Goal: Information Seeking & Learning: Learn about a topic

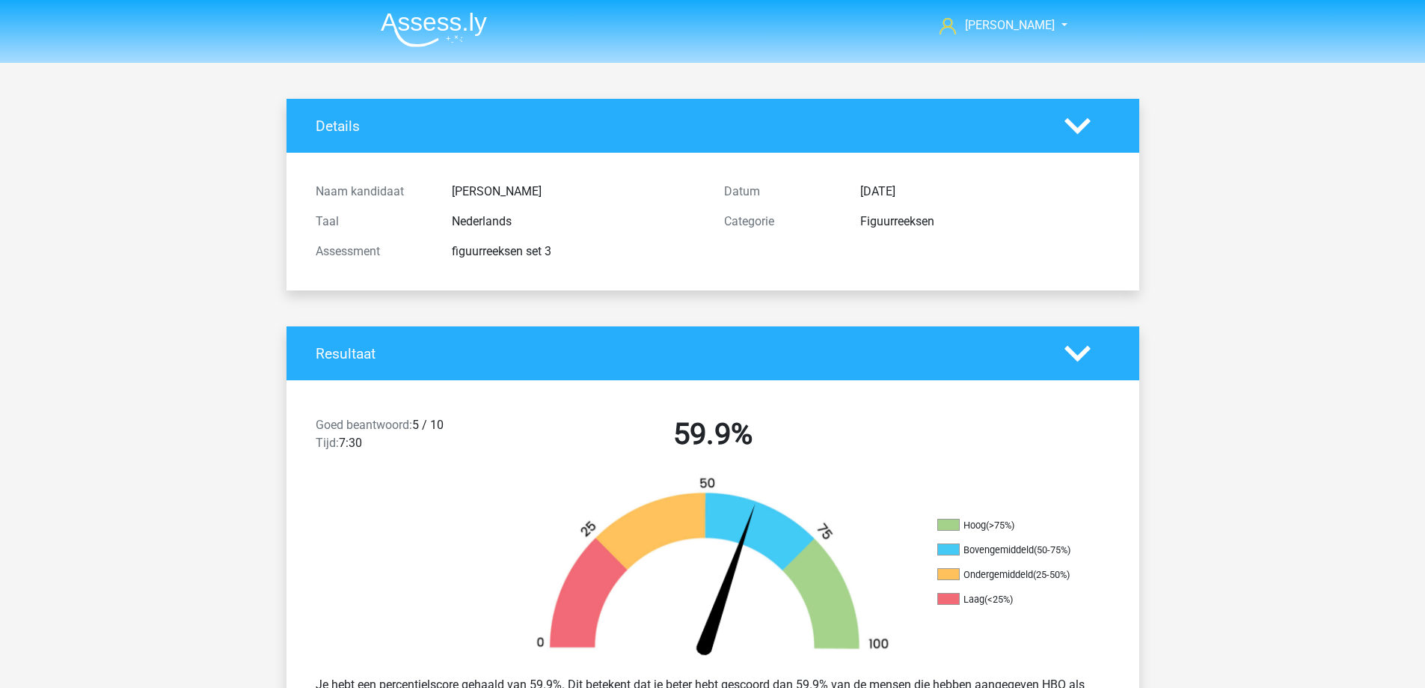
click at [416, 34] on img at bounding box center [434, 29] width 106 height 35
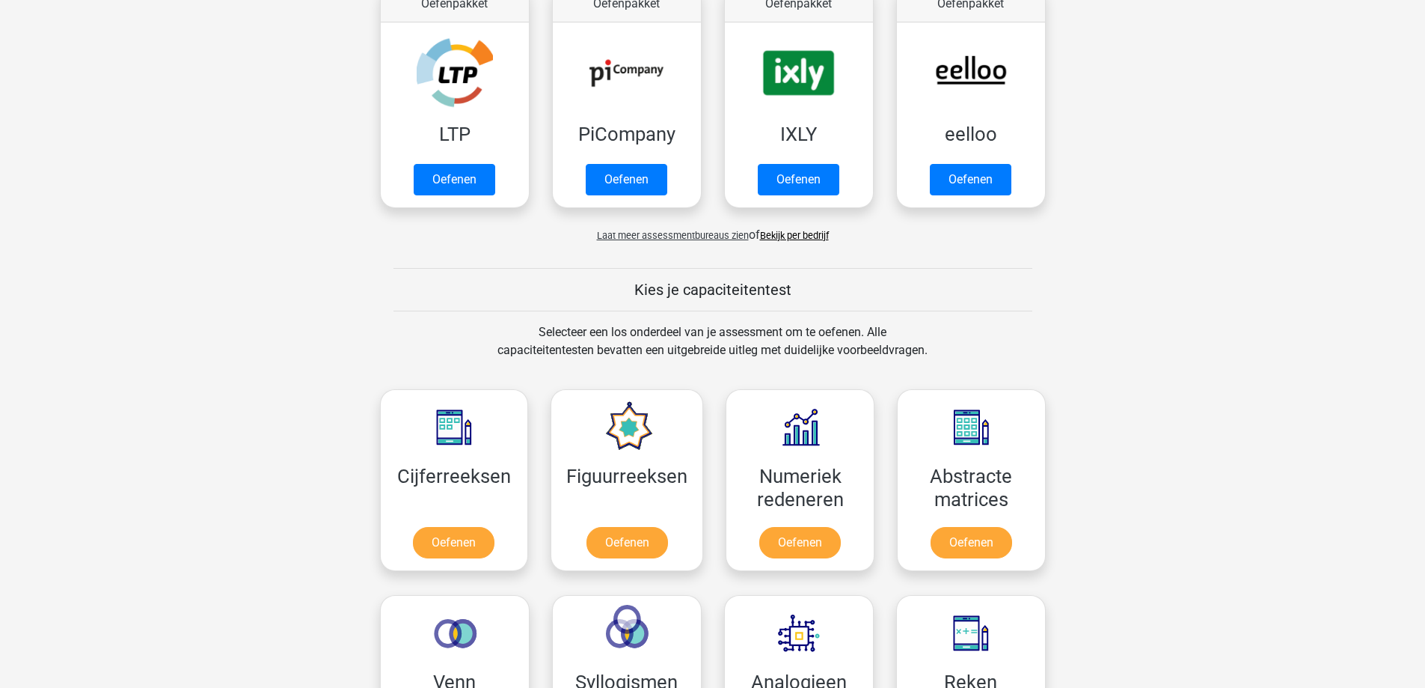
scroll to position [374, 0]
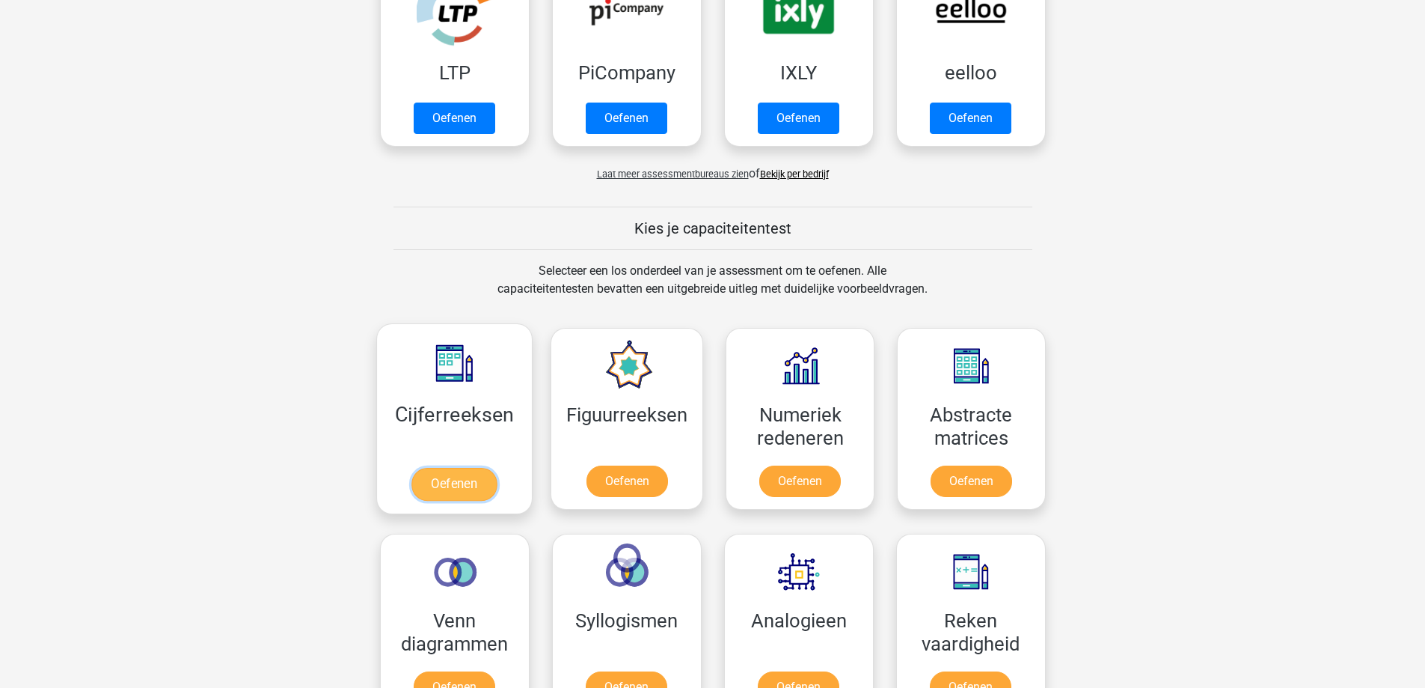
click at [433, 480] on link "Oefenen" at bounding box center [453, 484] width 85 height 33
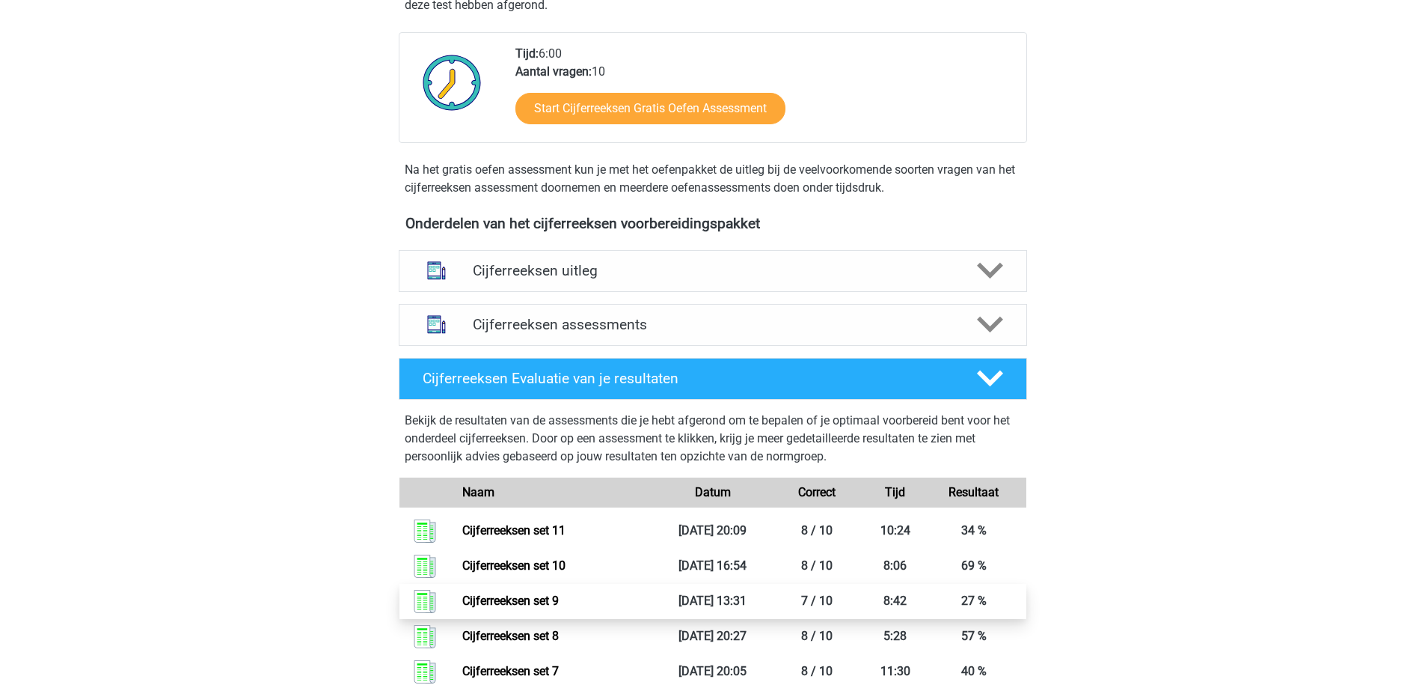
scroll to position [524, 0]
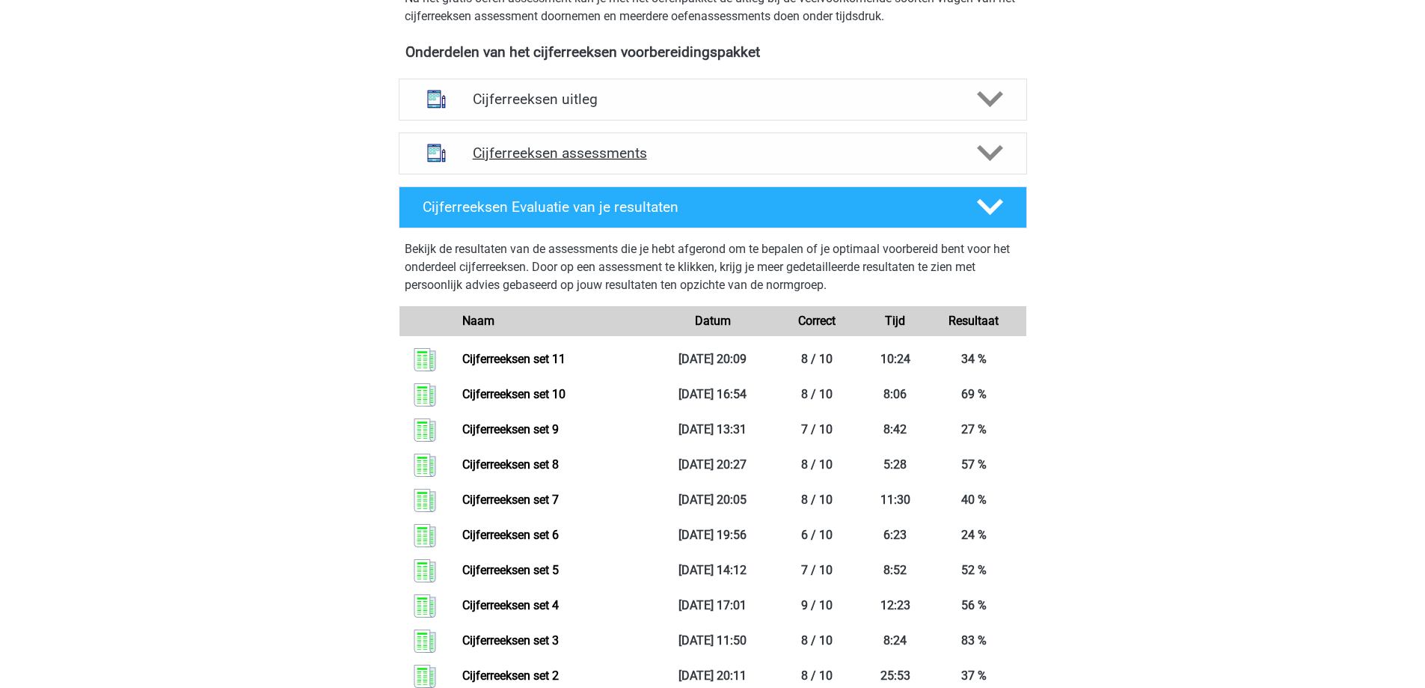
click at [725, 162] on h4 "Cijferreeksen assessments" at bounding box center [713, 152] width 480 height 17
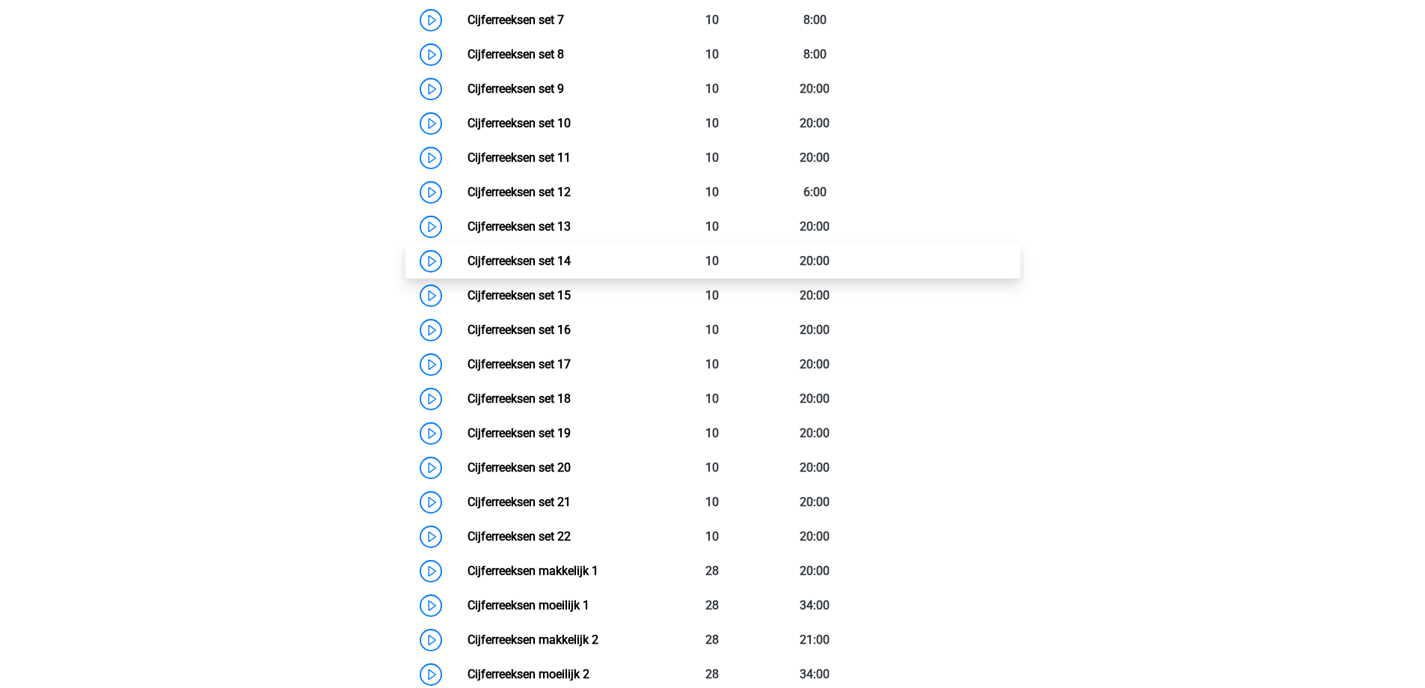
scroll to position [973, 0]
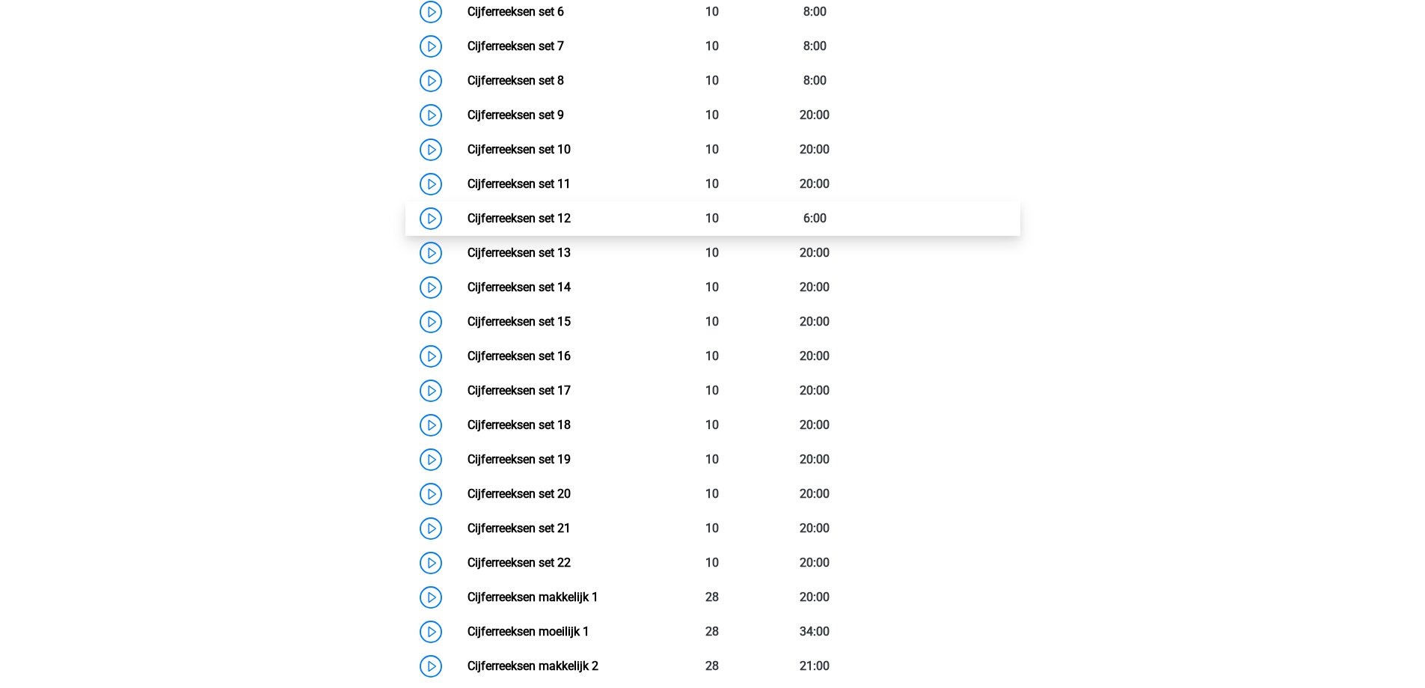
click at [571, 225] on link "Cijferreeksen set 12" at bounding box center [519, 218] width 103 height 14
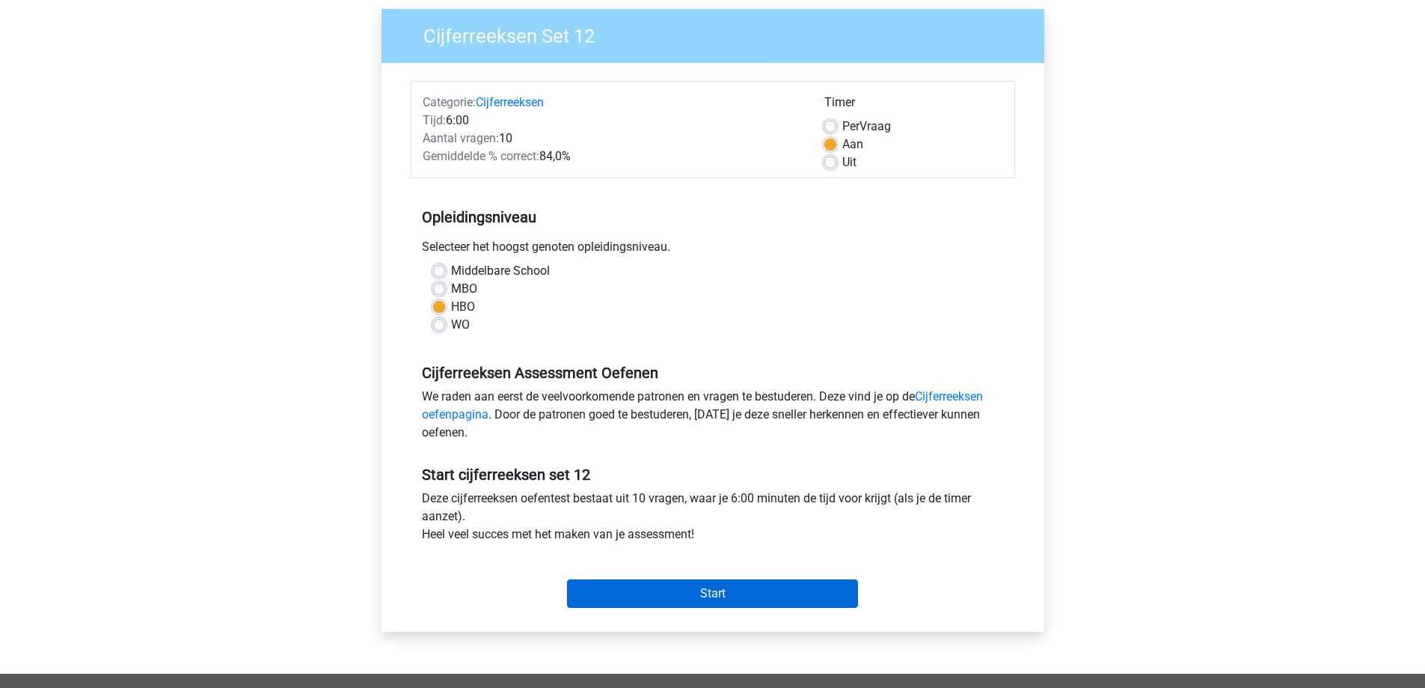
scroll to position [150, 0]
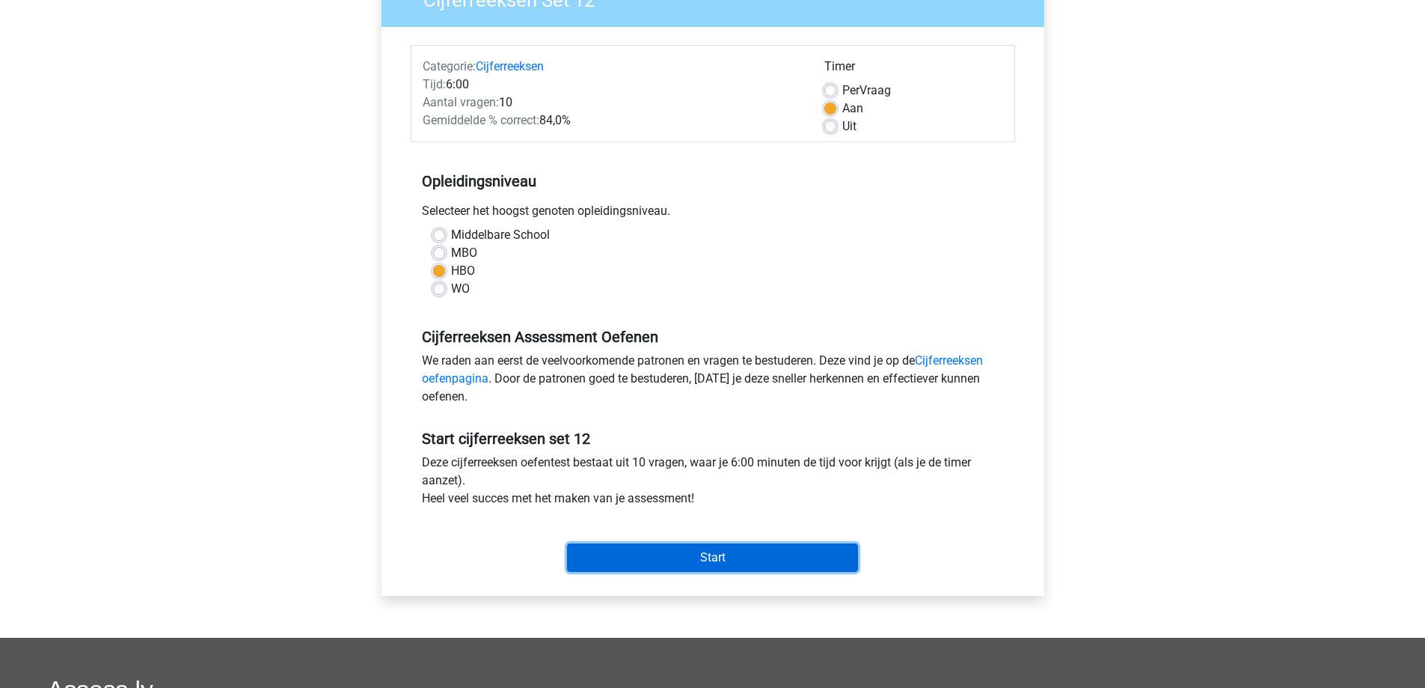
click at [677, 557] on input "Start" at bounding box center [712, 557] width 291 height 28
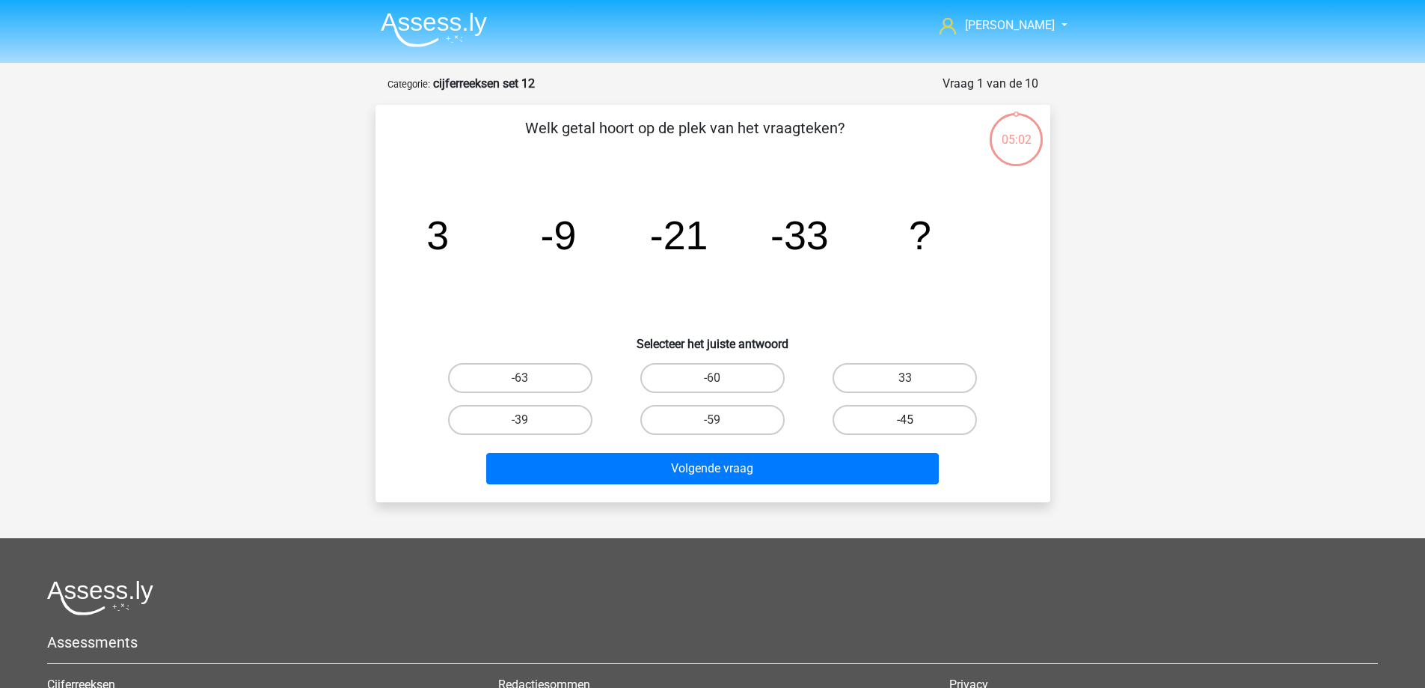
click at [884, 420] on label "-45" at bounding box center [905, 420] width 144 height 30
click at [905, 420] on input "-45" at bounding box center [910, 425] width 10 height 10
radio input "true"
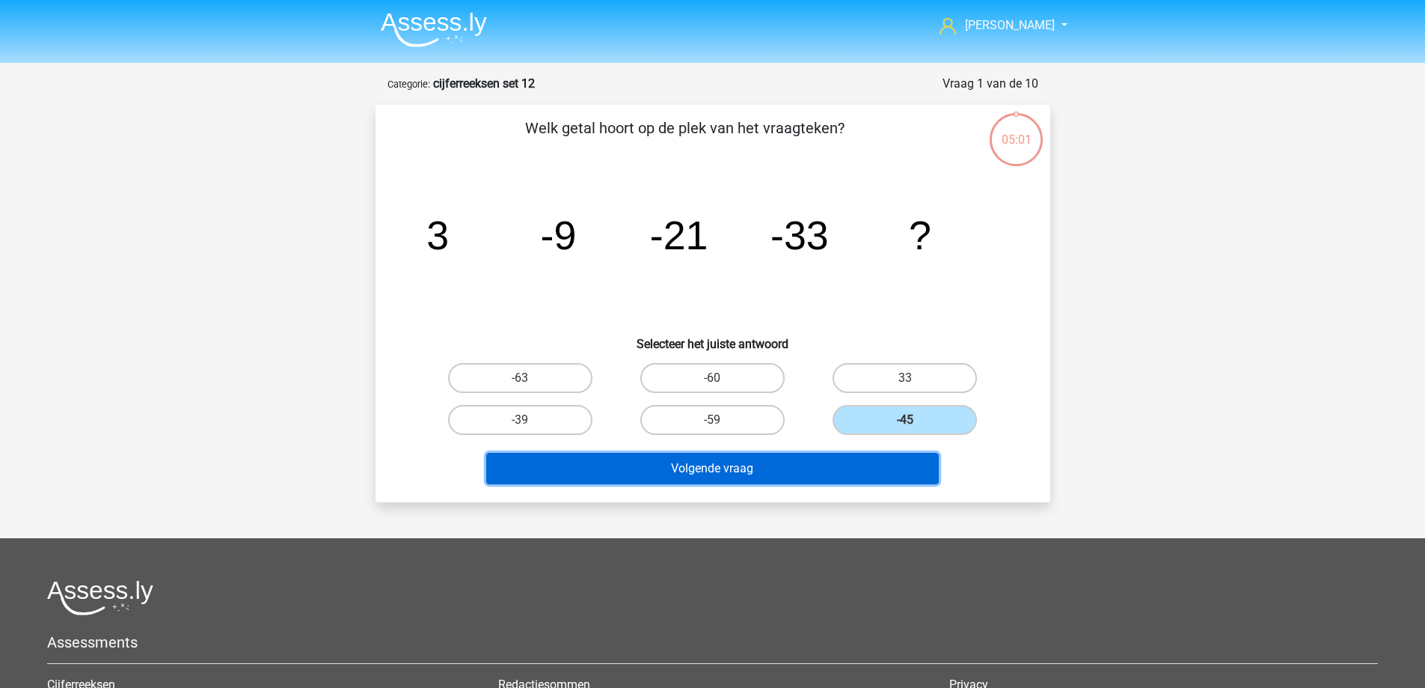
click at [812, 469] on button "Volgende vraag" at bounding box center [712, 468] width 453 height 31
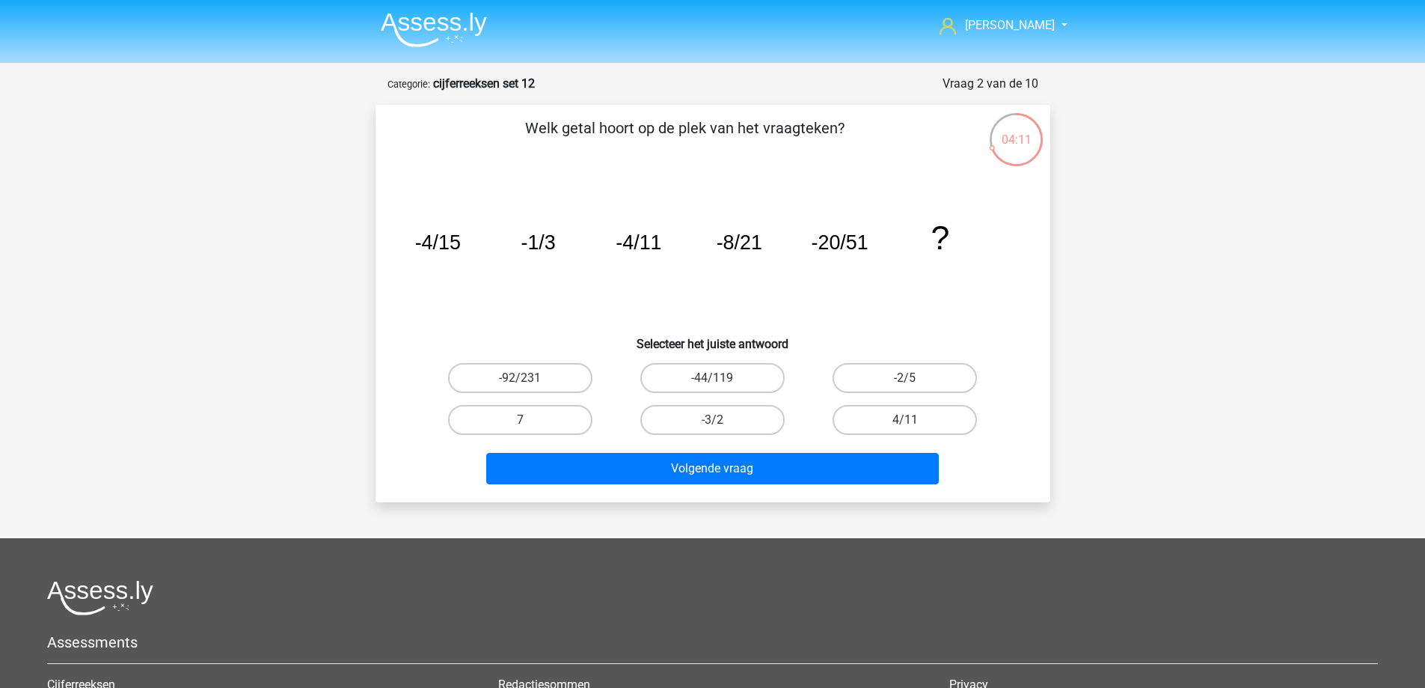
click at [444, 16] on img at bounding box center [434, 29] width 106 height 35
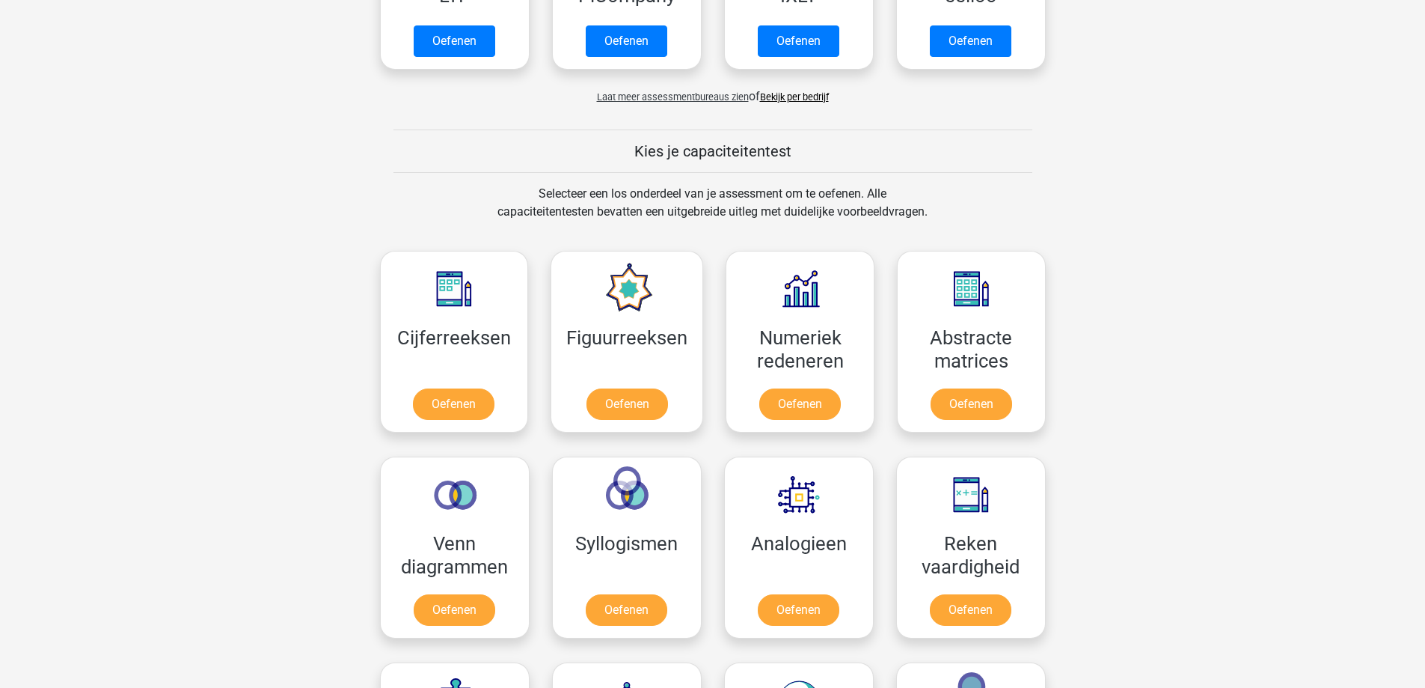
scroll to position [524, 0]
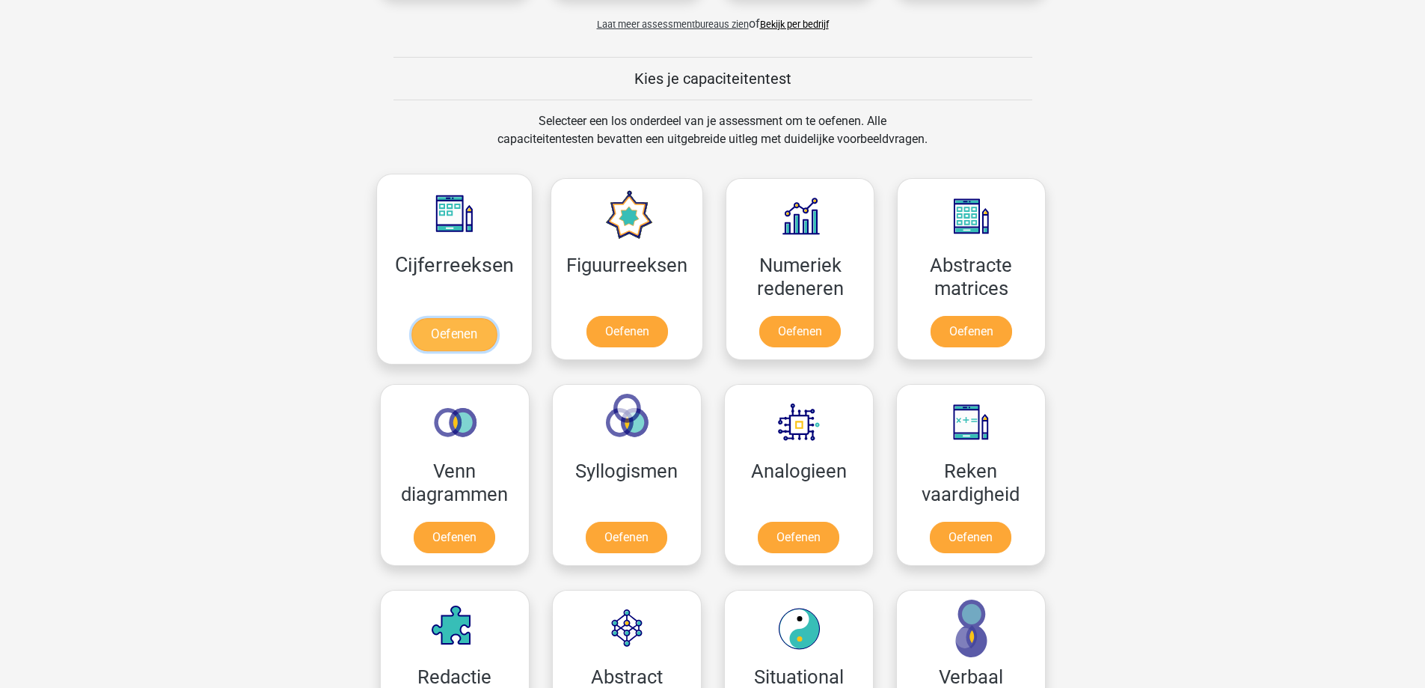
click at [467, 329] on link "Oefenen" at bounding box center [453, 334] width 85 height 33
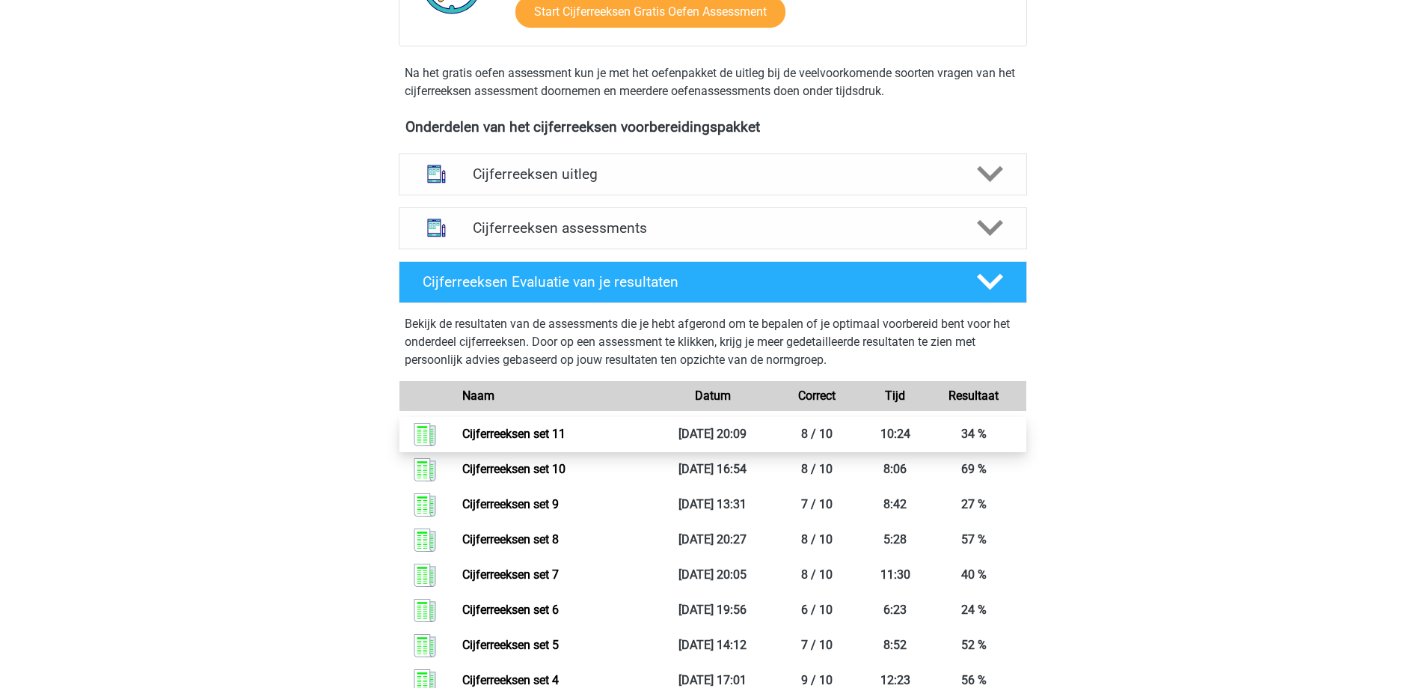
scroll to position [524, 0]
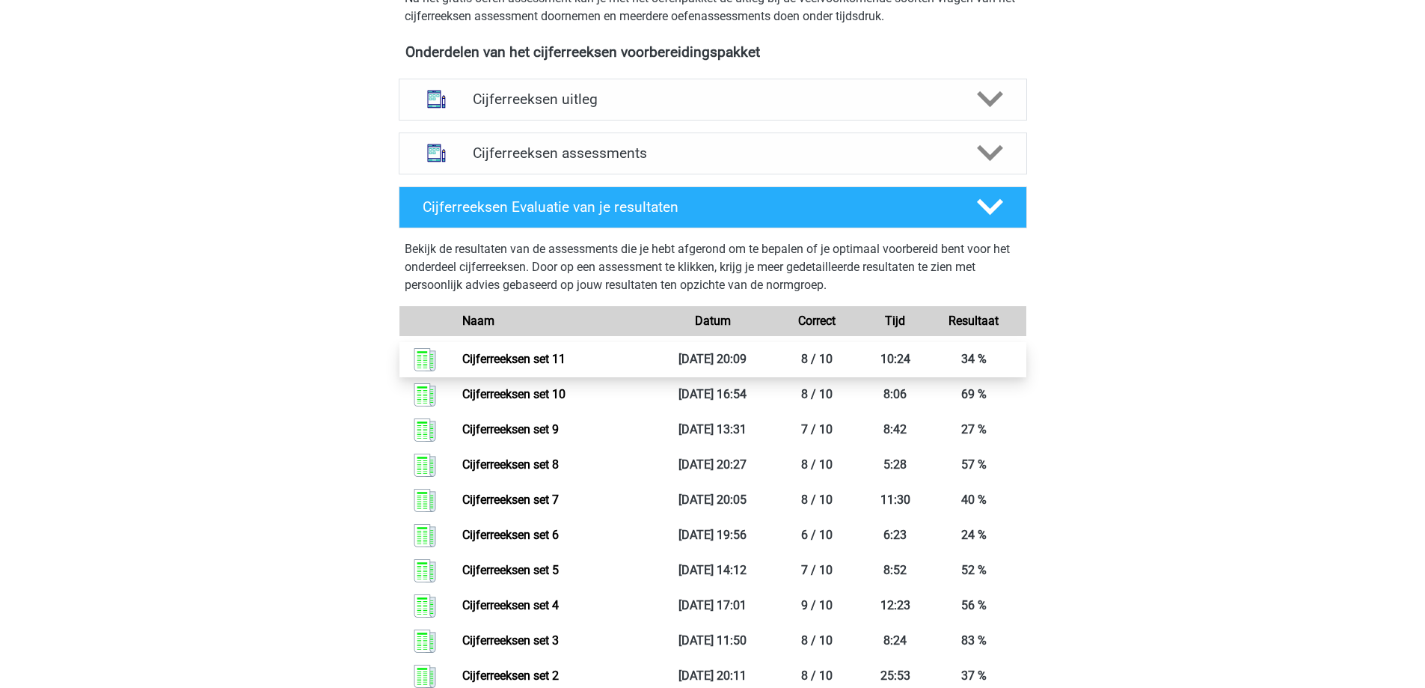
click at [566, 366] on link "Cijferreeksen set 11" at bounding box center [513, 359] width 103 height 14
click at [647, 162] on h4 "Cijferreeksen assessments" at bounding box center [713, 152] width 480 height 17
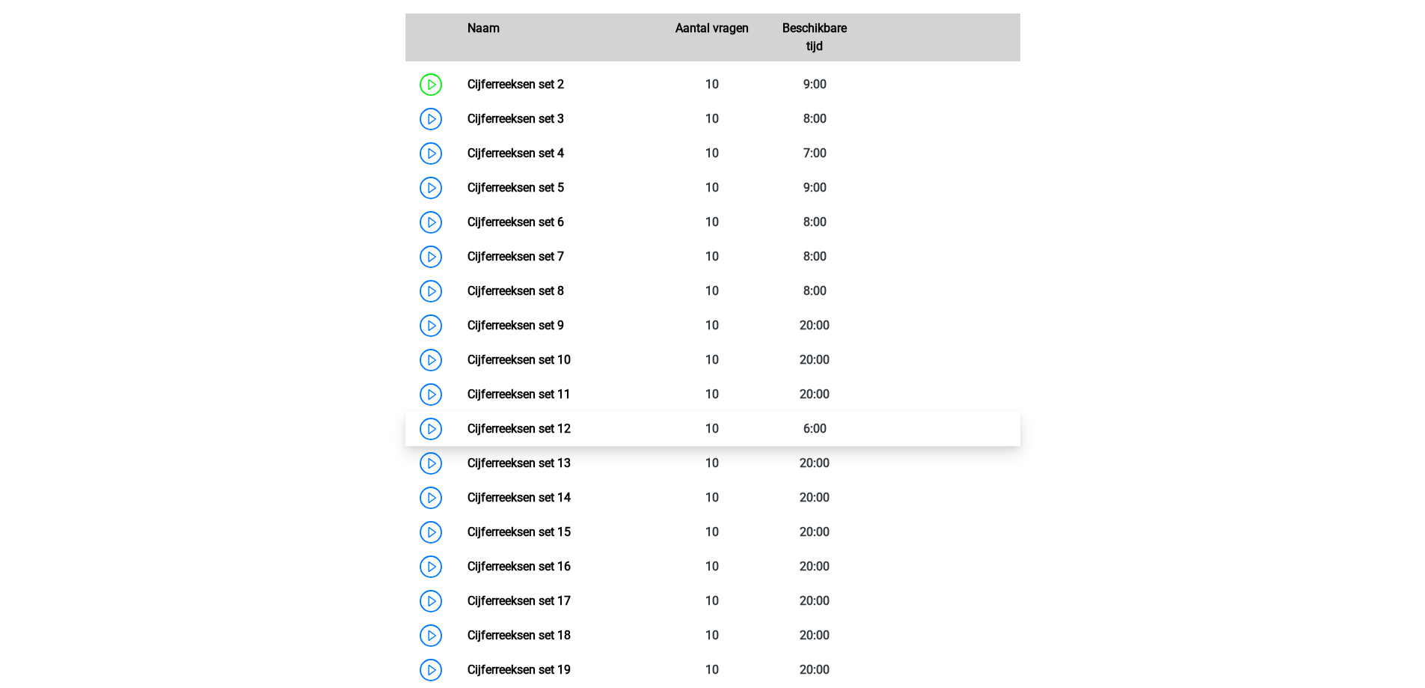
scroll to position [823, 0]
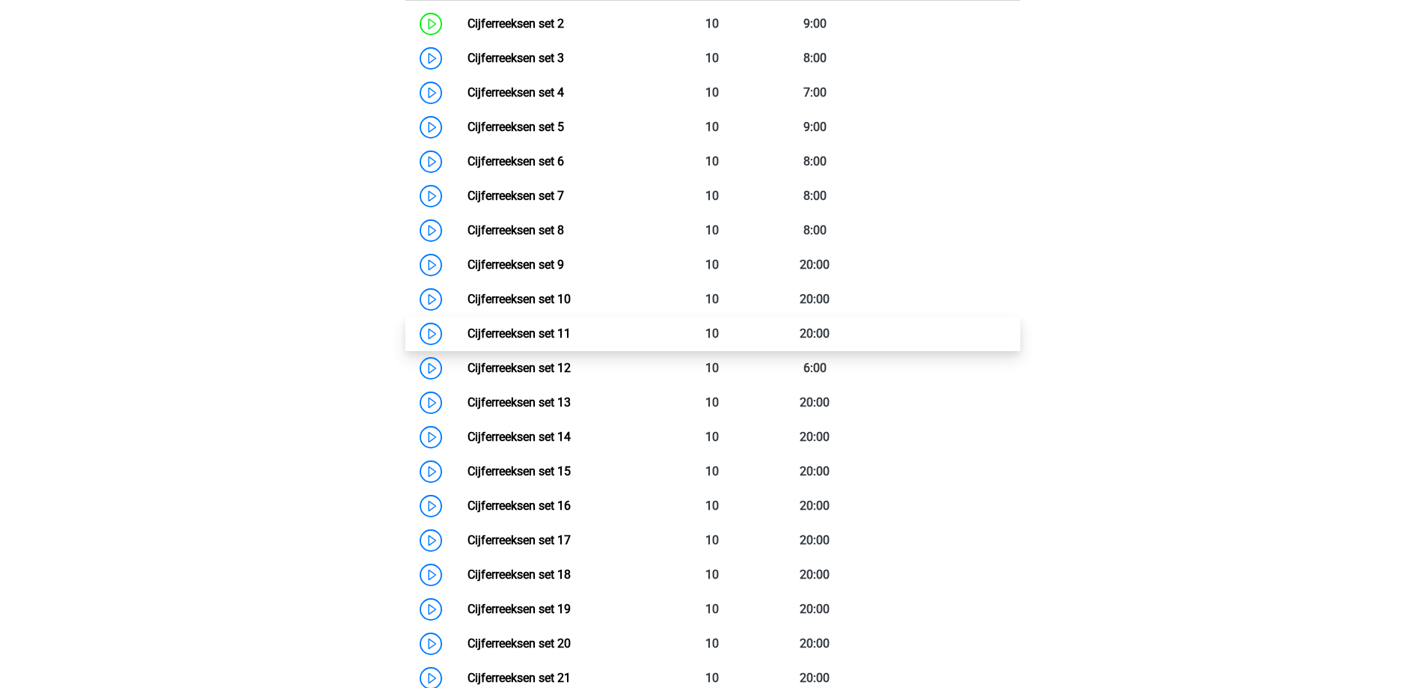
click at [515, 340] on link "Cijferreeksen set 11" at bounding box center [519, 333] width 103 height 14
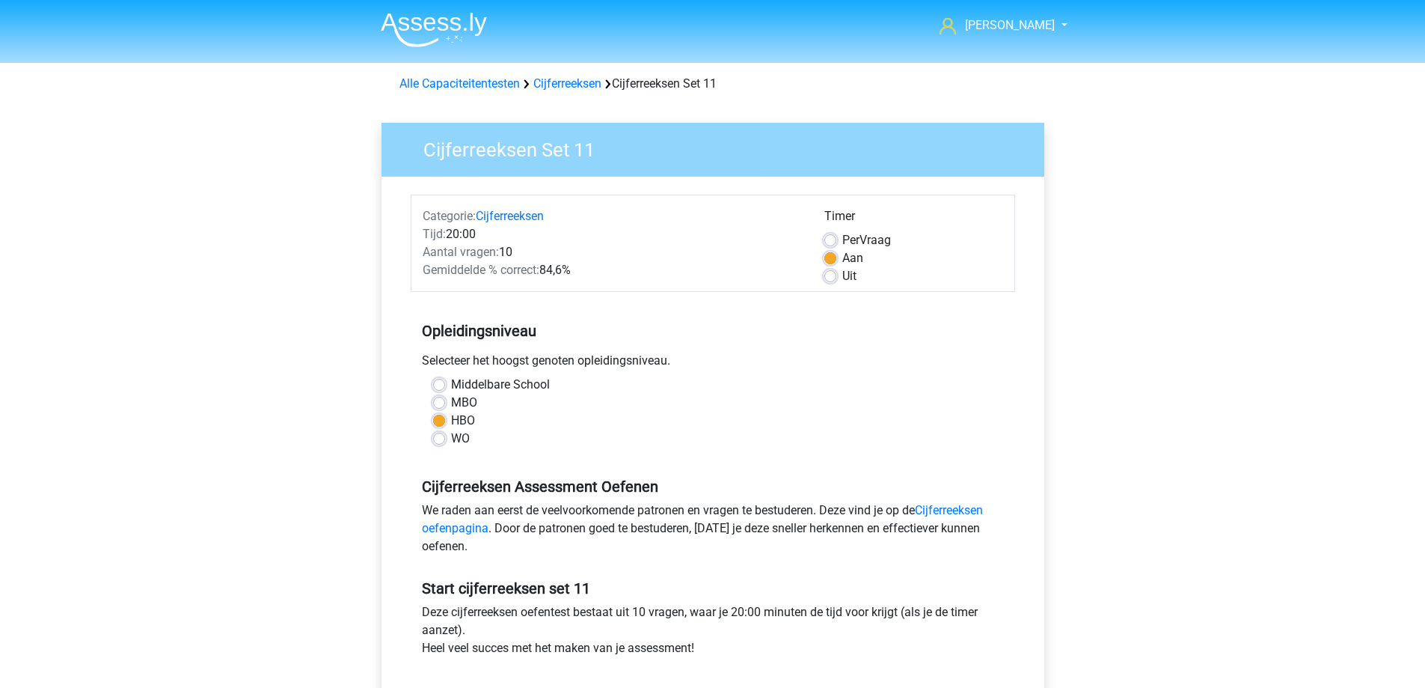
click at [447, 23] on img at bounding box center [434, 29] width 106 height 35
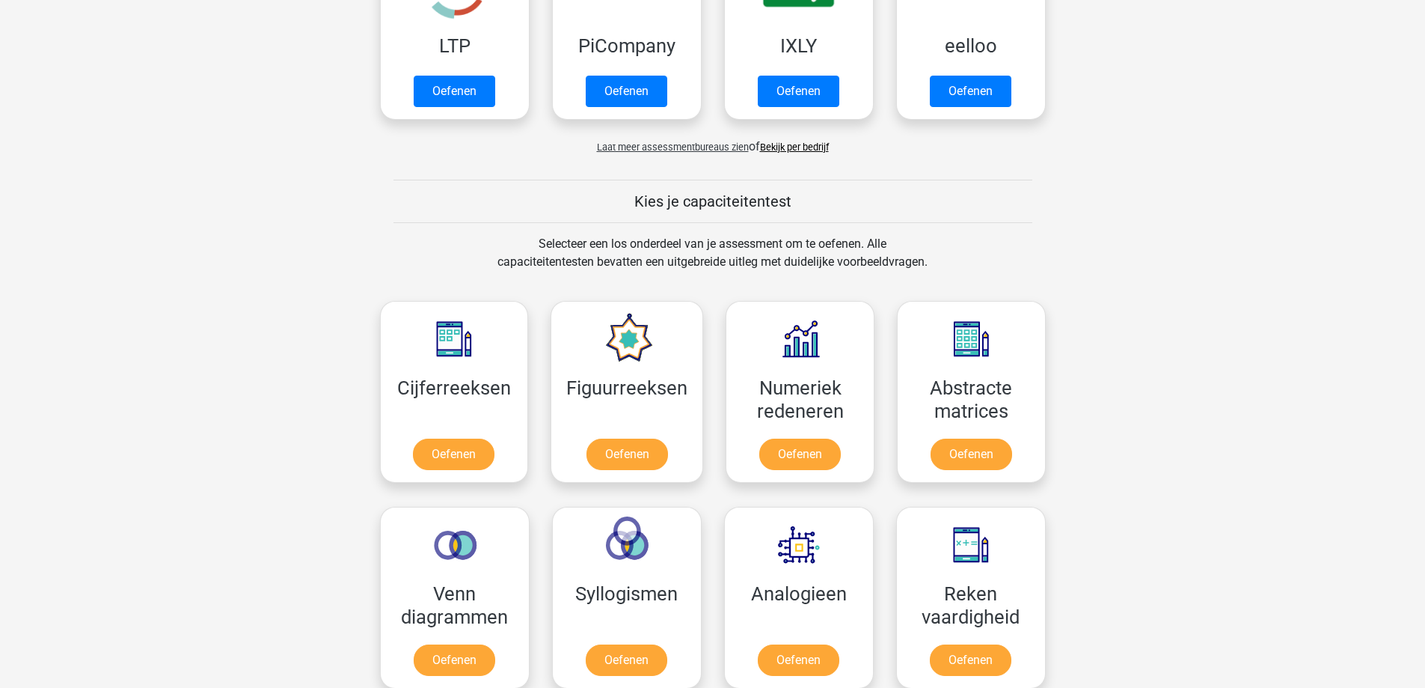
scroll to position [449, 0]
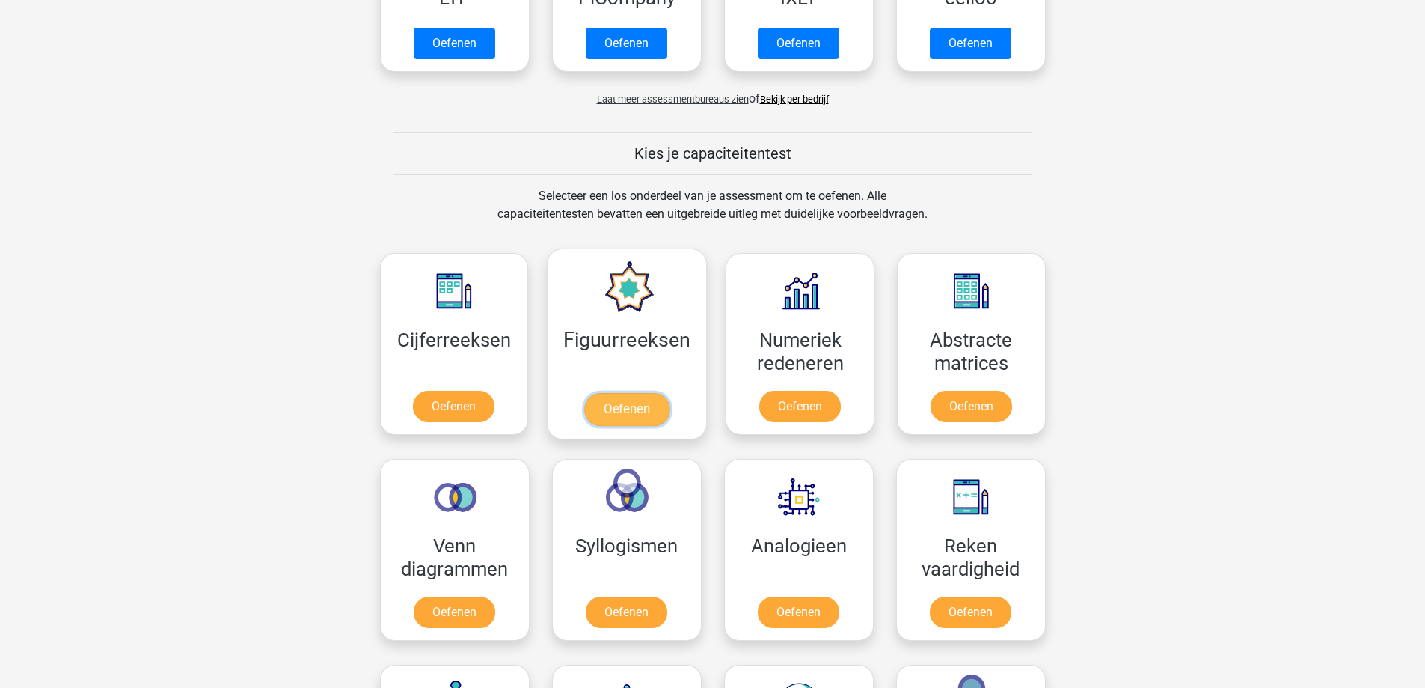
click at [660, 405] on link "Oefenen" at bounding box center [626, 409] width 85 height 33
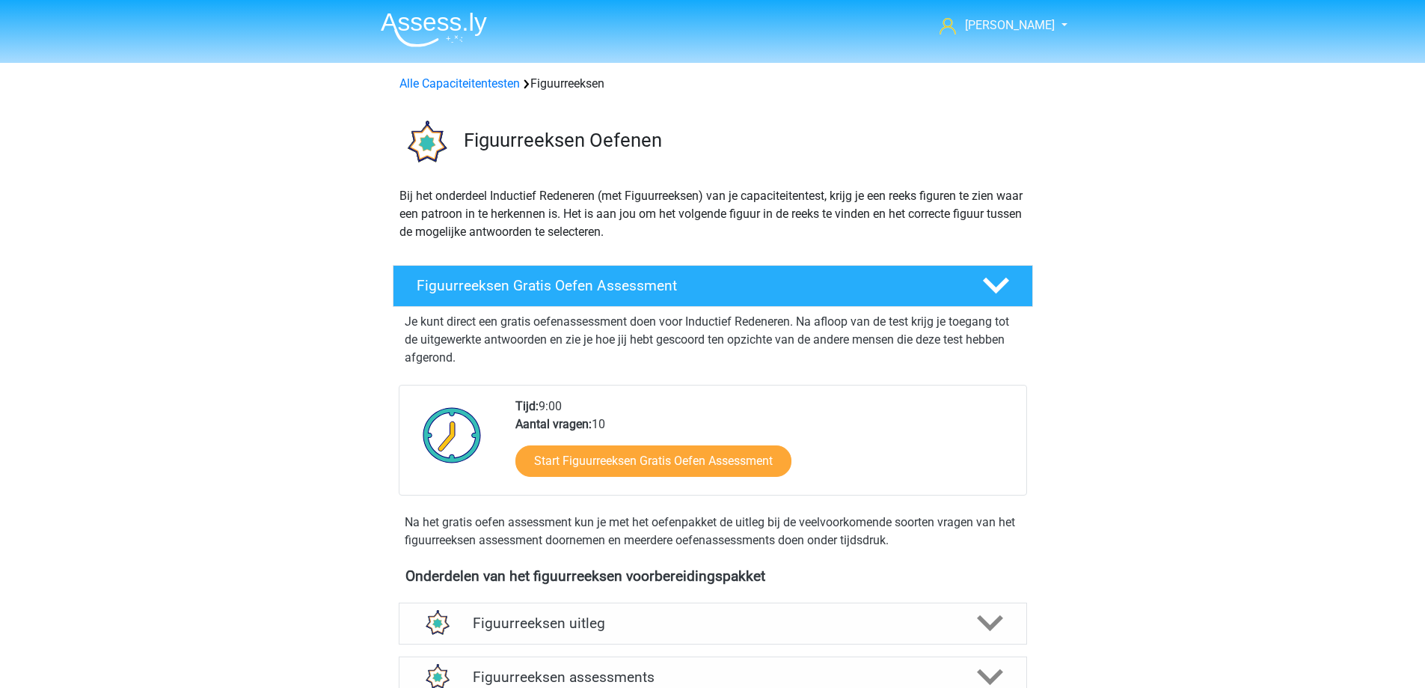
click at [441, 19] on img at bounding box center [434, 29] width 106 height 35
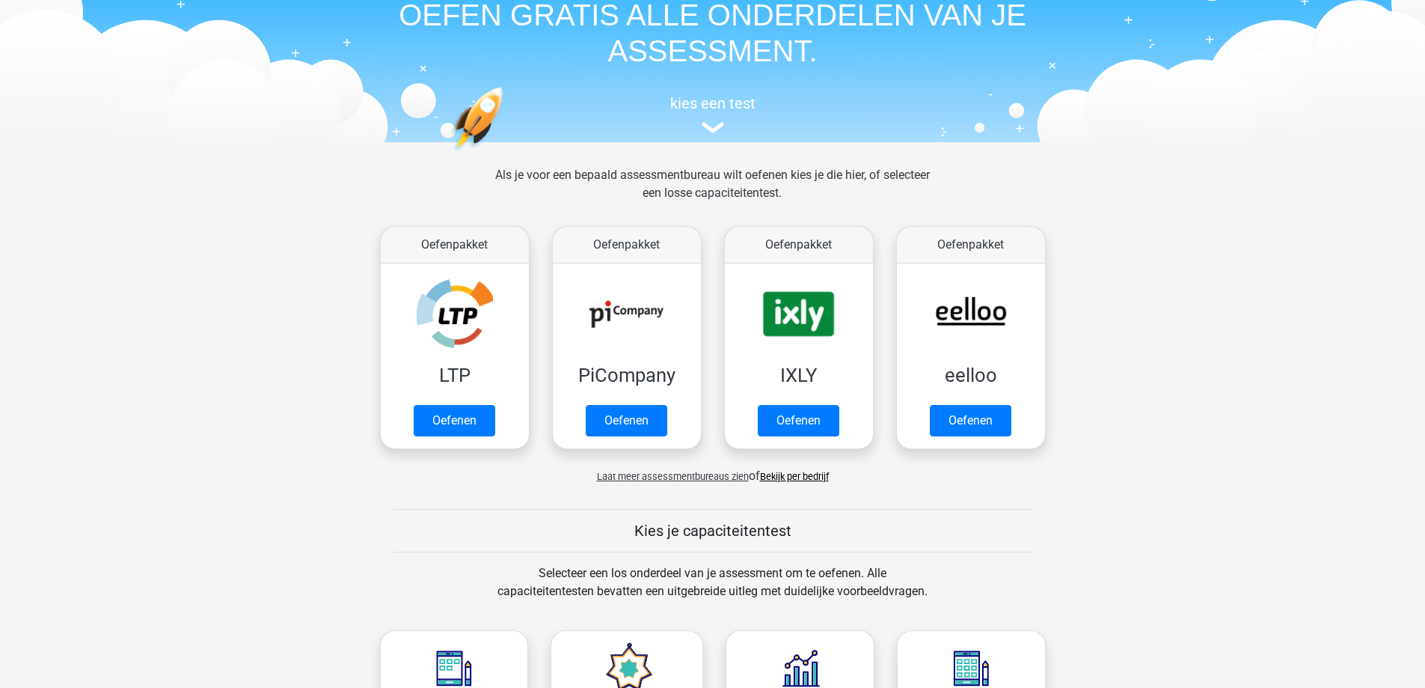
scroll to position [224, 0]
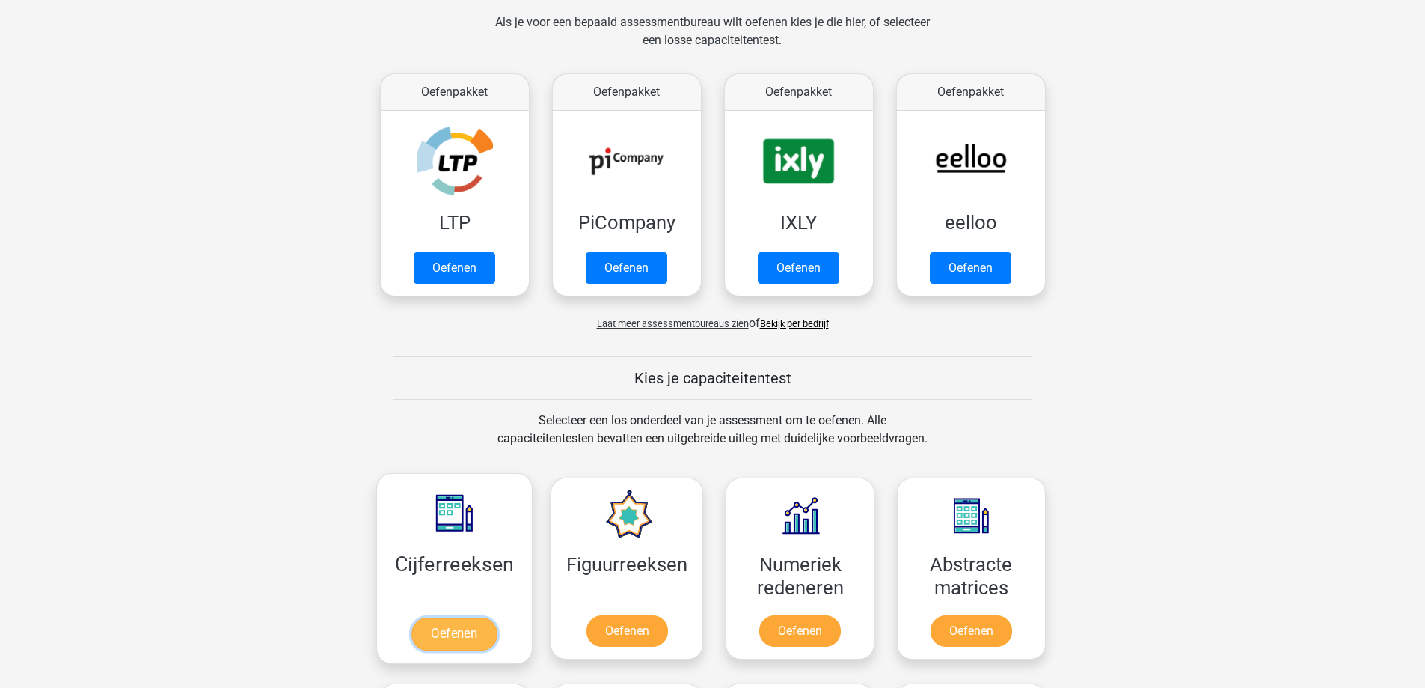
click at [465, 626] on link "Oefenen" at bounding box center [453, 633] width 85 height 33
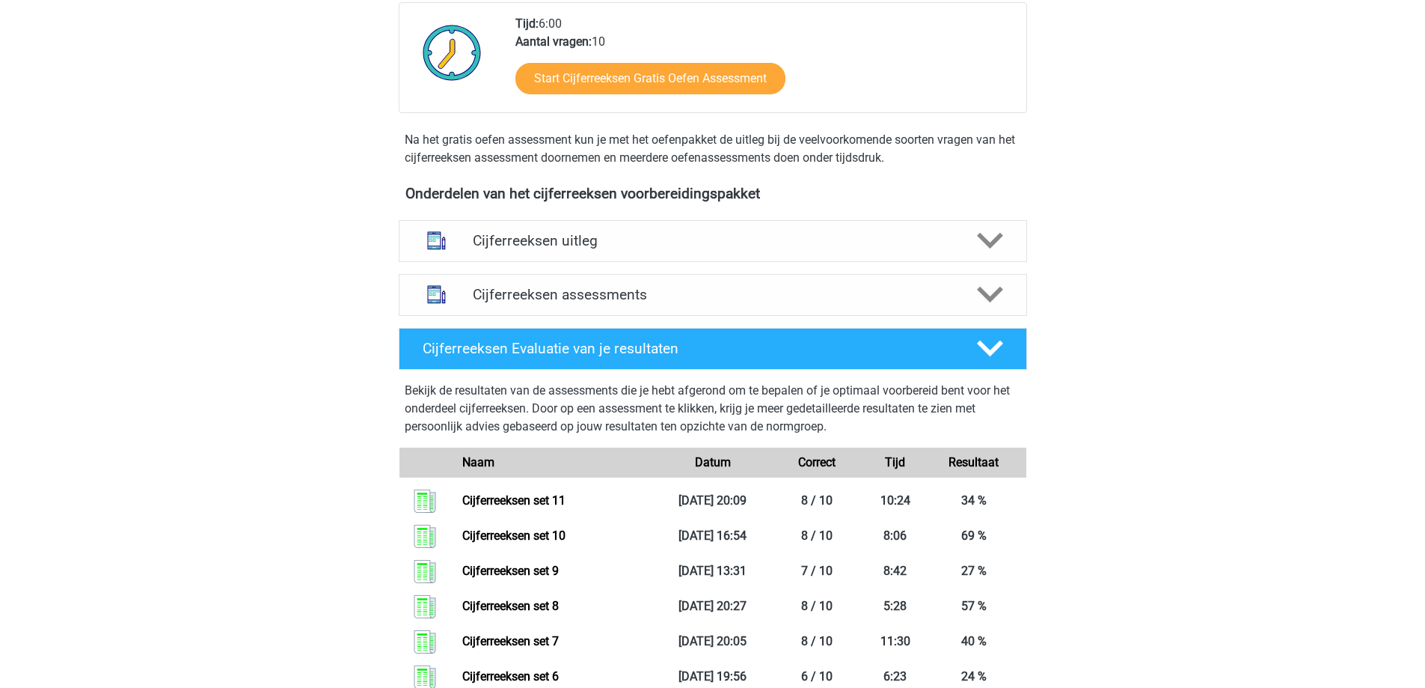
scroll to position [524, 0]
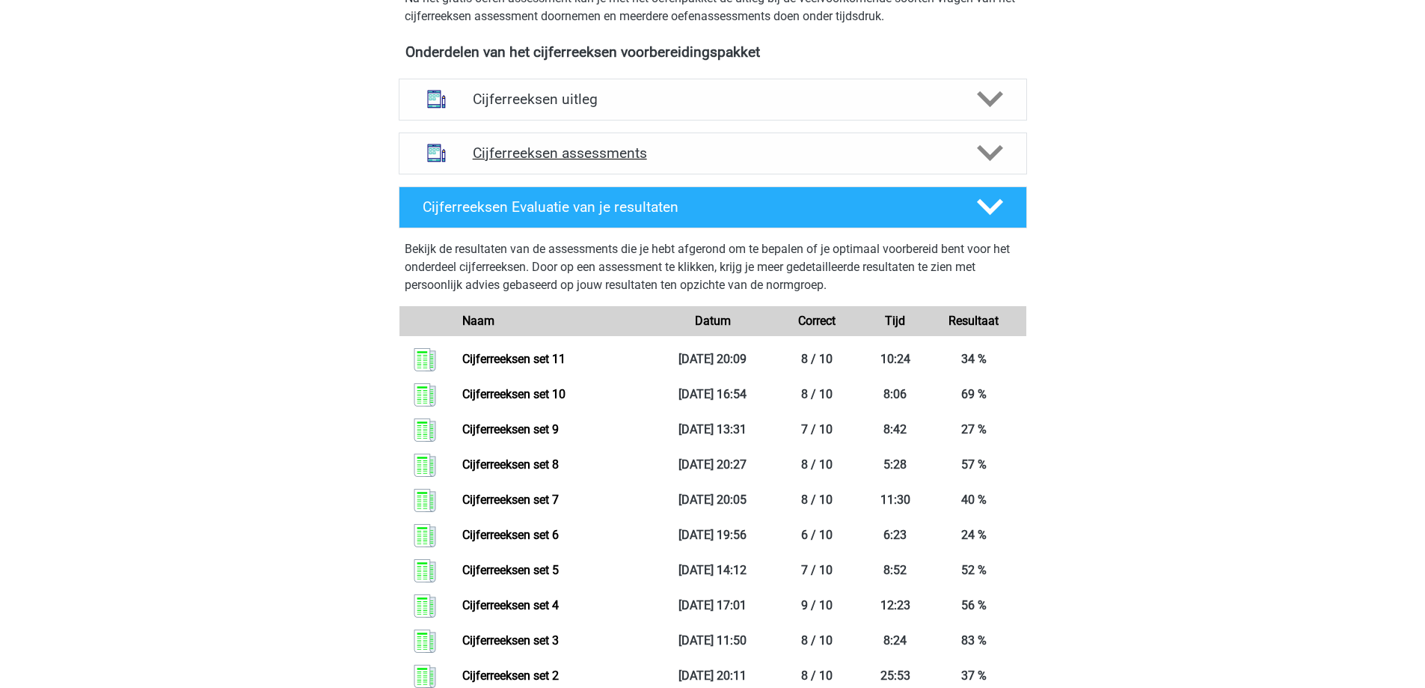
click at [739, 162] on h4 "Cijferreeksen assessments" at bounding box center [713, 152] width 480 height 17
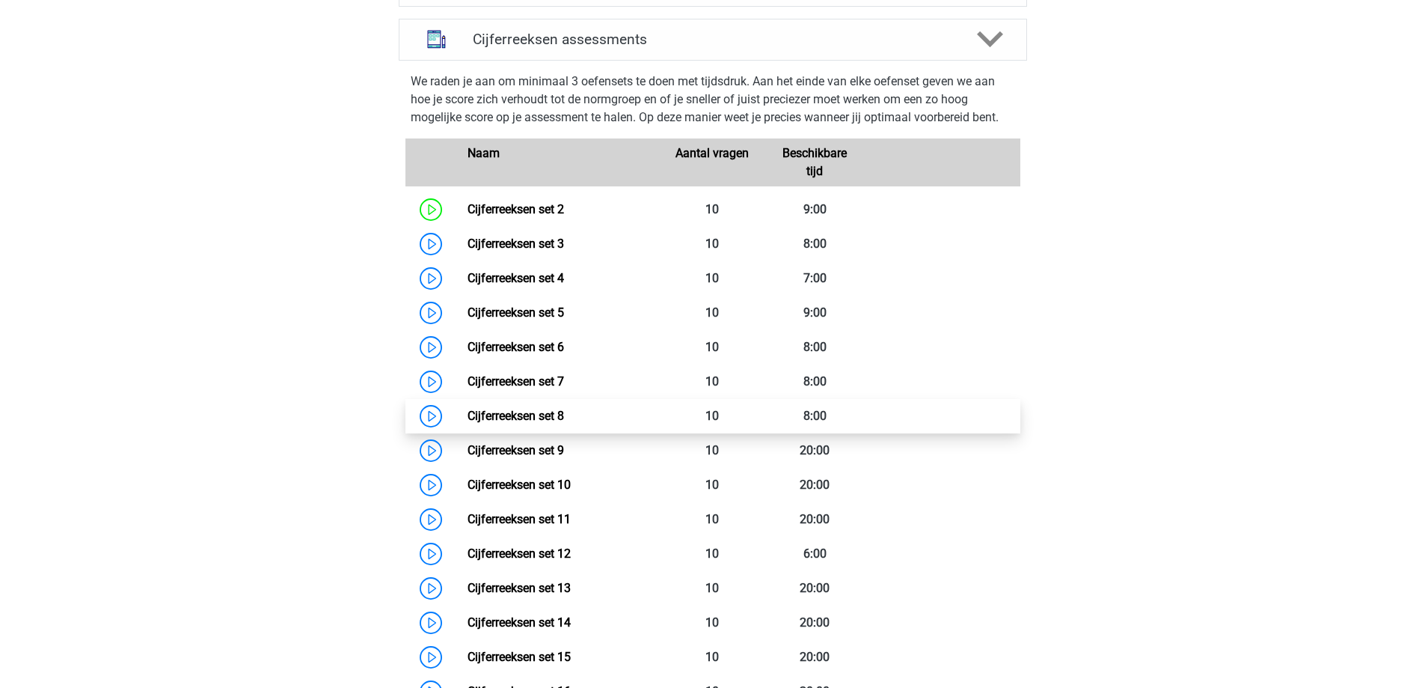
scroll to position [673, 0]
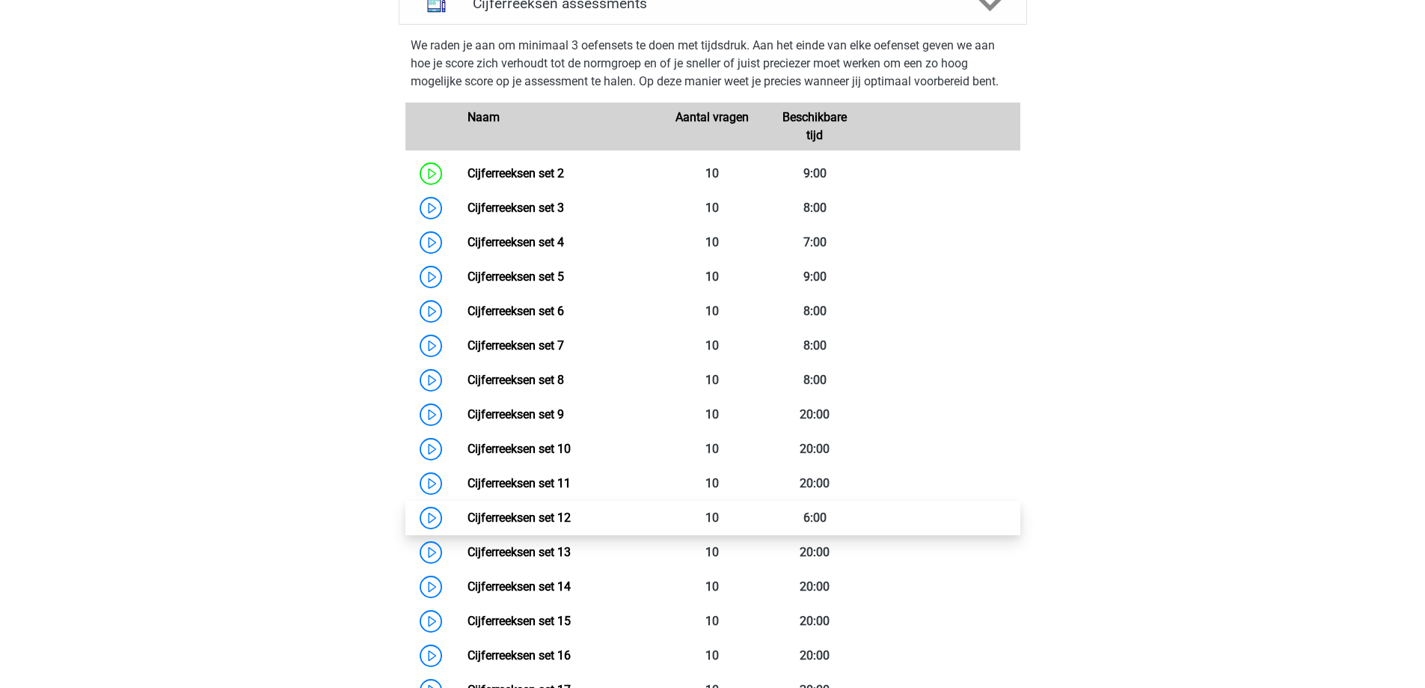
click at [542, 524] on link "Cijferreeksen set 12" at bounding box center [519, 517] width 103 height 14
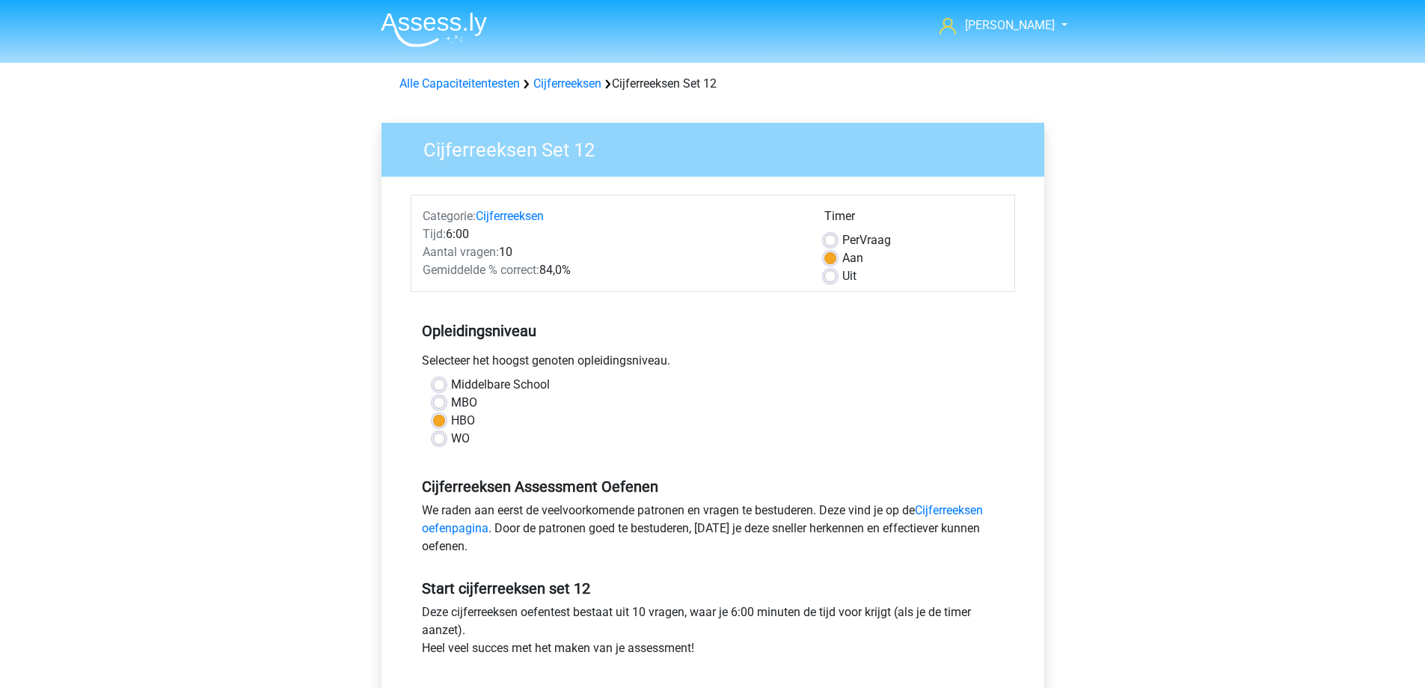
click at [465, 28] on img at bounding box center [434, 29] width 106 height 35
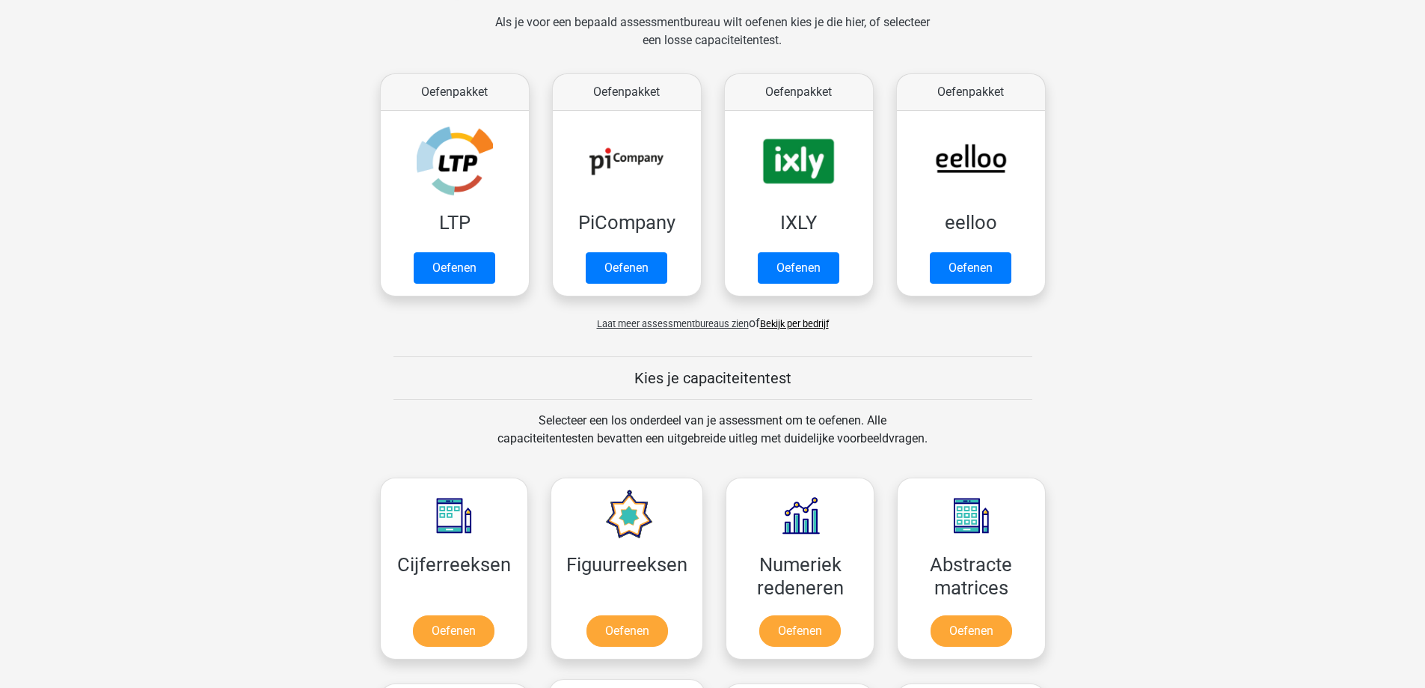
scroll to position [599, 0]
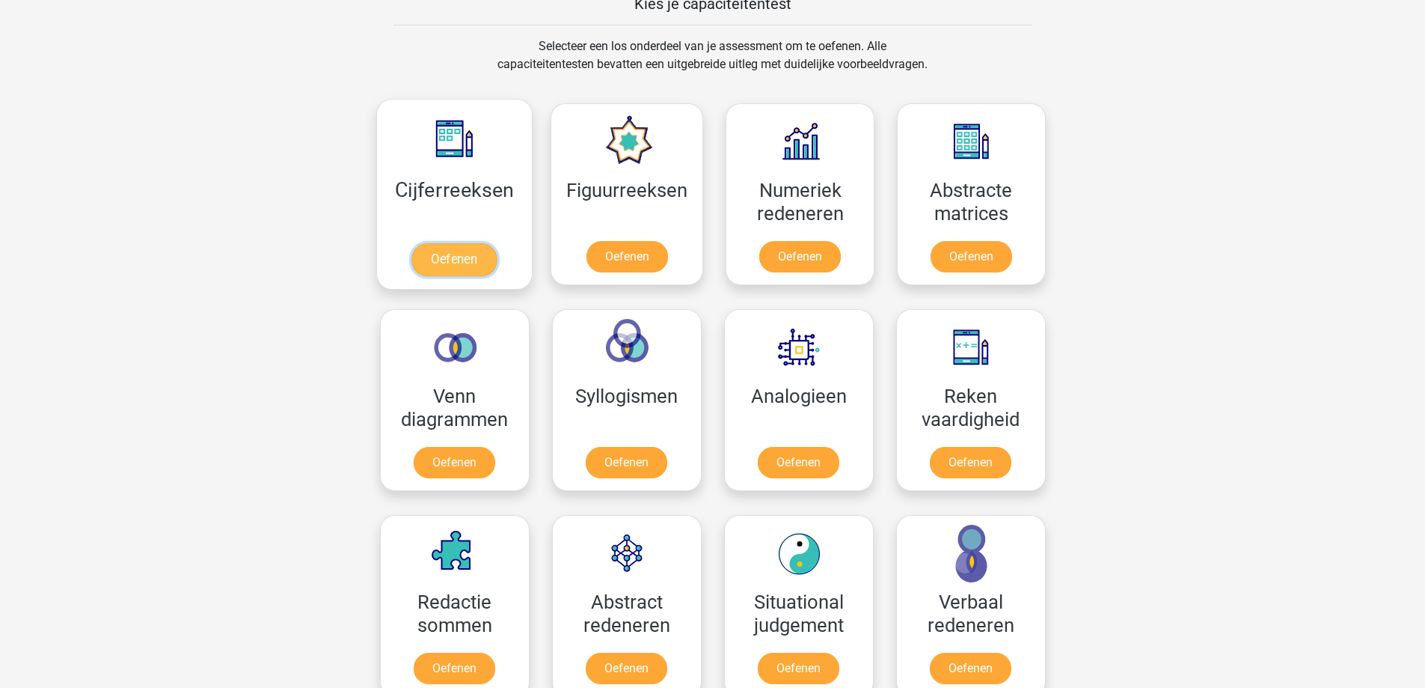
click at [453, 248] on link "Oefenen" at bounding box center [453, 259] width 85 height 33
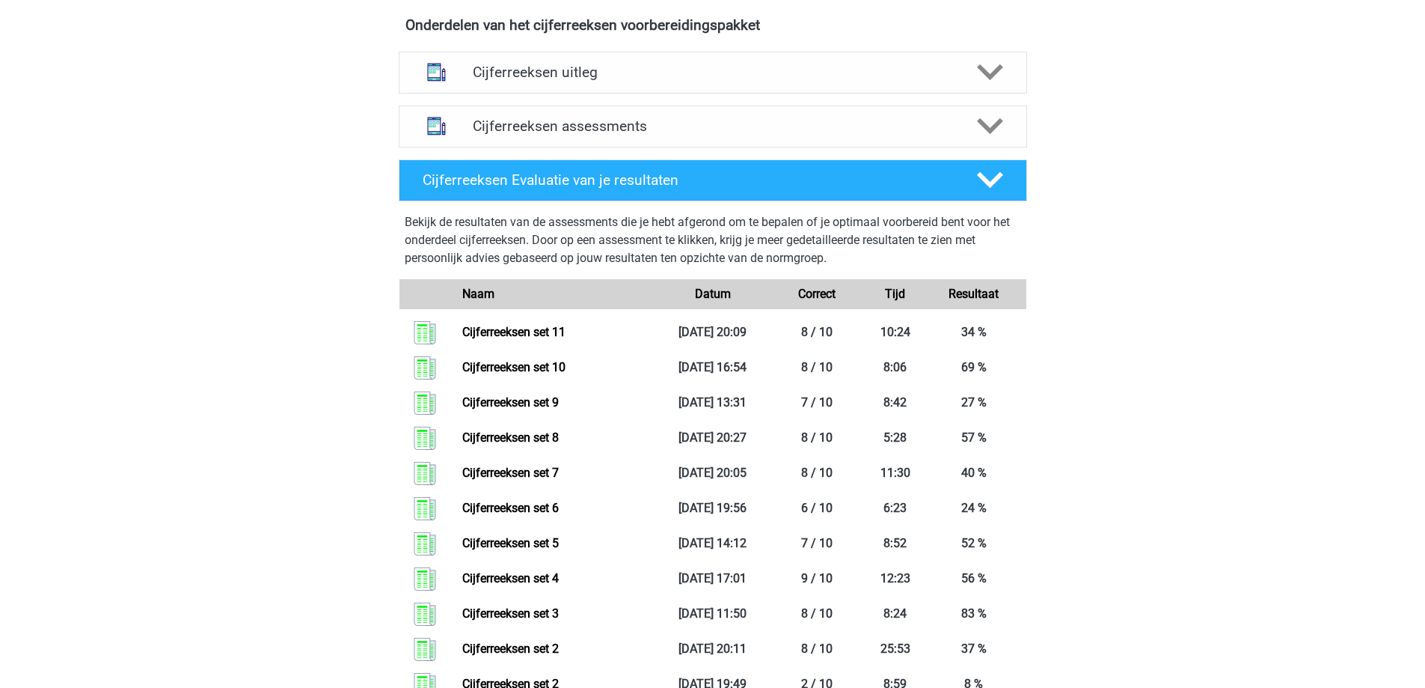
scroll to position [524, 0]
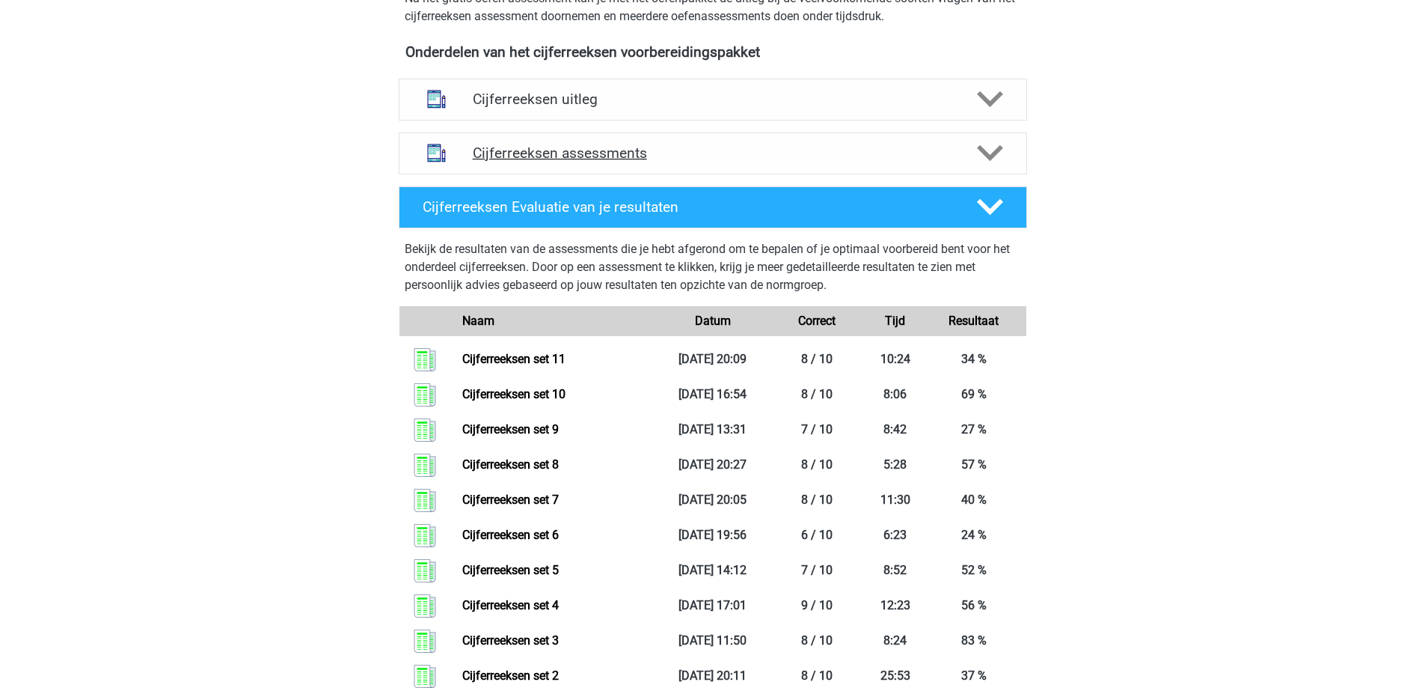
click at [703, 162] on h4 "Cijferreeksen assessments" at bounding box center [713, 152] width 480 height 17
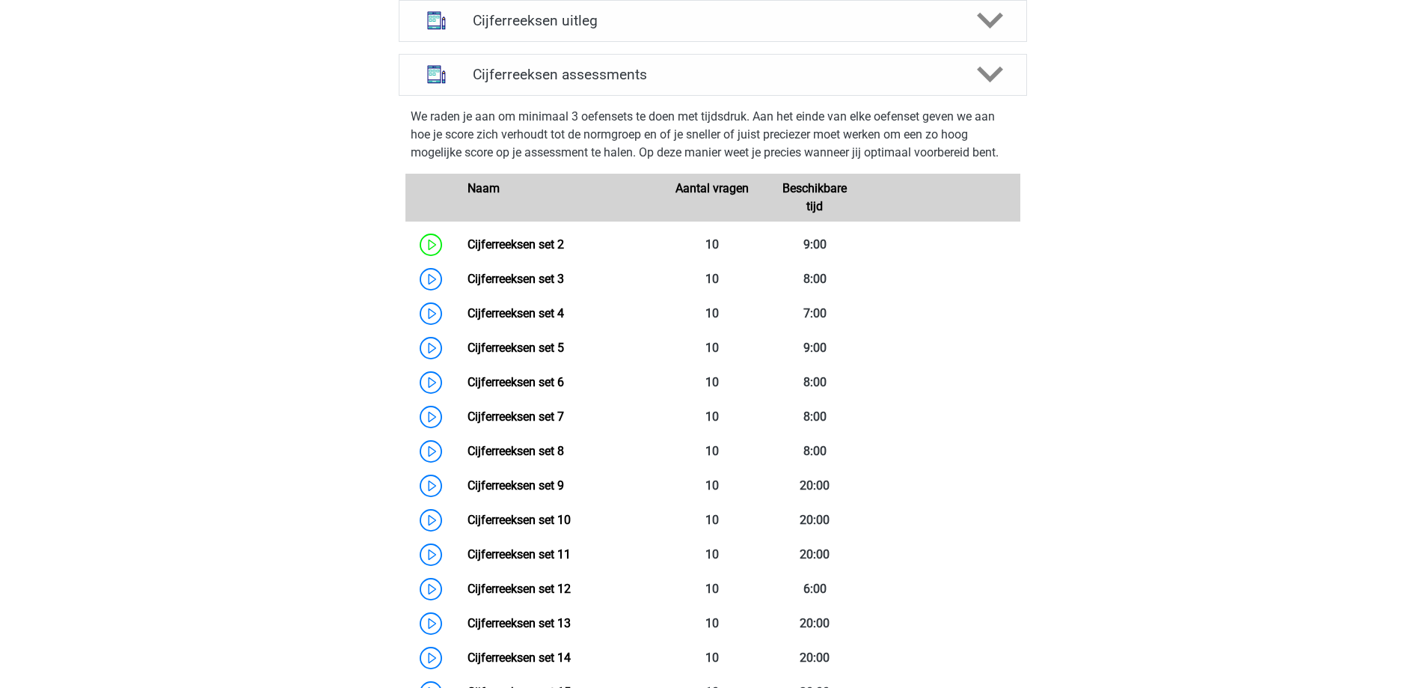
scroll to position [748, 0]
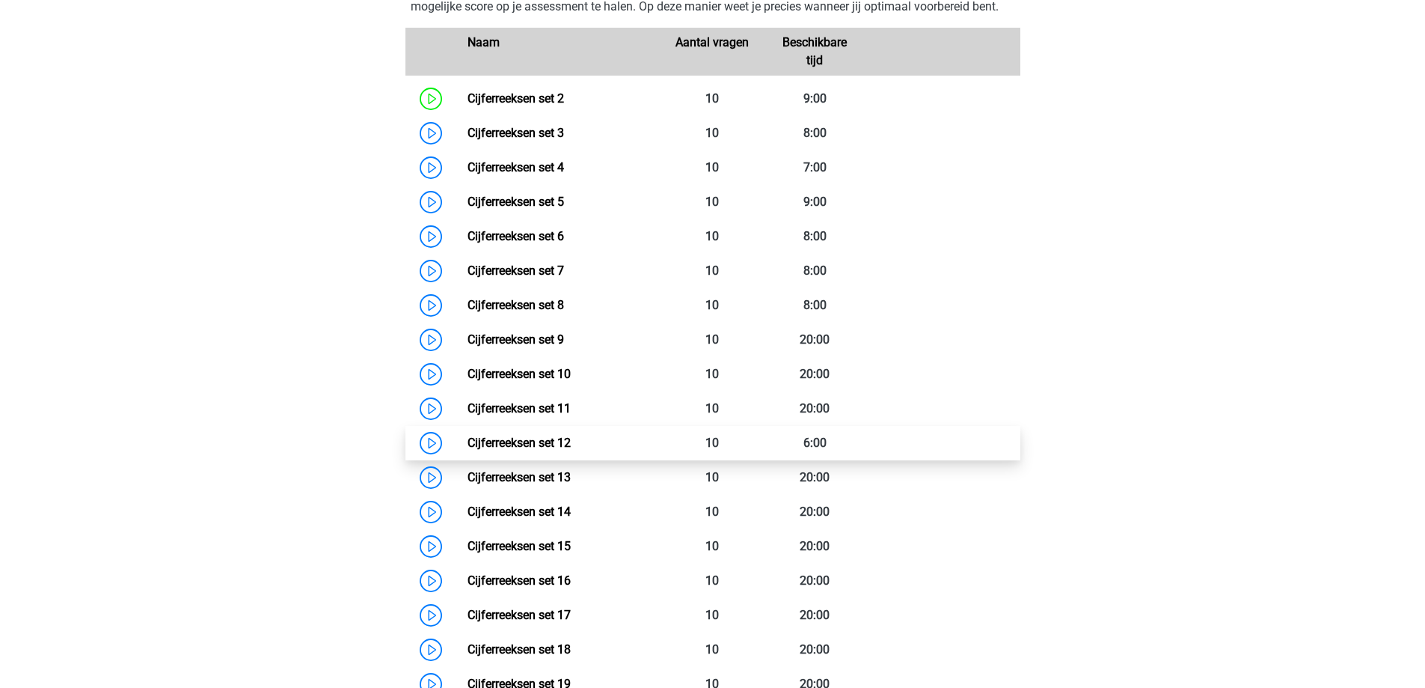
click at [509, 450] on link "Cijferreeksen set 12" at bounding box center [519, 442] width 103 height 14
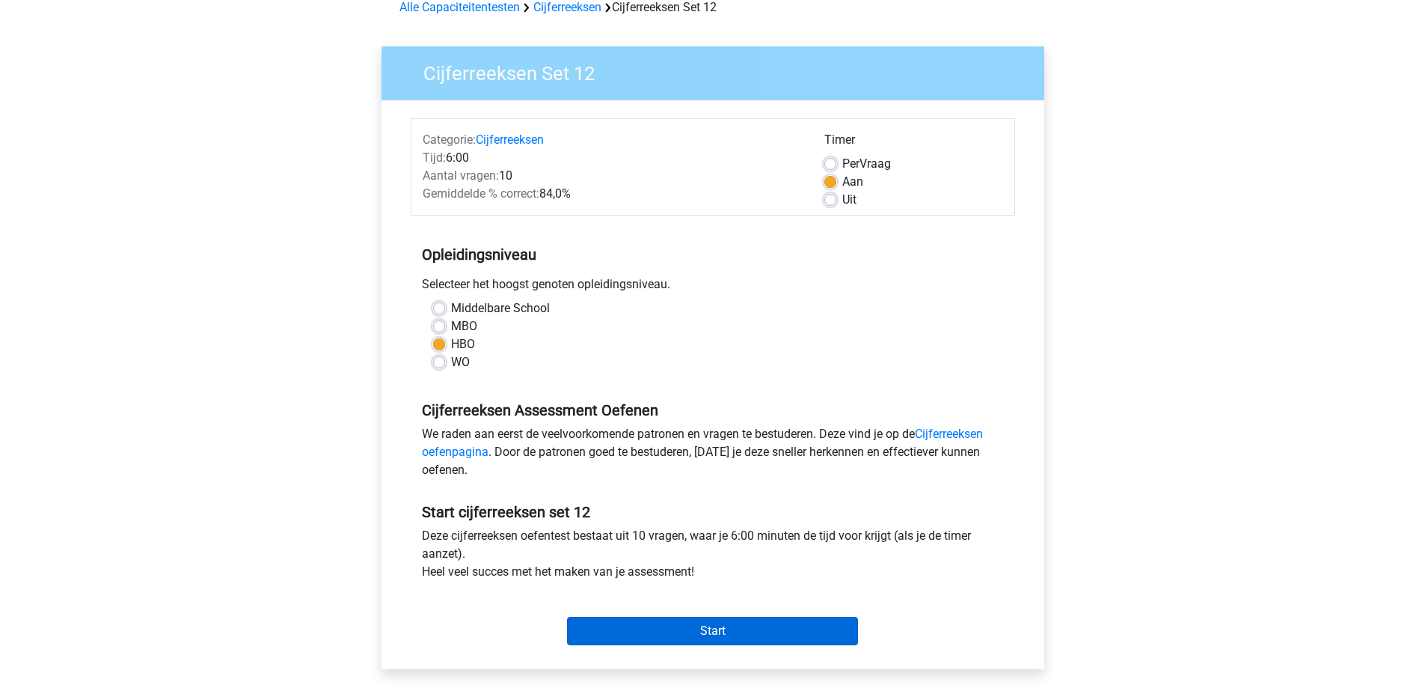
scroll to position [75, 0]
click at [842, 200] on label "Uit" at bounding box center [849, 201] width 14 height 18
click at [830, 200] on input "Uit" at bounding box center [830, 199] width 12 height 15
radio input "true"
click at [654, 631] on input "Start" at bounding box center [712, 632] width 291 height 28
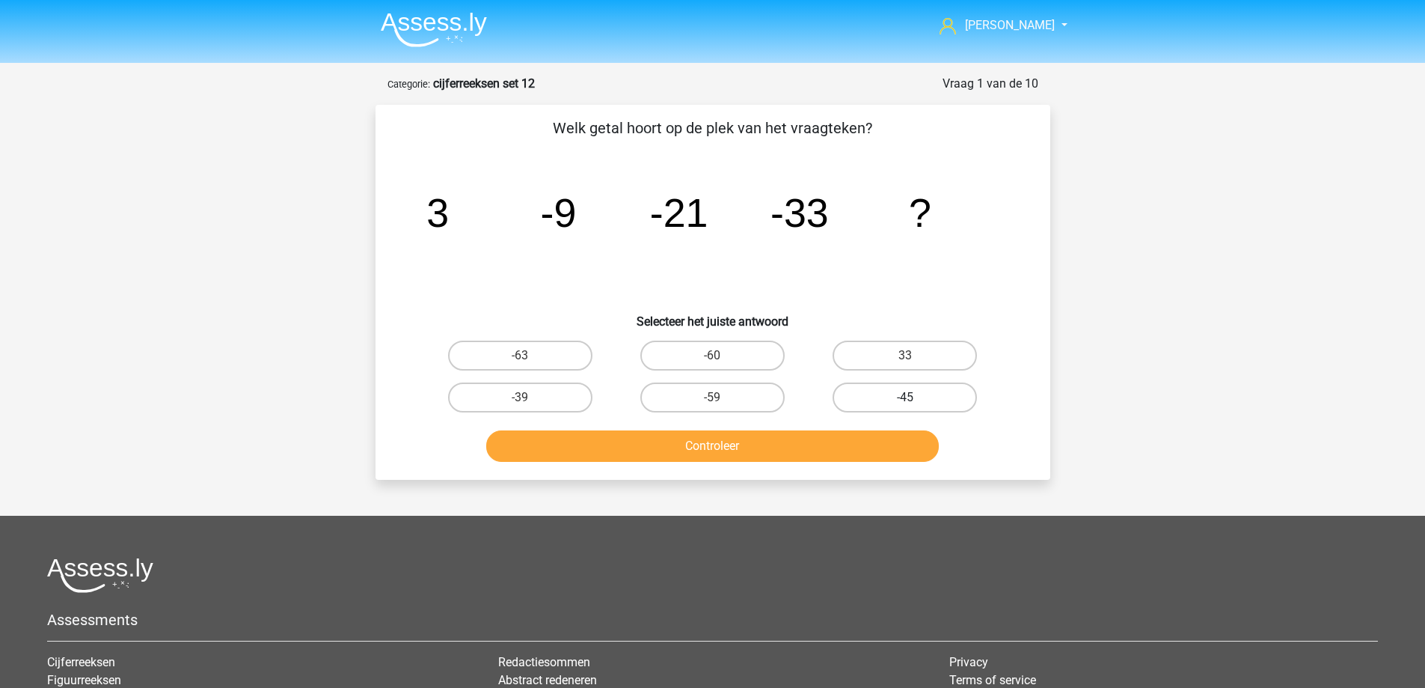
click at [930, 391] on label "-45" at bounding box center [905, 397] width 144 height 30
click at [915, 397] on input "-45" at bounding box center [910, 402] width 10 height 10
radio input "true"
click at [721, 445] on button "Controleer" at bounding box center [712, 445] width 453 height 31
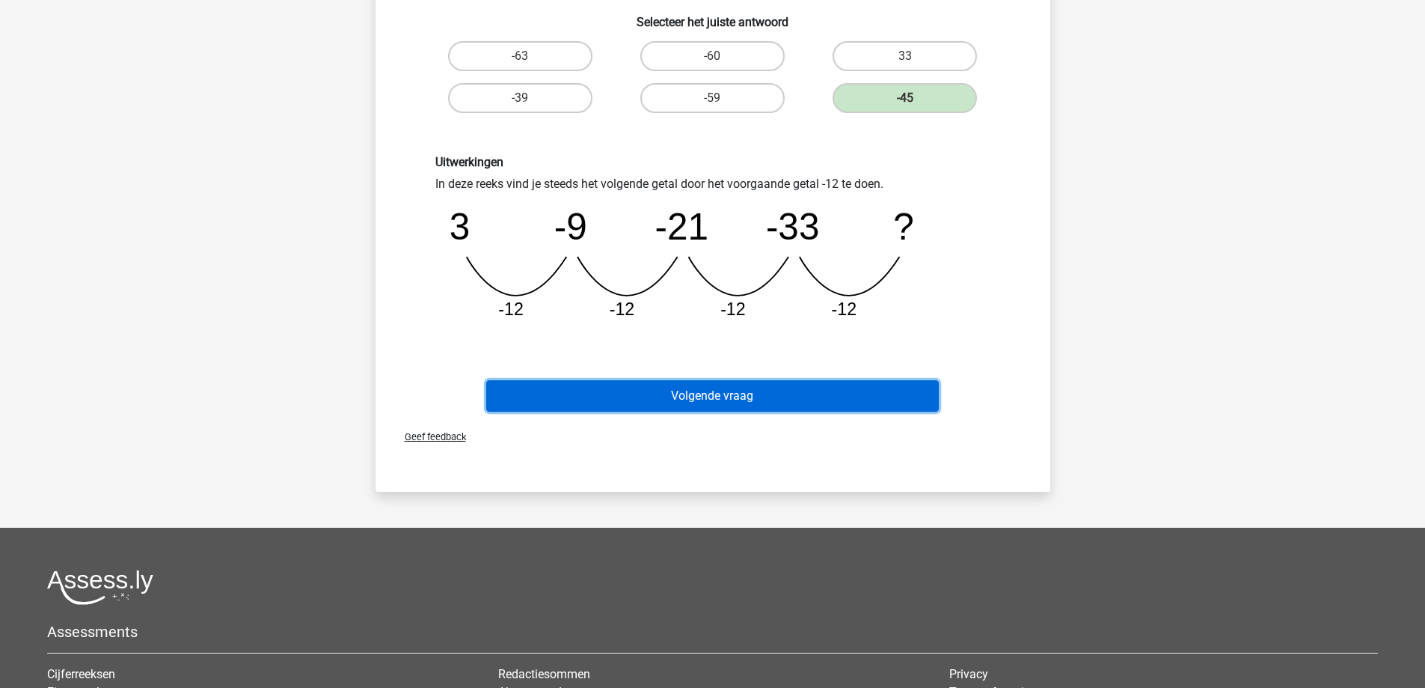
click at [704, 382] on button "Volgende vraag" at bounding box center [712, 395] width 453 height 31
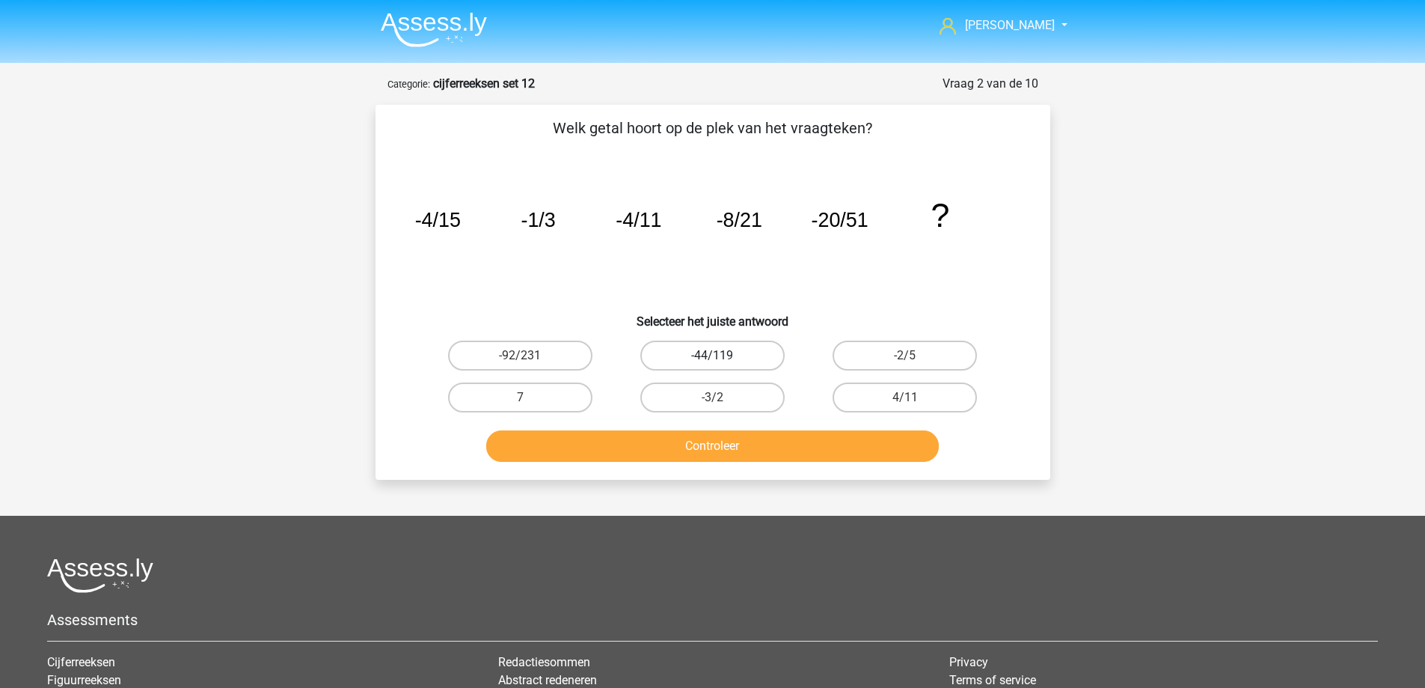
click at [747, 349] on label "-44/119" at bounding box center [712, 355] width 144 height 30
click at [722, 355] on input "-44/119" at bounding box center [717, 360] width 10 height 10
radio input "true"
click at [745, 446] on button "Controleer" at bounding box center [712, 445] width 453 height 31
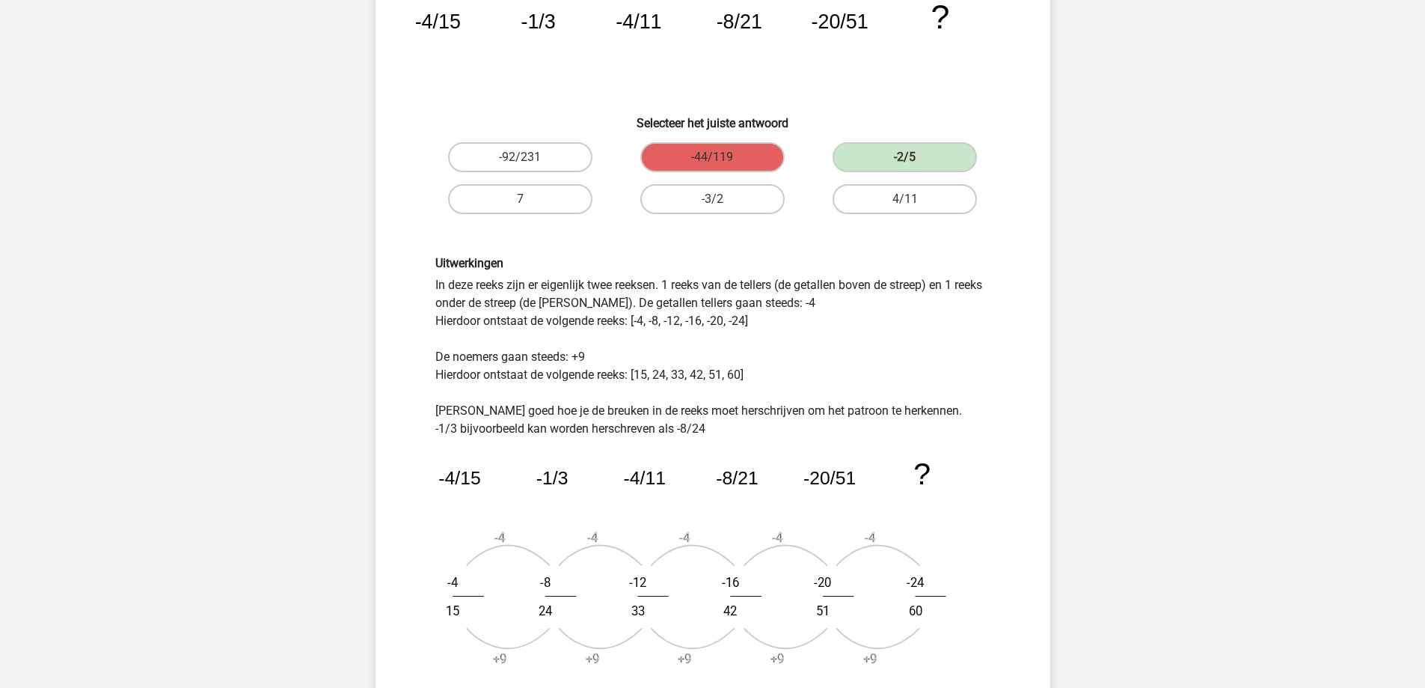
scroll to position [224, 0]
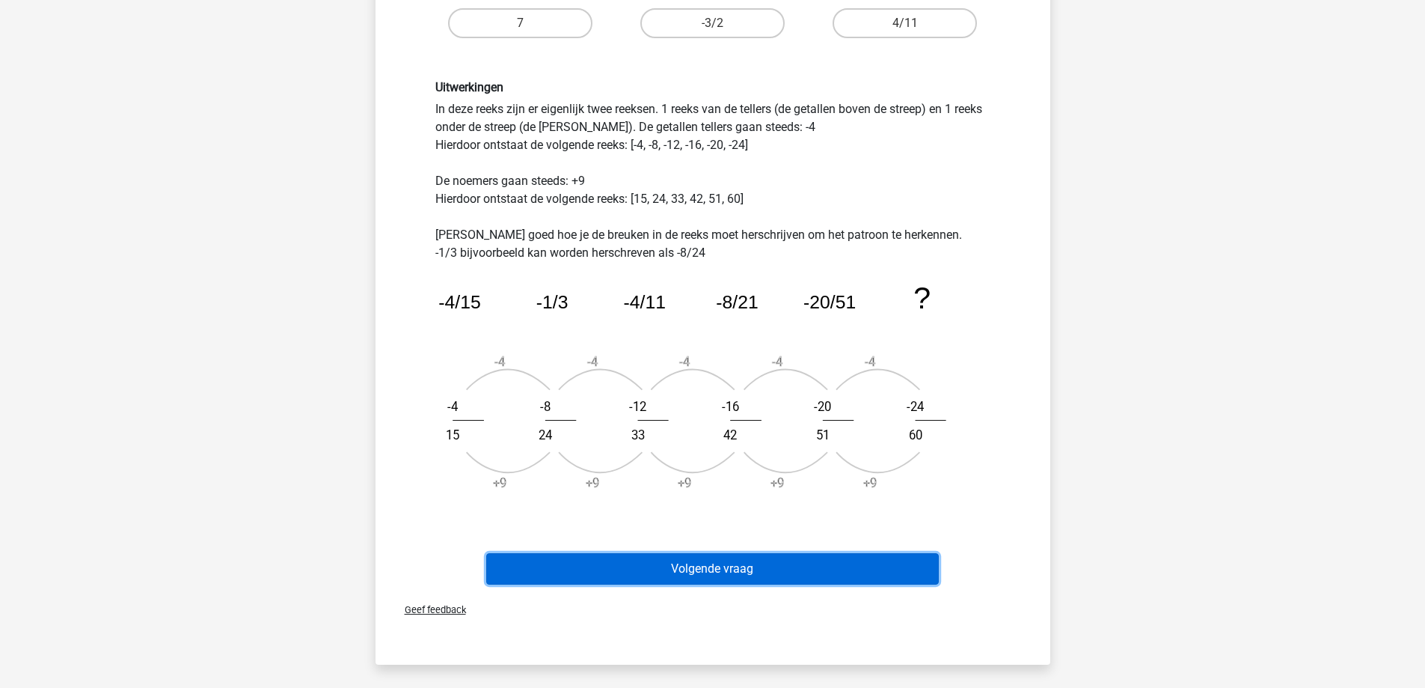
click at [631, 559] on button "Volgende vraag" at bounding box center [712, 568] width 453 height 31
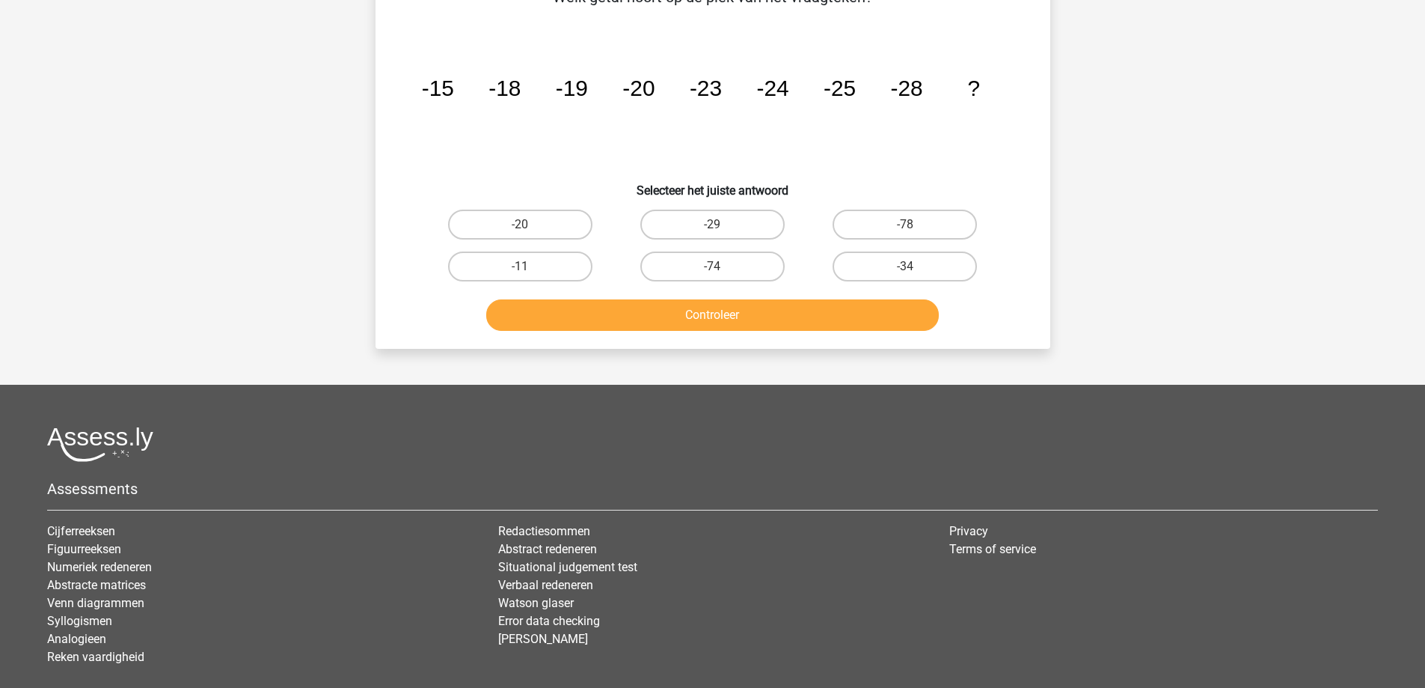
scroll to position [75, 0]
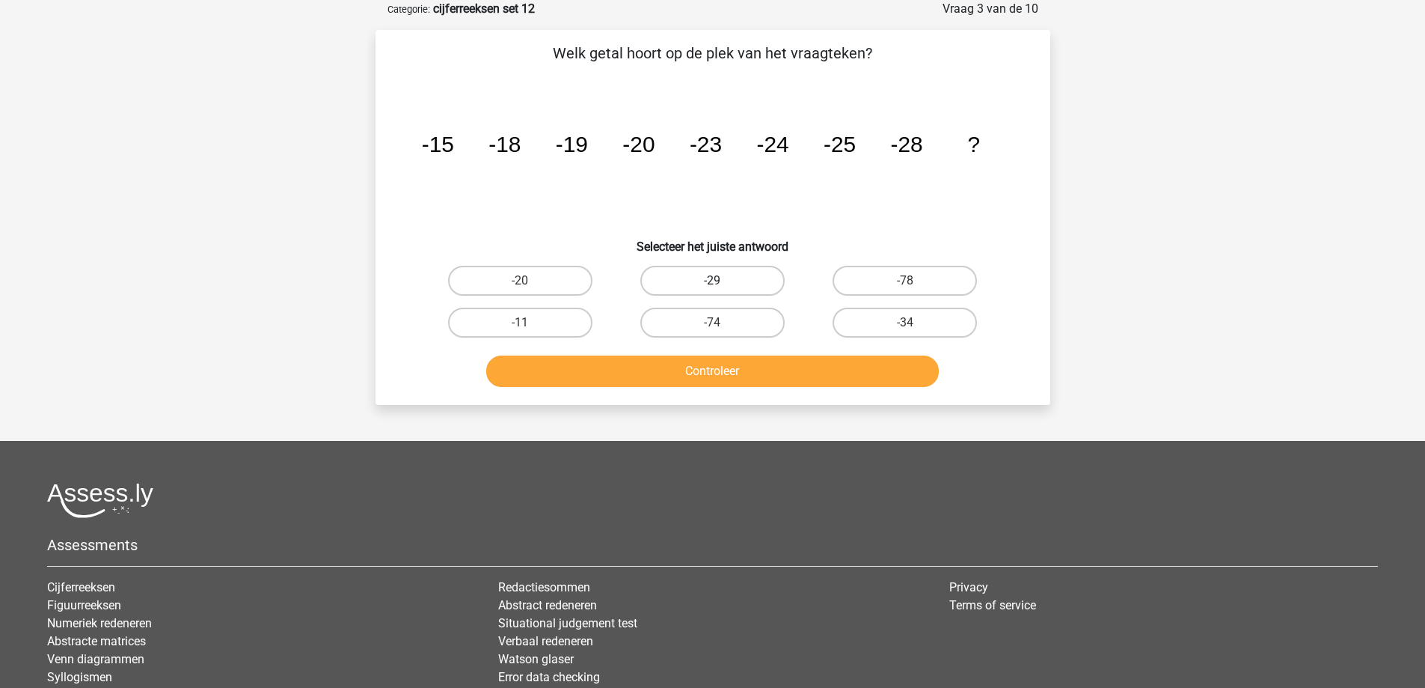
click at [713, 266] on label "-29" at bounding box center [712, 281] width 144 height 30
click at [713, 281] on input "-29" at bounding box center [717, 286] width 10 height 10
radio input "true"
click at [708, 381] on button "Controleer" at bounding box center [712, 370] width 453 height 31
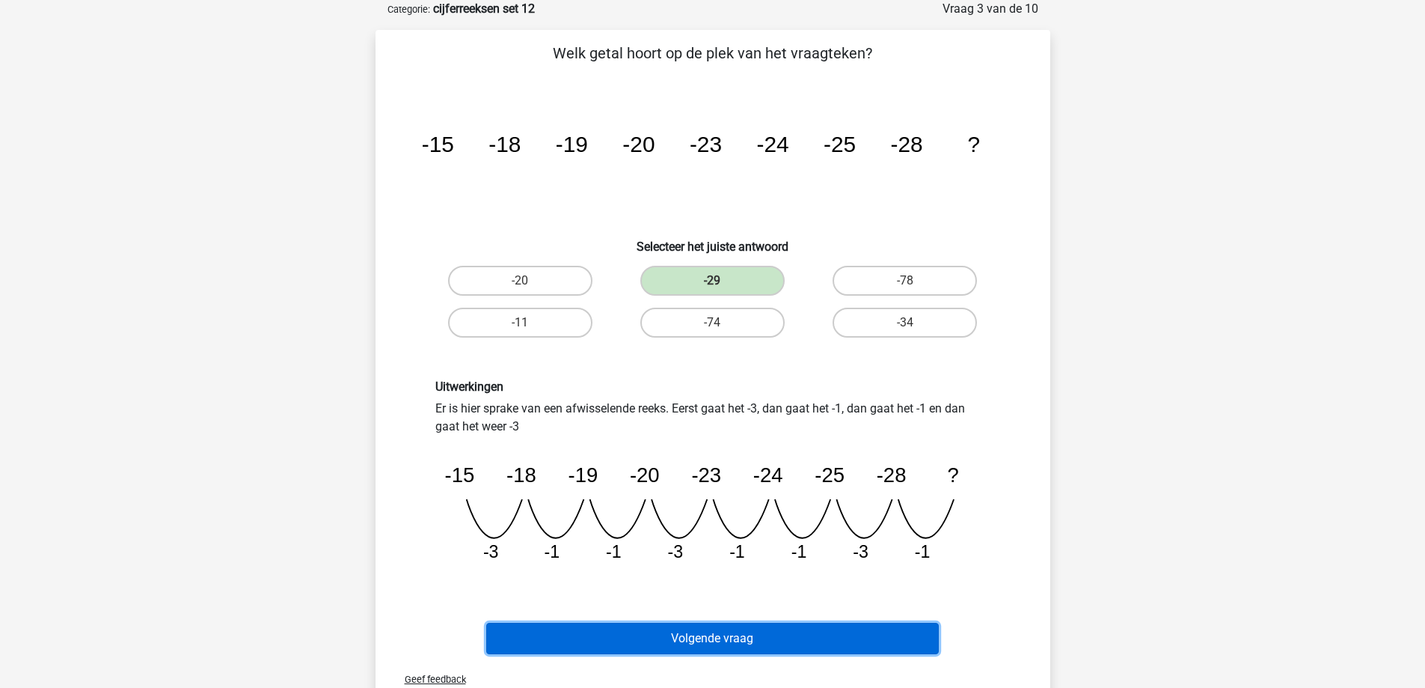
click at [714, 641] on button "Volgende vraag" at bounding box center [712, 637] width 453 height 31
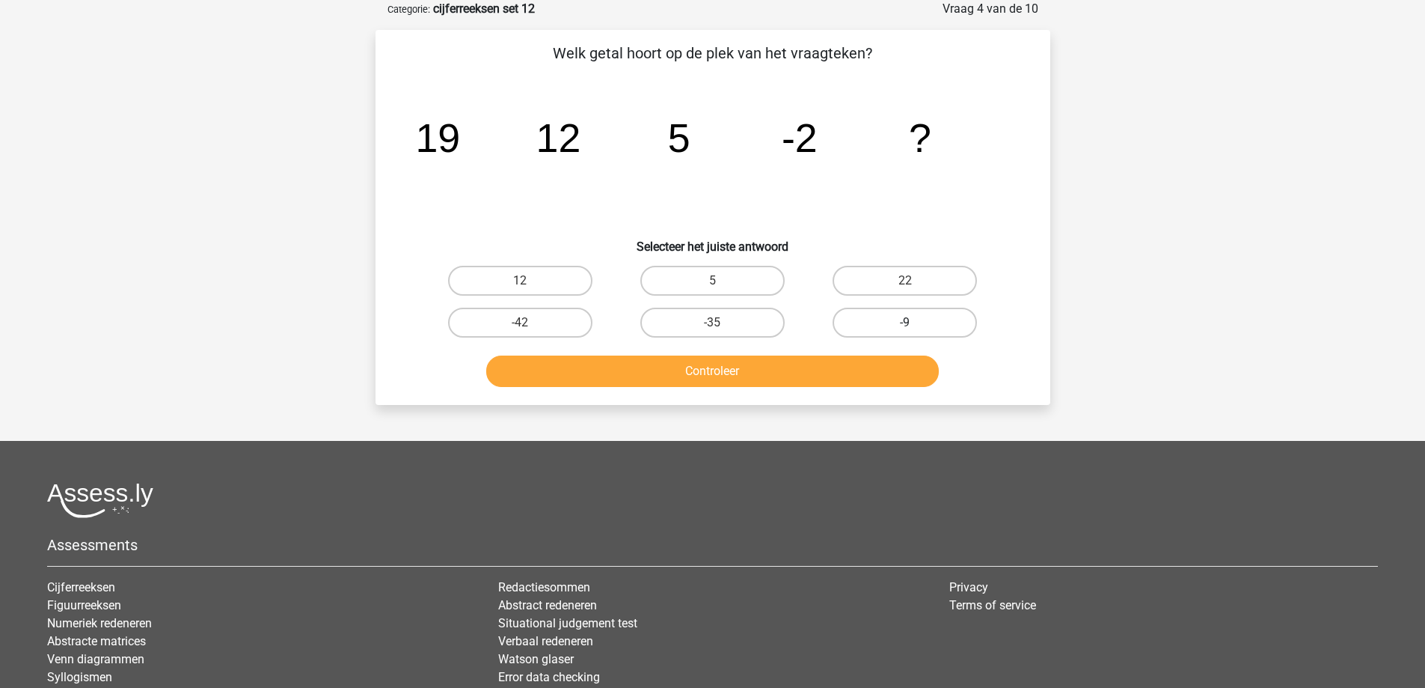
click at [904, 327] on label "-9" at bounding box center [905, 322] width 144 height 30
click at [905, 327] on input "-9" at bounding box center [910, 327] width 10 height 10
radio input "true"
click at [829, 377] on button "Controleer" at bounding box center [712, 370] width 453 height 31
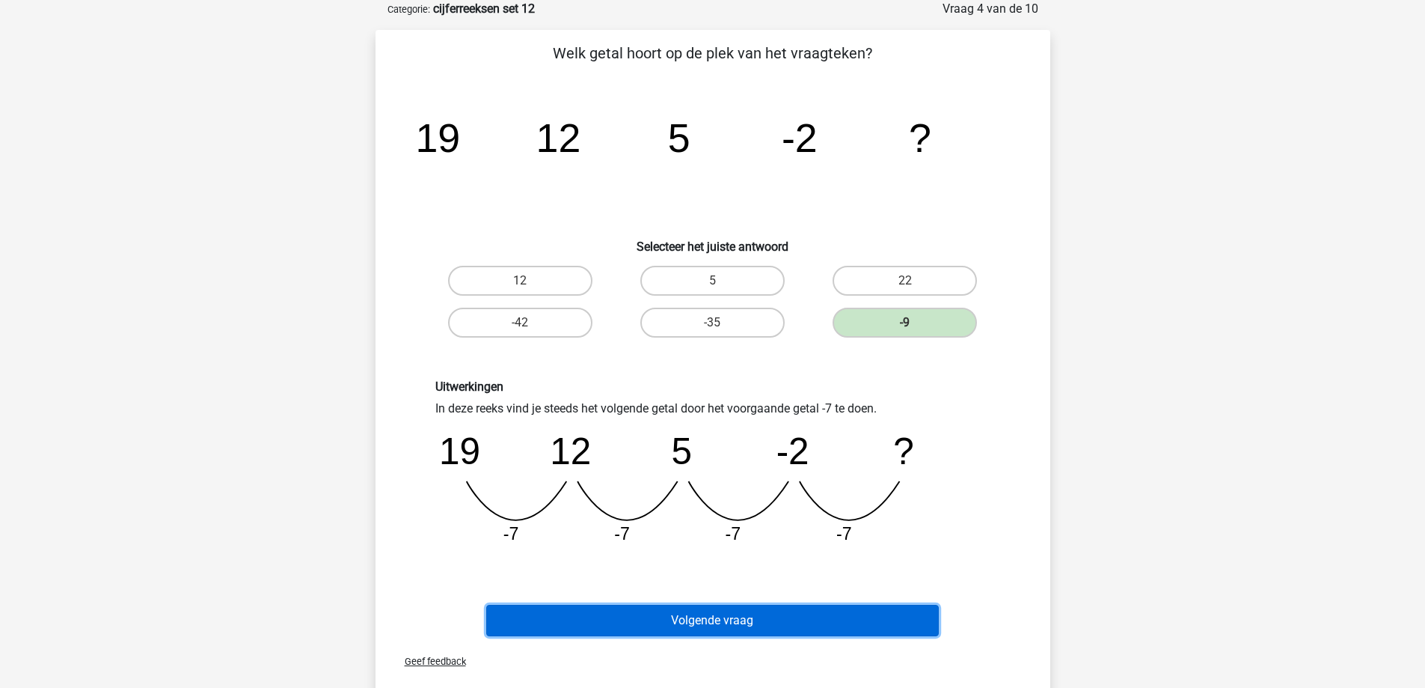
click at [790, 619] on button "Volgende vraag" at bounding box center [712, 620] width 453 height 31
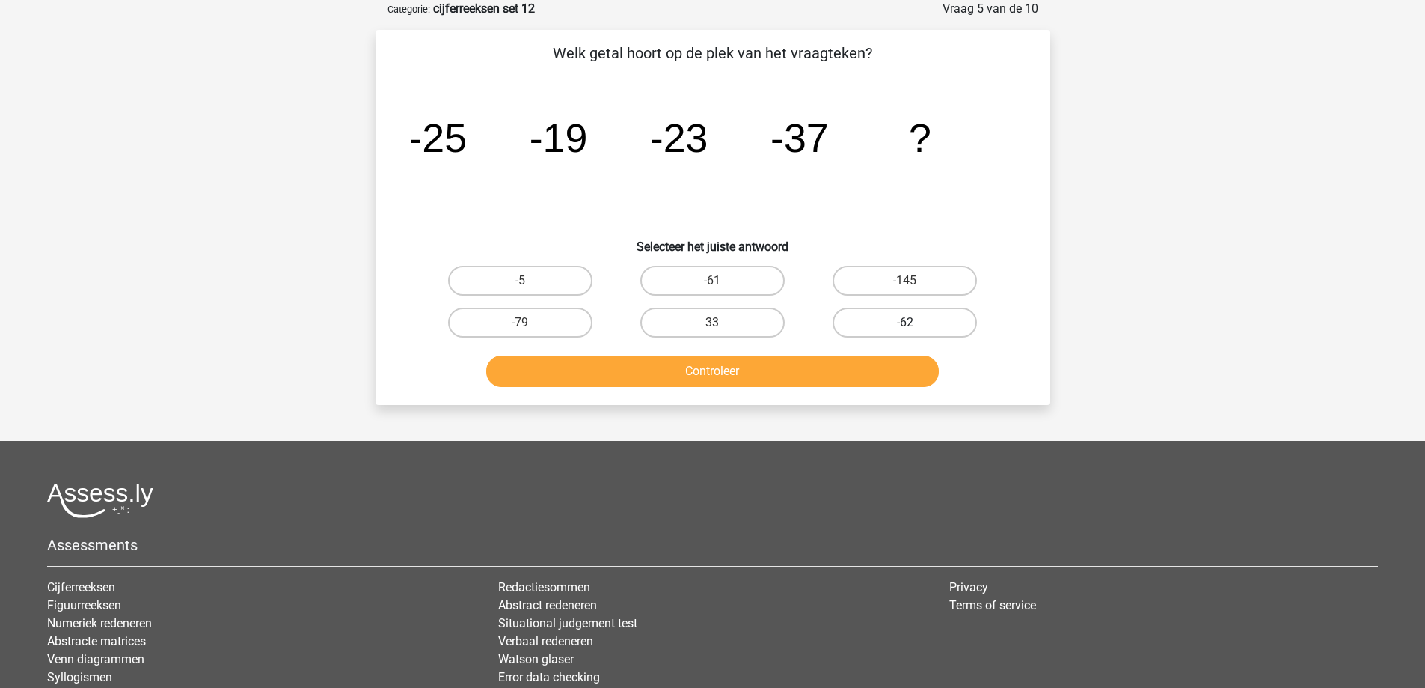
click at [866, 326] on label "-62" at bounding box center [905, 322] width 144 height 30
click at [905, 326] on input "-62" at bounding box center [910, 327] width 10 height 10
radio input "true"
click at [807, 385] on button "Controleer" at bounding box center [712, 370] width 453 height 31
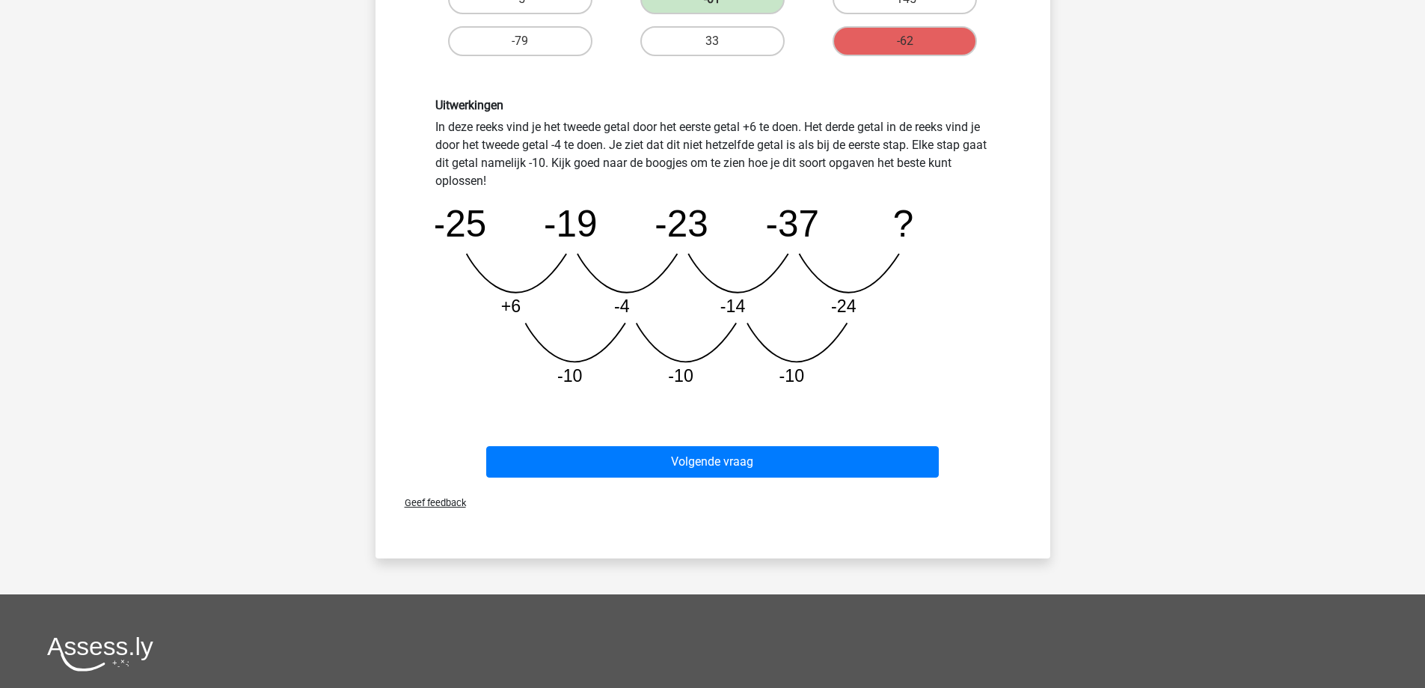
scroll to position [374, 0]
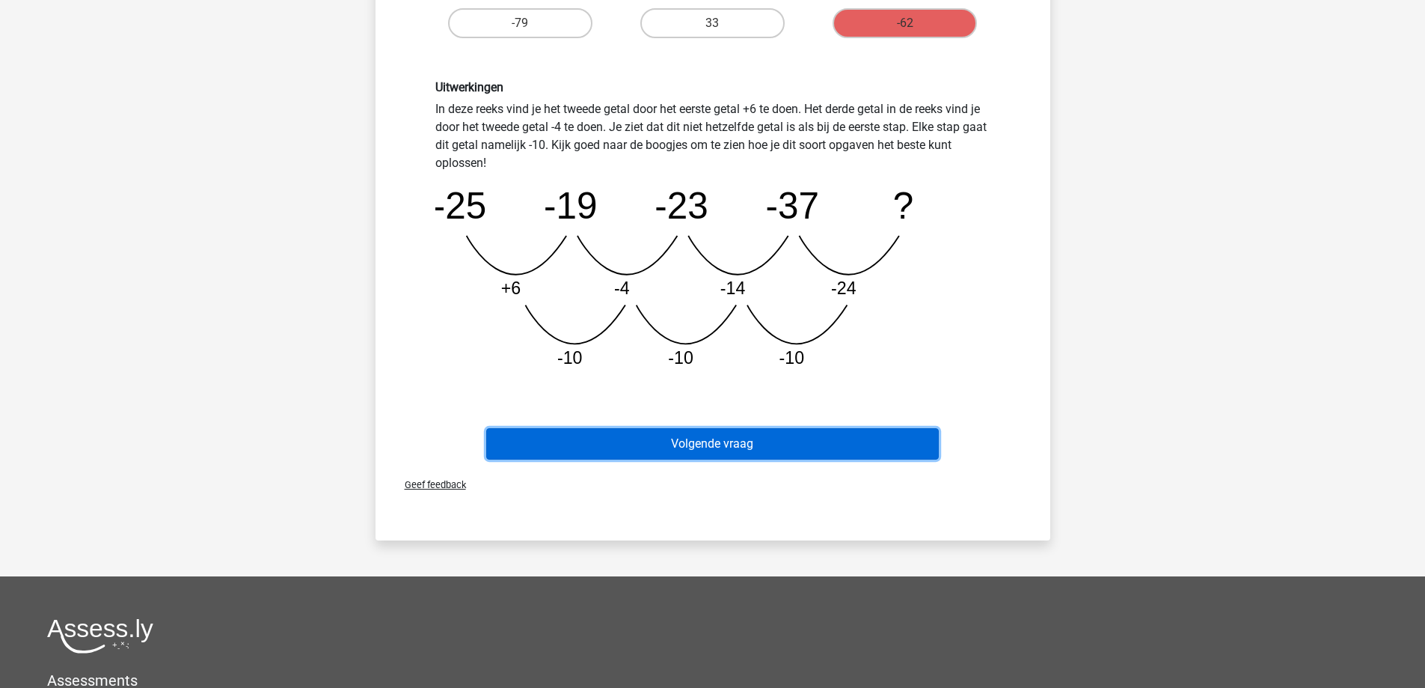
click at [697, 450] on button "Volgende vraag" at bounding box center [712, 443] width 453 height 31
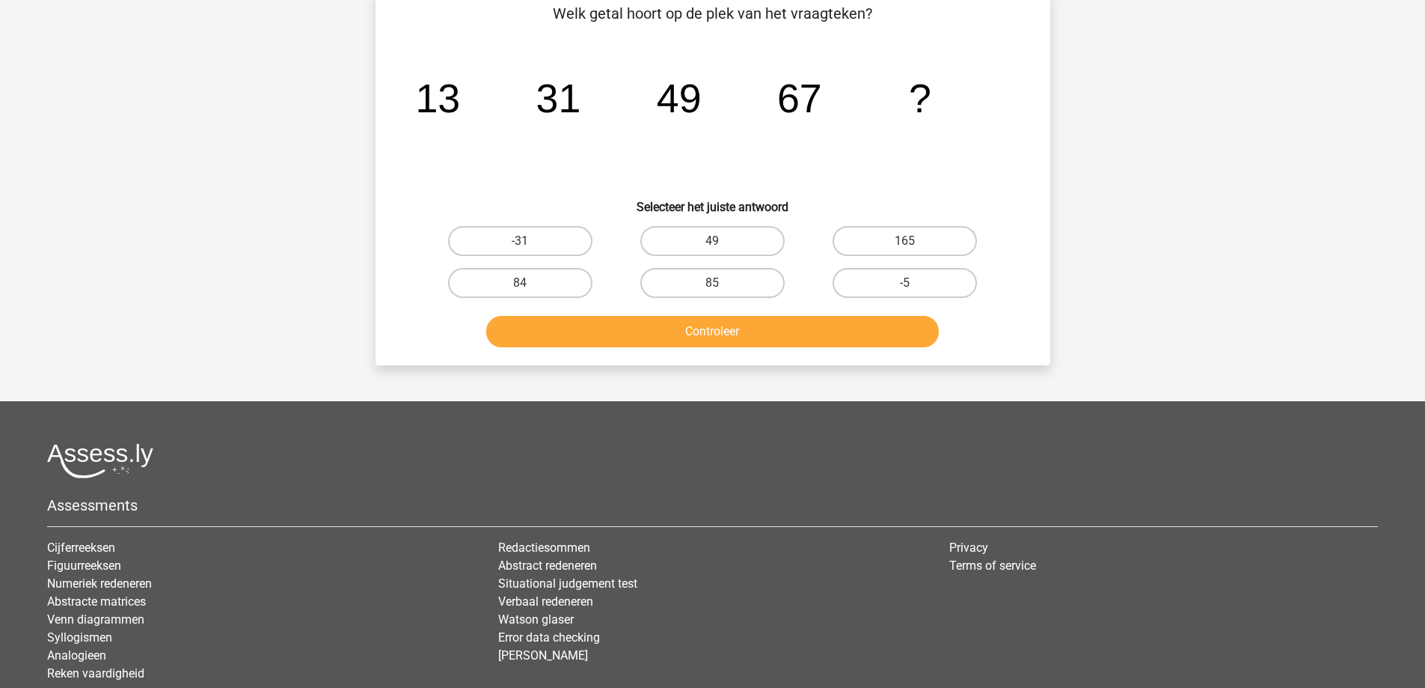
scroll to position [75, 0]
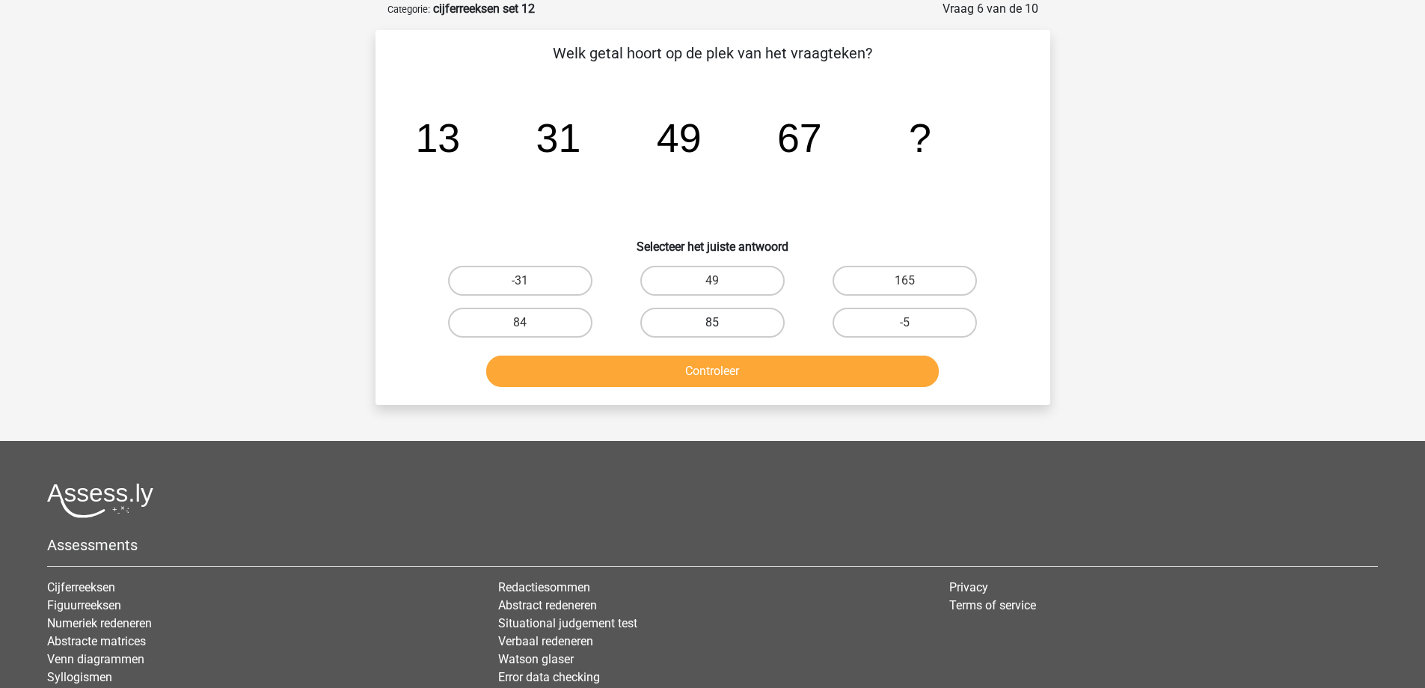
click at [739, 325] on label "85" at bounding box center [712, 322] width 144 height 30
click at [722, 325] on input "85" at bounding box center [717, 327] width 10 height 10
radio input "true"
click at [734, 382] on button "Controleer" at bounding box center [712, 370] width 453 height 31
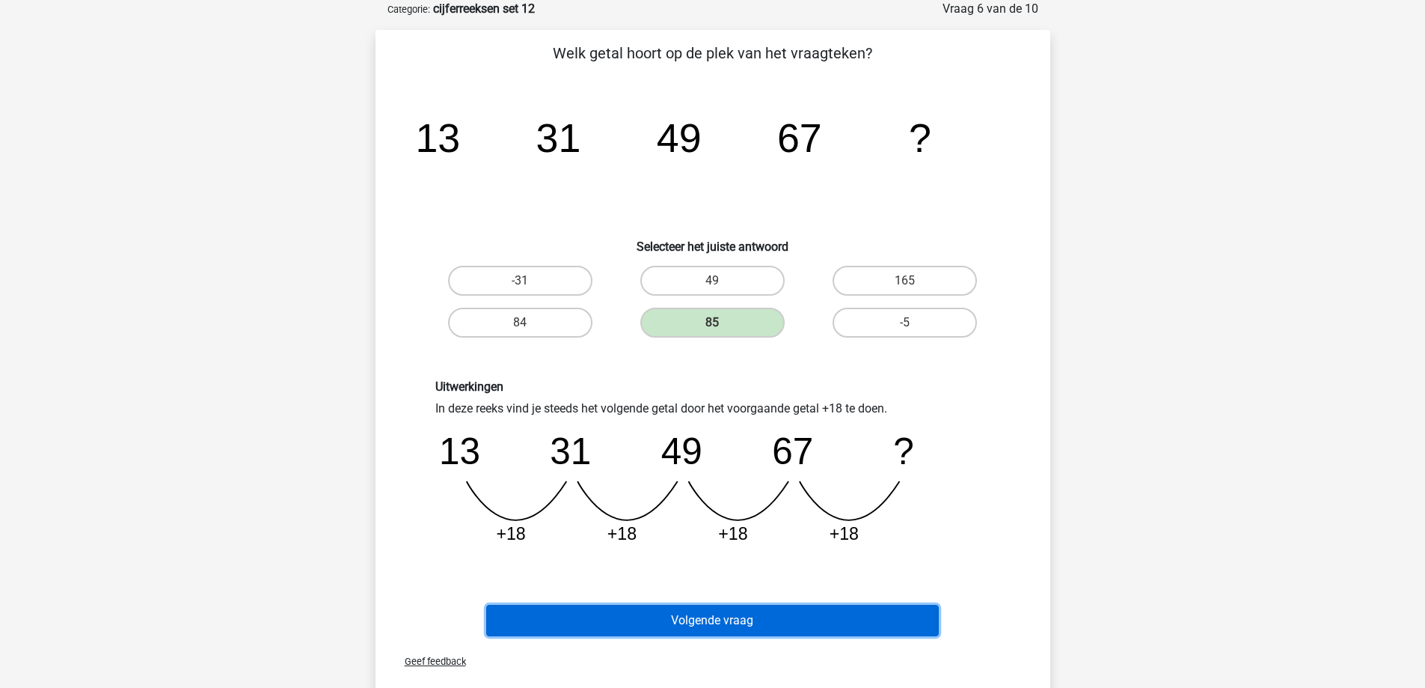
click at [752, 616] on button "Volgende vraag" at bounding box center [712, 620] width 453 height 31
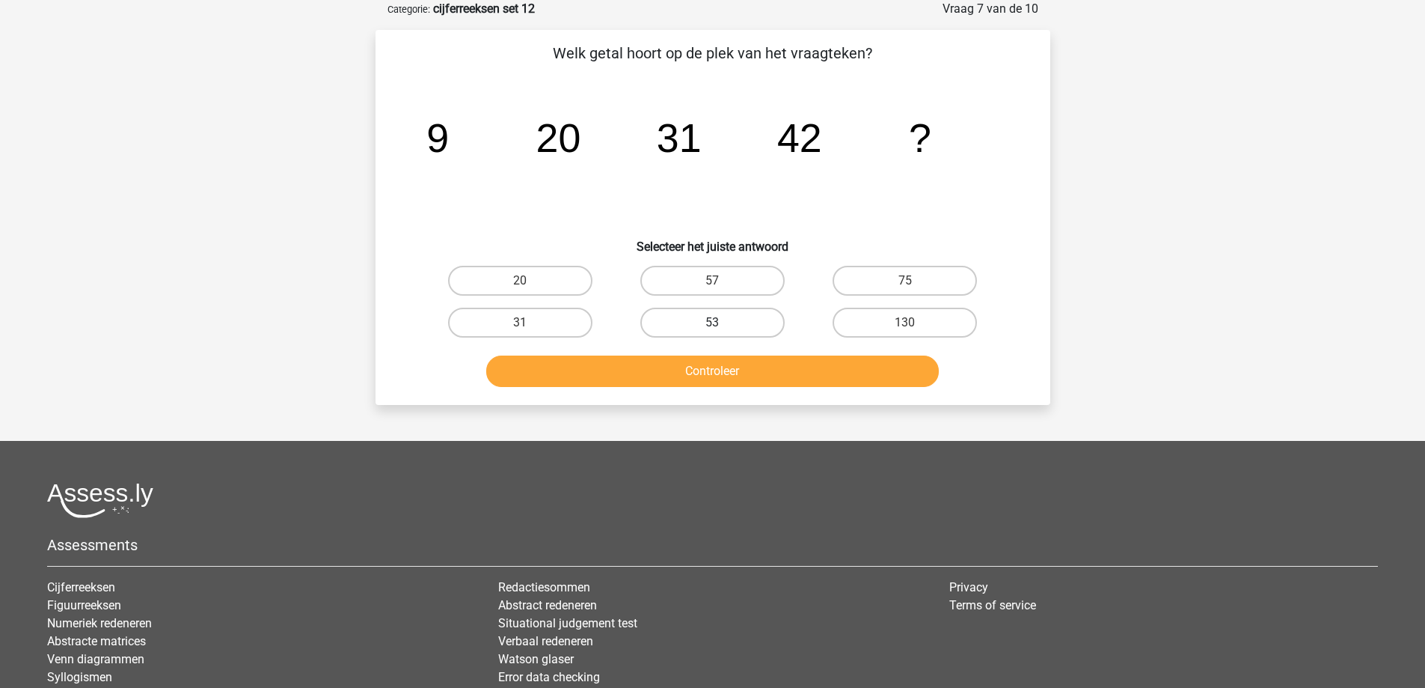
click at [743, 321] on label "53" at bounding box center [712, 322] width 144 height 30
click at [722, 322] on input "53" at bounding box center [717, 327] width 10 height 10
radio input "true"
click at [738, 362] on button "Controleer" at bounding box center [712, 370] width 453 height 31
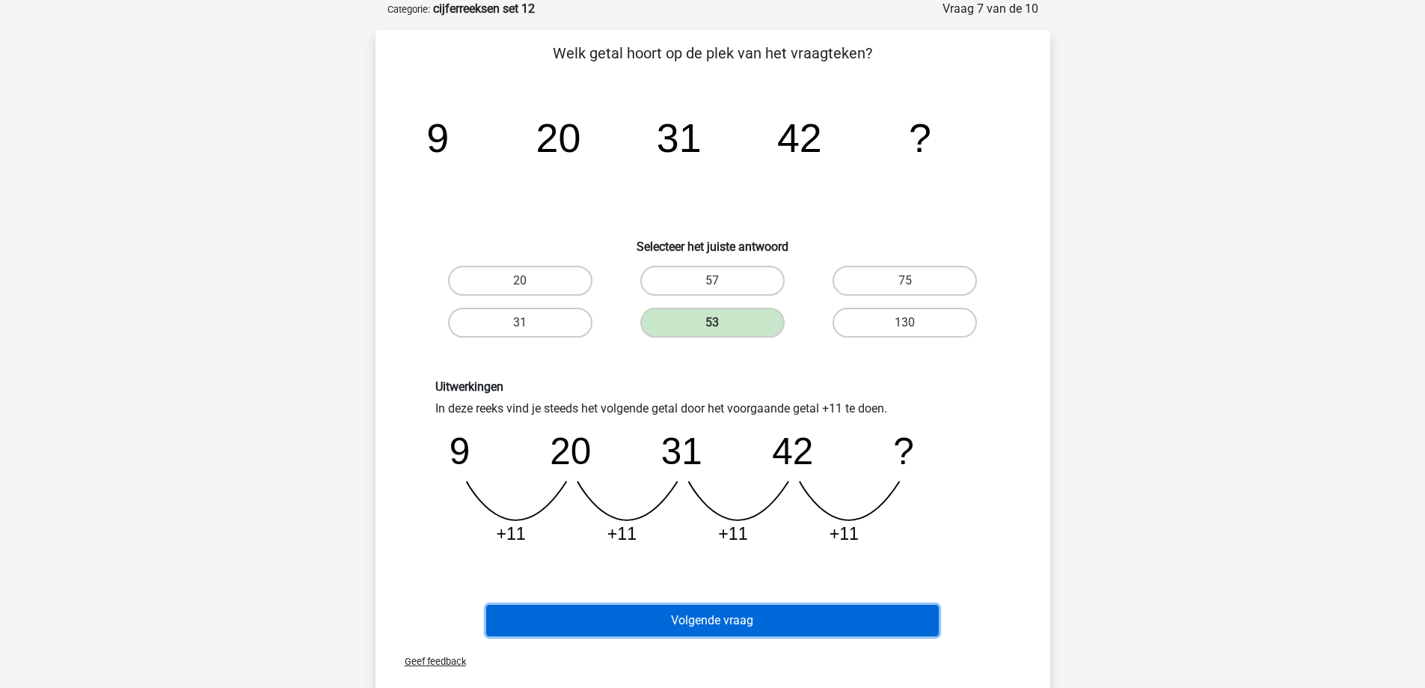
click at [732, 607] on button "Volgende vraag" at bounding box center [712, 620] width 453 height 31
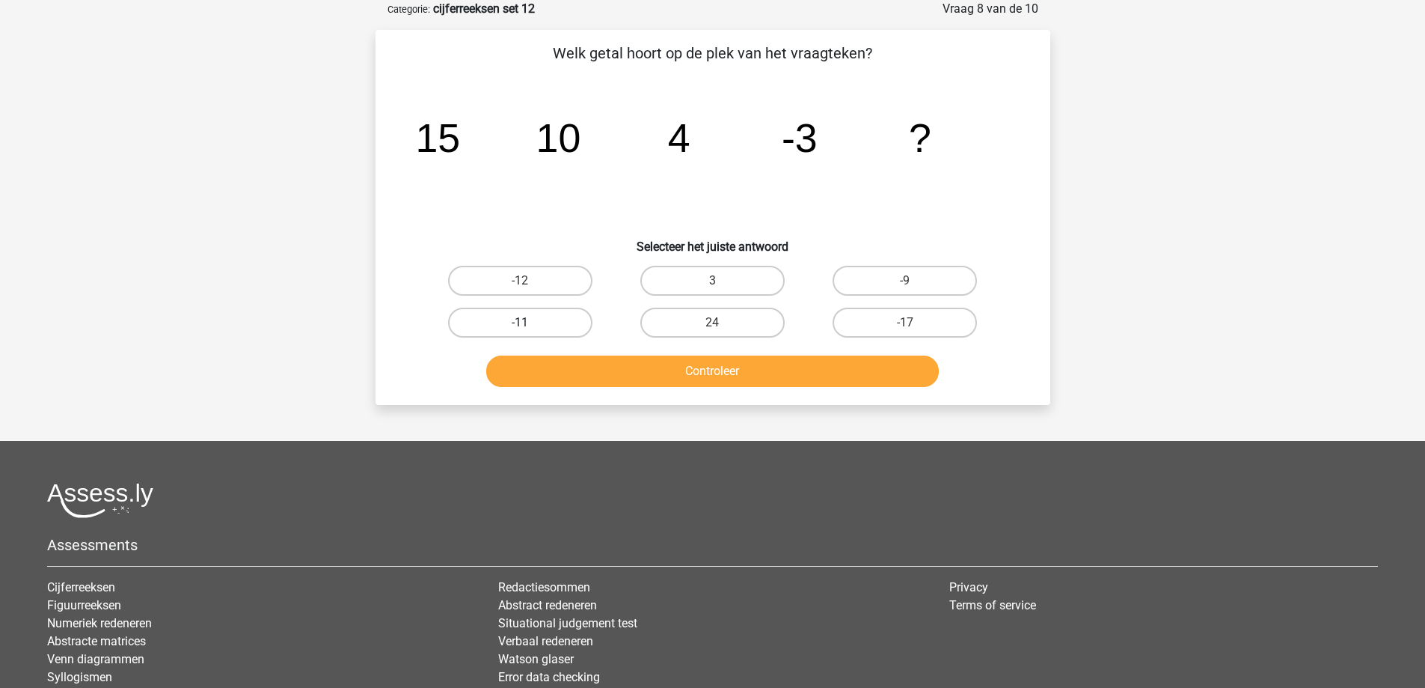
click at [559, 331] on label "-11" at bounding box center [520, 322] width 144 height 30
click at [530, 331] on input "-11" at bounding box center [525, 327] width 10 height 10
radio input "true"
click at [610, 374] on button "Controleer" at bounding box center [712, 370] width 453 height 31
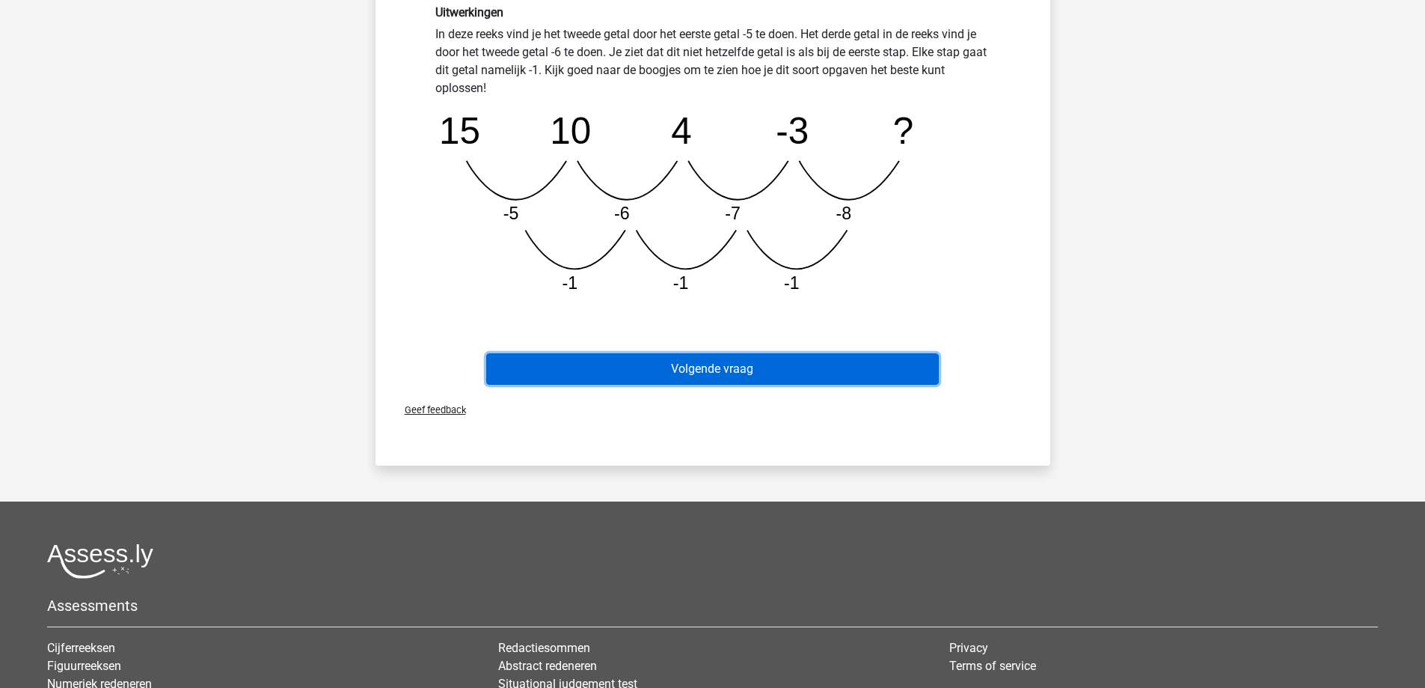
click at [698, 359] on button "Volgende vraag" at bounding box center [712, 368] width 453 height 31
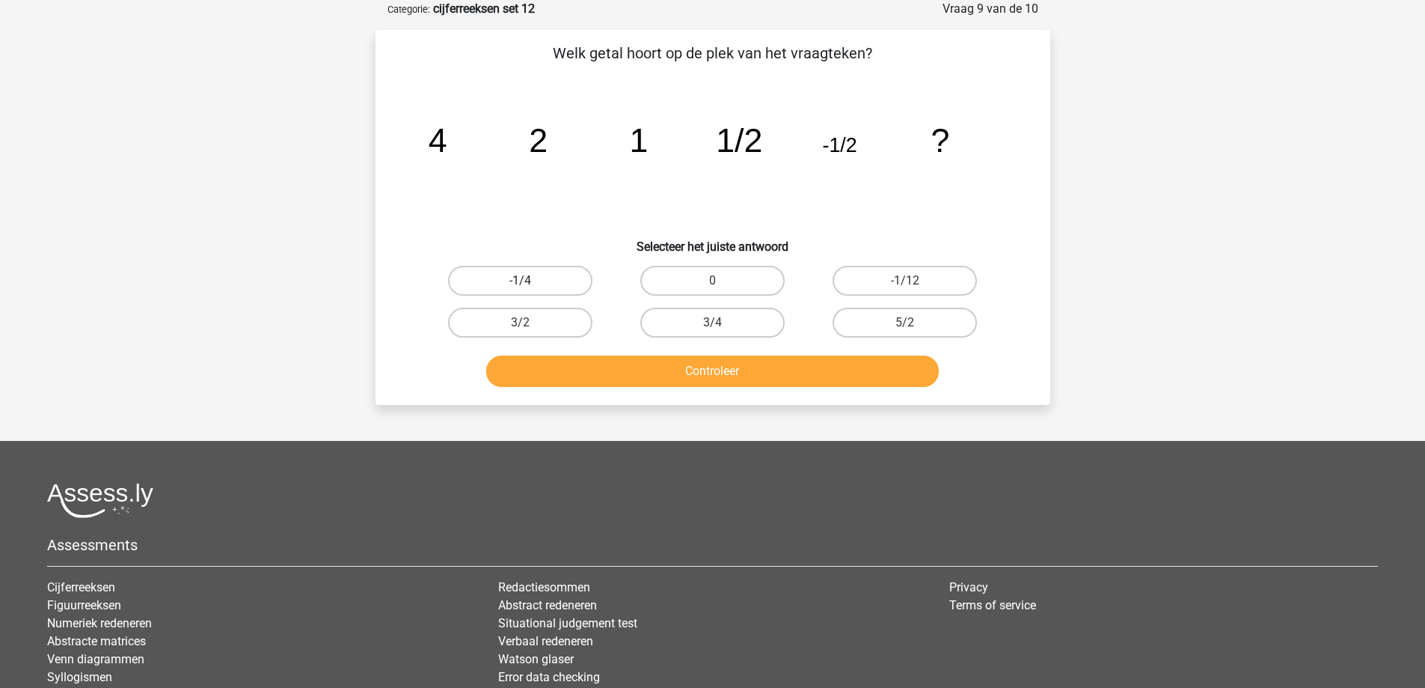
click at [553, 279] on label "-1/4" at bounding box center [520, 281] width 144 height 30
click at [530, 281] on input "-1/4" at bounding box center [525, 286] width 10 height 10
radio input "true"
click at [593, 365] on button "Controleer" at bounding box center [712, 370] width 453 height 31
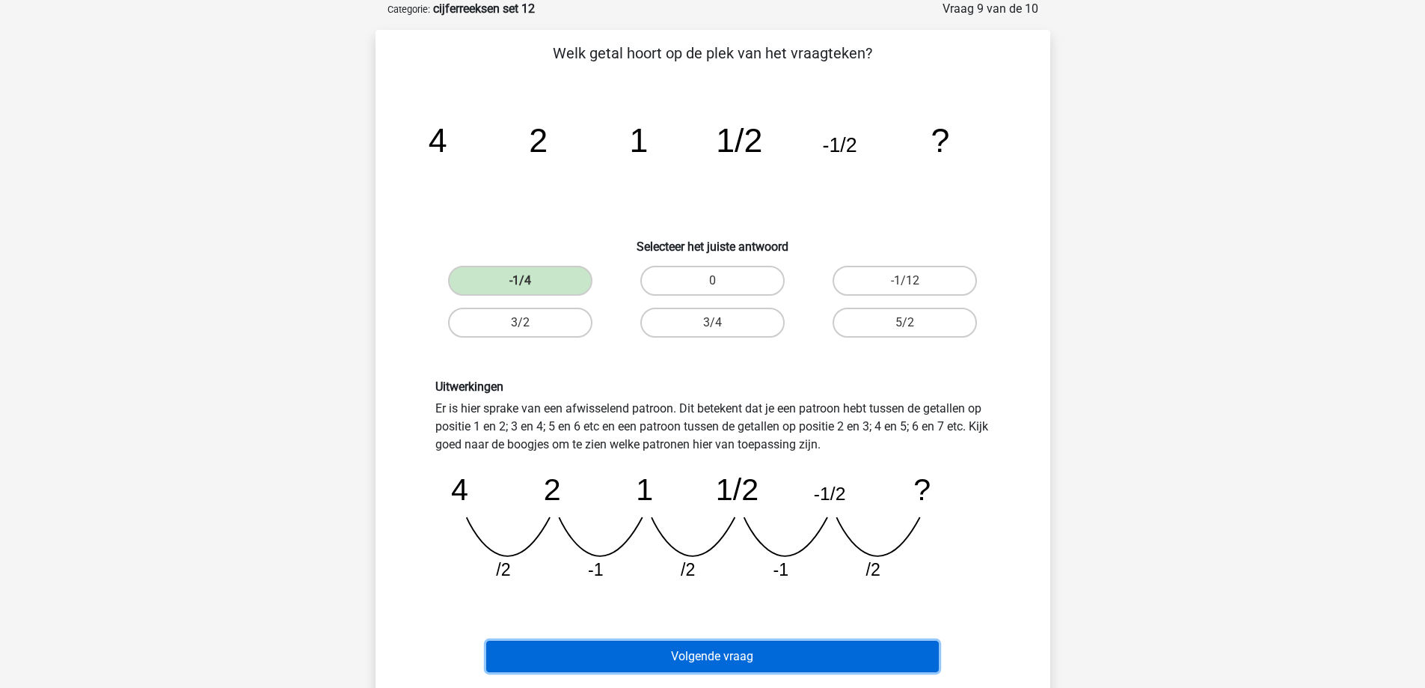
click at [681, 659] on button "Volgende vraag" at bounding box center [712, 655] width 453 height 31
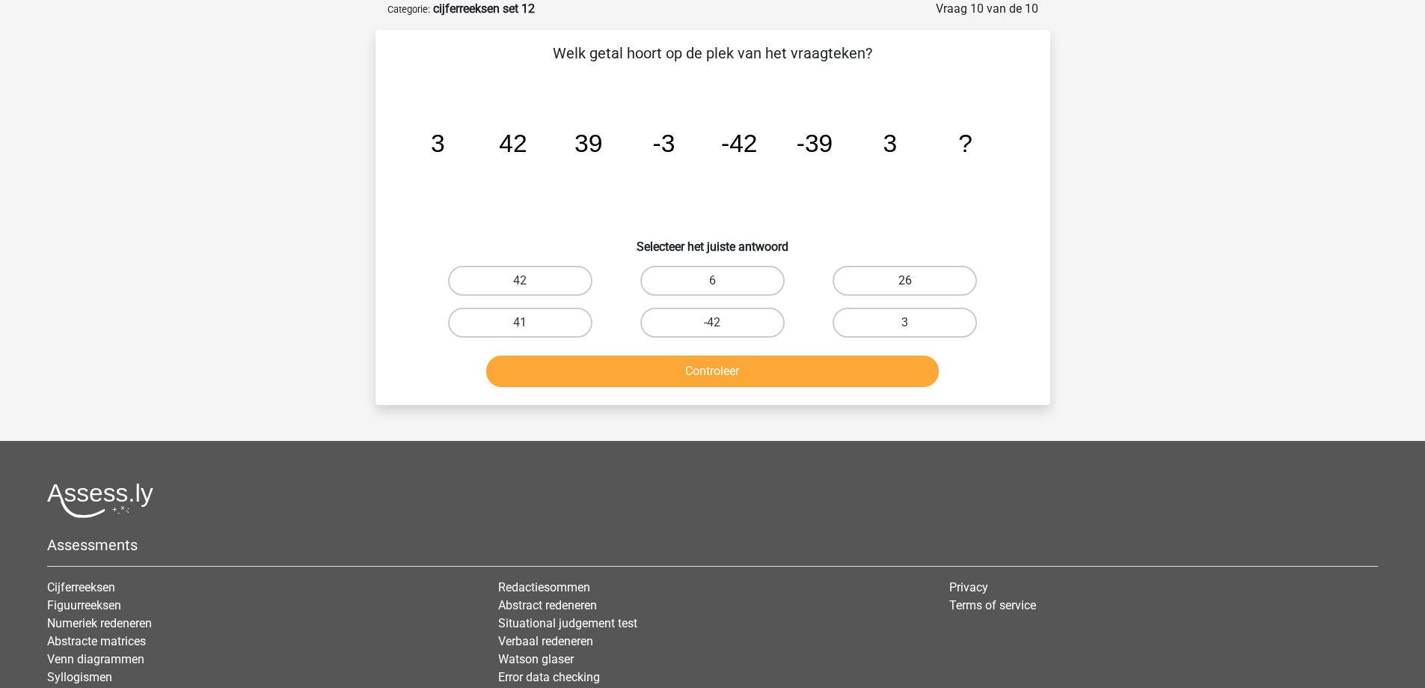
click at [917, 277] on label "26" at bounding box center [905, 281] width 144 height 30
click at [915, 281] on input "26" at bounding box center [910, 286] width 10 height 10
radio input "true"
click at [844, 362] on button "Controleer" at bounding box center [712, 370] width 453 height 31
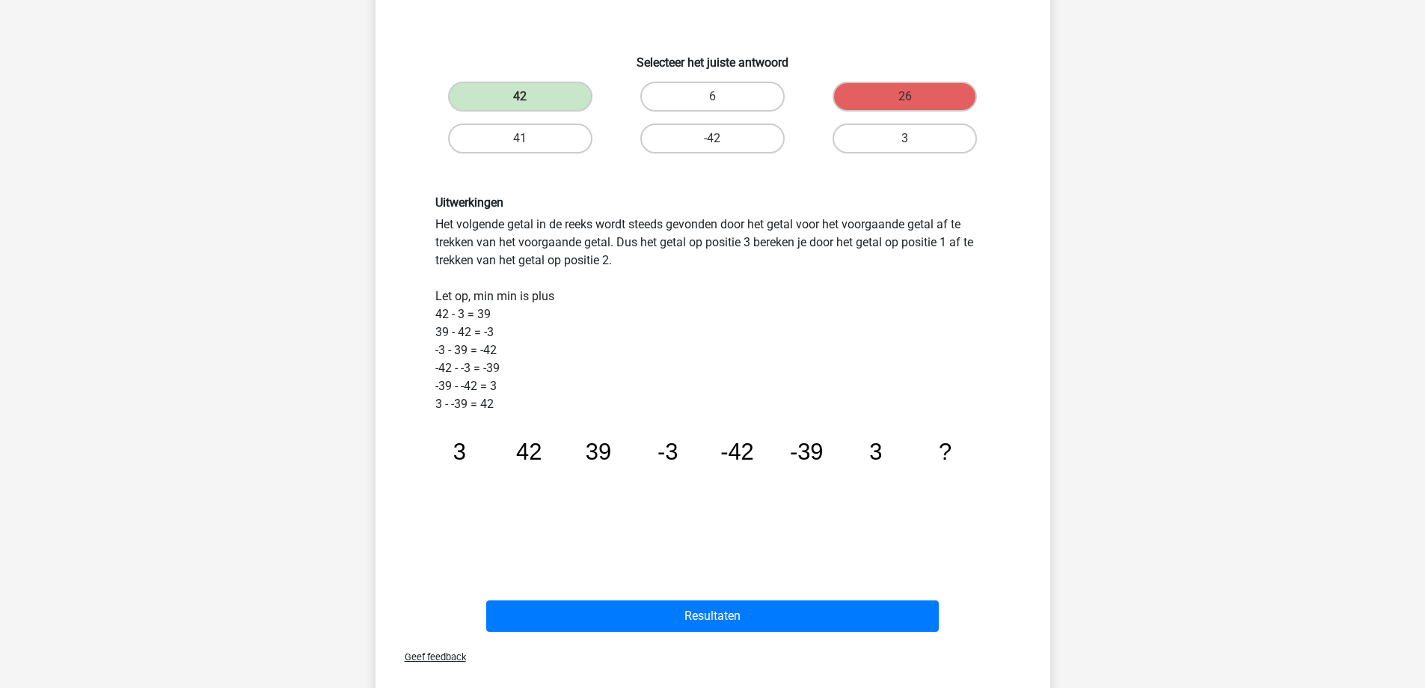
scroll to position [299, 0]
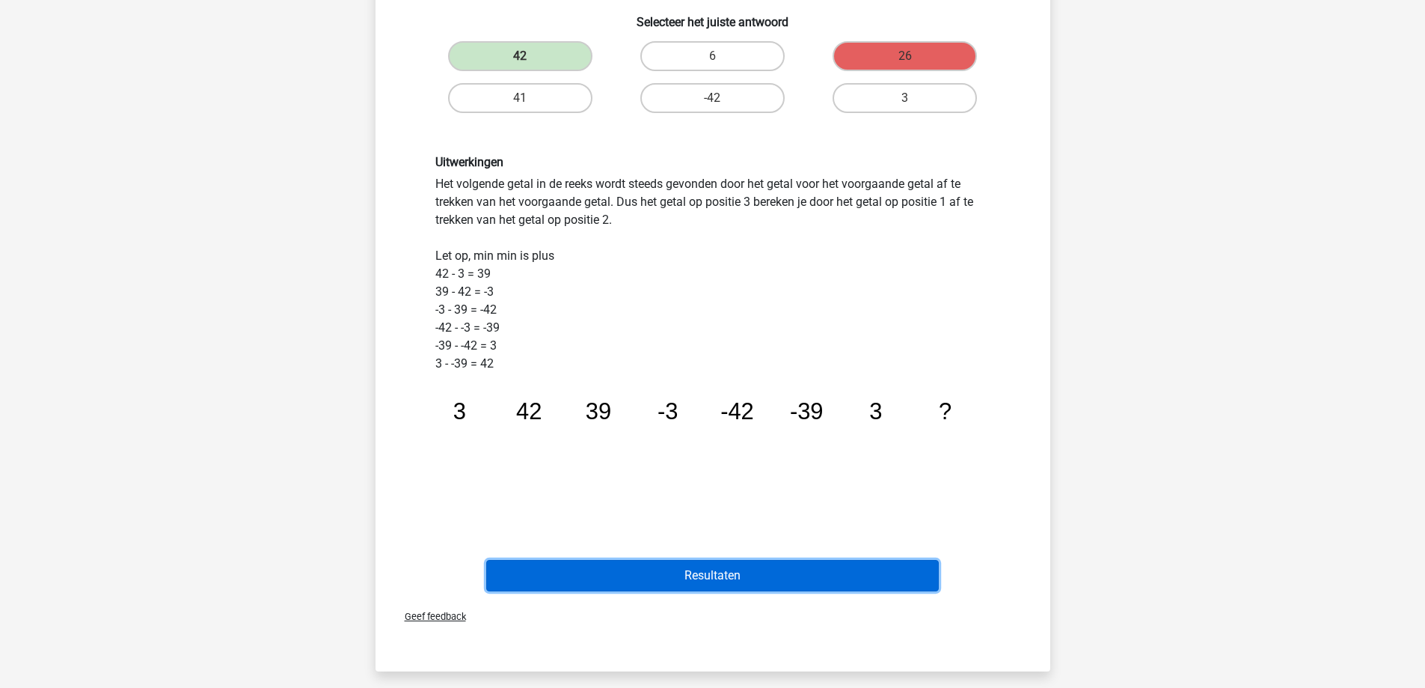
click at [679, 560] on button "Resultaten" at bounding box center [712, 575] width 453 height 31
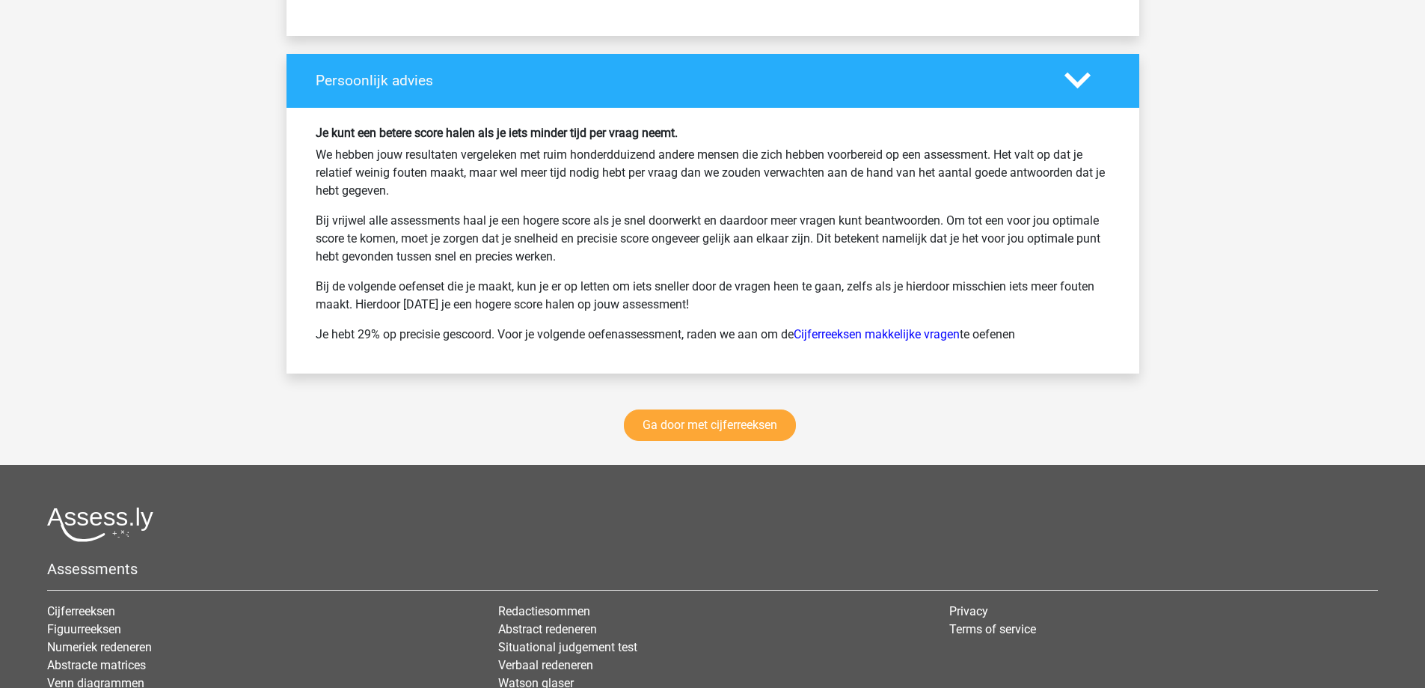
scroll to position [1945, 0]
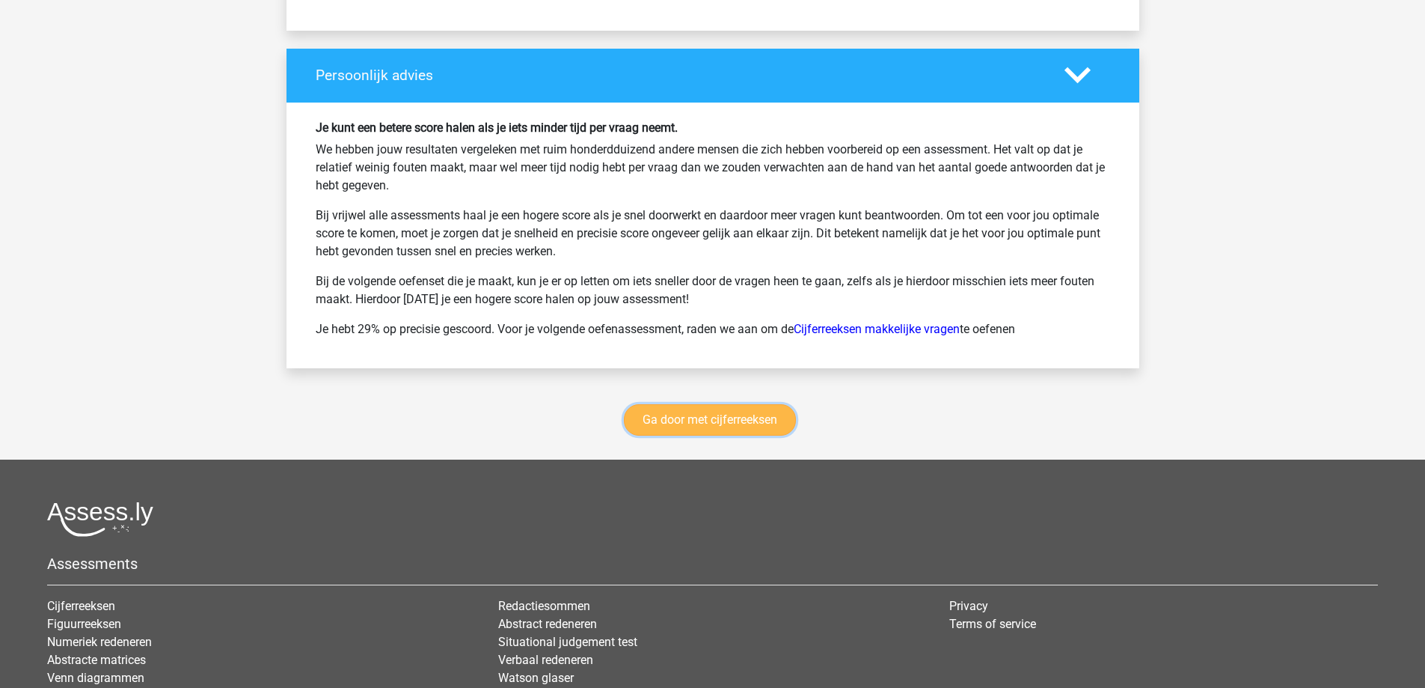
click at [732, 420] on link "Ga door met cijferreeksen" at bounding box center [710, 419] width 172 height 31
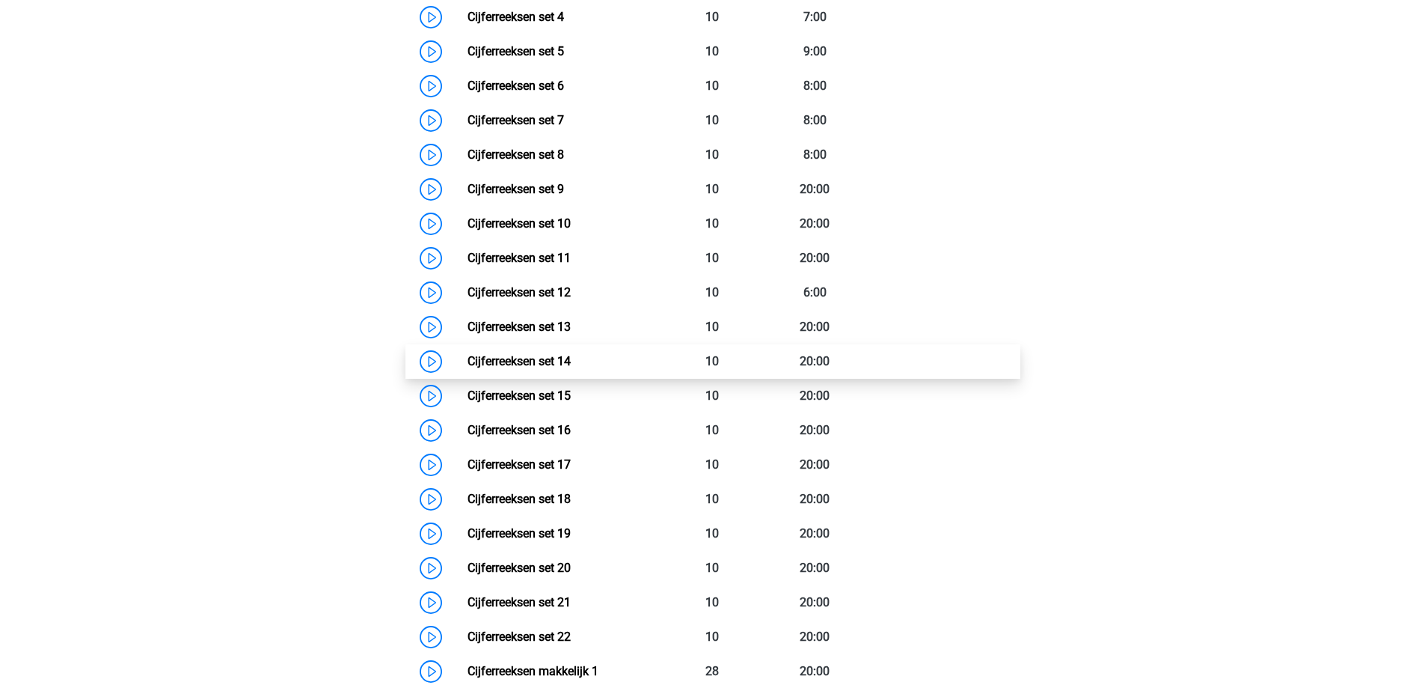
scroll to position [893, 0]
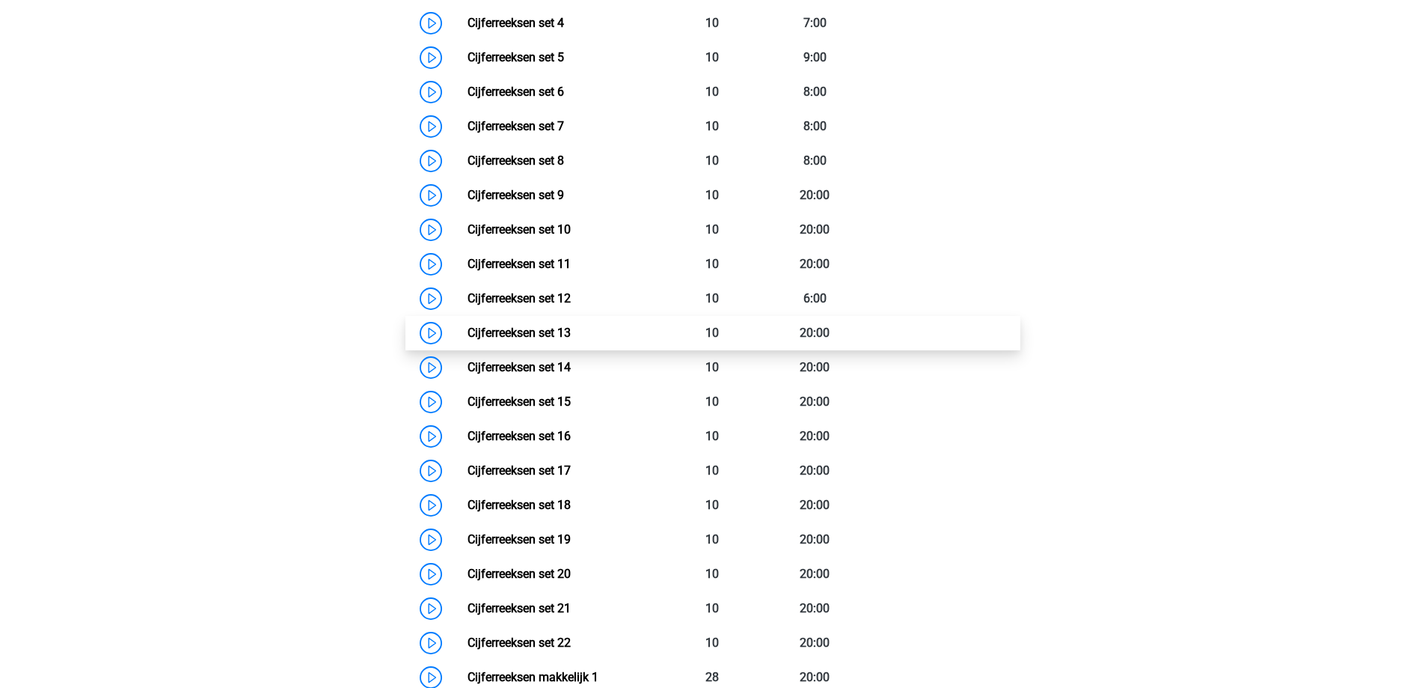
click at [501, 340] on link "Cijferreeksen set 13" at bounding box center [519, 332] width 103 height 14
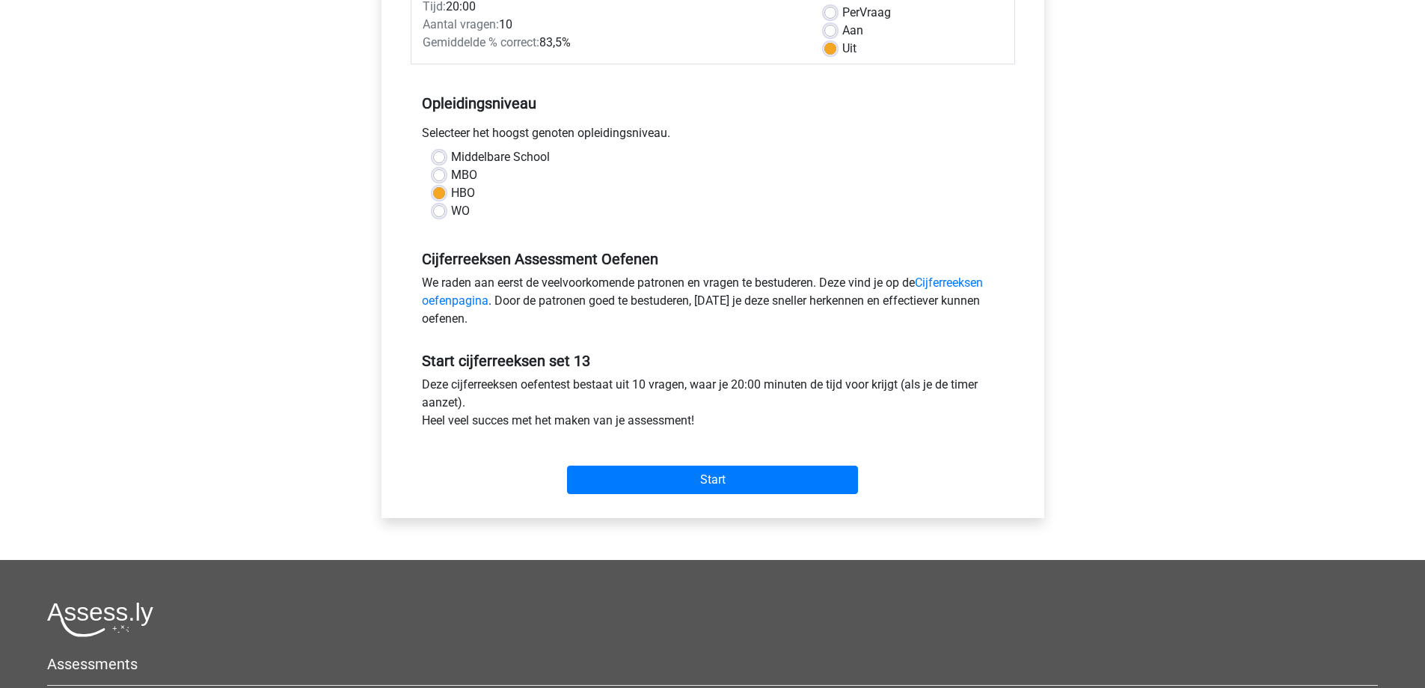
scroll to position [374, 0]
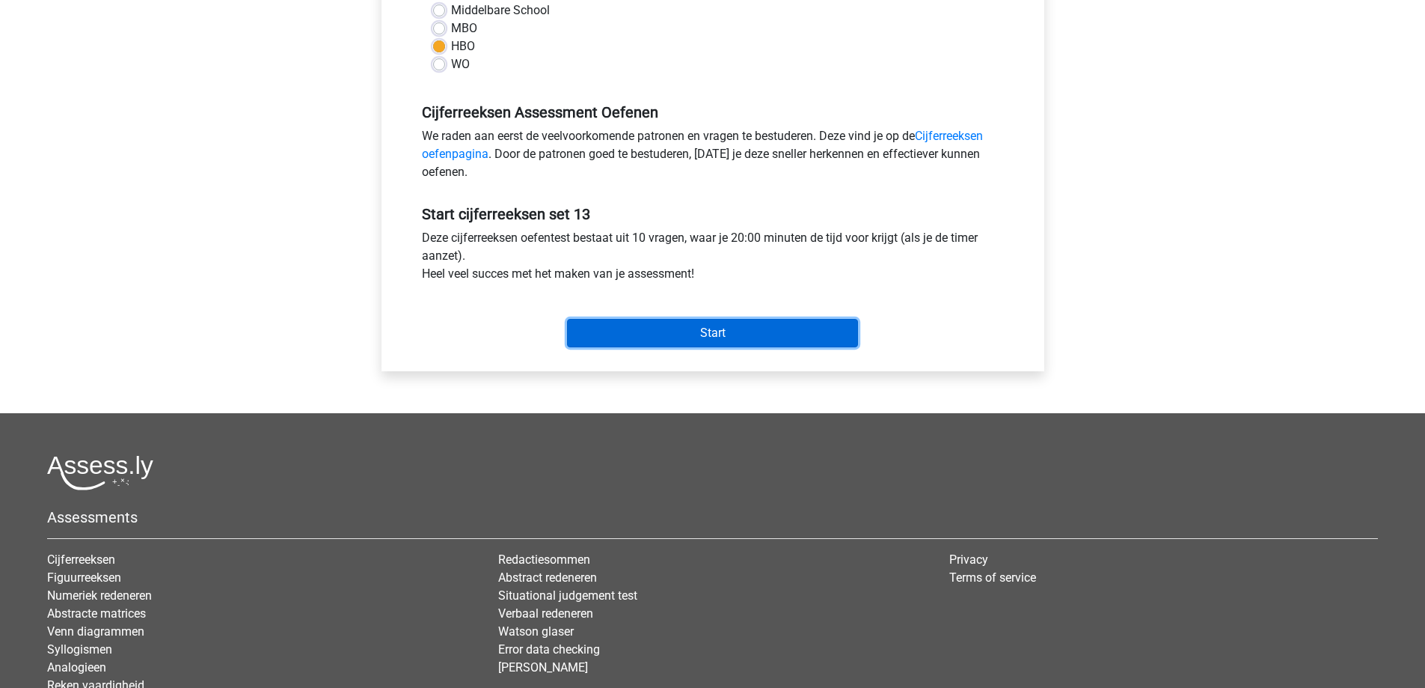
click at [631, 338] on input "Start" at bounding box center [712, 333] width 291 height 28
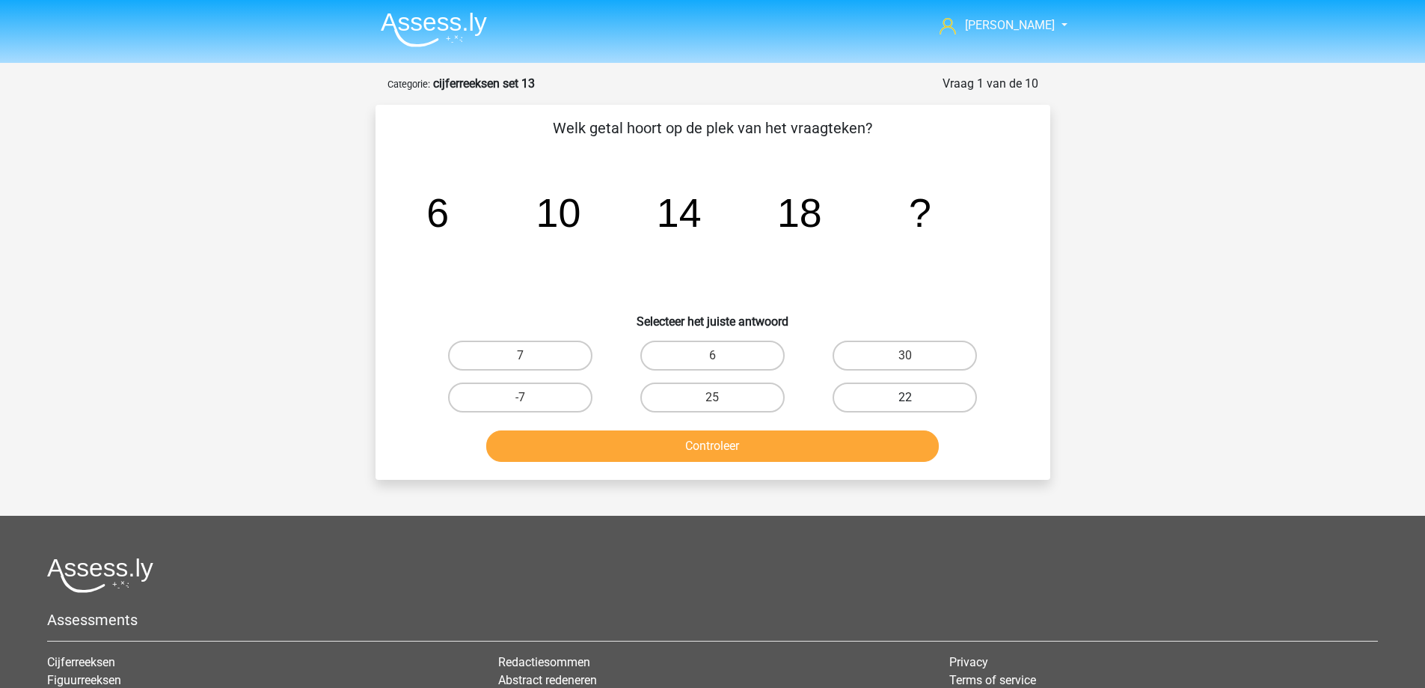
click at [901, 399] on label "22" at bounding box center [905, 397] width 144 height 30
click at [905, 399] on input "22" at bounding box center [910, 402] width 10 height 10
radio input "true"
click at [820, 447] on button "Controleer" at bounding box center [712, 445] width 453 height 31
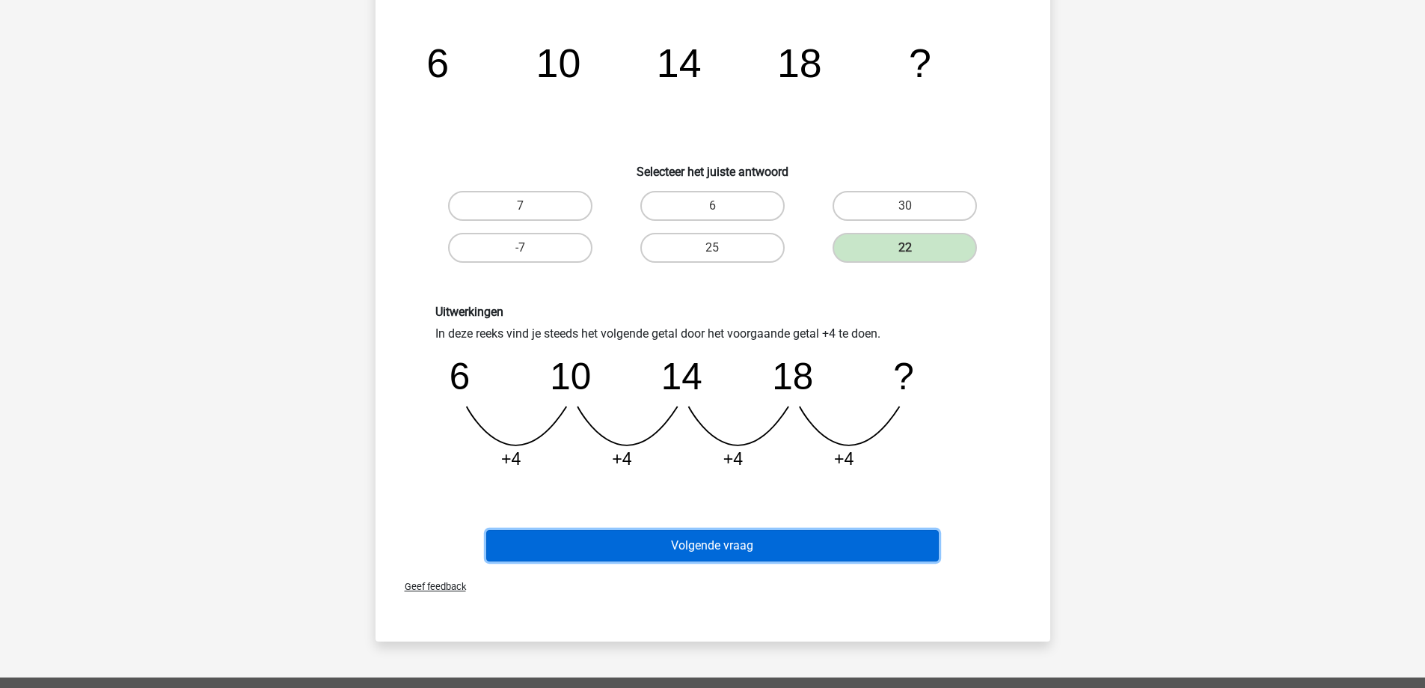
click at [715, 538] on button "Volgende vraag" at bounding box center [712, 545] width 453 height 31
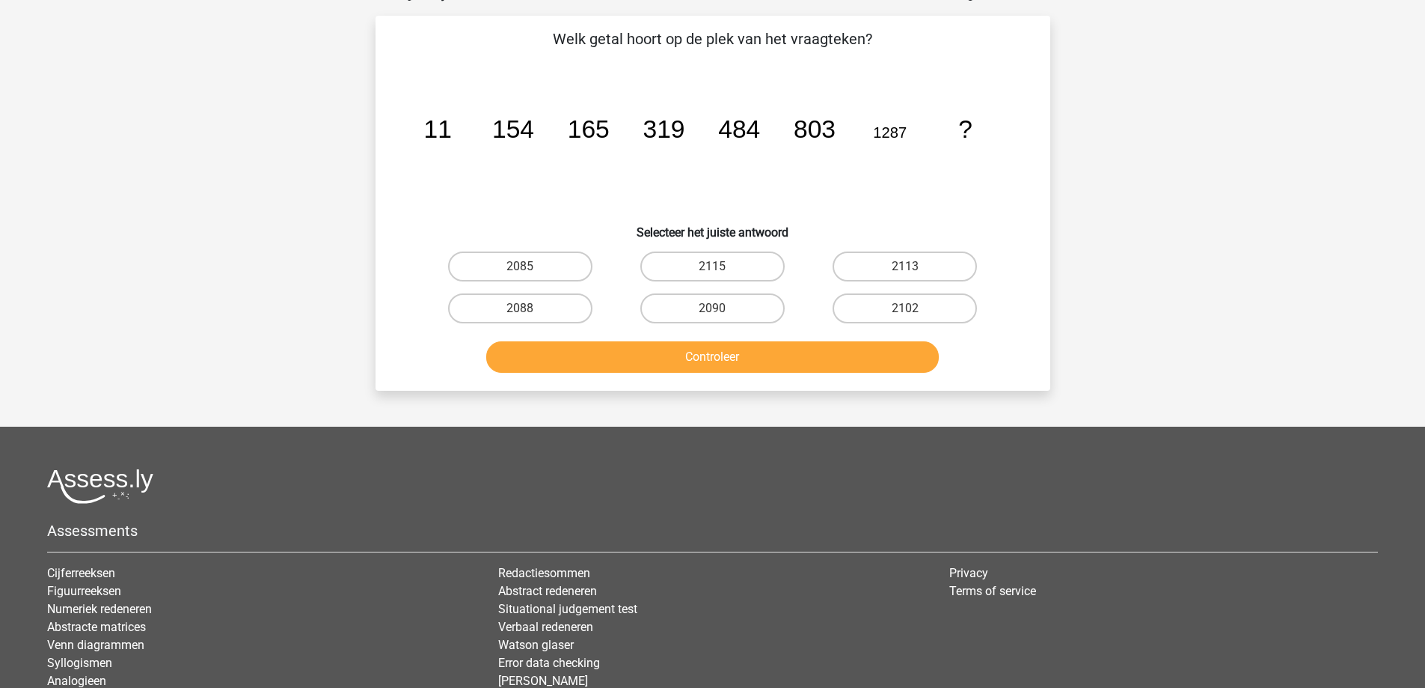
scroll to position [75, 0]
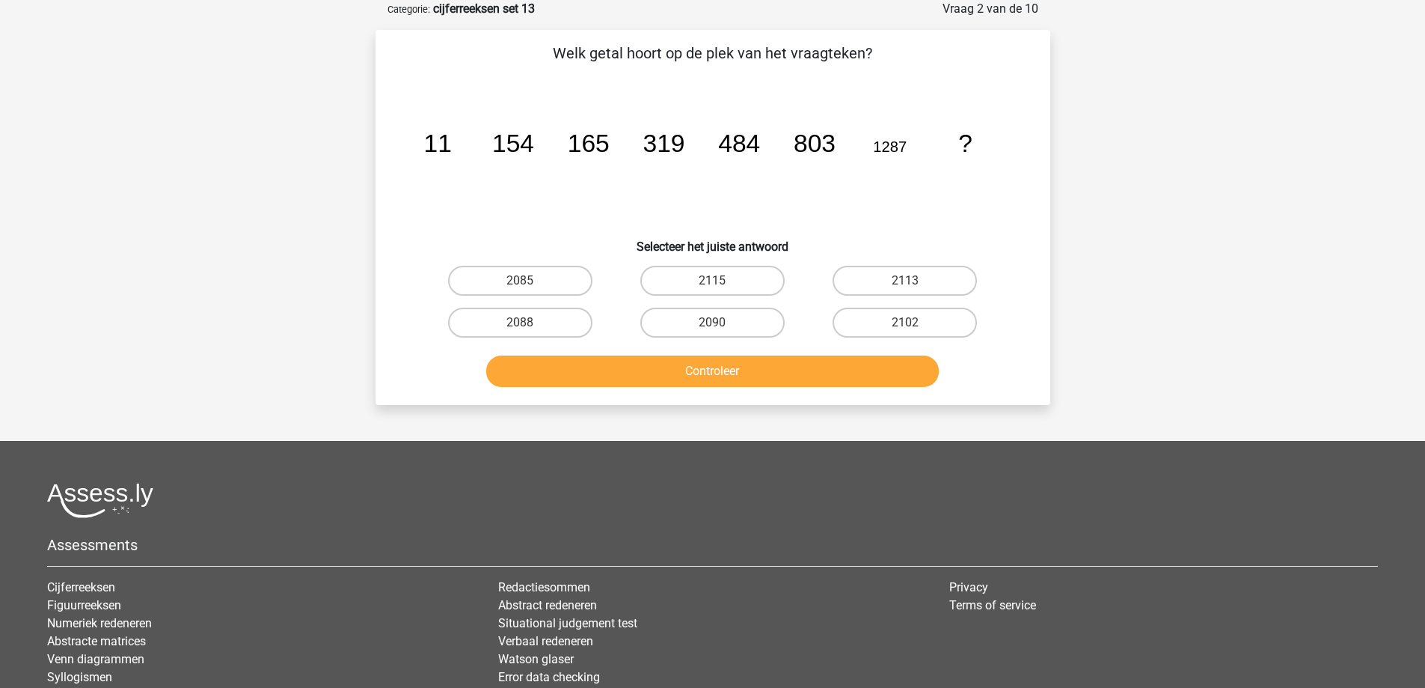
click at [720, 329] on input "2090" at bounding box center [717, 327] width 10 height 10
radio input "true"
click at [712, 367] on button "Controleer" at bounding box center [712, 370] width 453 height 31
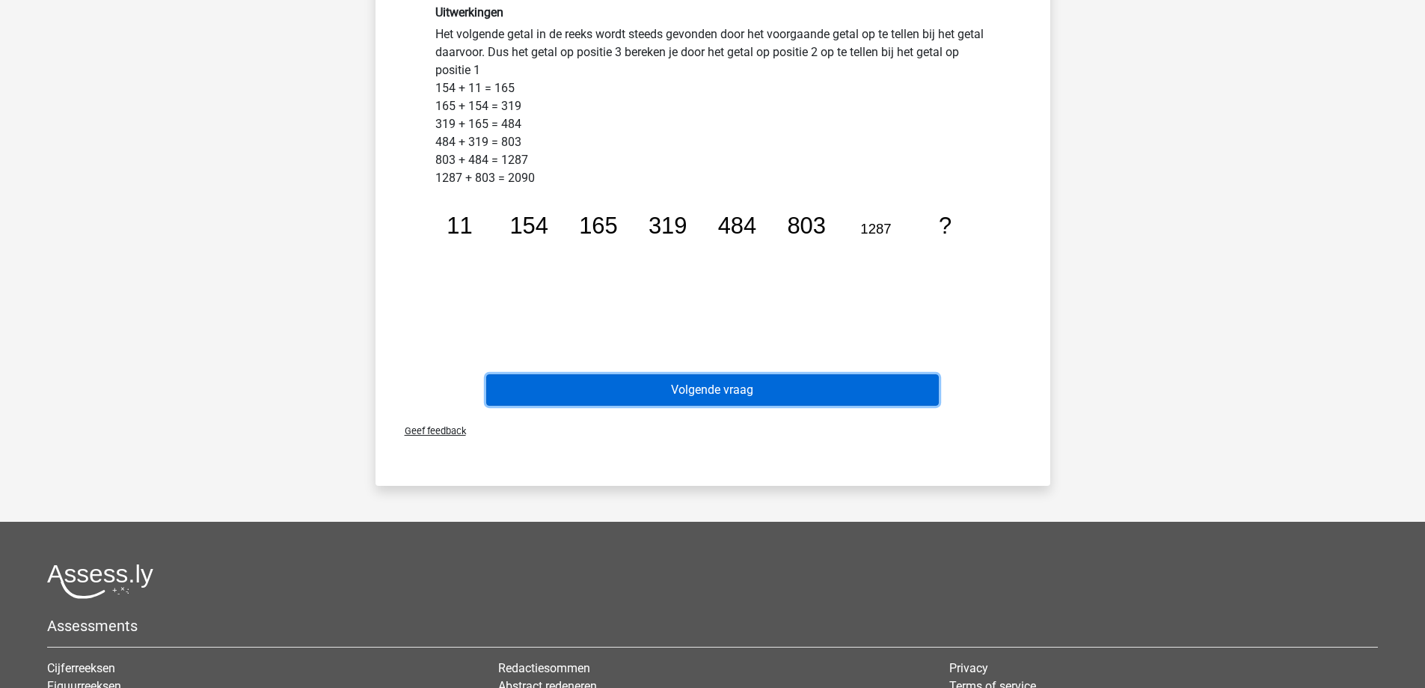
click at [718, 377] on button "Volgende vraag" at bounding box center [712, 389] width 453 height 31
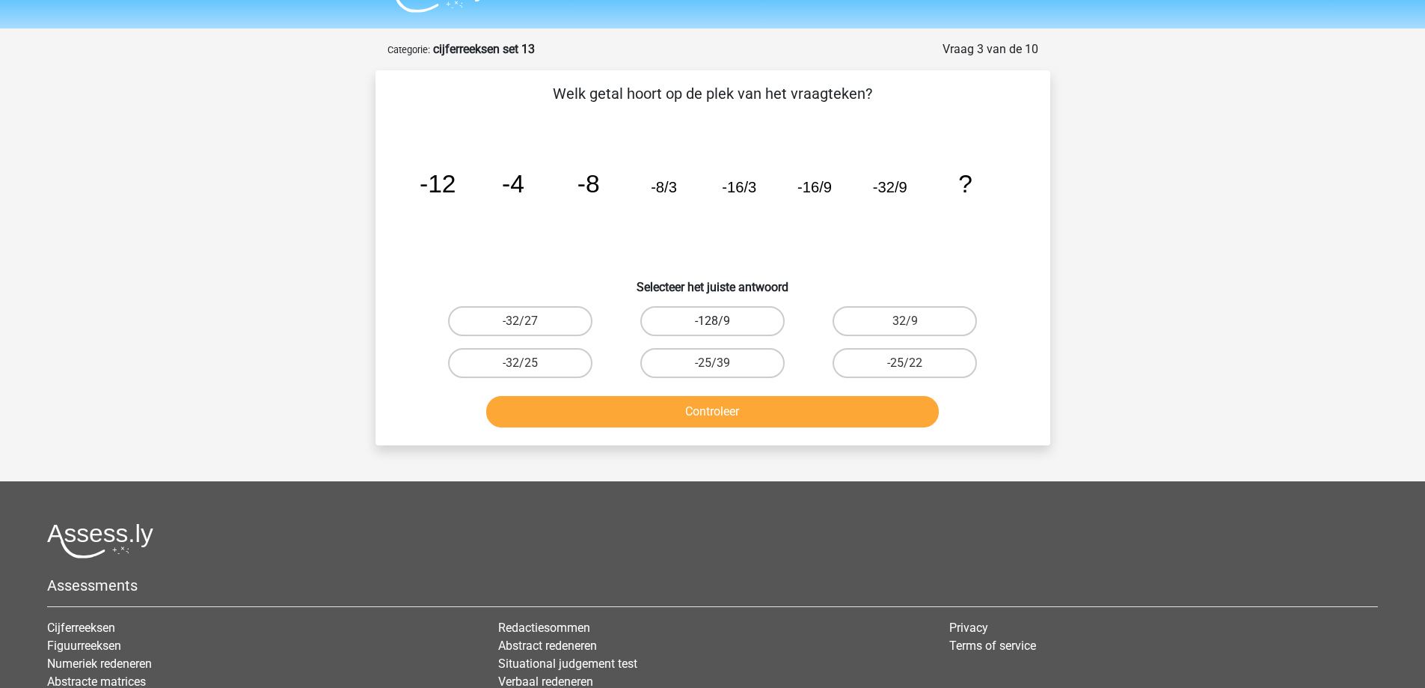
scroll to position [0, 0]
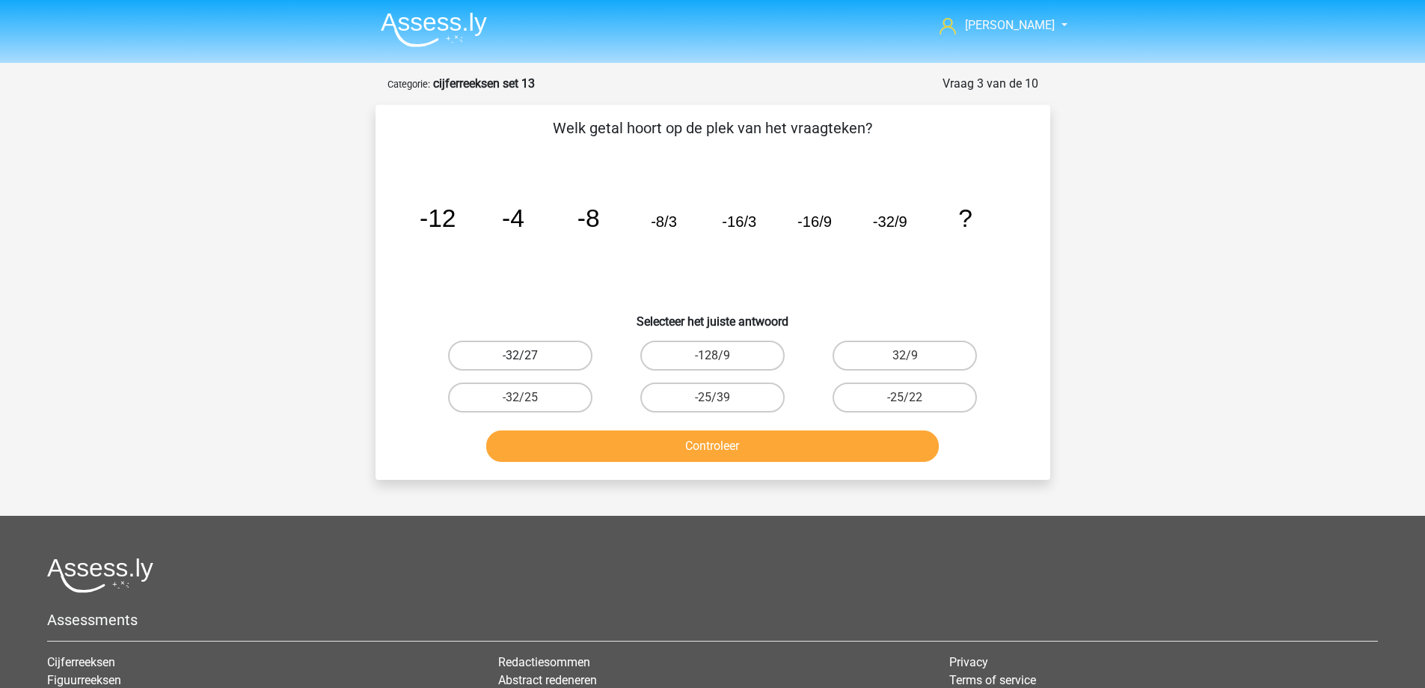
click at [557, 355] on label "-32/27" at bounding box center [520, 355] width 144 height 30
click at [530, 355] on input "-32/27" at bounding box center [525, 360] width 10 height 10
radio input "true"
click at [596, 453] on button "Controleer" at bounding box center [712, 445] width 453 height 31
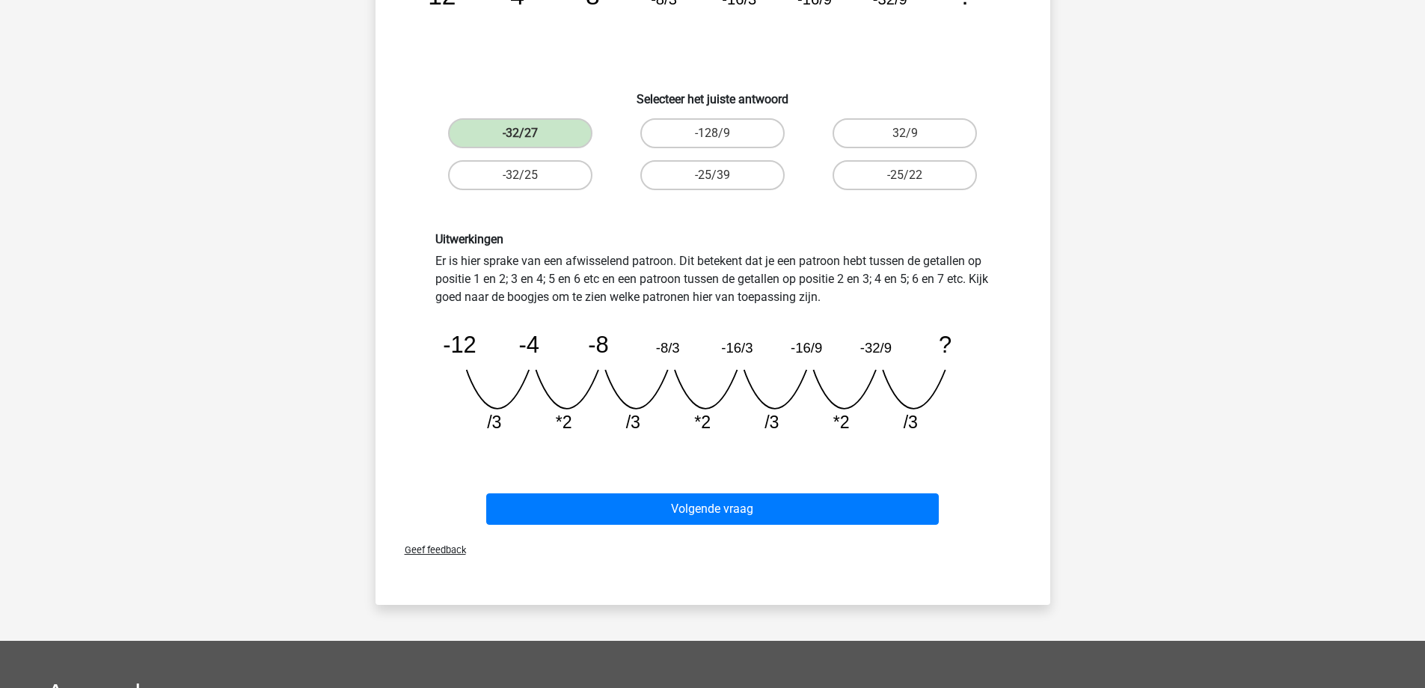
scroll to position [224, 0]
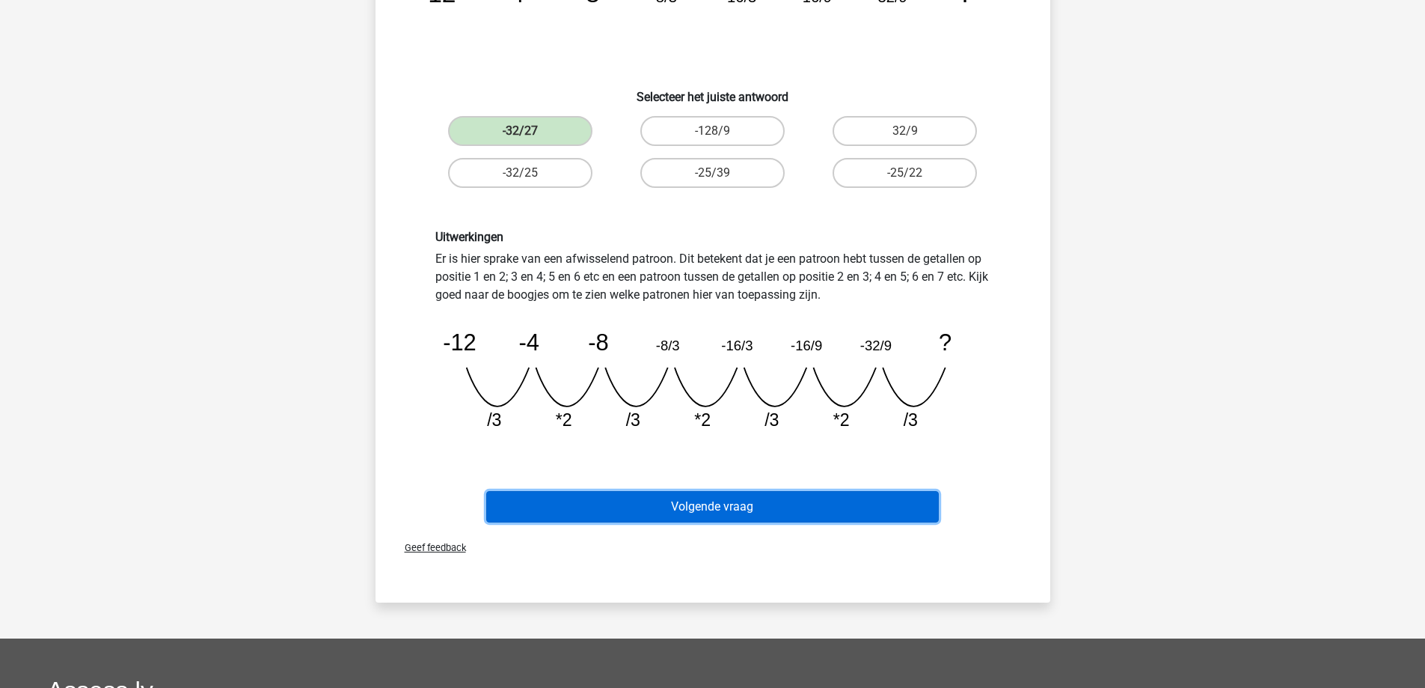
click at [704, 508] on button "Volgende vraag" at bounding box center [712, 506] width 453 height 31
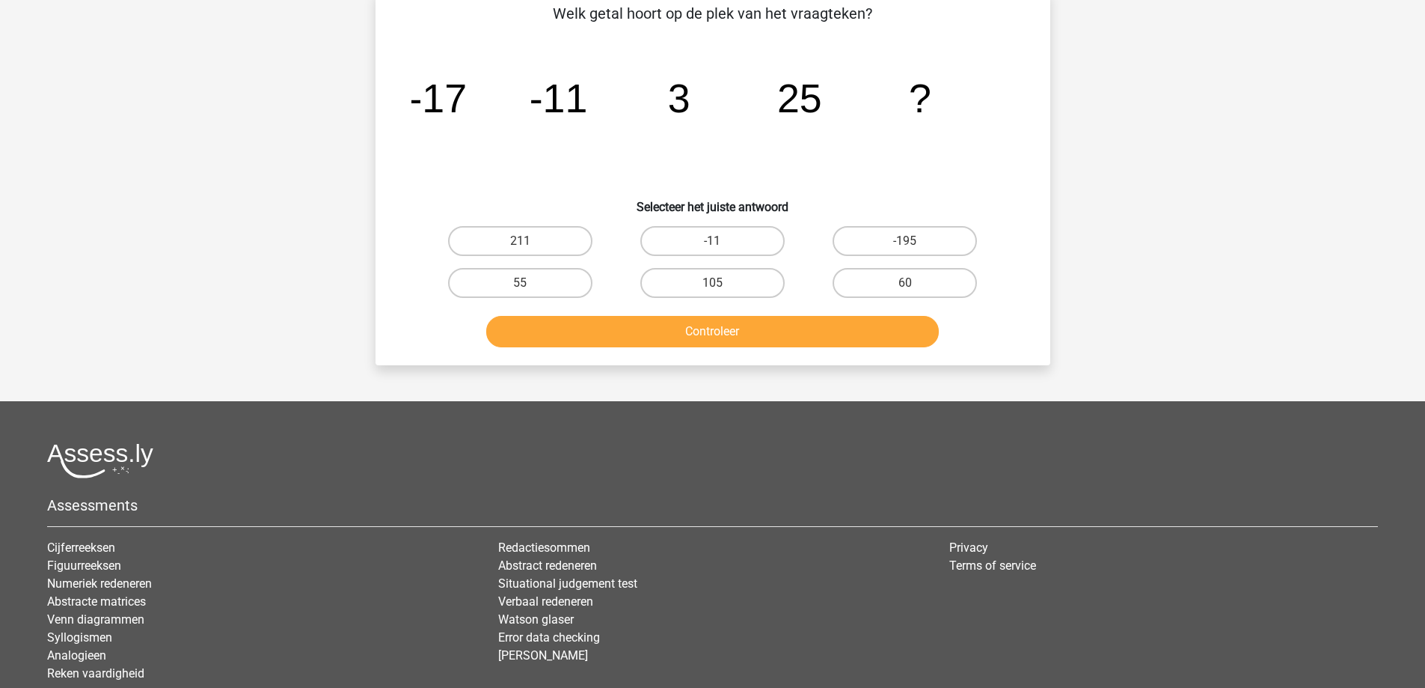
scroll to position [75, 0]
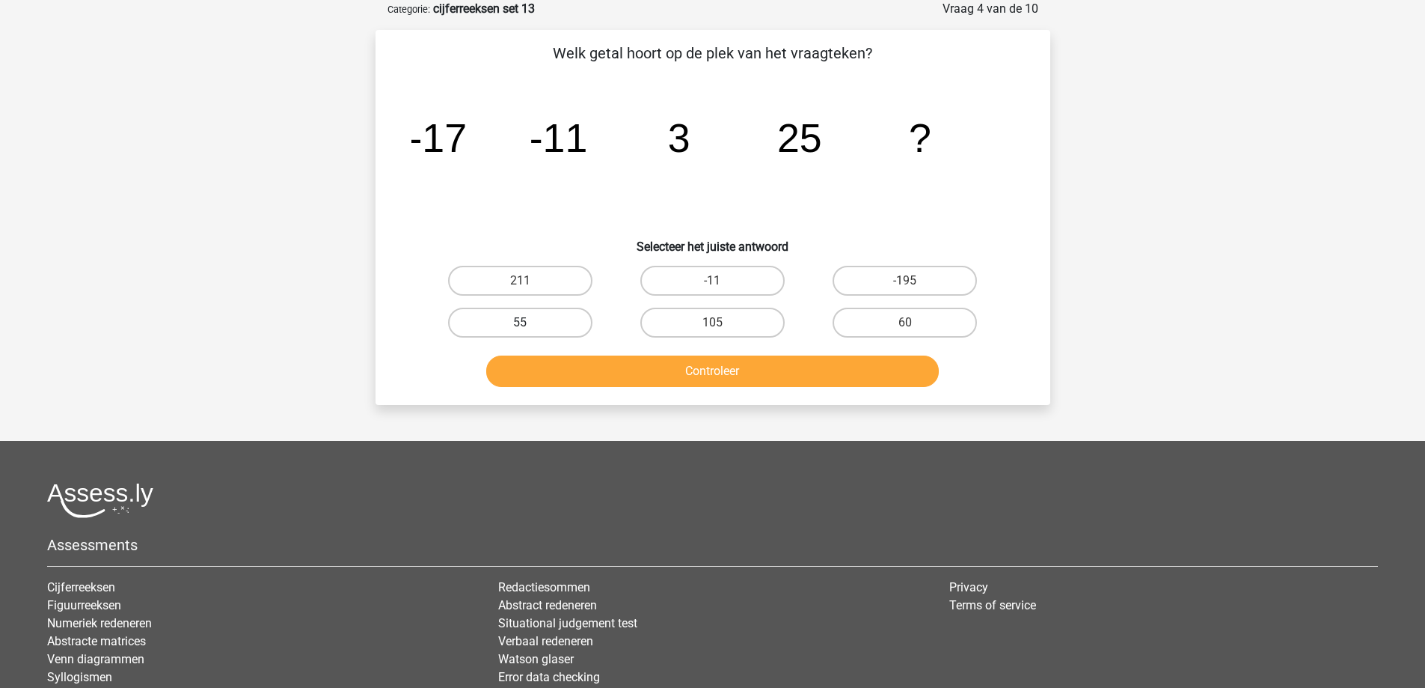
click at [562, 321] on label "55" at bounding box center [520, 322] width 144 height 30
click at [530, 322] on input "55" at bounding box center [525, 327] width 10 height 10
radio input "true"
click at [607, 358] on button "Controleer" at bounding box center [712, 370] width 453 height 31
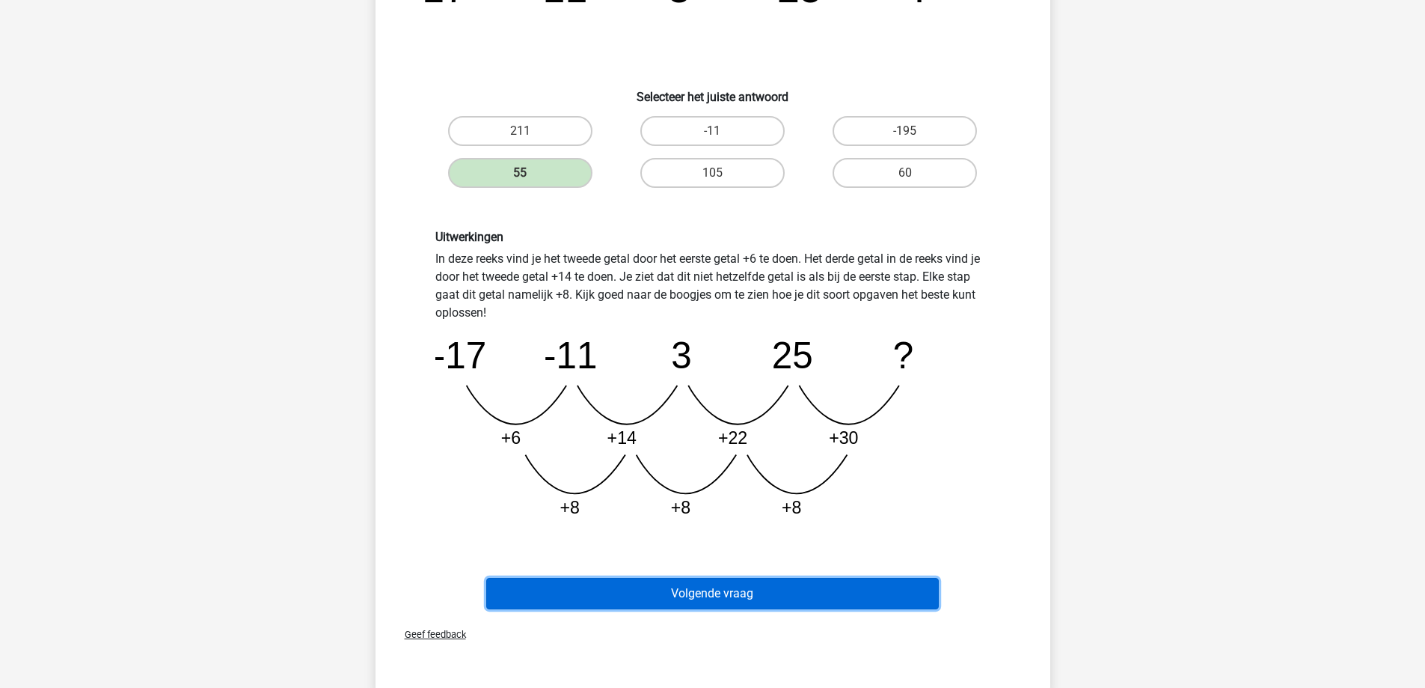
click at [682, 601] on button "Volgende vraag" at bounding box center [712, 593] width 453 height 31
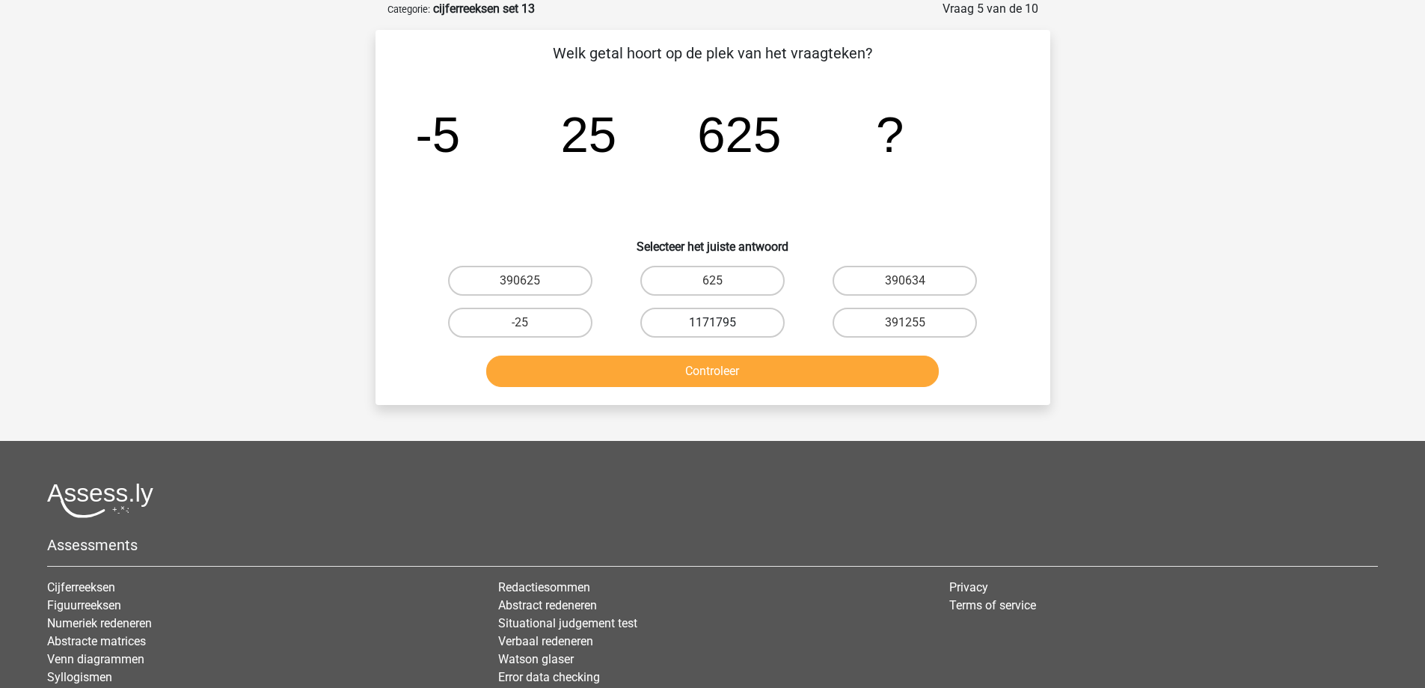
click at [702, 325] on label "1171795" at bounding box center [712, 322] width 144 height 30
click at [712, 325] on input "1171795" at bounding box center [717, 327] width 10 height 10
radio input "true"
click at [701, 381] on button "Controleer" at bounding box center [712, 370] width 453 height 31
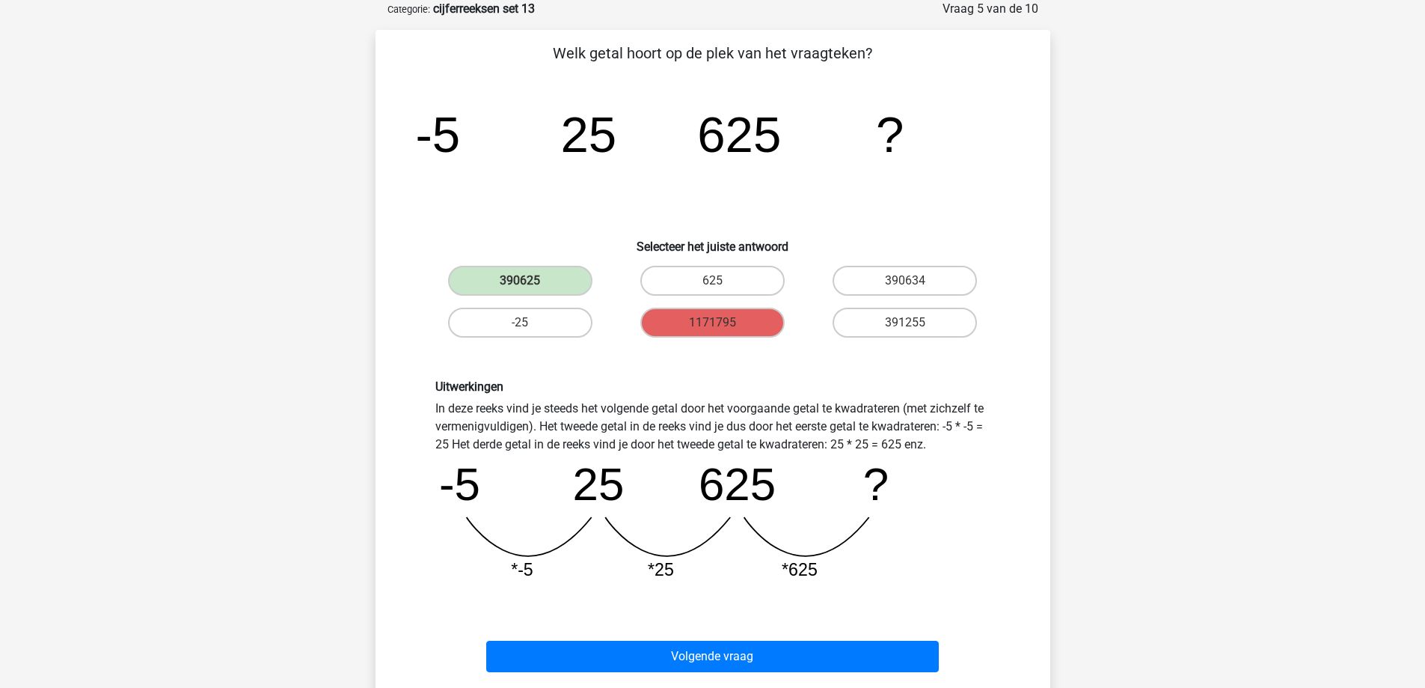
scroll to position [150, 0]
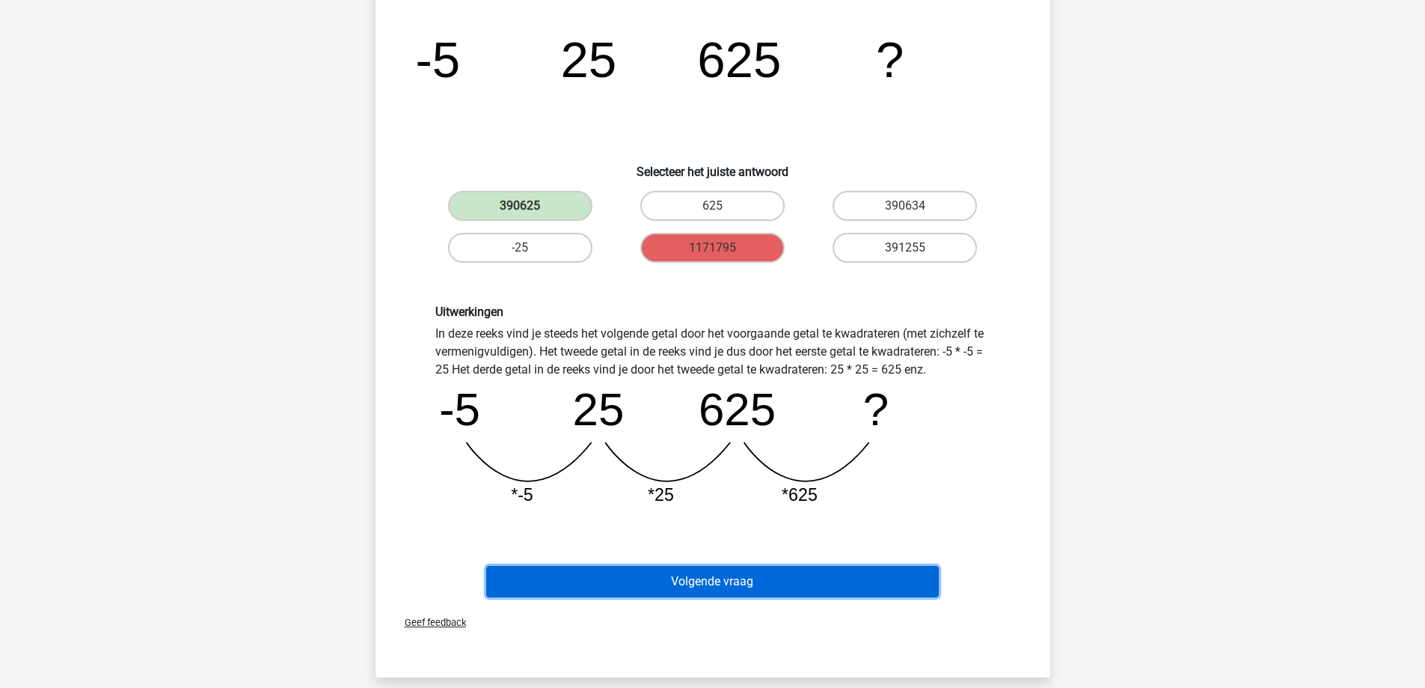
click at [736, 581] on button "Volgende vraag" at bounding box center [712, 581] width 453 height 31
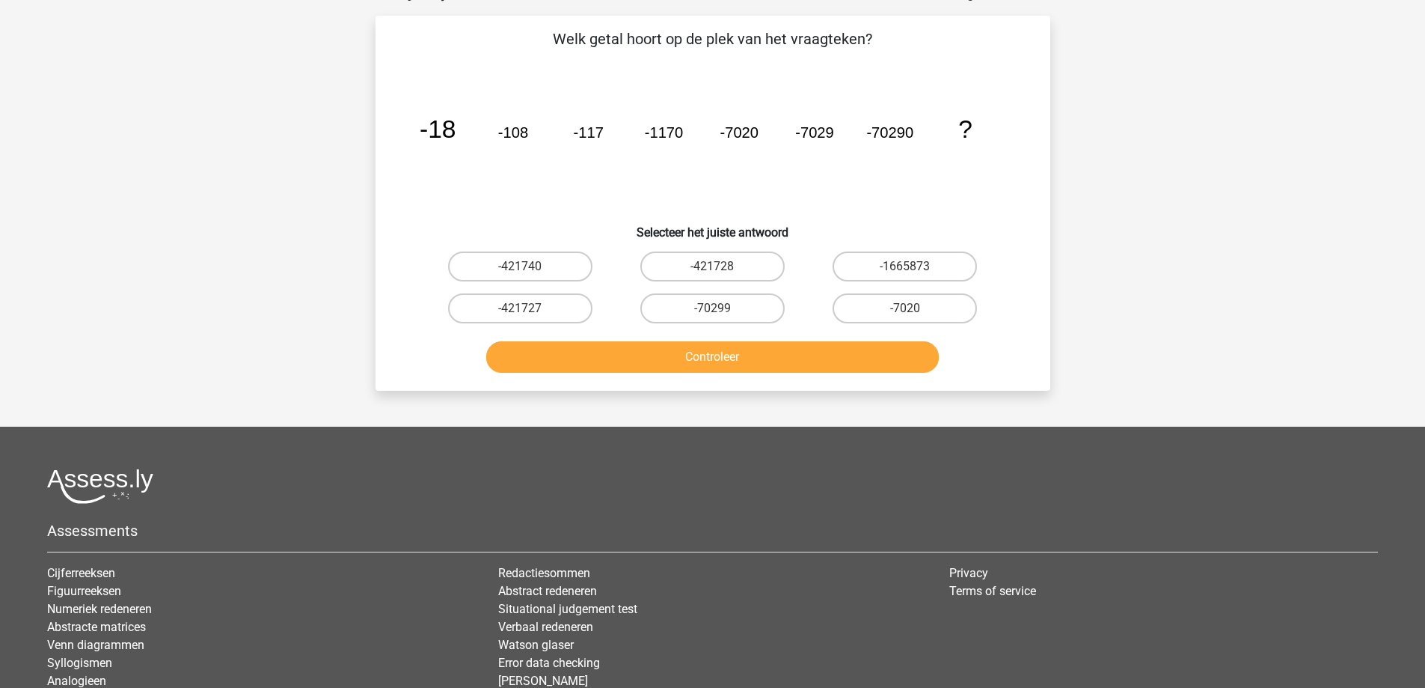
scroll to position [75, 0]
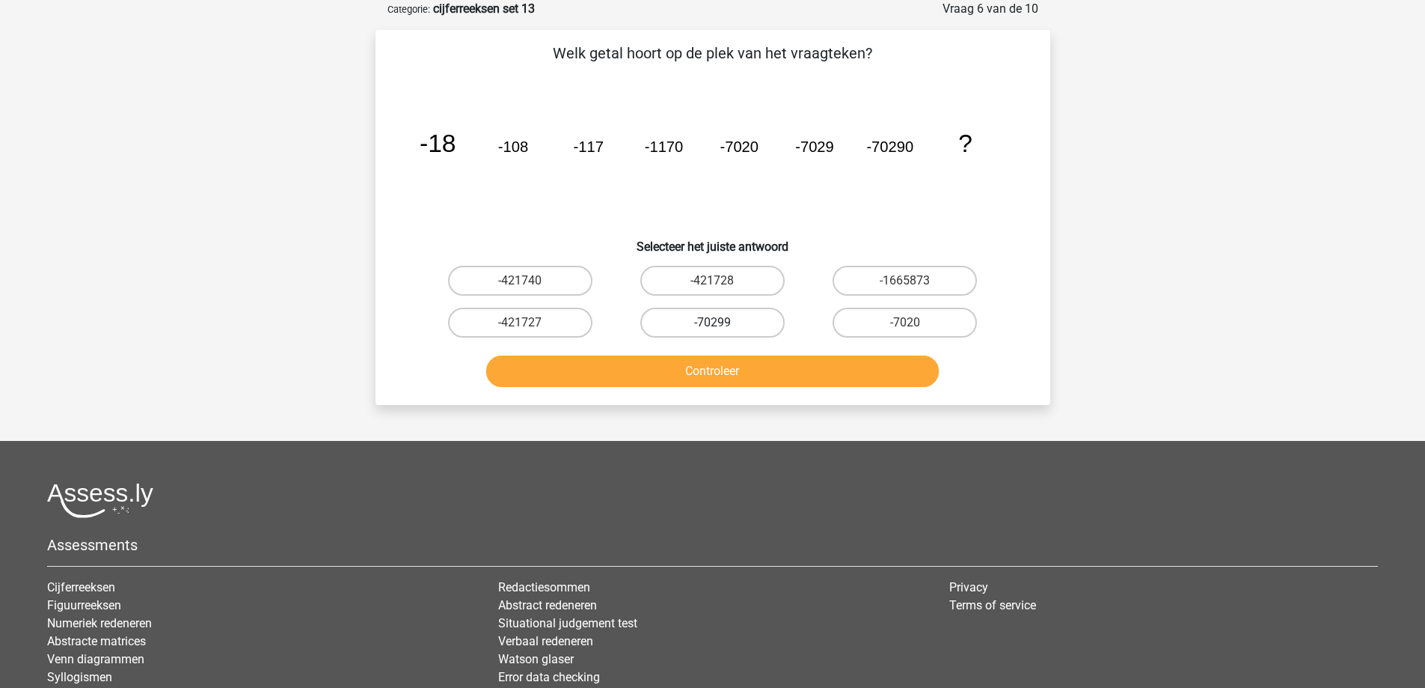
click at [735, 322] on label "-70299" at bounding box center [712, 322] width 144 height 30
click at [722, 322] on input "-70299" at bounding box center [717, 327] width 10 height 10
radio input "true"
click at [721, 389] on div "Controleer" at bounding box center [713, 373] width 578 height 37
click at [720, 379] on button "Controleer" at bounding box center [712, 370] width 453 height 31
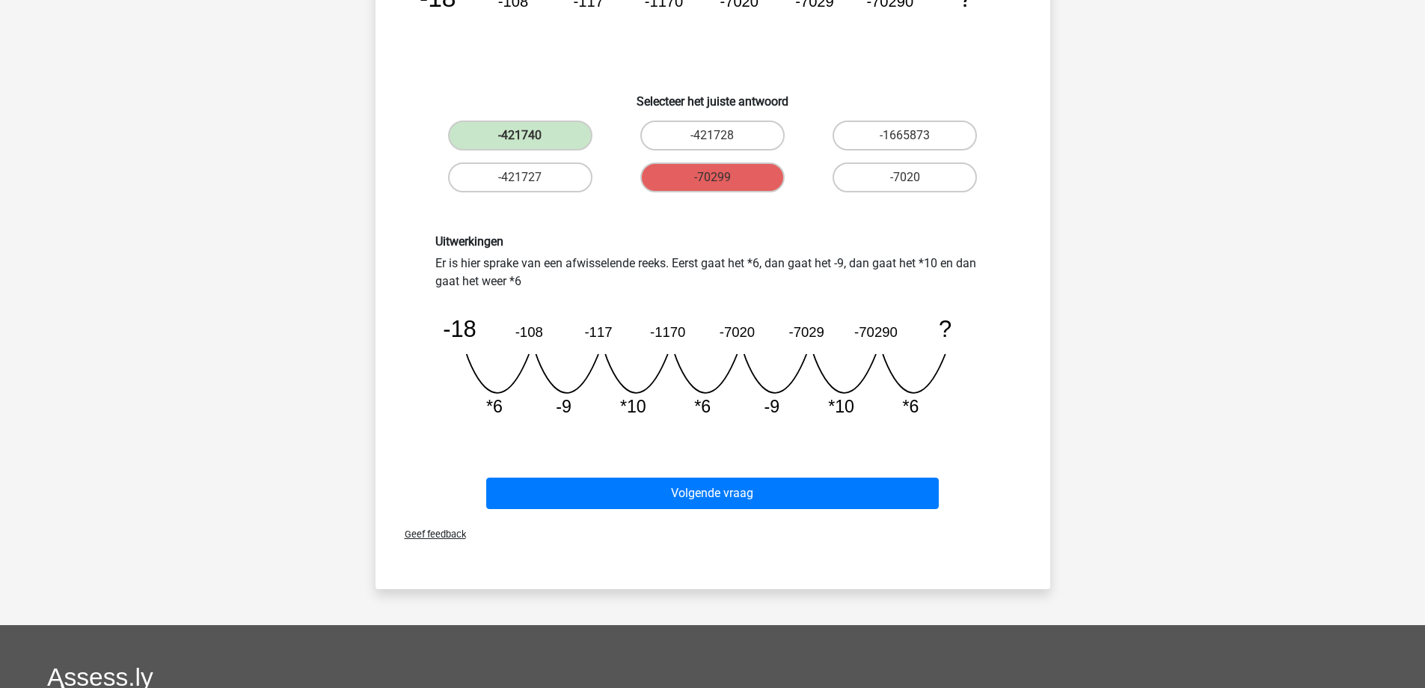
scroll to position [224, 0]
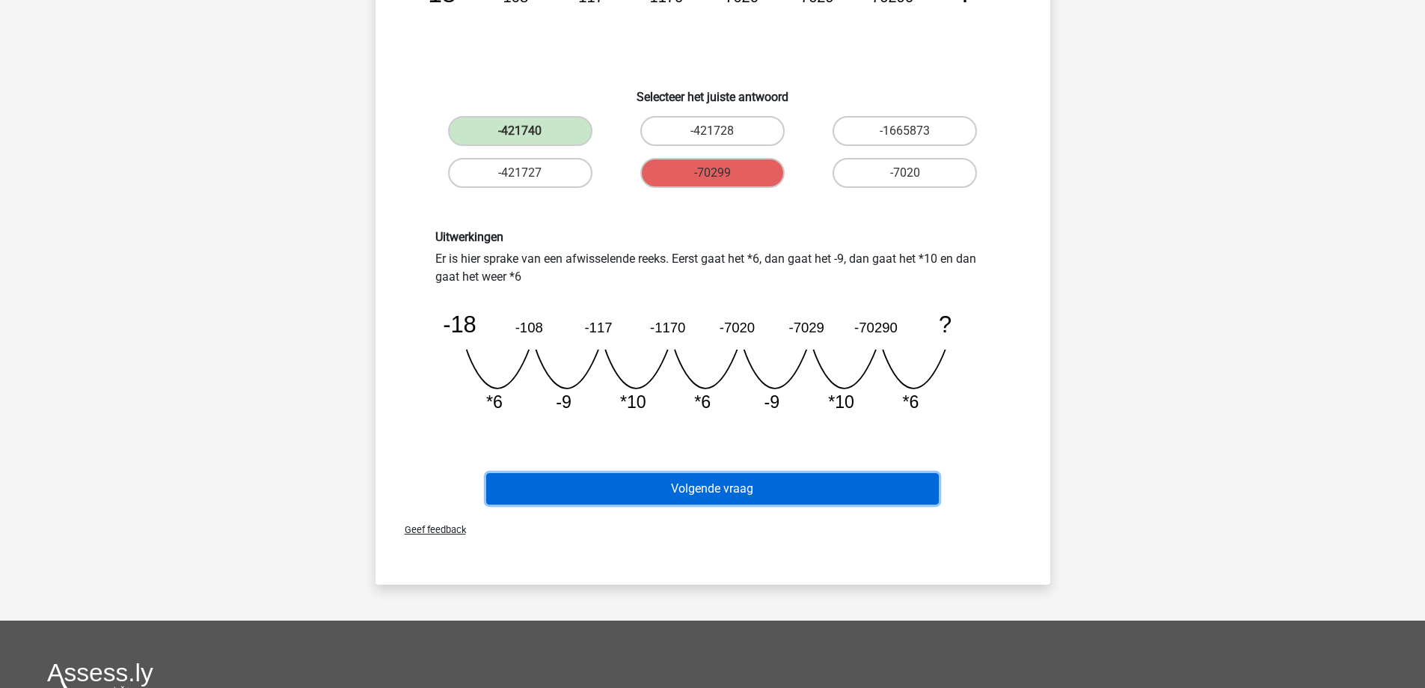
click at [774, 484] on button "Volgende vraag" at bounding box center [712, 488] width 453 height 31
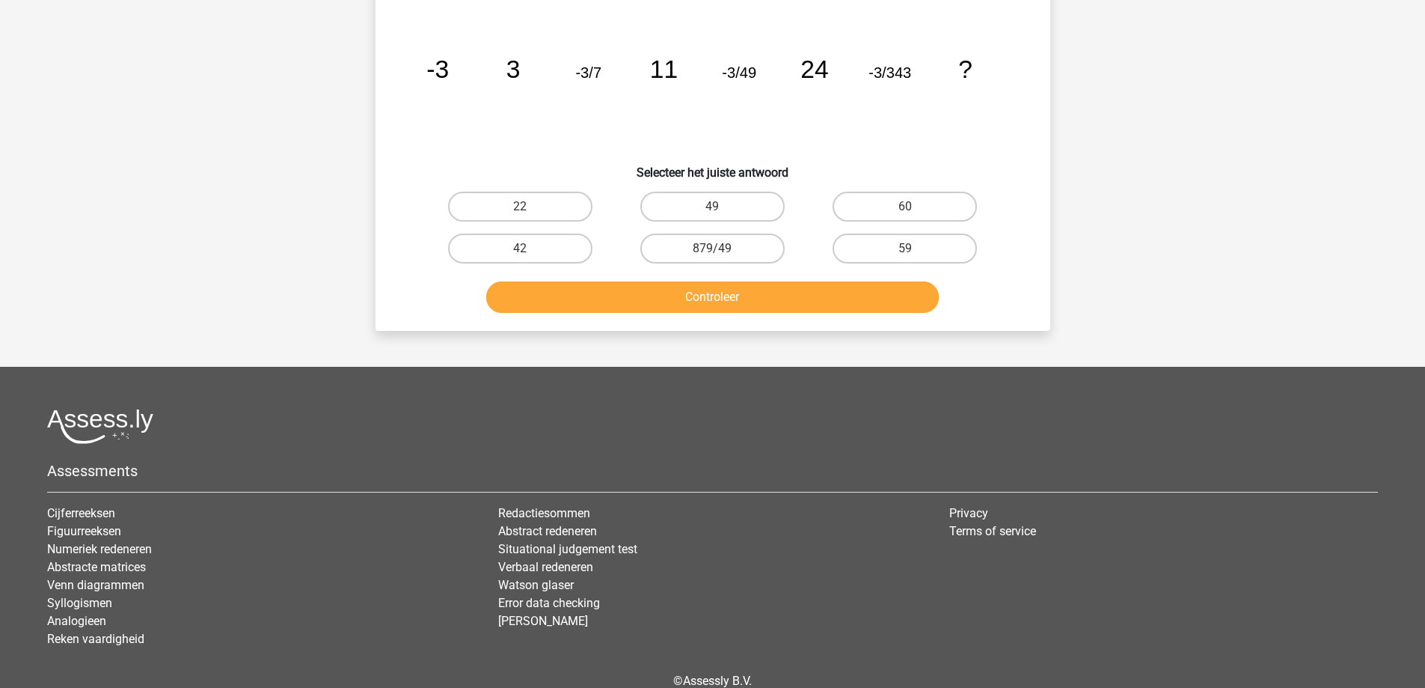
scroll to position [75, 0]
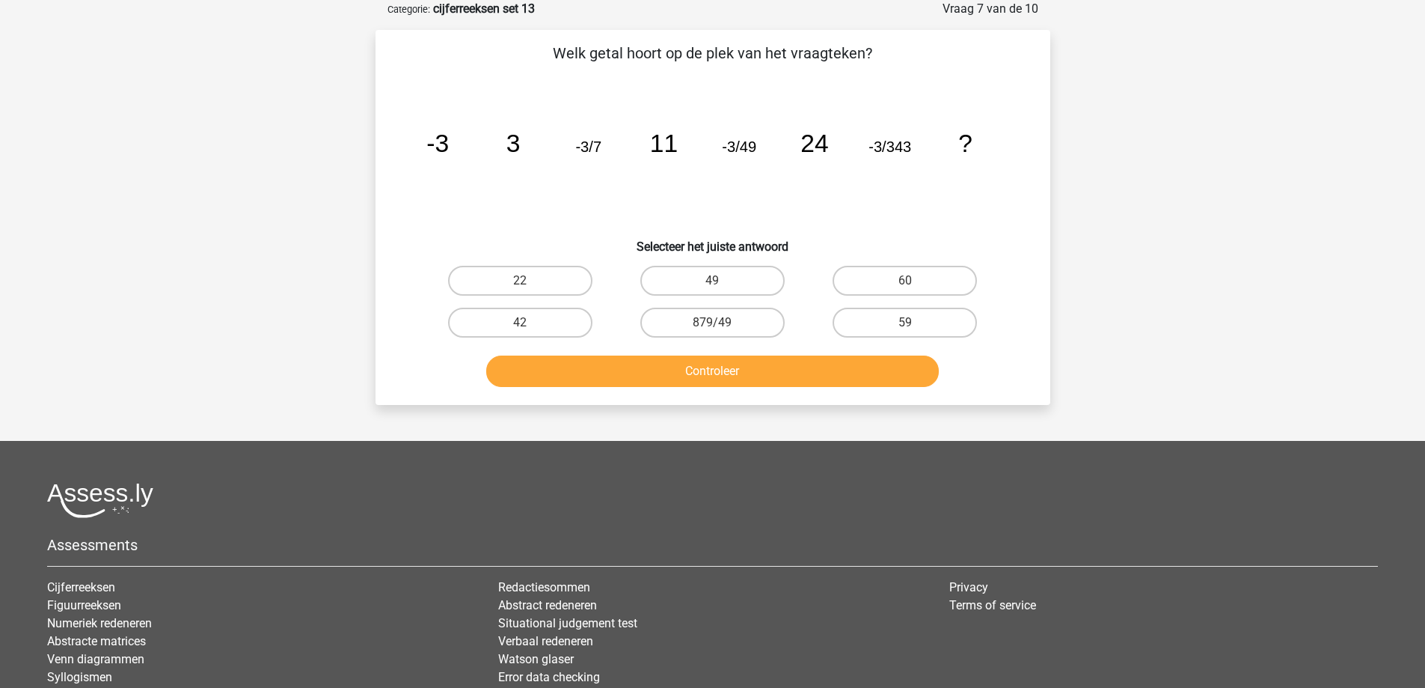
drag, startPoint x: 545, startPoint y: 315, endPoint x: 566, endPoint y: 346, distance: 37.8
click at [545, 316] on label "42" at bounding box center [520, 322] width 144 height 30
click at [530, 322] on input "42" at bounding box center [525, 327] width 10 height 10
radio input "true"
click at [582, 367] on button "Controleer" at bounding box center [712, 370] width 453 height 31
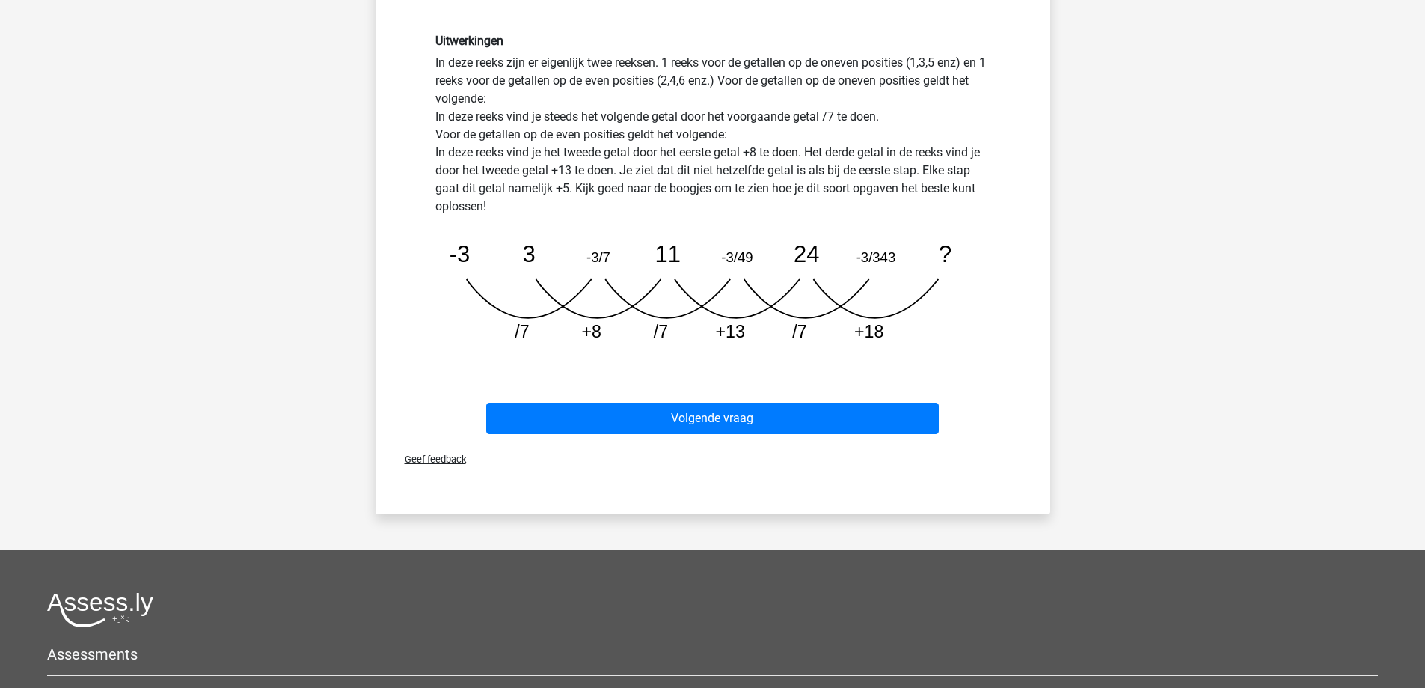
scroll to position [449, 0]
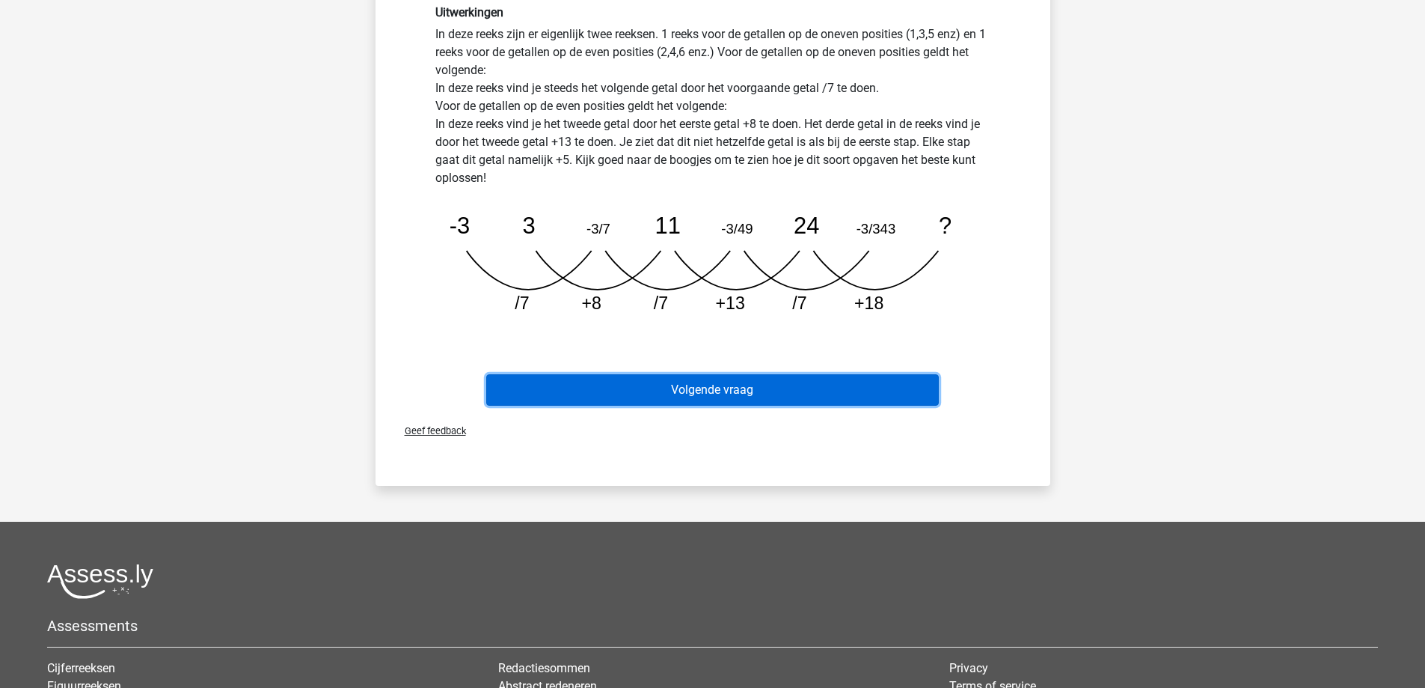
click at [708, 388] on button "Volgende vraag" at bounding box center [712, 389] width 453 height 31
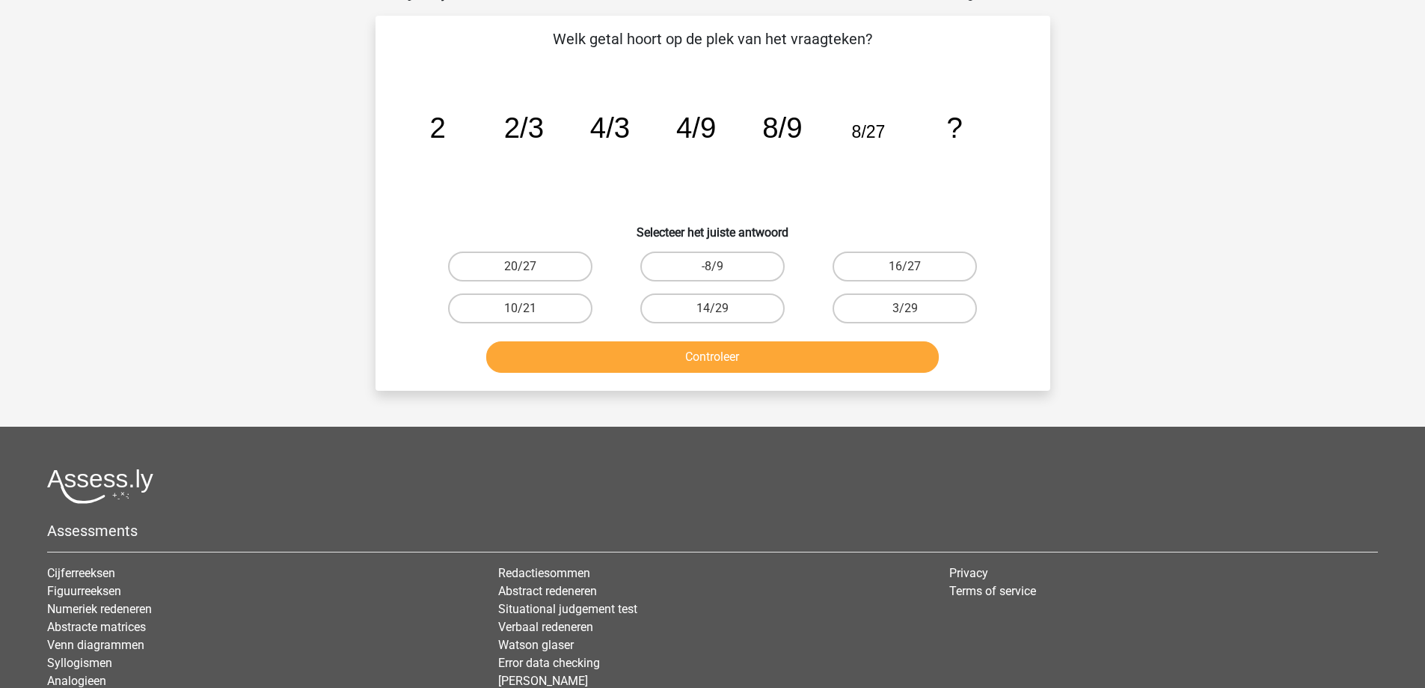
scroll to position [75, 0]
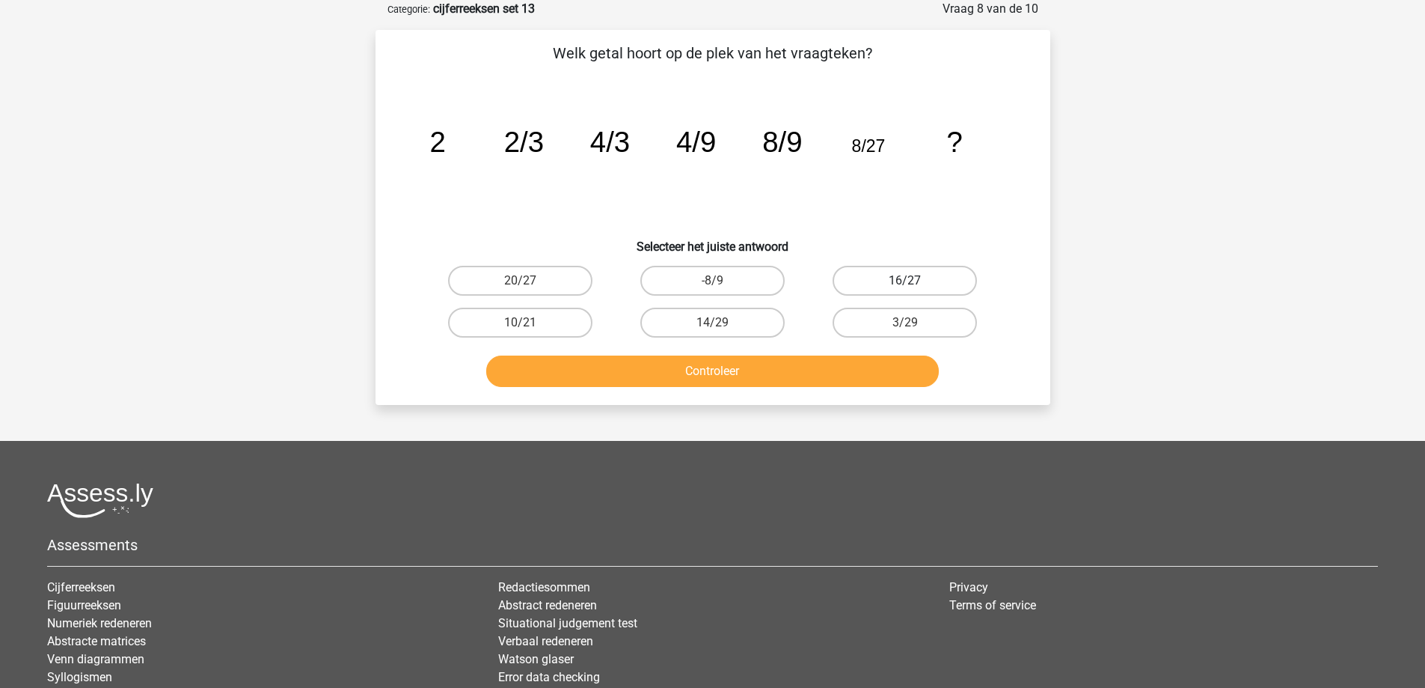
click at [928, 279] on label "16/27" at bounding box center [905, 281] width 144 height 30
click at [915, 281] on input "16/27" at bounding box center [910, 286] width 10 height 10
radio input "true"
click at [722, 373] on button "Controleer" at bounding box center [712, 370] width 453 height 31
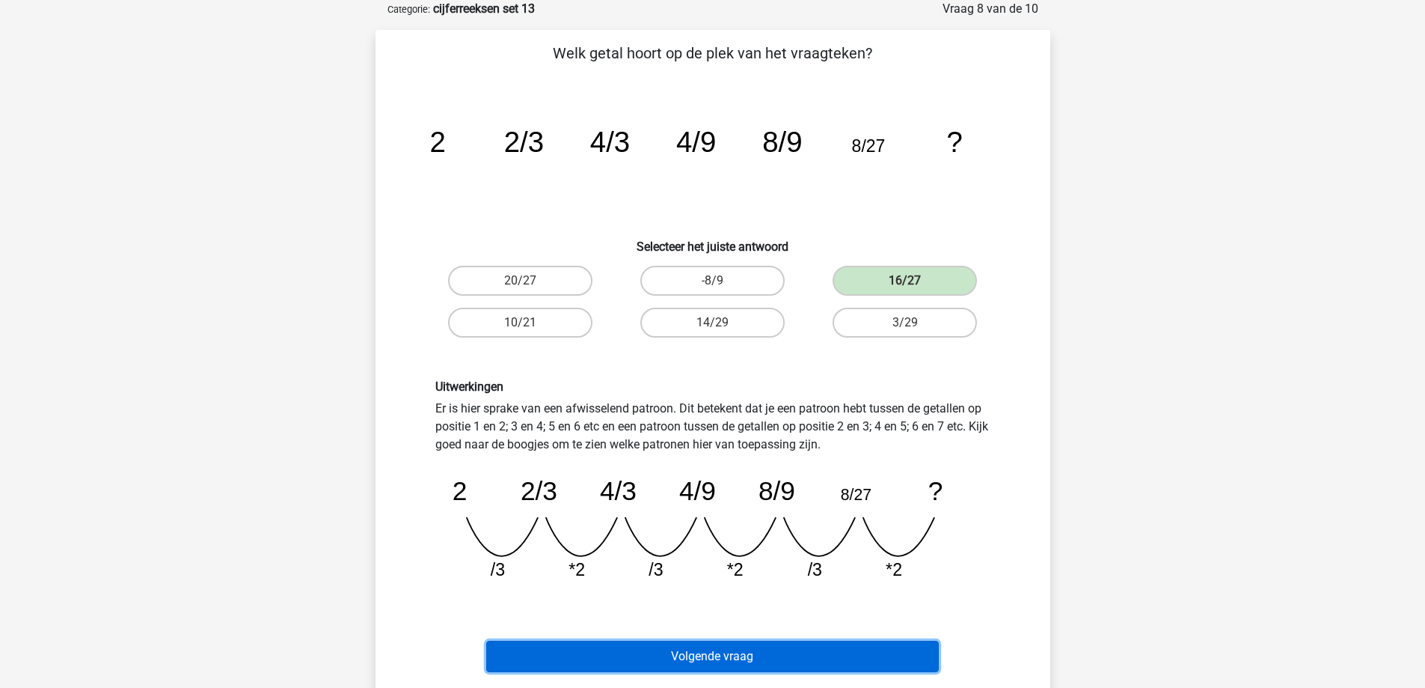
click at [713, 655] on button "Volgende vraag" at bounding box center [712, 655] width 453 height 31
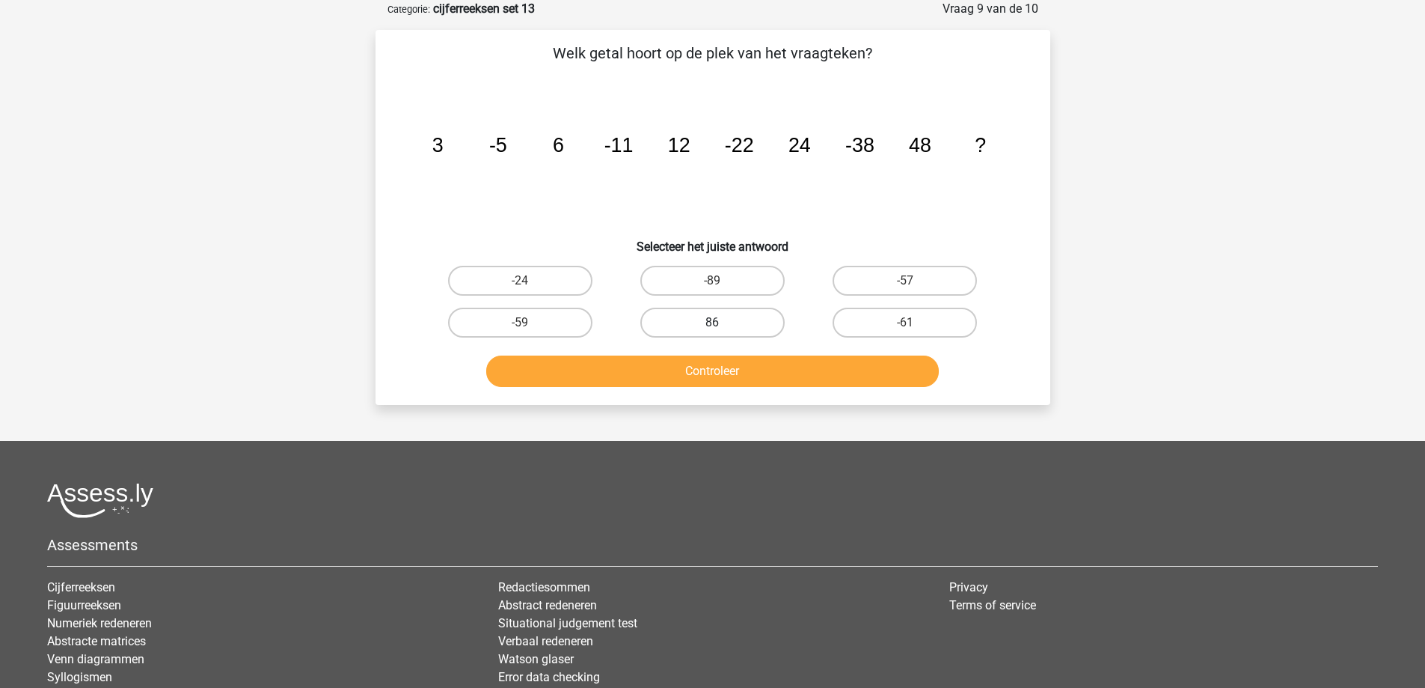
click at [734, 322] on label "86" at bounding box center [712, 322] width 144 height 30
click at [722, 322] on input "86" at bounding box center [717, 327] width 10 height 10
radio input "true"
click at [732, 378] on button "Controleer" at bounding box center [712, 370] width 453 height 31
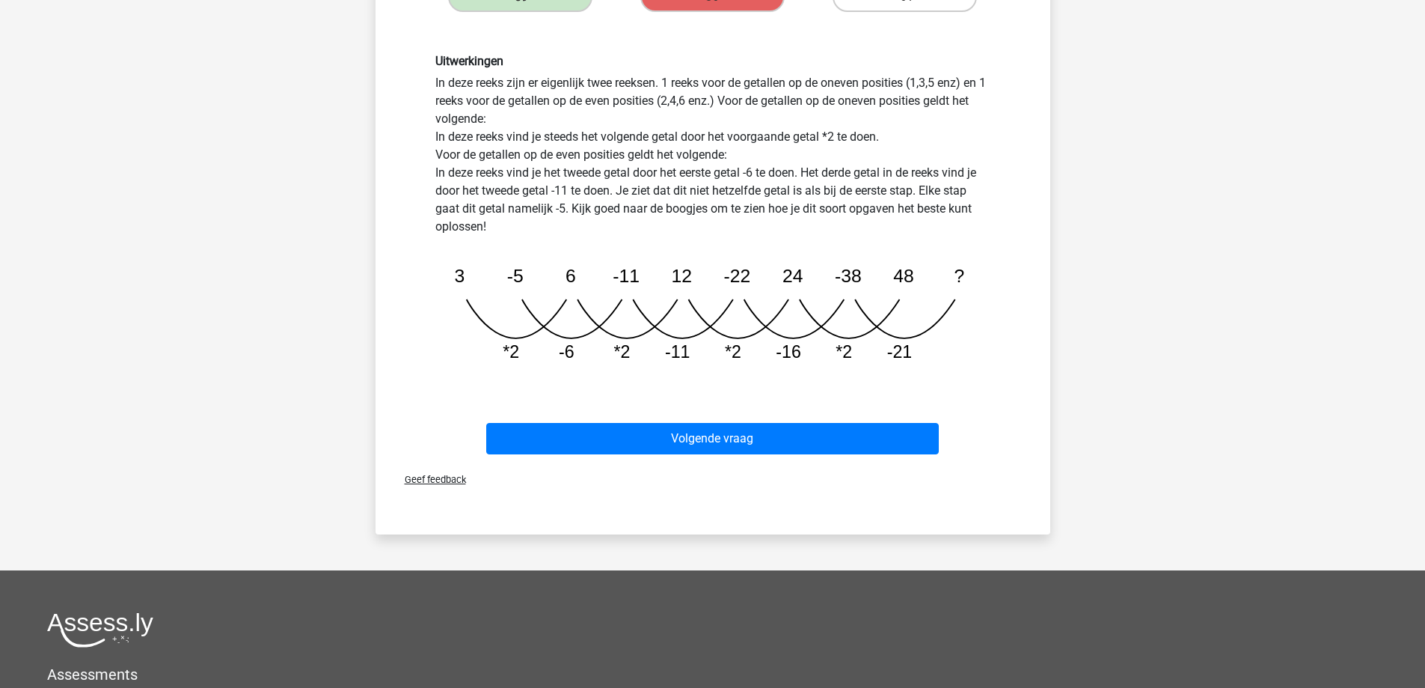
scroll to position [299, 0]
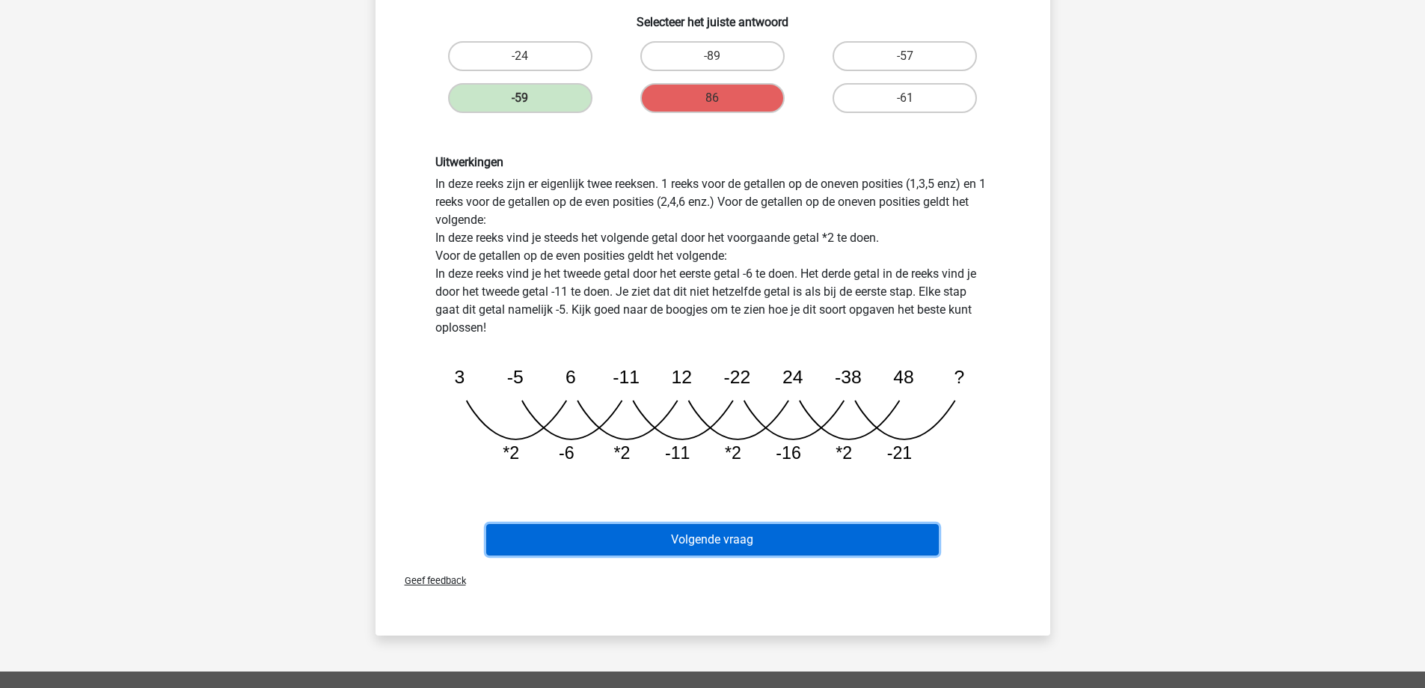
click at [718, 541] on button "Volgende vraag" at bounding box center [712, 539] width 453 height 31
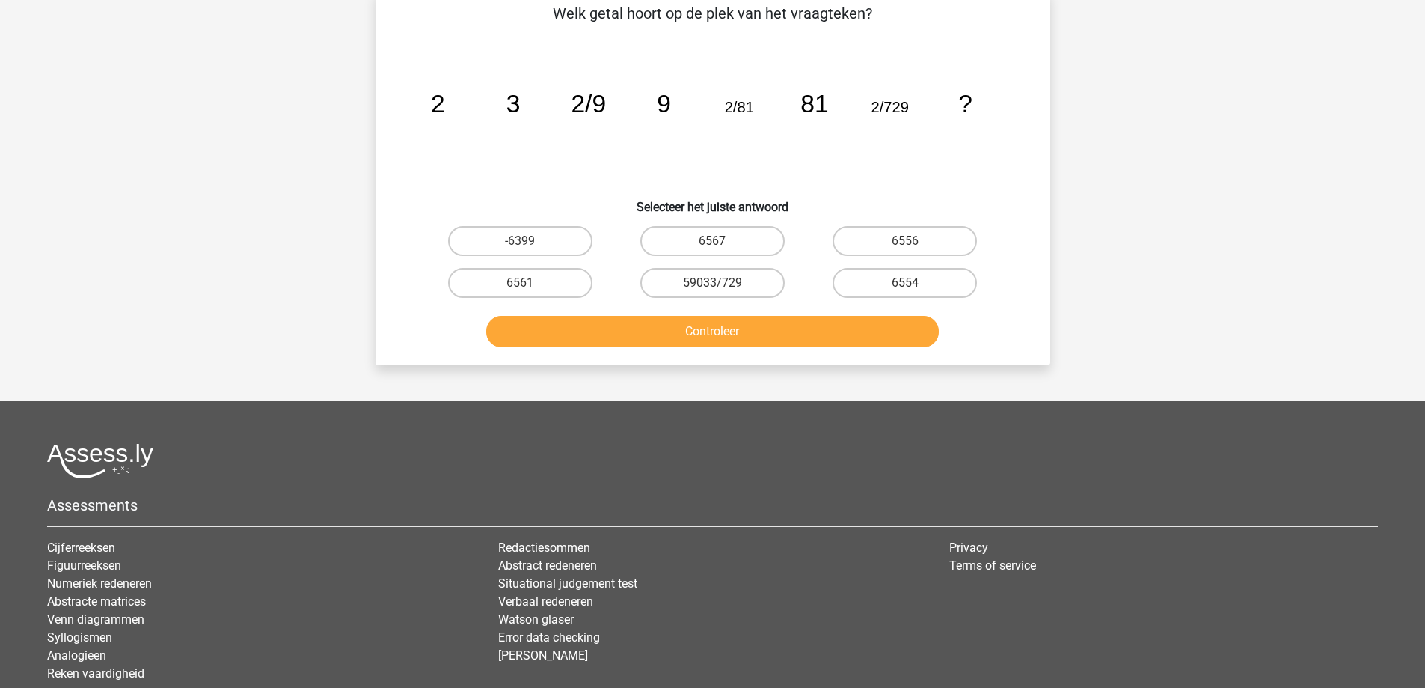
scroll to position [75, 0]
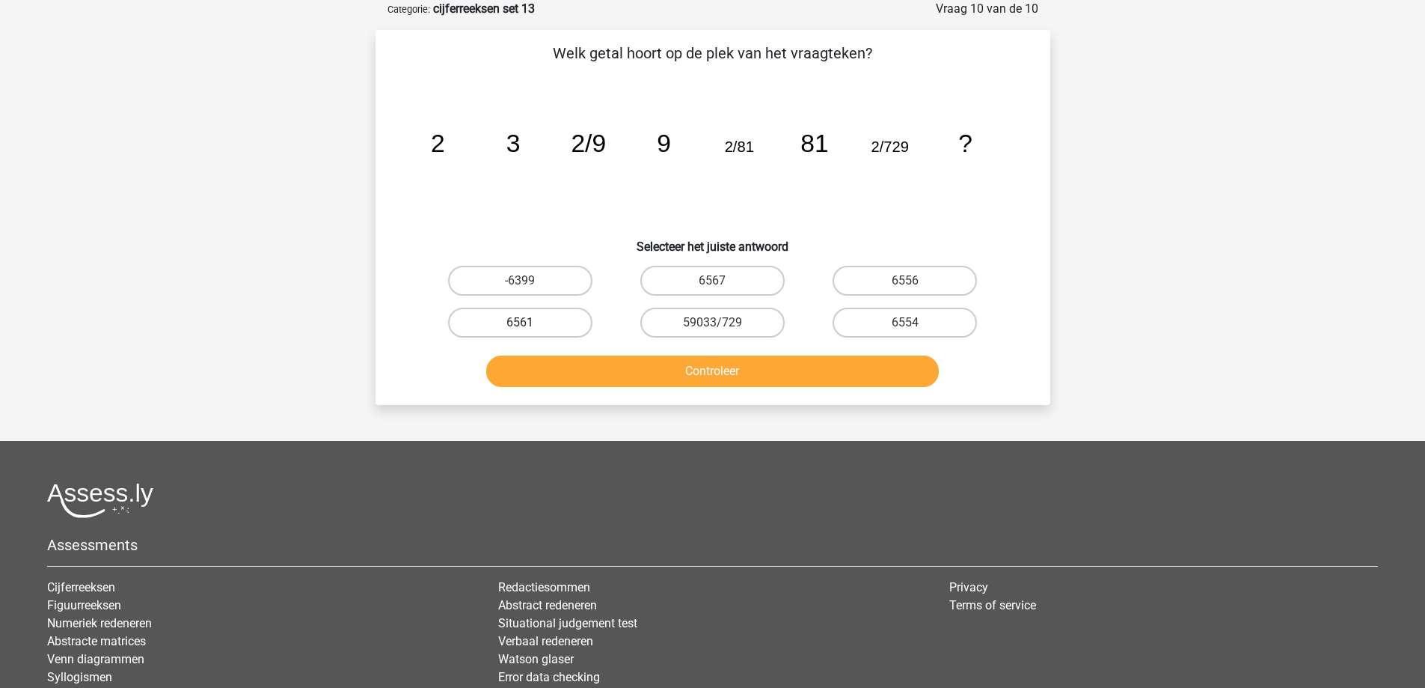
click at [556, 319] on label "6561" at bounding box center [520, 322] width 144 height 30
click at [530, 322] on input "6561" at bounding box center [525, 327] width 10 height 10
radio input "true"
click at [600, 365] on button "Controleer" at bounding box center [712, 370] width 453 height 31
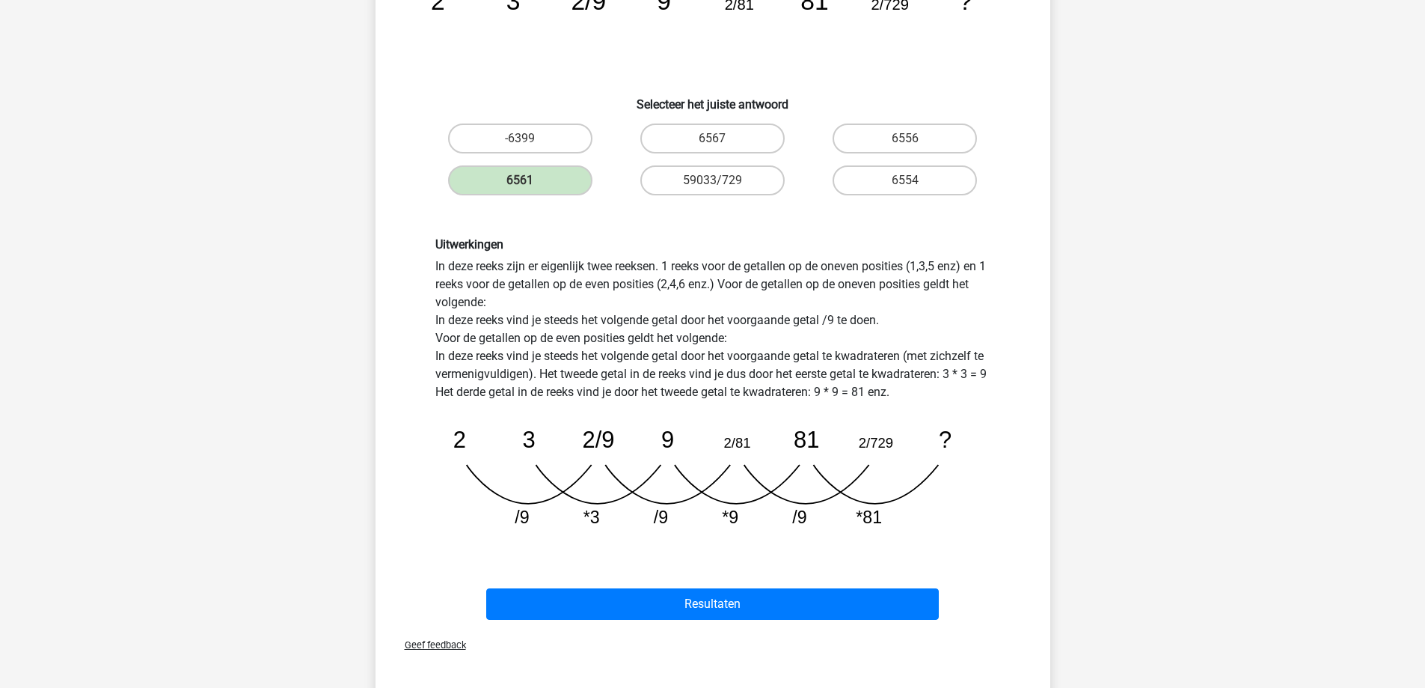
scroll to position [374, 0]
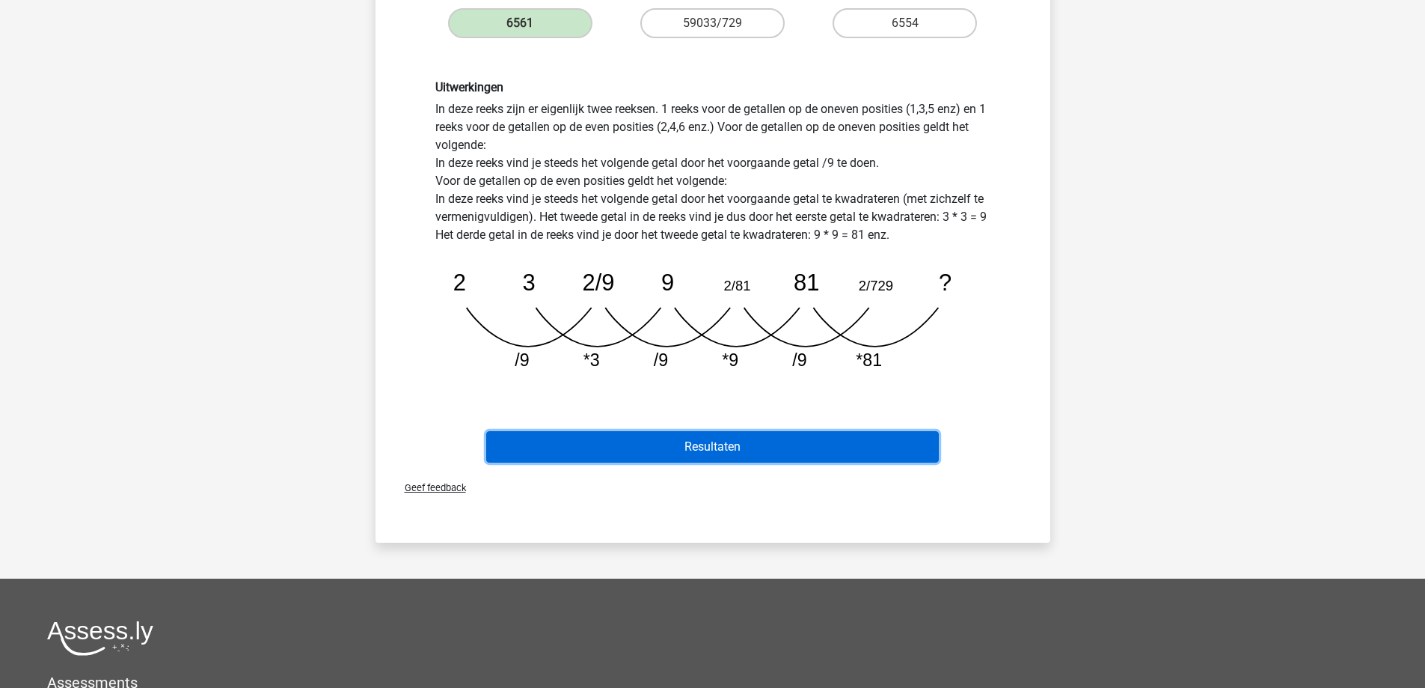
click at [704, 447] on button "Resultaten" at bounding box center [712, 446] width 453 height 31
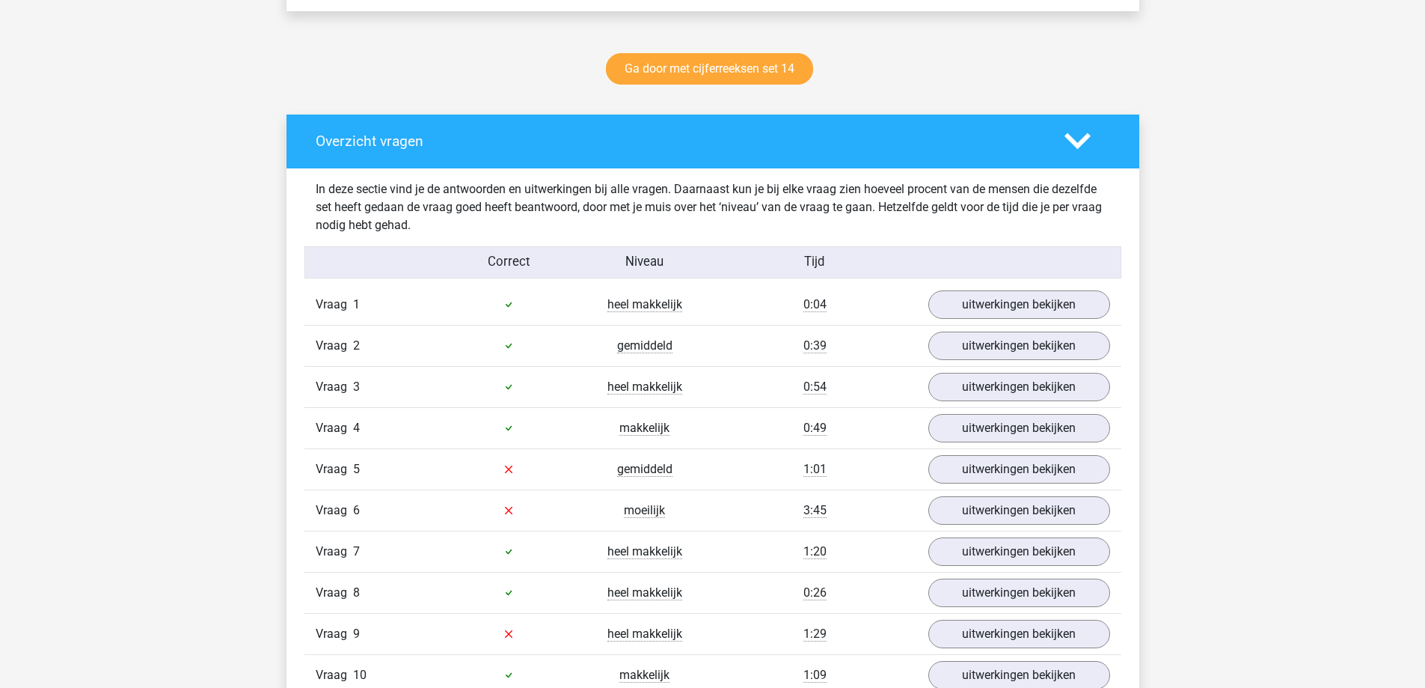
scroll to position [1047, 0]
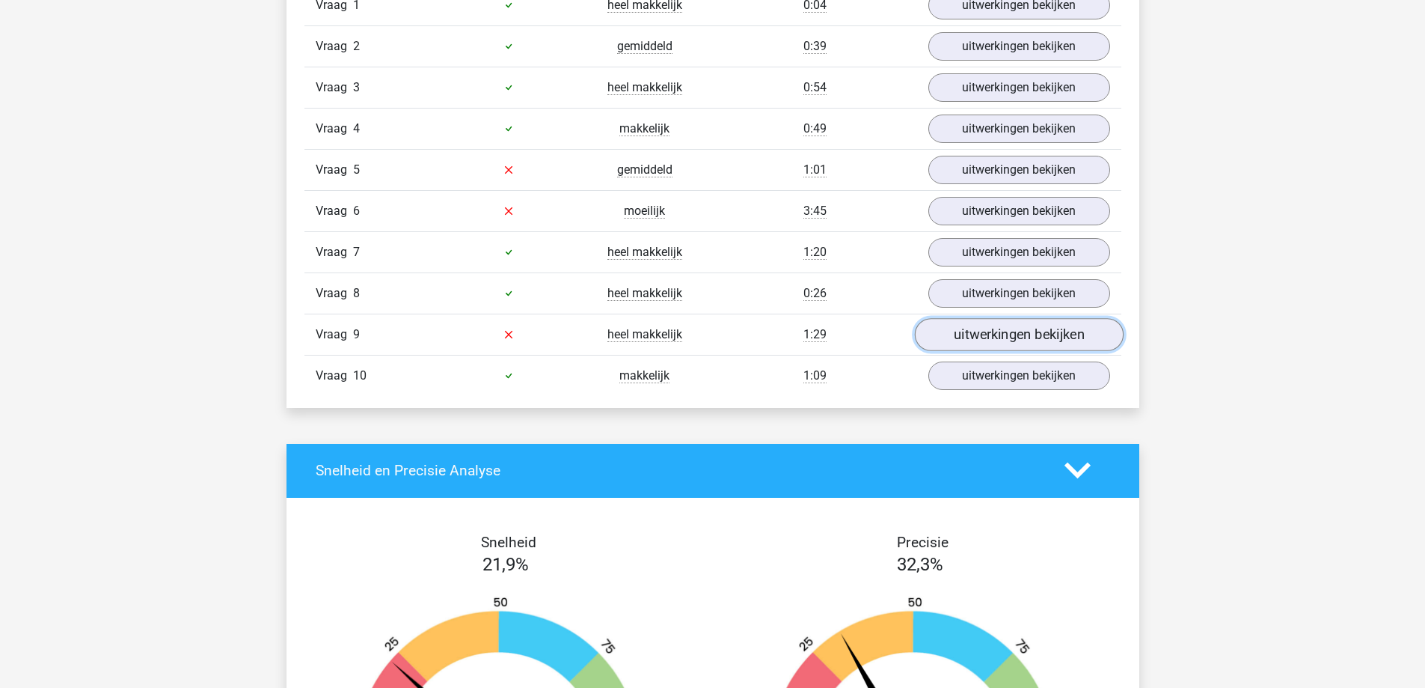
click at [1027, 337] on link "uitwerkingen bekijken" at bounding box center [1018, 334] width 209 height 33
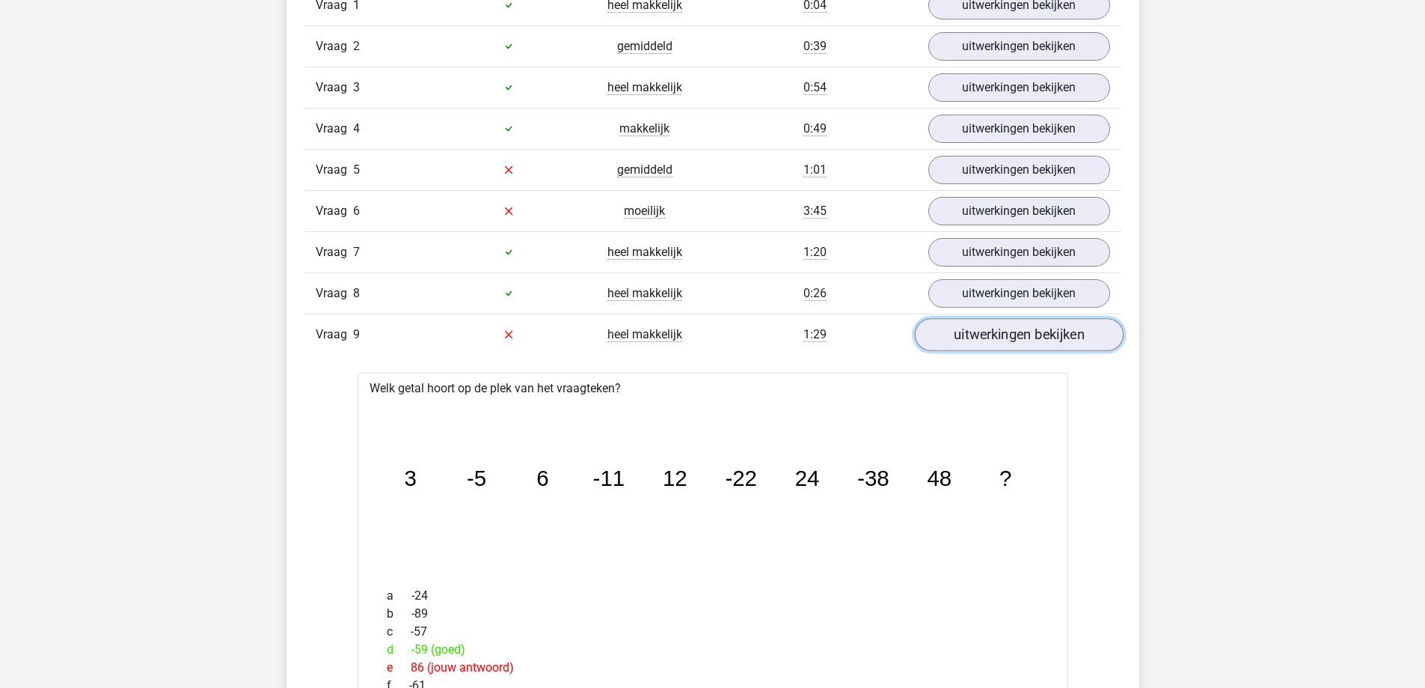
click at [1025, 337] on link "uitwerkingen bekijken" at bounding box center [1018, 334] width 209 height 33
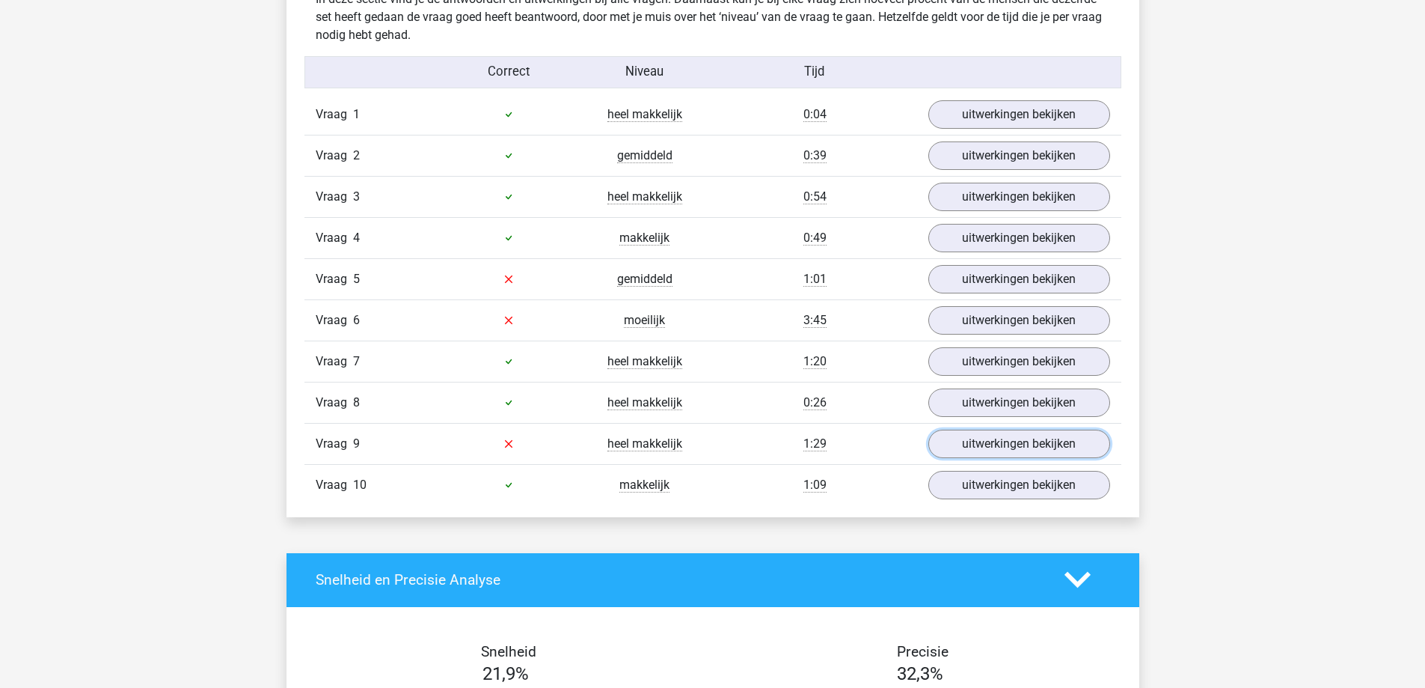
scroll to position [973, 0]
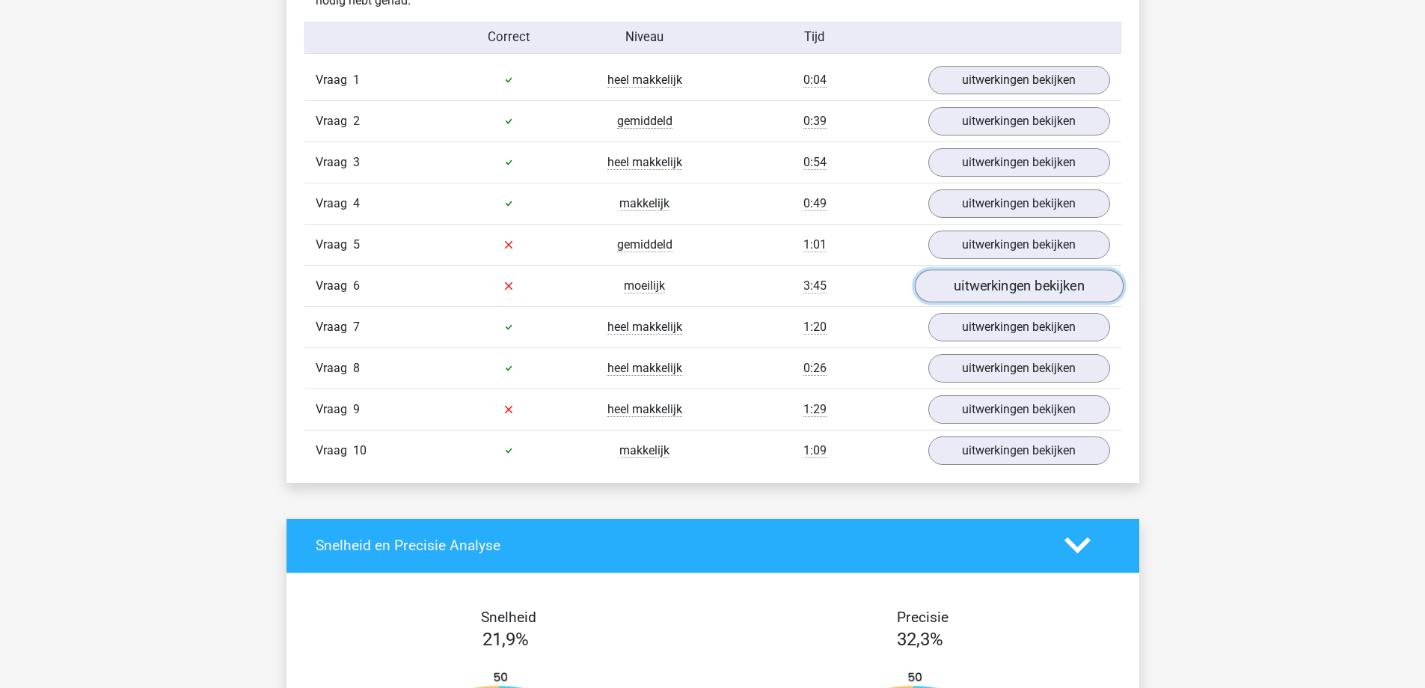
click at [996, 277] on link "uitwerkingen bekijken" at bounding box center [1018, 285] width 209 height 33
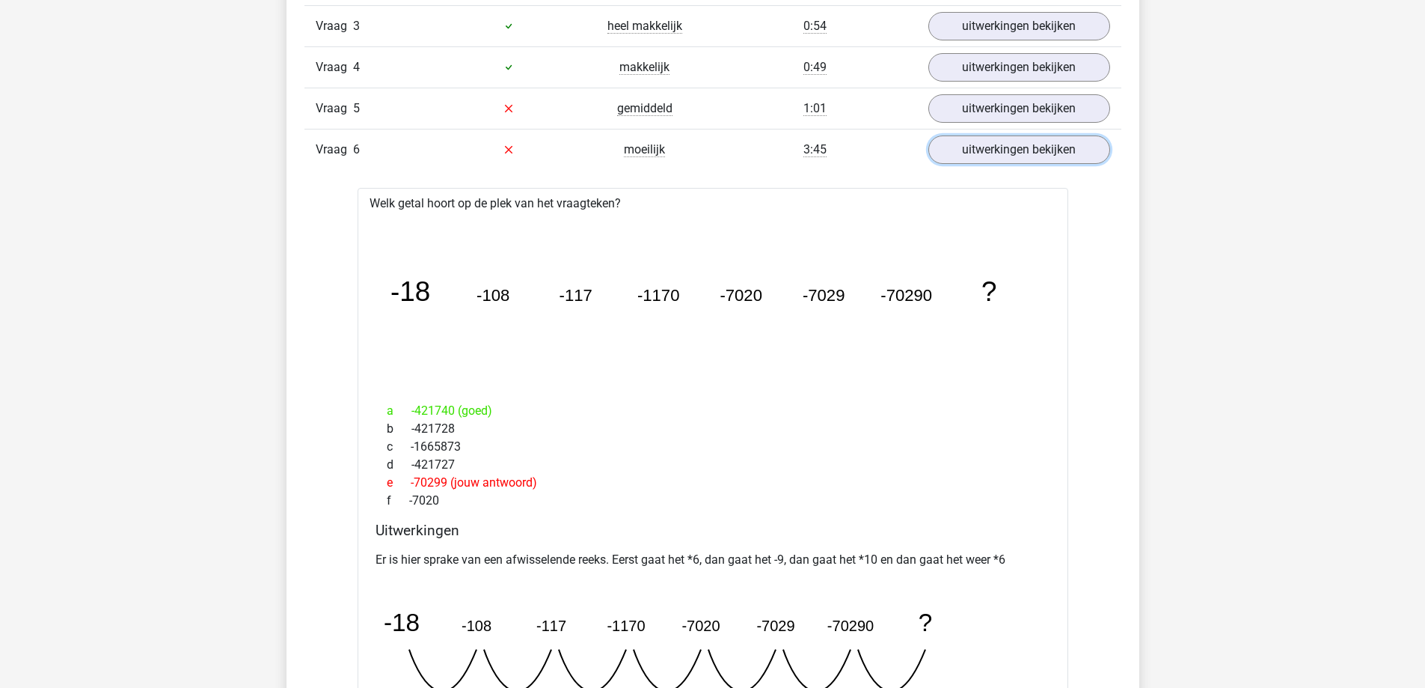
scroll to position [1047, 0]
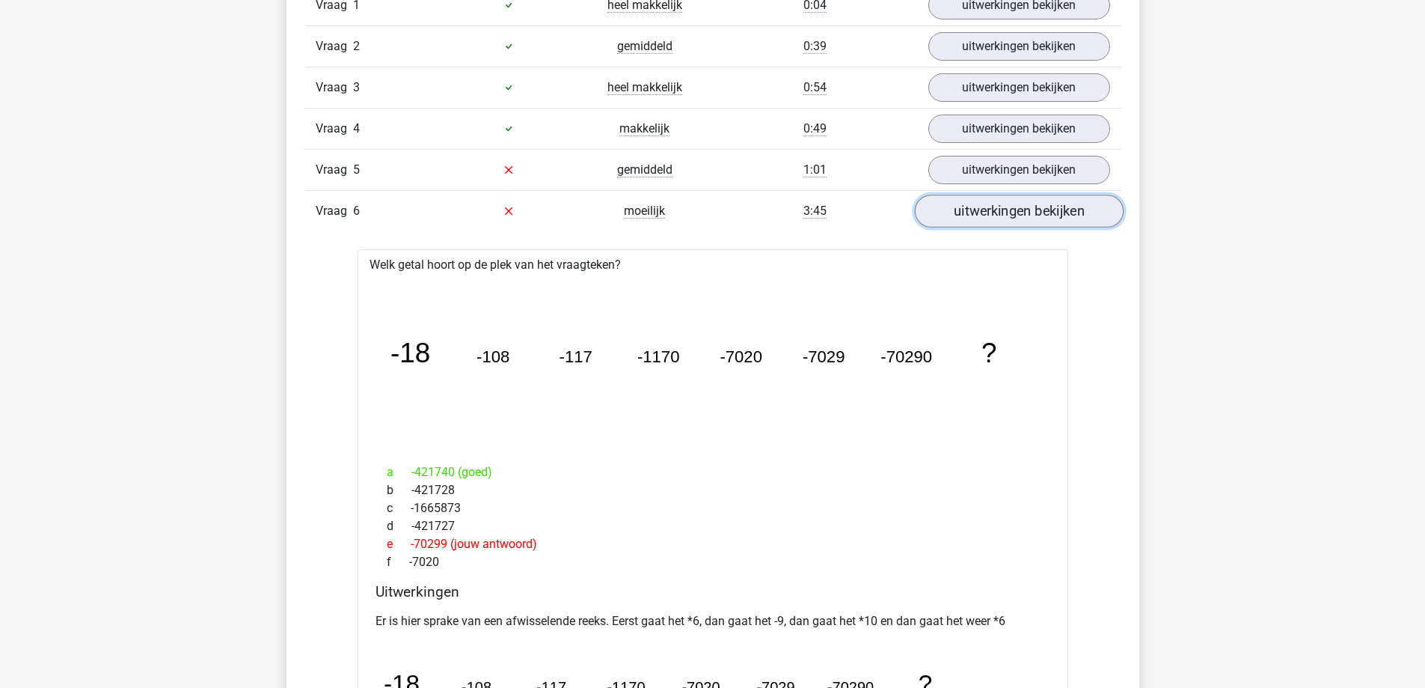
click at [990, 218] on link "uitwerkingen bekijken" at bounding box center [1018, 211] width 209 height 33
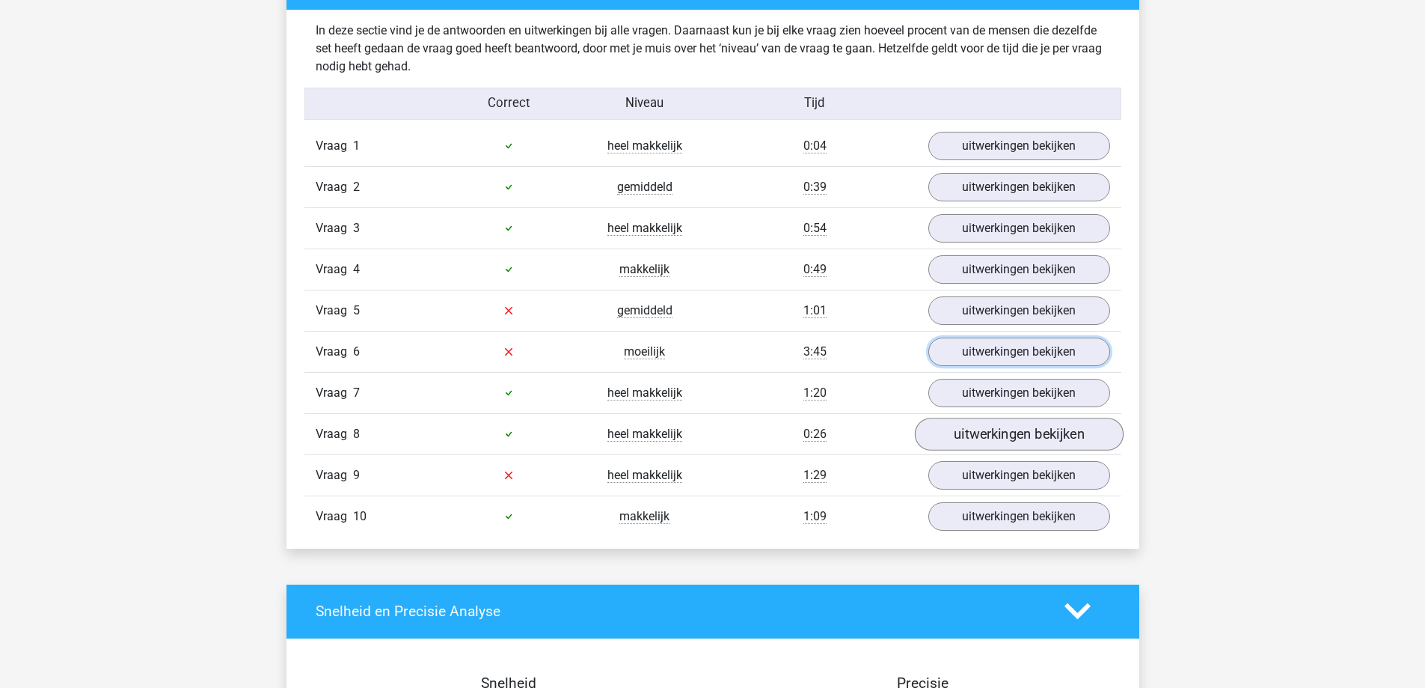
scroll to position [898, 0]
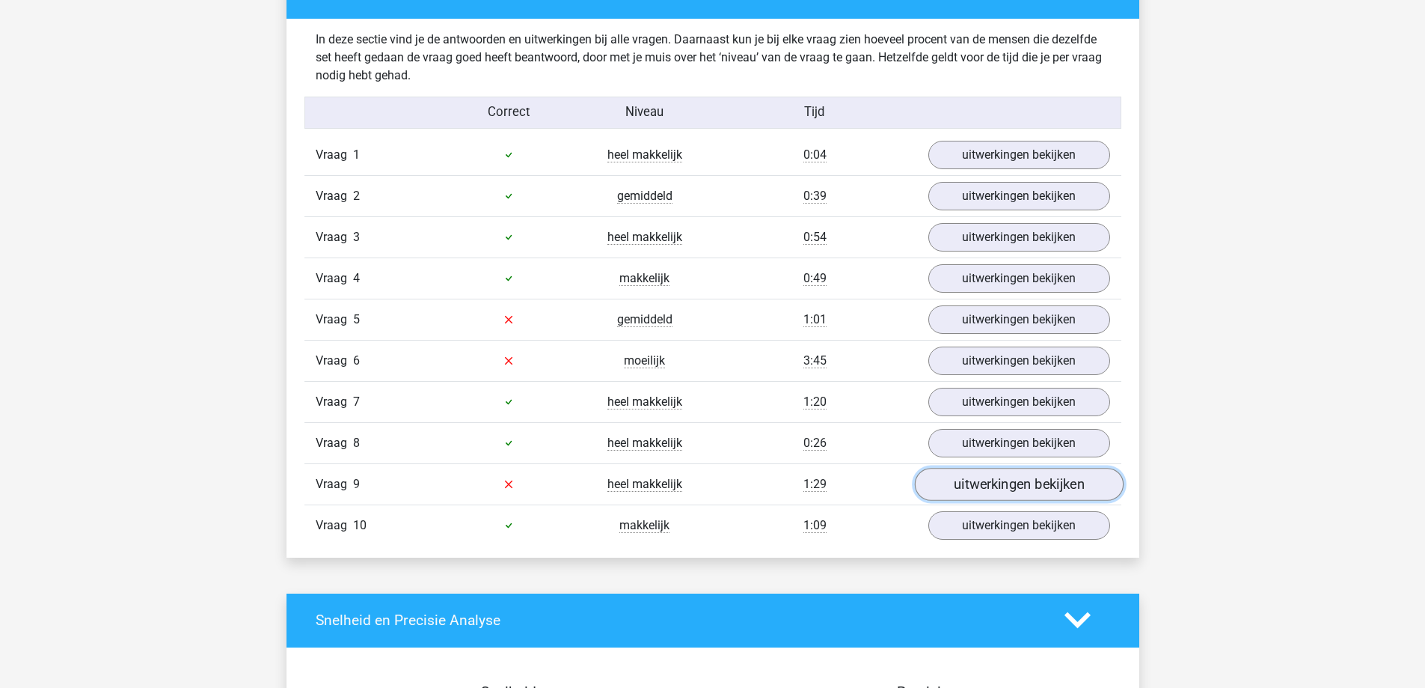
click at [991, 473] on link "uitwerkingen bekijken" at bounding box center [1018, 484] width 209 height 33
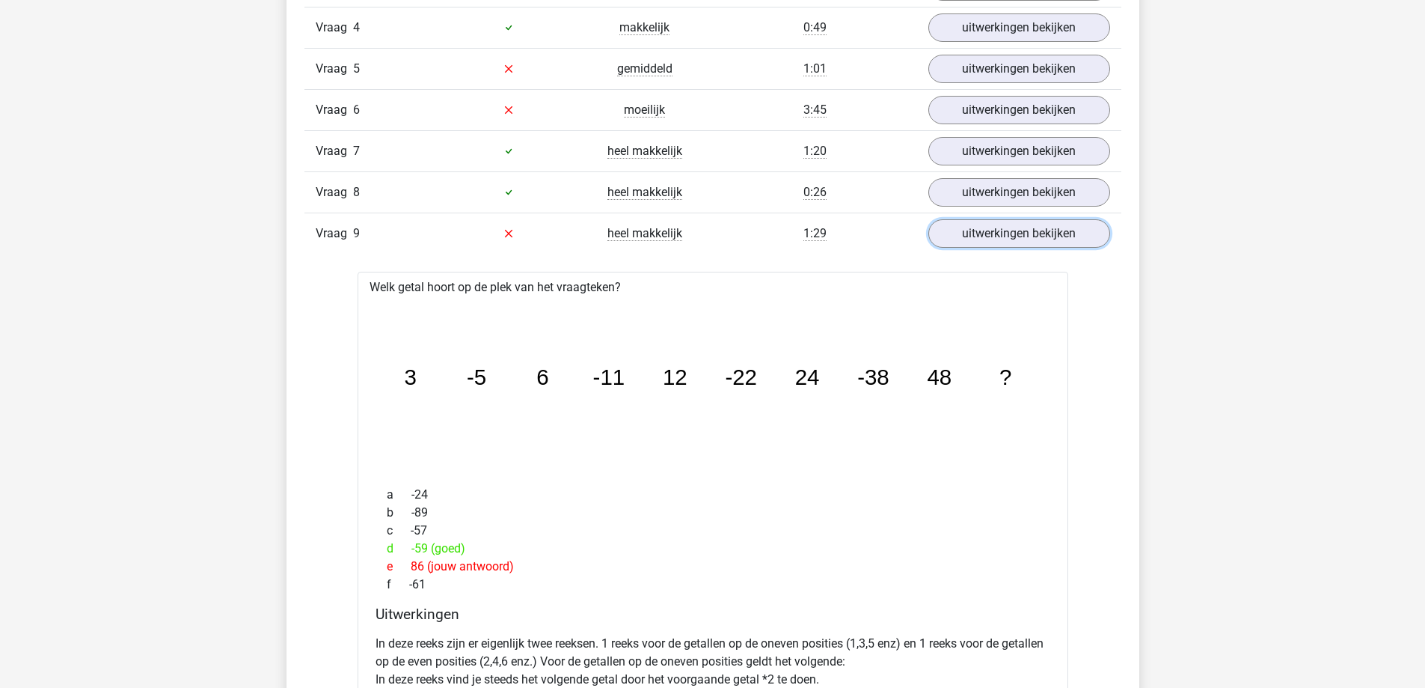
scroll to position [1122, 0]
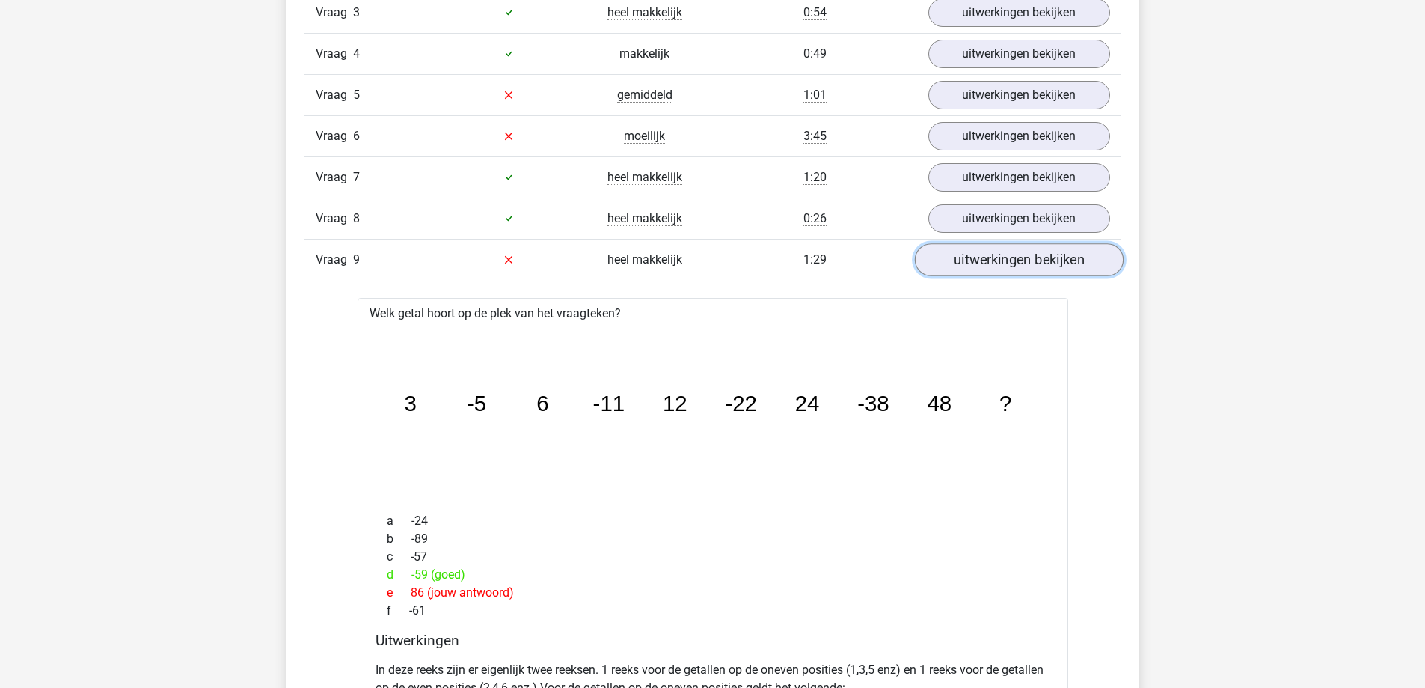
click at [1002, 260] on link "uitwerkingen bekijken" at bounding box center [1018, 259] width 209 height 33
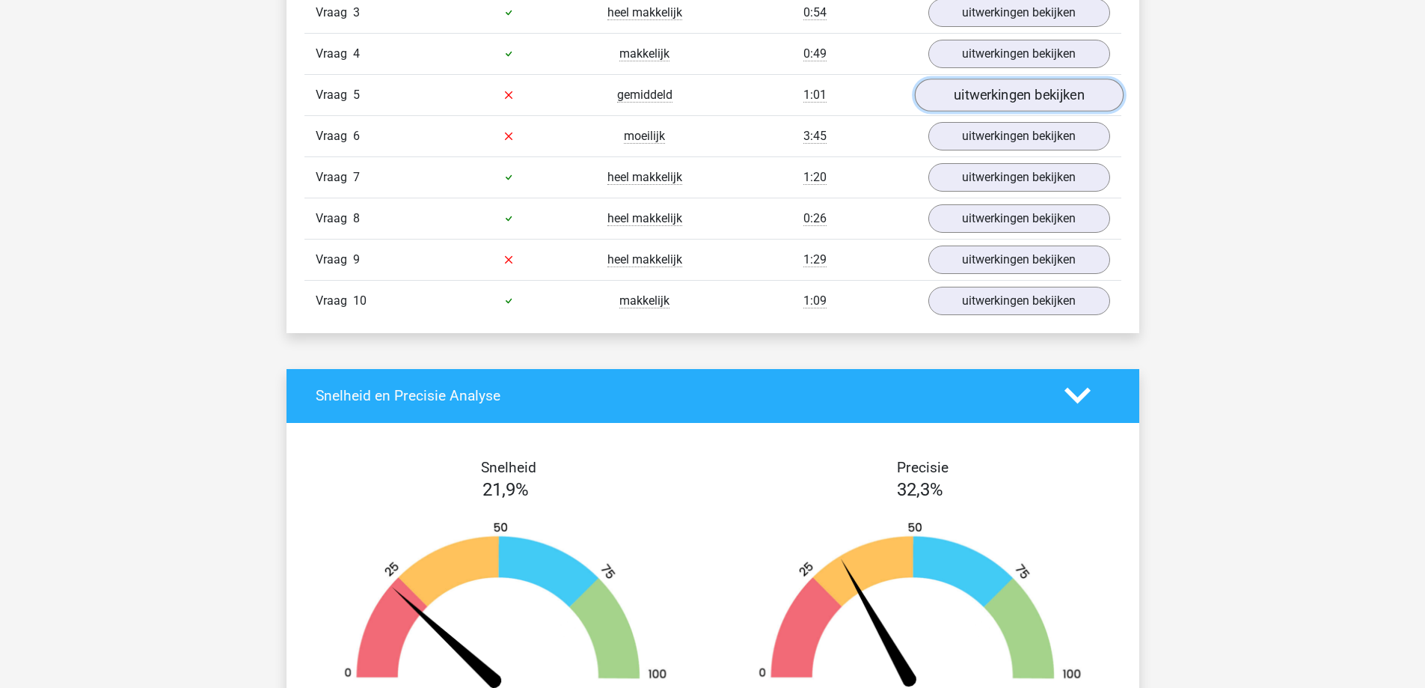
click at [985, 101] on link "uitwerkingen bekijken" at bounding box center [1018, 95] width 209 height 33
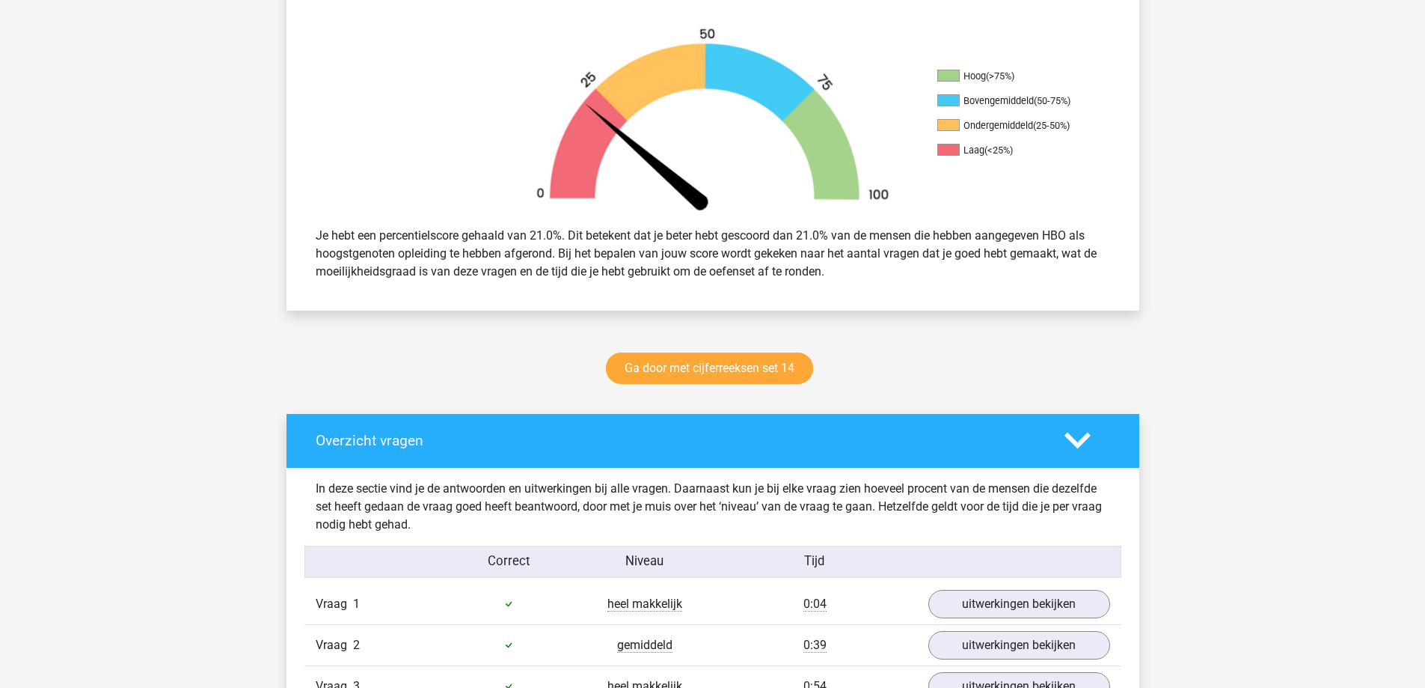
scroll to position [0, 0]
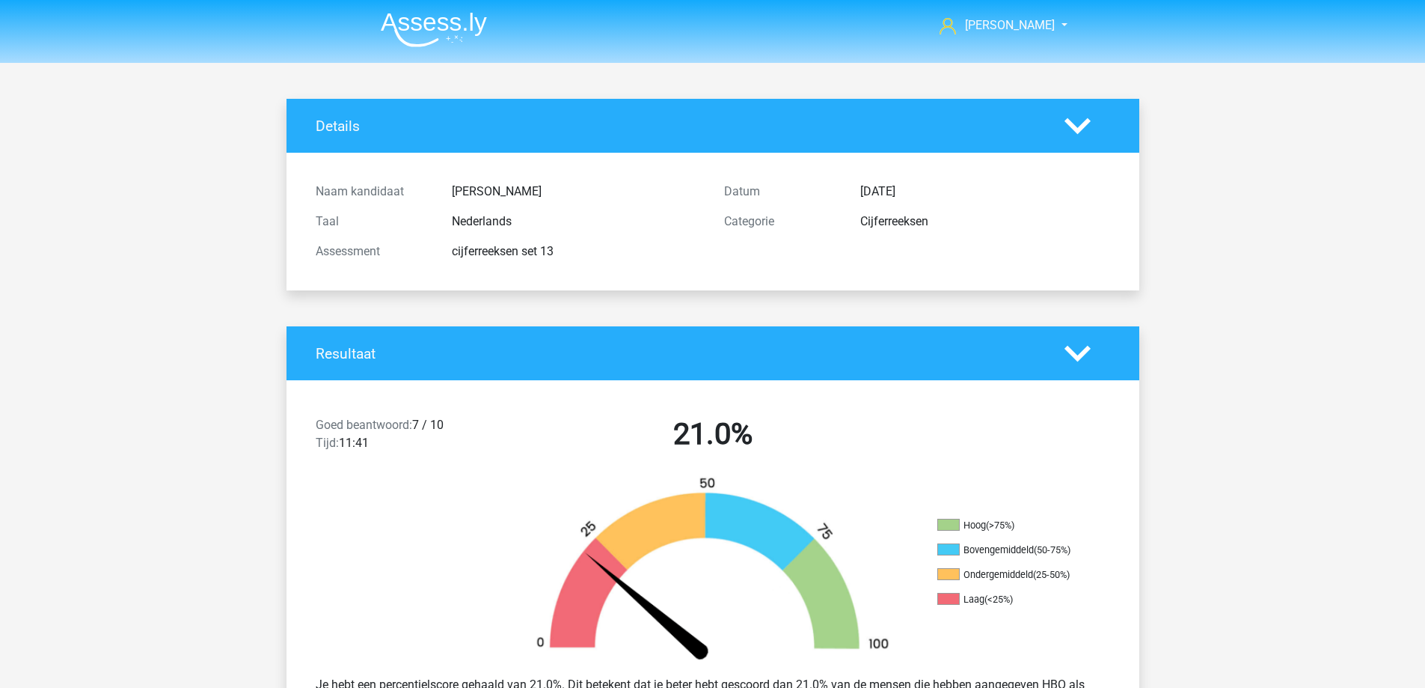
click at [417, 22] on img at bounding box center [434, 29] width 106 height 35
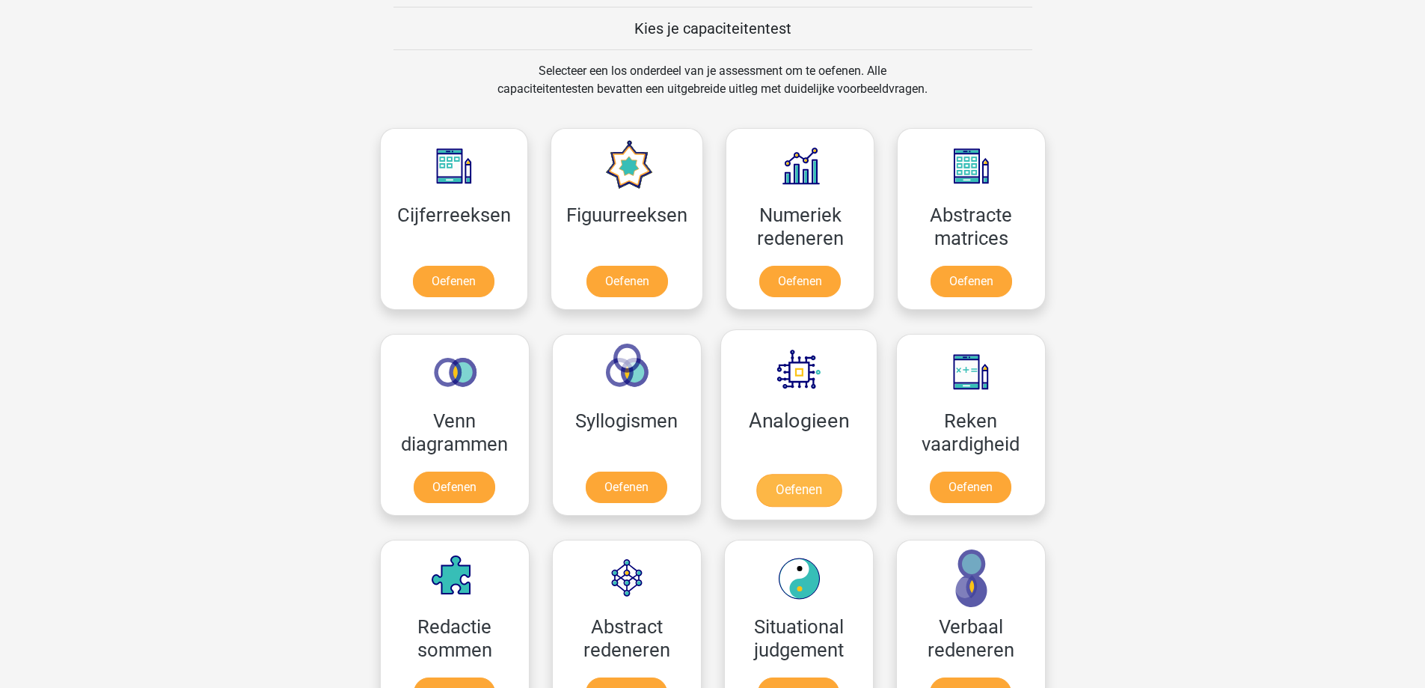
scroll to position [599, 0]
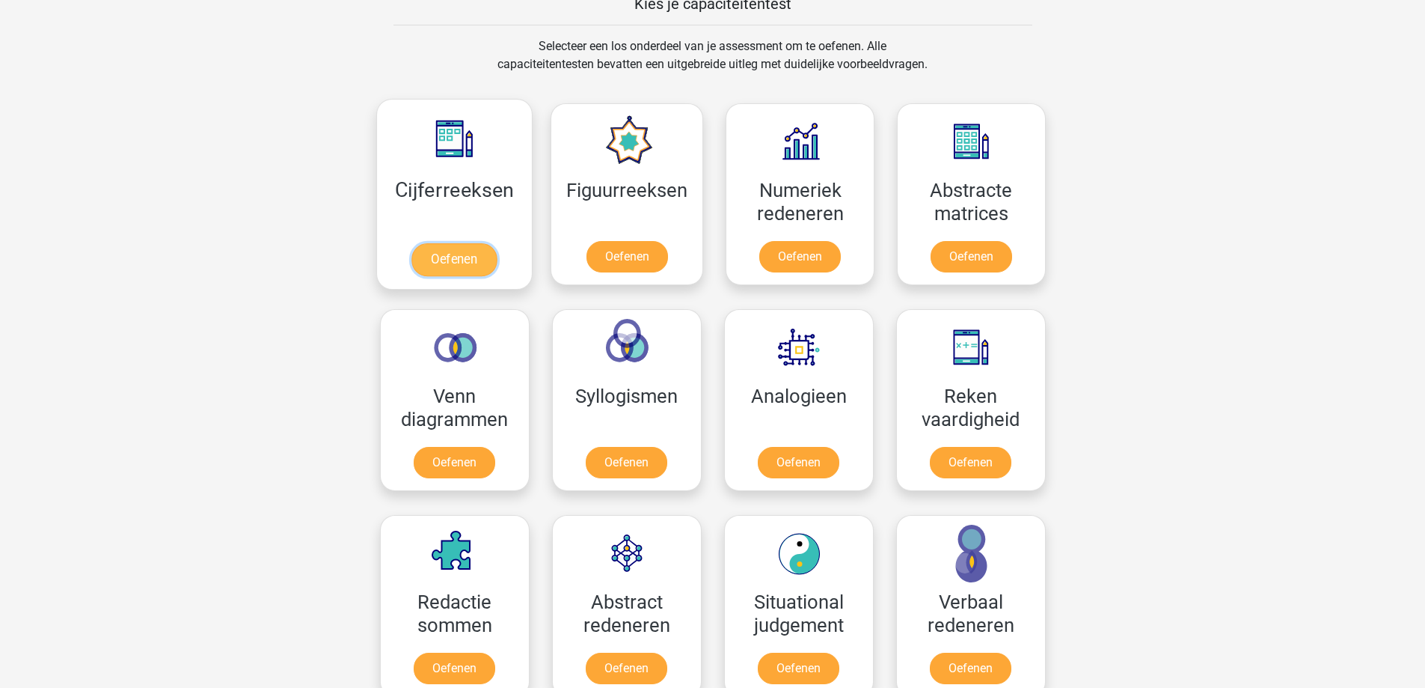
click at [443, 249] on link "Oefenen" at bounding box center [453, 259] width 85 height 33
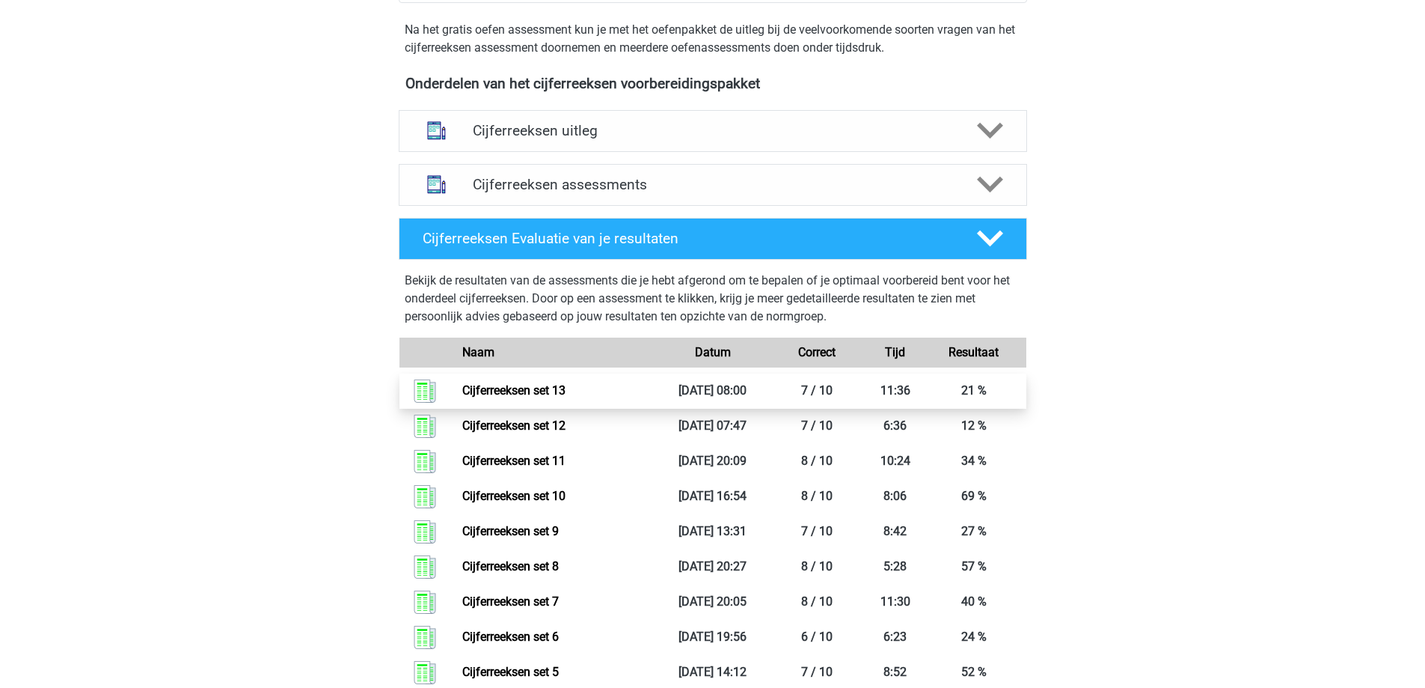
scroll to position [449, 0]
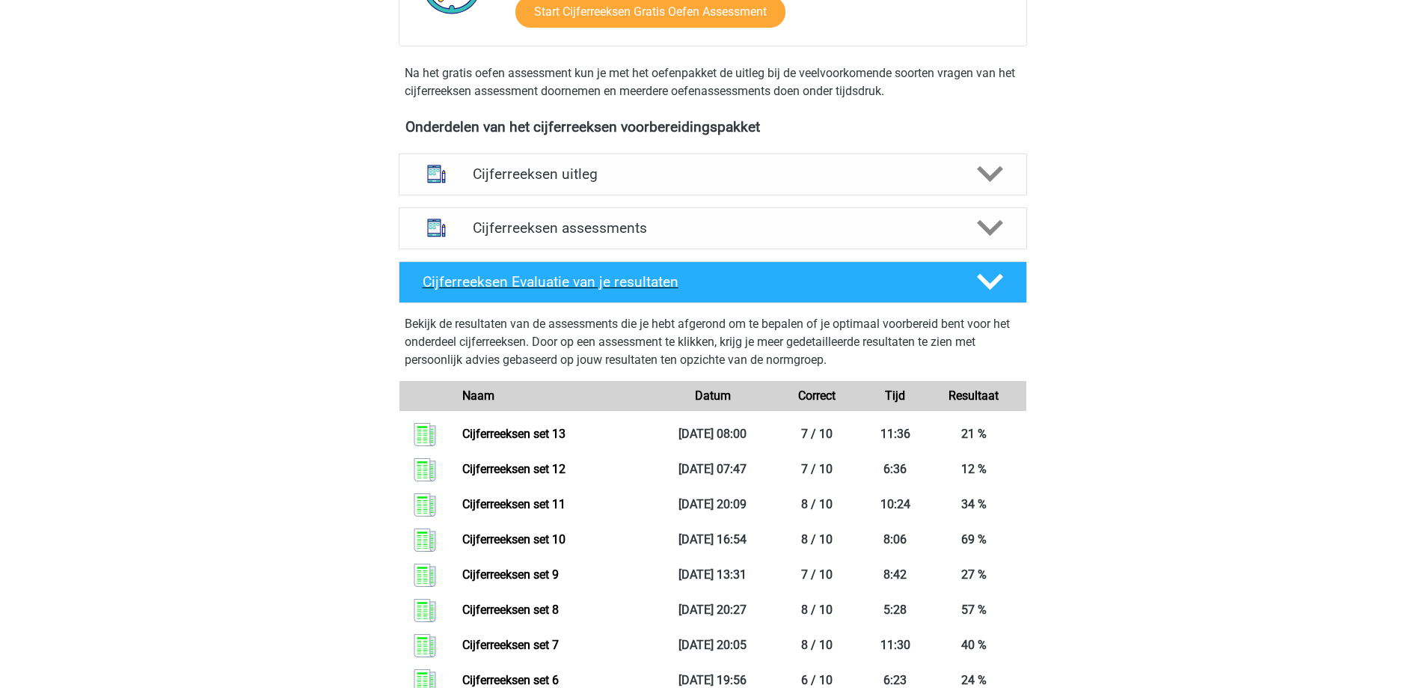
click at [857, 290] on div "Cijferreeksen Evaluatie van je resultaten" at bounding box center [713, 282] width 628 height 42
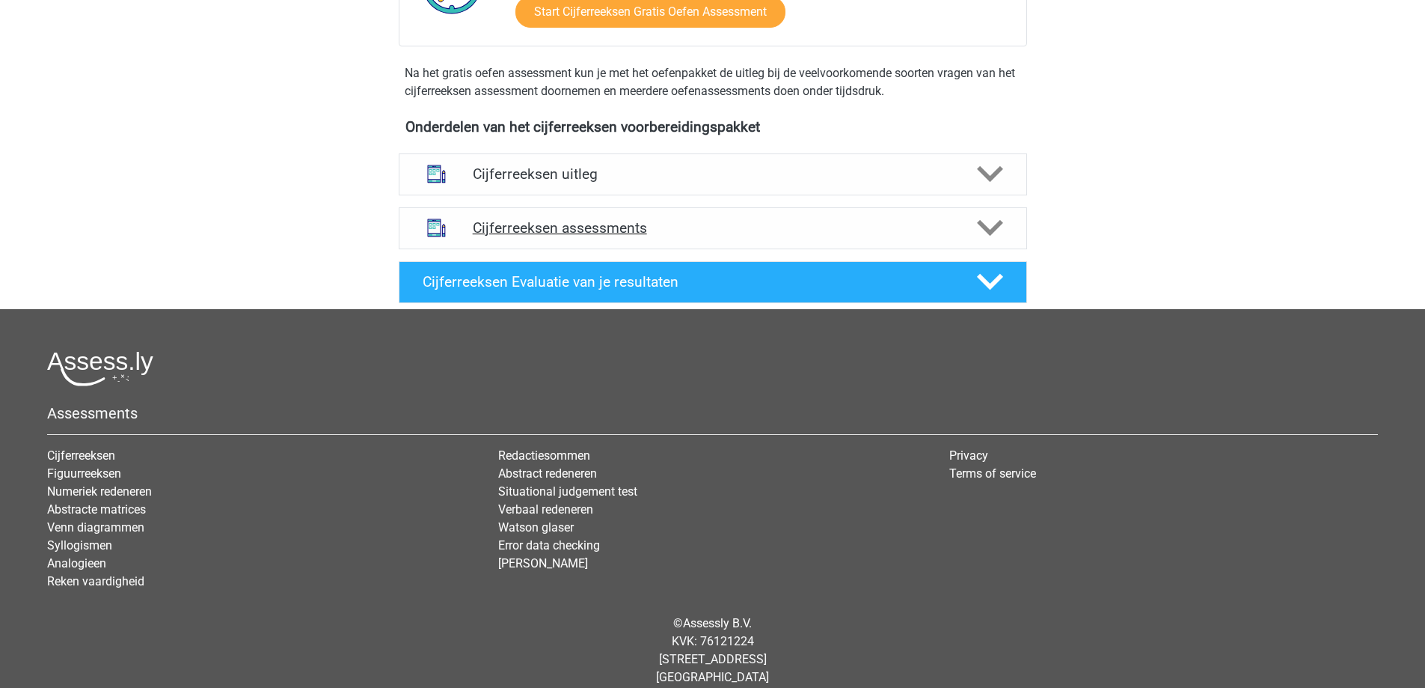
click at [881, 236] on h4 "Cijferreeksen assessments" at bounding box center [713, 227] width 480 height 17
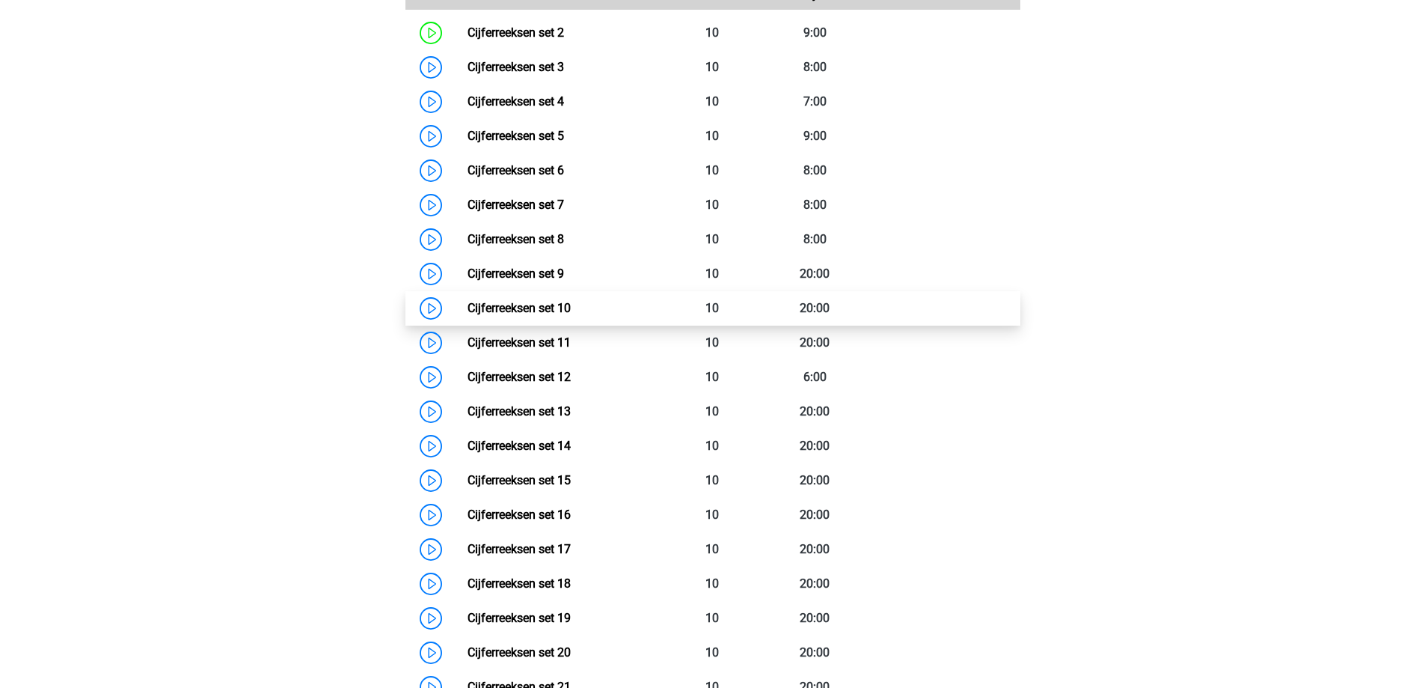
scroll to position [823, 0]
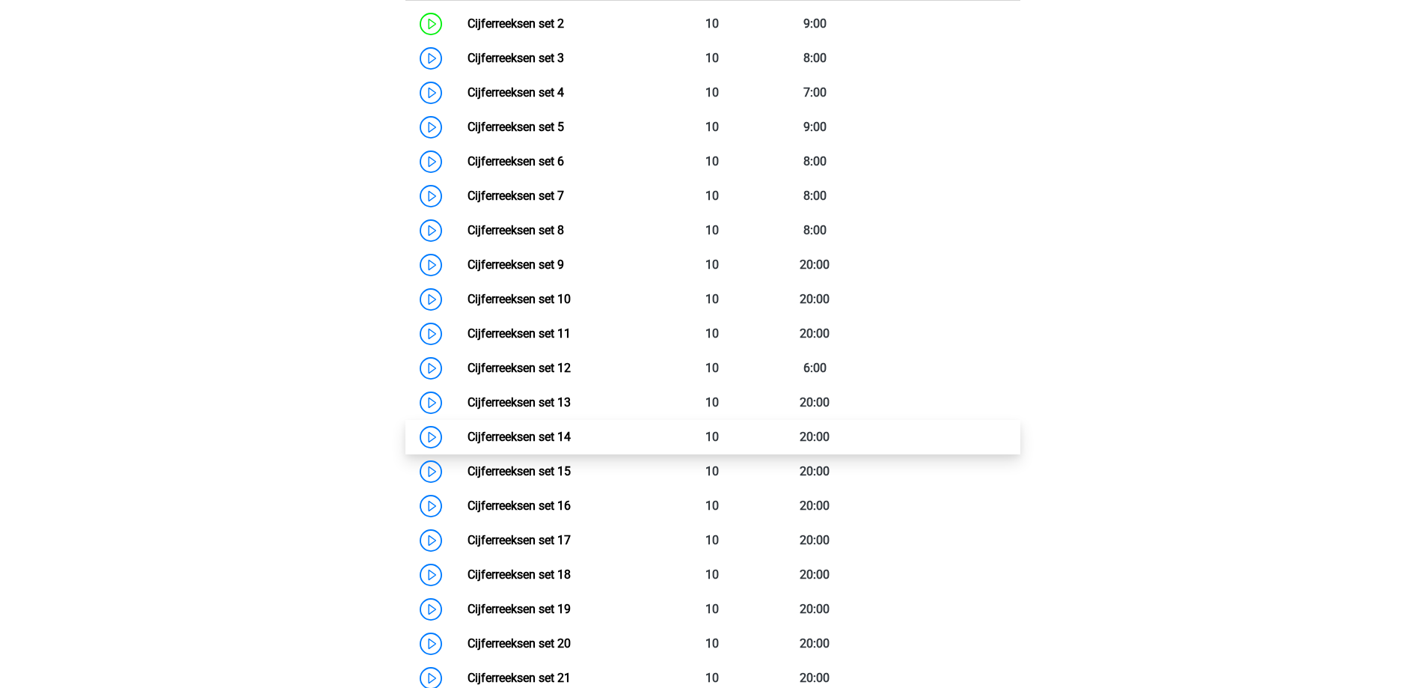
click at [568, 444] on link "Cijferreeksen set 14" at bounding box center [519, 436] width 103 height 14
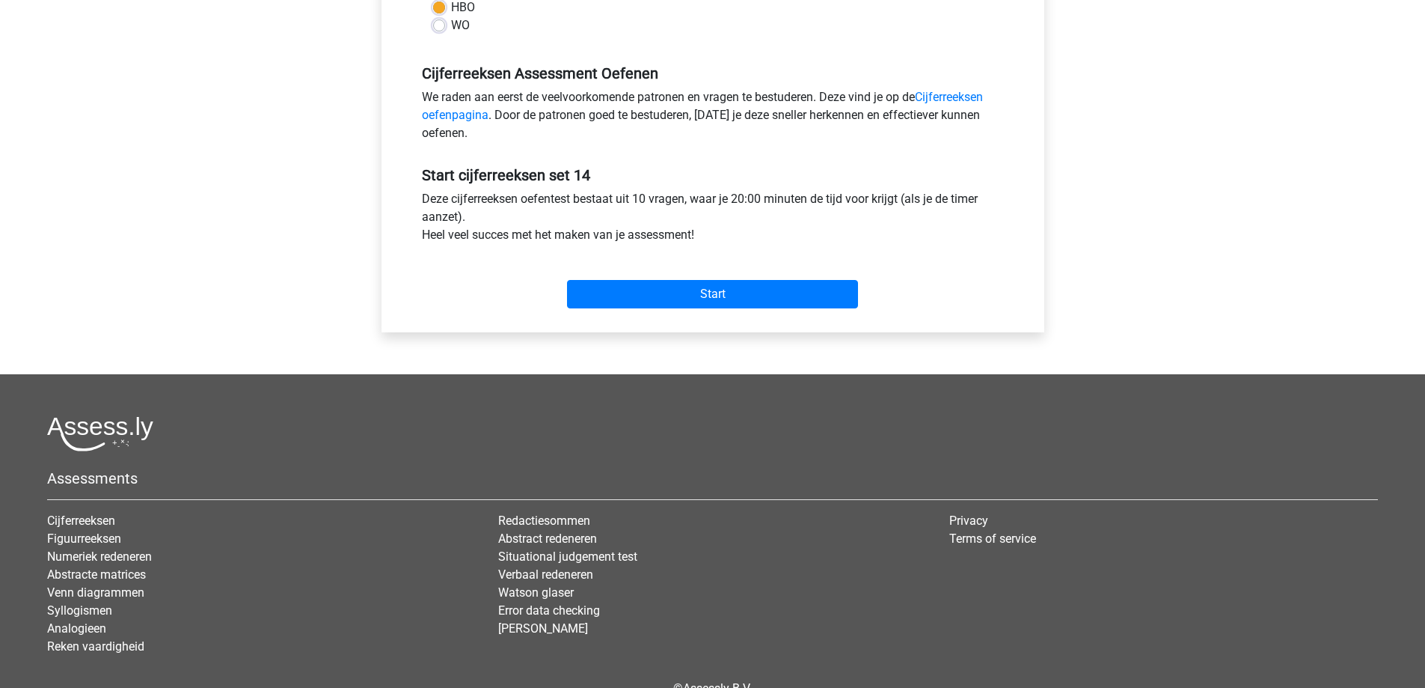
scroll to position [449, 0]
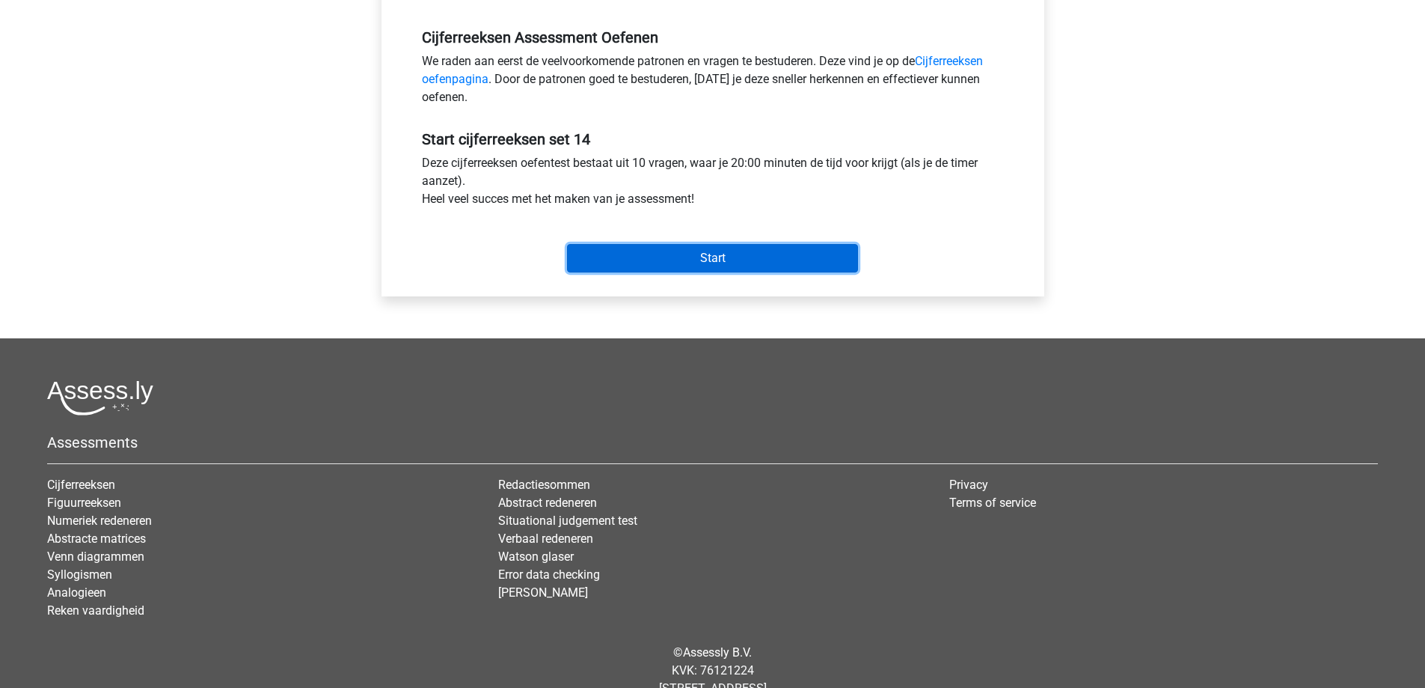
click at [709, 264] on input "Start" at bounding box center [712, 258] width 291 height 28
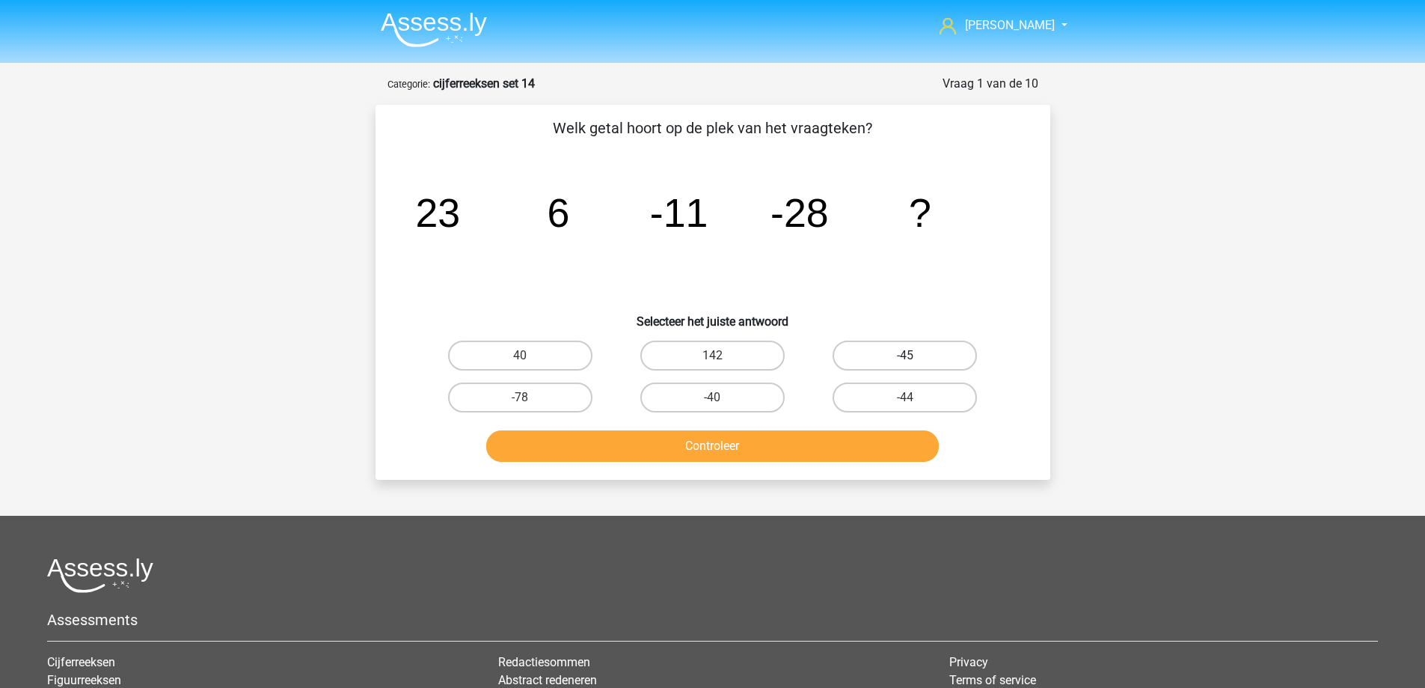
click at [890, 352] on label "-45" at bounding box center [905, 355] width 144 height 30
click at [905, 355] on input "-45" at bounding box center [910, 360] width 10 height 10
radio input "true"
click at [865, 450] on button "Controleer" at bounding box center [712, 445] width 453 height 31
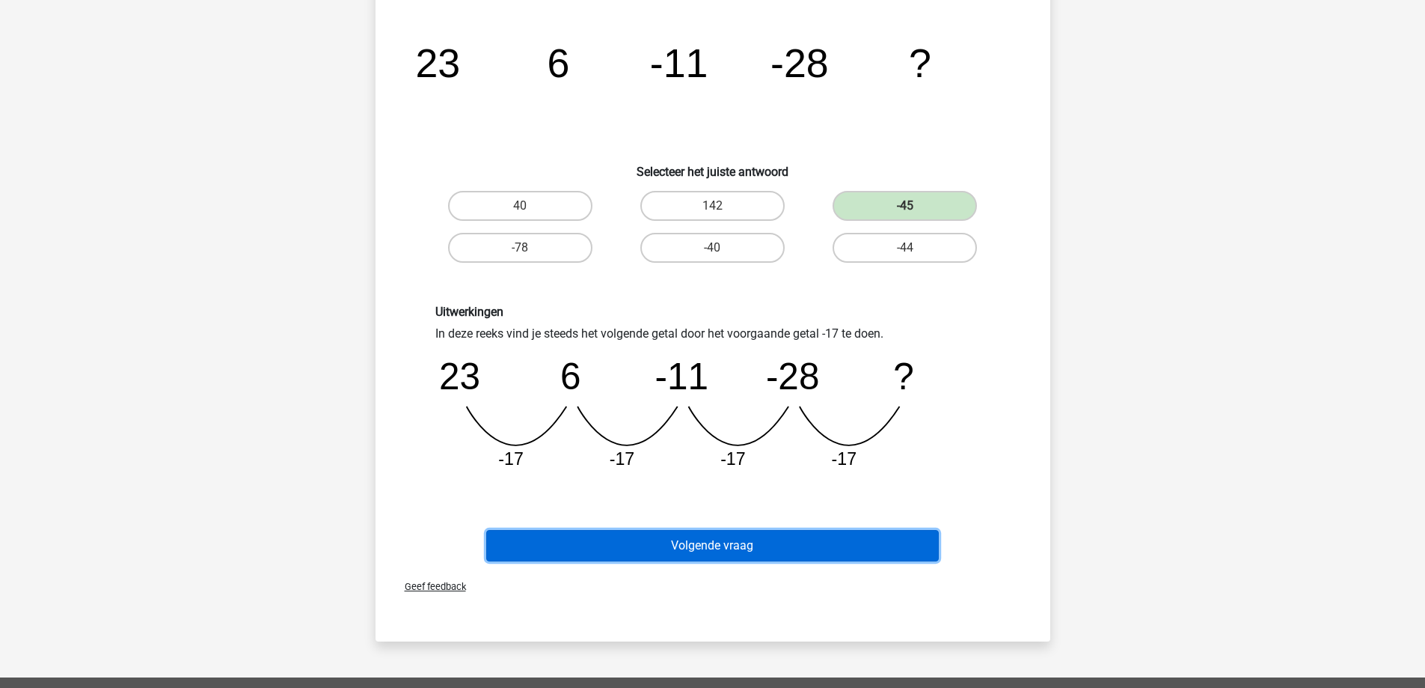
click at [711, 536] on button "Volgende vraag" at bounding box center [712, 545] width 453 height 31
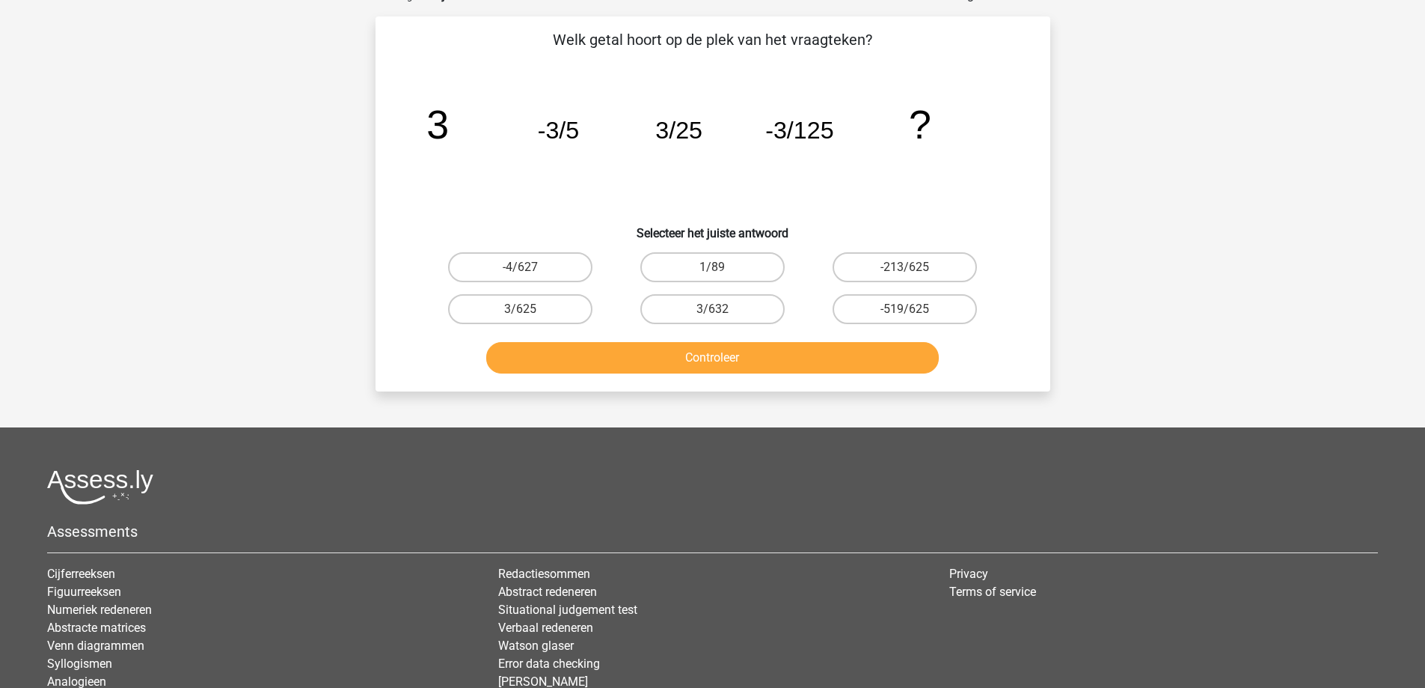
scroll to position [75, 0]
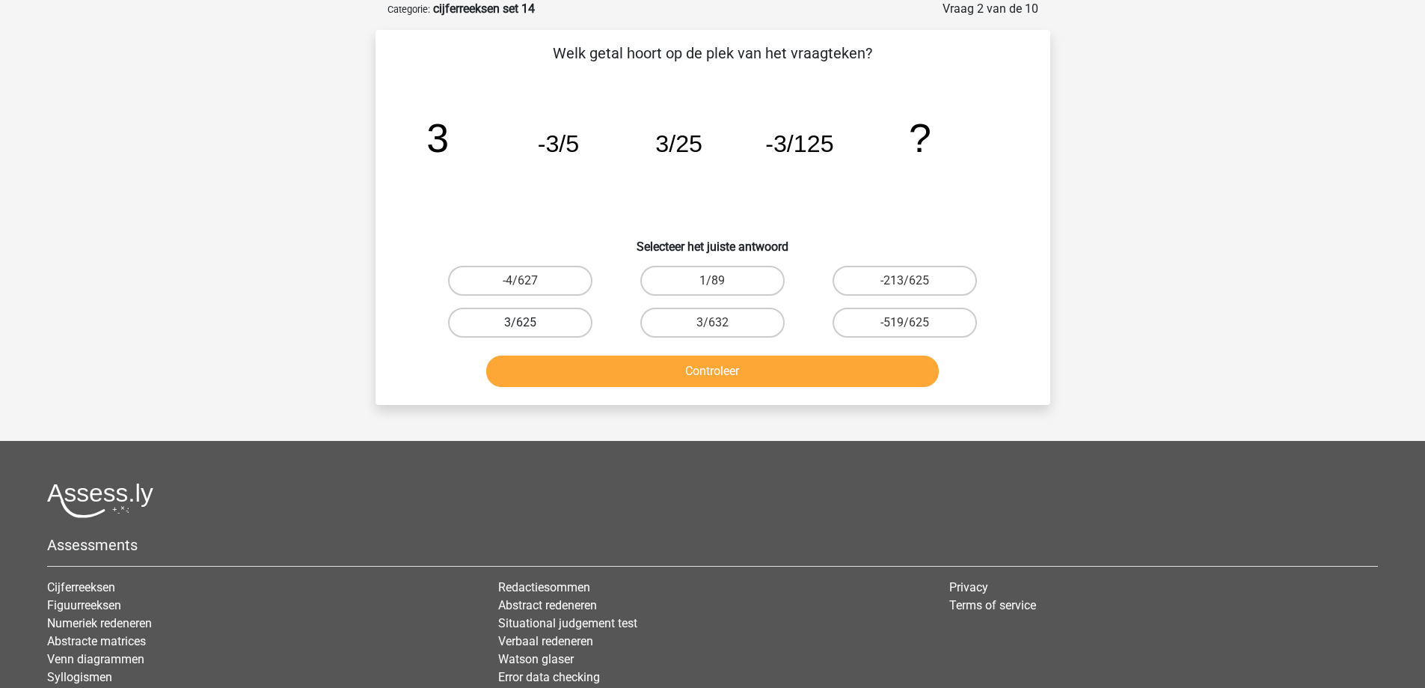
click at [483, 323] on label "3/625" at bounding box center [520, 322] width 144 height 30
click at [520, 323] on input "3/625" at bounding box center [525, 327] width 10 height 10
radio input "true"
click at [578, 359] on button "Controleer" at bounding box center [712, 370] width 453 height 31
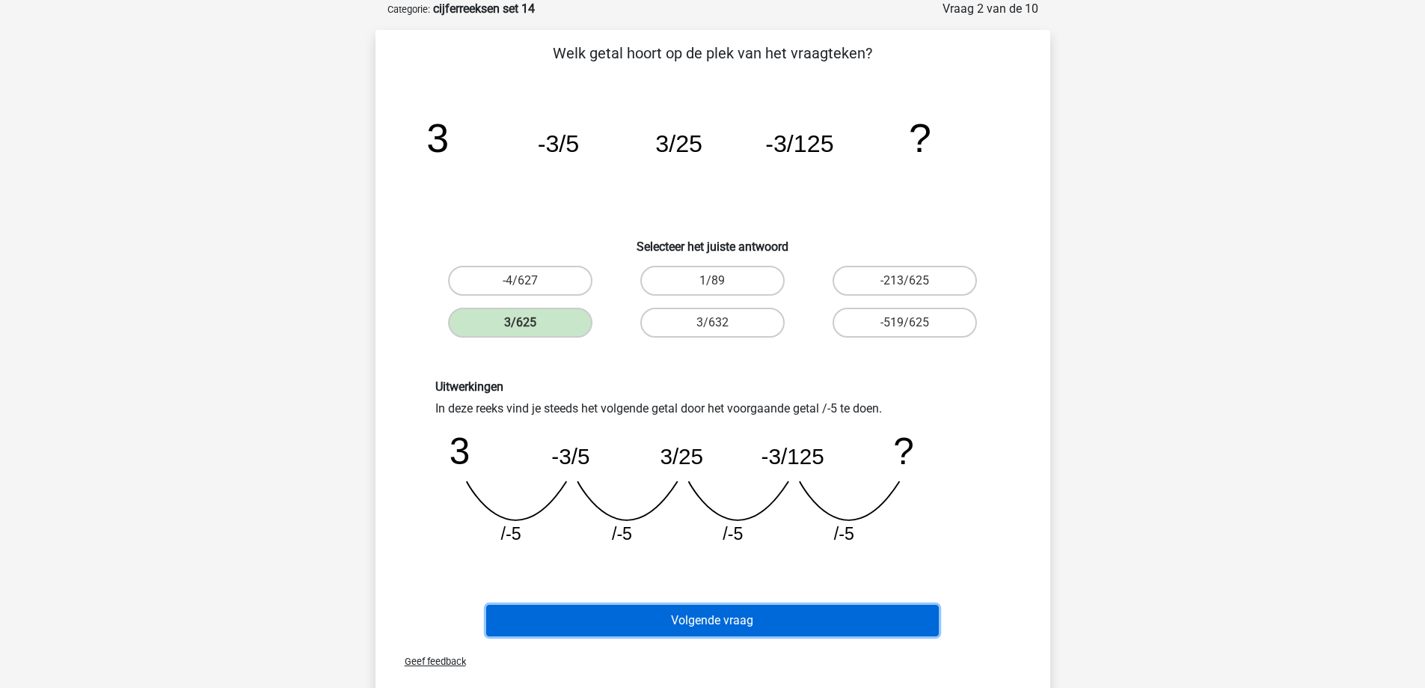
click at [688, 620] on button "Volgende vraag" at bounding box center [712, 620] width 453 height 31
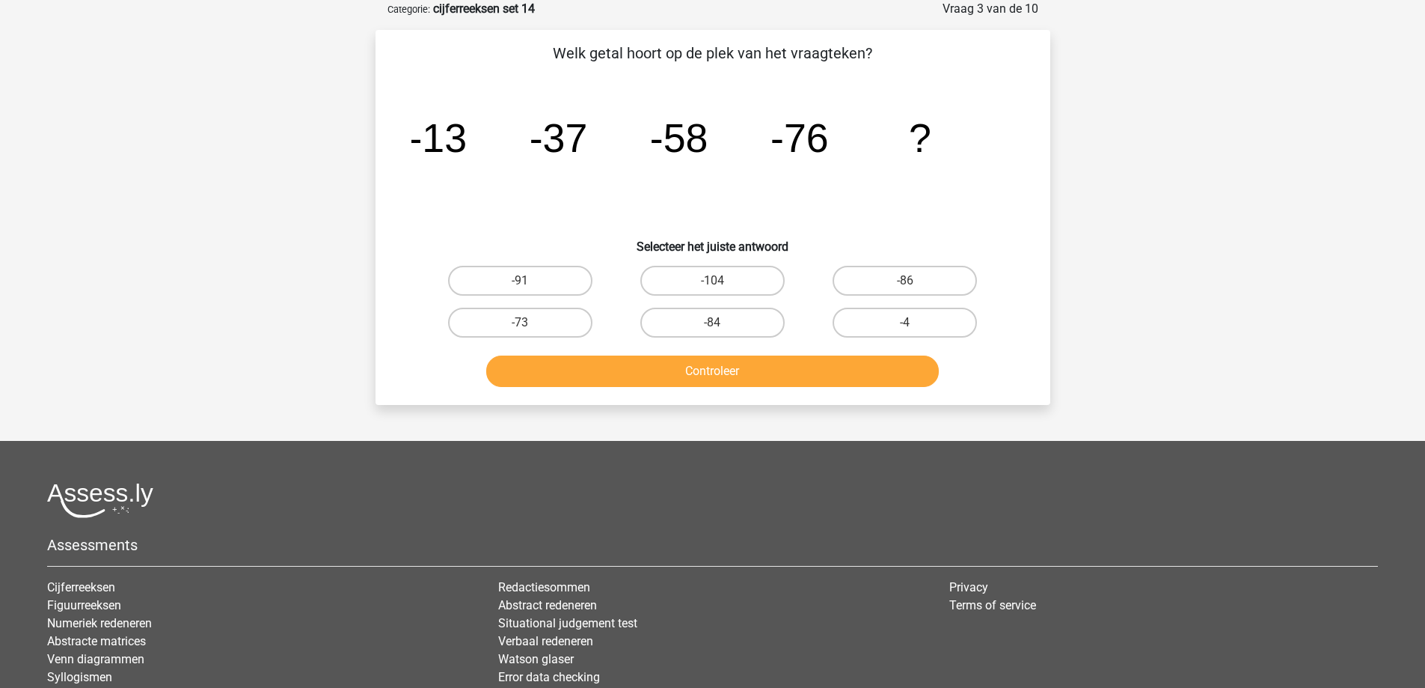
drag, startPoint x: 575, startPoint y: 281, endPoint x: 613, endPoint y: 351, distance: 79.4
click at [575, 283] on label "-91" at bounding box center [520, 281] width 144 height 30
click at [530, 283] on input "-91" at bounding box center [525, 286] width 10 height 10
radio input "true"
click at [617, 363] on button "Controleer" at bounding box center [712, 370] width 453 height 31
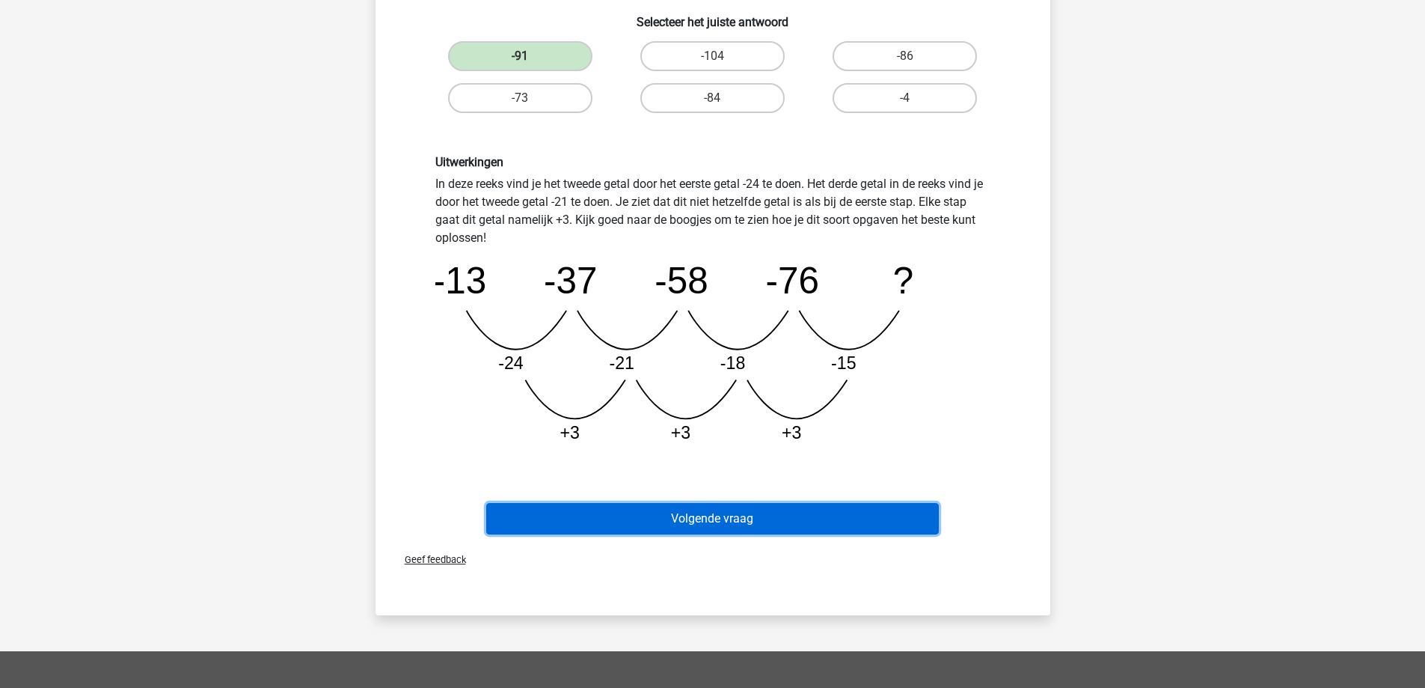
click at [700, 524] on button "Volgende vraag" at bounding box center [712, 518] width 453 height 31
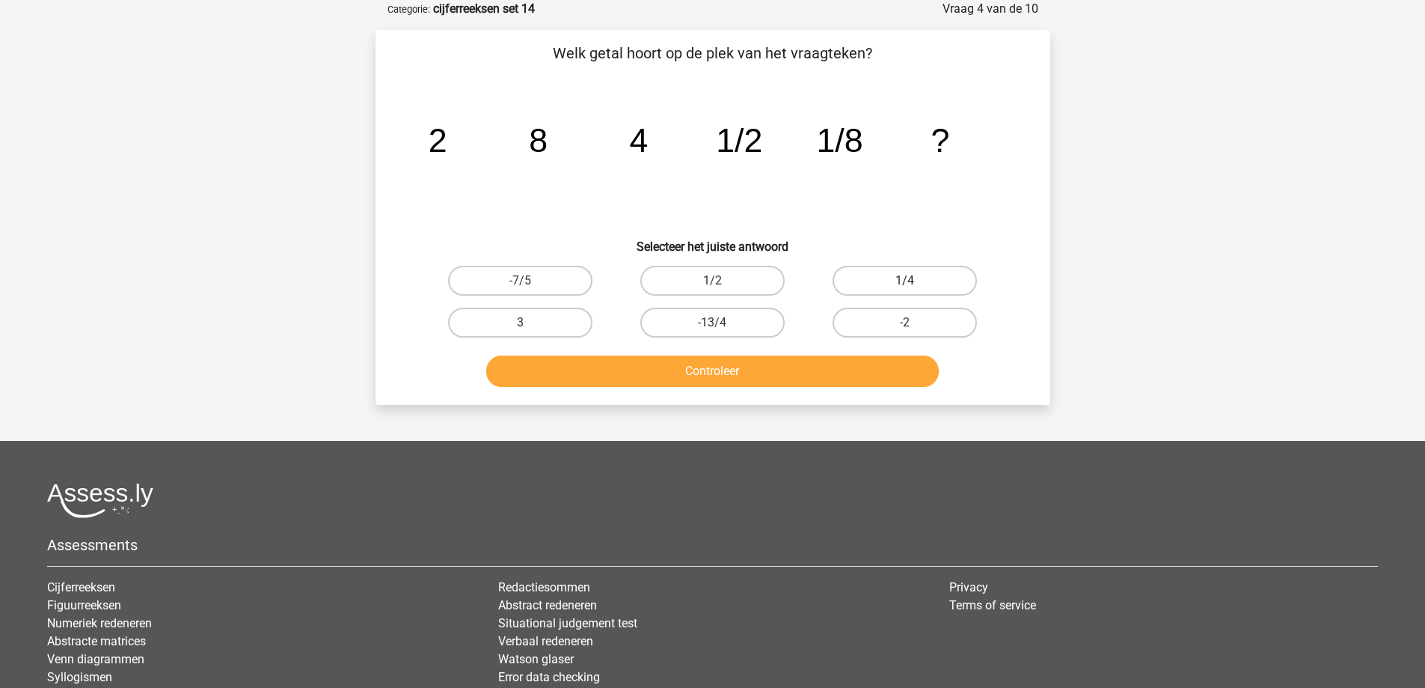
click at [897, 275] on label "1/4" at bounding box center [905, 281] width 144 height 30
click at [905, 281] on input "1/4" at bounding box center [910, 286] width 10 height 10
radio input "true"
click at [789, 363] on button "Controleer" at bounding box center [712, 370] width 453 height 31
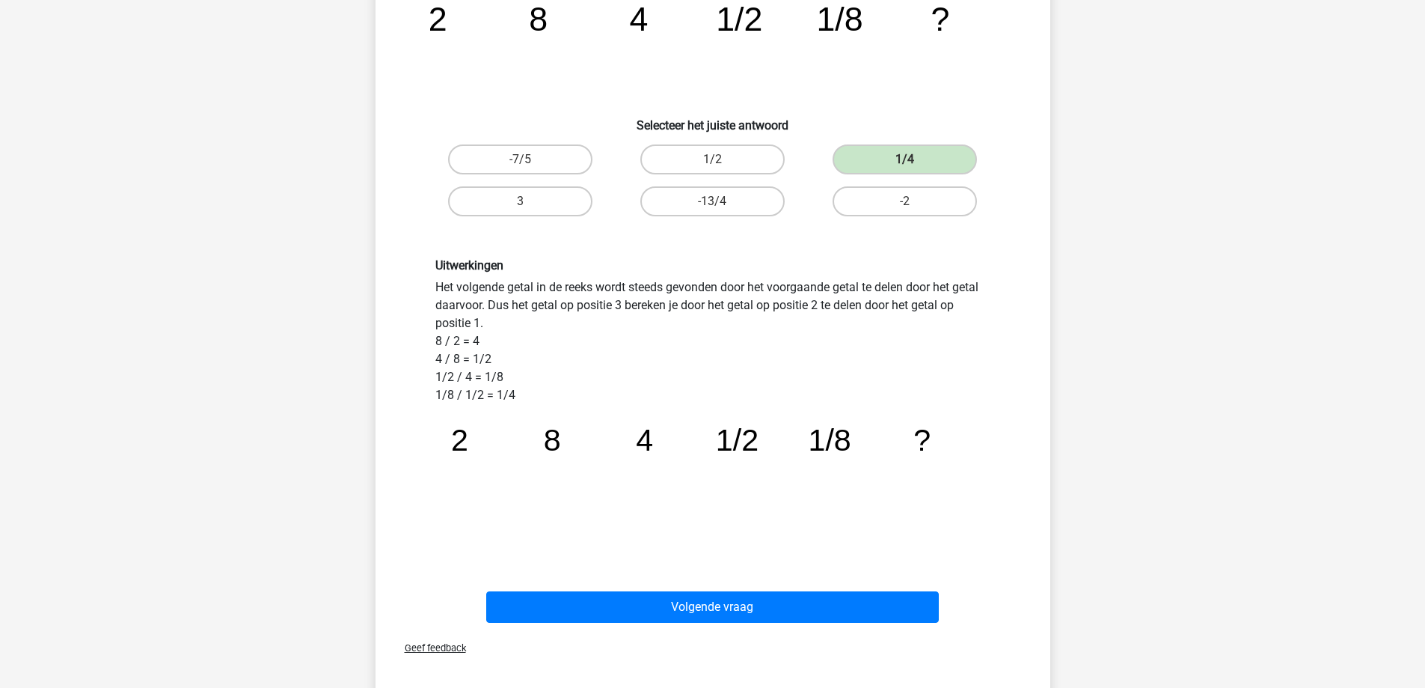
scroll to position [150, 0]
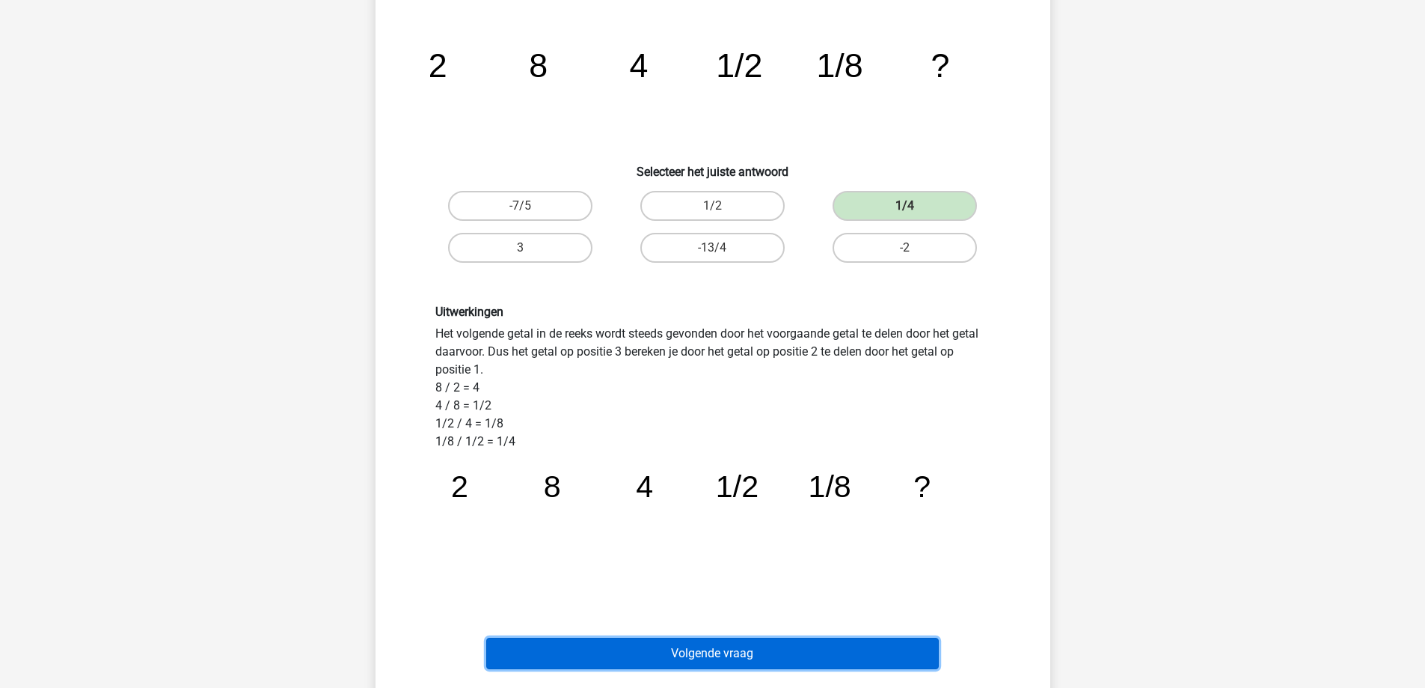
click at [741, 640] on button "Volgende vraag" at bounding box center [712, 652] width 453 height 31
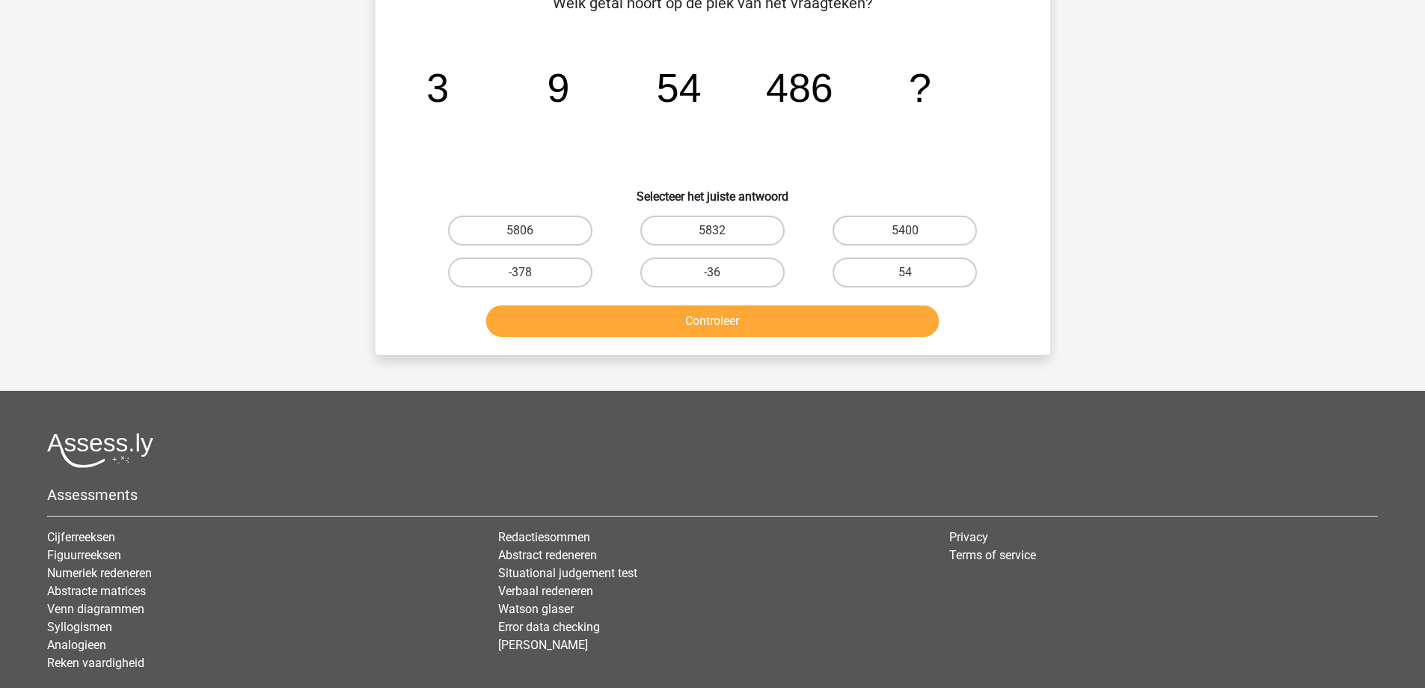
scroll to position [75, 0]
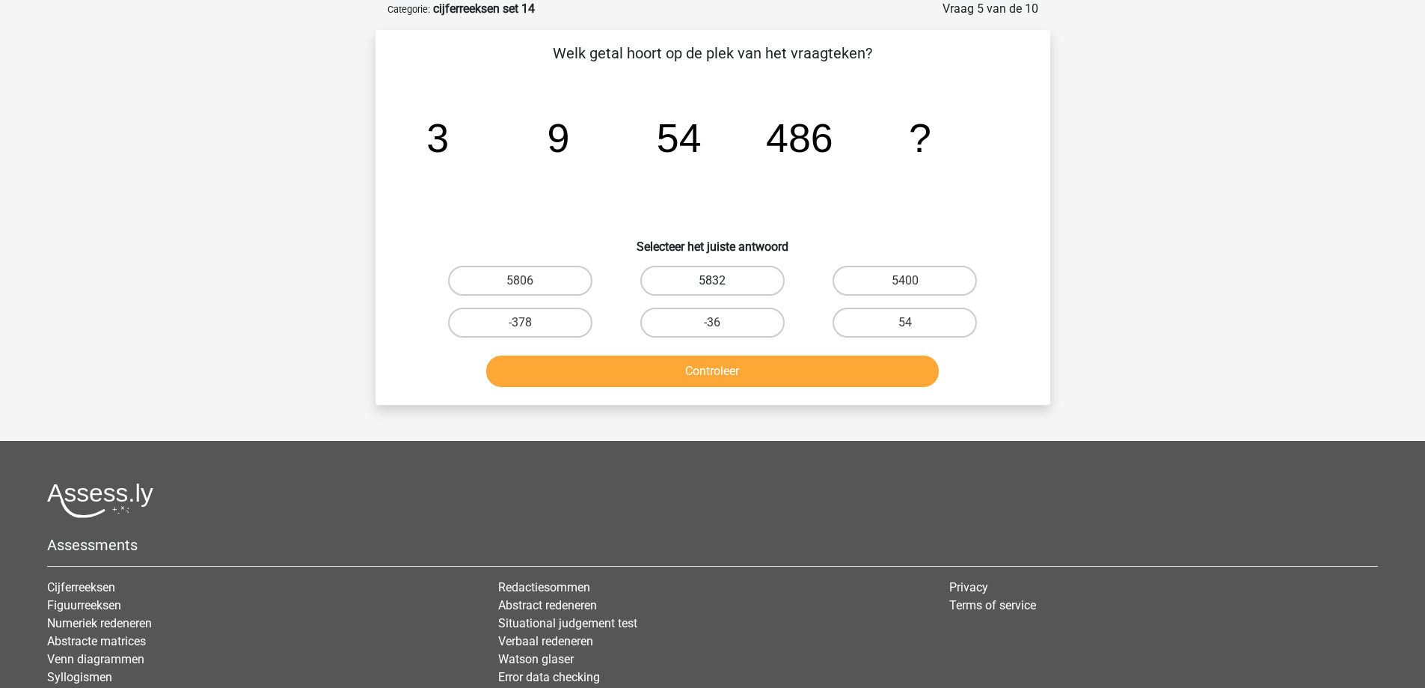
click at [744, 279] on label "5832" at bounding box center [712, 281] width 144 height 30
click at [722, 281] on input "5832" at bounding box center [717, 286] width 10 height 10
radio input "true"
click at [744, 367] on button "Controleer" at bounding box center [712, 370] width 453 height 31
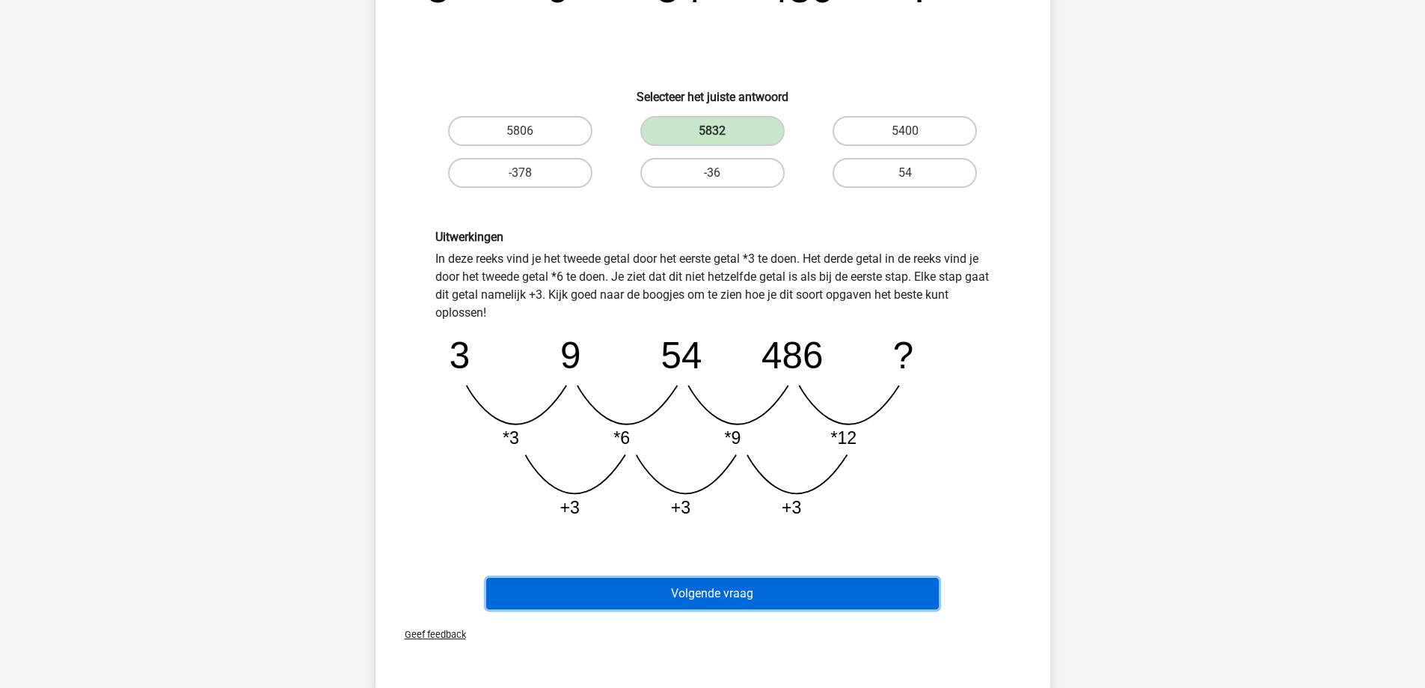
drag, startPoint x: 718, startPoint y: 602, endPoint x: 717, endPoint y: 582, distance: 20.2
click at [719, 602] on button "Volgende vraag" at bounding box center [712, 593] width 453 height 31
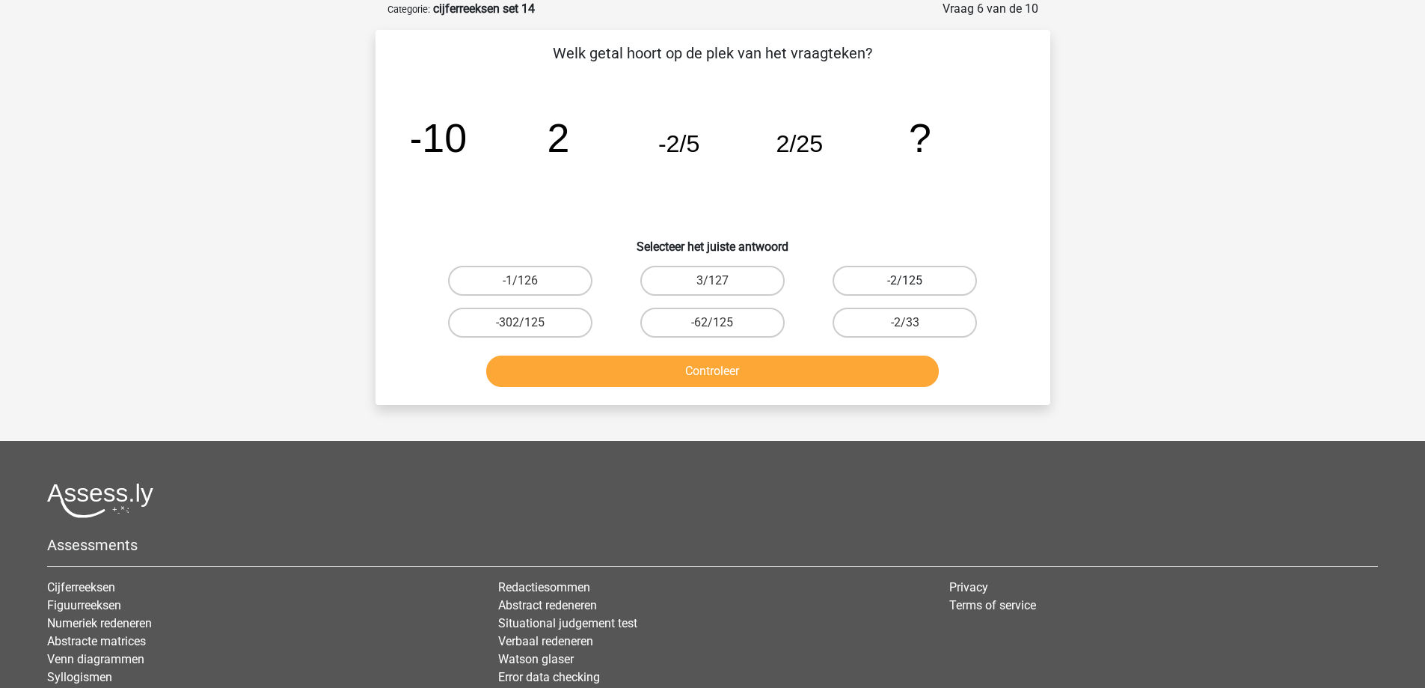
click at [878, 277] on label "-2/125" at bounding box center [905, 281] width 144 height 30
click at [905, 281] on input "-2/125" at bounding box center [910, 286] width 10 height 10
radio input "true"
click at [778, 372] on button "Controleer" at bounding box center [712, 370] width 453 height 31
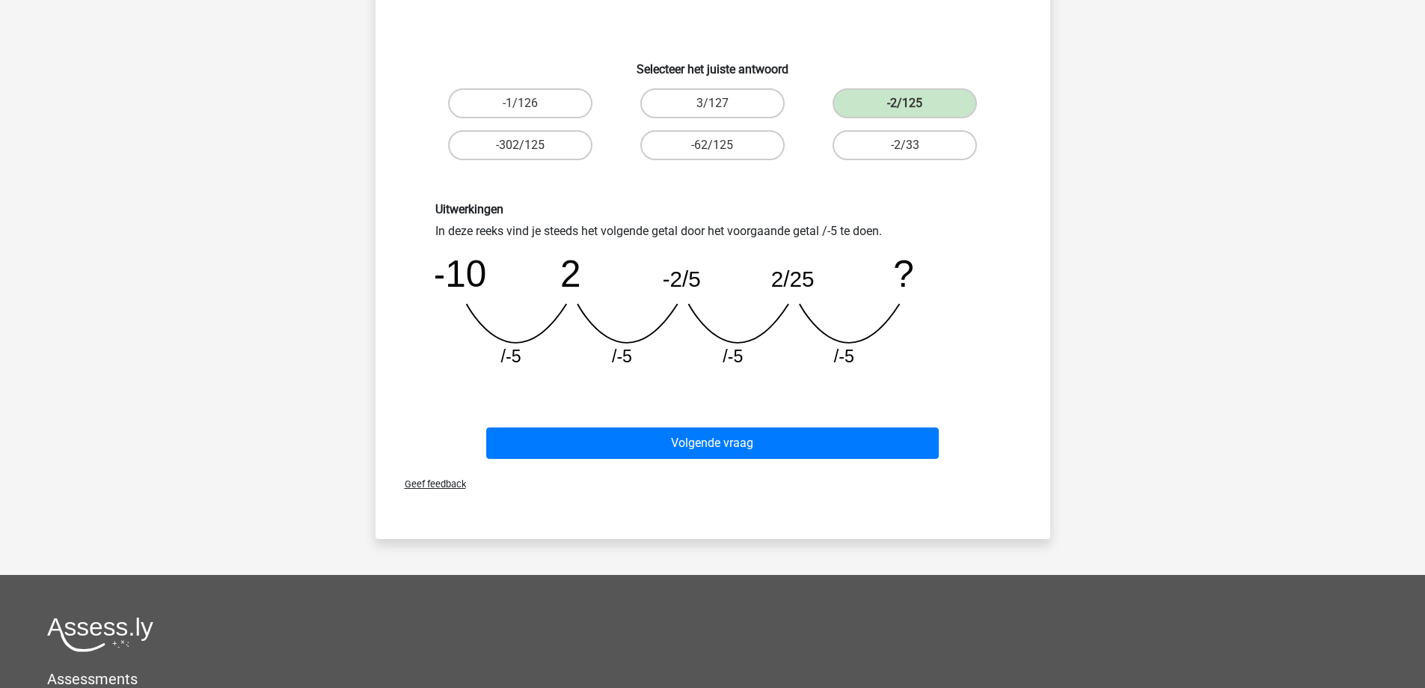
scroll to position [374, 0]
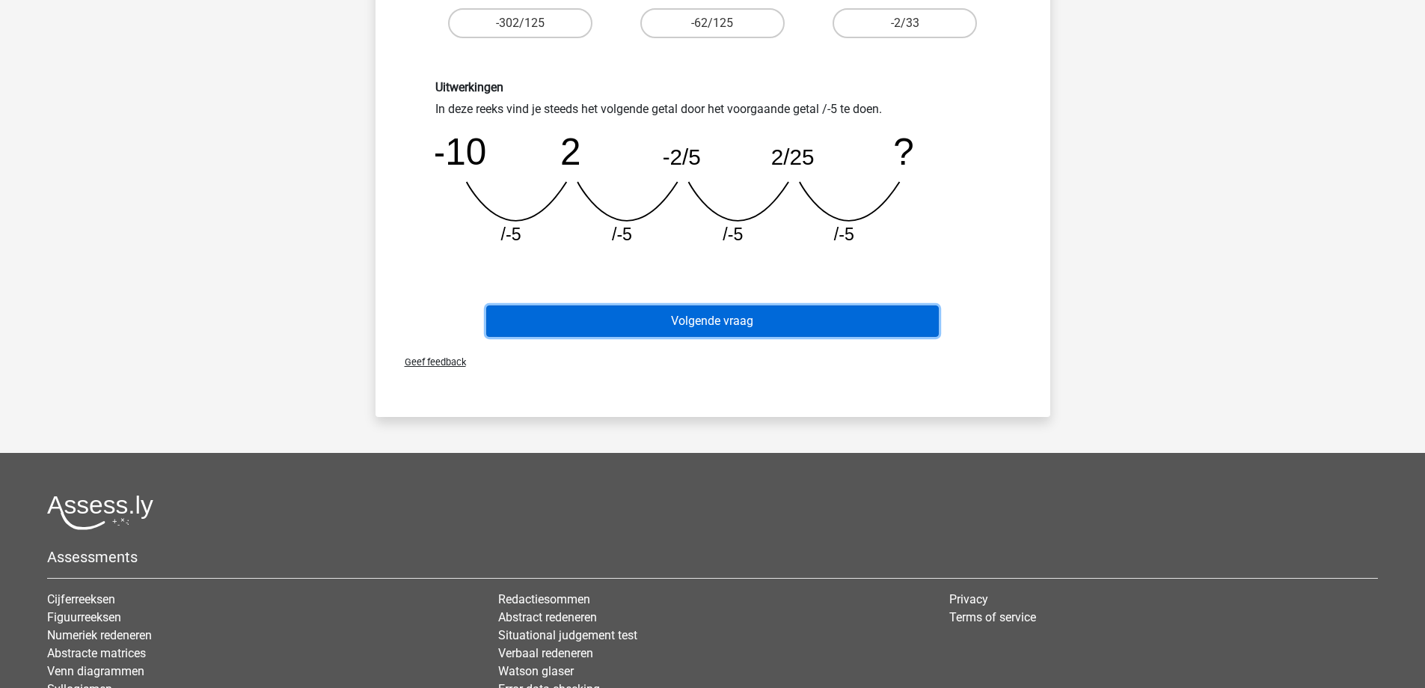
click at [717, 319] on button "Volgende vraag" at bounding box center [712, 320] width 453 height 31
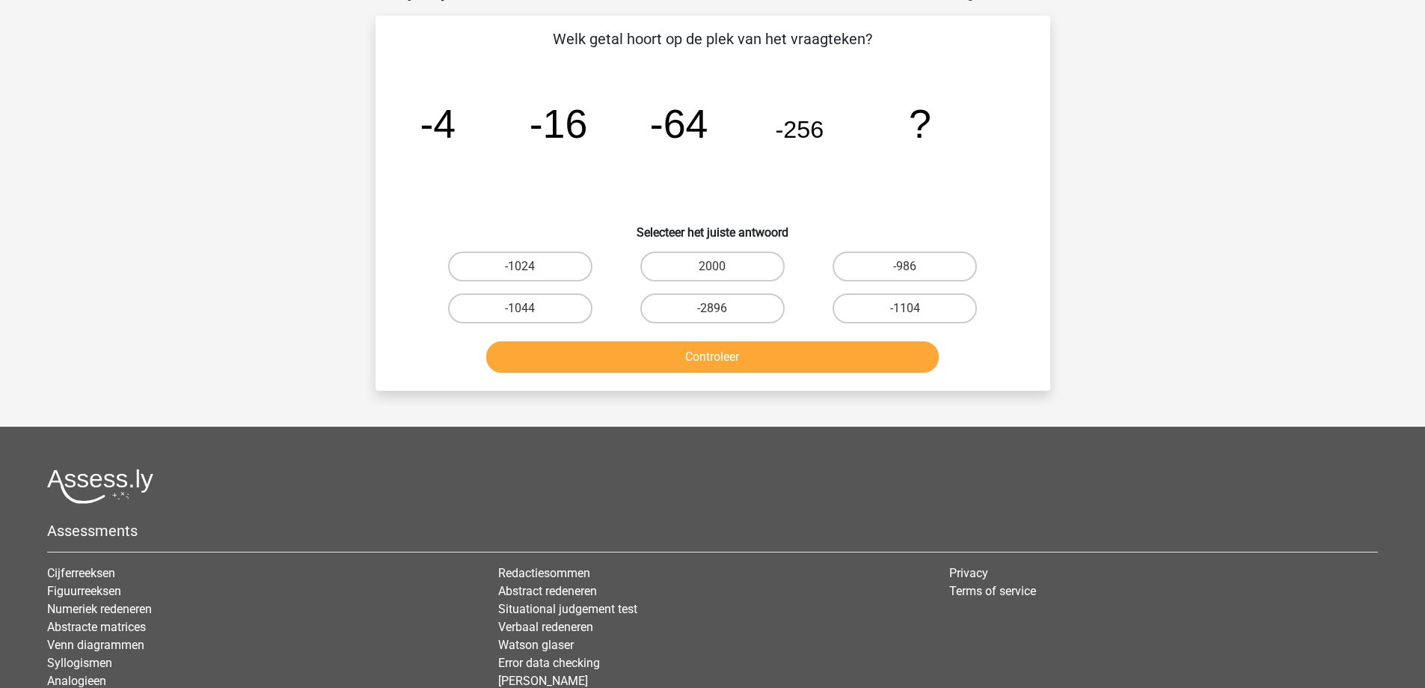
scroll to position [75, 0]
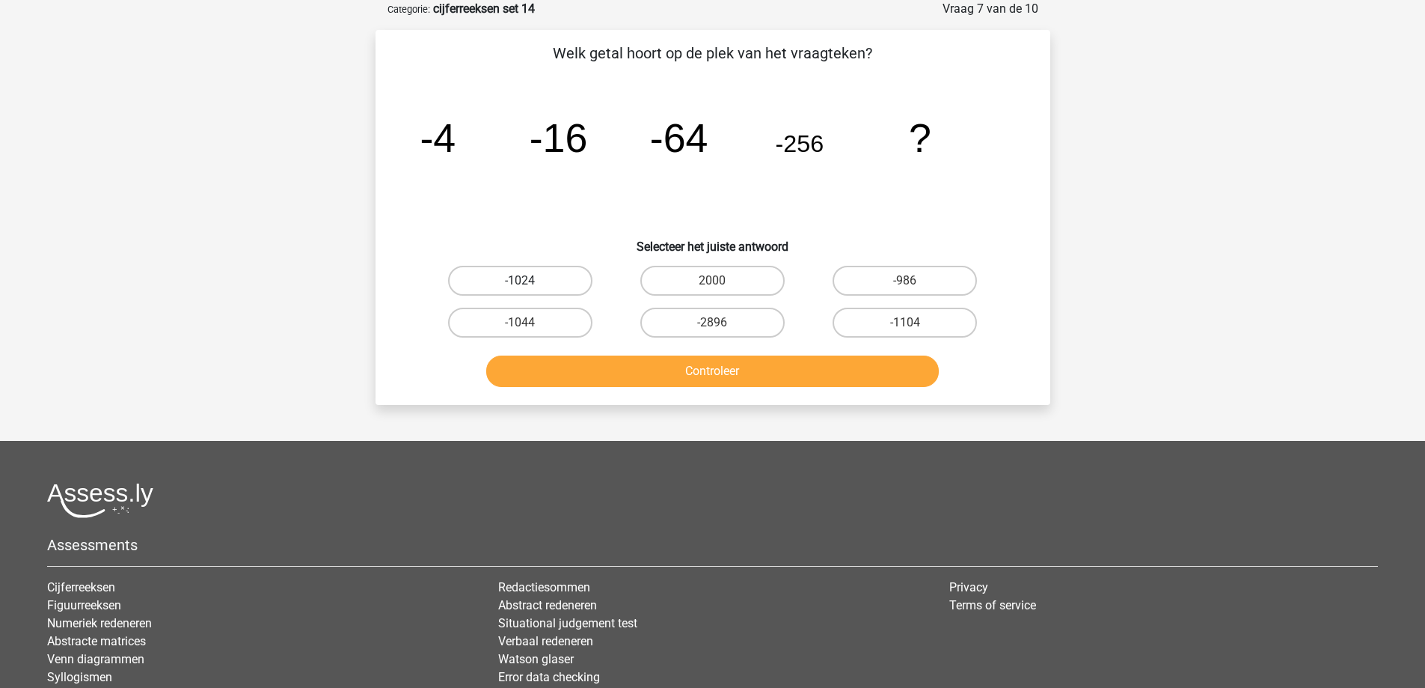
click at [554, 273] on label "-1024" at bounding box center [520, 281] width 144 height 30
click at [530, 281] on input "-1024" at bounding box center [525, 286] width 10 height 10
radio input "true"
click at [580, 381] on button "Controleer" at bounding box center [712, 370] width 453 height 31
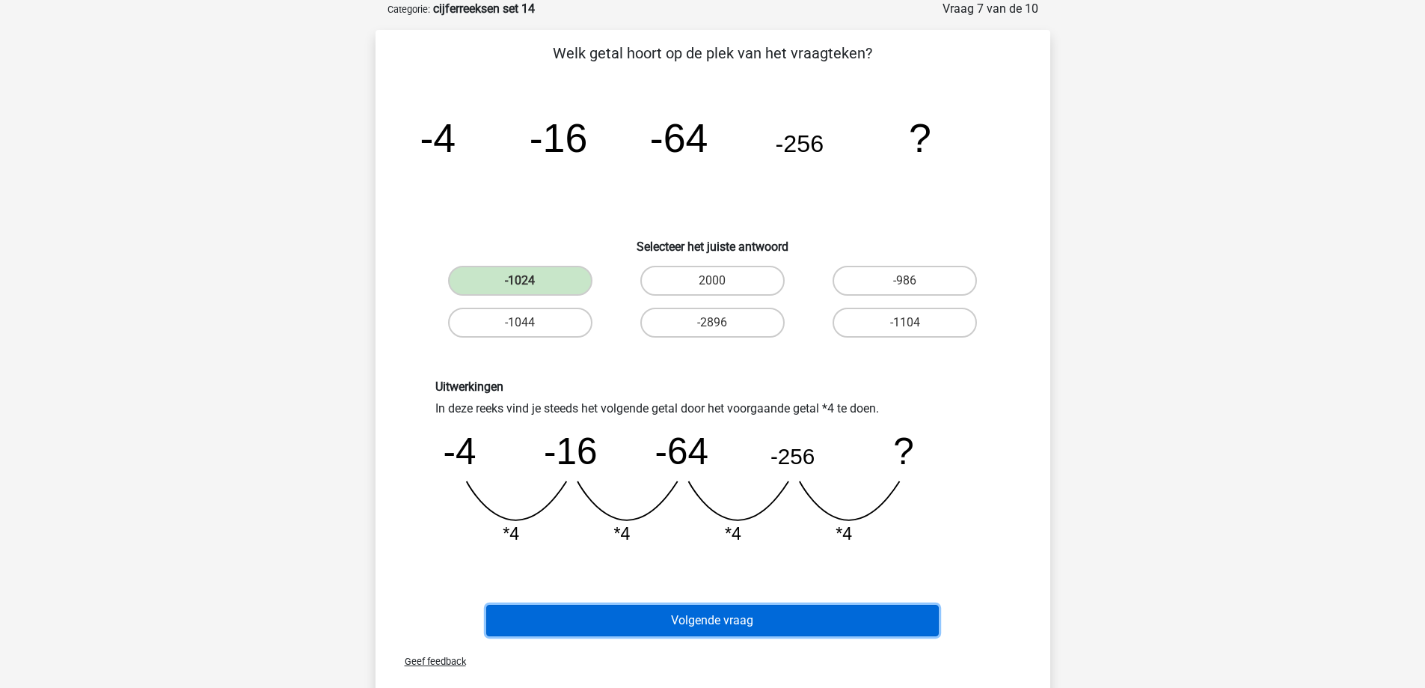
click at [720, 625] on button "Volgende vraag" at bounding box center [712, 620] width 453 height 31
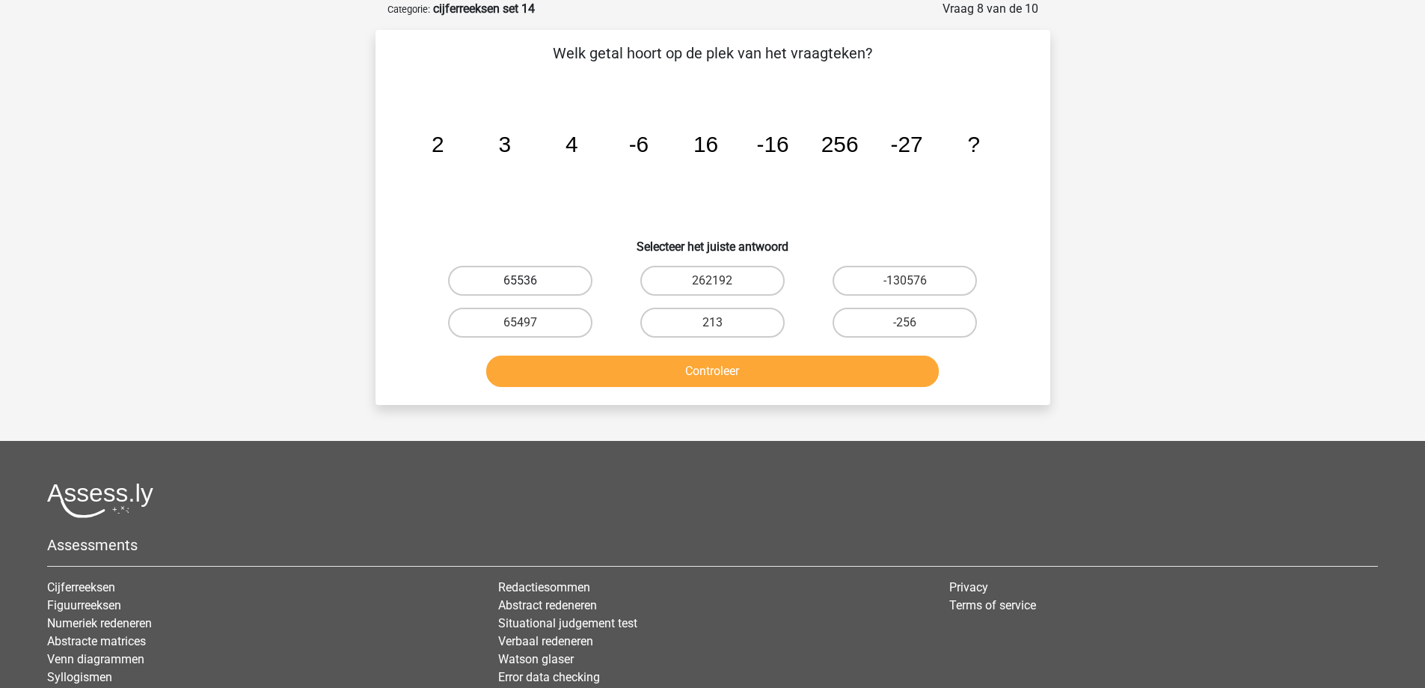
click at [545, 276] on label "65536" at bounding box center [520, 281] width 144 height 30
click at [530, 281] on input "65536" at bounding box center [525, 286] width 10 height 10
radio input "true"
click at [579, 359] on button "Controleer" at bounding box center [712, 370] width 453 height 31
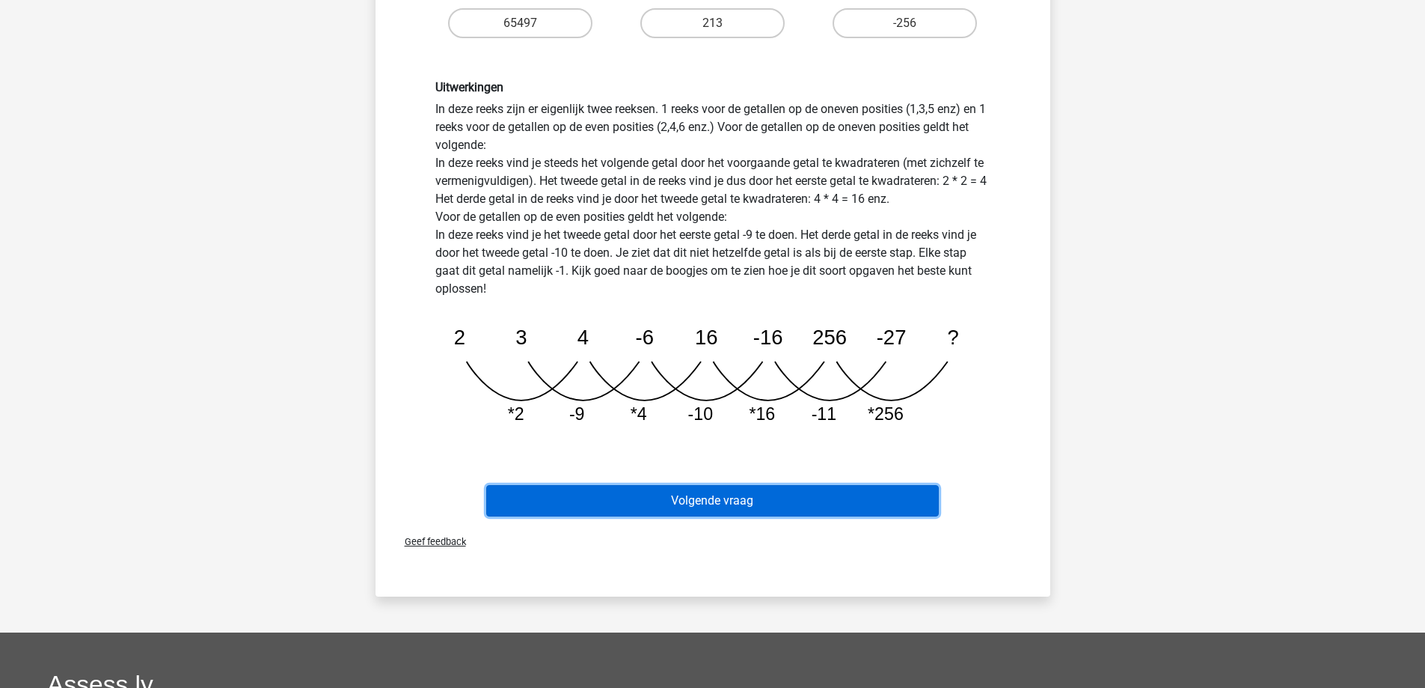
click at [748, 496] on button "Volgende vraag" at bounding box center [712, 500] width 453 height 31
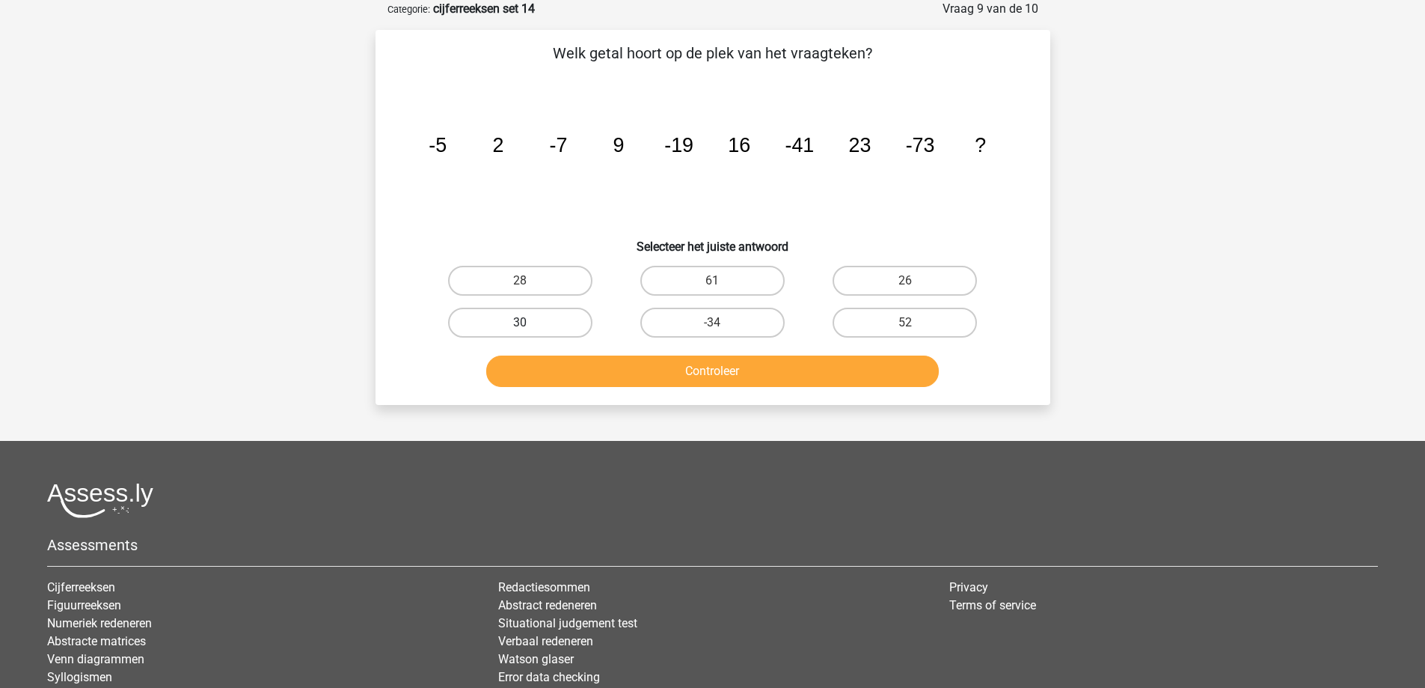
click at [549, 322] on label "30" at bounding box center [520, 322] width 144 height 30
click at [530, 322] on input "30" at bounding box center [525, 327] width 10 height 10
radio input "true"
click at [605, 377] on button "Controleer" at bounding box center [712, 370] width 453 height 31
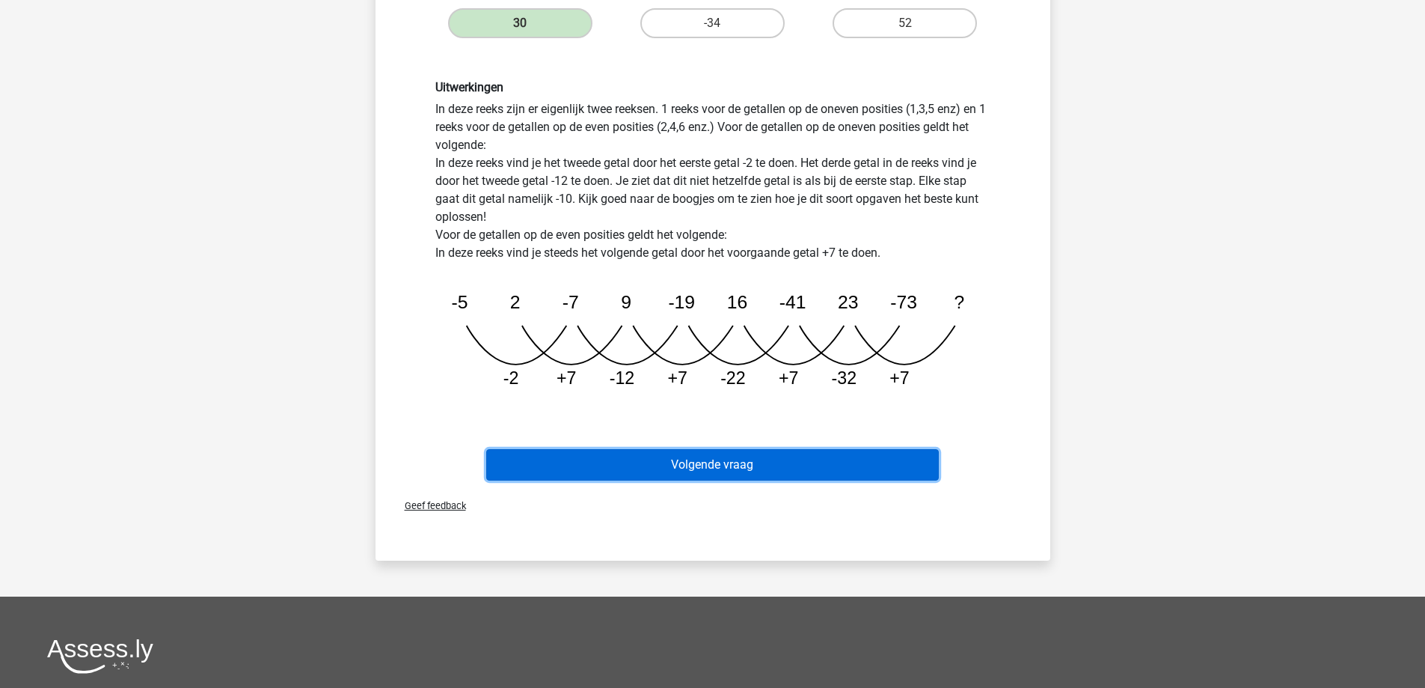
click at [689, 472] on button "Volgende vraag" at bounding box center [712, 464] width 453 height 31
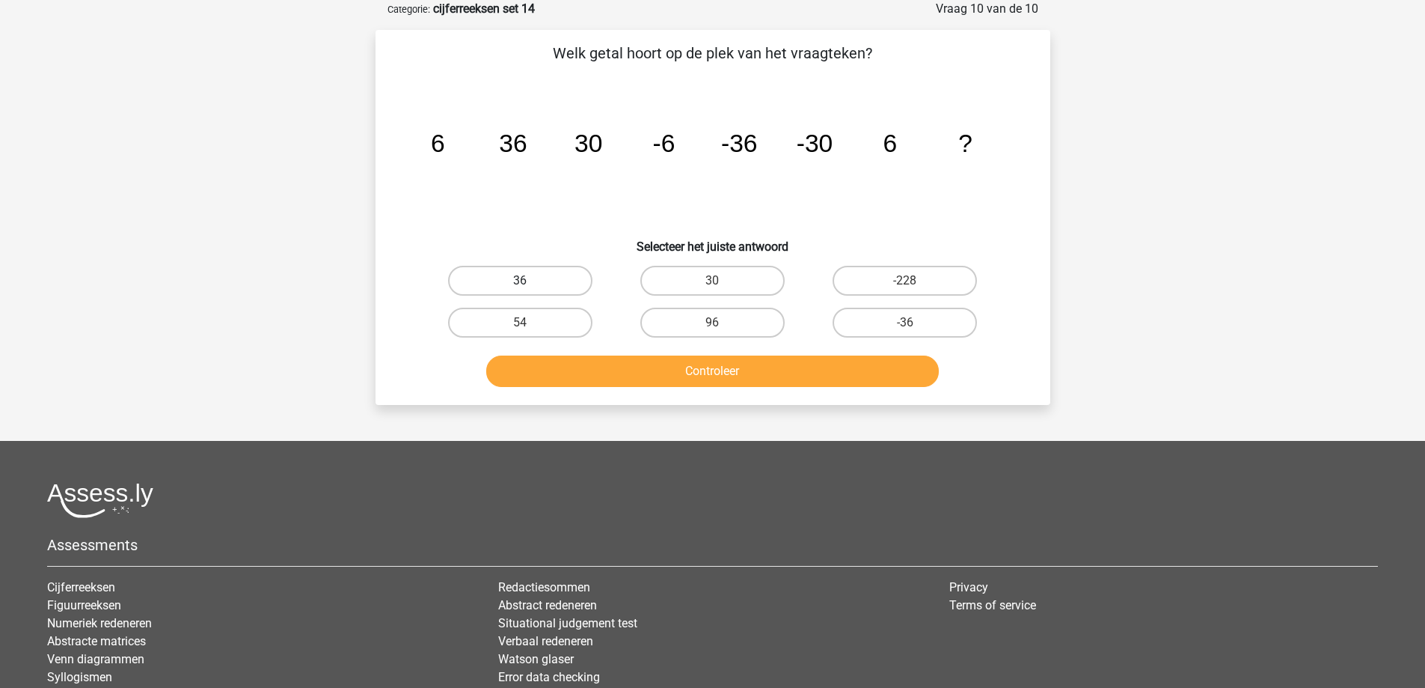
click at [548, 273] on label "36" at bounding box center [520, 281] width 144 height 30
click at [530, 281] on input "36" at bounding box center [525, 286] width 10 height 10
radio input "true"
click at [597, 376] on button "Controleer" at bounding box center [712, 370] width 453 height 31
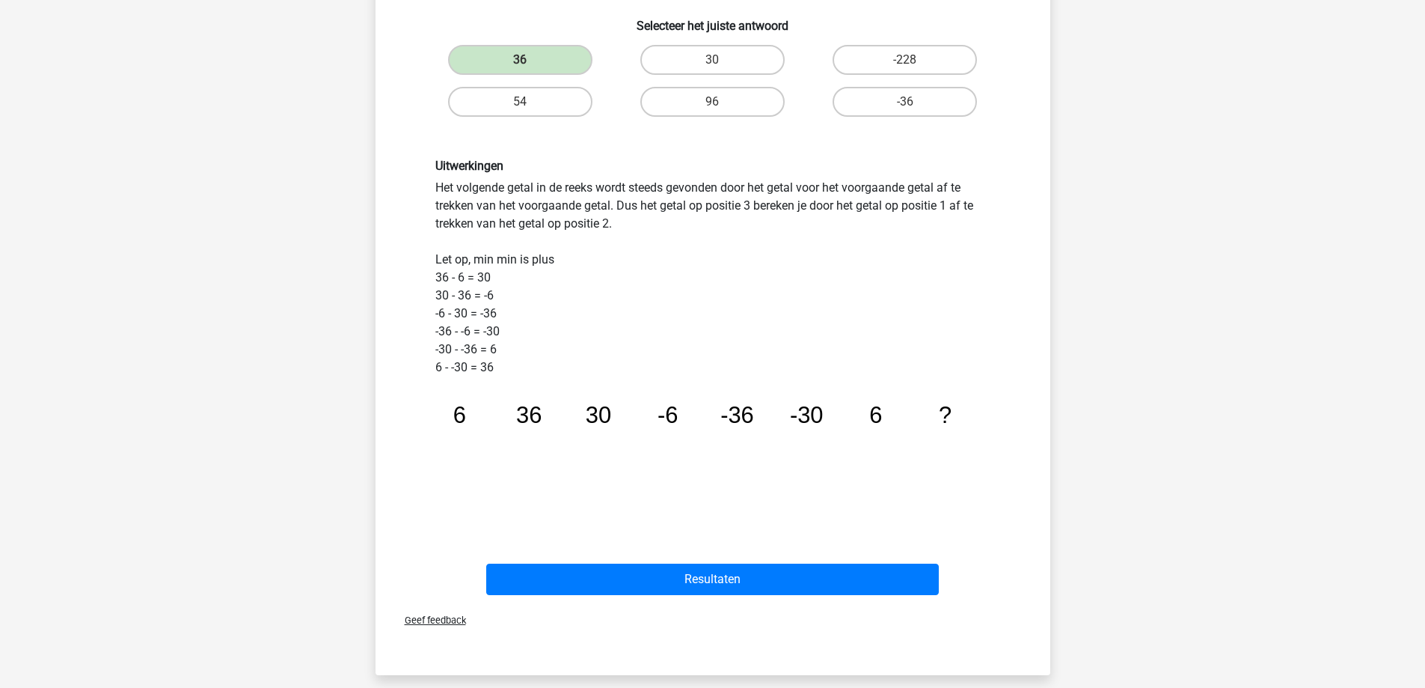
scroll to position [299, 0]
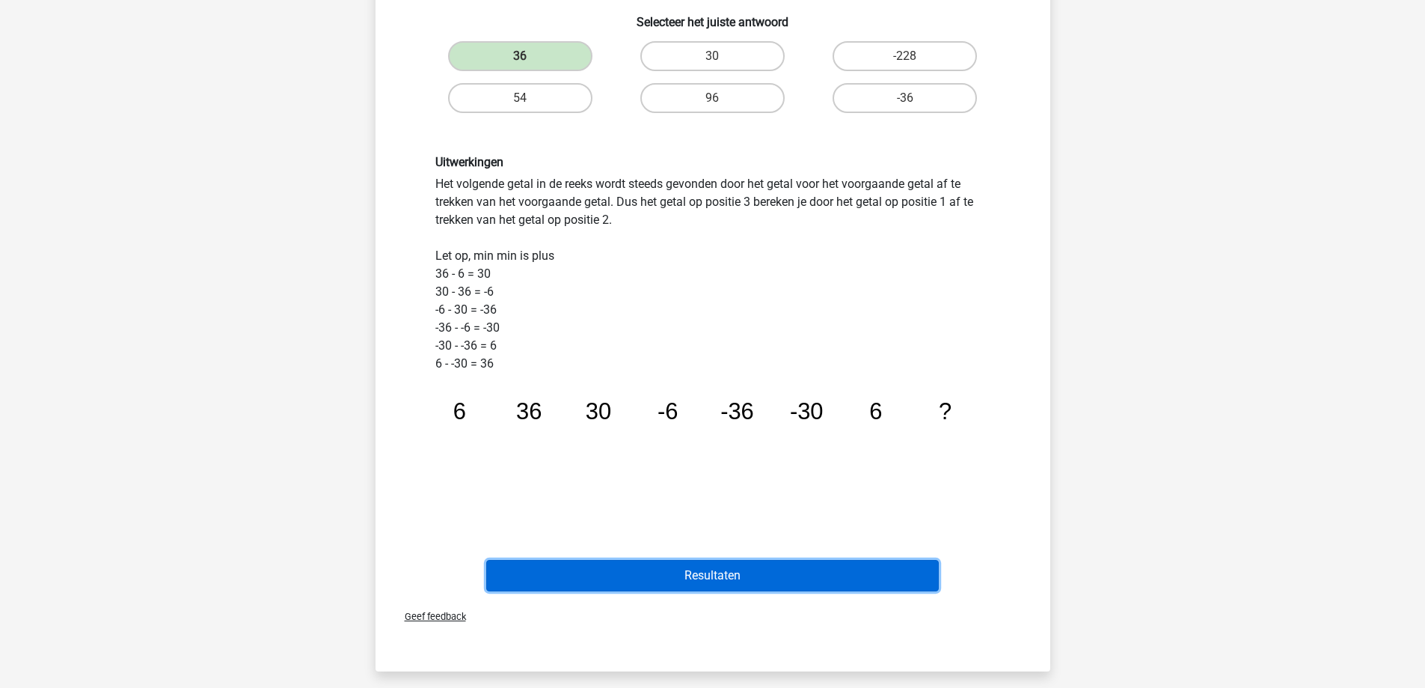
click at [690, 578] on button "Resultaten" at bounding box center [712, 575] width 453 height 31
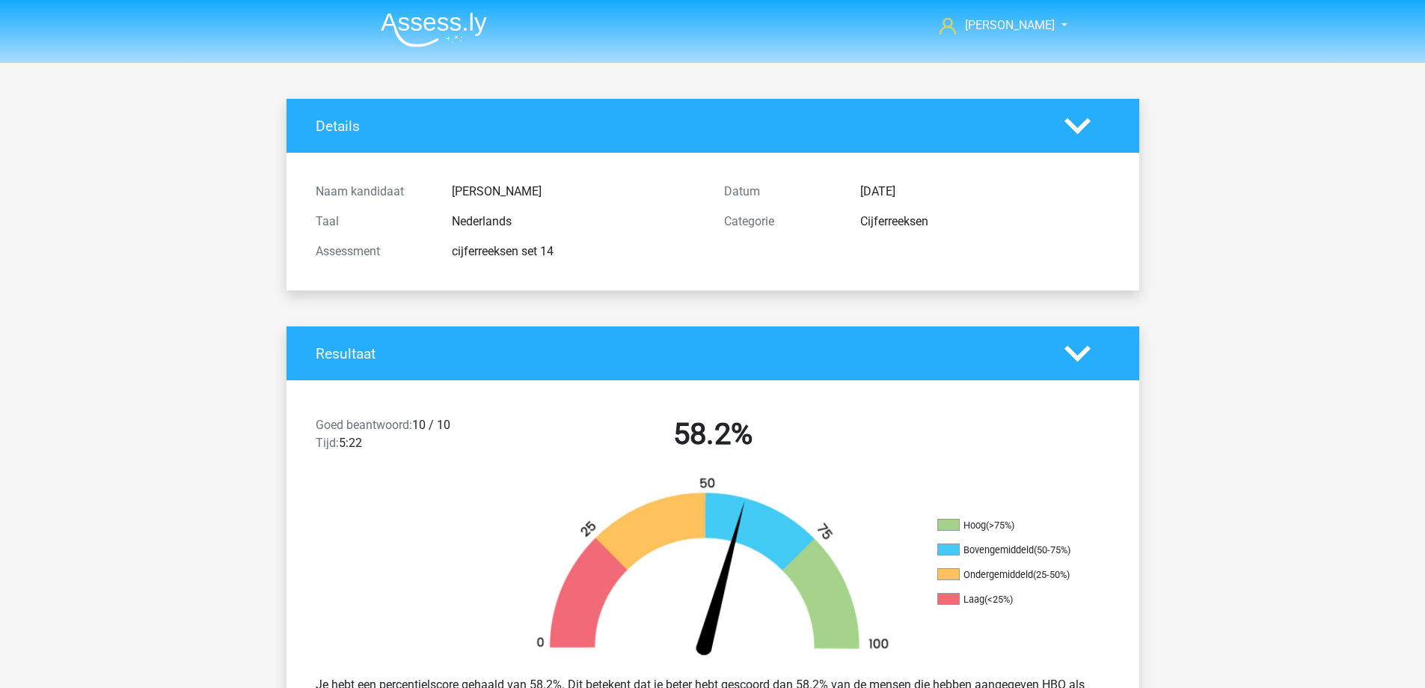
click at [465, 17] on img at bounding box center [434, 29] width 106 height 35
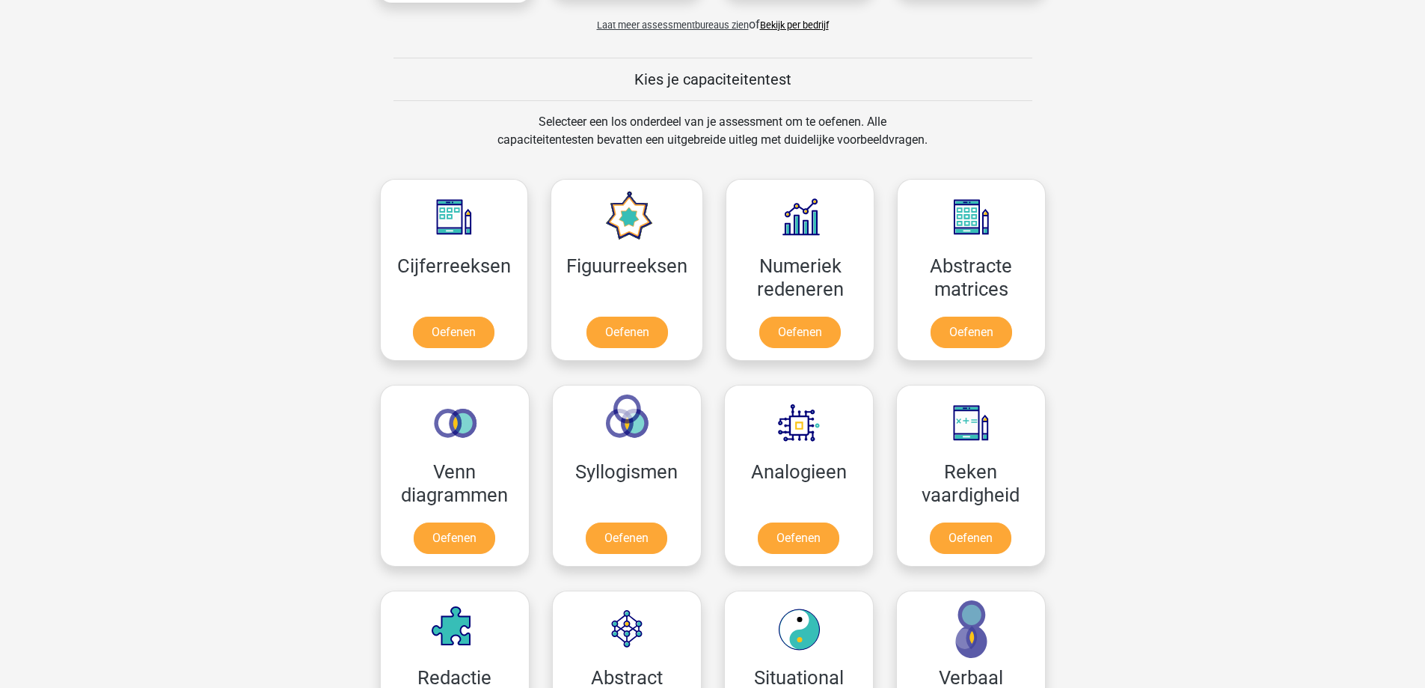
scroll to position [524, 0]
click at [827, 542] on link "Oefenen" at bounding box center [798, 540] width 85 height 33
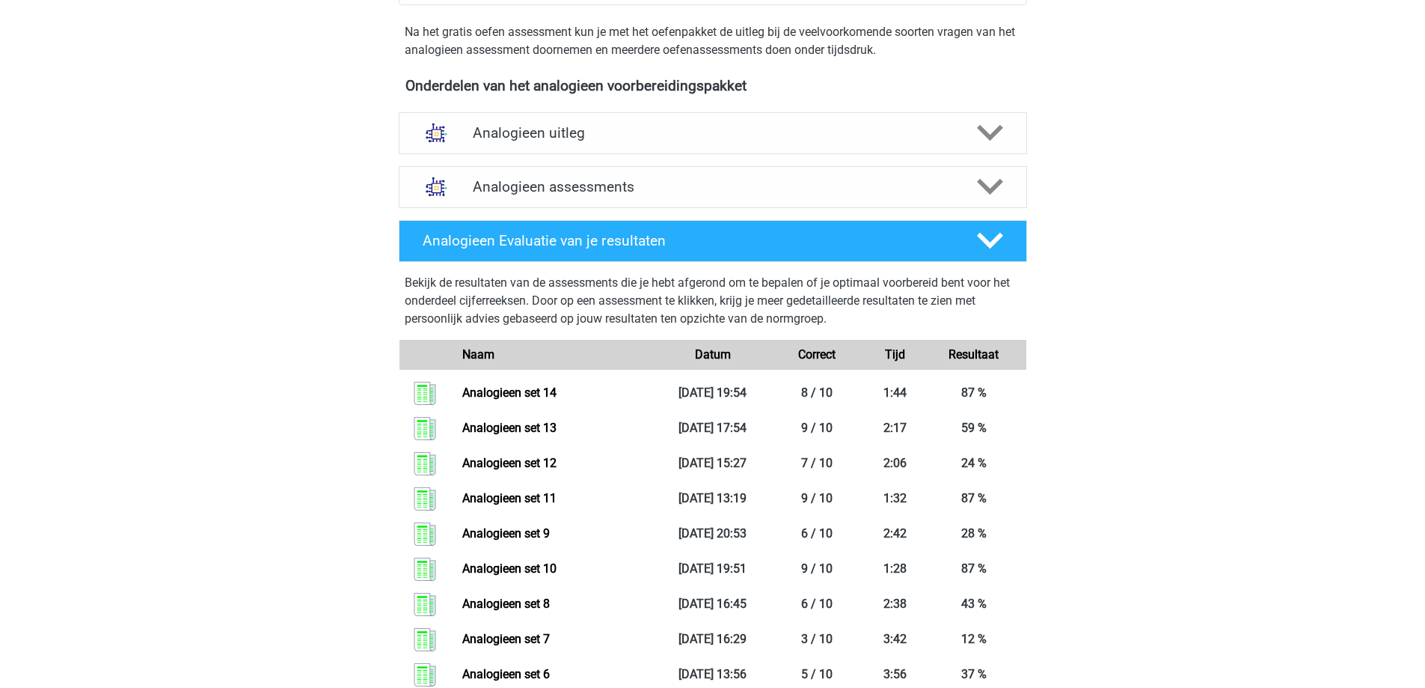
scroll to position [449, 0]
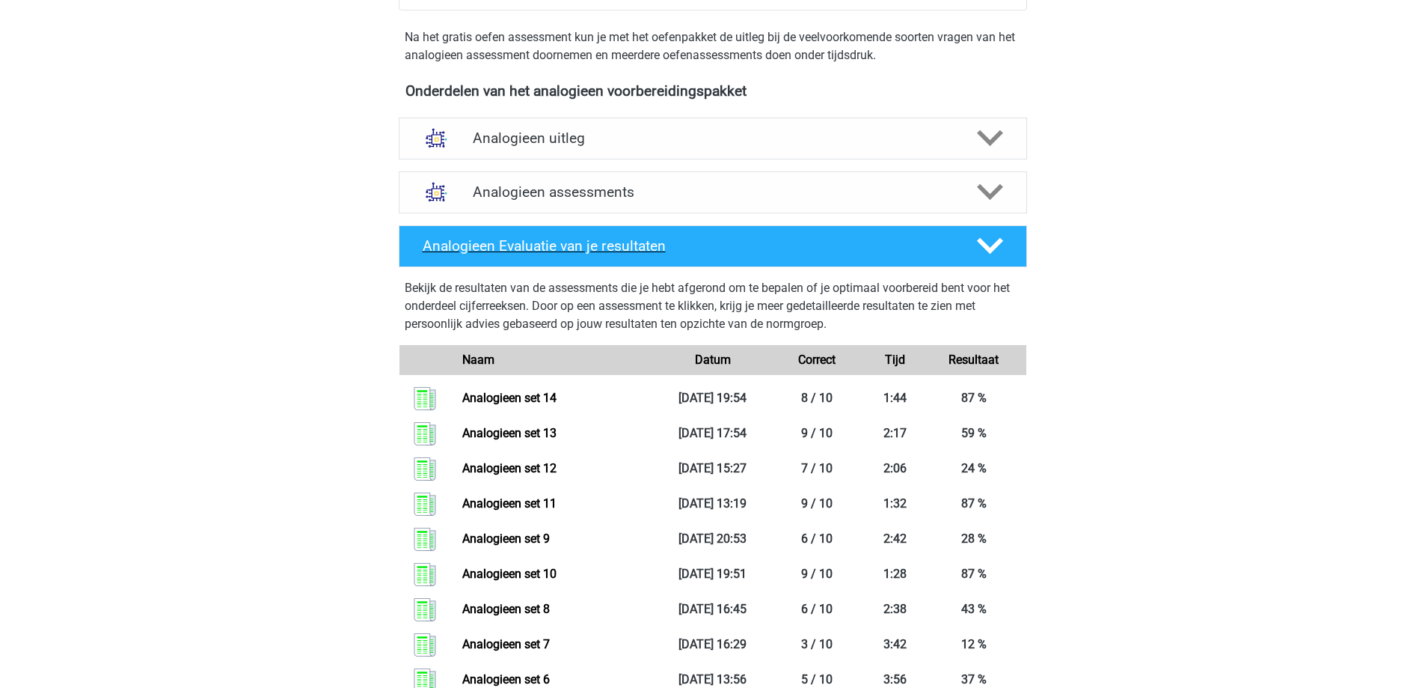
click at [988, 234] on icon at bounding box center [990, 246] width 26 height 26
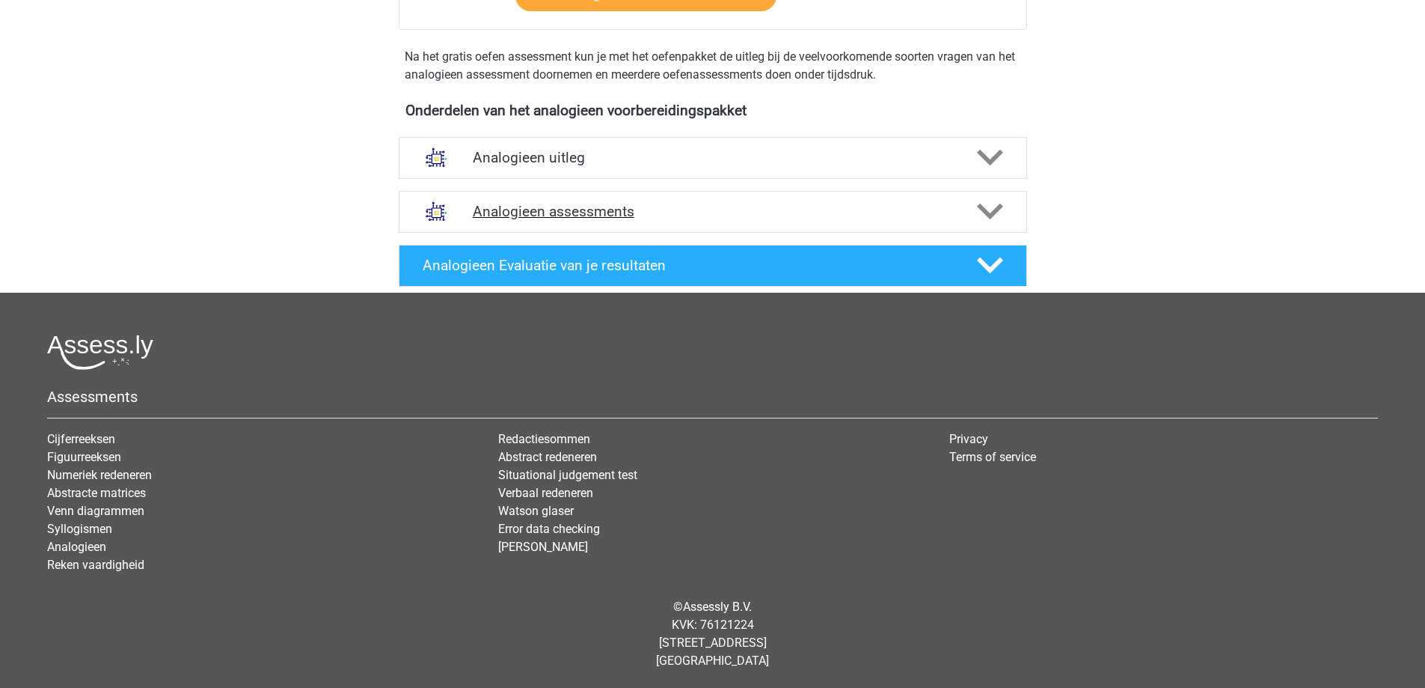
click at [980, 198] on div "Analogieen assessments" at bounding box center [713, 212] width 628 height 42
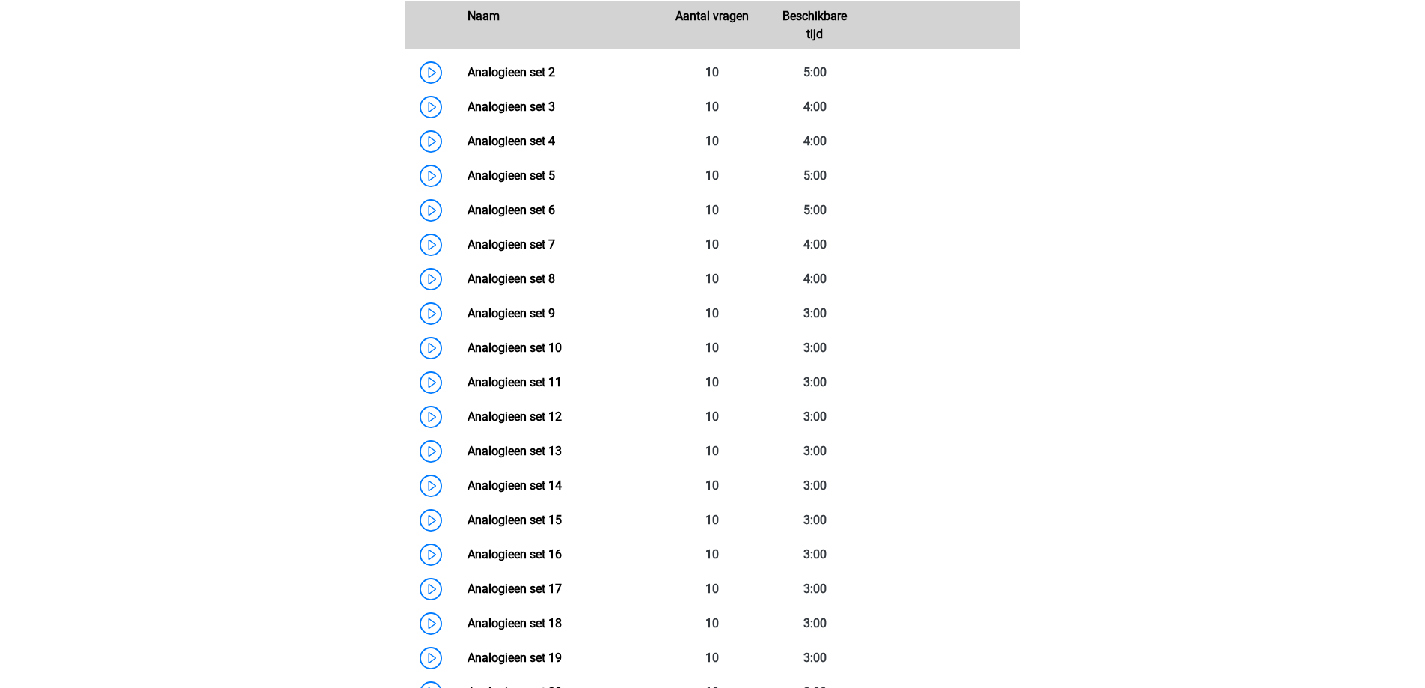
scroll to position [804, 0]
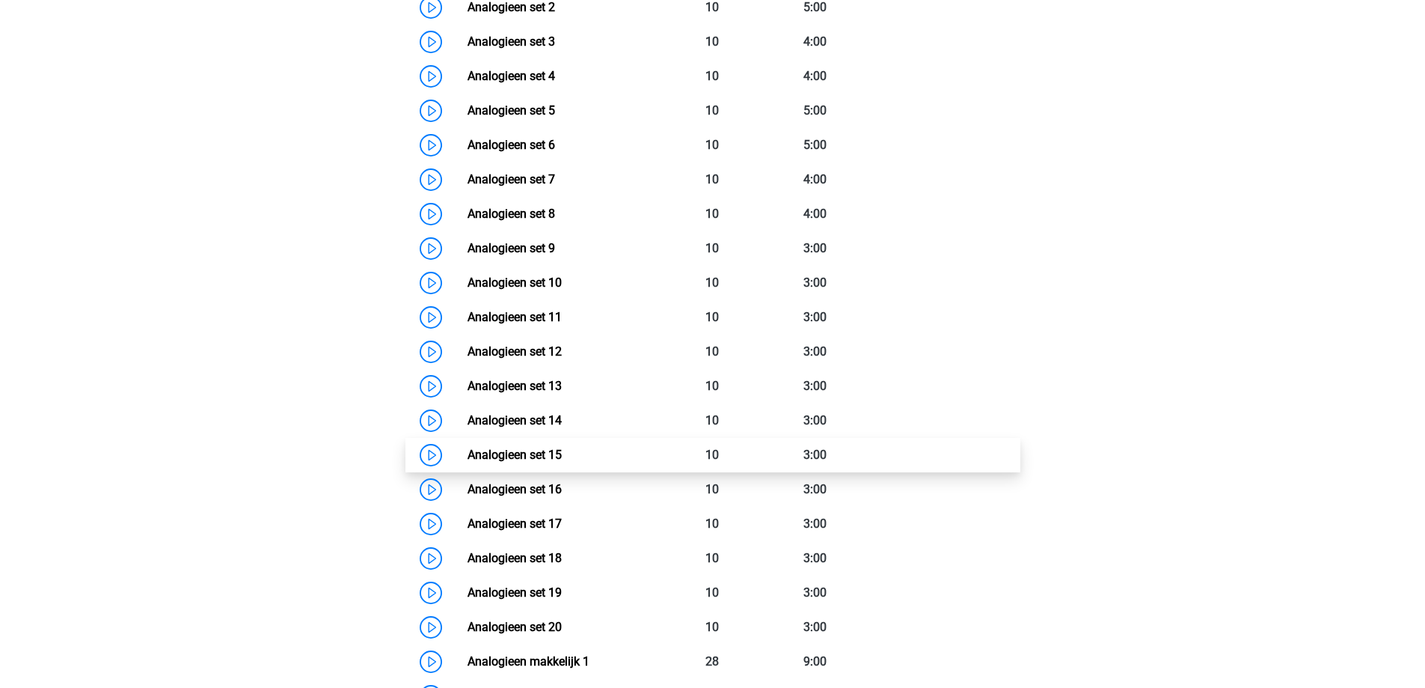
click at [562, 453] on link "Analogieen set 15" at bounding box center [515, 454] width 94 height 14
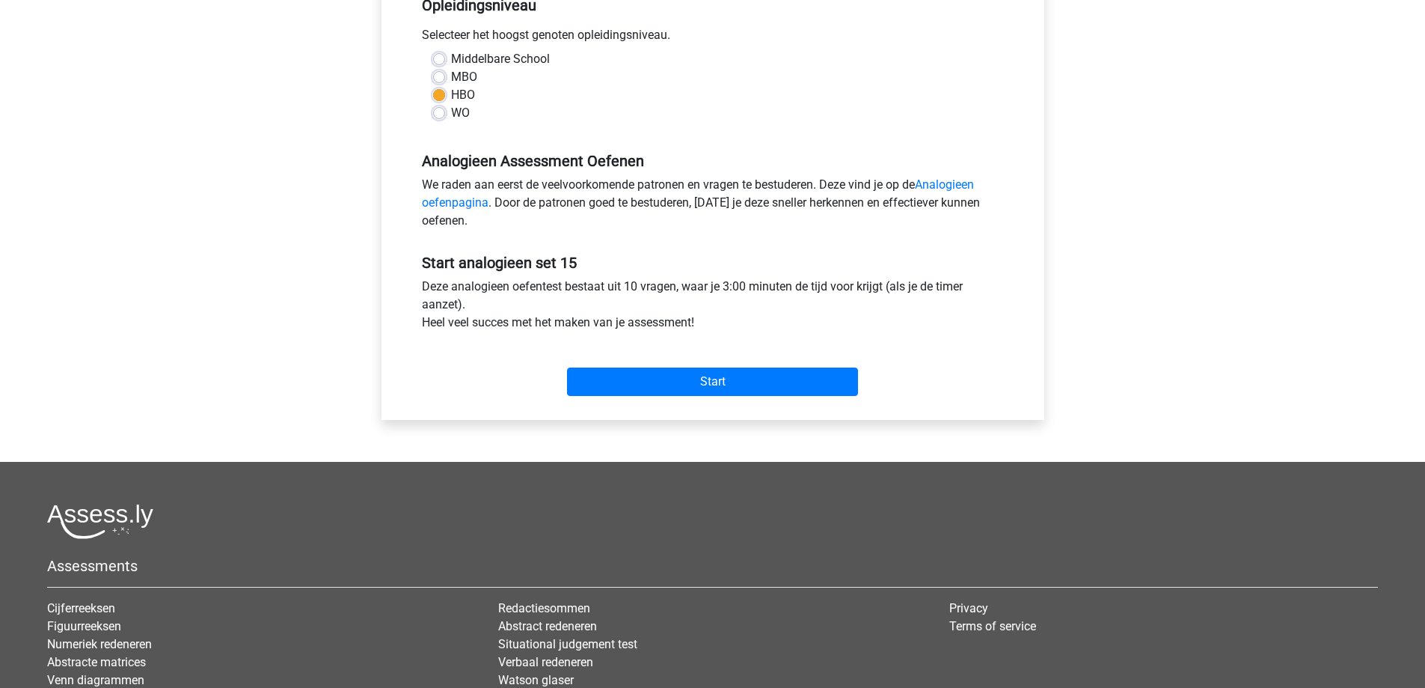
scroll to position [374, 0]
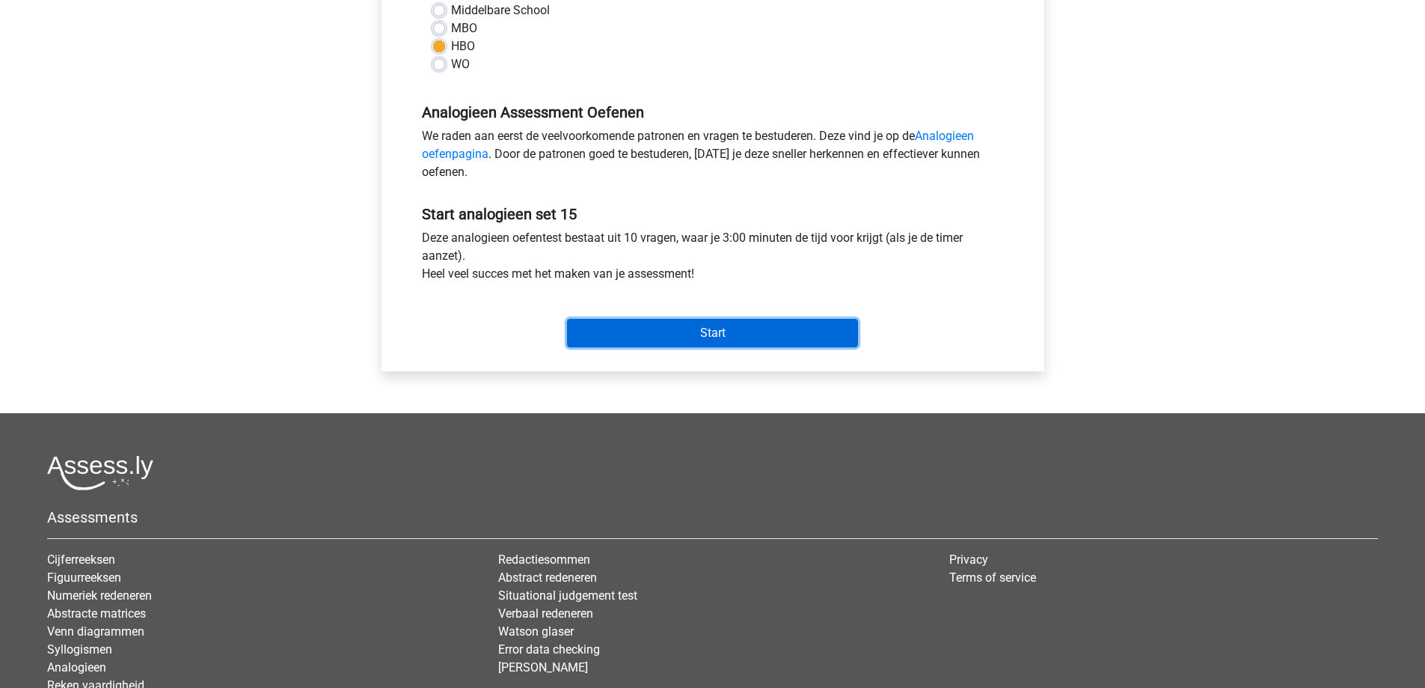
click at [675, 331] on input "Start" at bounding box center [712, 333] width 291 height 28
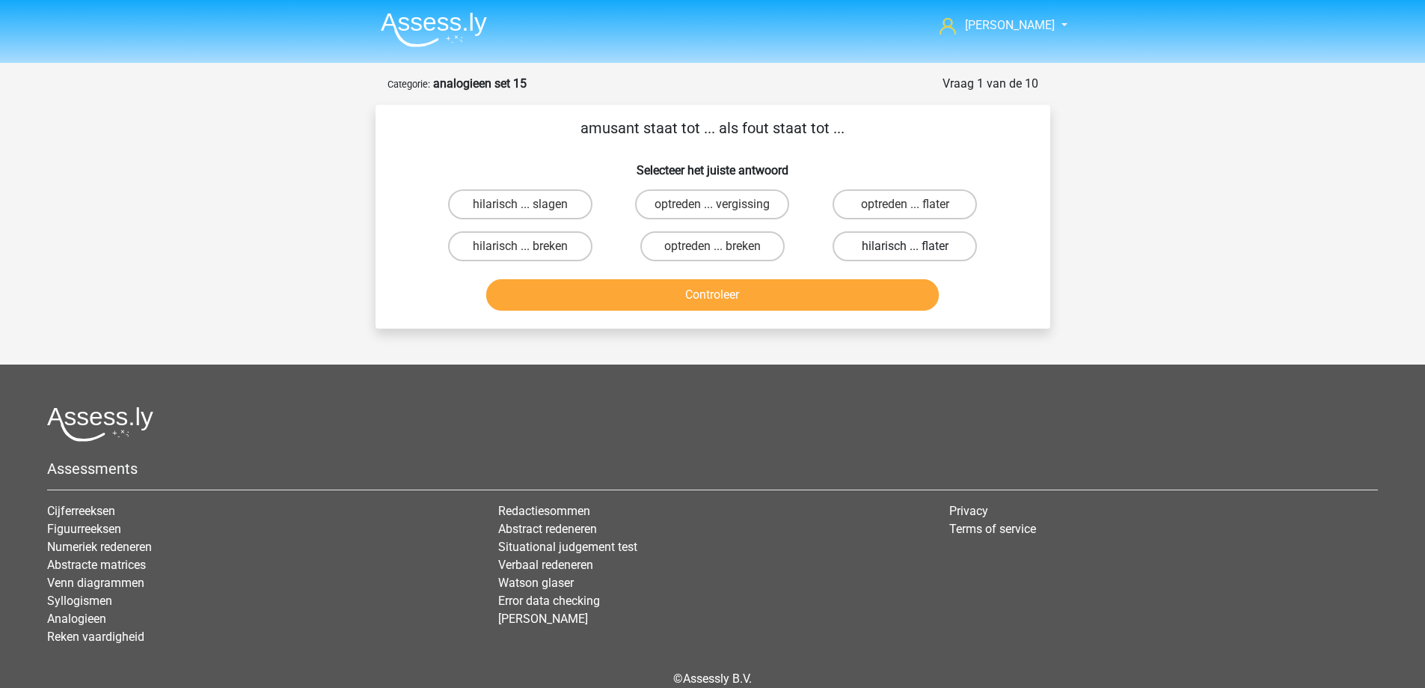
click at [860, 235] on label "hilarisch ... flater" at bounding box center [905, 246] width 144 height 30
click at [905, 246] on input "hilarisch ... flater" at bounding box center [910, 251] width 10 height 10
radio input "true"
click at [815, 287] on button "Controleer" at bounding box center [712, 294] width 453 height 31
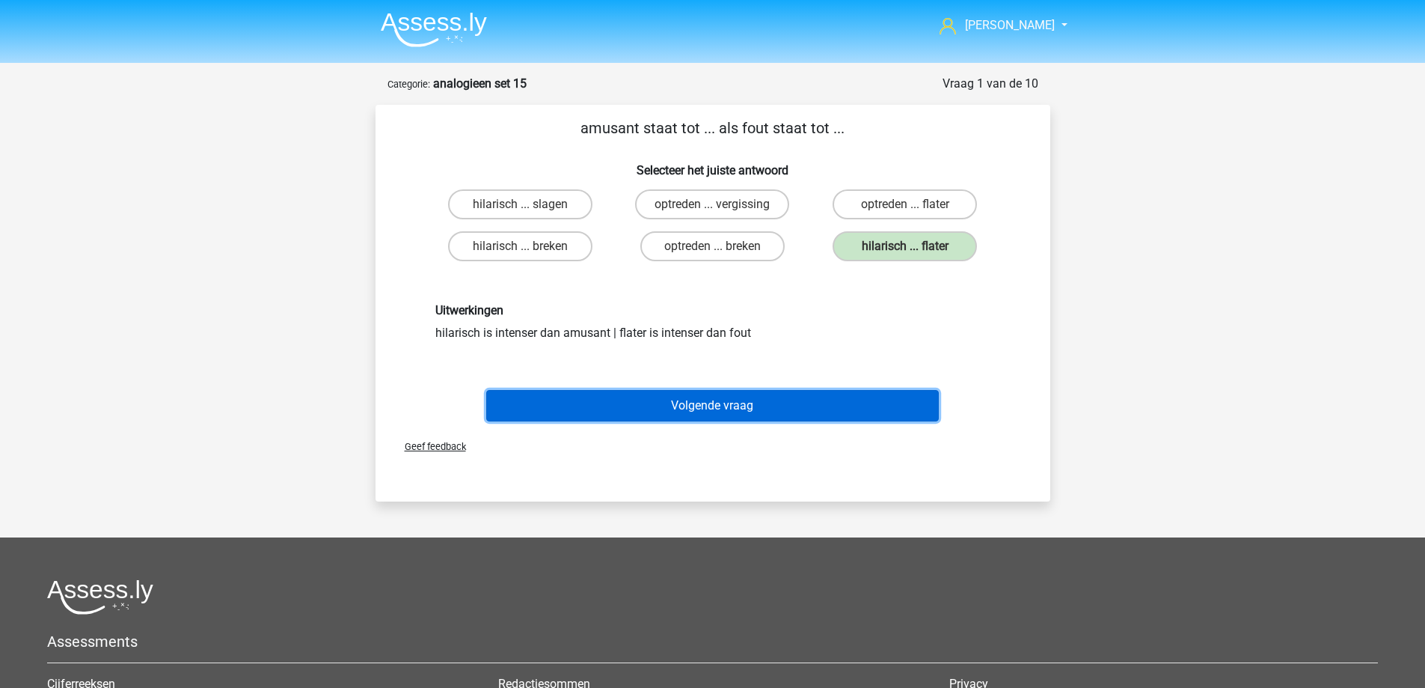
click at [697, 405] on button "Volgende vraag" at bounding box center [712, 405] width 453 height 31
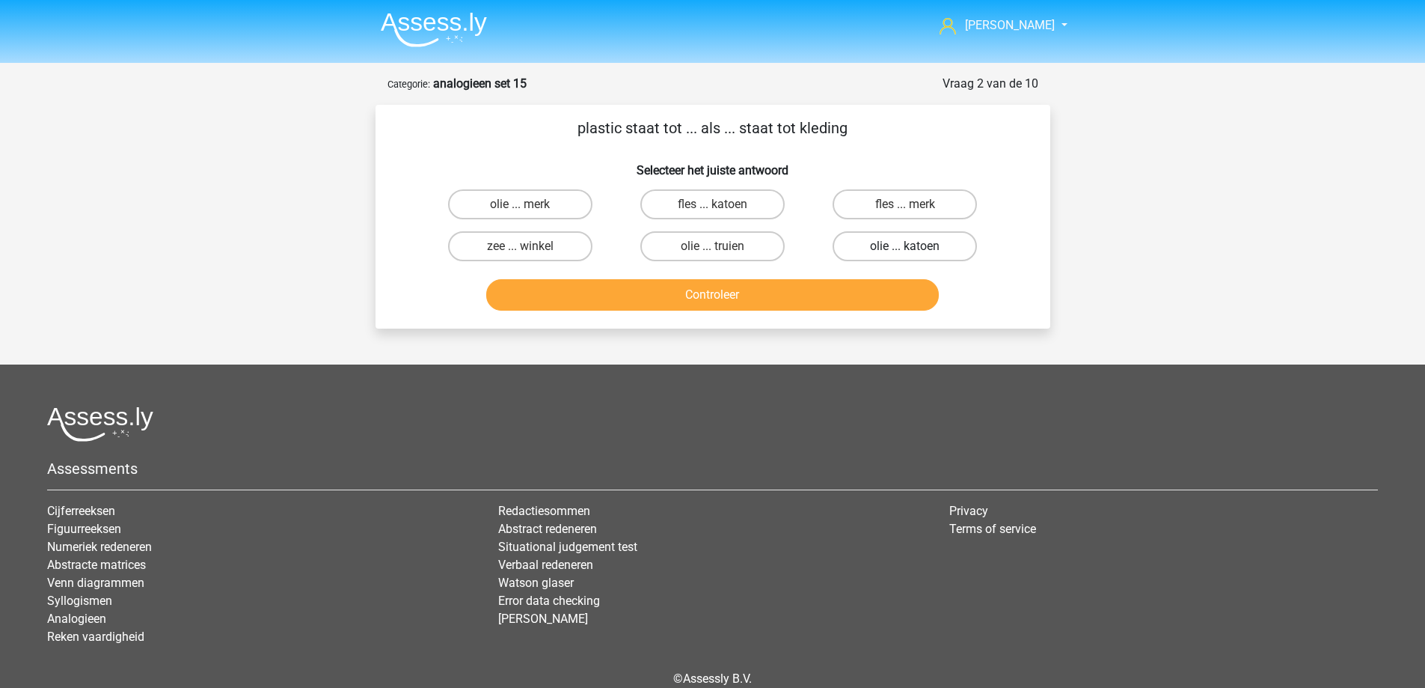
click at [881, 240] on label "olie ... katoen" at bounding box center [905, 246] width 144 height 30
click at [905, 246] on input "olie ... katoen" at bounding box center [910, 251] width 10 height 10
radio input "true"
click at [808, 280] on button "Controleer" at bounding box center [712, 294] width 453 height 31
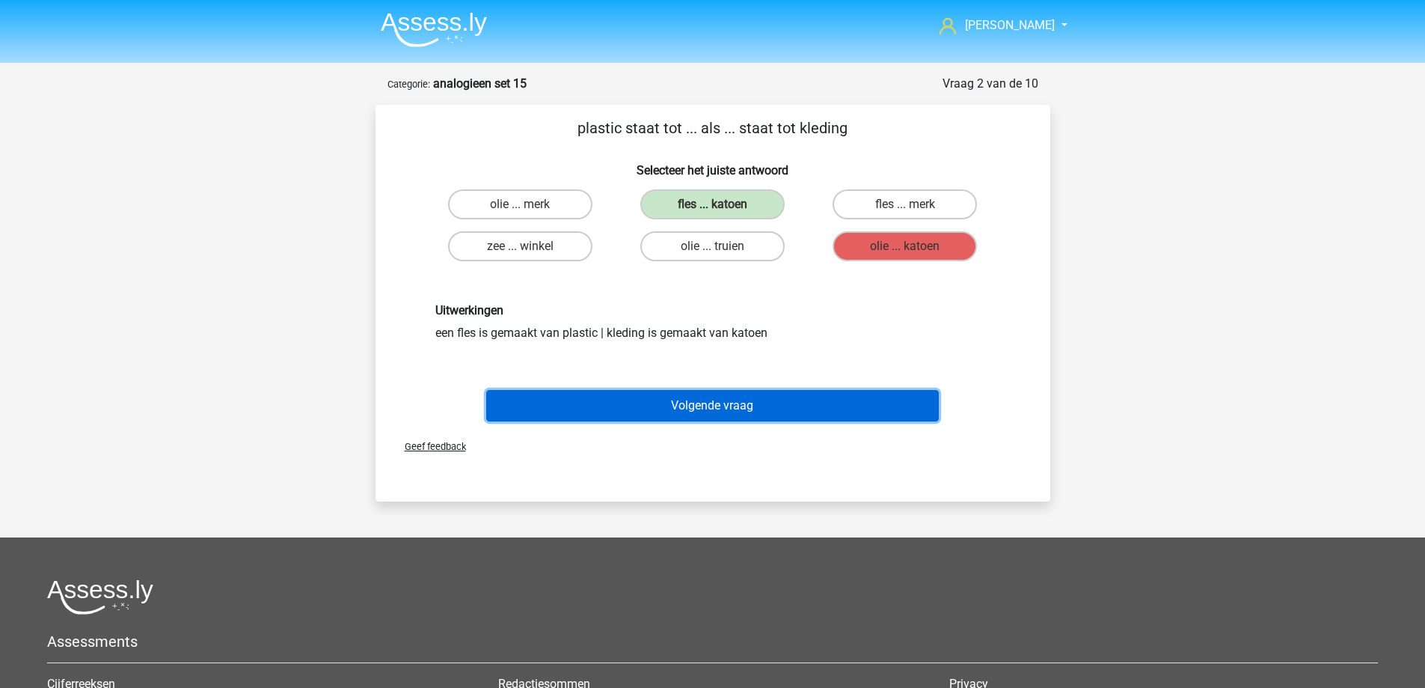
click at [591, 412] on button "Volgende vraag" at bounding box center [712, 405] width 453 height 31
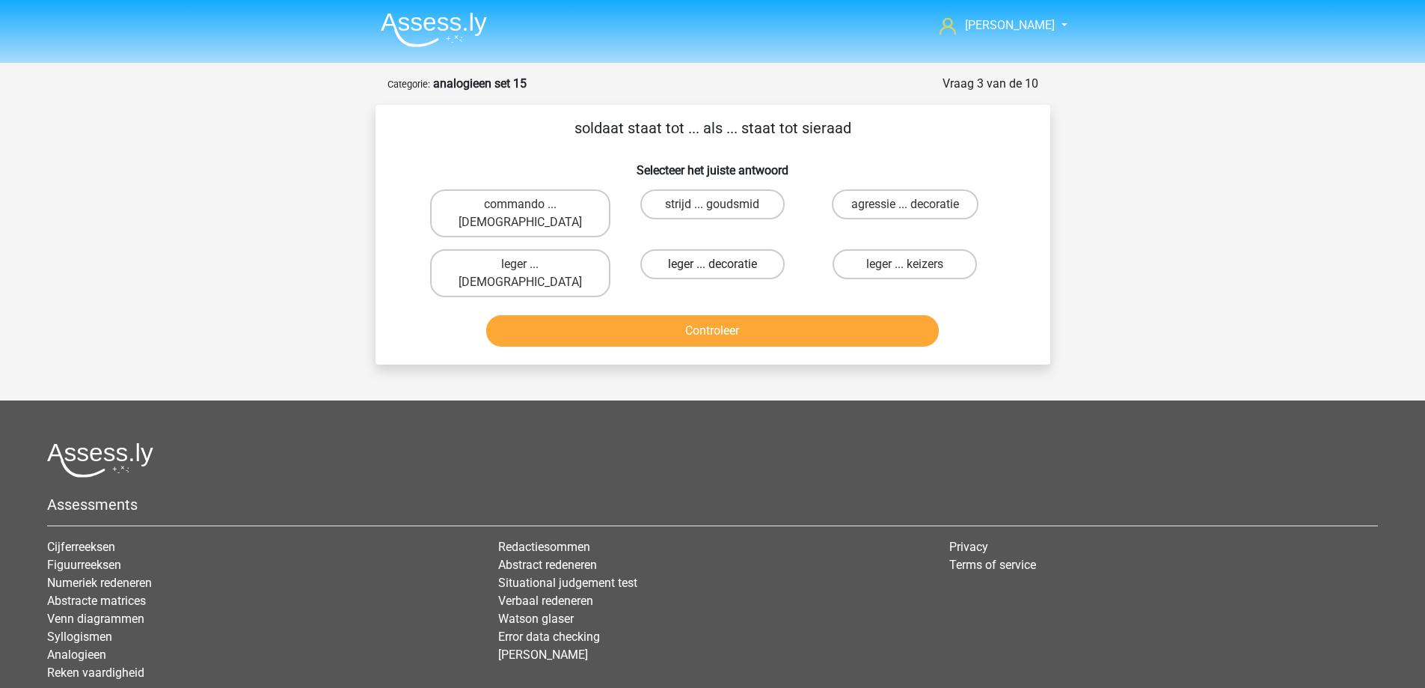
click at [736, 249] on label "leger ... decoratie" at bounding box center [712, 264] width 144 height 30
click at [722, 264] on input "leger ... decoratie" at bounding box center [717, 269] width 10 height 10
radio input "true"
click at [730, 315] on button "Controleer" at bounding box center [712, 330] width 453 height 31
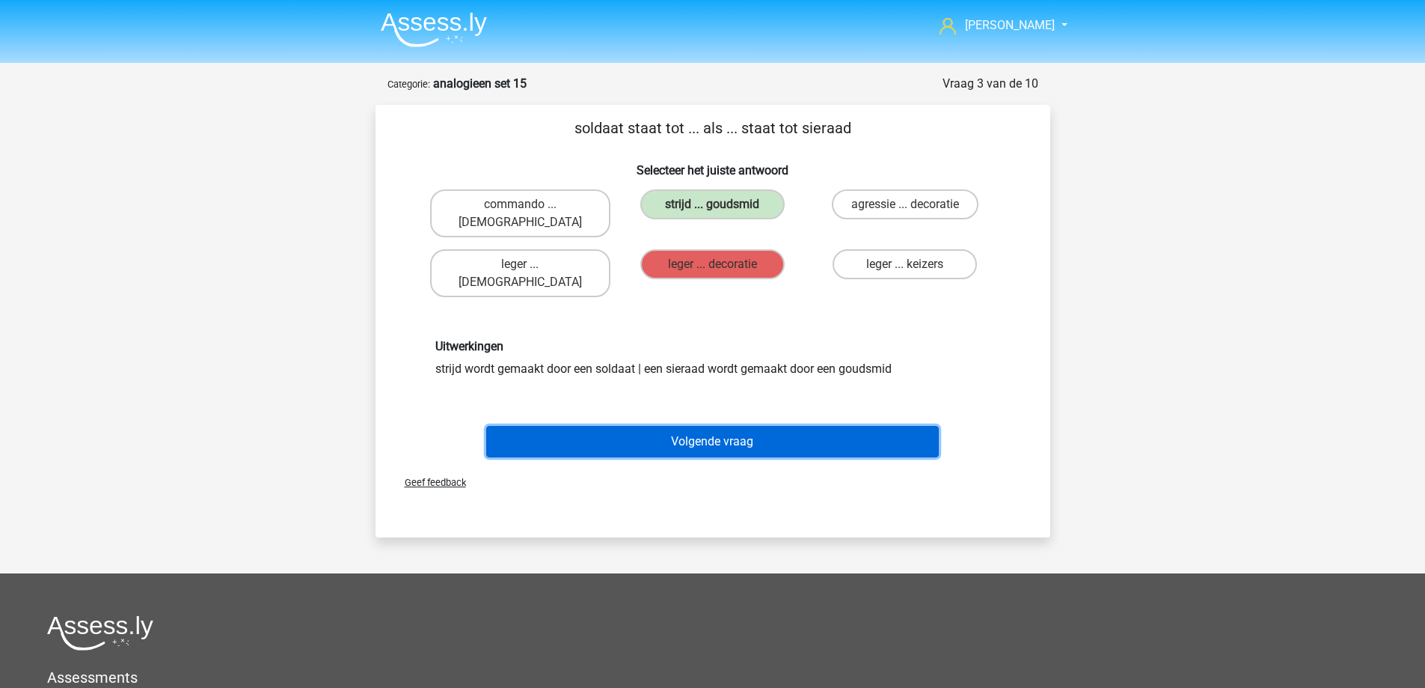
click at [679, 426] on button "Volgende vraag" at bounding box center [712, 441] width 453 height 31
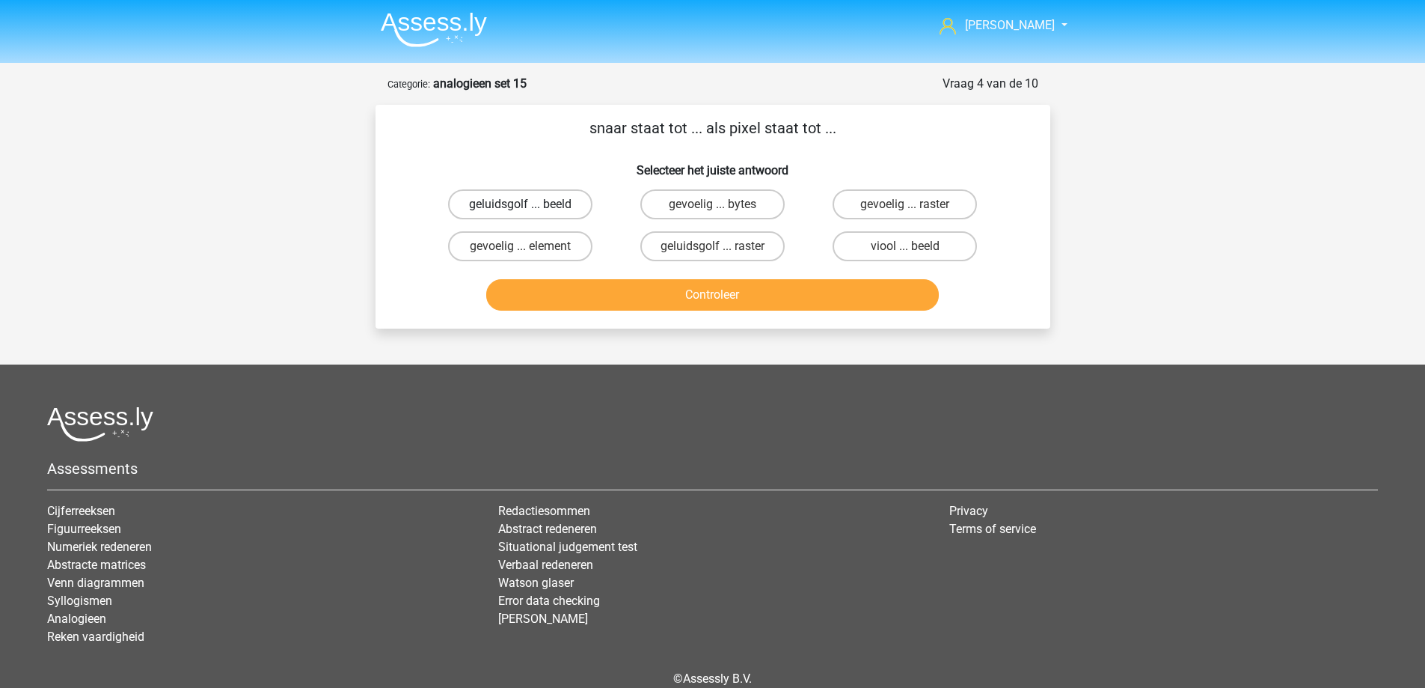
click at [551, 205] on label "geluidsgolf ... beeld" at bounding box center [520, 204] width 144 height 30
click at [530, 205] on input "geluidsgolf ... beeld" at bounding box center [525, 209] width 10 height 10
radio input "true"
click at [660, 304] on button "Controleer" at bounding box center [712, 294] width 453 height 31
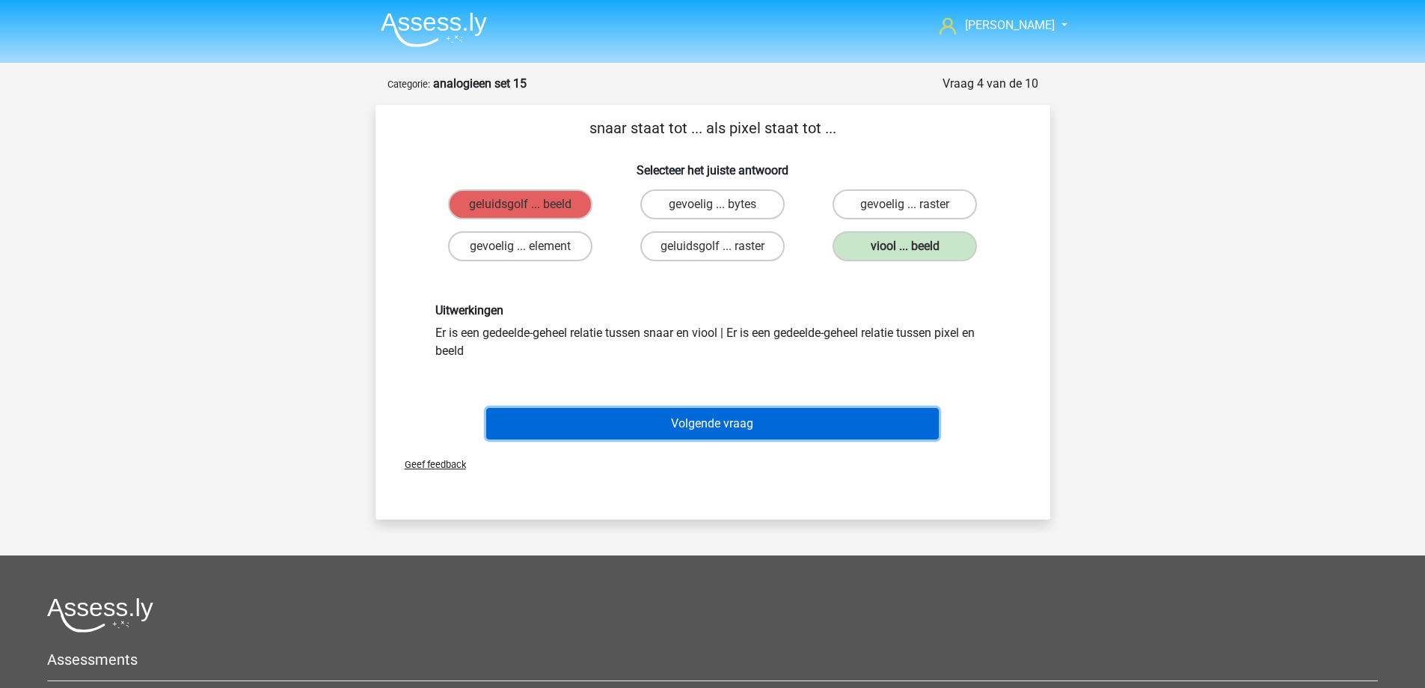
click at [691, 426] on button "Volgende vraag" at bounding box center [712, 423] width 453 height 31
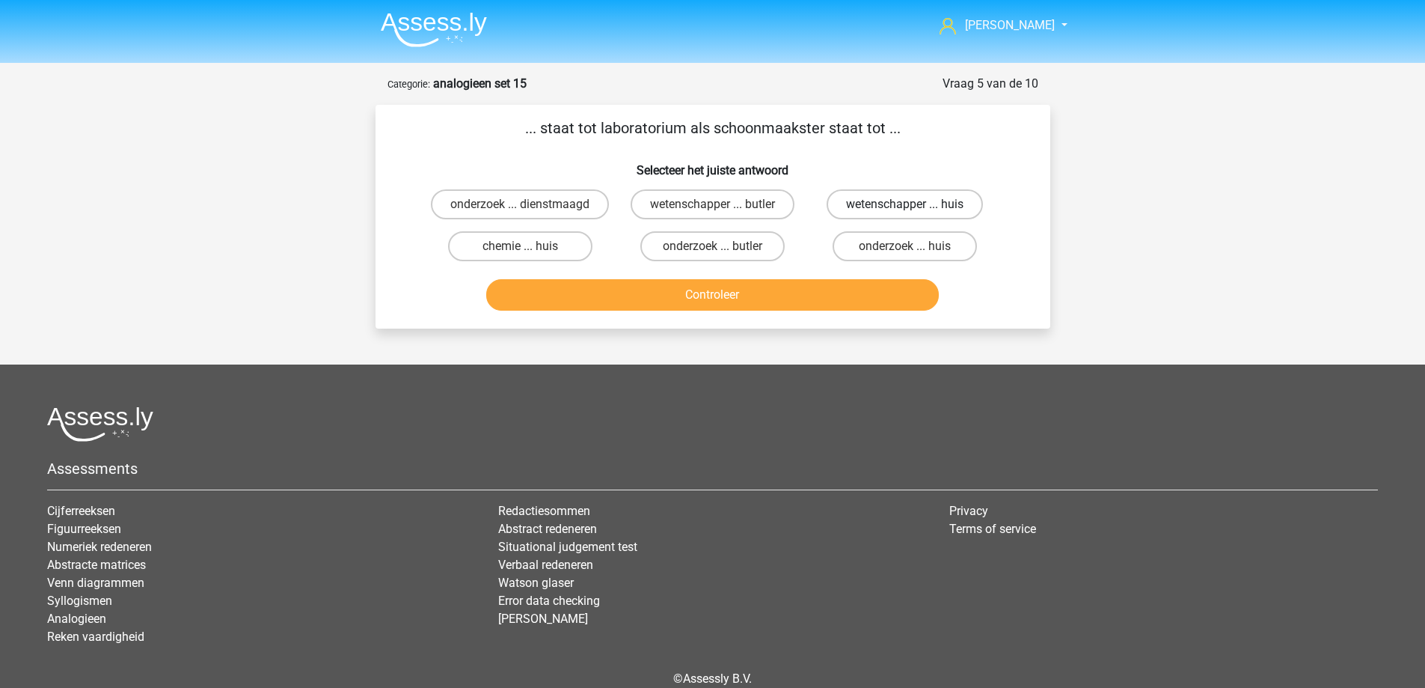
click at [878, 201] on label "wetenschapper ... huis" at bounding box center [905, 204] width 156 height 30
click at [905, 204] on input "wetenschapper ... huis" at bounding box center [910, 209] width 10 height 10
radio input "true"
click at [829, 302] on button "Controleer" at bounding box center [712, 294] width 453 height 31
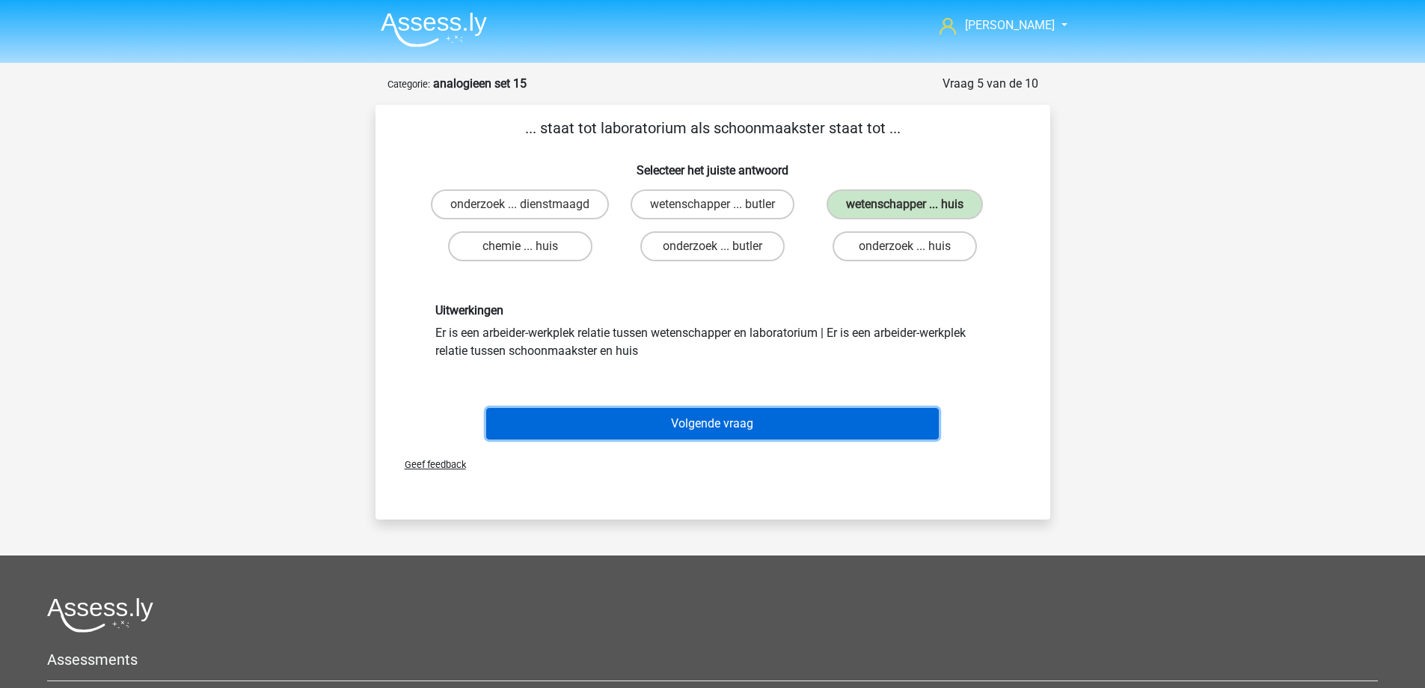
click at [706, 418] on button "Volgende vraag" at bounding box center [712, 423] width 453 height 31
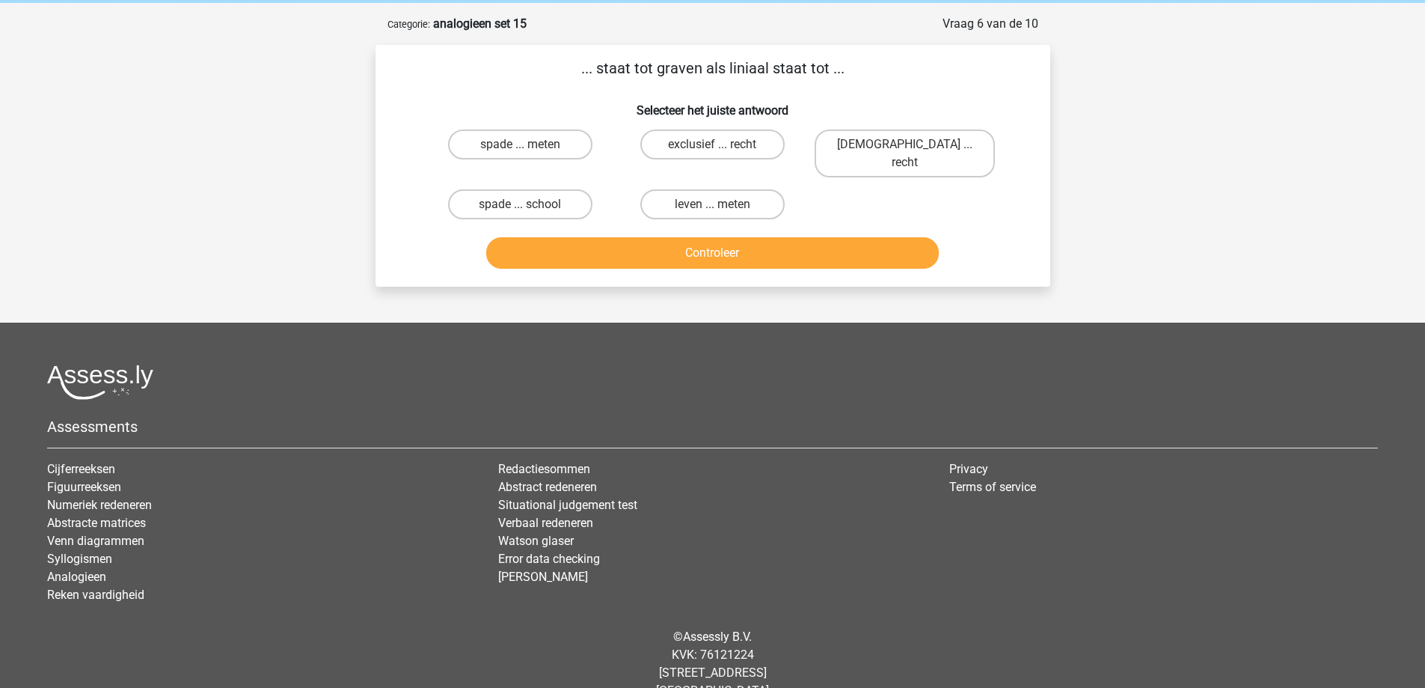
scroll to position [72, 0]
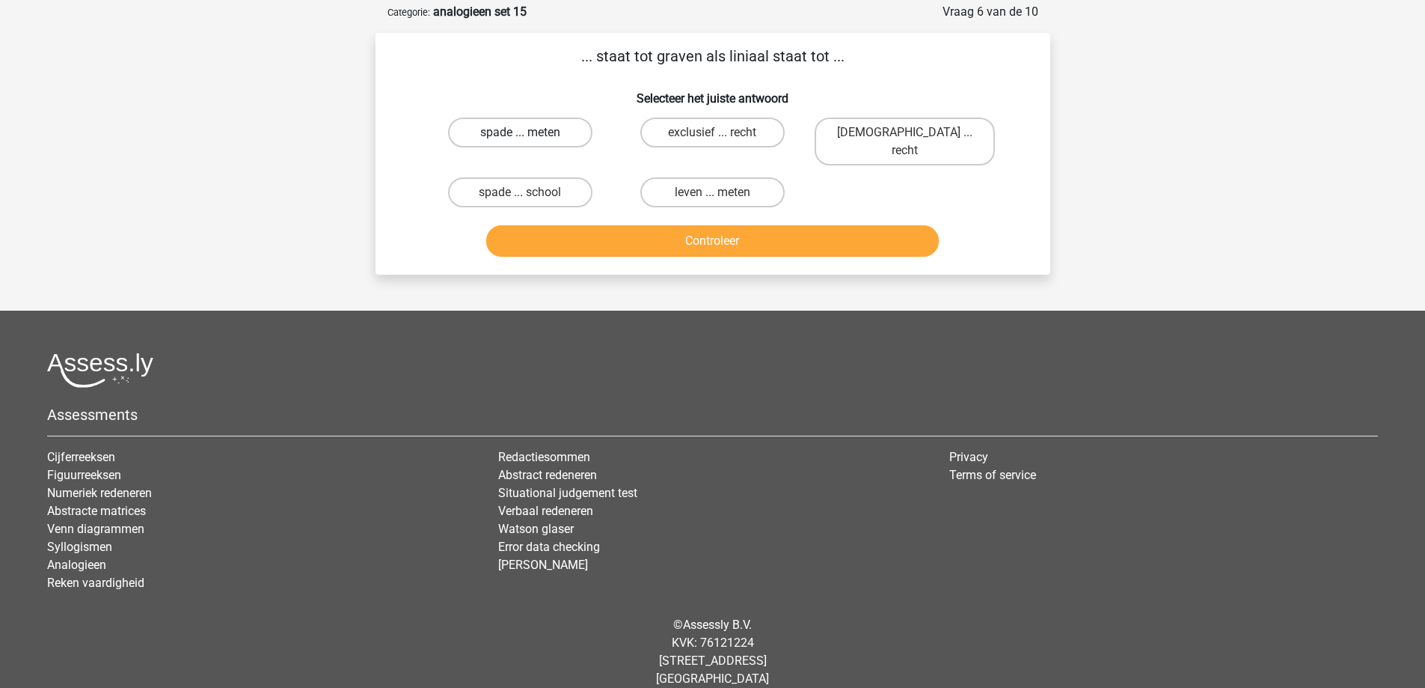
click at [533, 135] on label "spade ... meten" at bounding box center [520, 132] width 144 height 30
click at [530, 135] on input "spade ... meten" at bounding box center [525, 137] width 10 height 10
radio input "true"
click at [655, 232] on button "Controleer" at bounding box center [712, 240] width 453 height 31
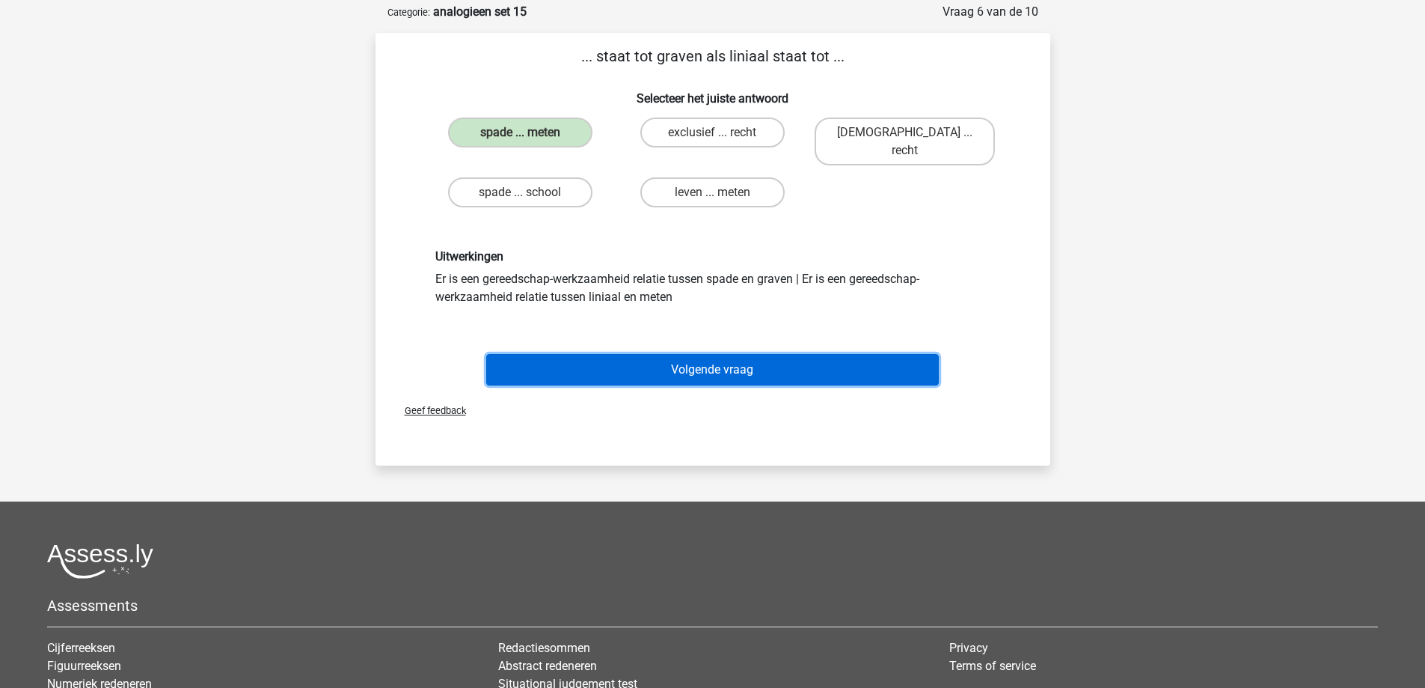
click at [697, 363] on button "Volgende vraag" at bounding box center [712, 369] width 453 height 31
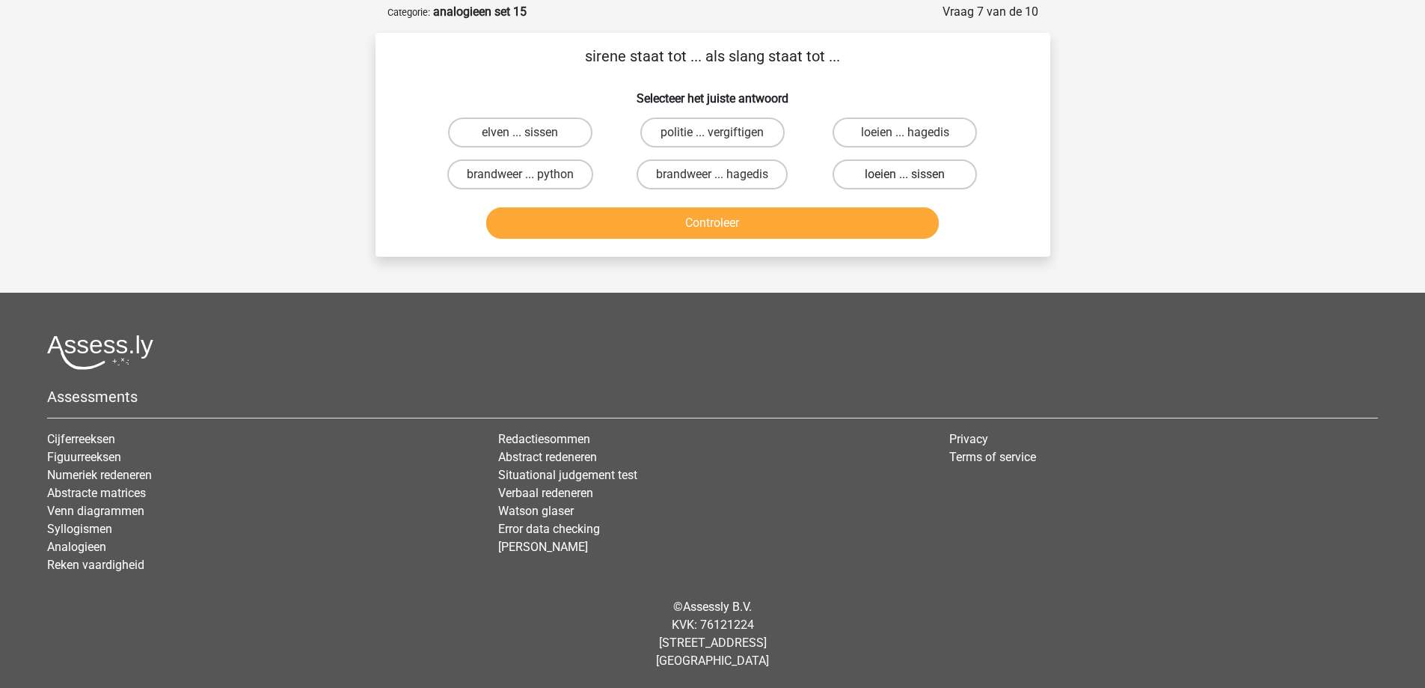
click at [872, 180] on label "loeien ... sissen" at bounding box center [905, 174] width 144 height 30
click at [905, 180] on input "loeien ... sissen" at bounding box center [910, 179] width 10 height 10
radio input "true"
click at [700, 219] on button "Controleer" at bounding box center [712, 222] width 453 height 31
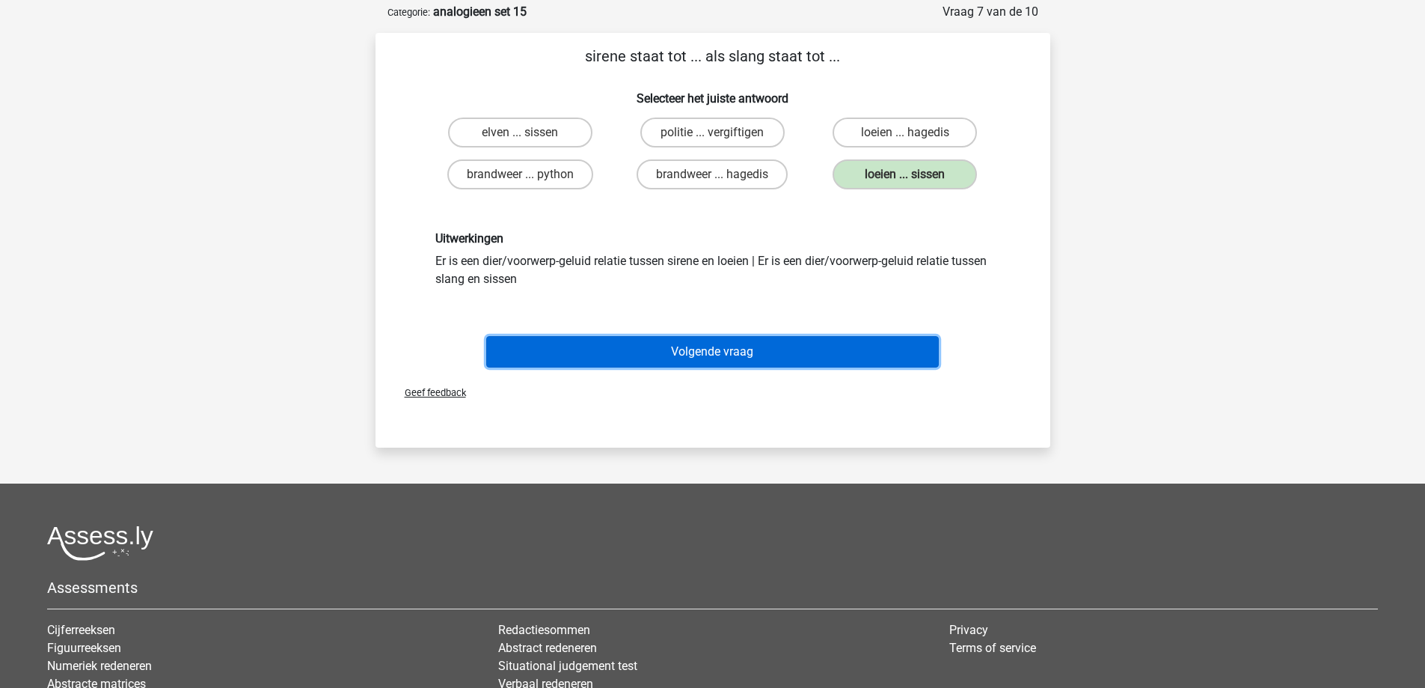
click at [688, 364] on button "Volgende vraag" at bounding box center [712, 351] width 453 height 31
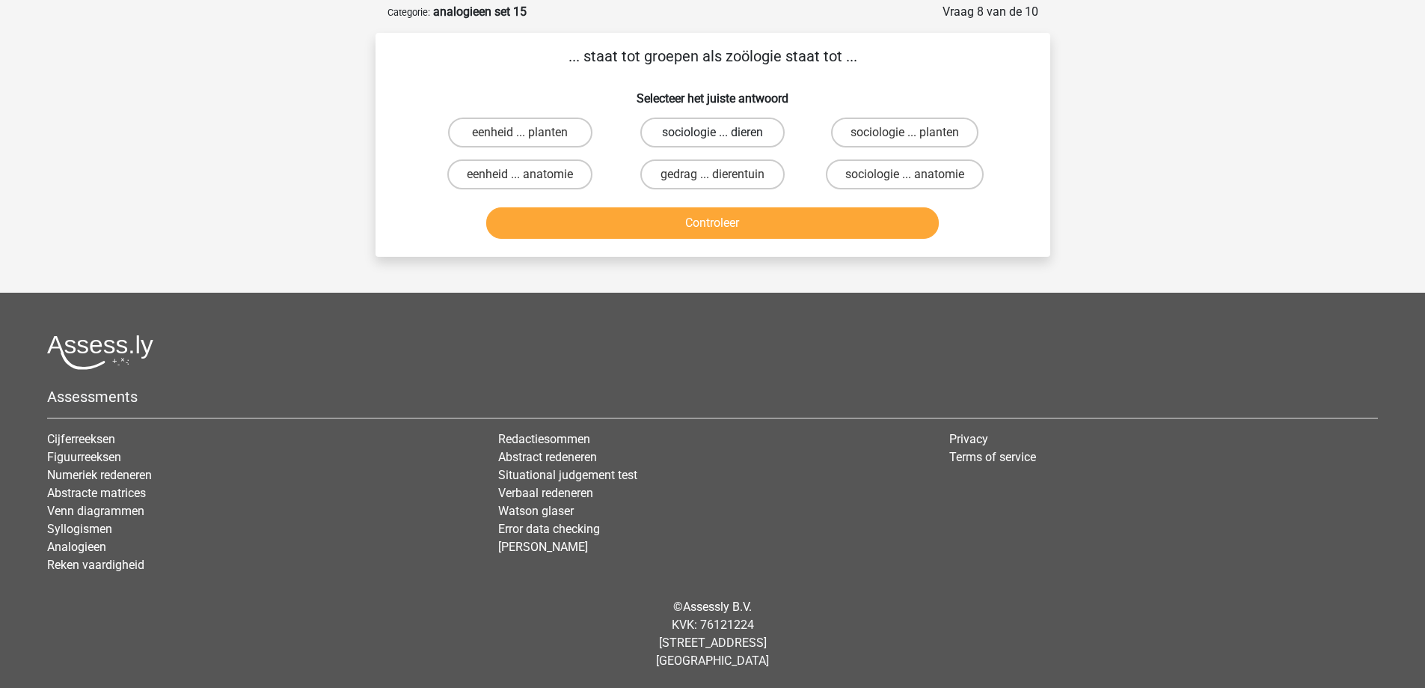
click at [745, 132] on label "sociologie ... dieren" at bounding box center [712, 132] width 144 height 30
click at [722, 132] on input "sociologie ... dieren" at bounding box center [717, 137] width 10 height 10
radio input "true"
click at [708, 218] on button "Controleer" at bounding box center [712, 222] width 453 height 31
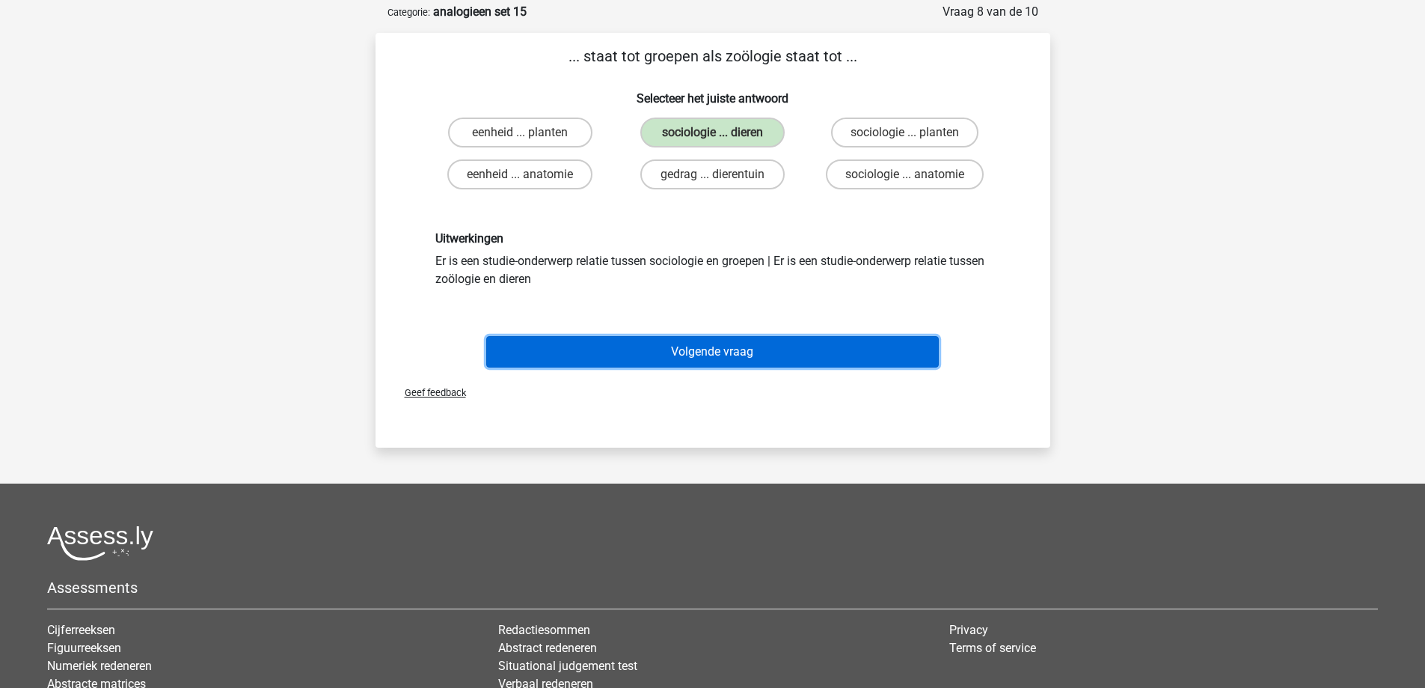
click at [719, 342] on button "Volgende vraag" at bounding box center [712, 351] width 453 height 31
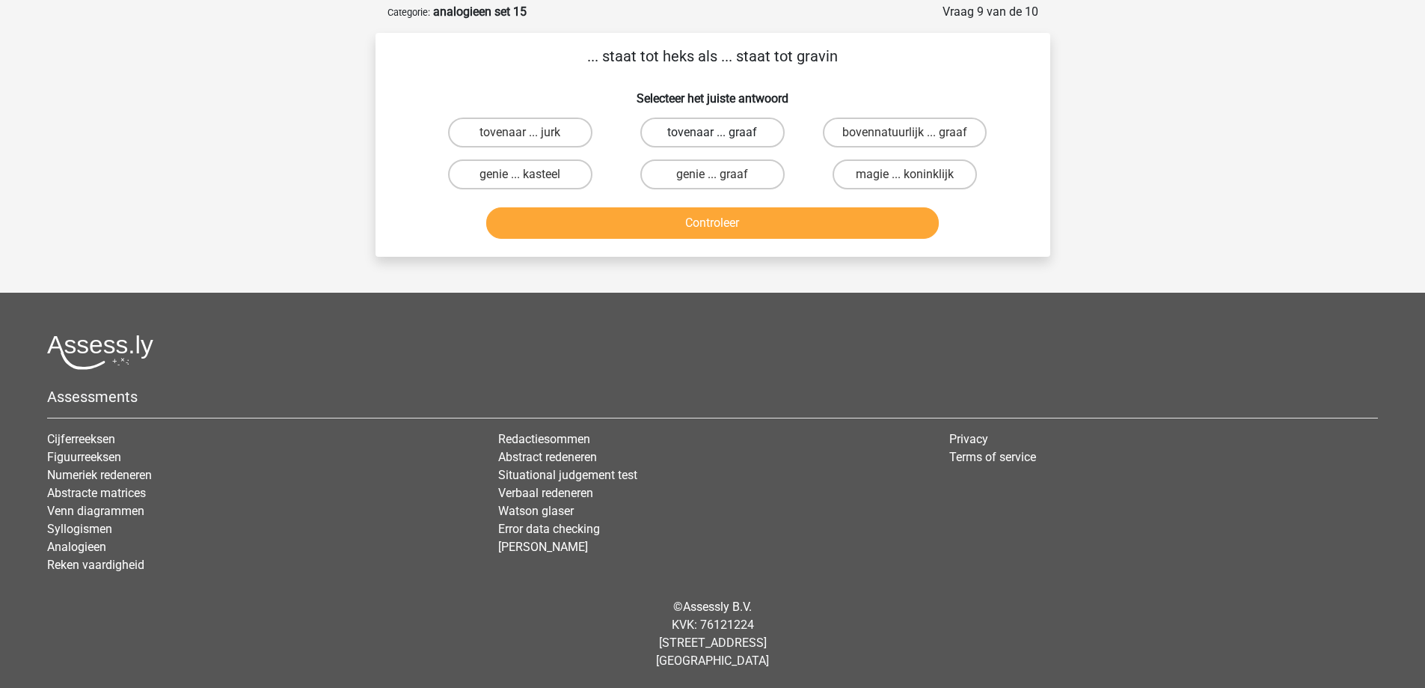
click at [703, 134] on label "tovenaar ... graaf" at bounding box center [712, 132] width 144 height 30
click at [712, 134] on input "tovenaar ... graaf" at bounding box center [717, 137] width 10 height 10
radio input "true"
click at [697, 213] on button "Controleer" at bounding box center [712, 222] width 453 height 31
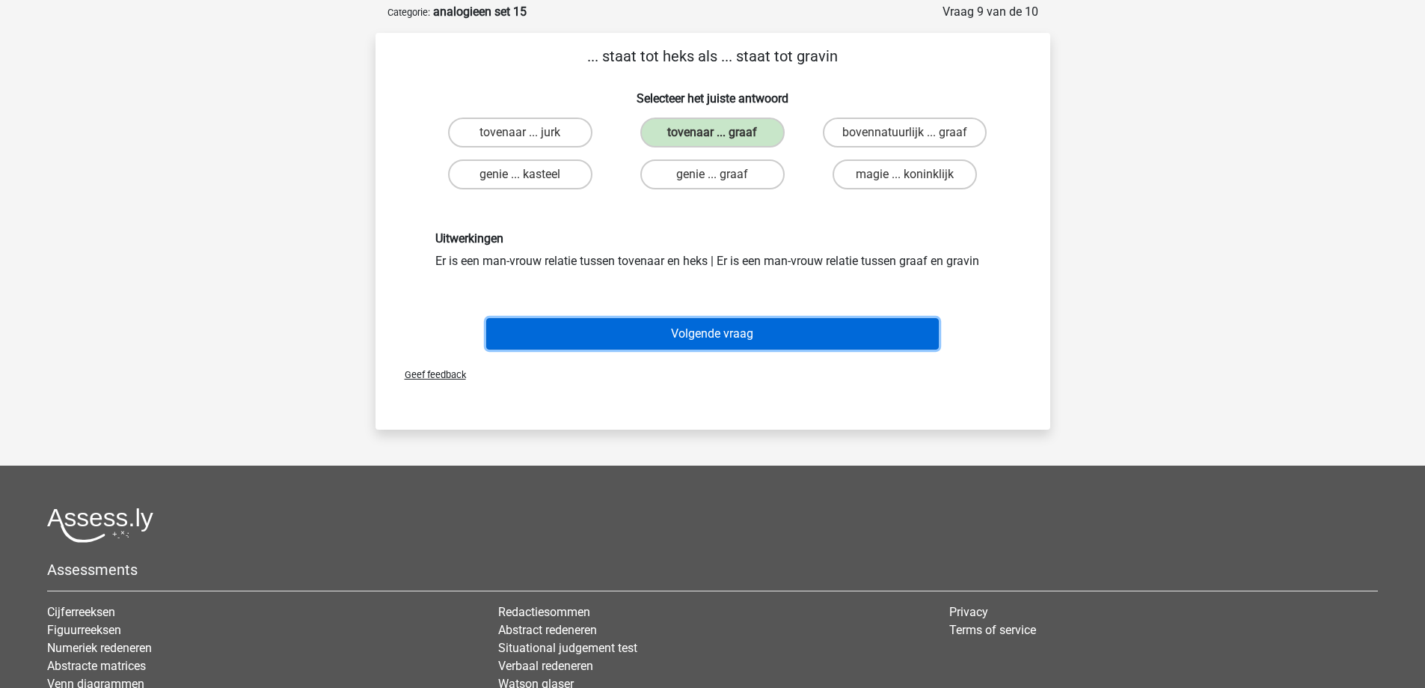
click at [703, 343] on button "Volgende vraag" at bounding box center [712, 333] width 453 height 31
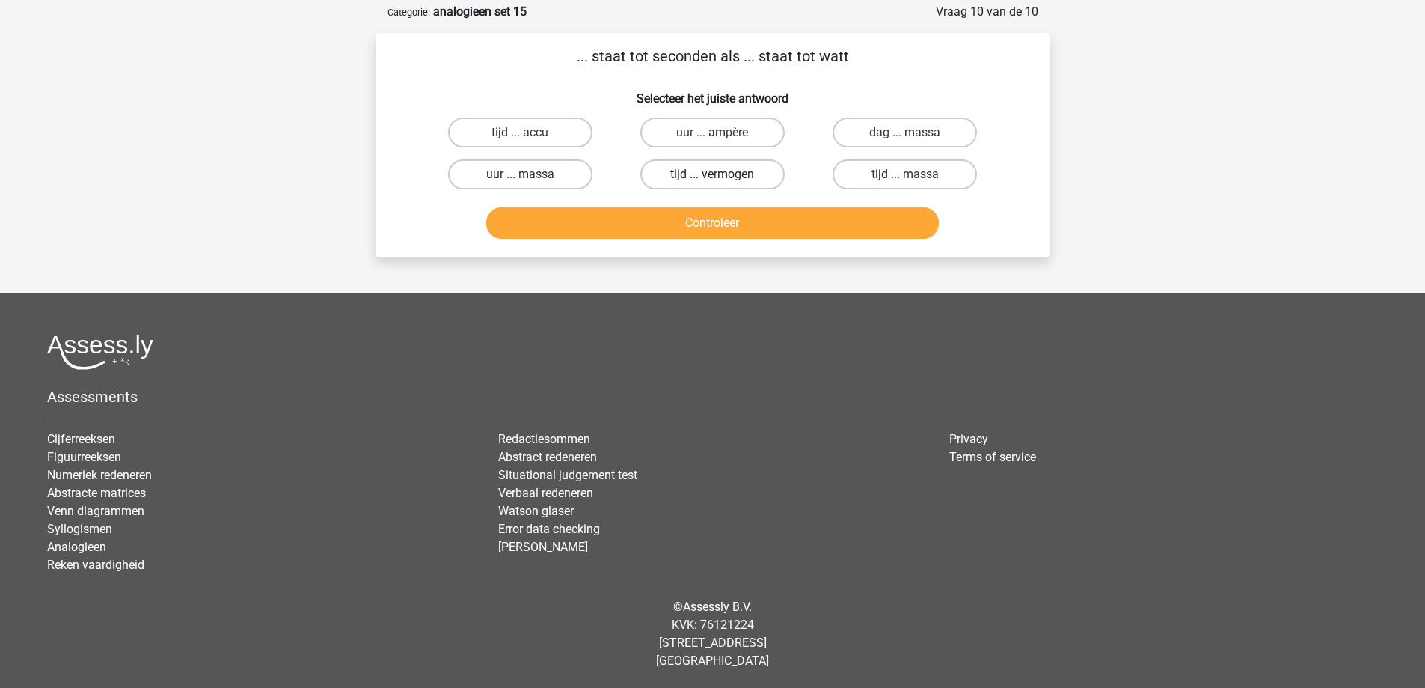
click at [703, 171] on label "tijd ... vermogen" at bounding box center [712, 174] width 144 height 30
click at [712, 174] on input "tijd ... vermogen" at bounding box center [717, 179] width 10 height 10
radio input "true"
click at [698, 233] on button "Controleer" at bounding box center [712, 222] width 453 height 31
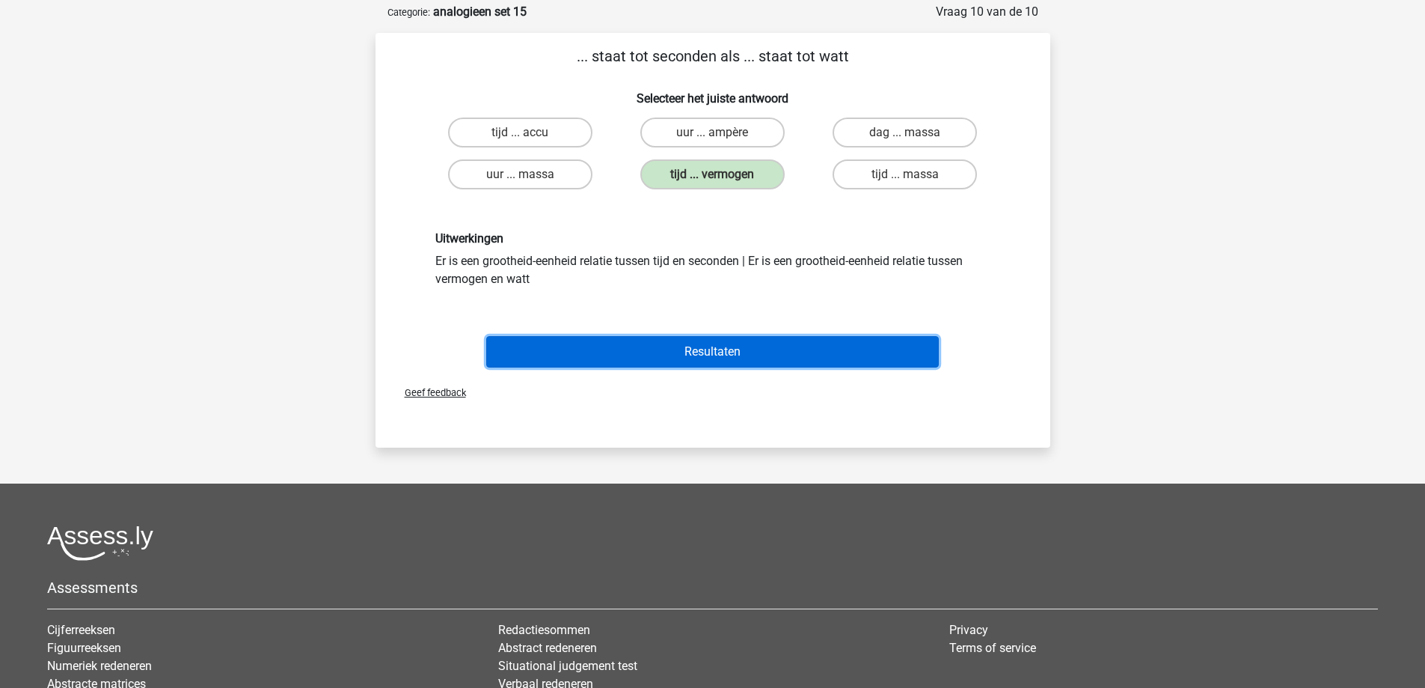
click at [691, 348] on button "Resultaten" at bounding box center [712, 351] width 453 height 31
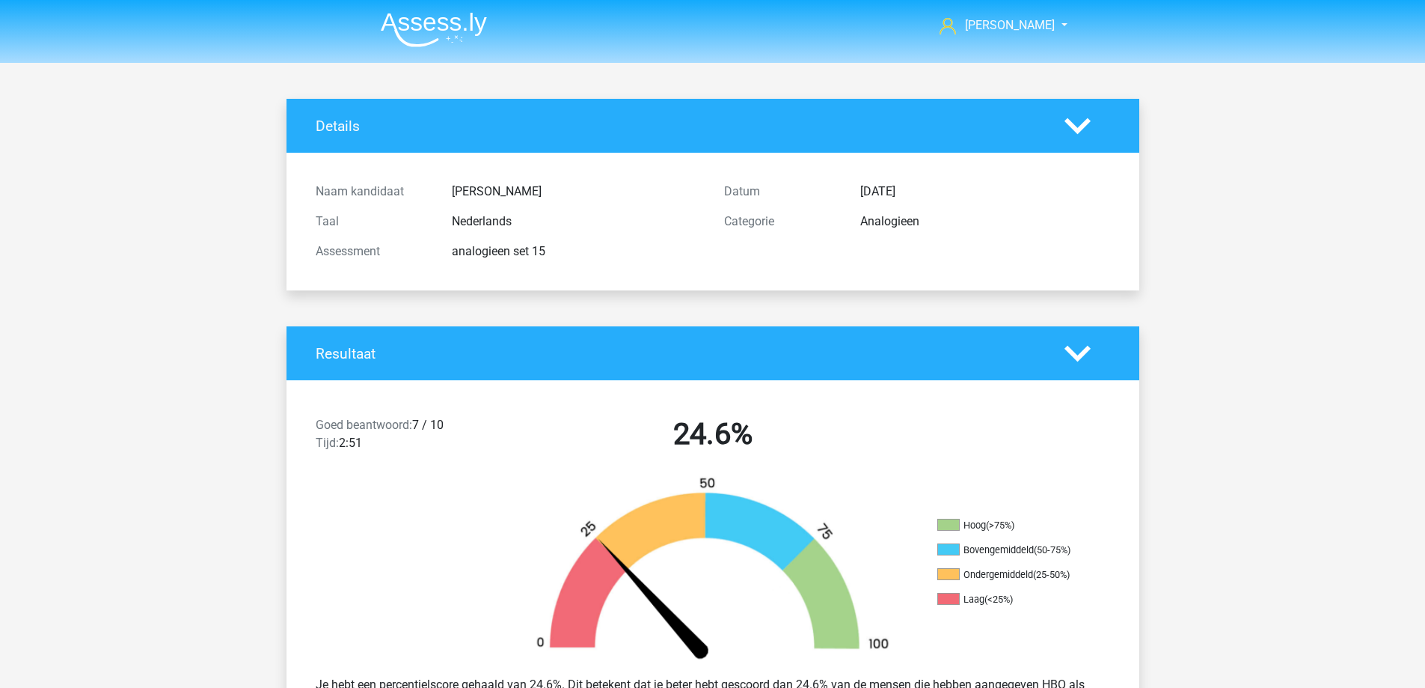
click at [417, 25] on img at bounding box center [434, 29] width 106 height 35
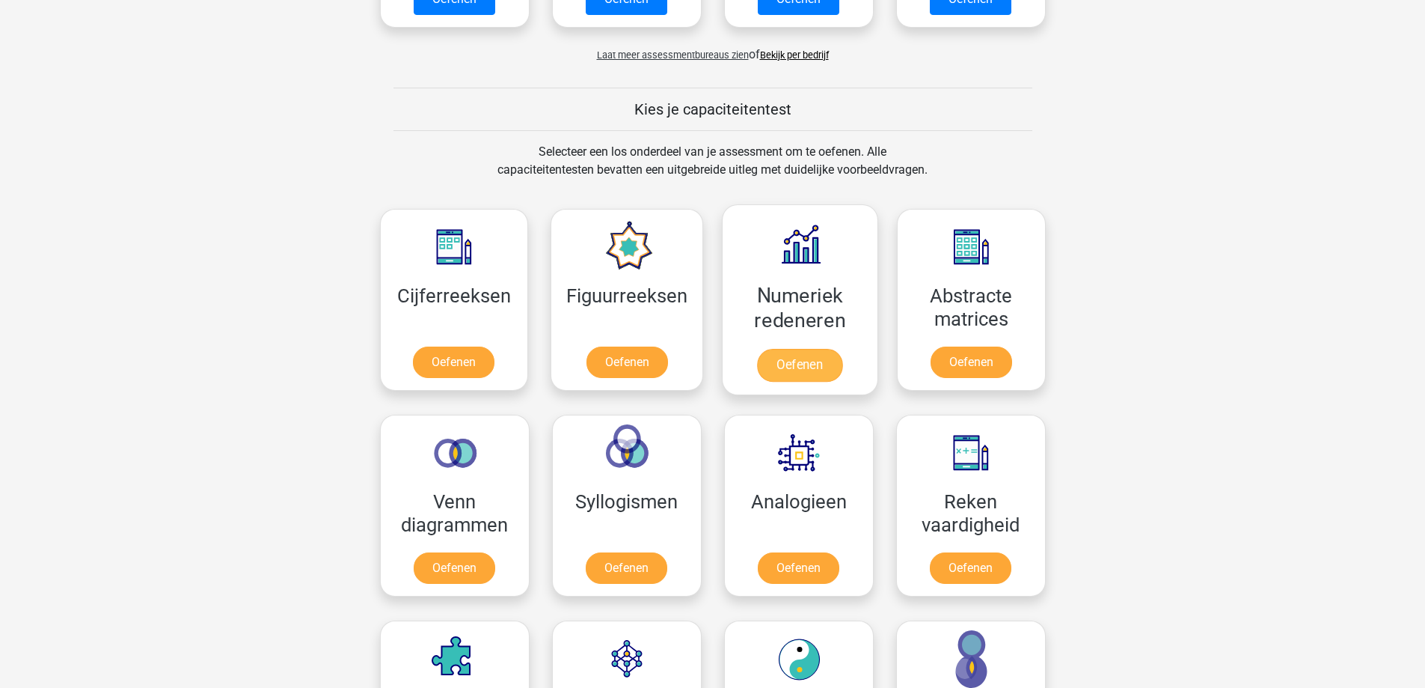
scroll to position [599, 0]
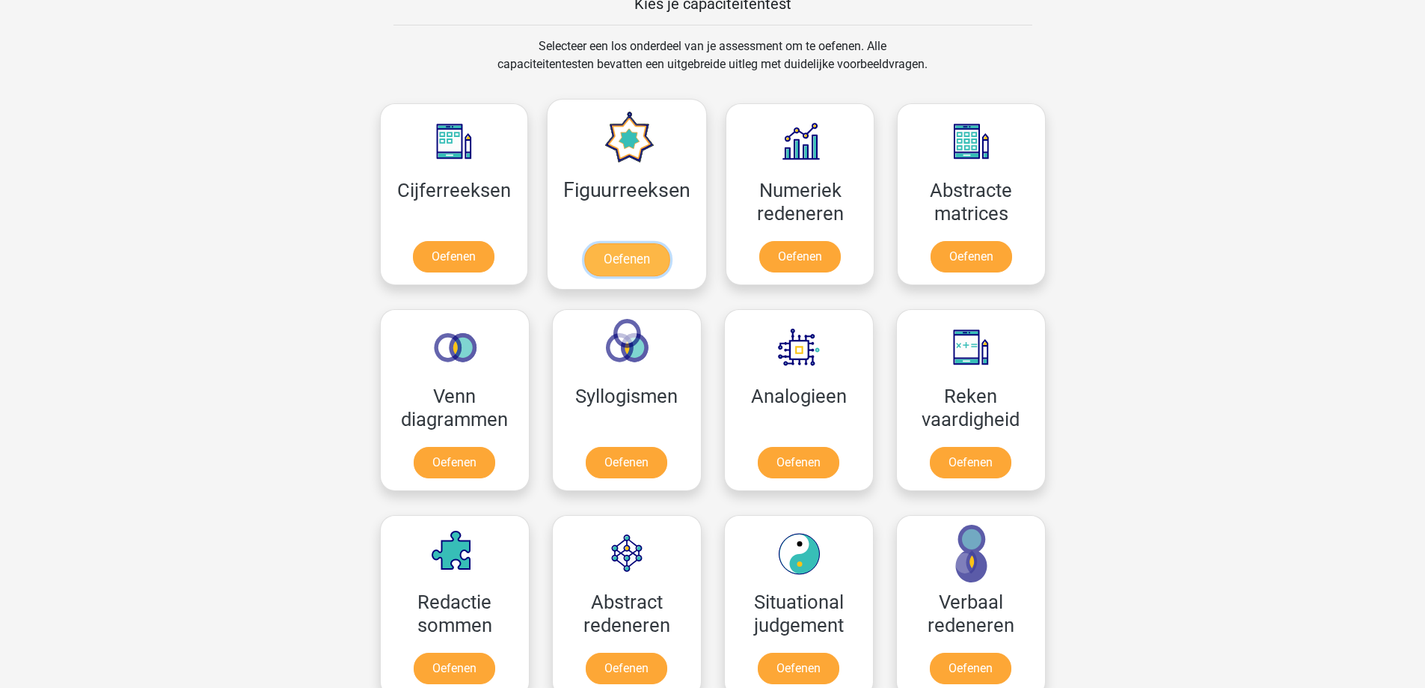
click at [651, 262] on link "Oefenen" at bounding box center [626, 259] width 85 height 33
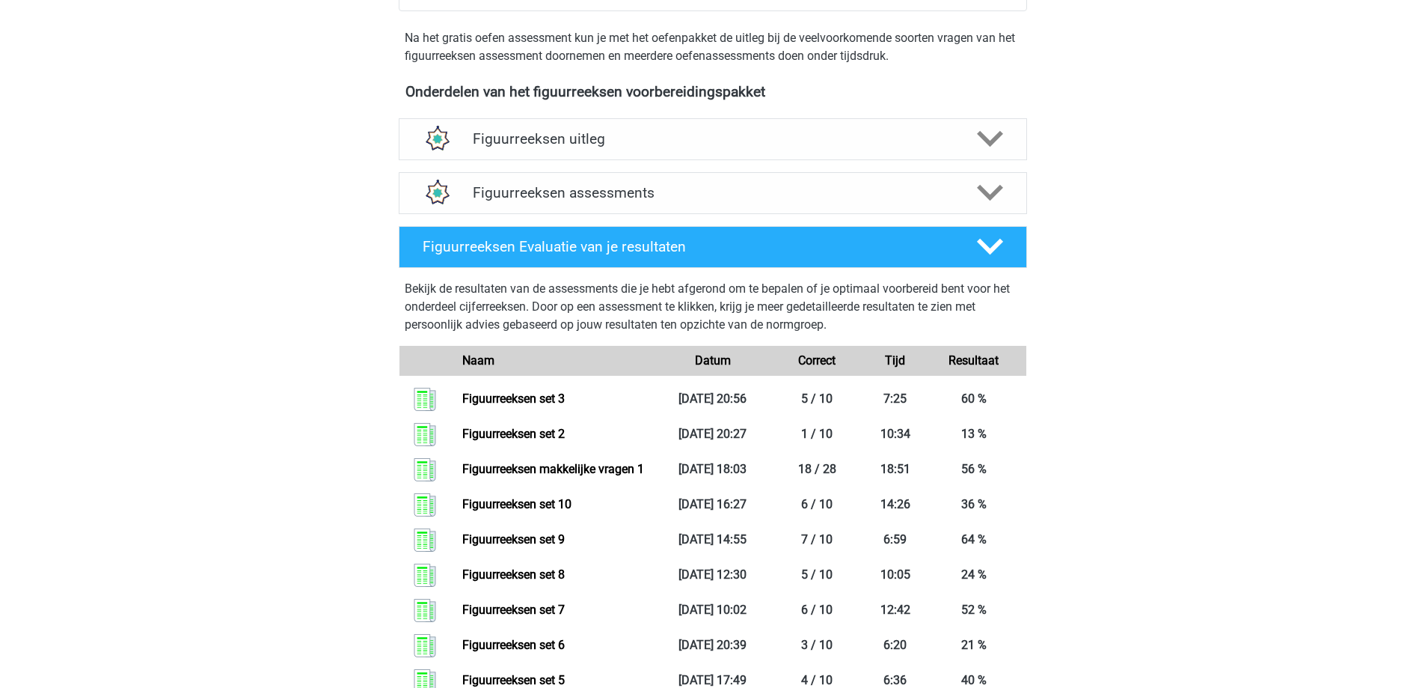
scroll to position [449, 0]
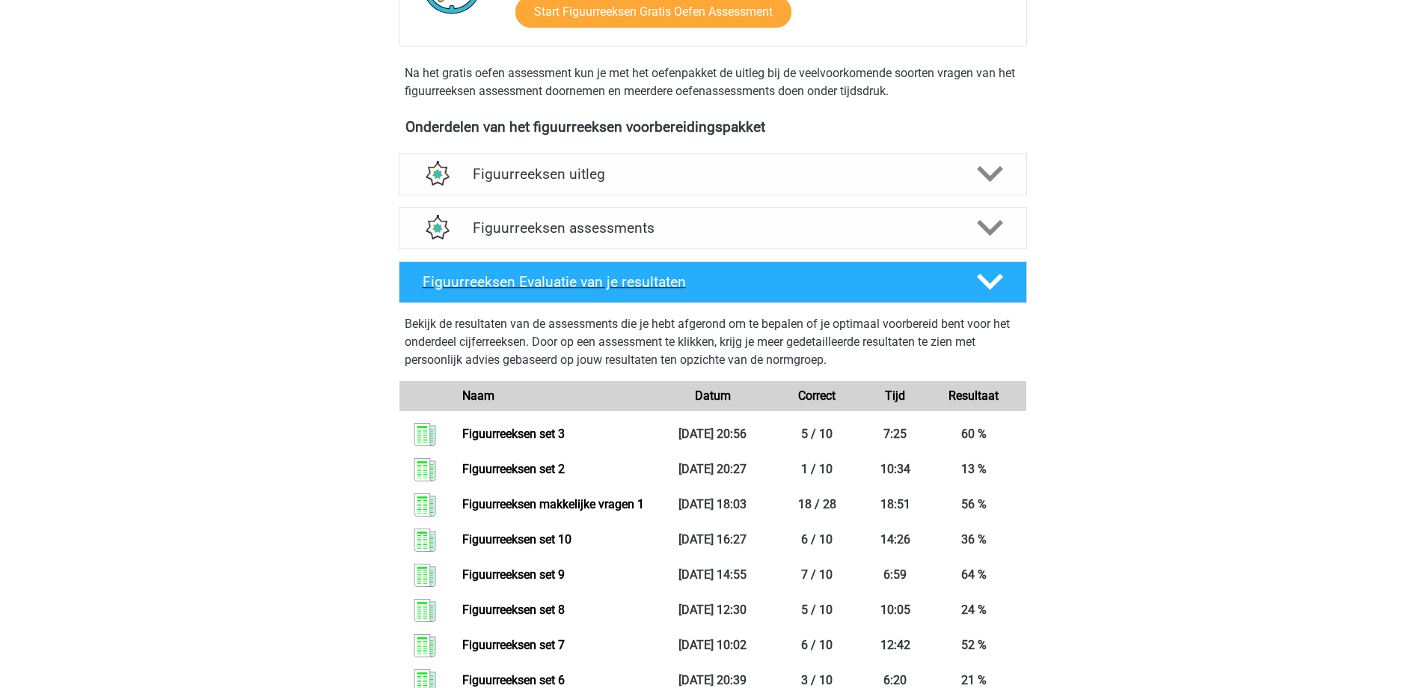
click at [747, 273] on h4 "Figuurreeksen Evaluatie van je resultaten" at bounding box center [688, 281] width 530 height 17
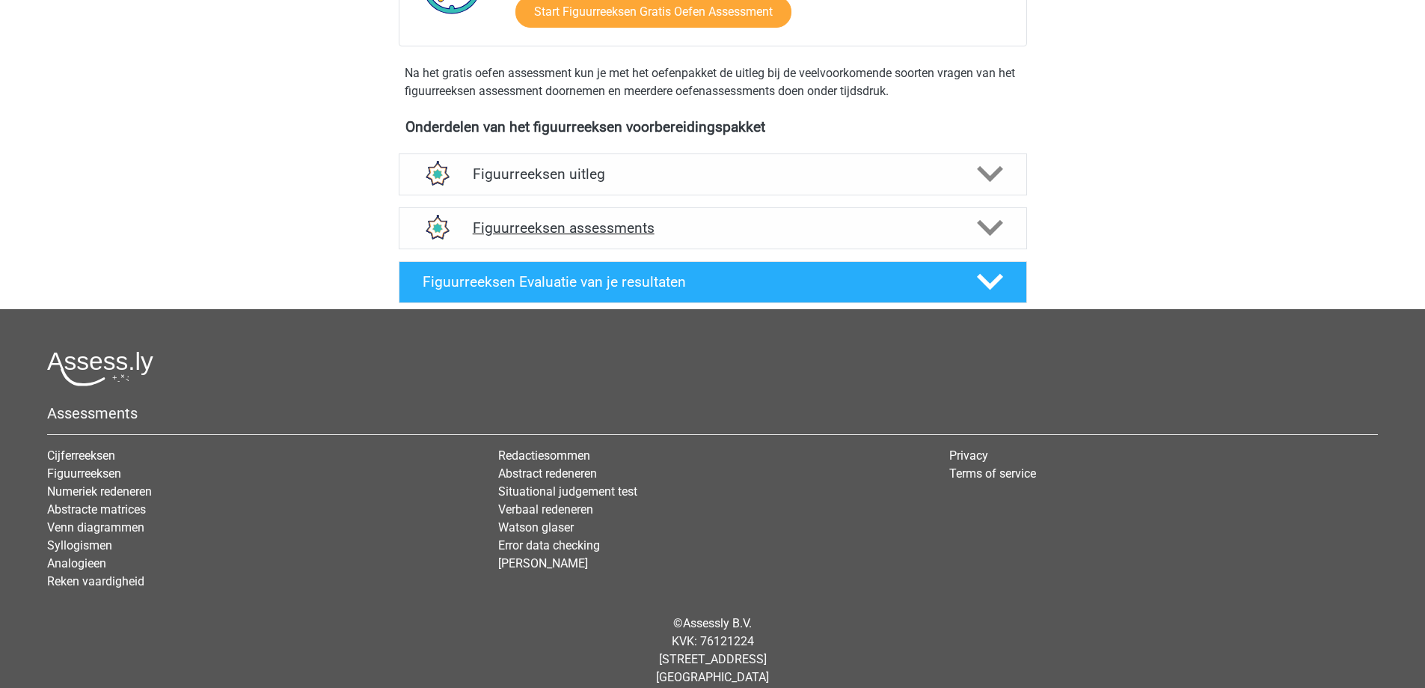
click at [753, 241] on div "Figuurreeksen assessments" at bounding box center [713, 228] width 628 height 42
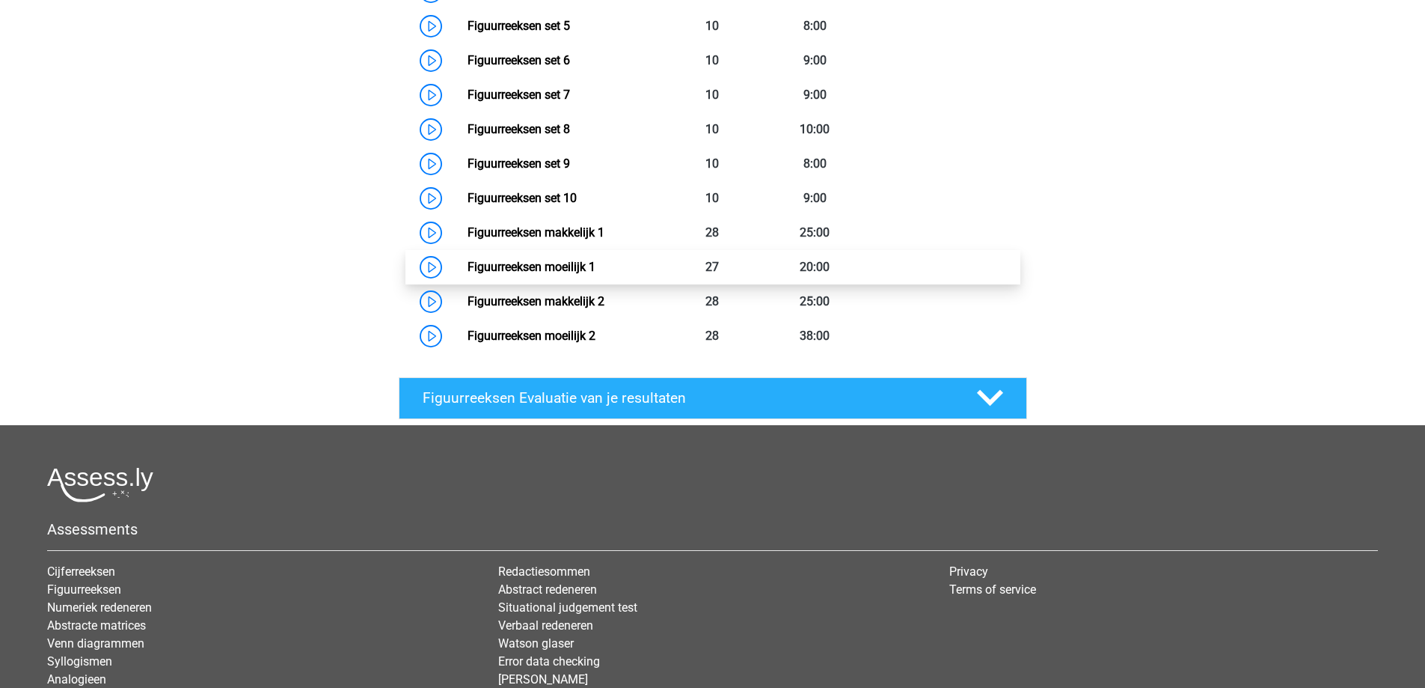
scroll to position [898, 0]
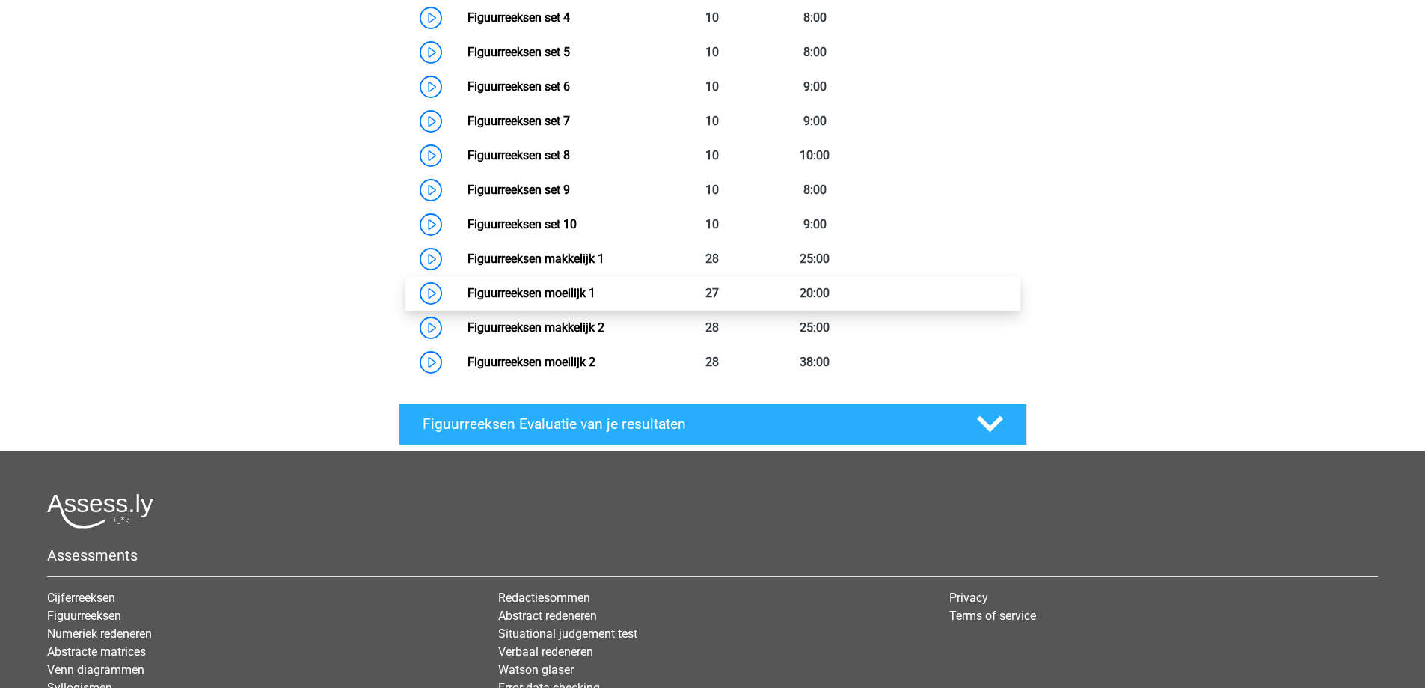
click at [563, 292] on link "Figuurreeksen moeilijk 1" at bounding box center [532, 293] width 128 height 14
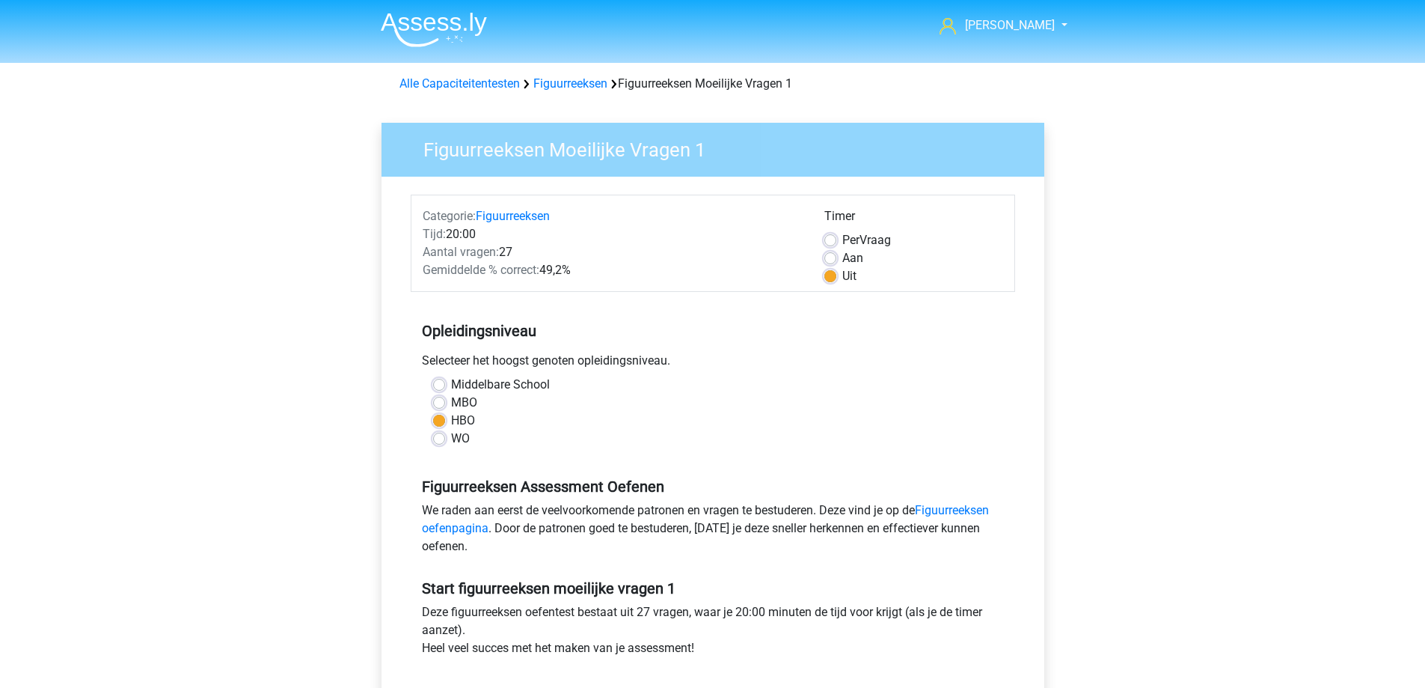
scroll to position [449, 0]
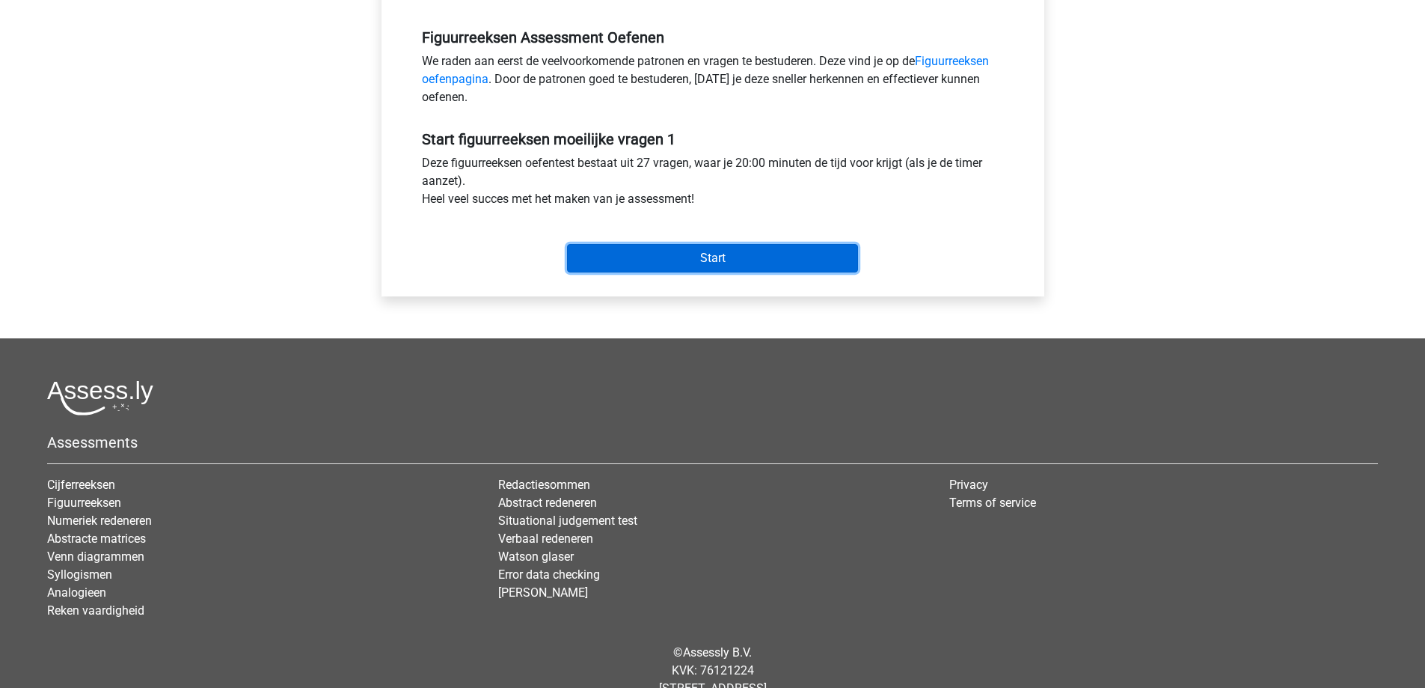
click at [697, 257] on input "Start" at bounding box center [712, 258] width 291 height 28
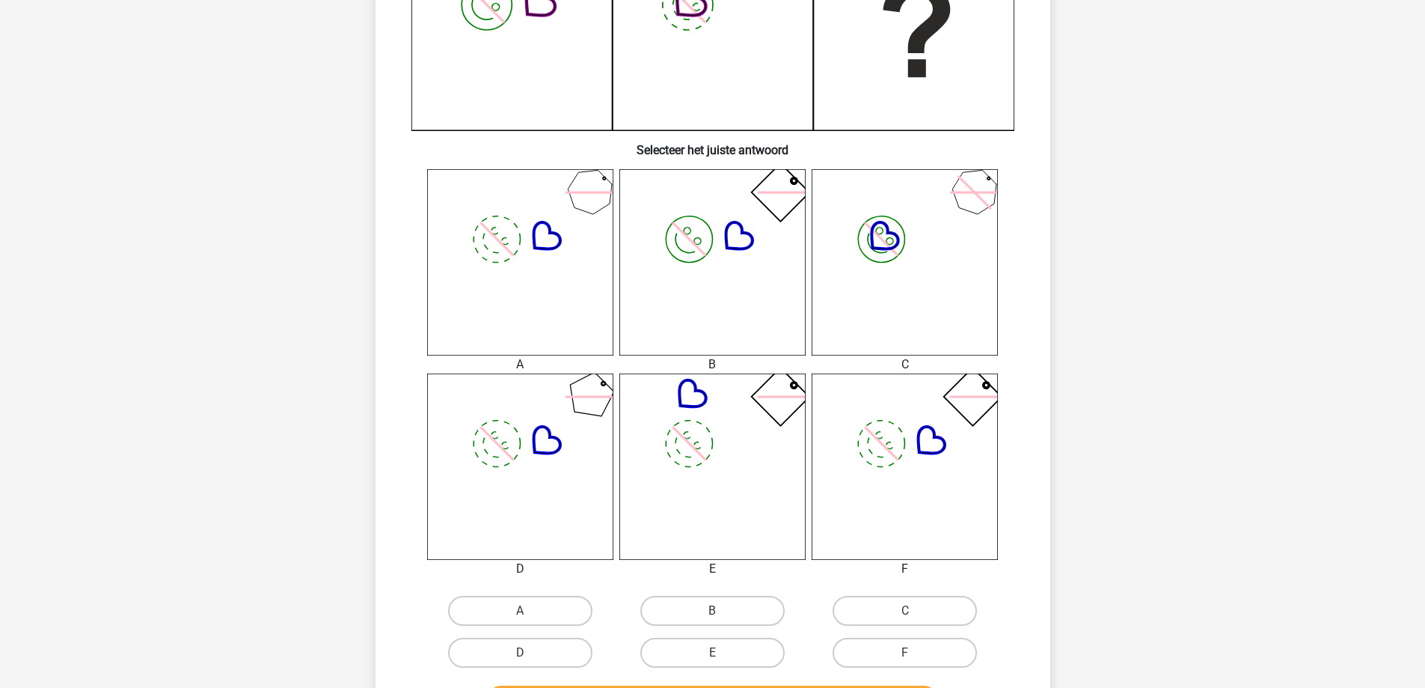
scroll to position [449, 0]
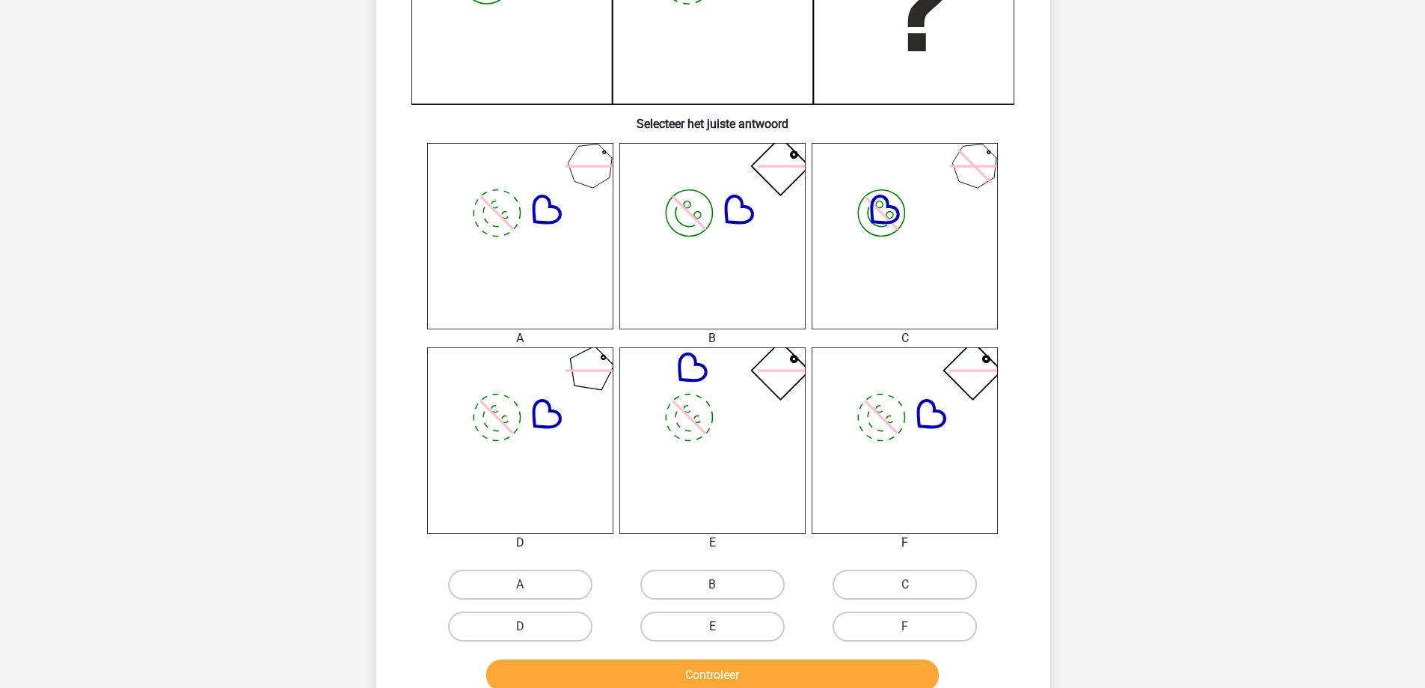
click at [673, 633] on label "E" at bounding box center [712, 626] width 144 height 30
click at [712, 633] on input "E" at bounding box center [717, 631] width 10 height 10
radio input "true"
click at [685, 673] on button "Controleer" at bounding box center [712, 674] width 453 height 31
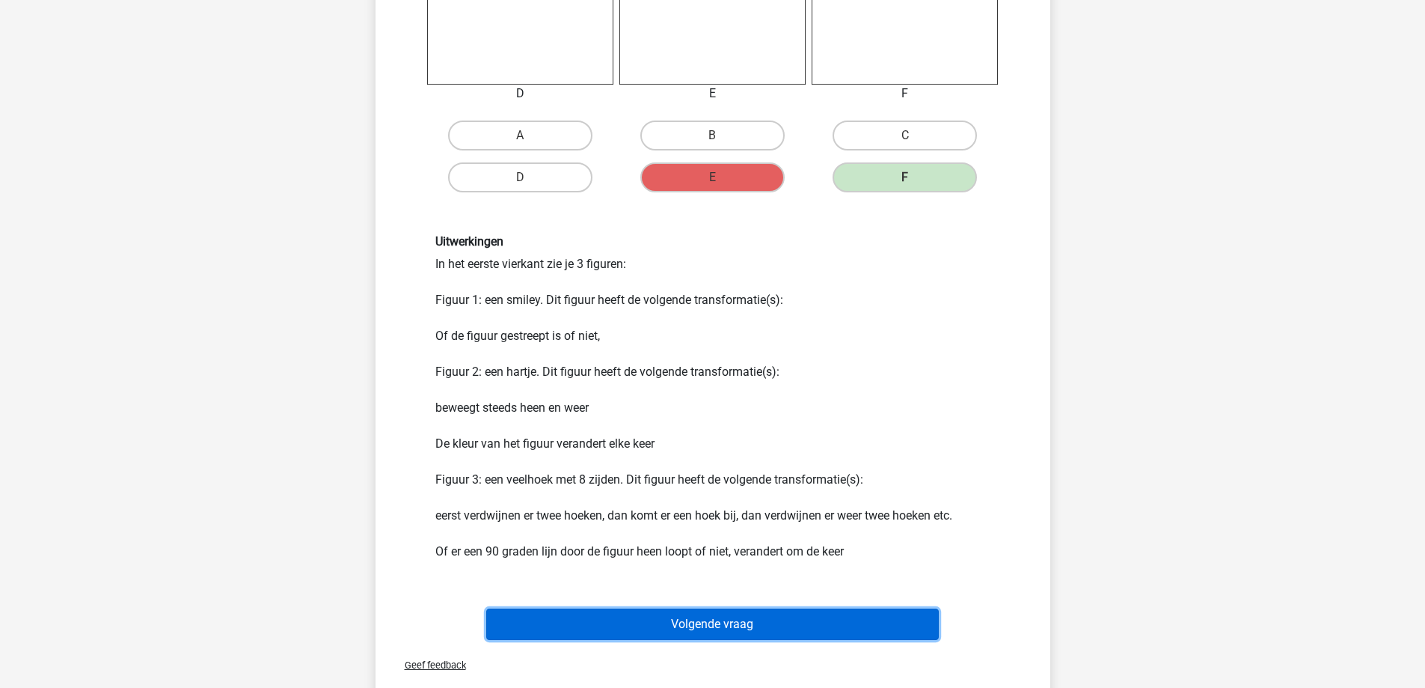
click at [677, 608] on button "Volgende vraag" at bounding box center [712, 623] width 453 height 31
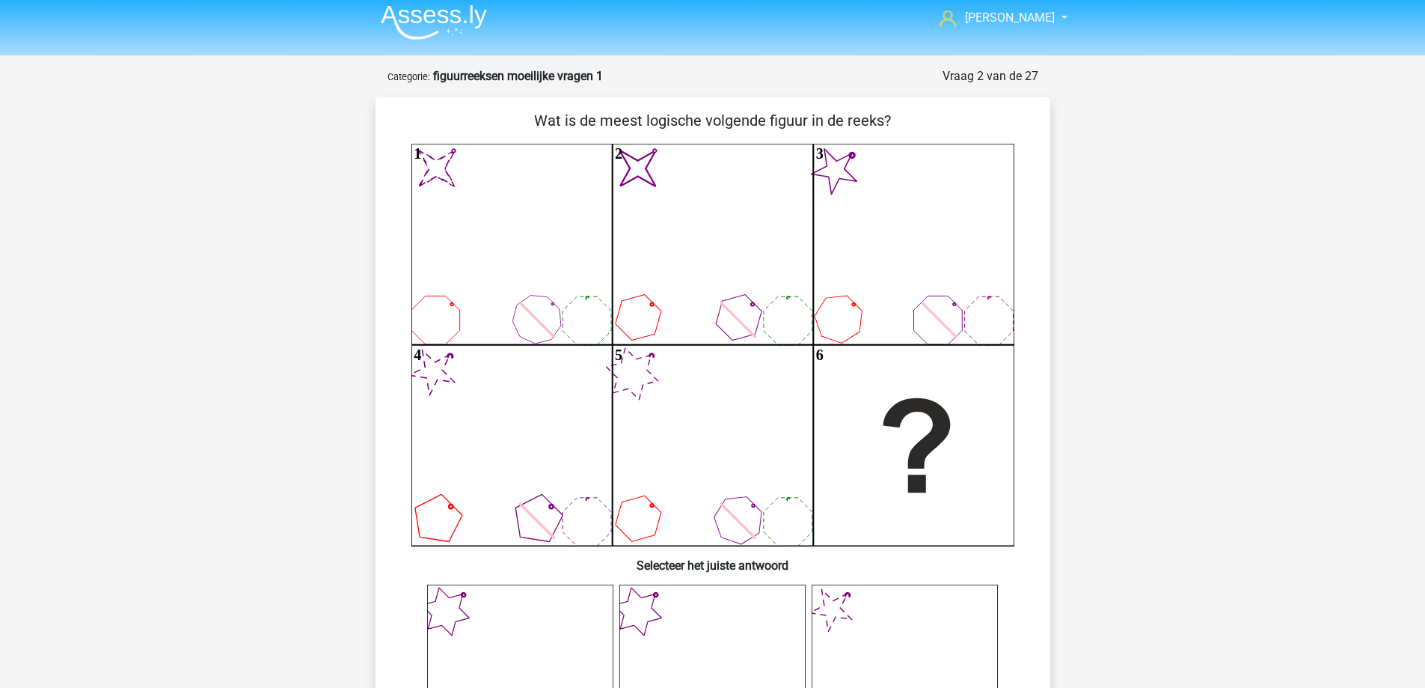
scroll to position [0, 0]
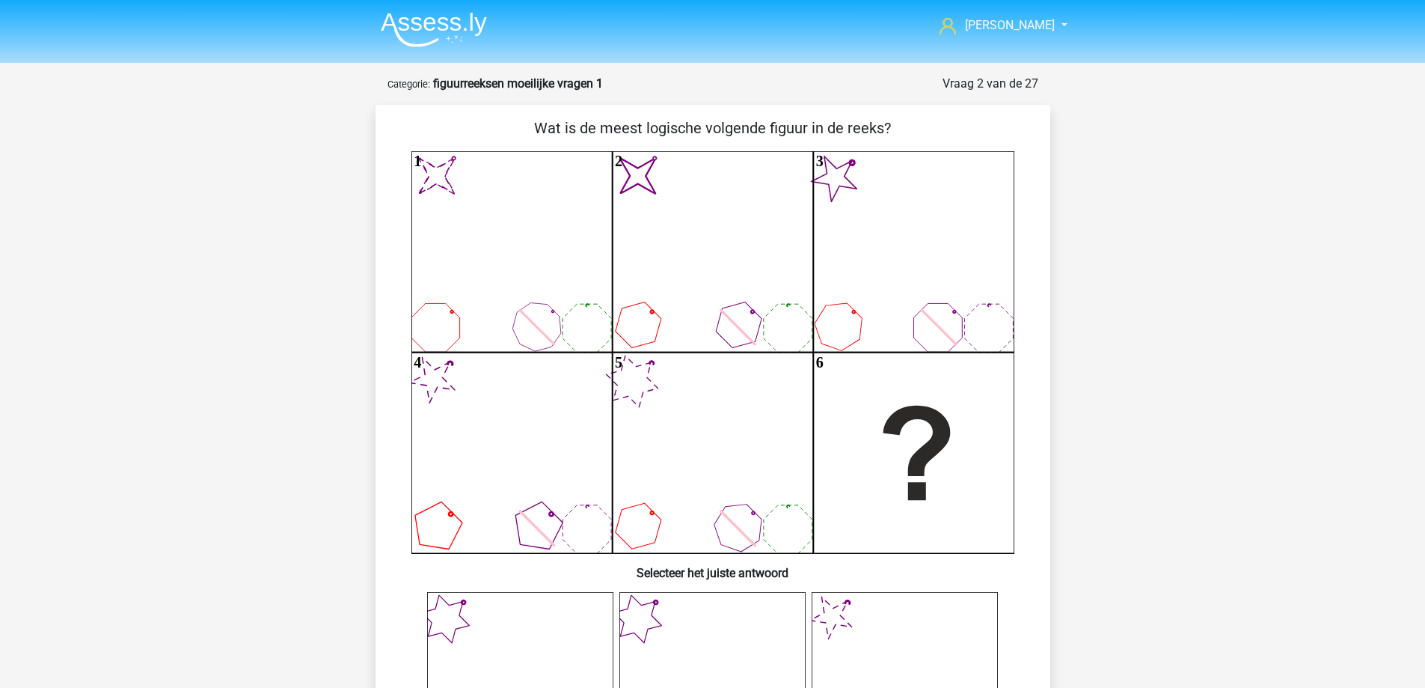
click at [426, 25] on img at bounding box center [434, 29] width 106 height 35
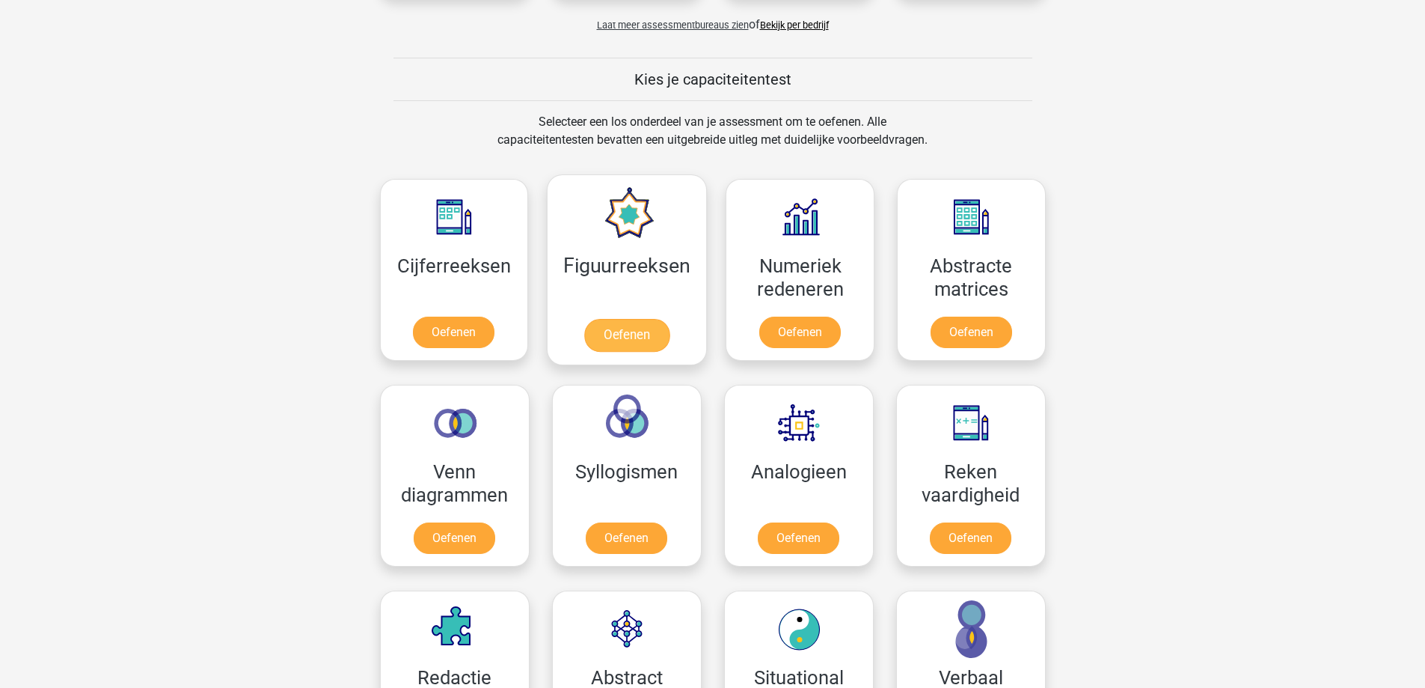
scroll to position [524, 0]
click at [641, 324] on link "Oefenen" at bounding box center [626, 334] width 85 height 33
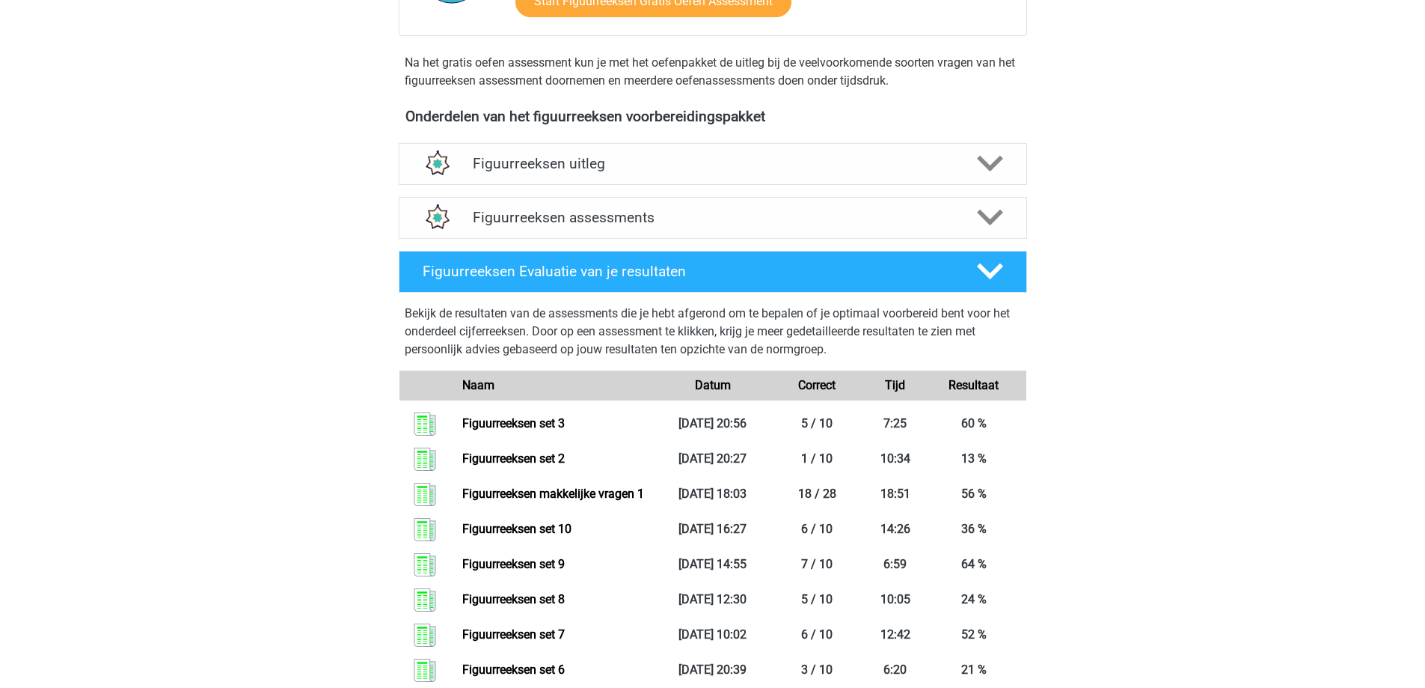
scroll to position [449, 0]
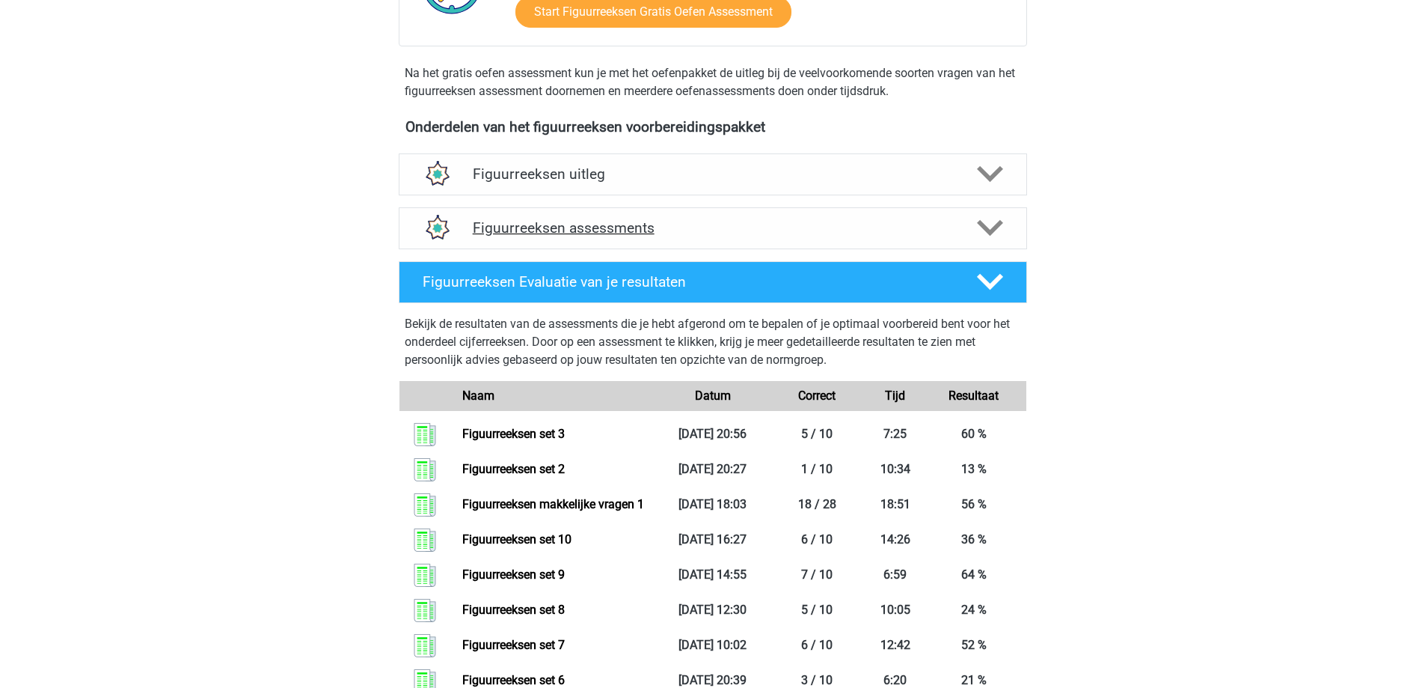
click at [999, 226] on polygon at bounding box center [990, 228] width 26 height 16
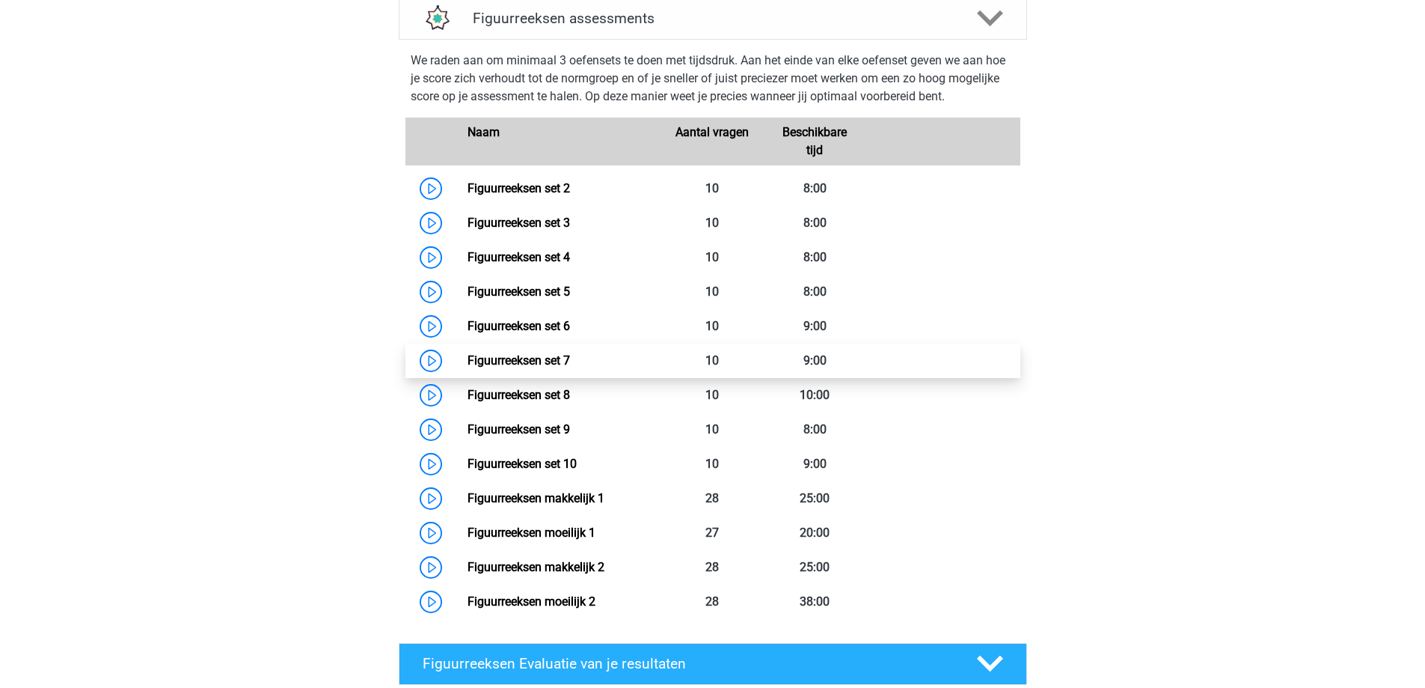
scroll to position [673, 0]
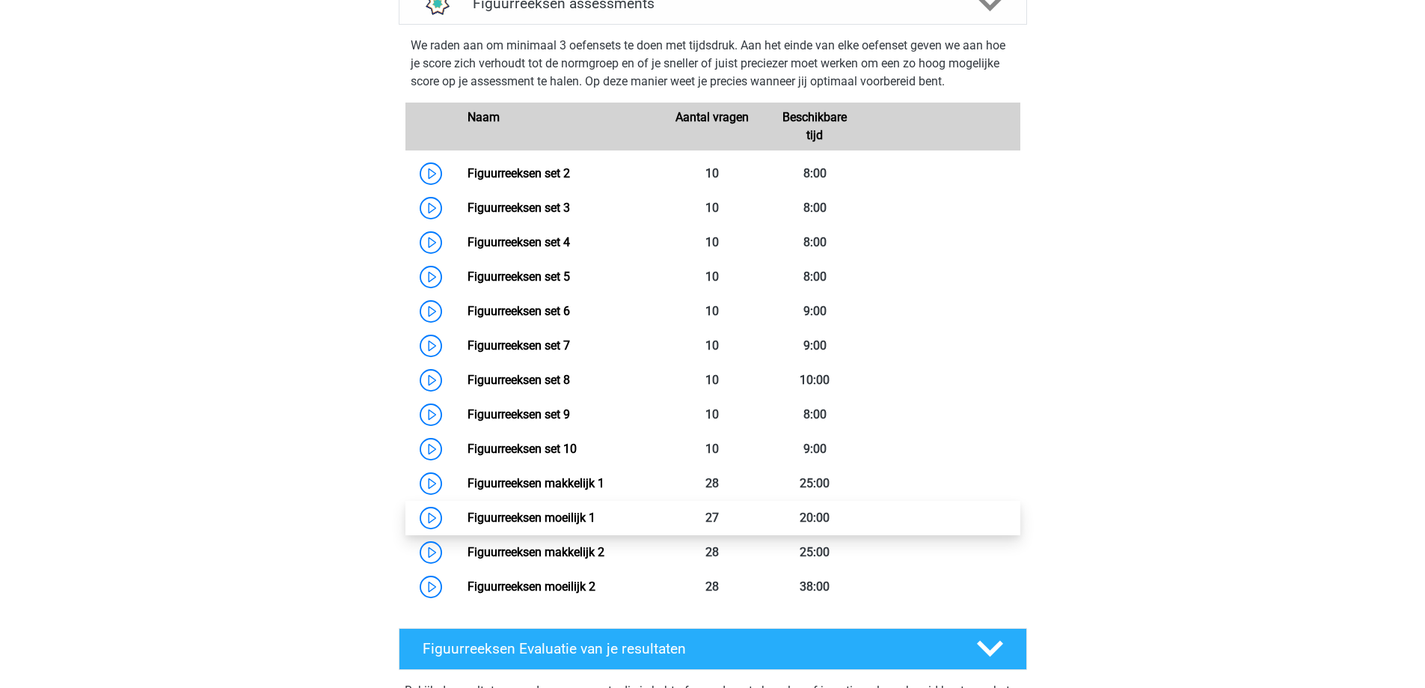
click at [565, 515] on link "Figuurreeksen moeilijk 1" at bounding box center [532, 517] width 128 height 14
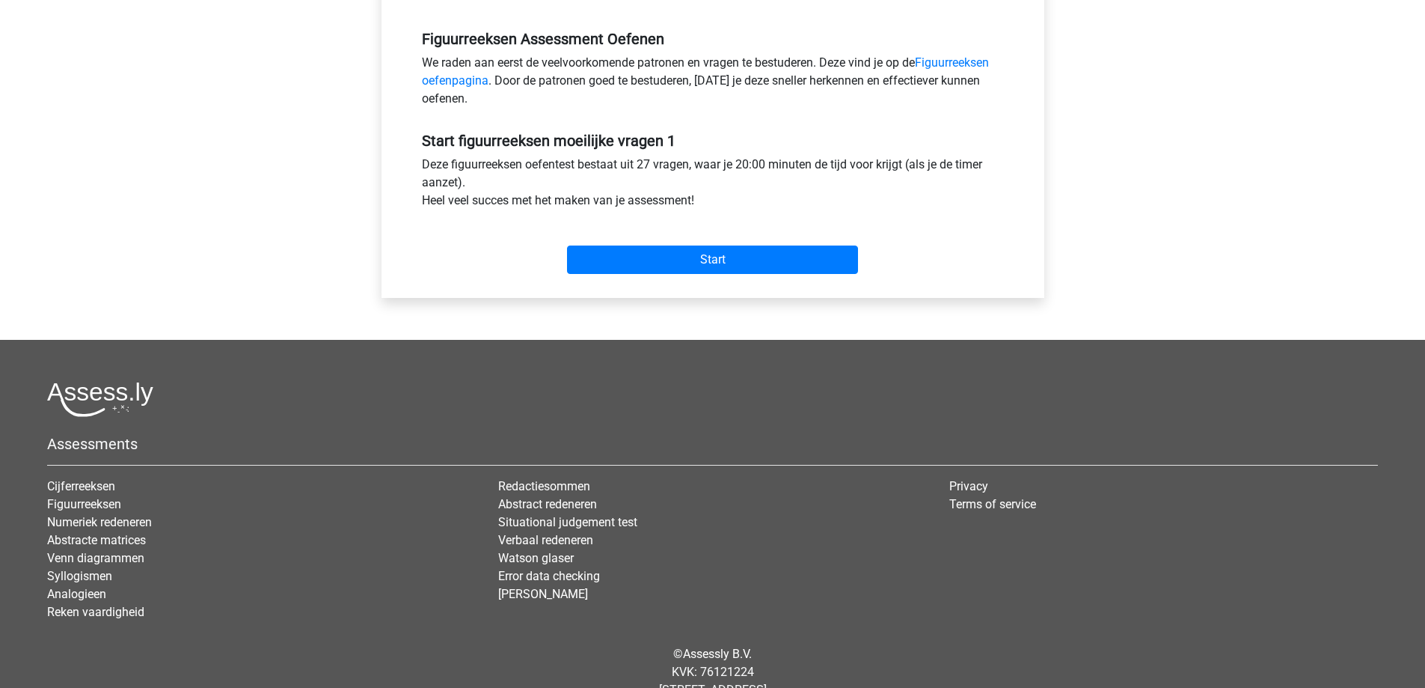
scroll to position [449, 0]
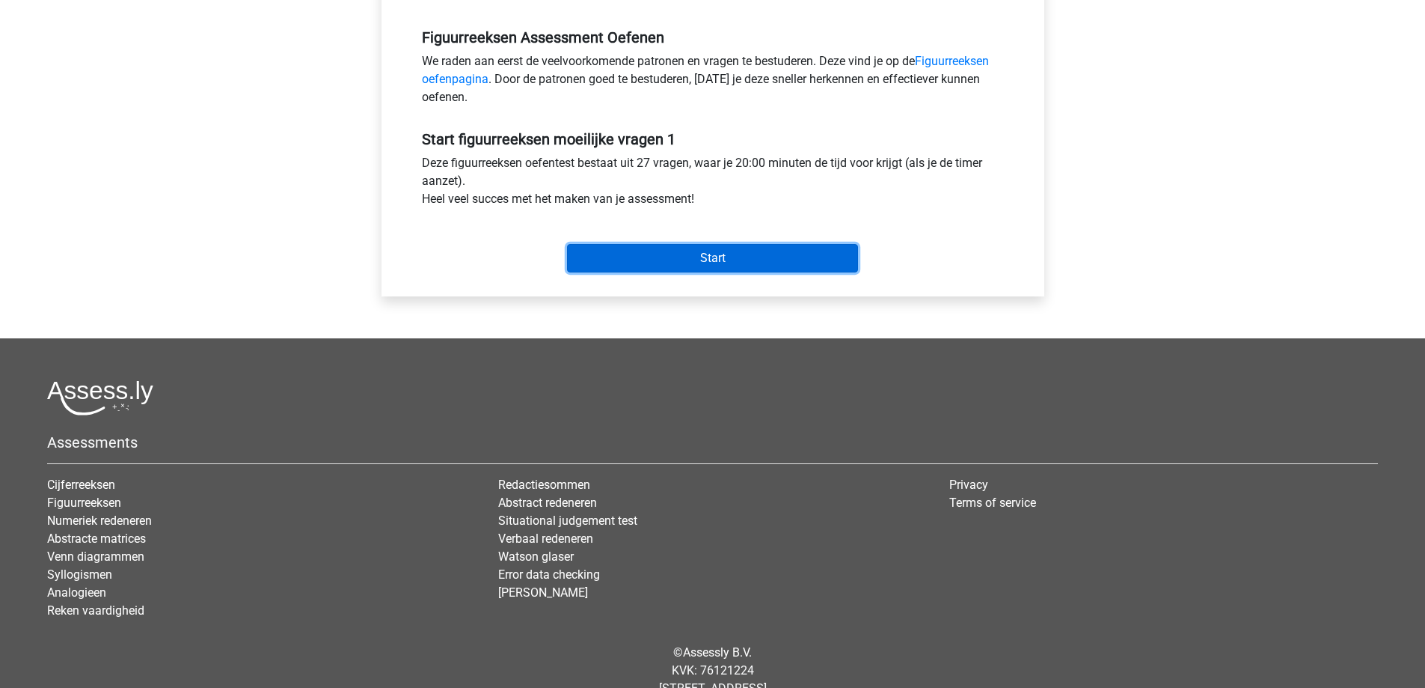
click at [690, 262] on input "Start" at bounding box center [712, 258] width 291 height 28
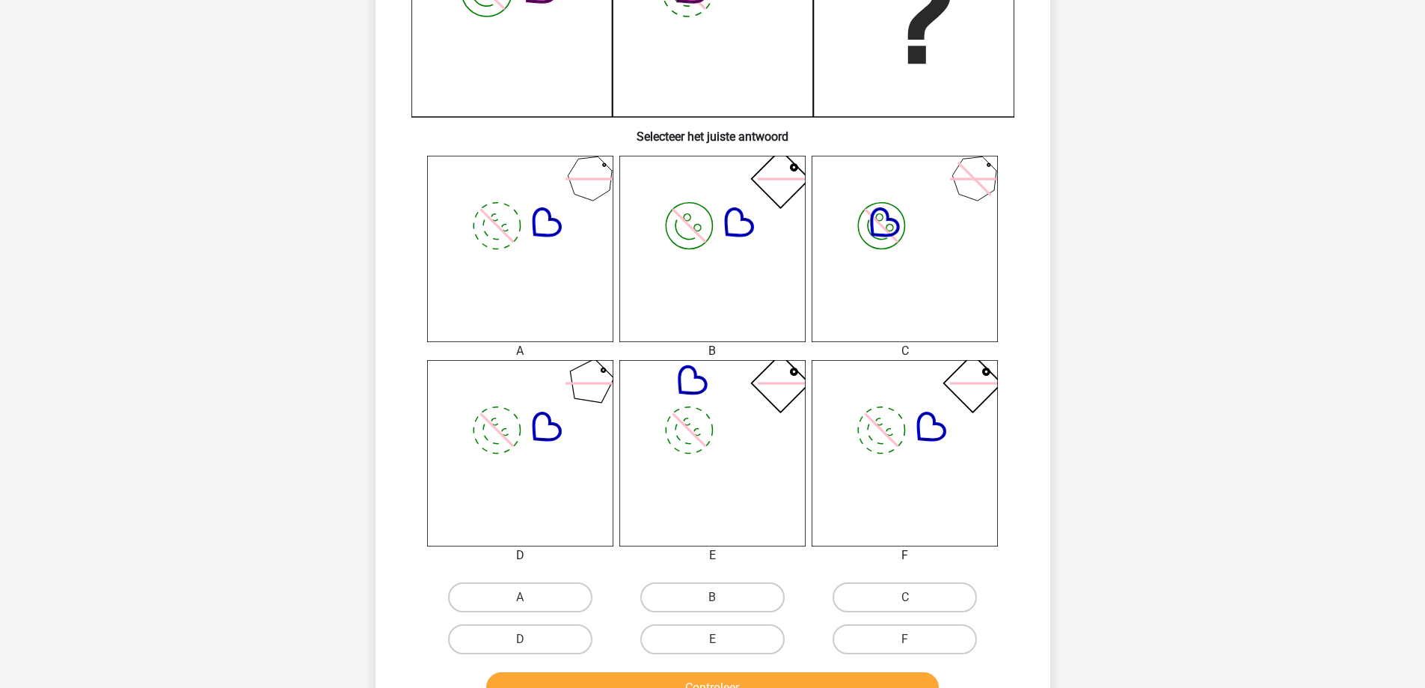
scroll to position [524, 0]
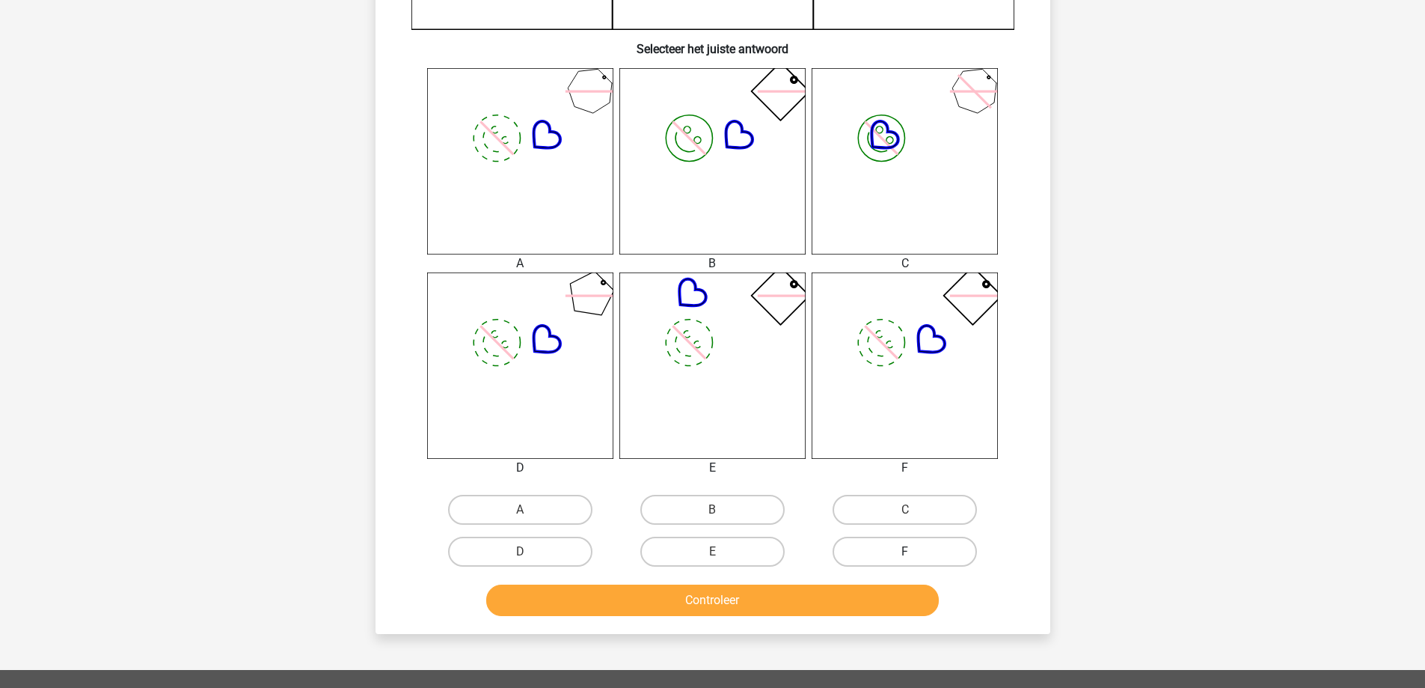
click at [902, 550] on label "F" at bounding box center [905, 551] width 144 height 30
click at [905, 551] on input "F" at bounding box center [910, 556] width 10 height 10
radio input "true"
click at [824, 601] on button "Controleer" at bounding box center [712, 599] width 453 height 31
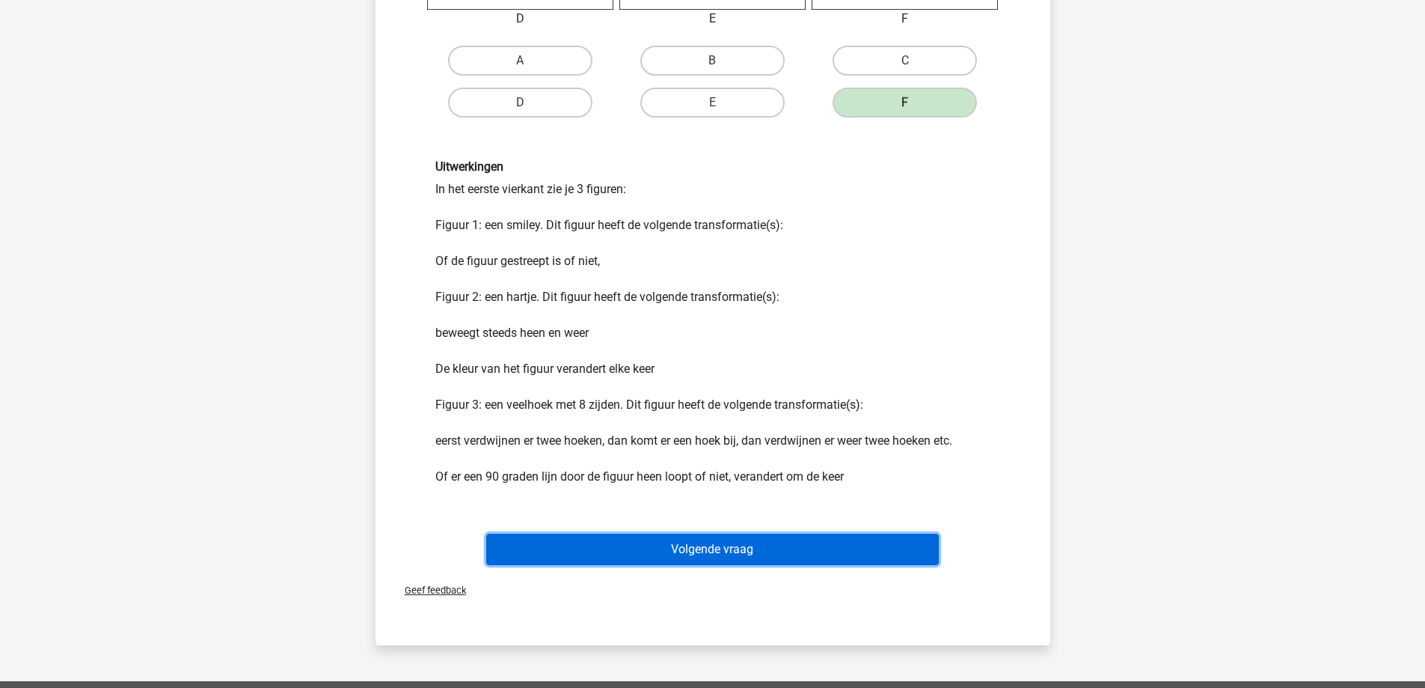
click at [753, 541] on button "Volgende vraag" at bounding box center [712, 548] width 453 height 31
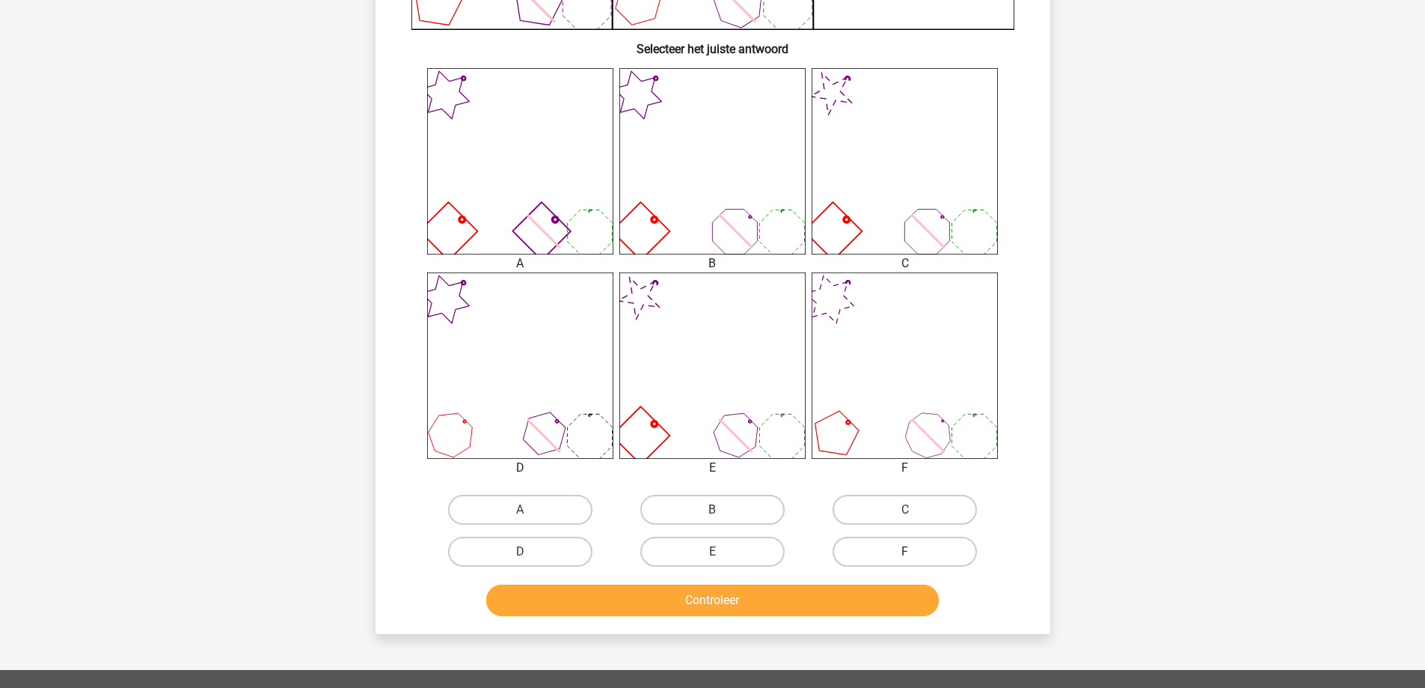
click at [891, 559] on label "F" at bounding box center [905, 551] width 144 height 30
click at [905, 559] on input "F" at bounding box center [910, 556] width 10 height 10
radio input "true"
click at [836, 604] on button "Controleer" at bounding box center [712, 599] width 453 height 31
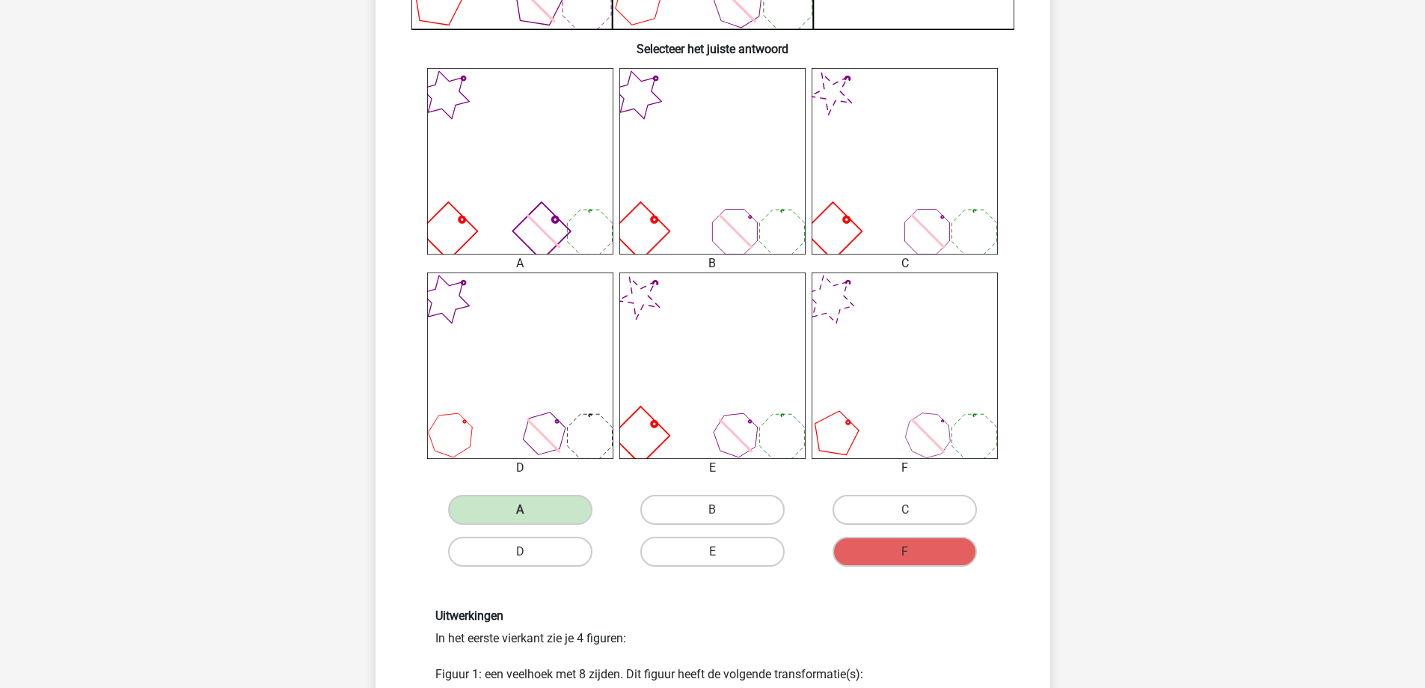
scroll to position [673, 0]
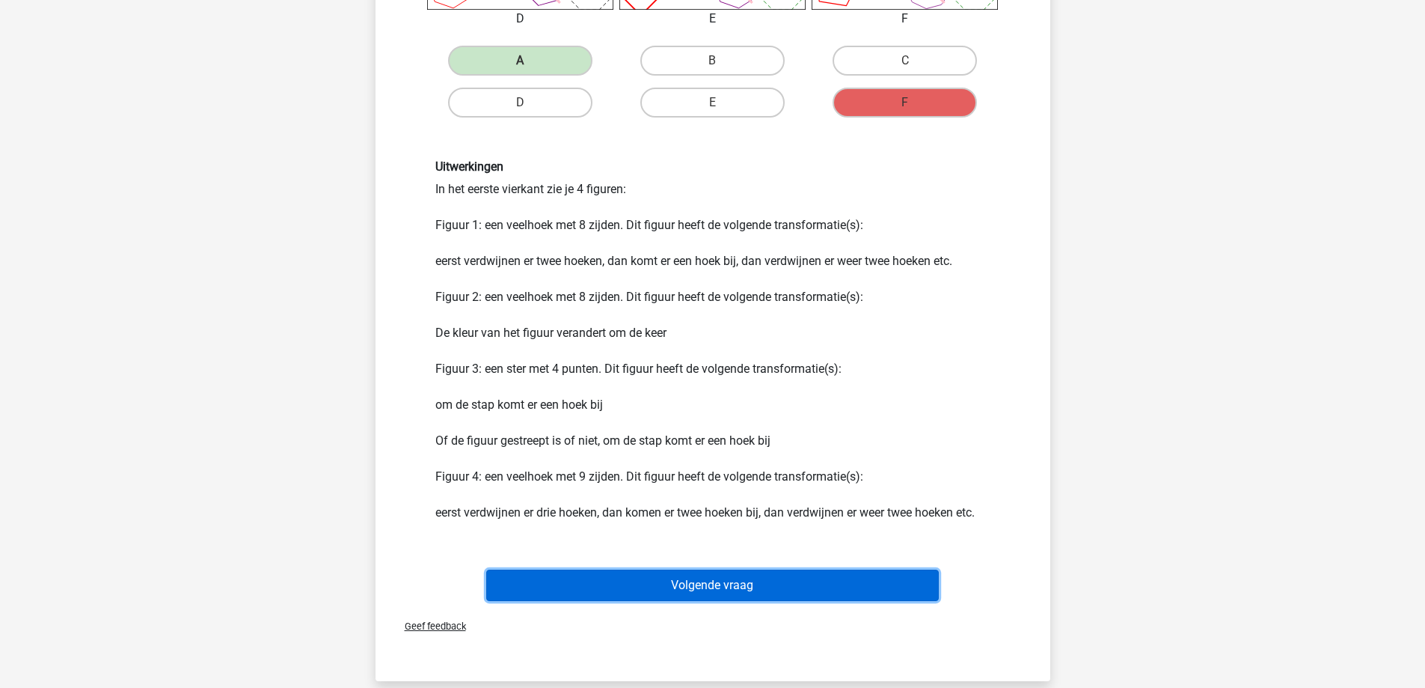
click at [697, 584] on button "Volgende vraag" at bounding box center [712, 584] width 453 height 31
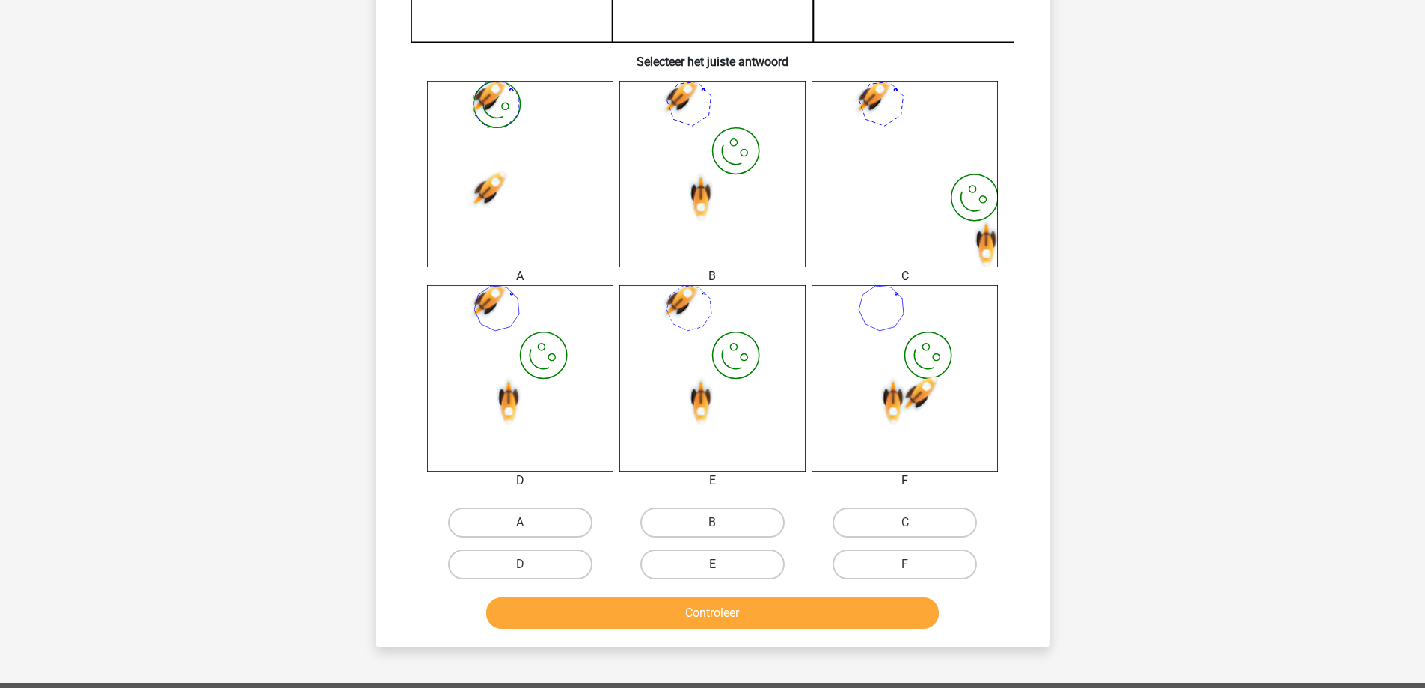
scroll to position [524, 0]
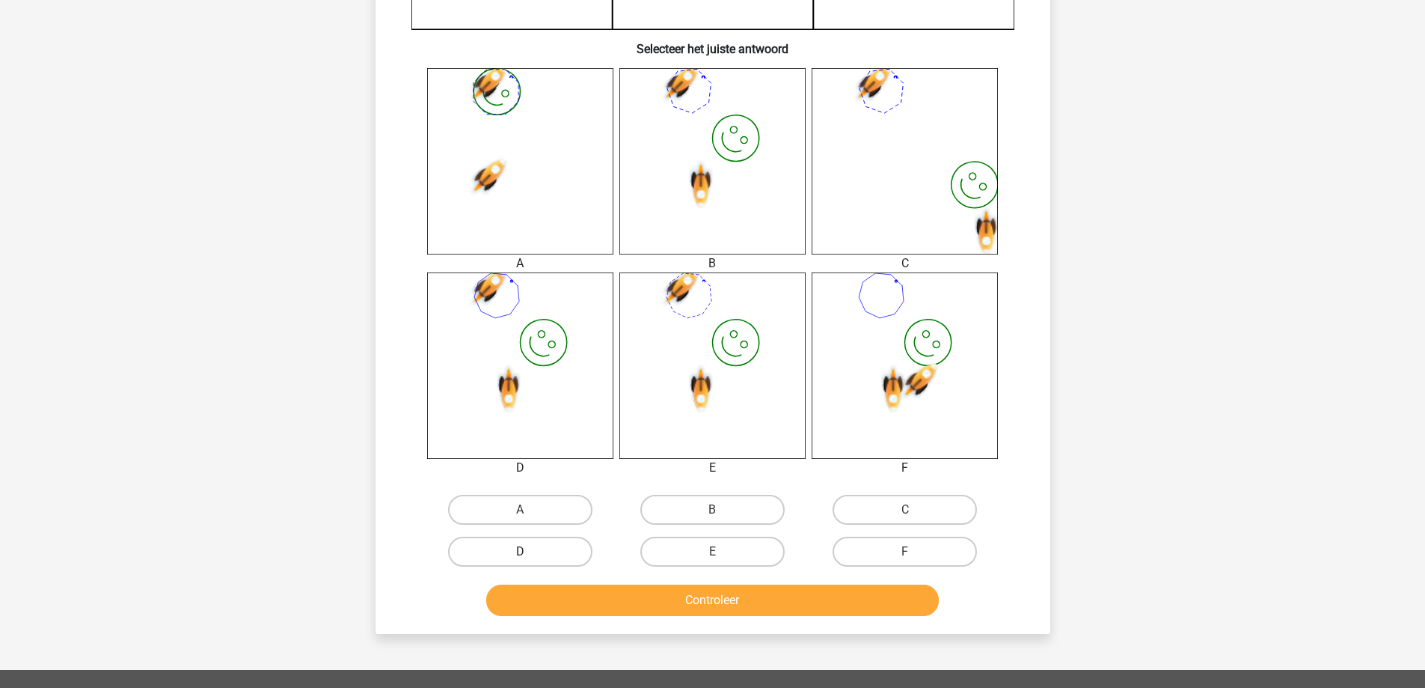
drag, startPoint x: 527, startPoint y: 544, endPoint x: 531, endPoint y: 553, distance: 10.0
click at [527, 545] on label "D" at bounding box center [520, 551] width 144 height 30
click at [527, 551] on input "D" at bounding box center [525, 556] width 10 height 10
radio input "true"
click at [566, 607] on button "Controleer" at bounding box center [712, 599] width 453 height 31
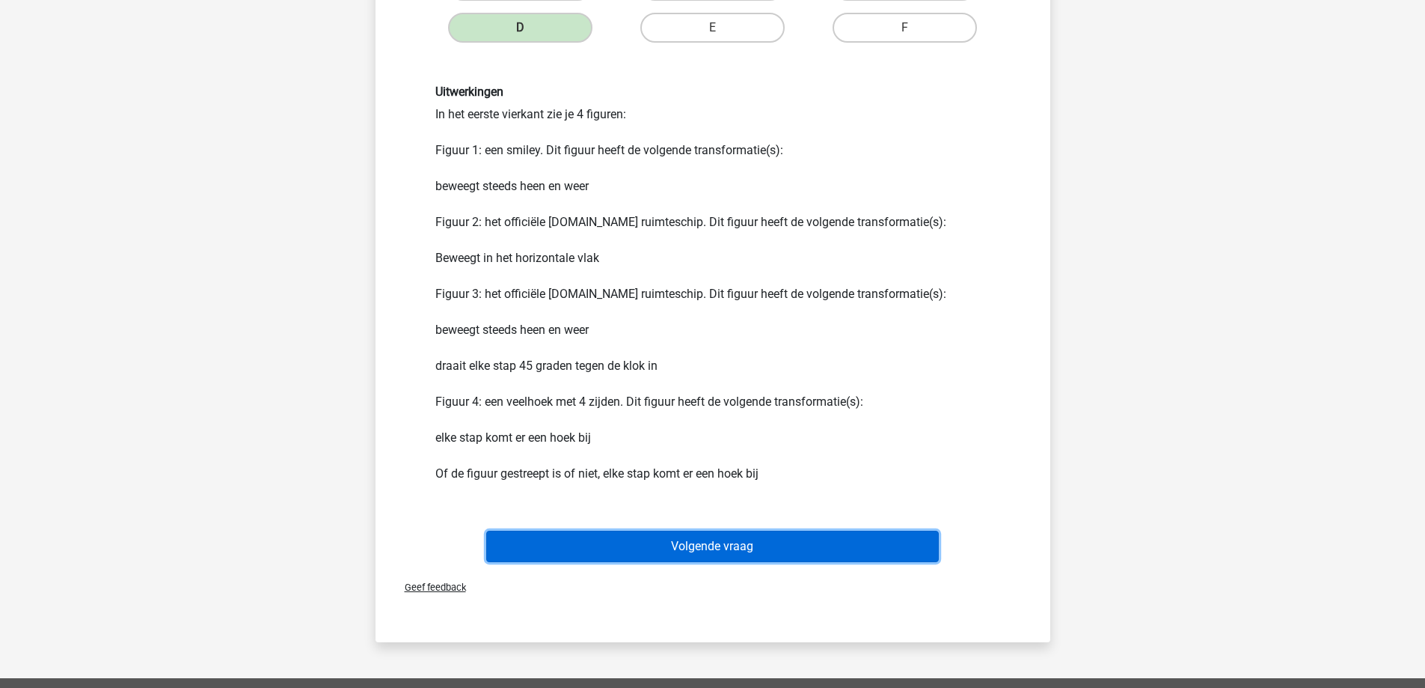
click at [610, 536] on button "Volgende vraag" at bounding box center [712, 545] width 453 height 31
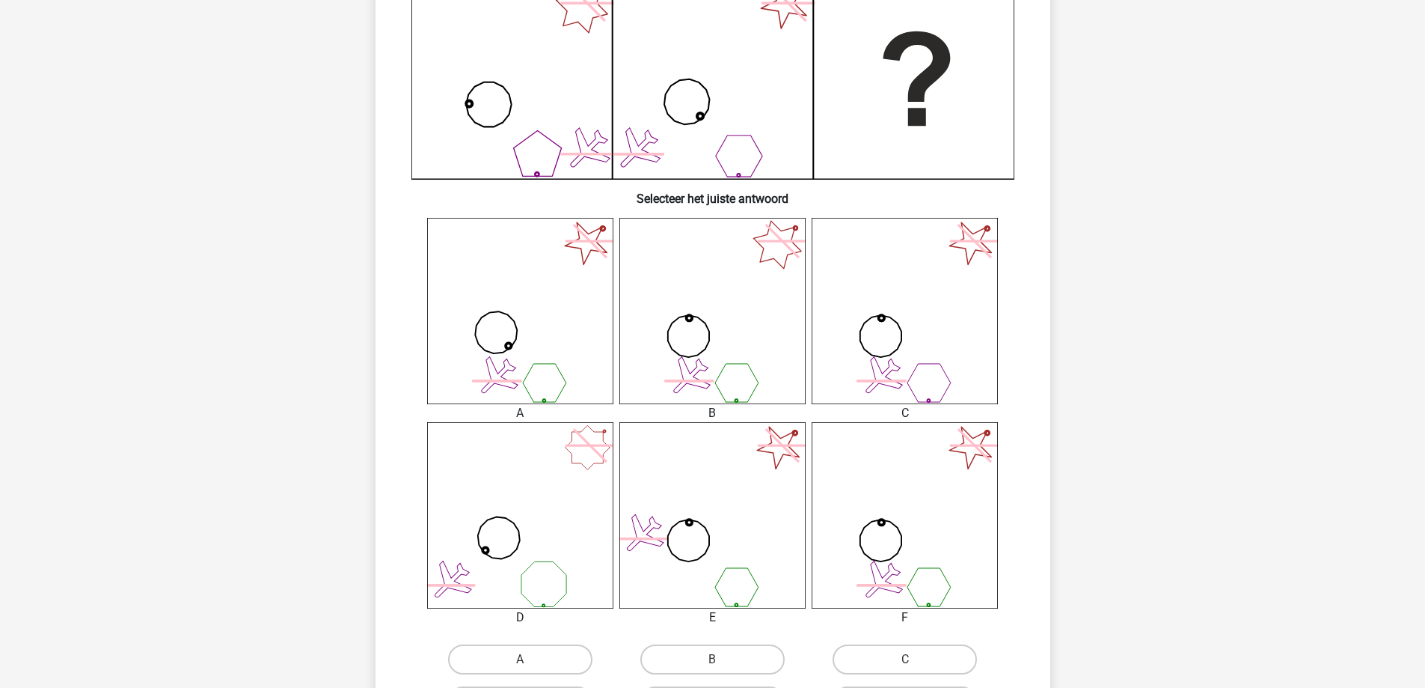
scroll to position [449, 0]
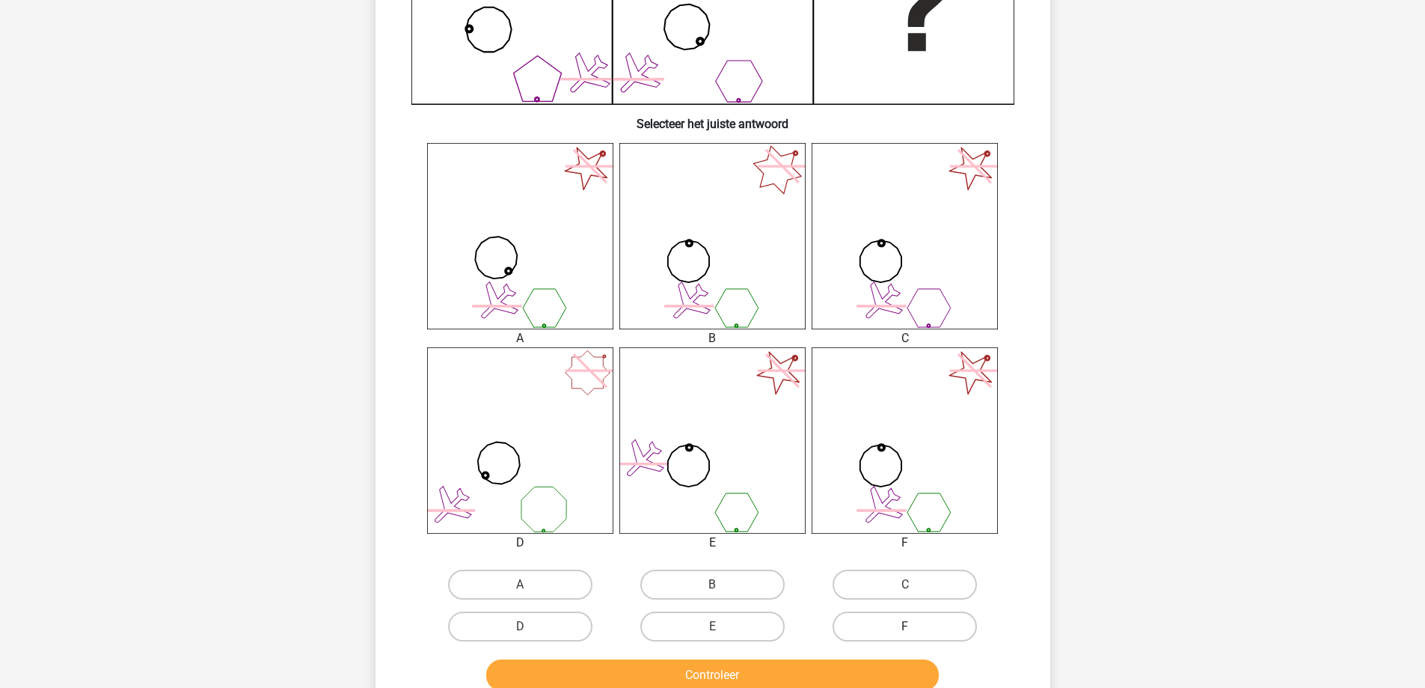
click at [887, 631] on label "F" at bounding box center [905, 626] width 144 height 30
click at [905, 631] on input "F" at bounding box center [910, 631] width 10 height 10
radio input "true"
click at [837, 673] on button "Controleer" at bounding box center [712, 674] width 453 height 31
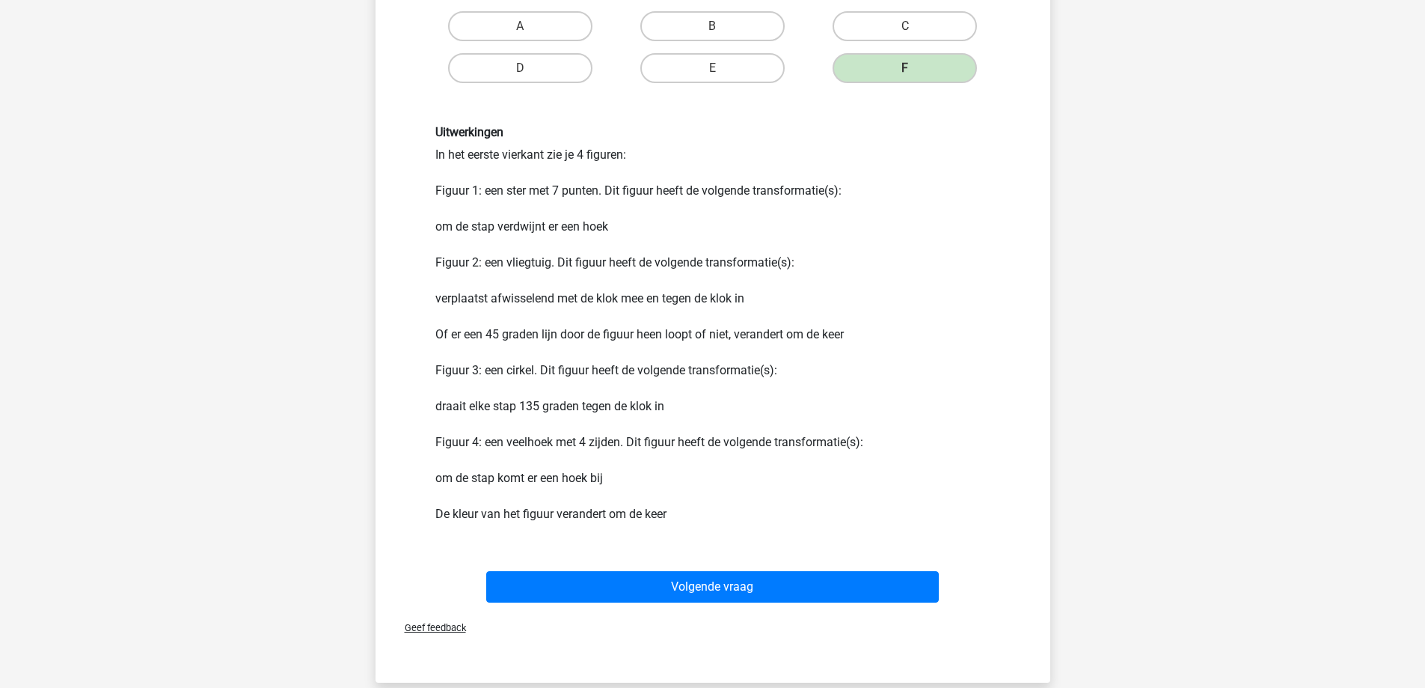
scroll to position [1122, 0]
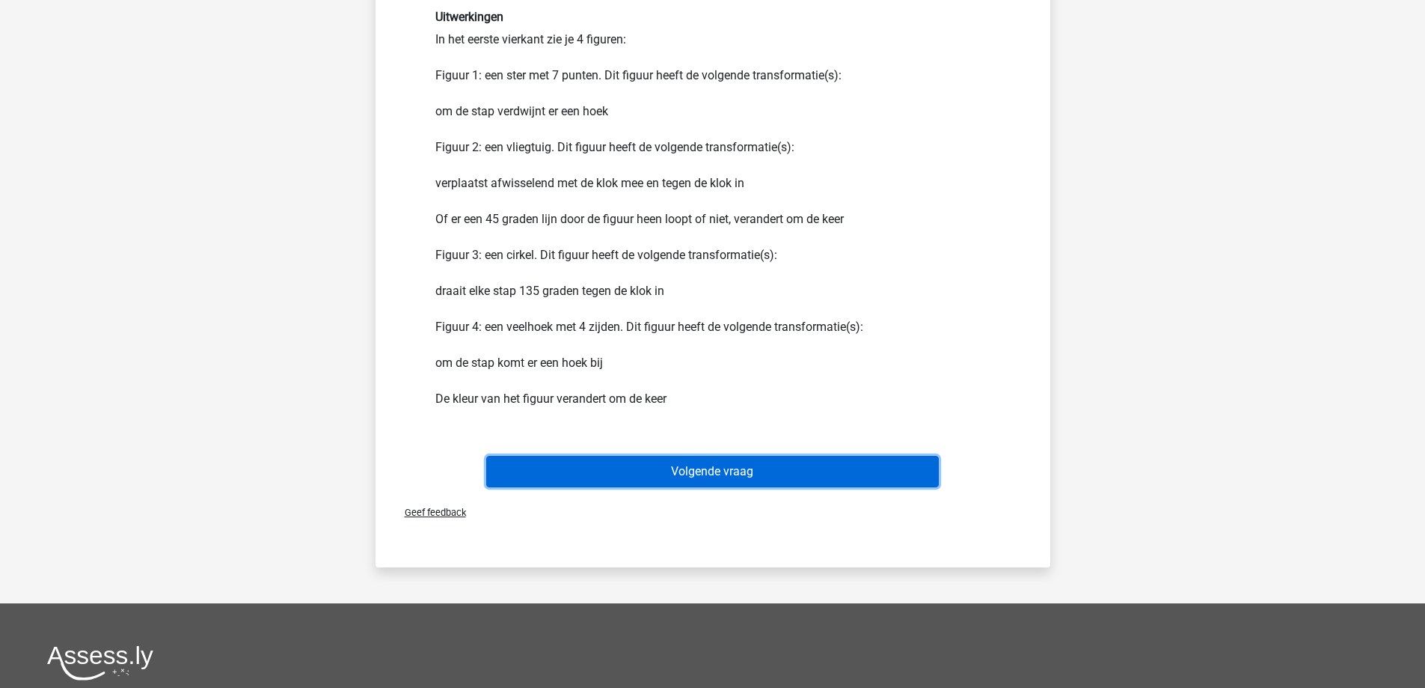
click at [703, 462] on button "Volgende vraag" at bounding box center [712, 471] width 453 height 31
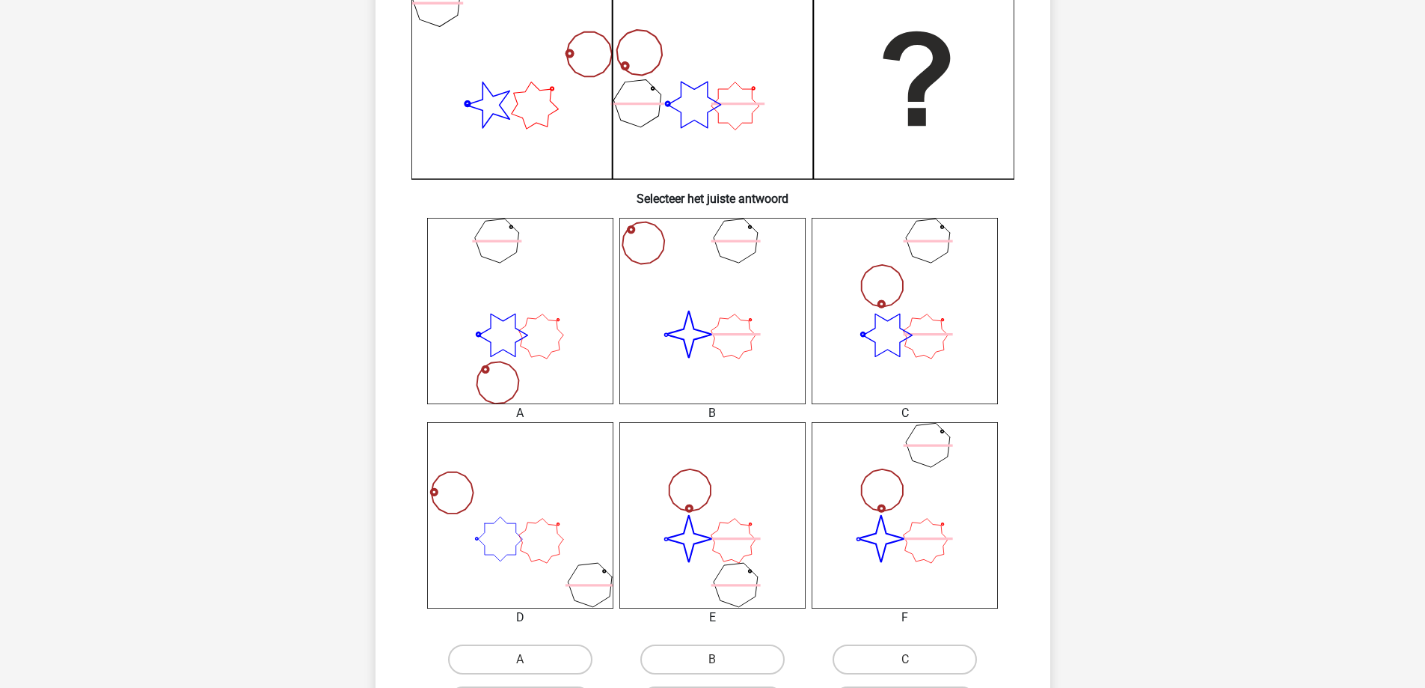
scroll to position [449, 0]
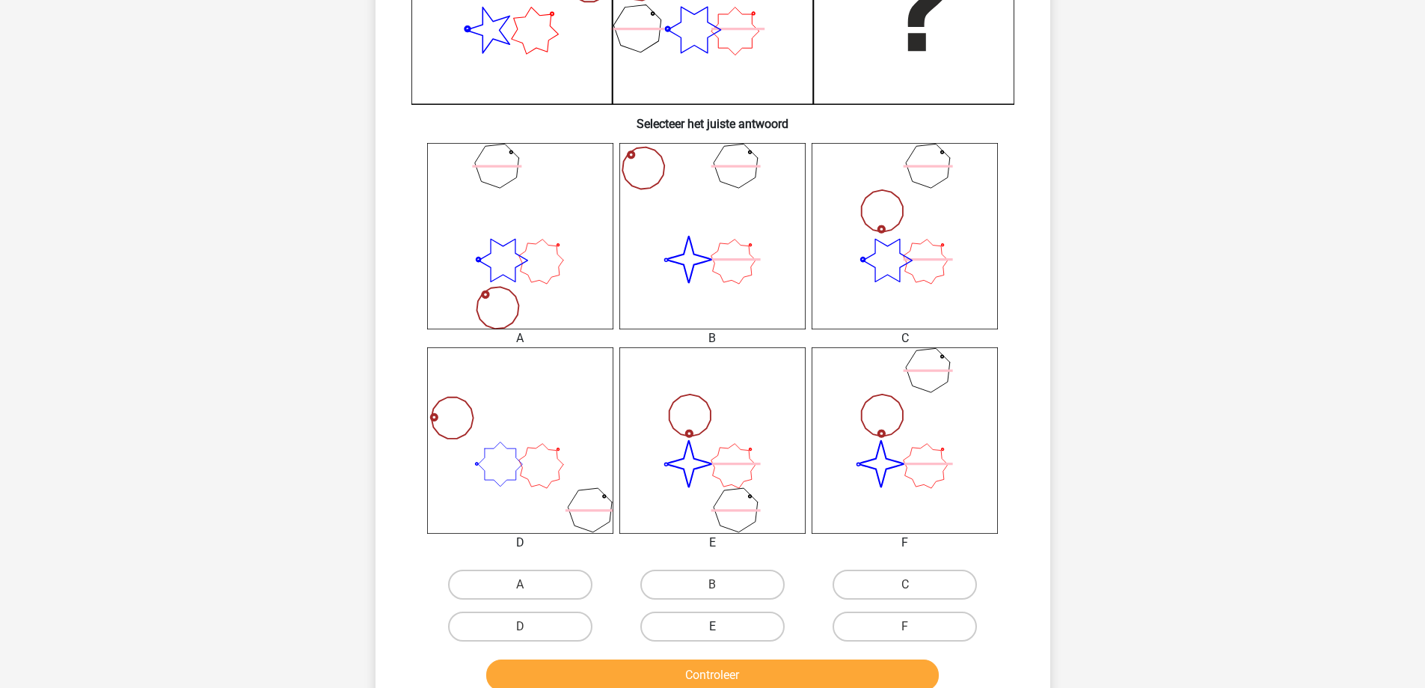
click at [729, 624] on label "E" at bounding box center [712, 626] width 144 height 30
click at [722, 626] on input "E" at bounding box center [717, 631] width 10 height 10
radio input "true"
click at [730, 673] on button "Controleer" at bounding box center [712, 674] width 453 height 31
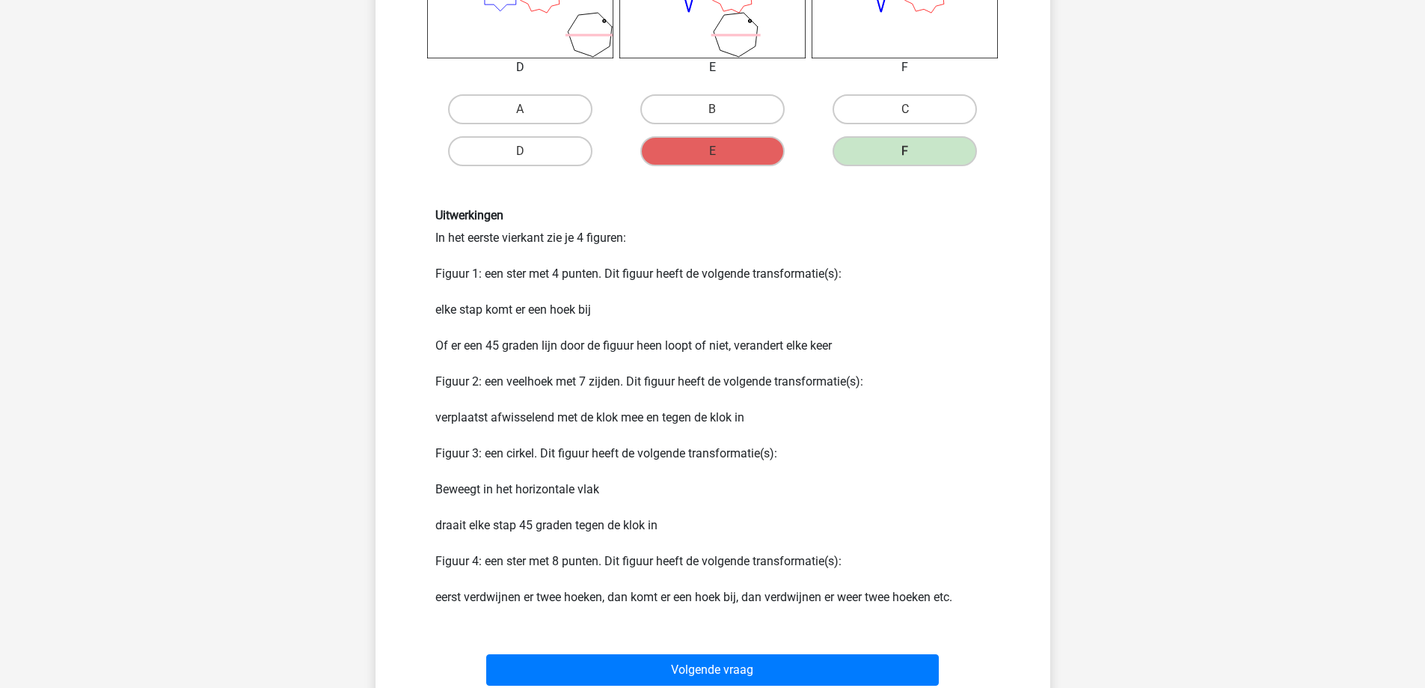
scroll to position [898, 0]
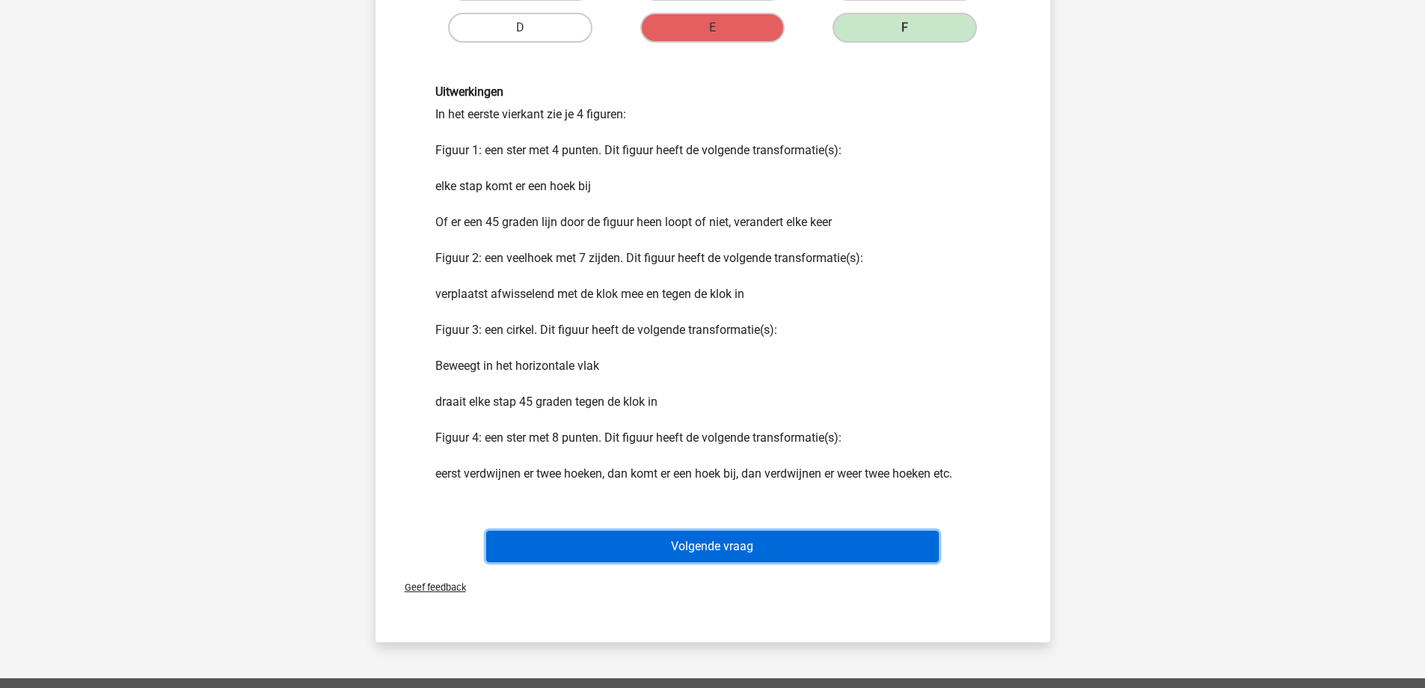
click at [697, 550] on button "Volgende vraag" at bounding box center [712, 545] width 453 height 31
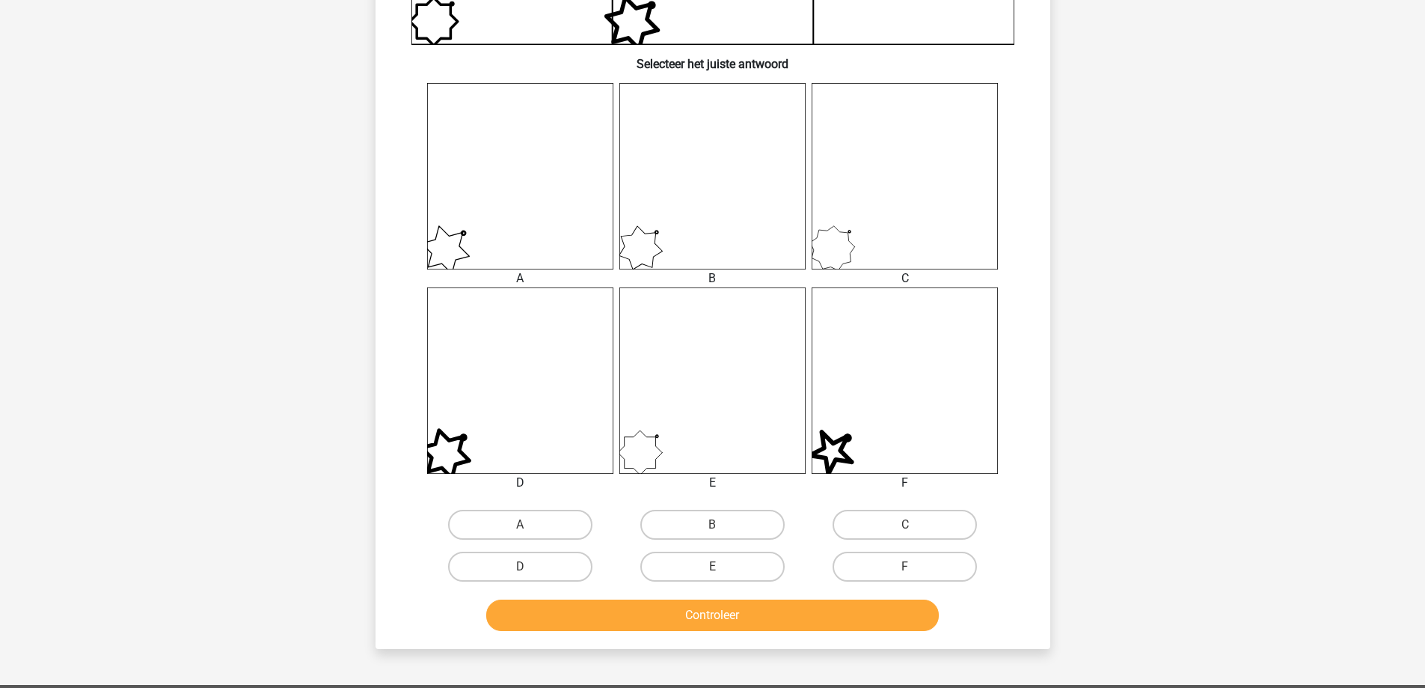
scroll to position [524, 0]
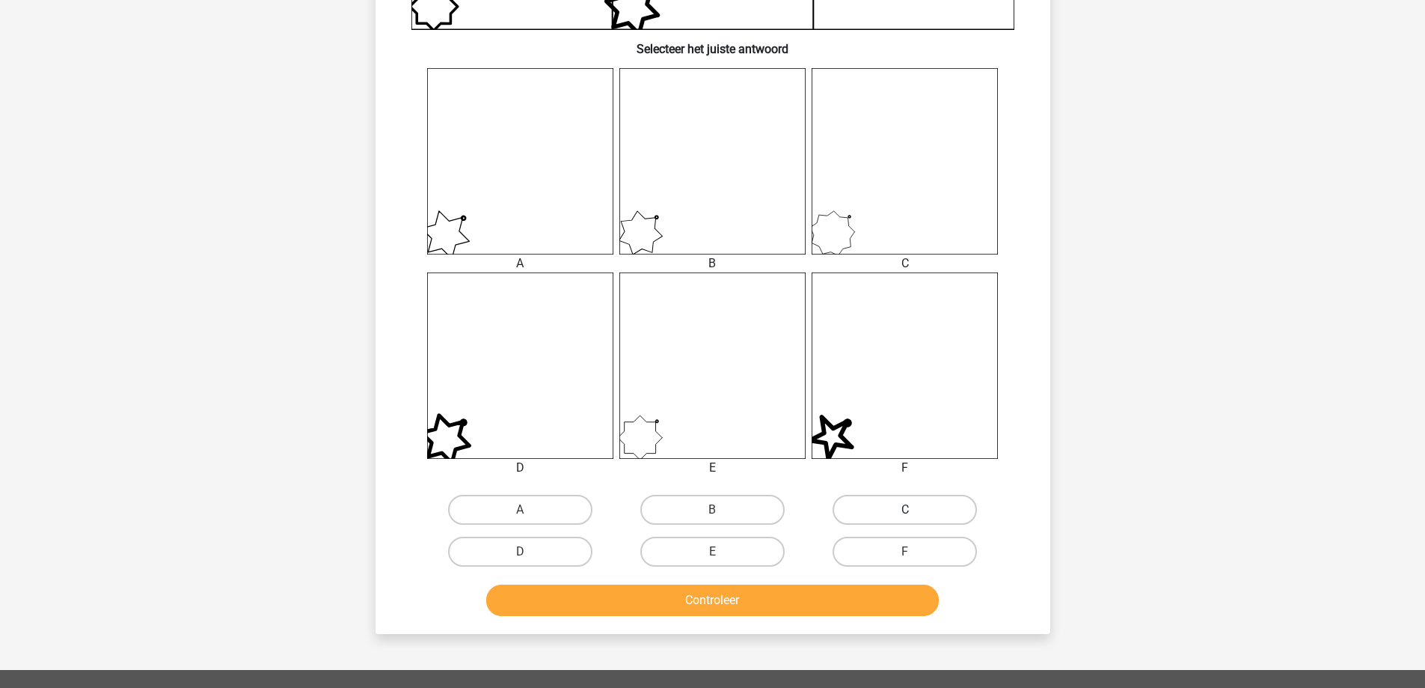
click at [928, 510] on label "C" at bounding box center [905, 510] width 144 height 30
click at [915, 510] on input "C" at bounding box center [910, 514] width 10 height 10
radio input "true"
click at [845, 605] on button "Controleer" at bounding box center [712, 599] width 453 height 31
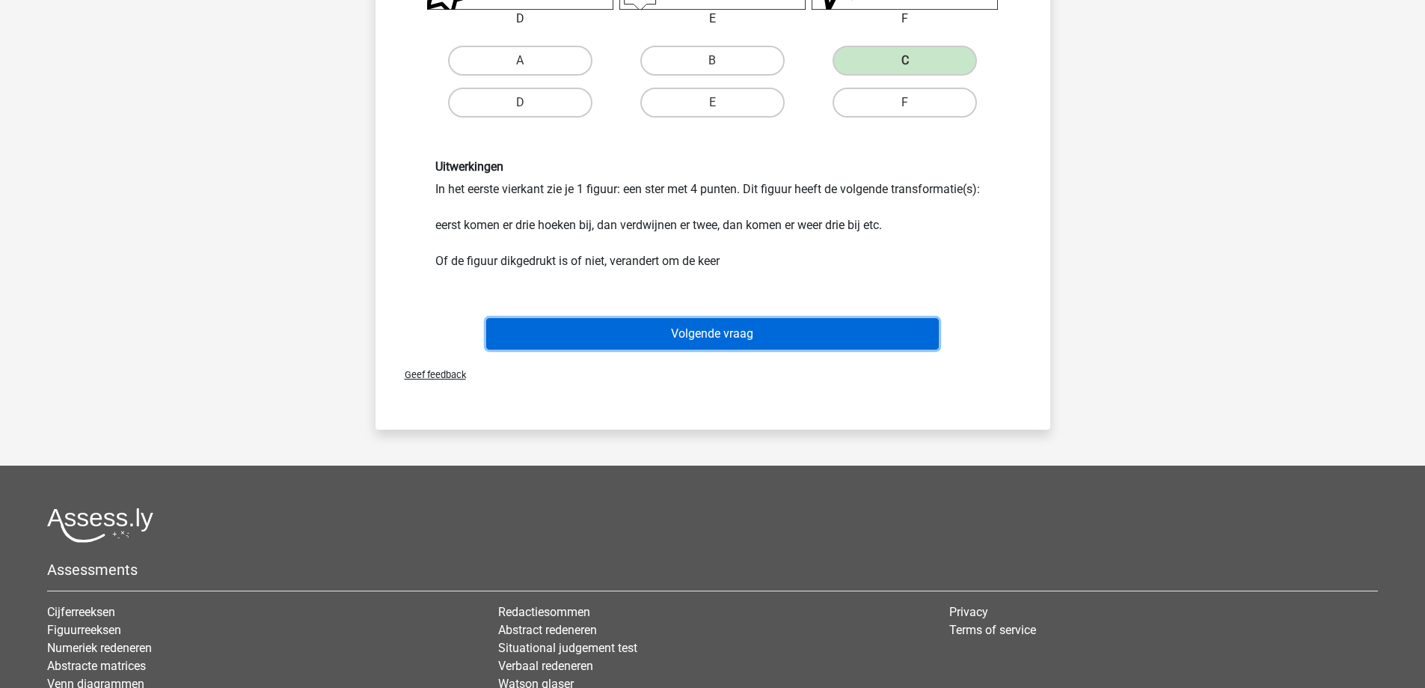
click at [729, 337] on button "Volgende vraag" at bounding box center [712, 333] width 453 height 31
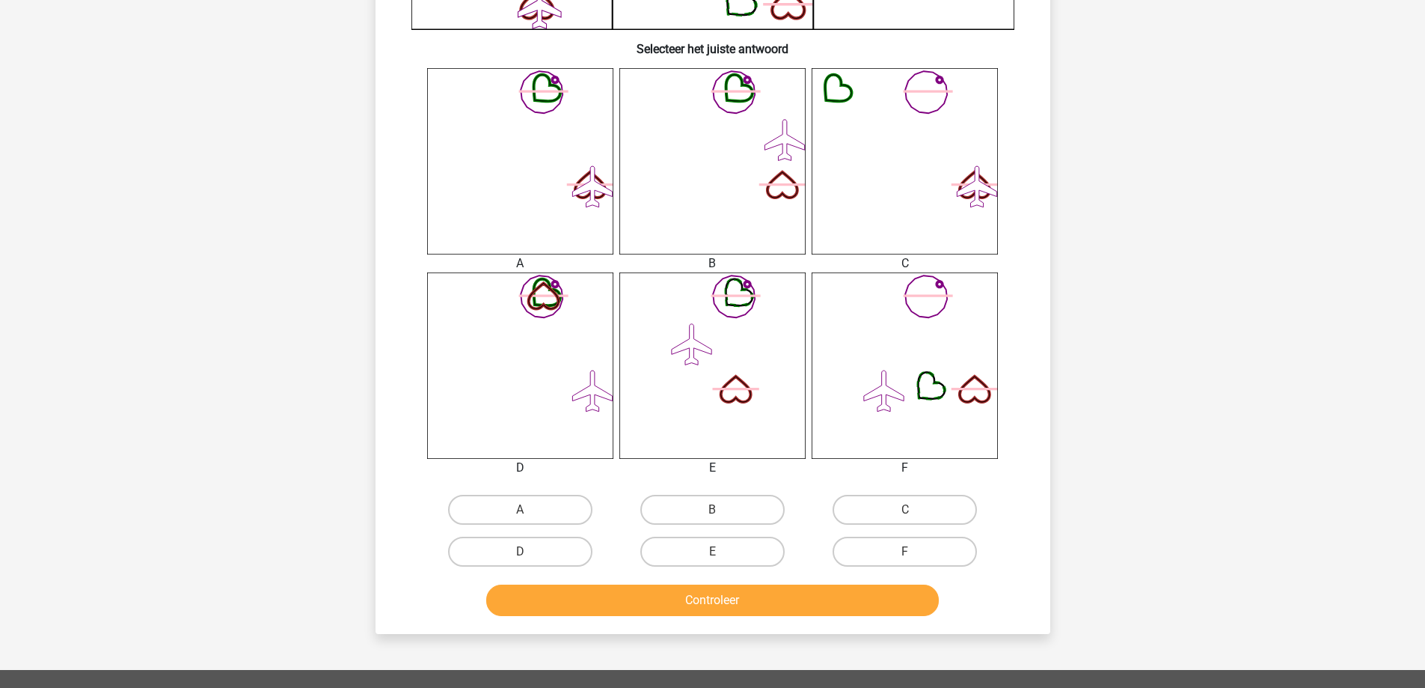
drag, startPoint x: 709, startPoint y: 509, endPoint x: 712, endPoint y: 517, distance: 8.1
click at [710, 508] on label "B" at bounding box center [712, 510] width 144 height 30
click at [712, 509] on input "B" at bounding box center [717, 514] width 10 height 10
radio input "true"
click at [716, 612] on button "Controleer" at bounding box center [712, 599] width 453 height 31
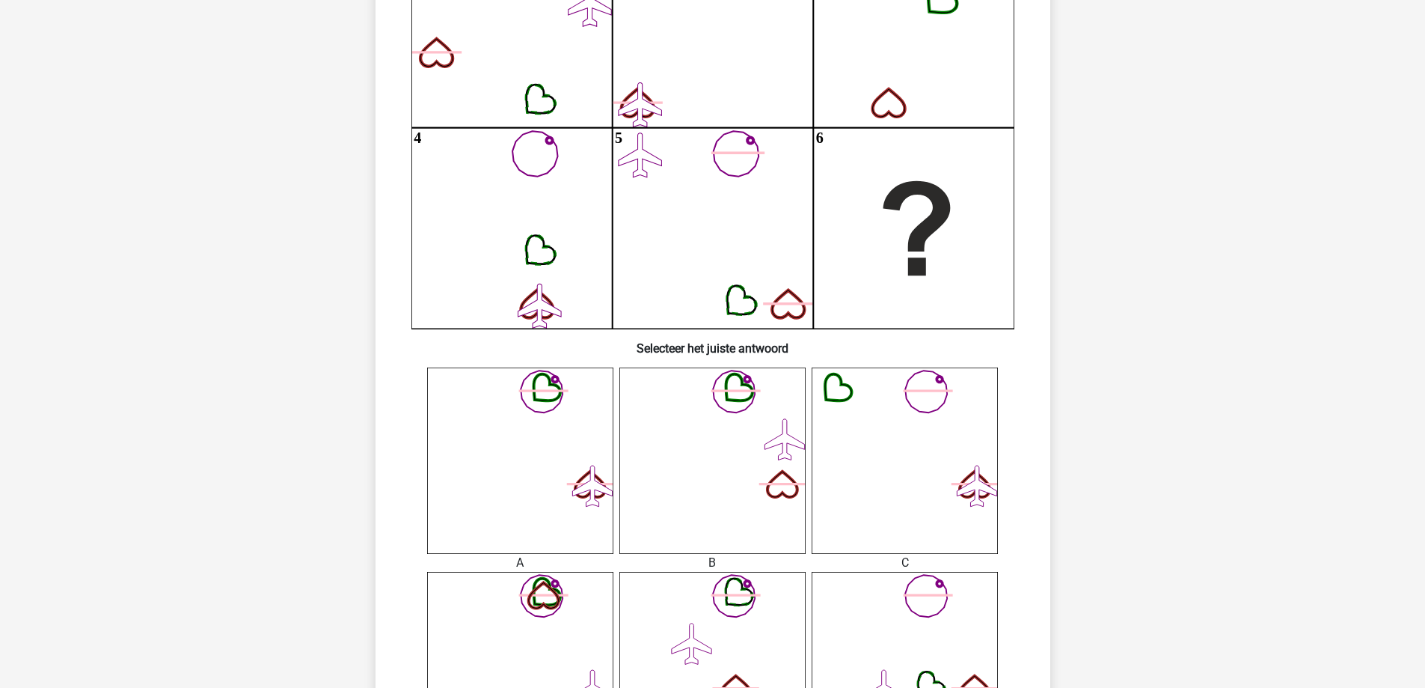
scroll to position [748, 0]
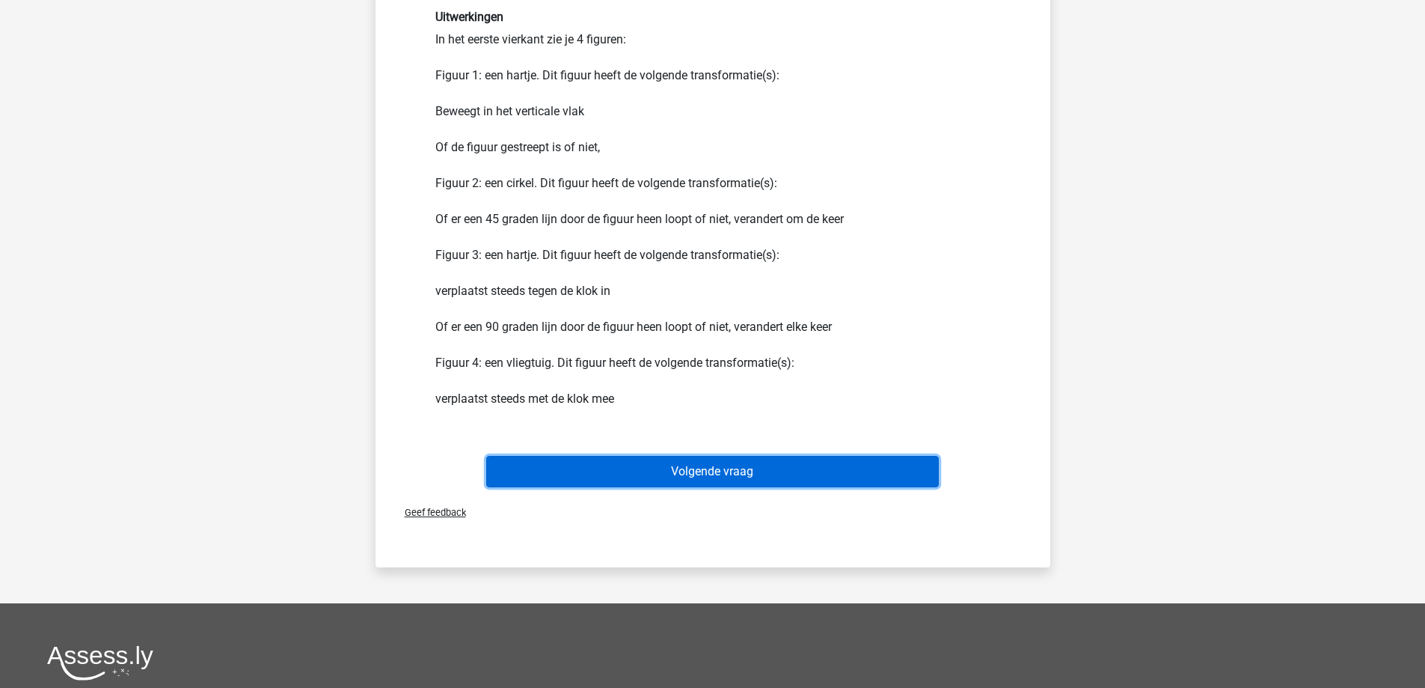
click at [597, 469] on button "Volgende vraag" at bounding box center [712, 471] width 453 height 31
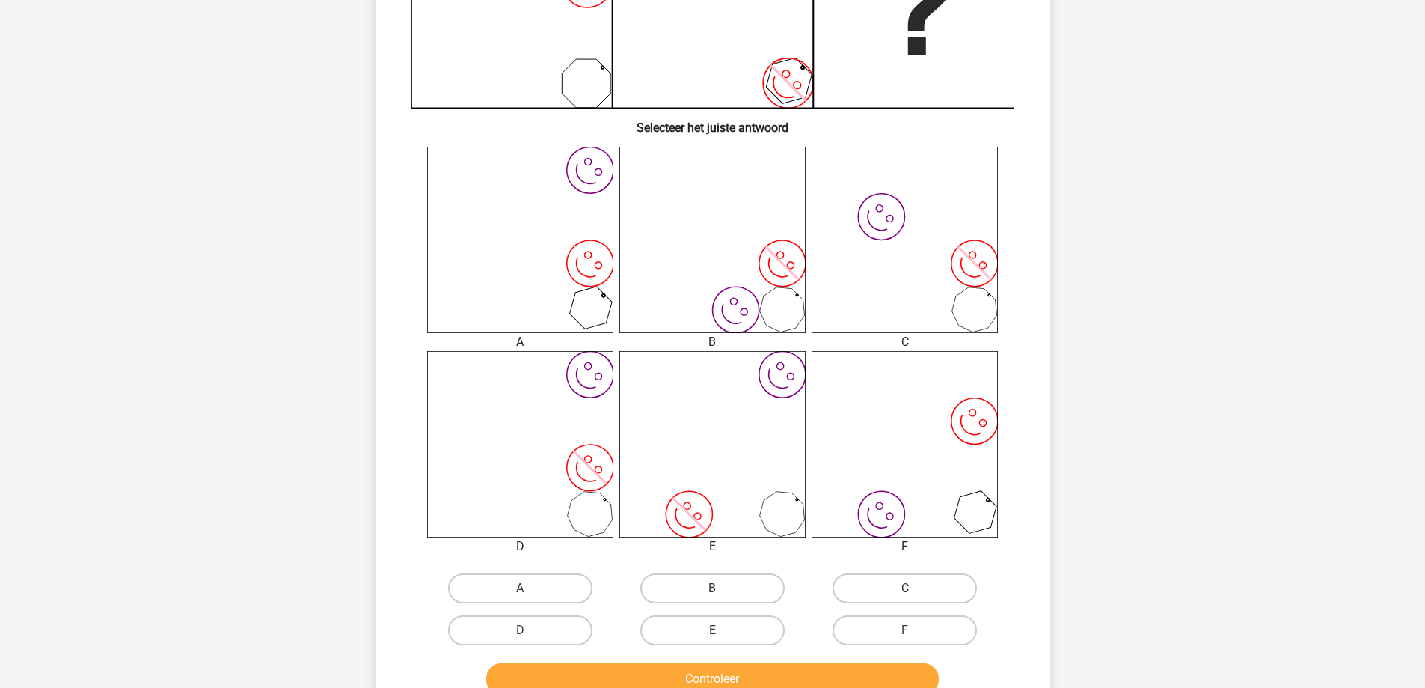
scroll to position [449, 0]
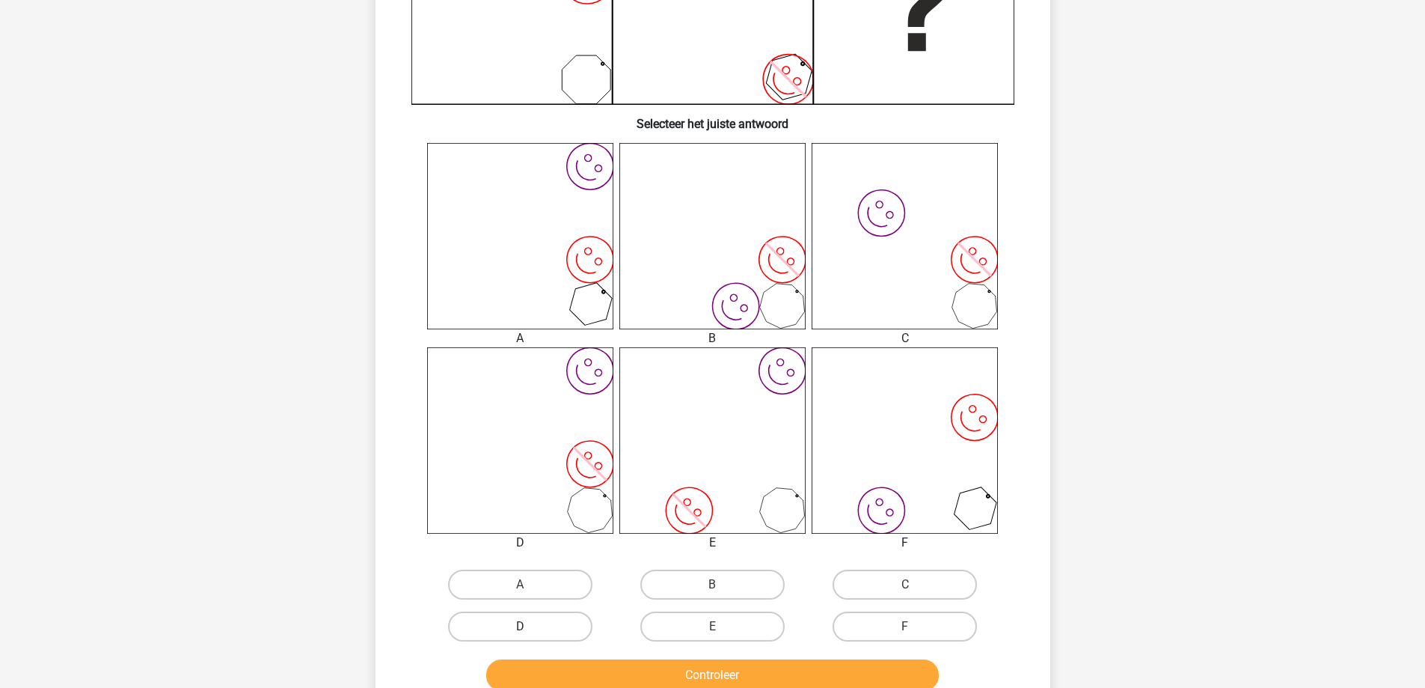
click at [532, 616] on label "D" at bounding box center [520, 626] width 144 height 30
click at [530, 626] on input "D" at bounding box center [525, 631] width 10 height 10
radio input "true"
click at [570, 669] on button "Controleer" at bounding box center [712, 674] width 453 height 31
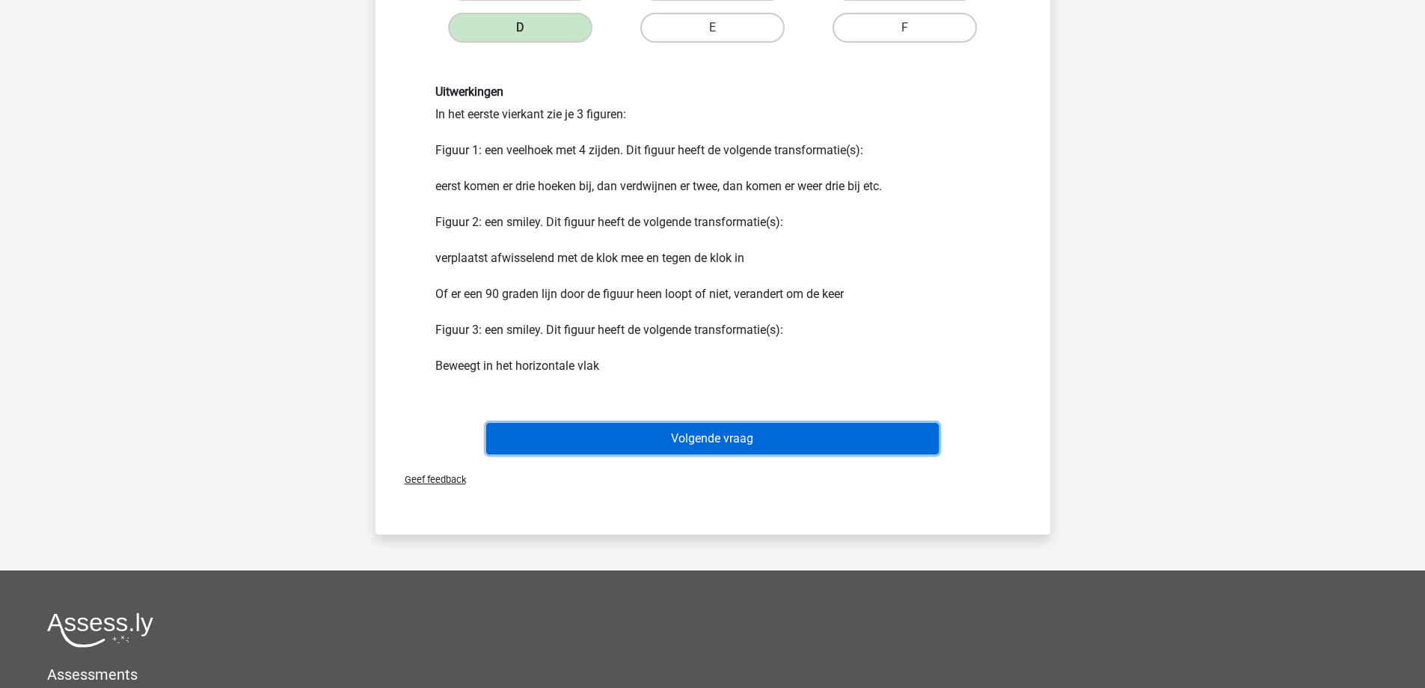
click at [690, 434] on button "Volgende vraag" at bounding box center [712, 438] width 453 height 31
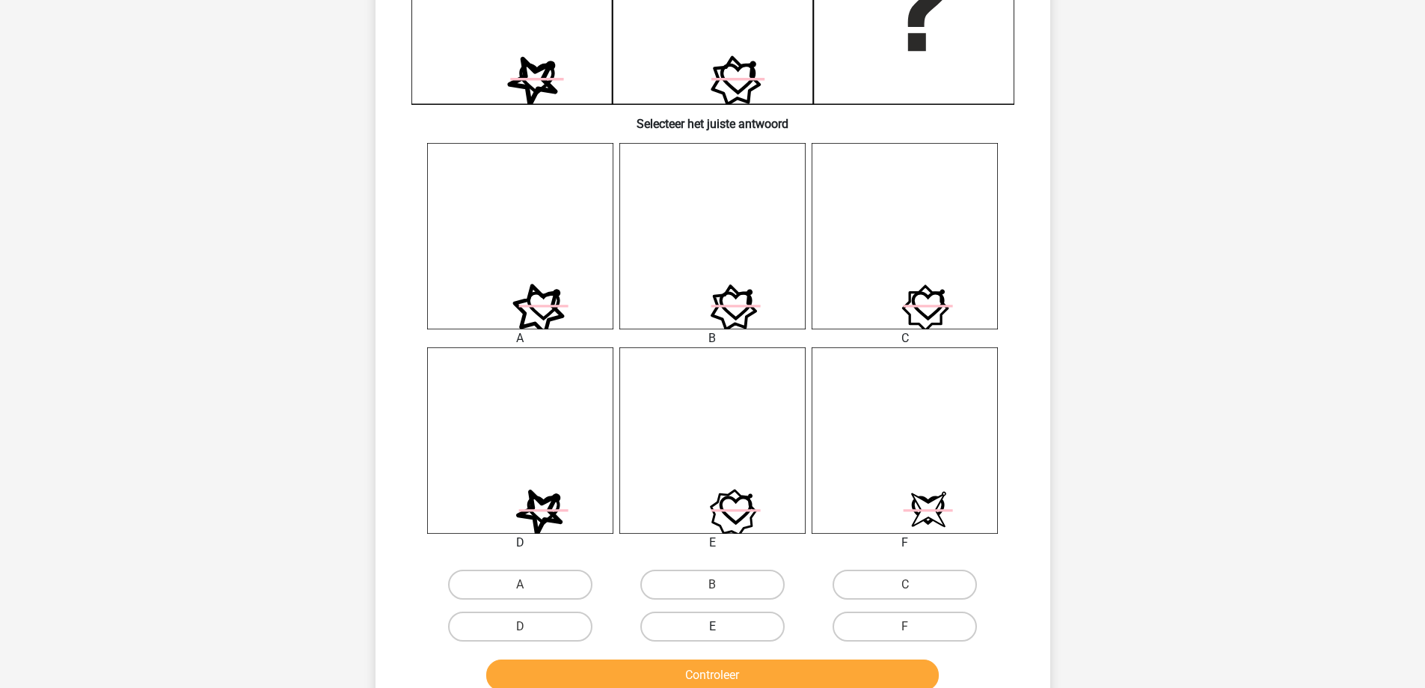
click at [719, 625] on label "E" at bounding box center [712, 626] width 144 height 30
click at [719, 626] on input "E" at bounding box center [717, 631] width 10 height 10
radio input "true"
click at [718, 669] on button "Controleer" at bounding box center [712, 674] width 453 height 31
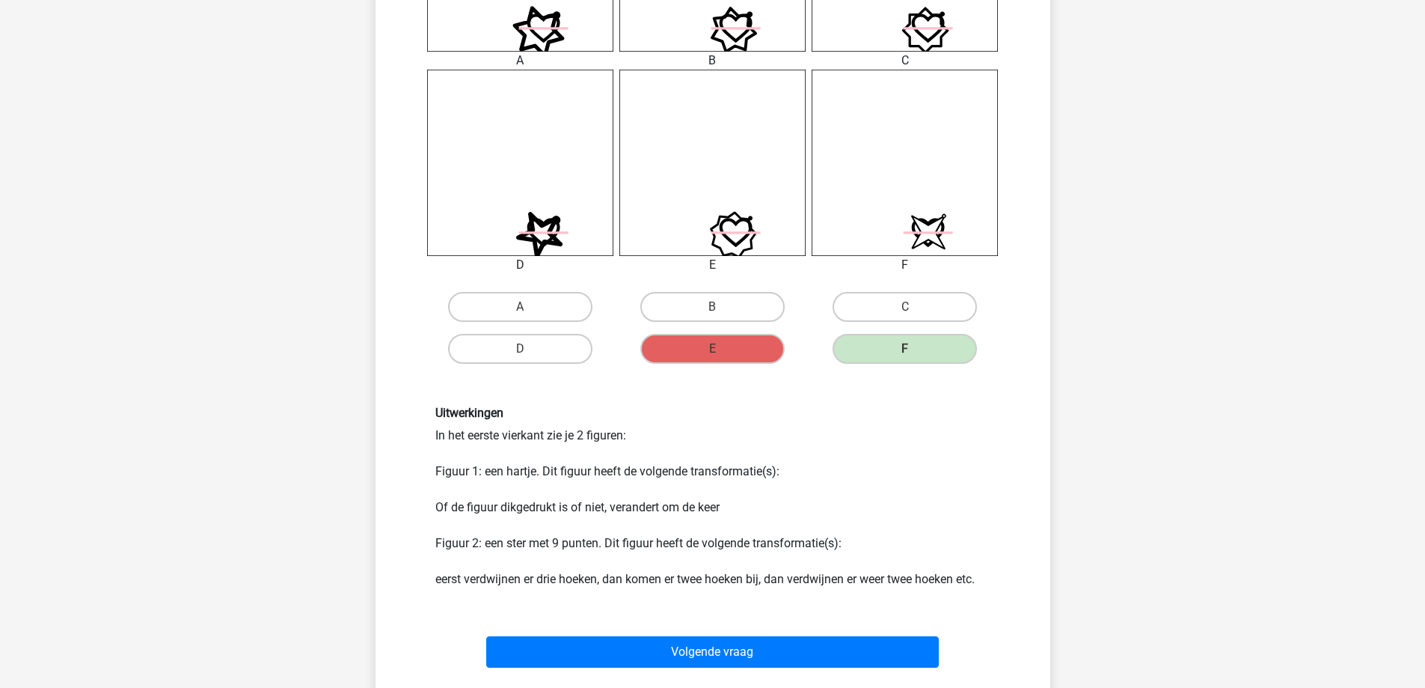
scroll to position [748, 0]
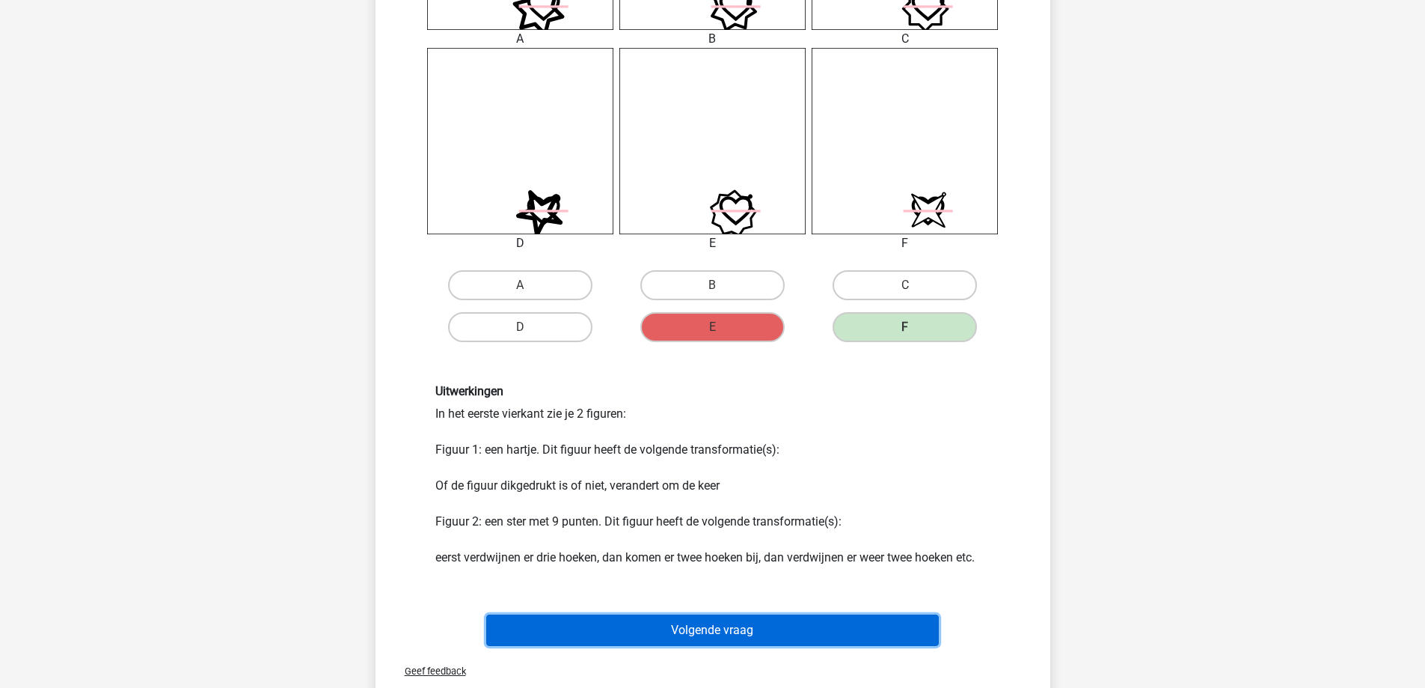
click at [710, 631] on button "Volgende vraag" at bounding box center [712, 629] width 453 height 31
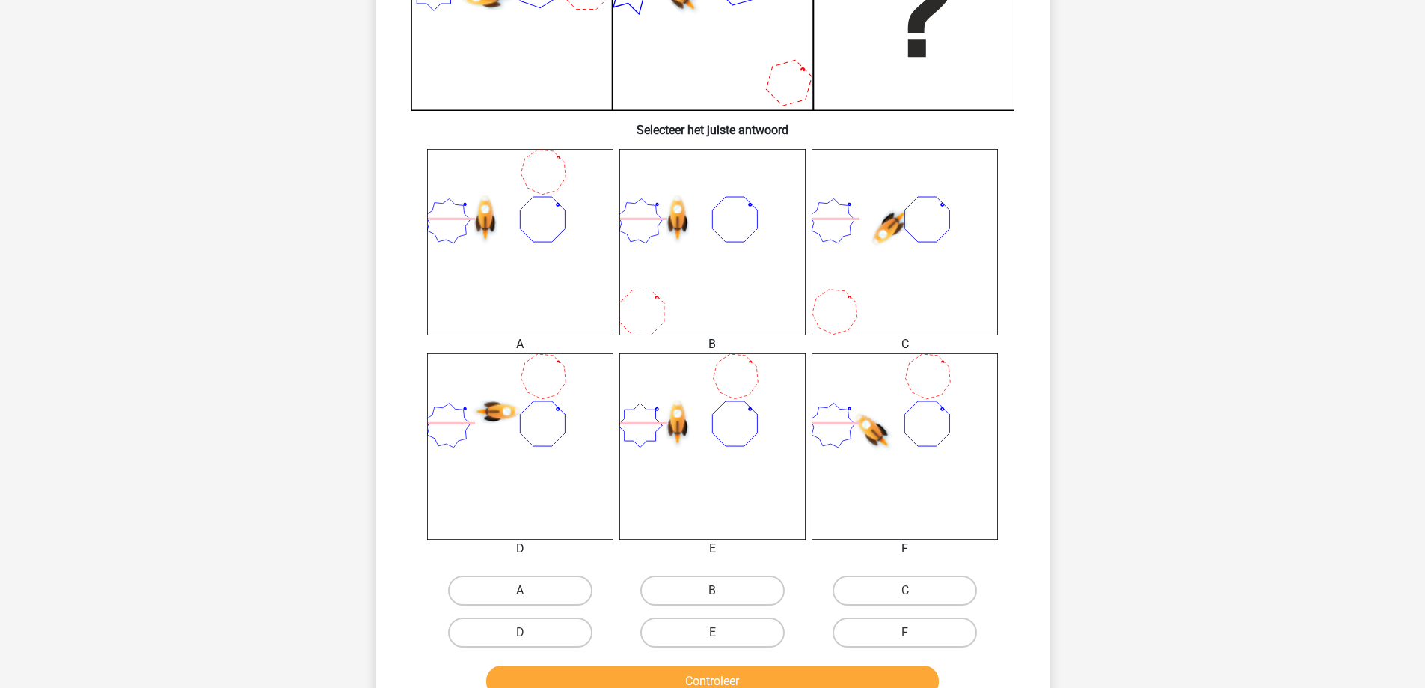
scroll to position [449, 0]
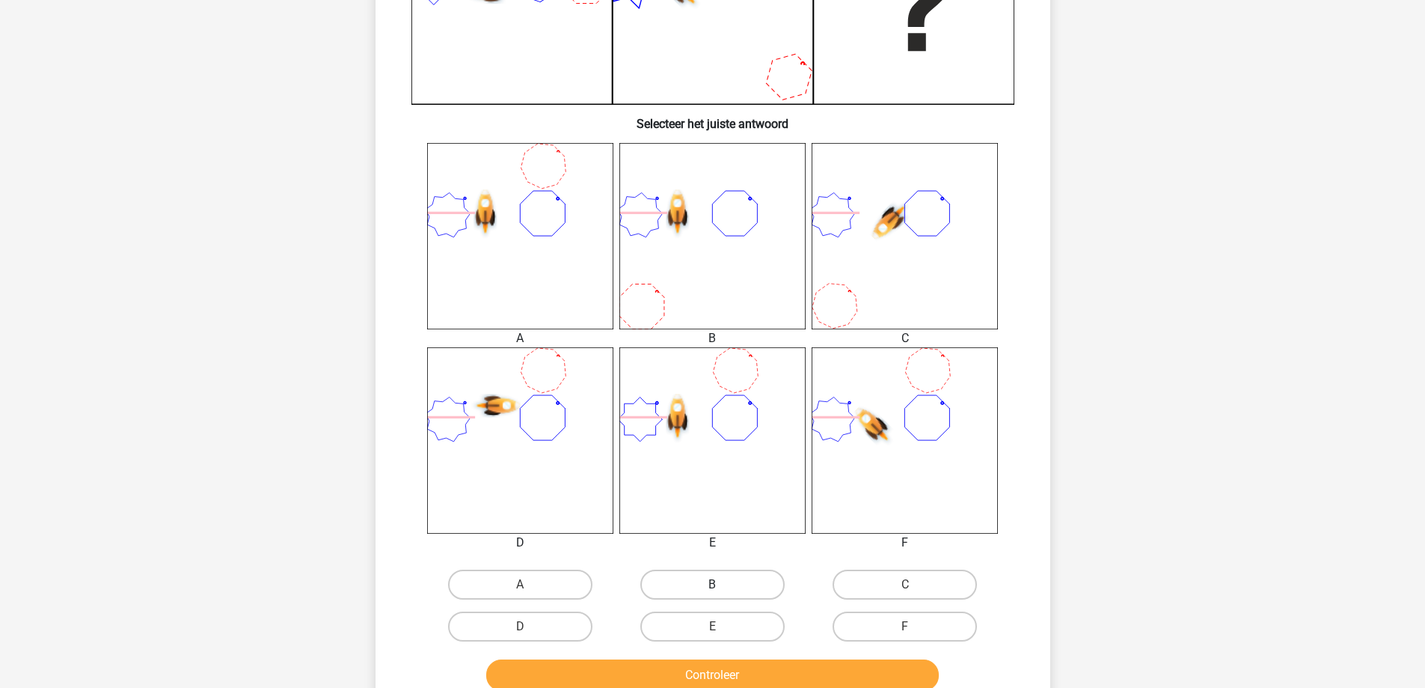
click at [696, 581] on label "B" at bounding box center [712, 584] width 144 height 30
click at [712, 584] on input "B" at bounding box center [717, 589] width 10 height 10
radio input "true"
click at [693, 681] on button "Controleer" at bounding box center [712, 674] width 453 height 31
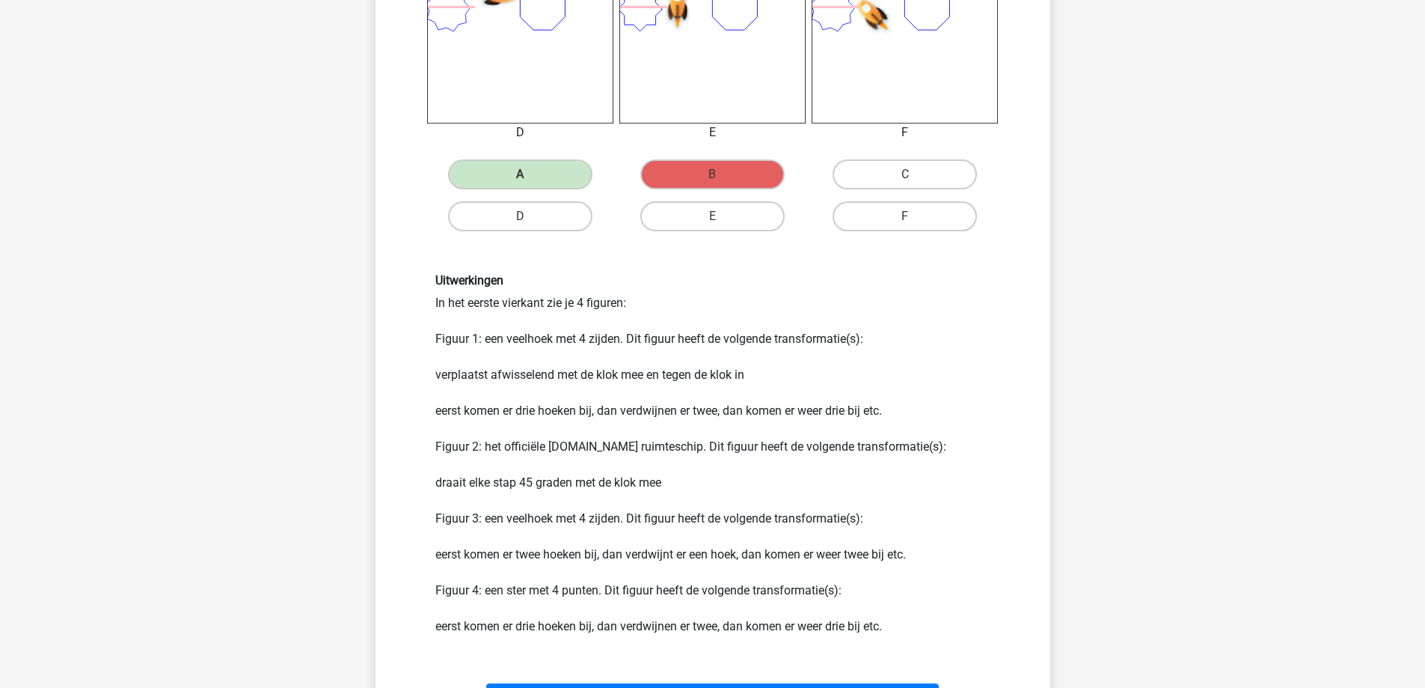
scroll to position [898, 0]
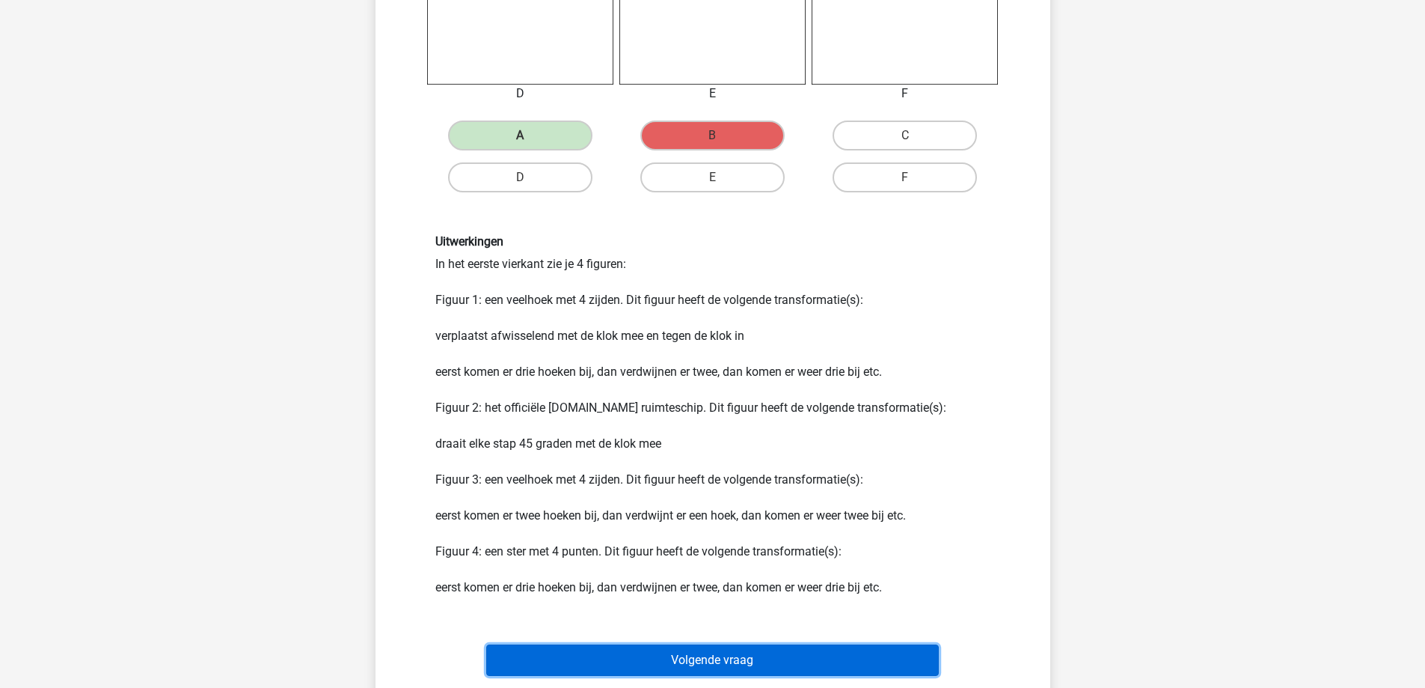
click at [682, 649] on button "Volgende vraag" at bounding box center [712, 659] width 453 height 31
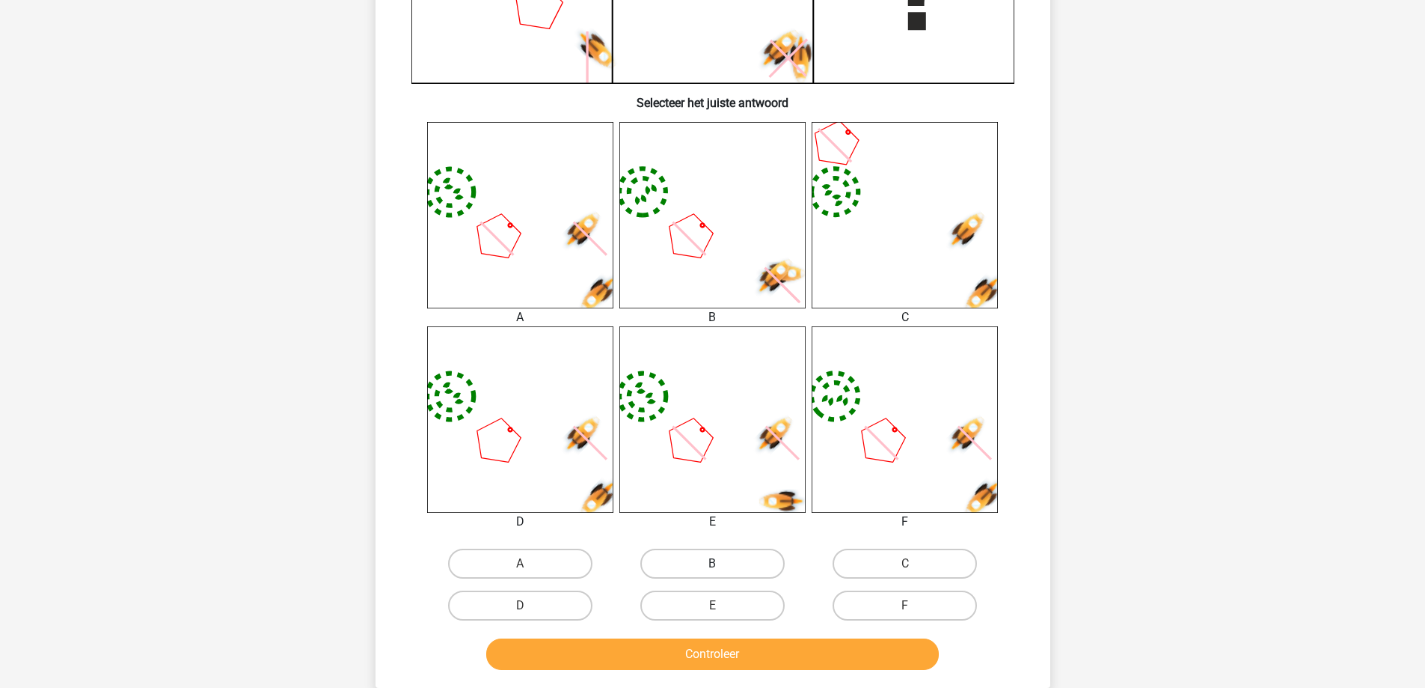
scroll to position [524, 0]
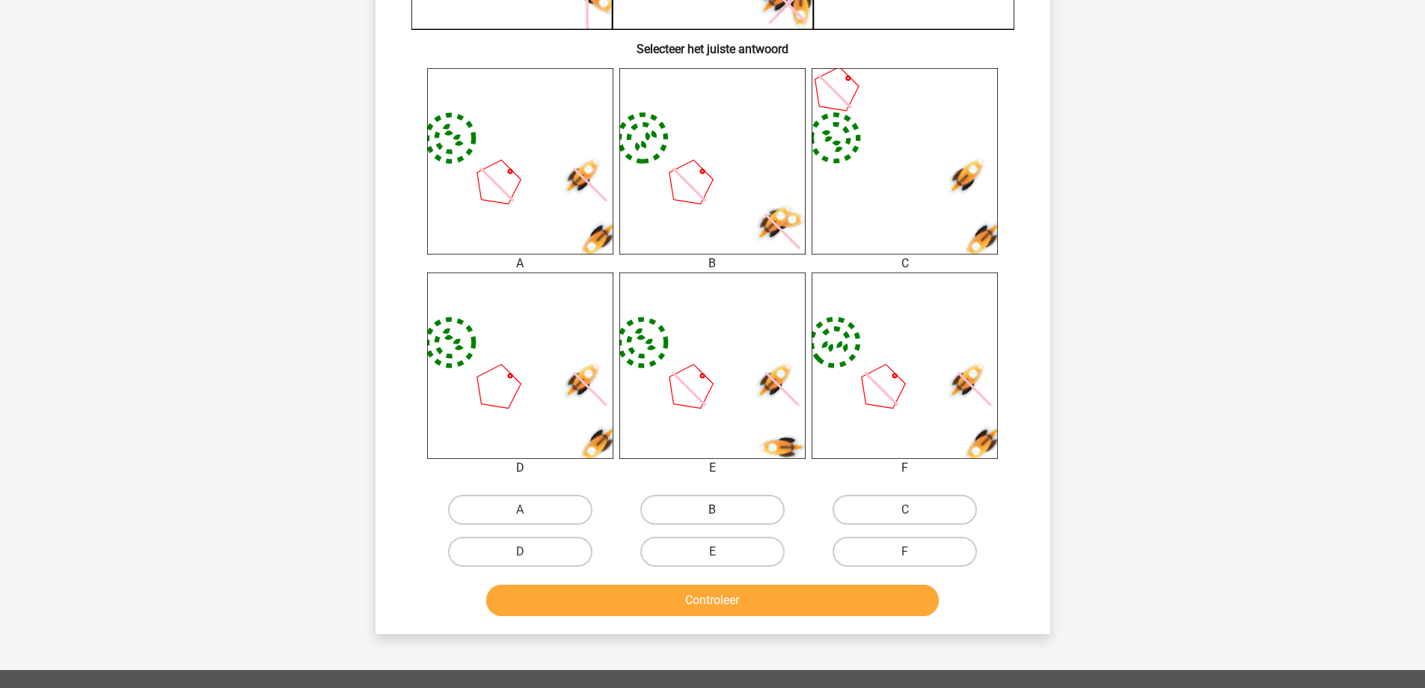
click at [703, 512] on label "B" at bounding box center [712, 510] width 144 height 30
click at [712, 512] on input "B" at bounding box center [717, 514] width 10 height 10
radio input "true"
click at [702, 617] on div "Controleer" at bounding box center [713, 602] width 578 height 37
click at [697, 599] on button "Controleer" at bounding box center [712, 599] width 453 height 31
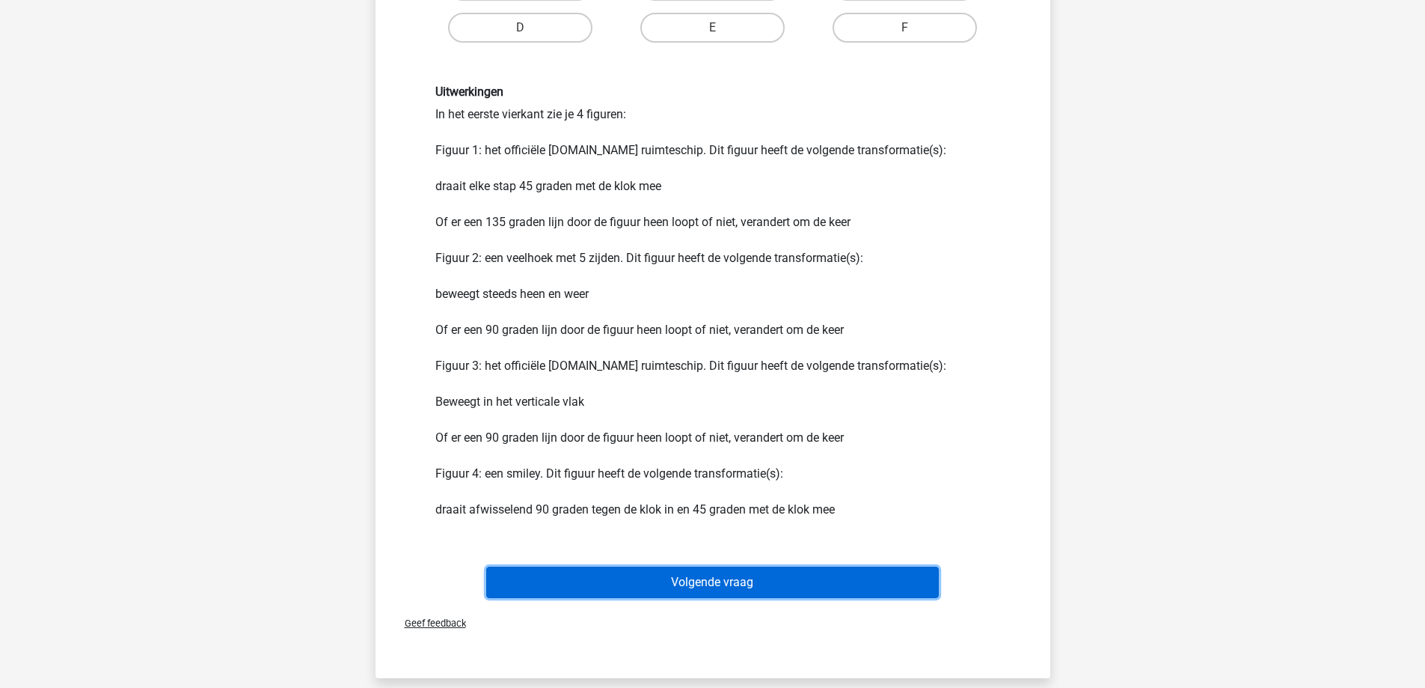
click at [682, 591] on button "Volgende vraag" at bounding box center [712, 581] width 453 height 31
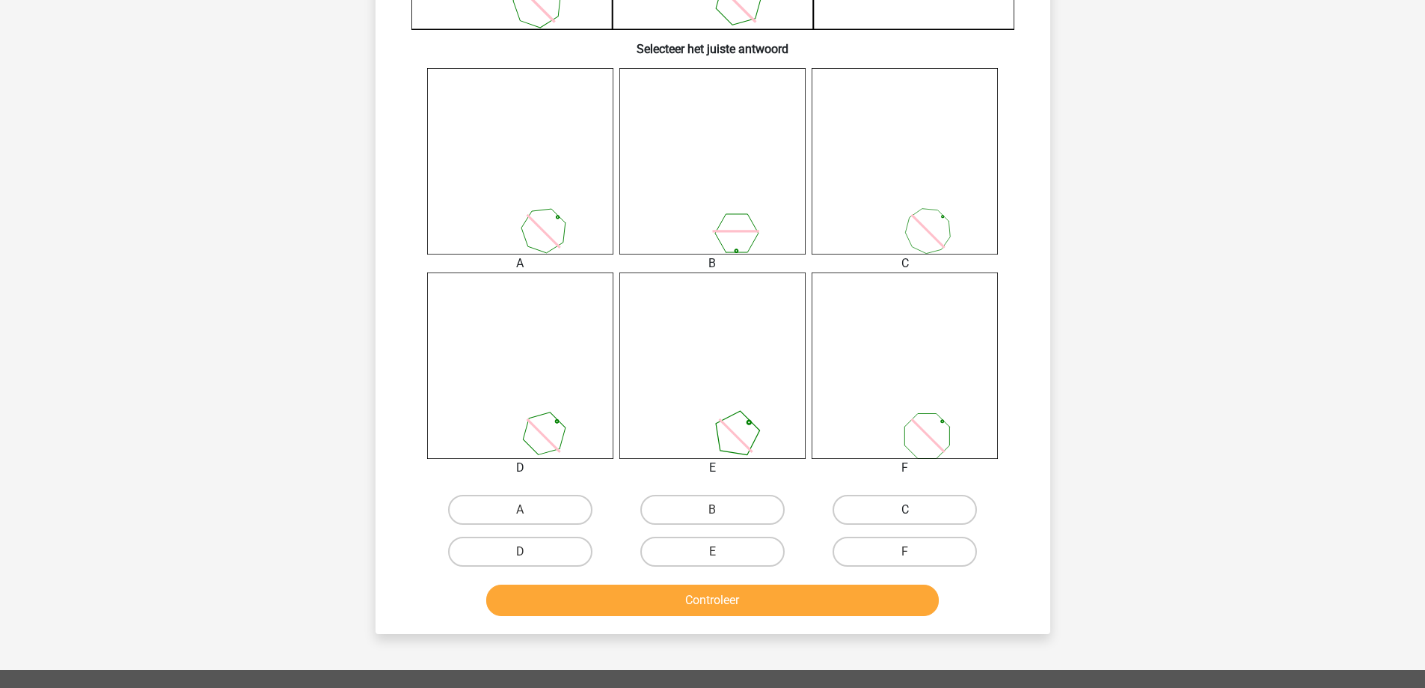
click at [902, 503] on label "C" at bounding box center [905, 510] width 144 height 30
click at [905, 509] on input "C" at bounding box center [910, 514] width 10 height 10
radio input "true"
click at [848, 600] on button "Controleer" at bounding box center [712, 599] width 453 height 31
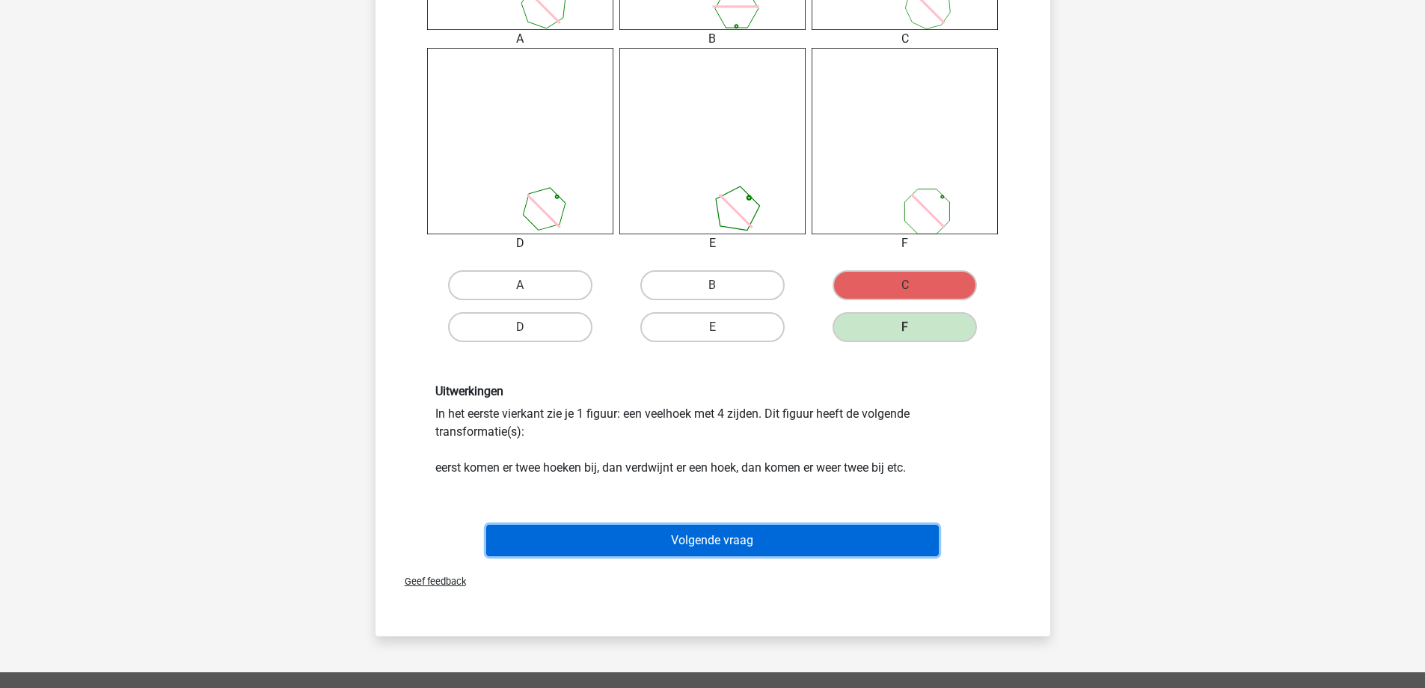
click at [661, 552] on button "Volgende vraag" at bounding box center [712, 539] width 453 height 31
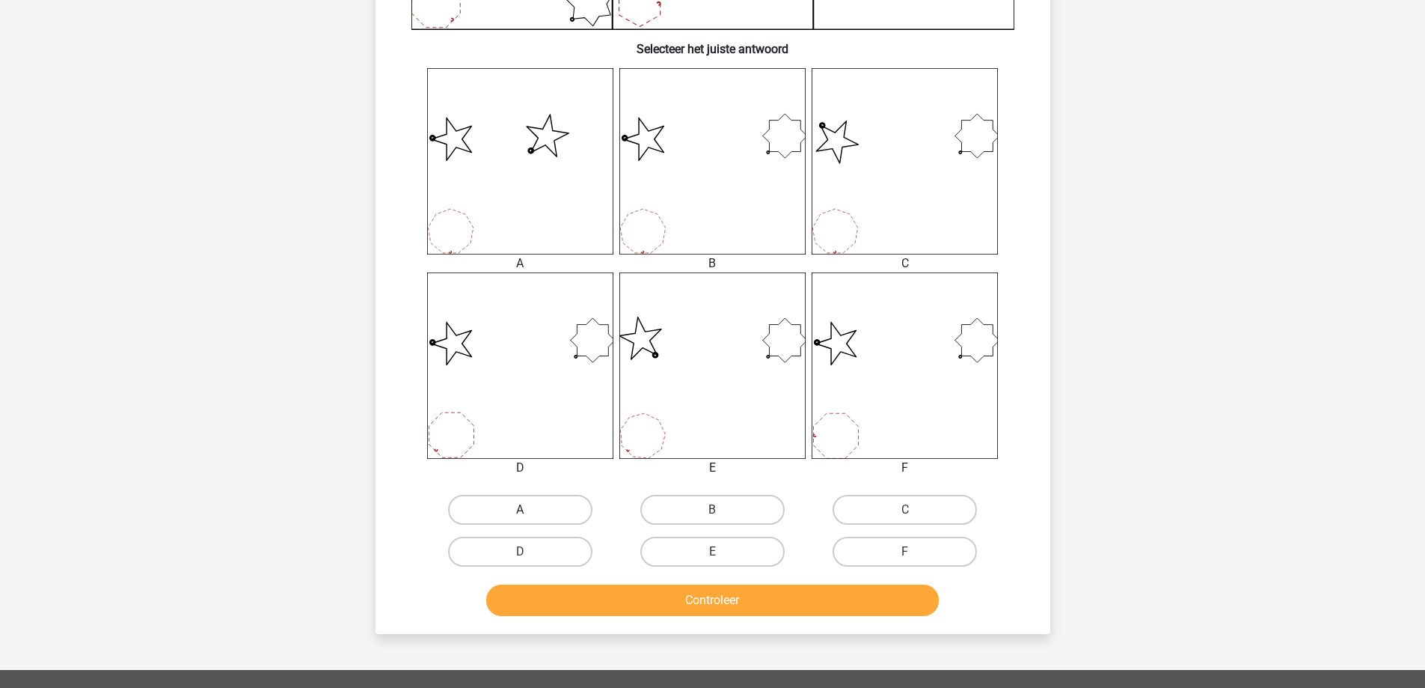
drag, startPoint x: 532, startPoint y: 514, endPoint x: 553, endPoint y: 556, distance: 46.8
click at [533, 514] on label "A" at bounding box center [520, 510] width 144 height 30
click at [530, 514] on input "A" at bounding box center [525, 514] width 10 height 10
radio input "true"
click at [607, 591] on button "Controleer" at bounding box center [712, 599] width 453 height 31
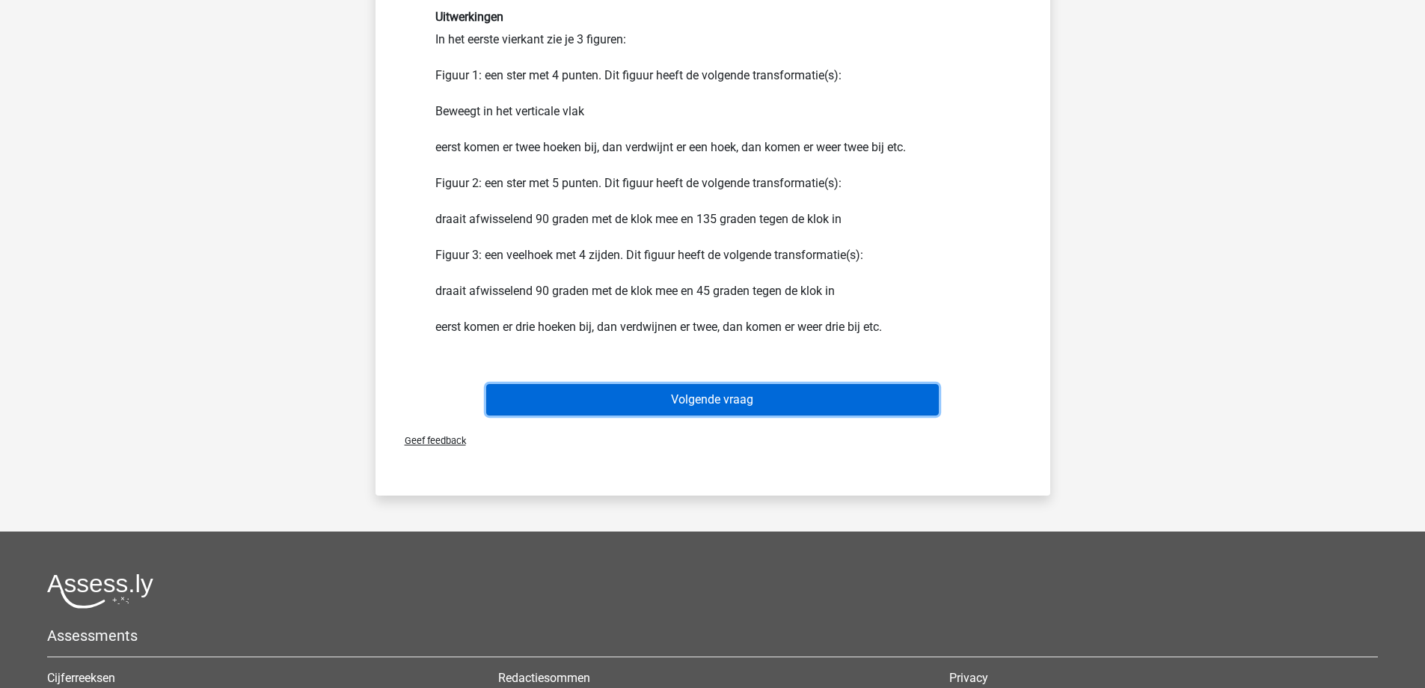
click at [701, 408] on button "Volgende vraag" at bounding box center [712, 399] width 453 height 31
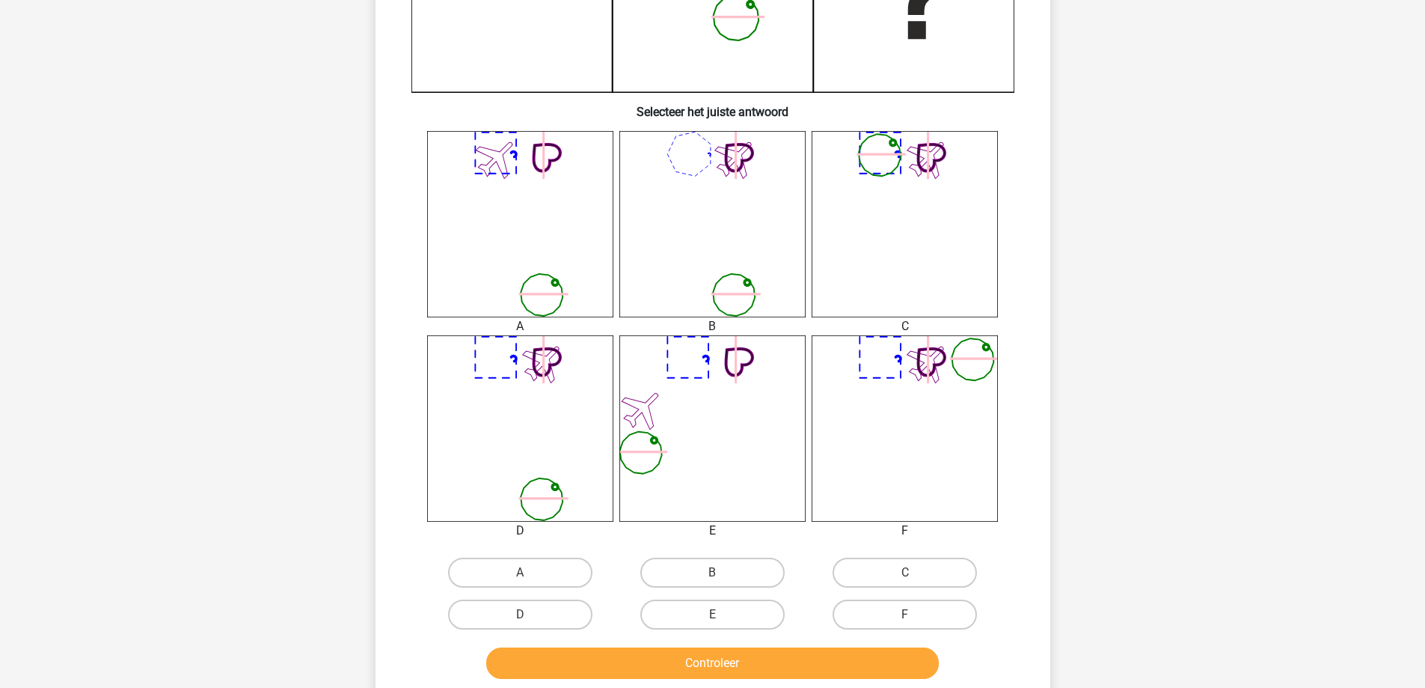
scroll to position [449, 0]
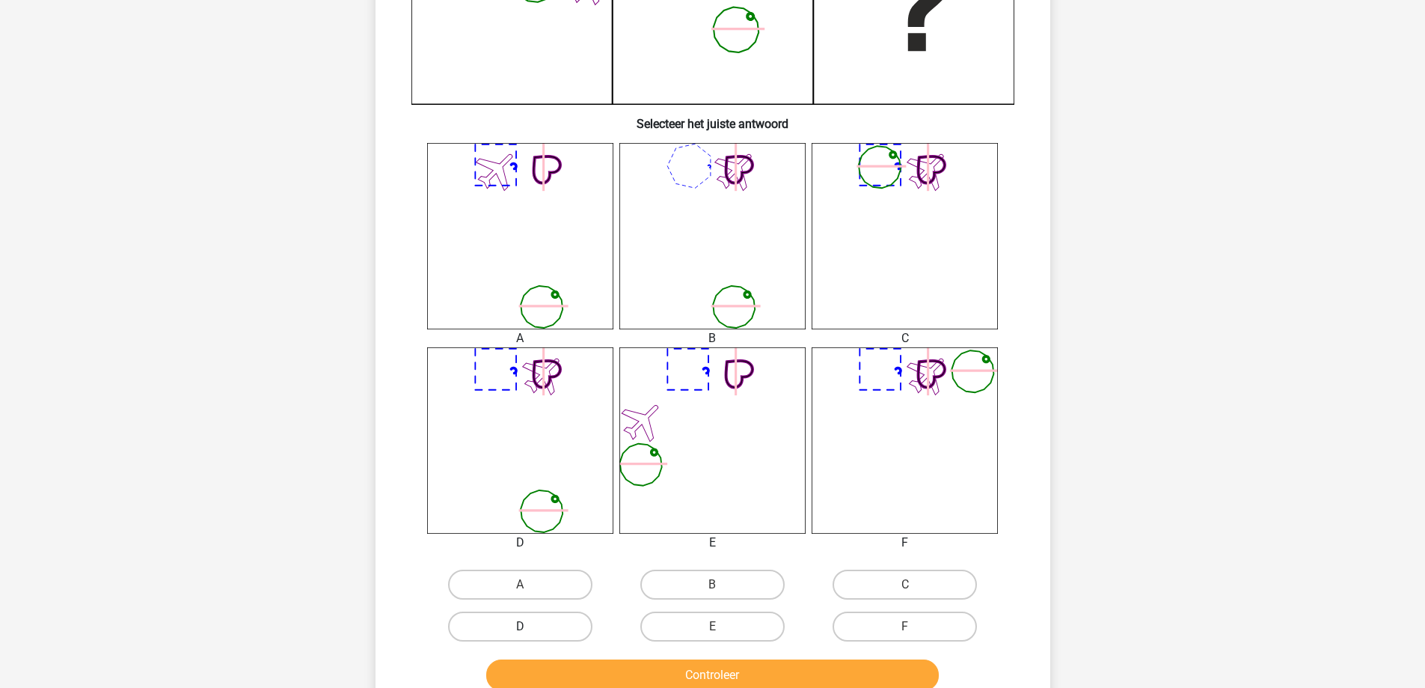
drag, startPoint x: 534, startPoint y: 586, endPoint x: 571, endPoint y: 628, distance: 56.2
click at [536, 587] on label "A" at bounding box center [520, 584] width 144 height 30
click at [530, 587] on input "A" at bounding box center [525, 589] width 10 height 10
radio input "true"
click at [628, 667] on button "Controleer" at bounding box center [712, 674] width 453 height 31
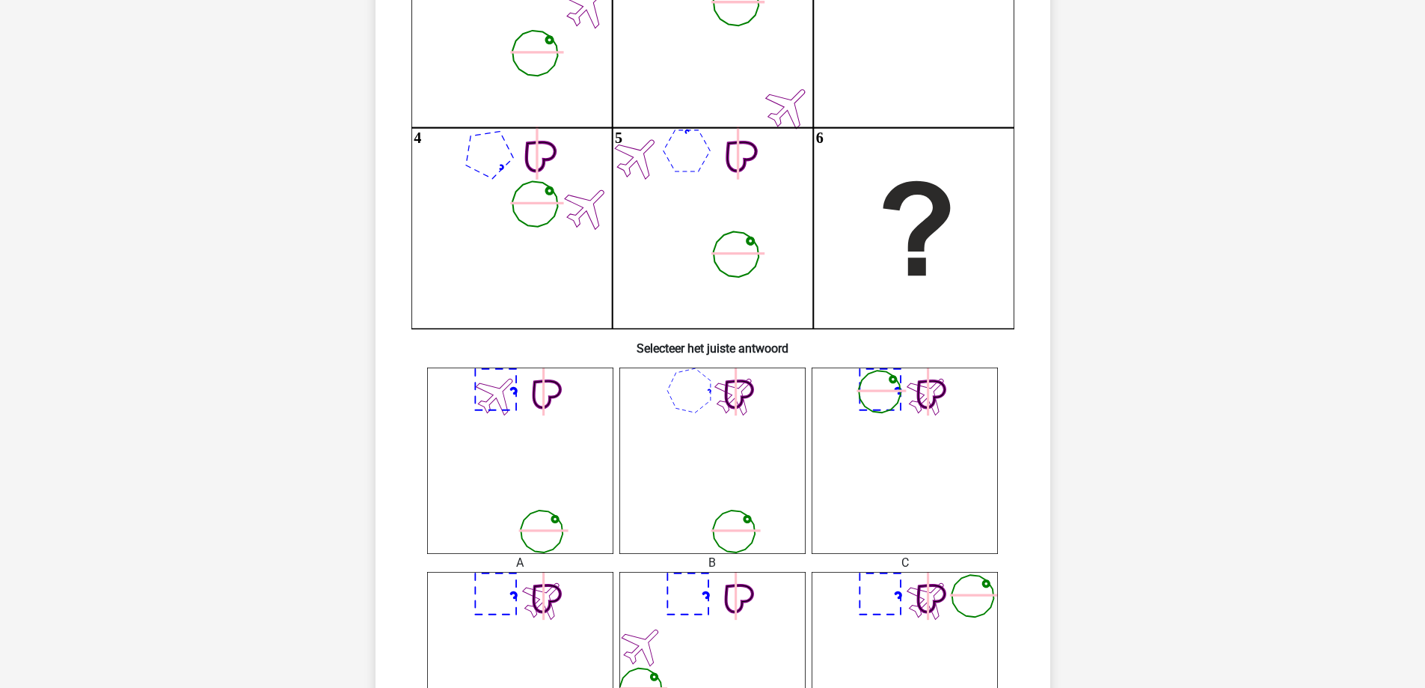
scroll to position [0, 0]
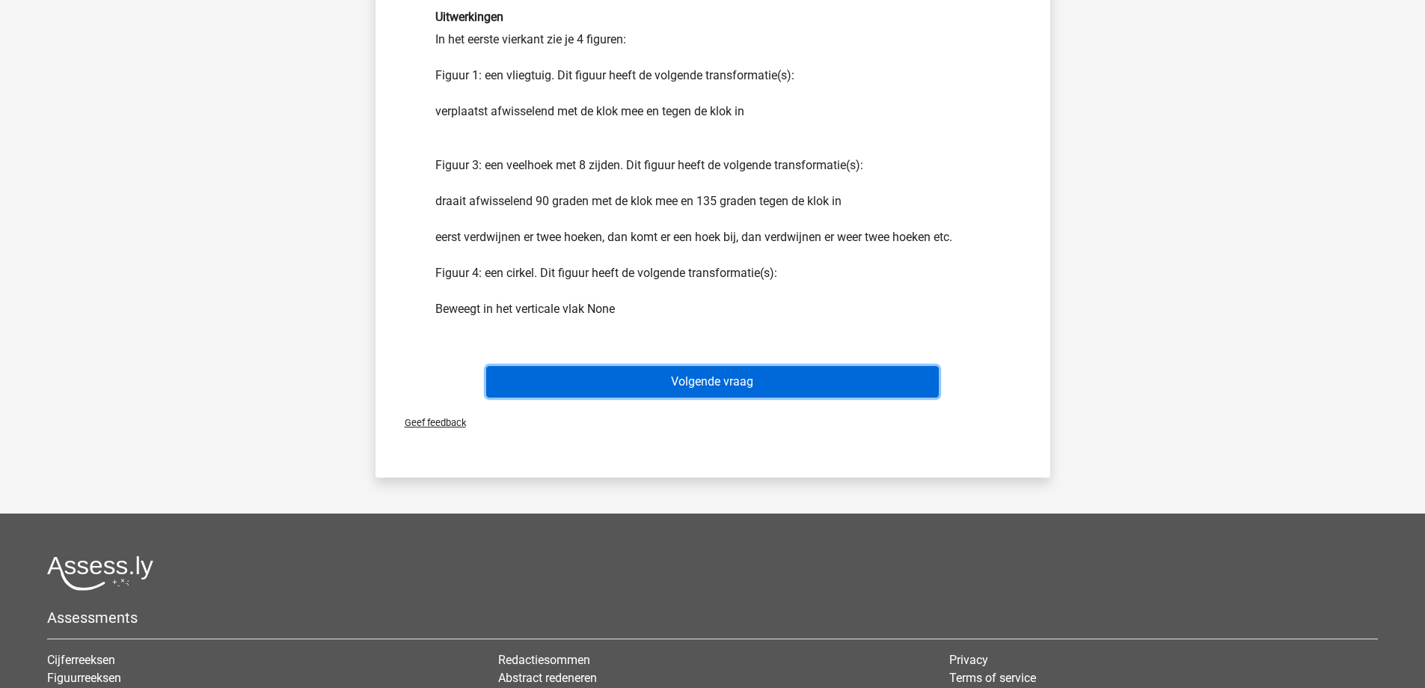
click at [697, 370] on button "Volgende vraag" at bounding box center [712, 381] width 453 height 31
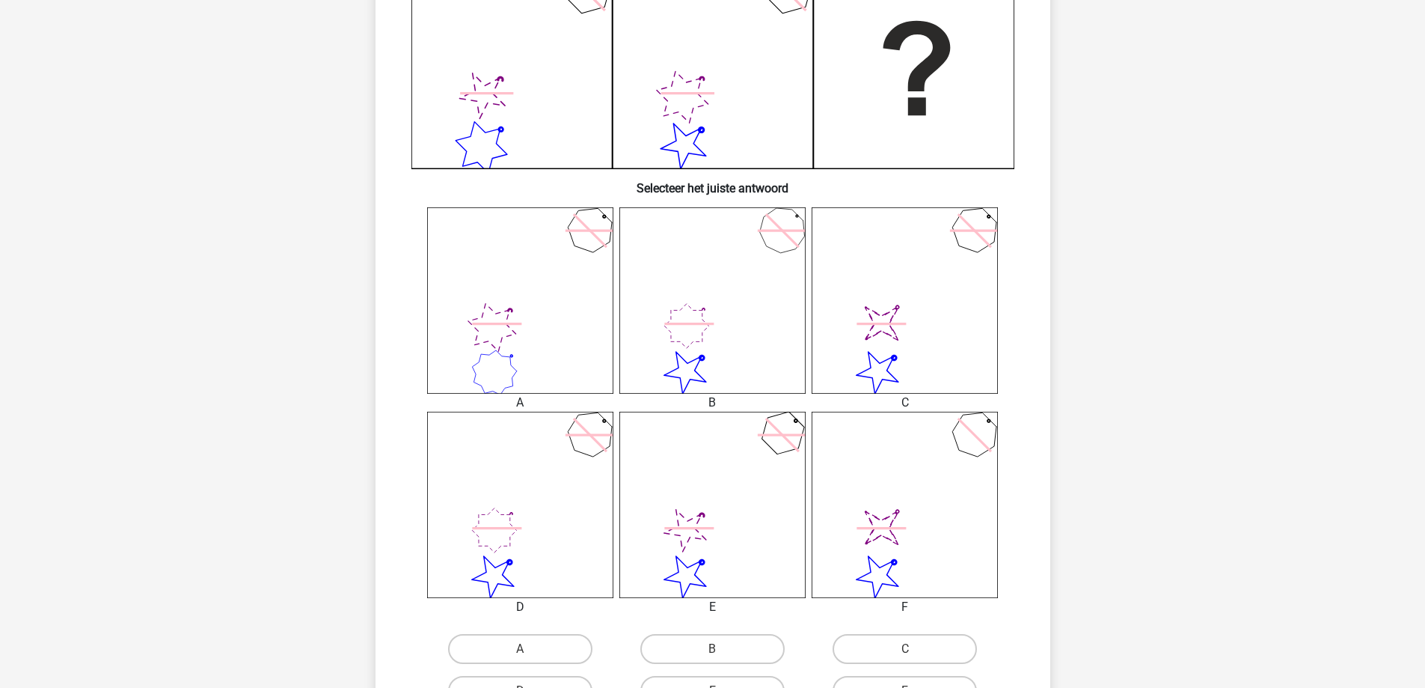
scroll to position [524, 0]
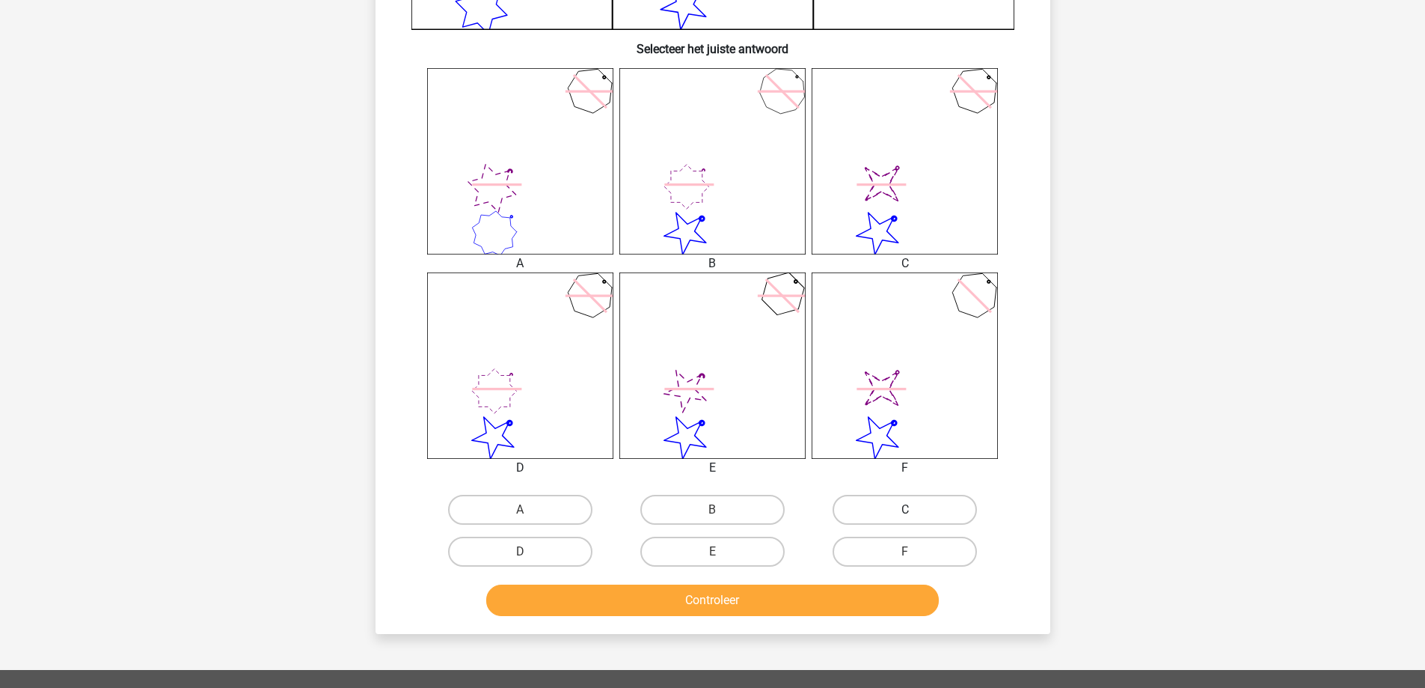
click at [878, 501] on label "C" at bounding box center [905, 510] width 144 height 30
click at [905, 509] on input "C" at bounding box center [910, 514] width 10 height 10
radio input "true"
click at [807, 598] on button "Controleer" at bounding box center [712, 599] width 453 height 31
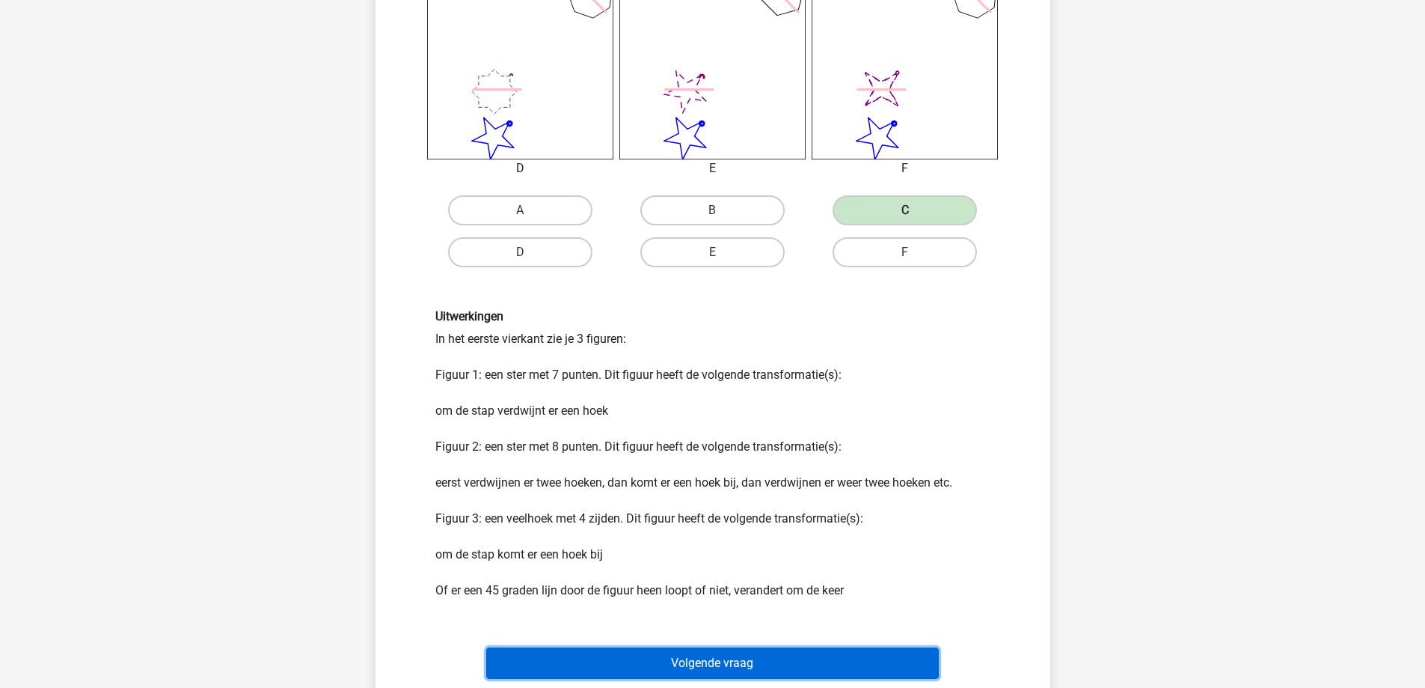
click at [719, 664] on button "Volgende vraag" at bounding box center [712, 662] width 453 height 31
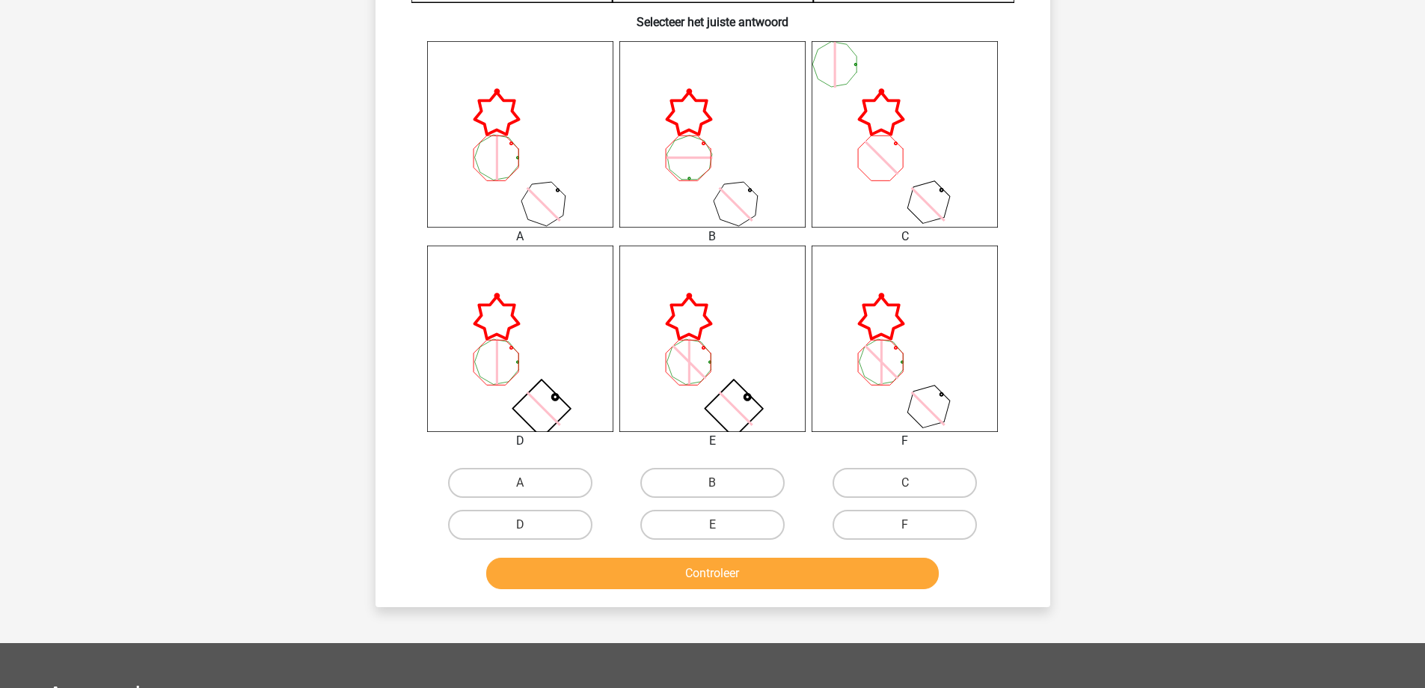
scroll to position [599, 0]
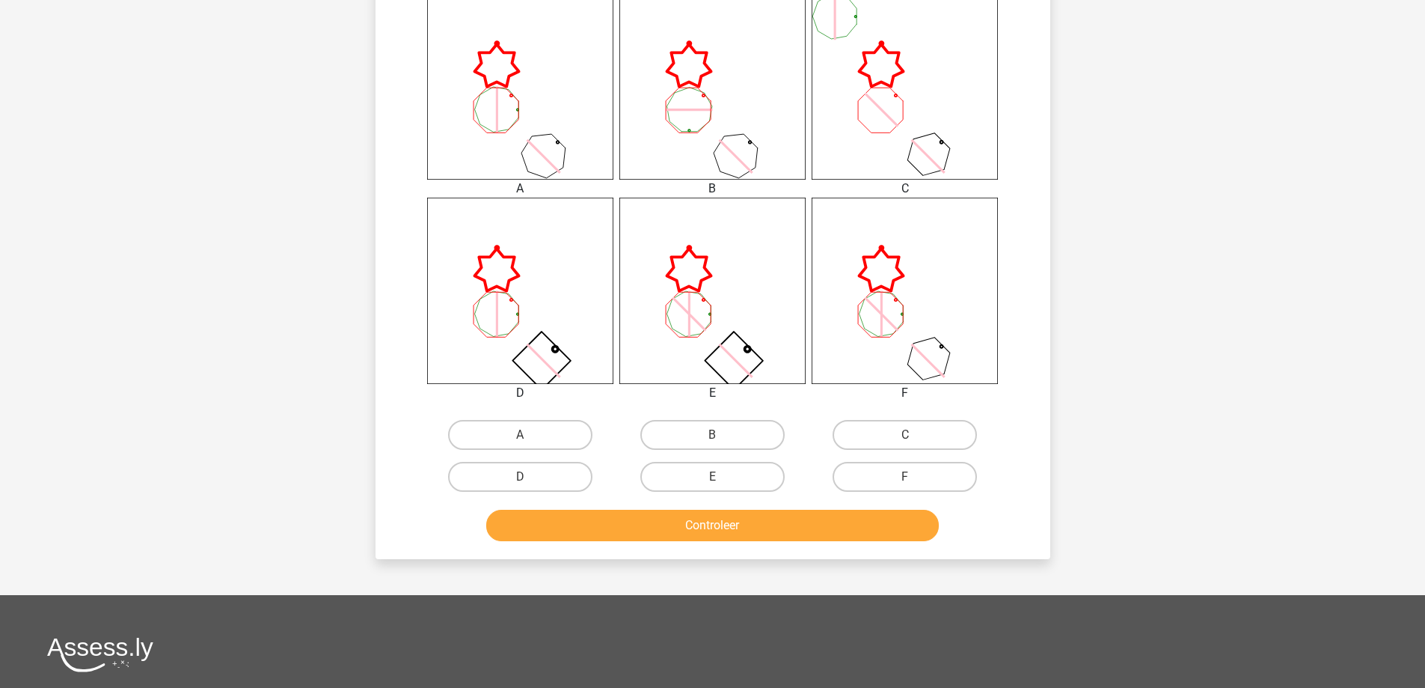
drag, startPoint x: 548, startPoint y: 471, endPoint x: 556, endPoint y: 509, distance: 38.9
click at [549, 474] on label "D" at bounding box center [520, 477] width 144 height 30
click at [530, 477] on input "D" at bounding box center [525, 482] width 10 height 10
radio input "true"
click at [572, 539] on button "Controleer" at bounding box center [712, 524] width 453 height 31
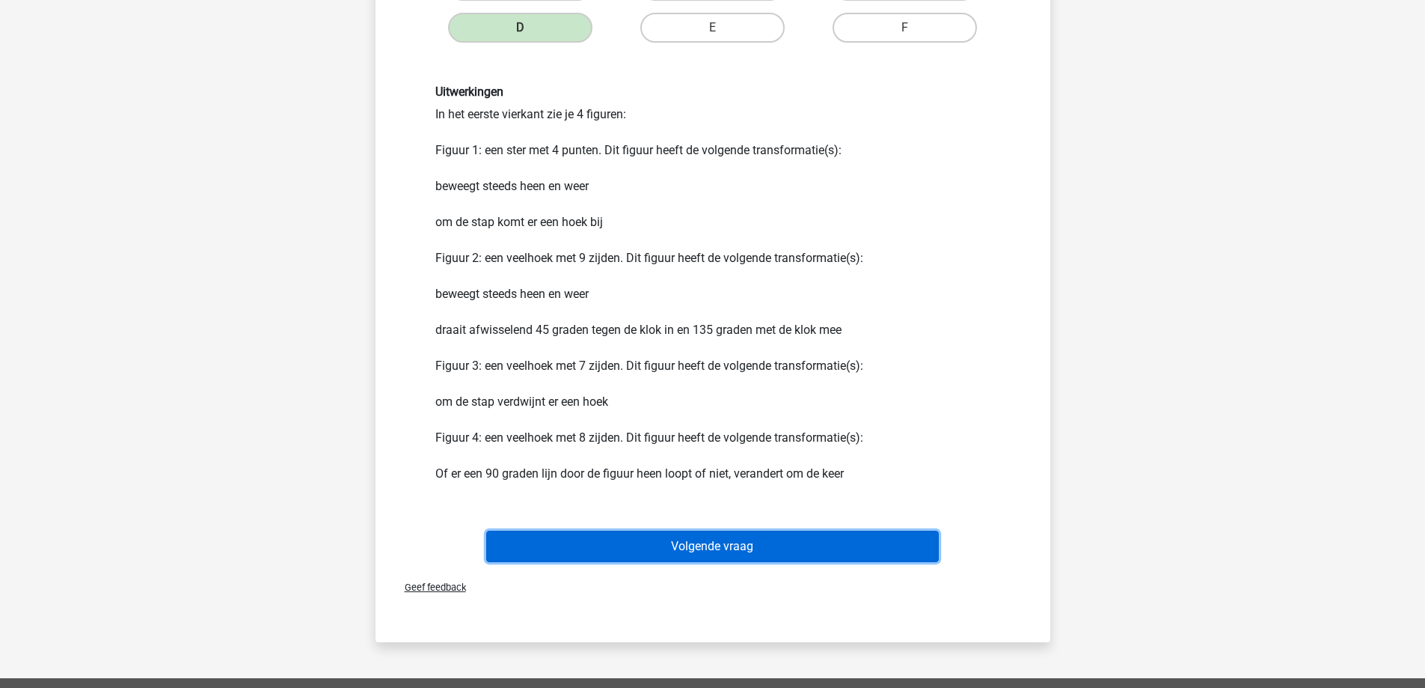
click at [634, 540] on button "Volgende vraag" at bounding box center [712, 545] width 453 height 31
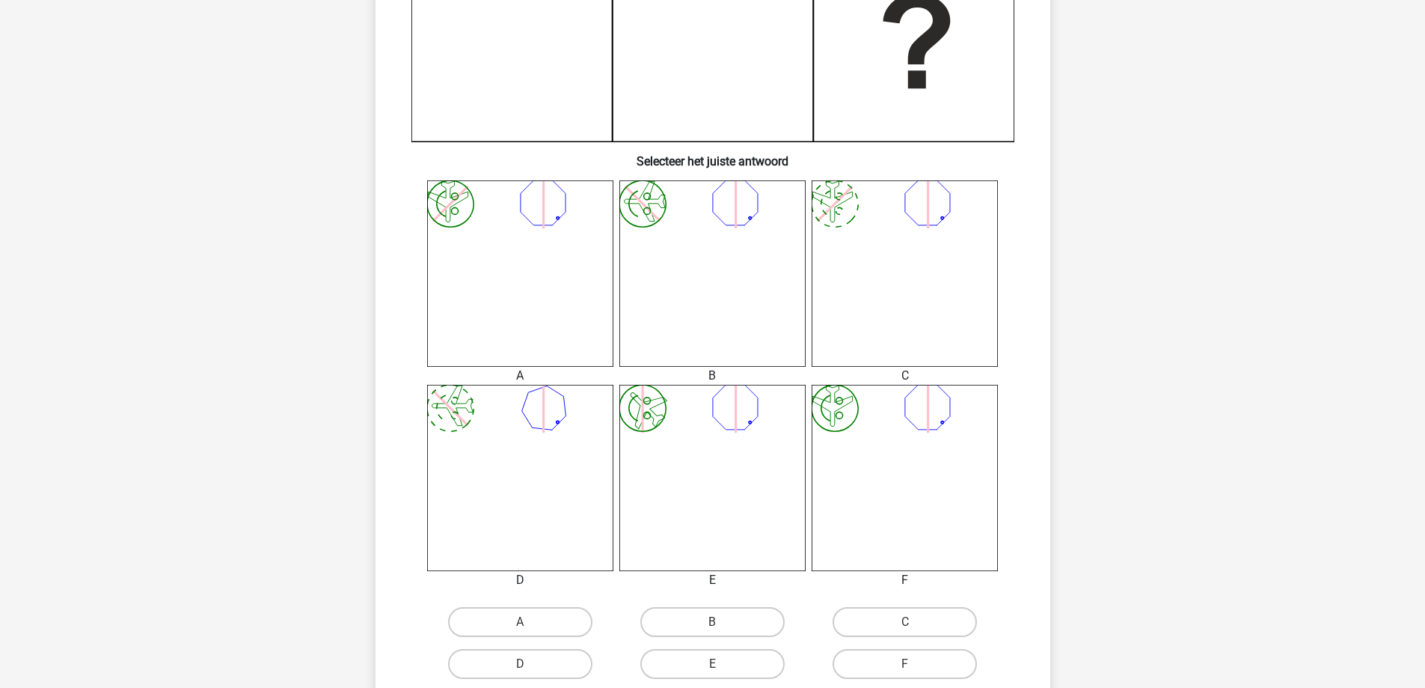
scroll to position [374, 0]
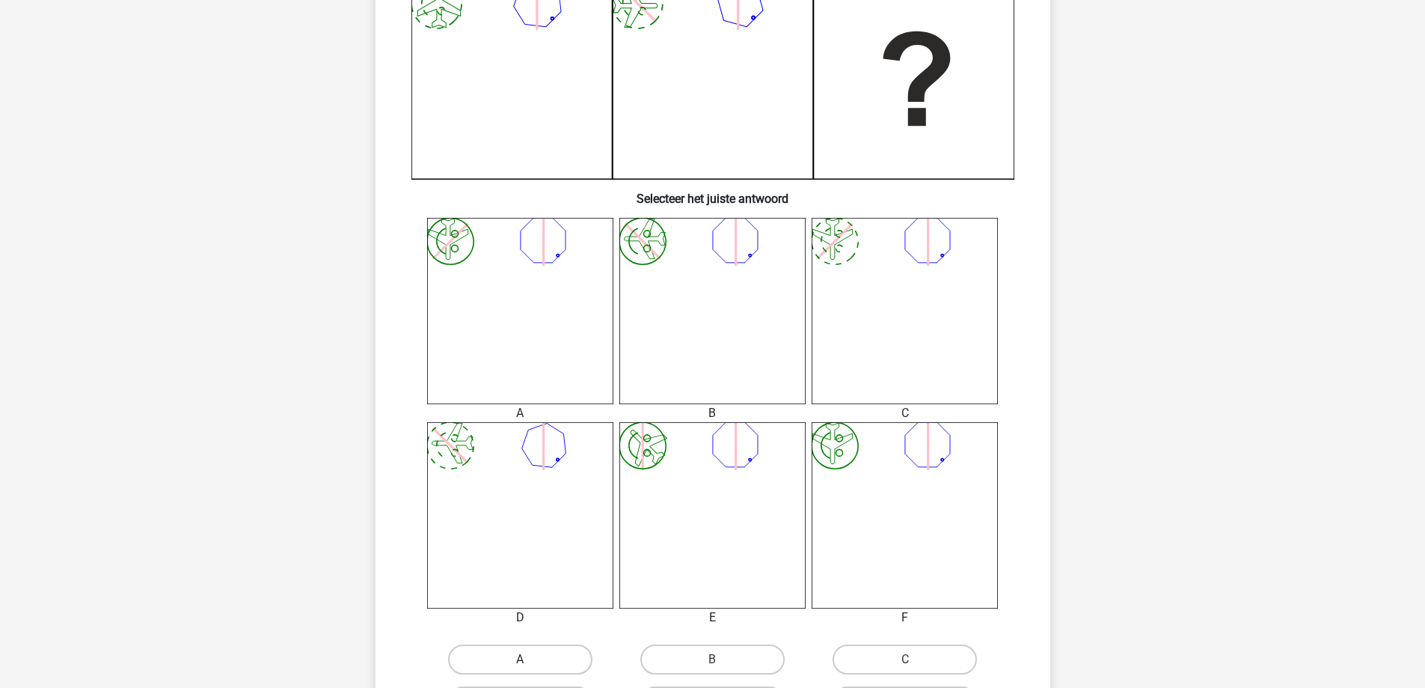
click at [518, 645] on label "A" at bounding box center [520, 659] width 144 height 30
click at [520, 659] on input "A" at bounding box center [525, 664] width 10 height 10
radio input "true"
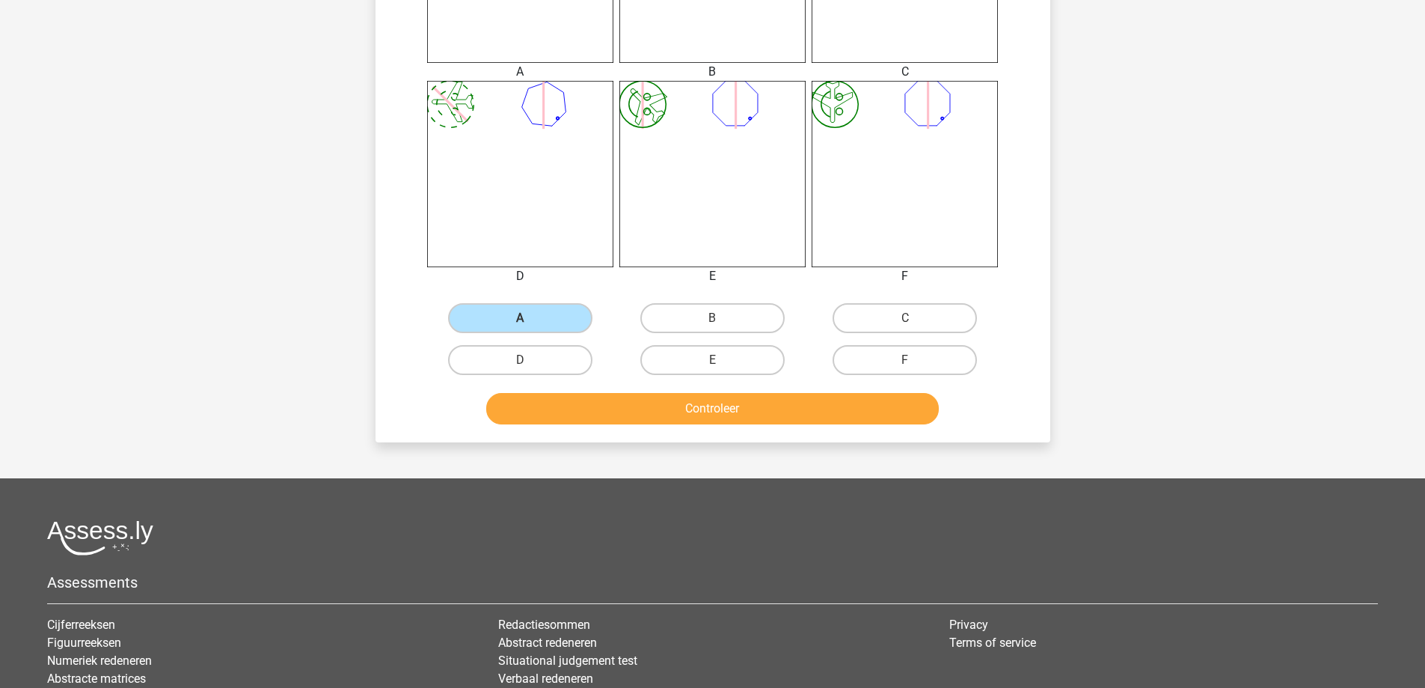
scroll to position [748, 0]
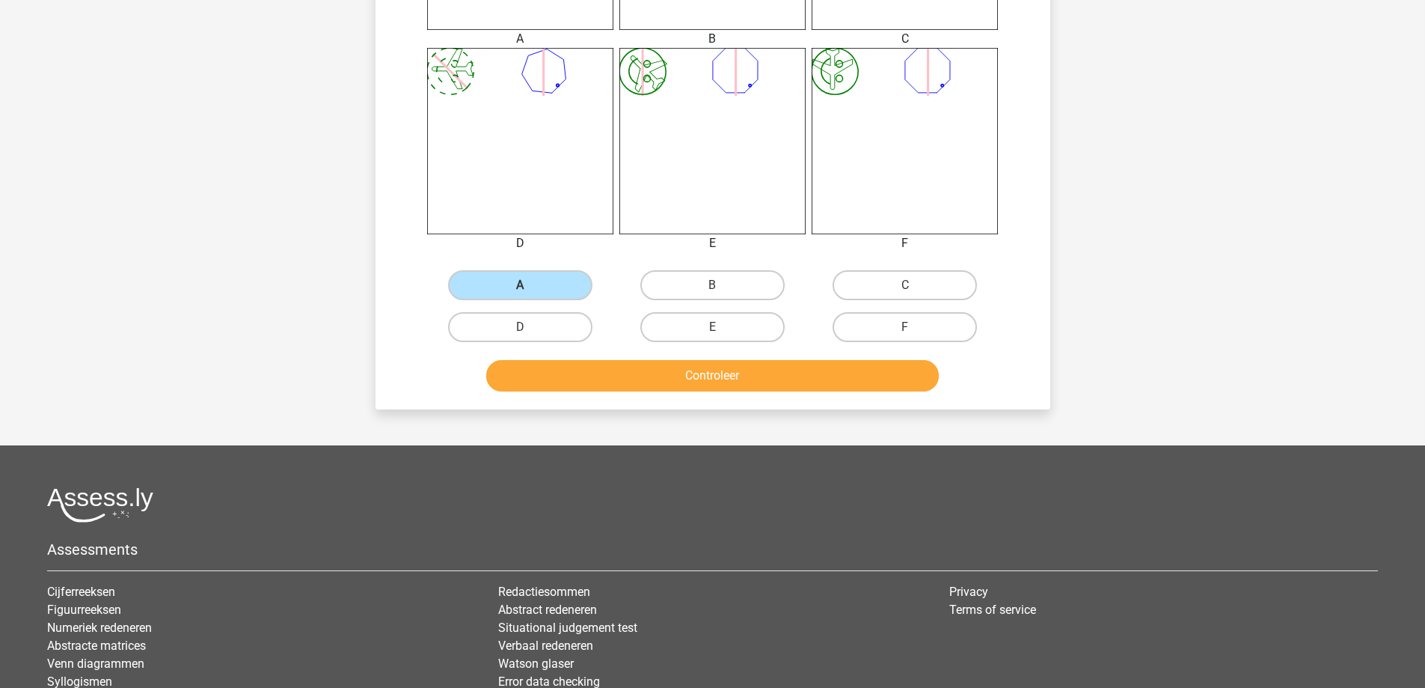
click at [697, 358] on div "Controleer" at bounding box center [713, 372] width 627 height 49
click at [696, 371] on button "Controleer" at bounding box center [712, 375] width 453 height 31
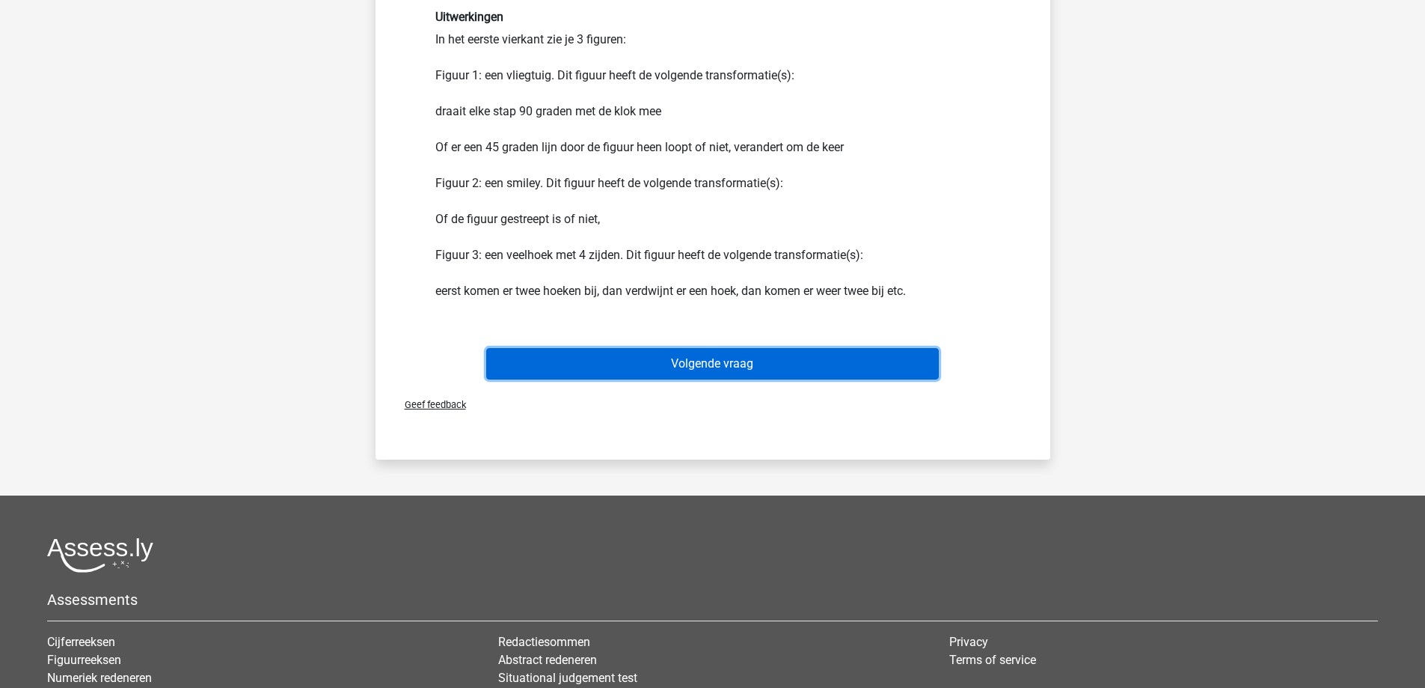
click at [694, 360] on button "Volgende vraag" at bounding box center [712, 363] width 453 height 31
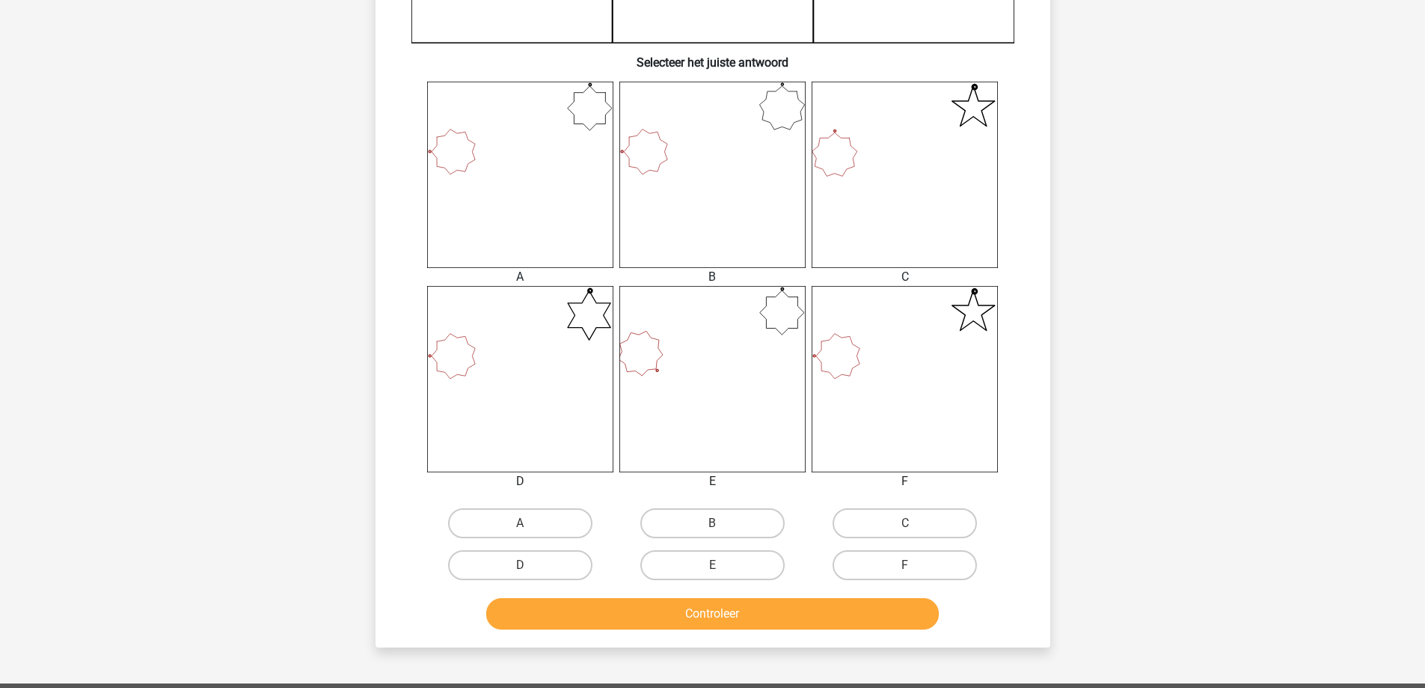
scroll to position [524, 0]
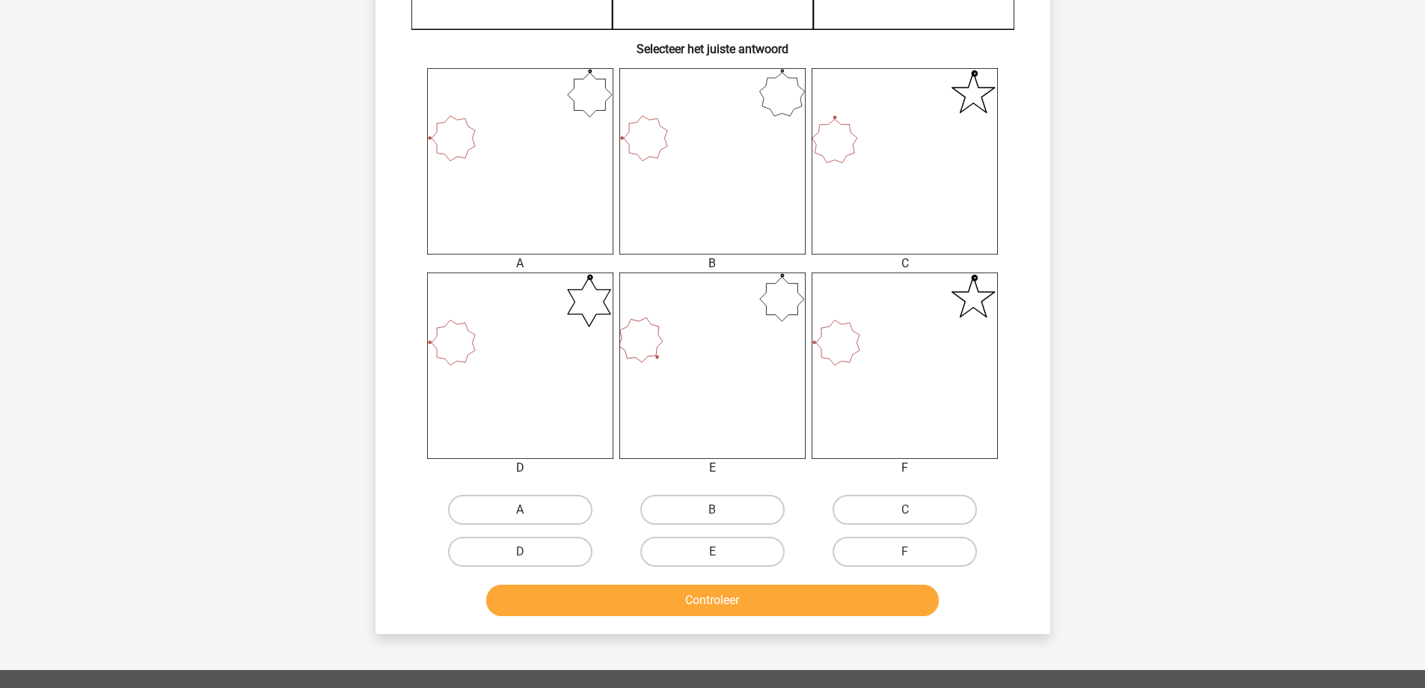
click at [509, 501] on label "A" at bounding box center [520, 510] width 144 height 30
click at [520, 509] on input "A" at bounding box center [525, 514] width 10 height 10
radio input "true"
click at [609, 611] on button "Controleer" at bounding box center [712, 599] width 453 height 31
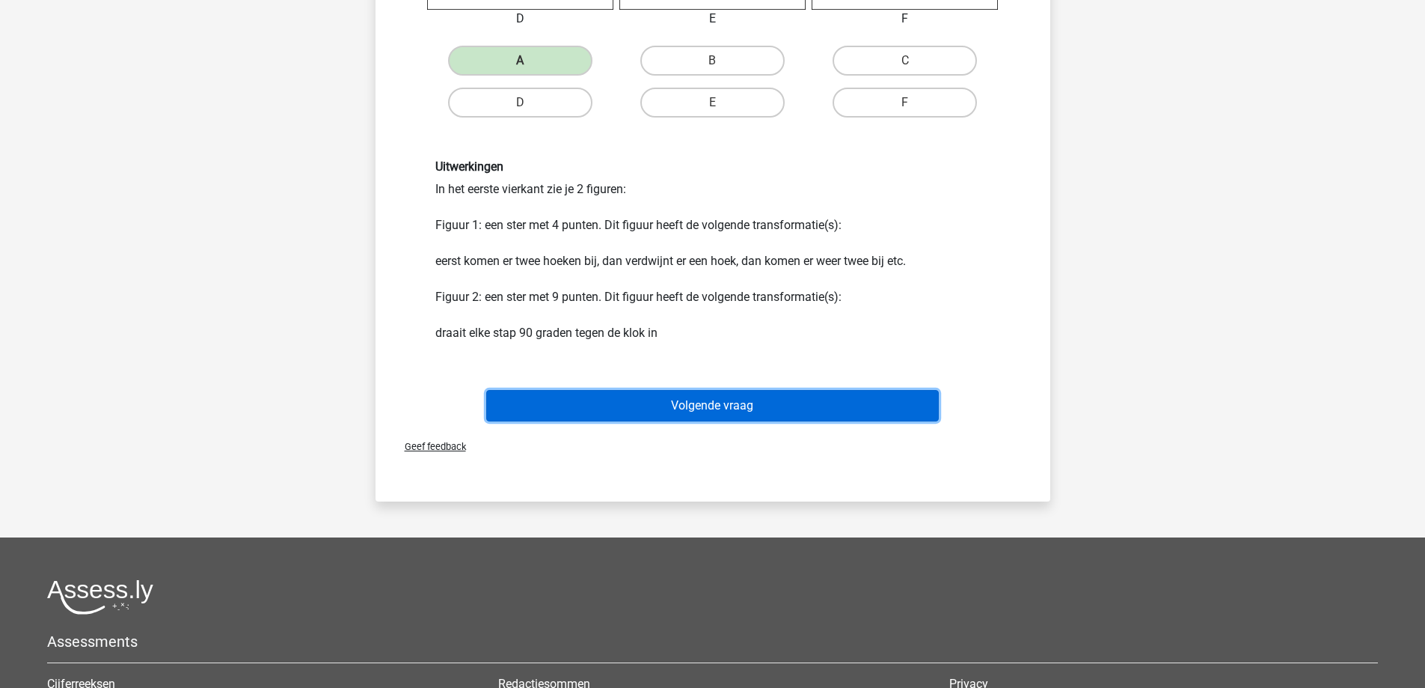
click at [696, 415] on button "Volgende vraag" at bounding box center [712, 405] width 453 height 31
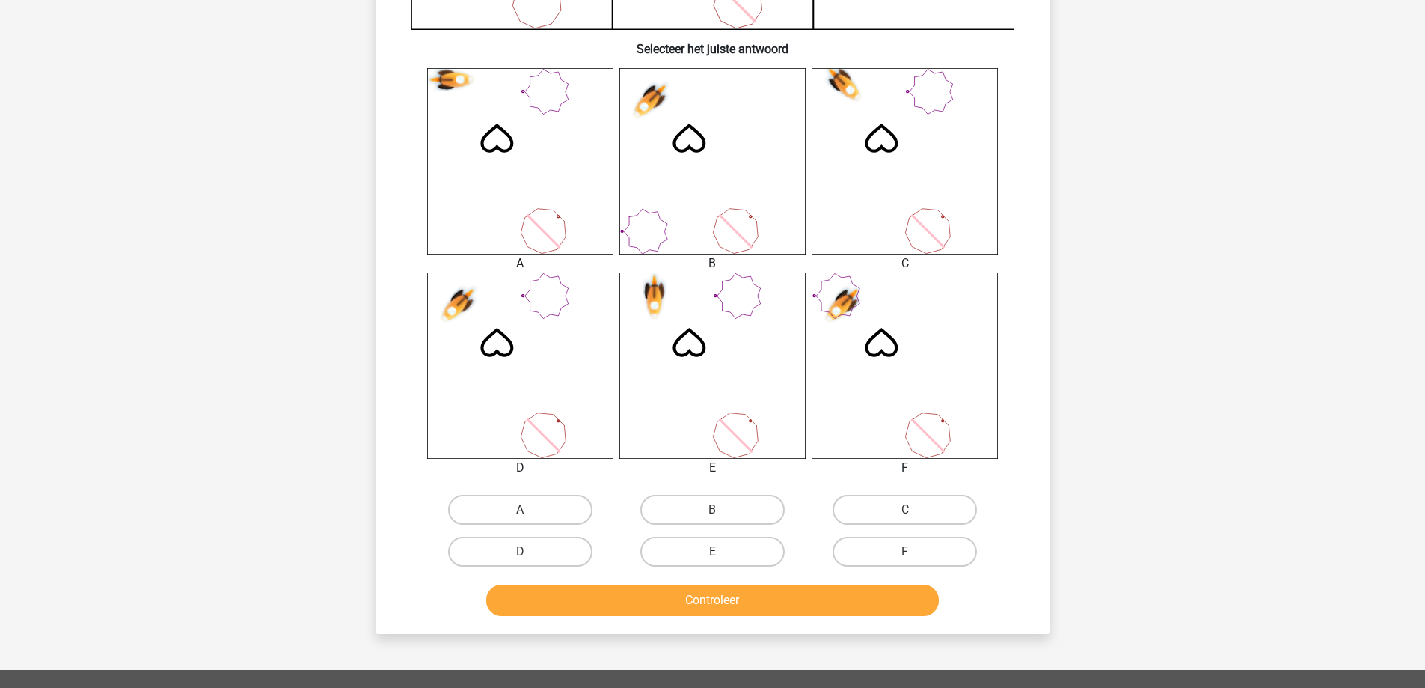
click at [704, 554] on label "E" at bounding box center [712, 551] width 144 height 30
click at [712, 554] on input "E" at bounding box center [717, 556] width 10 height 10
radio input "true"
click at [703, 610] on button "Controleer" at bounding box center [712, 599] width 453 height 31
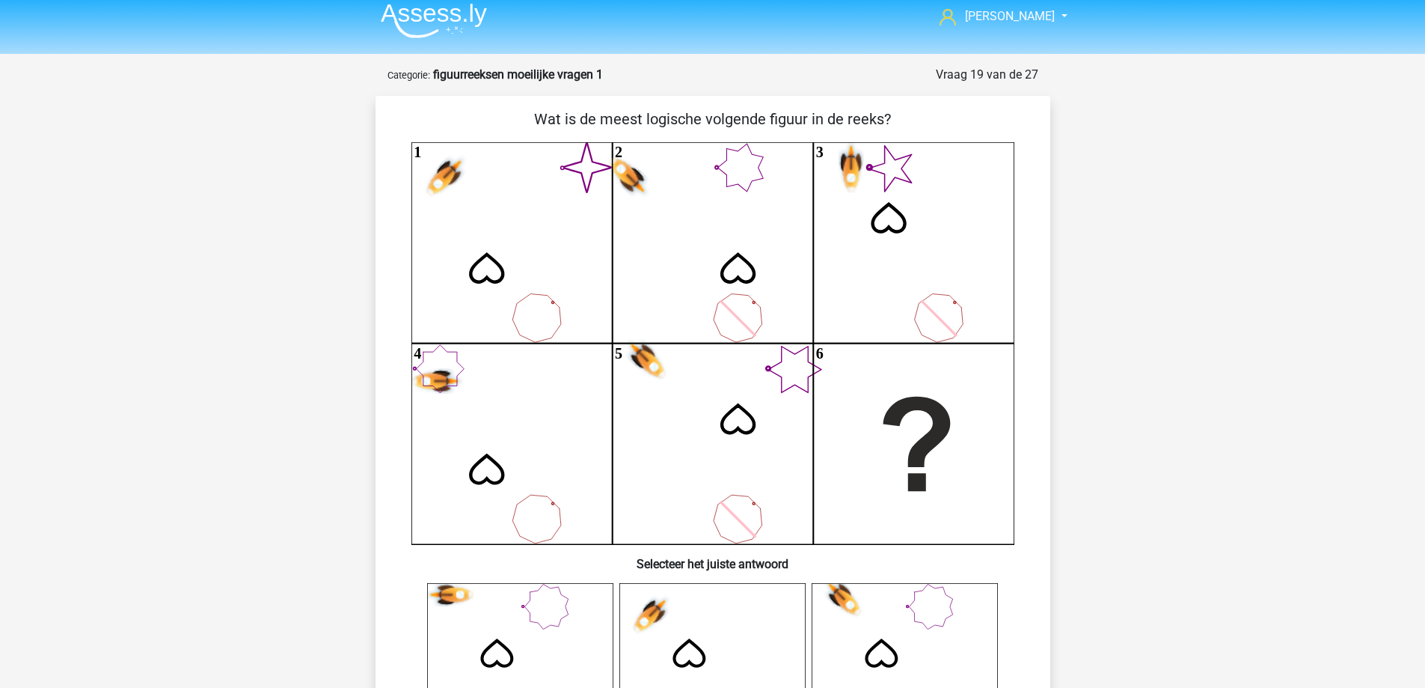
scroll to position [0, 0]
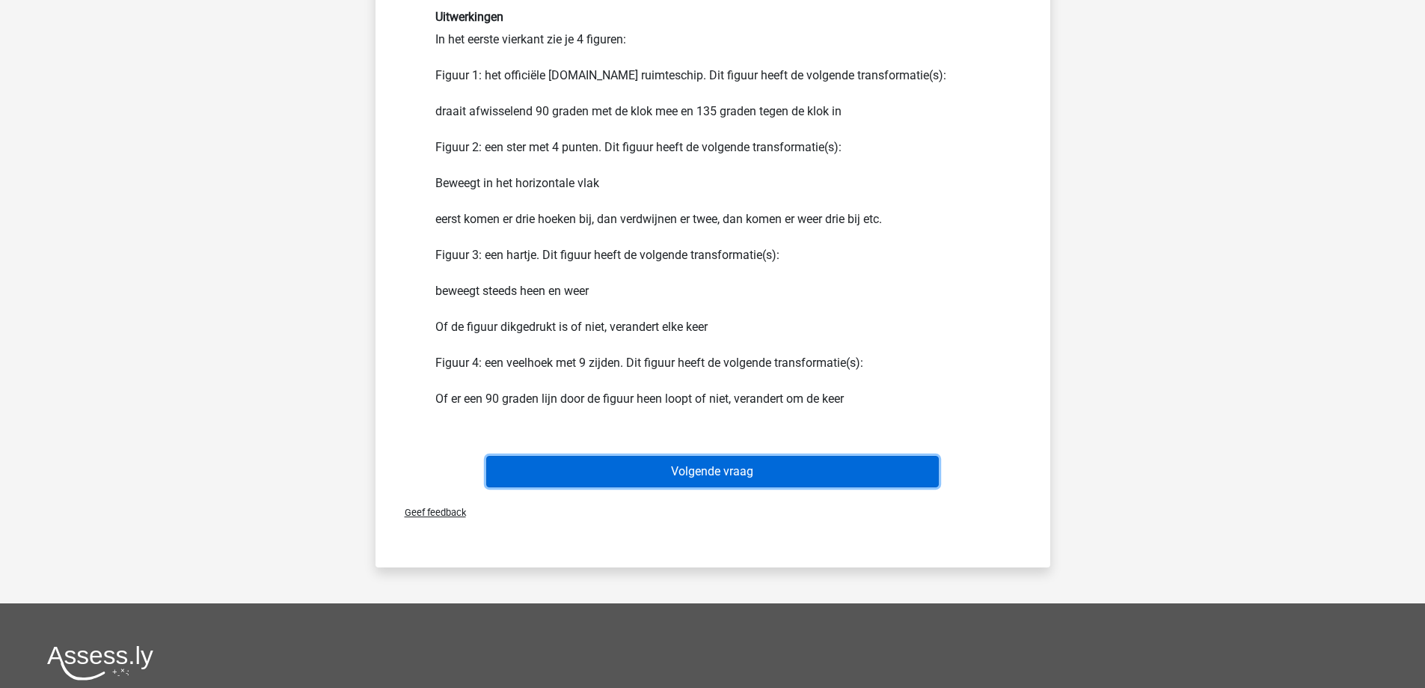
click at [694, 486] on button "Volgende vraag" at bounding box center [712, 471] width 453 height 31
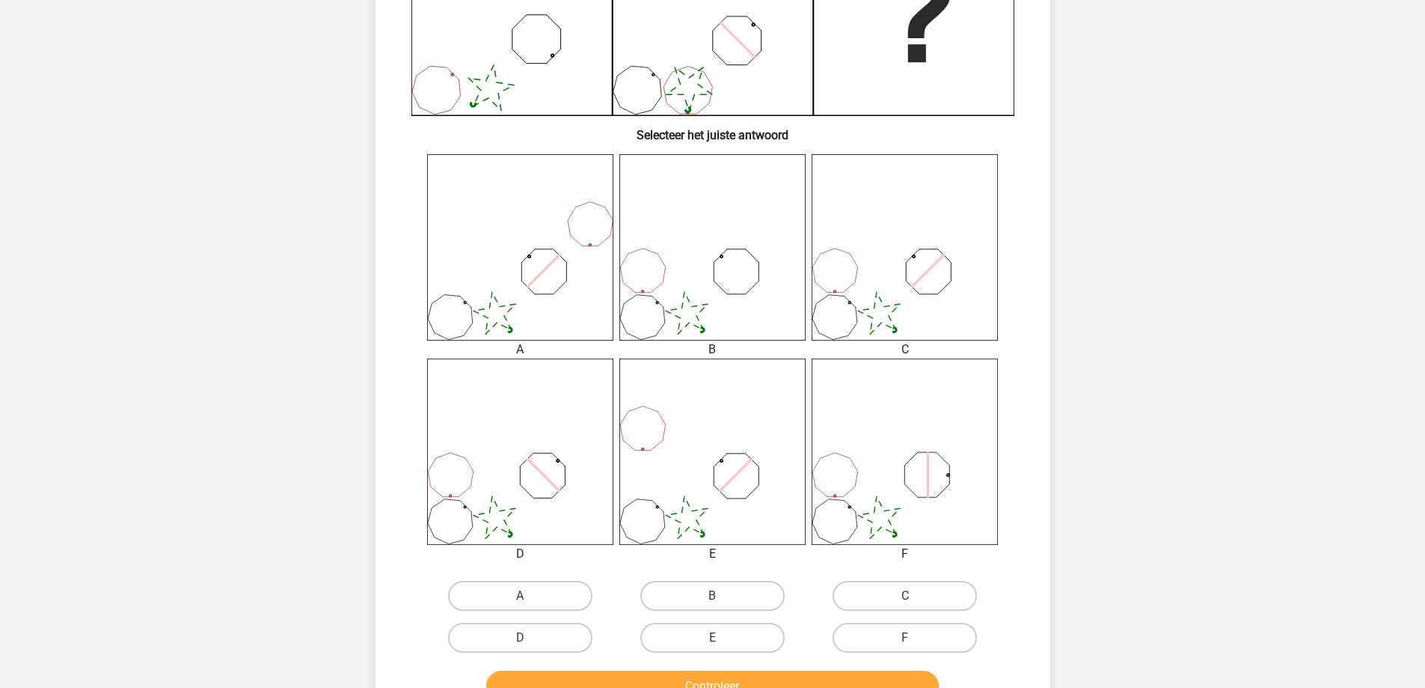
scroll to position [524, 0]
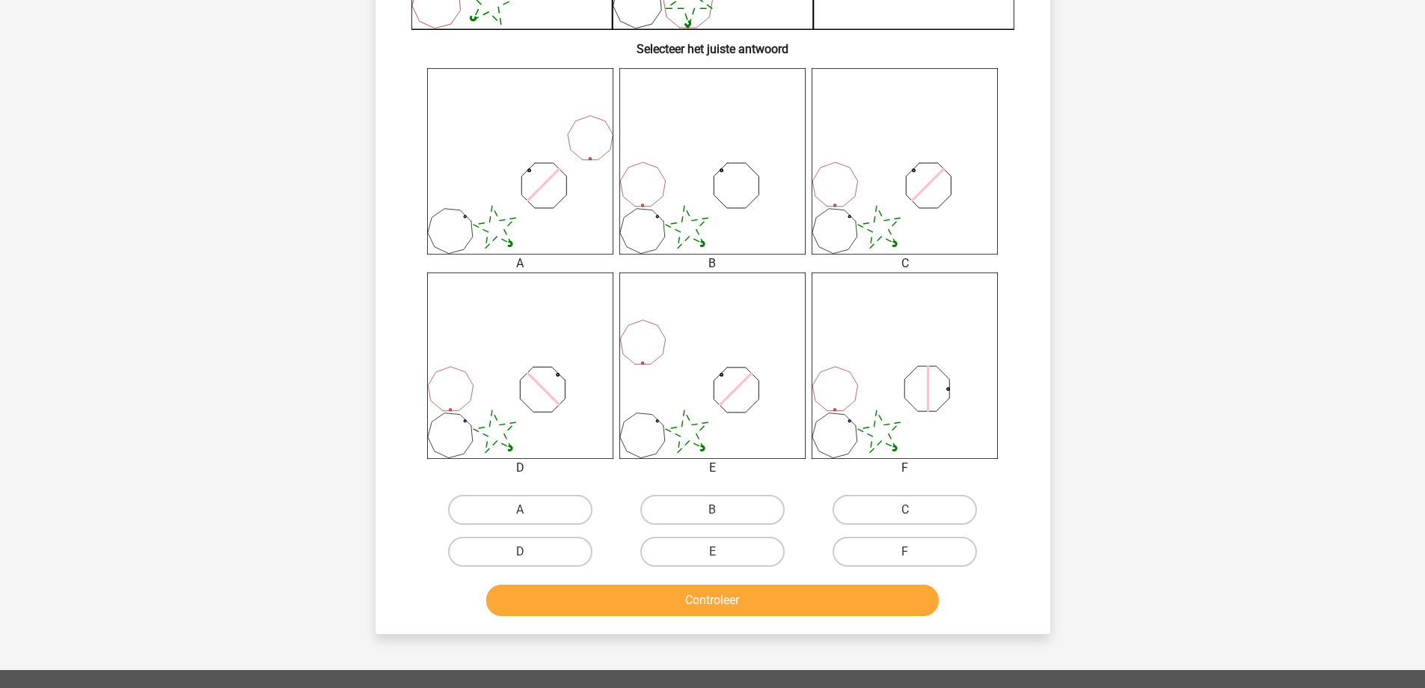
click at [524, 535] on div "D" at bounding box center [520, 551] width 192 height 42
click at [548, 544] on label "D" at bounding box center [520, 551] width 144 height 30
click at [530, 551] on input "D" at bounding box center [525, 556] width 10 height 10
radio input "true"
click at [546, 592] on button "Controleer" at bounding box center [712, 599] width 453 height 31
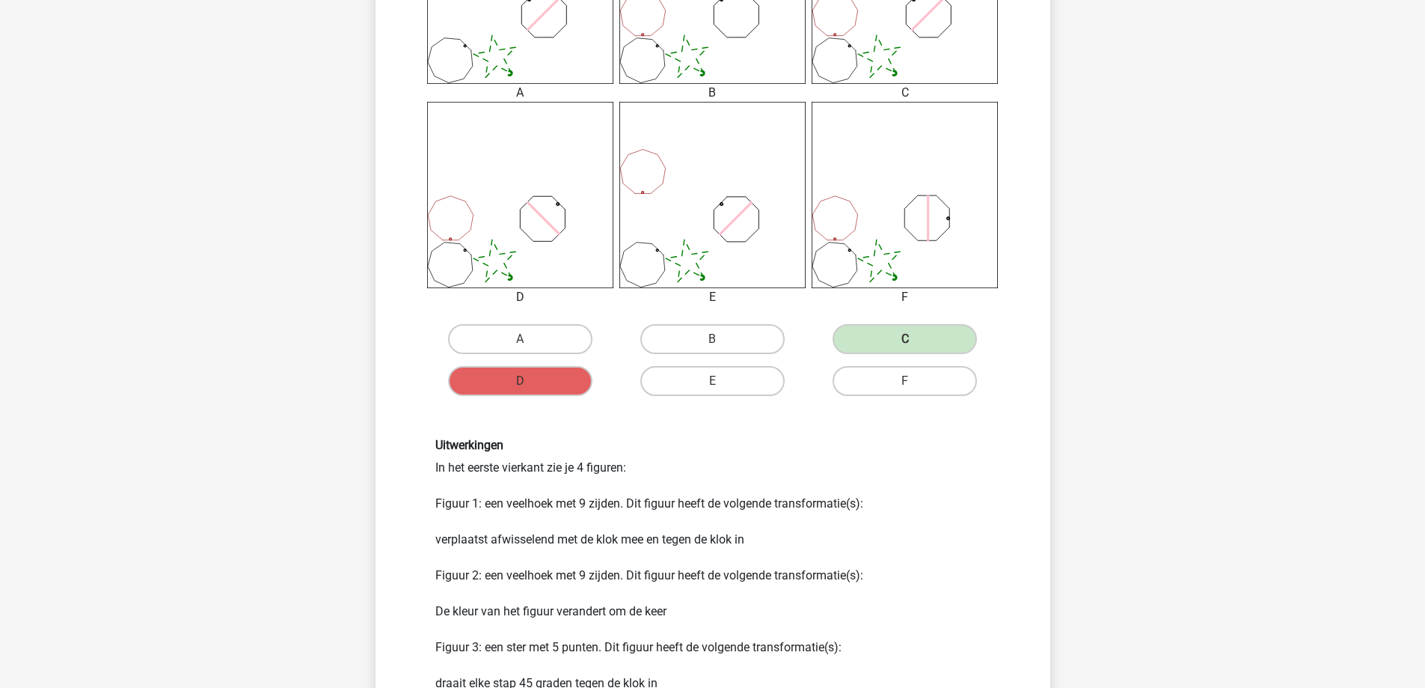
scroll to position [898, 0]
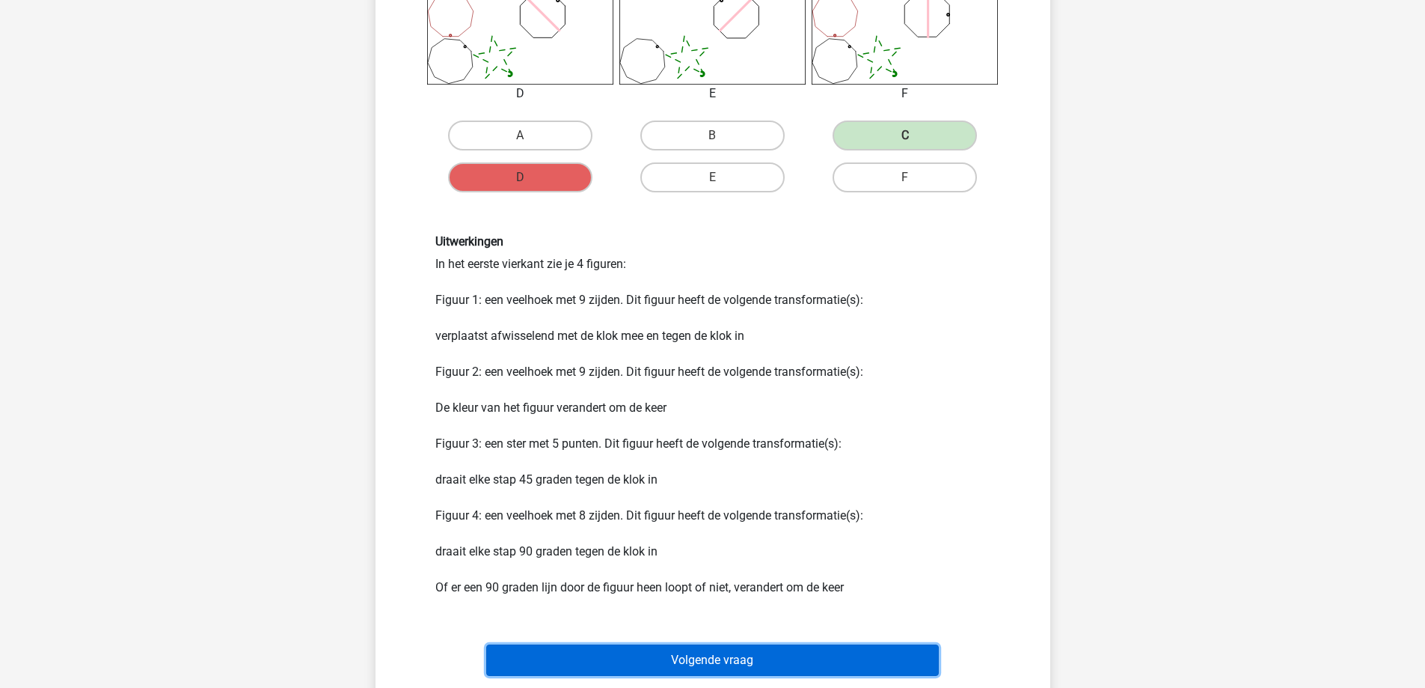
click at [776, 670] on button "Volgende vraag" at bounding box center [712, 659] width 453 height 31
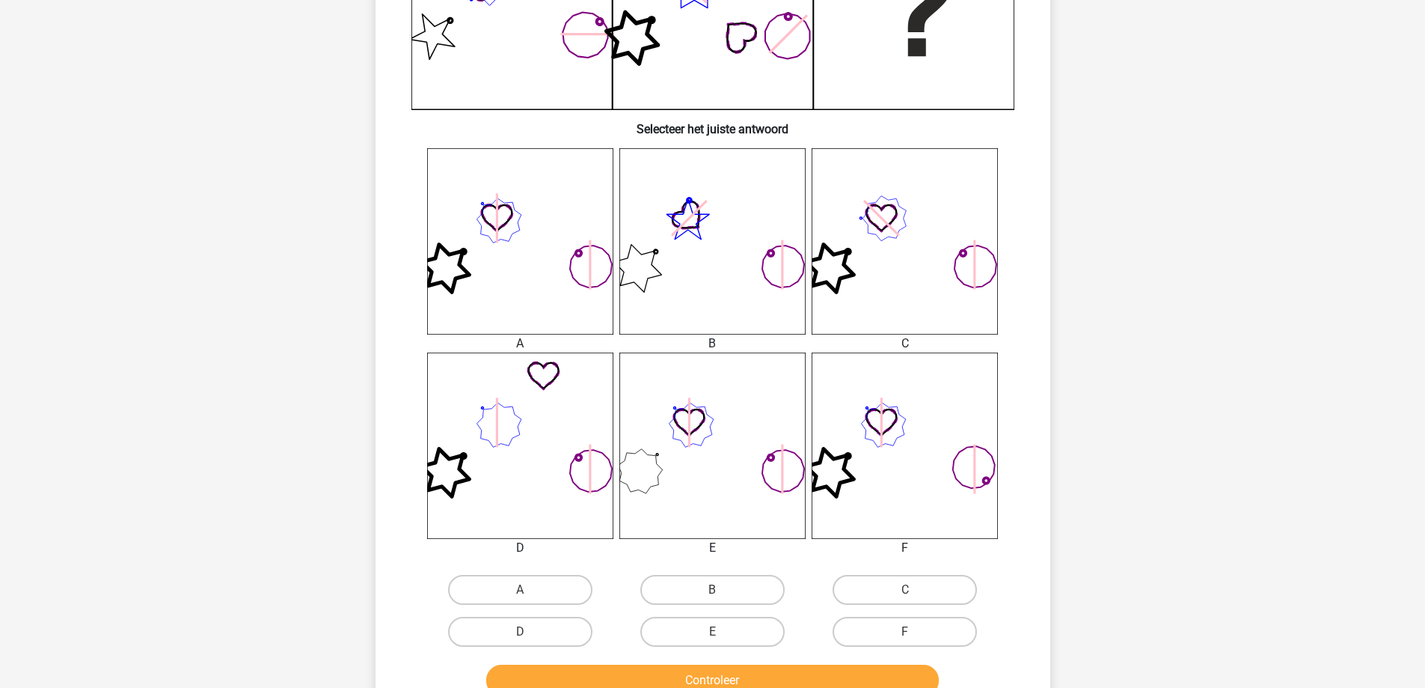
scroll to position [449, 0]
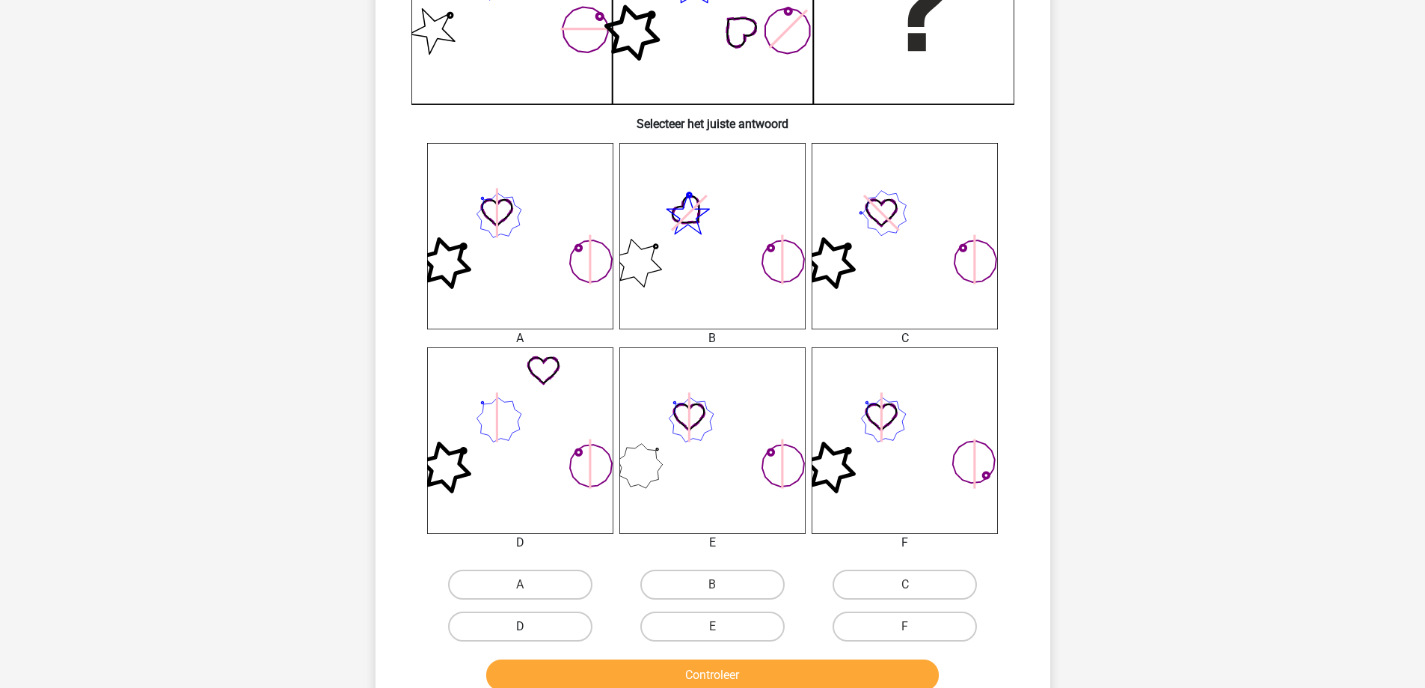
click at [559, 626] on label "D" at bounding box center [520, 626] width 144 height 30
click at [530, 626] on input "D" at bounding box center [525, 631] width 10 height 10
radio input "true"
click at [608, 675] on button "Controleer" at bounding box center [712, 674] width 453 height 31
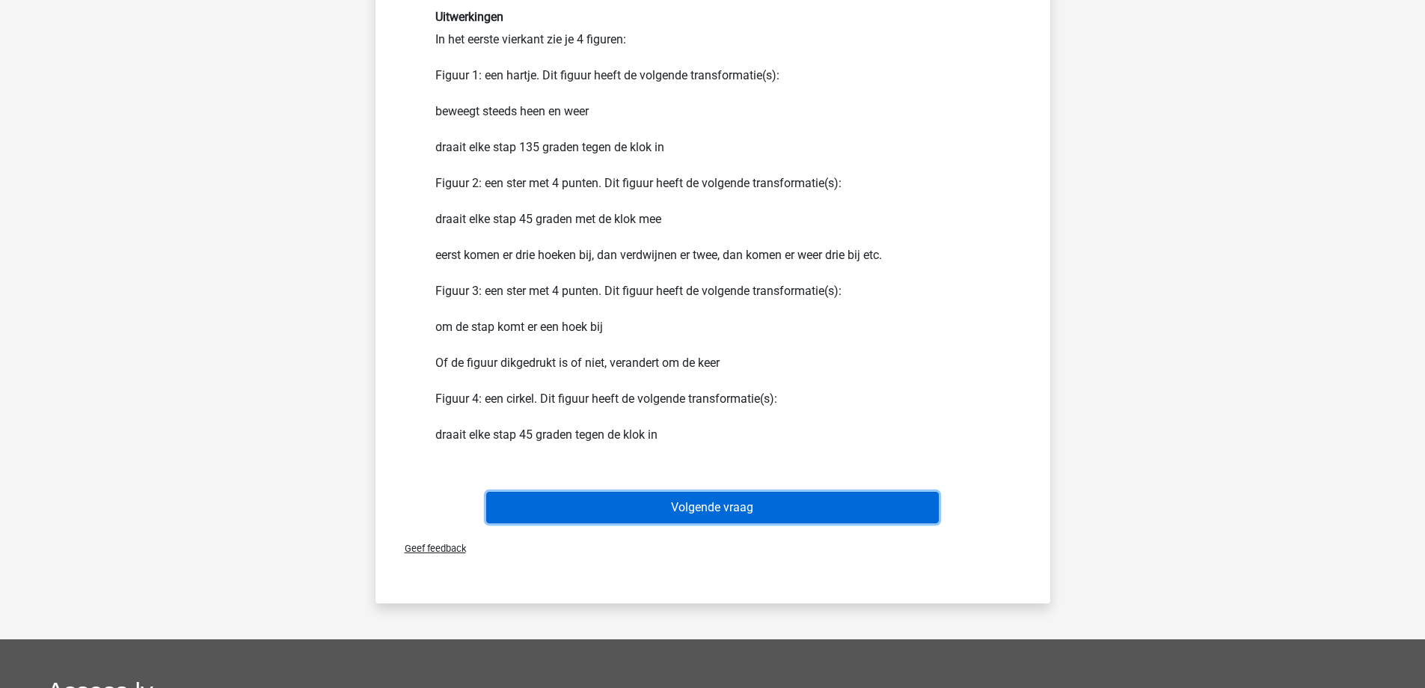
click at [682, 510] on button "Volgende vraag" at bounding box center [712, 507] width 453 height 31
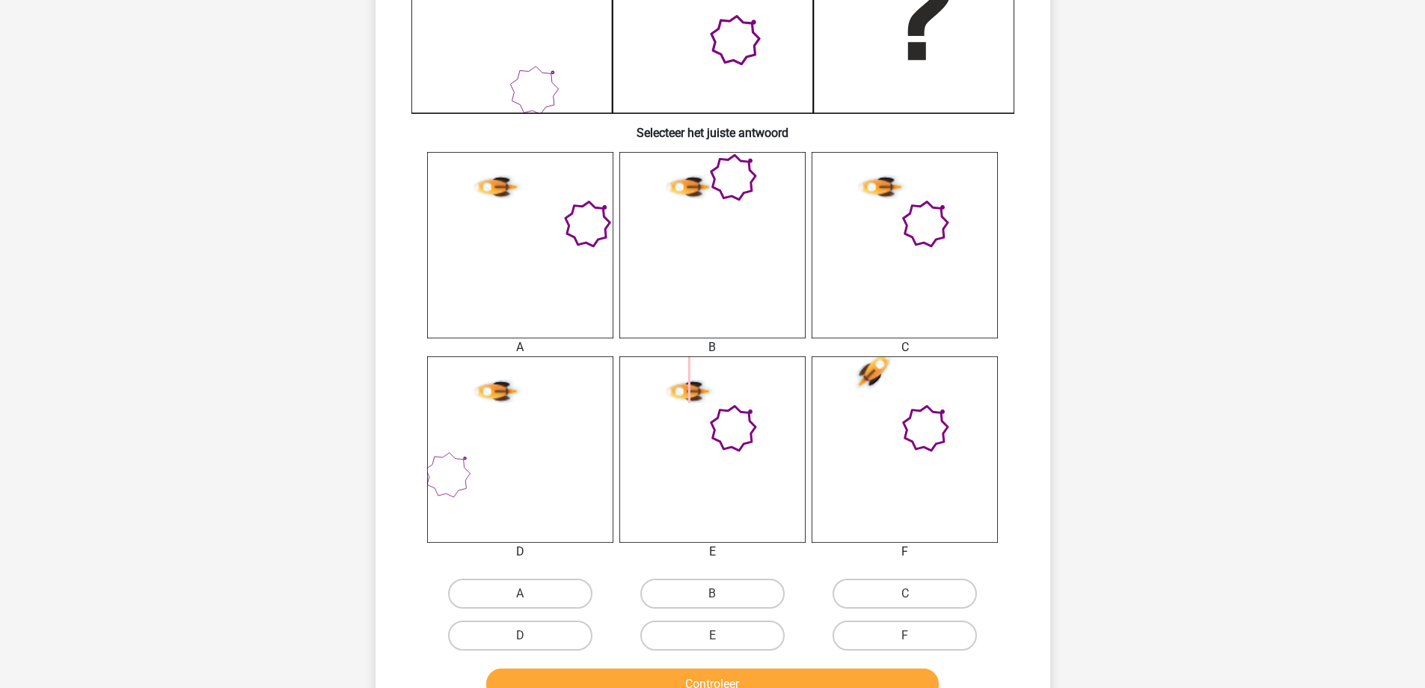
scroll to position [524, 0]
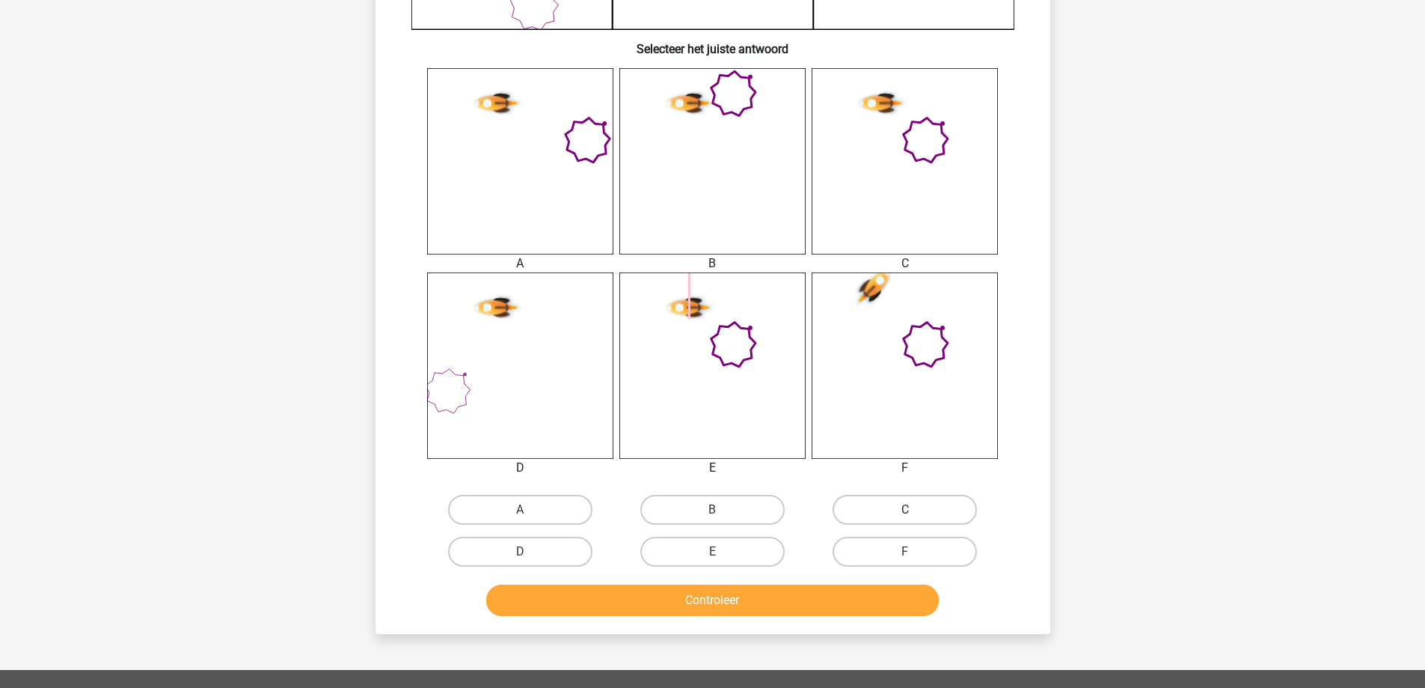
click at [892, 504] on label "C" at bounding box center [905, 510] width 144 height 30
click at [905, 509] on input "C" at bounding box center [910, 514] width 10 height 10
radio input "true"
click at [829, 610] on button "Controleer" at bounding box center [712, 599] width 453 height 31
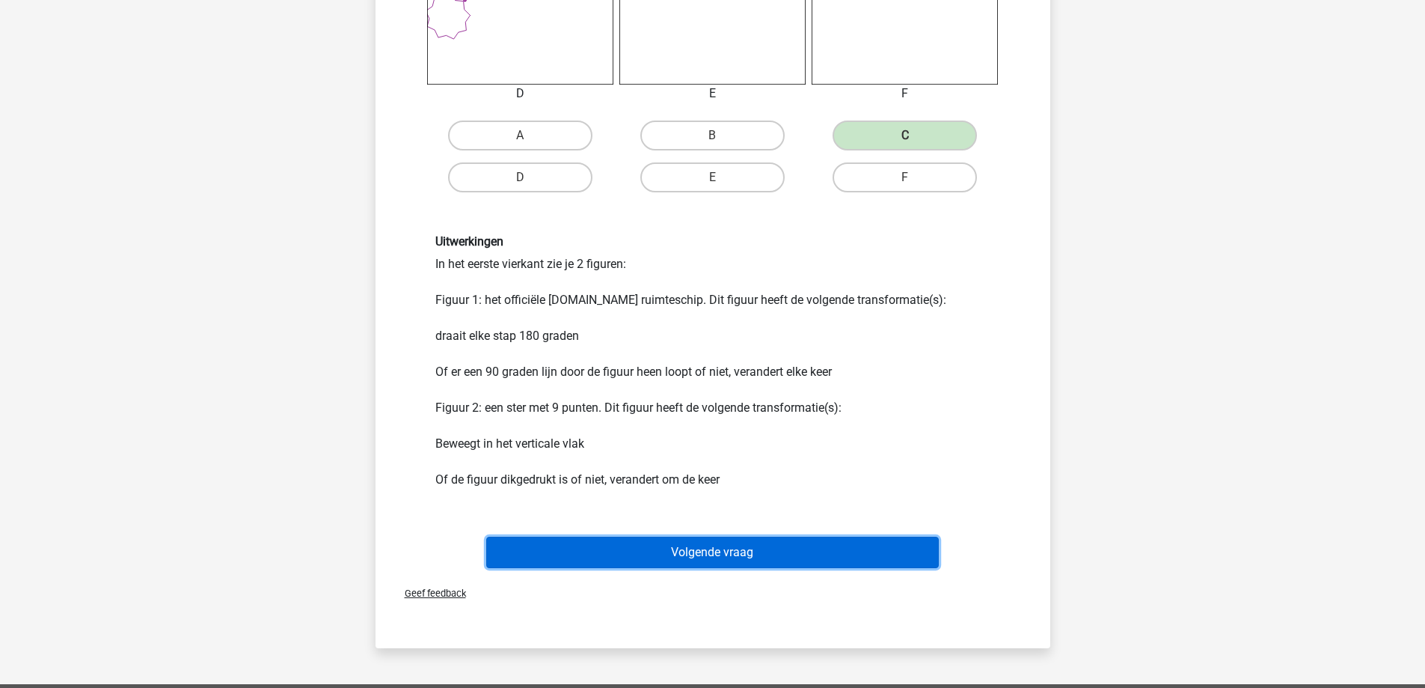
click at [697, 548] on button "Volgende vraag" at bounding box center [712, 551] width 453 height 31
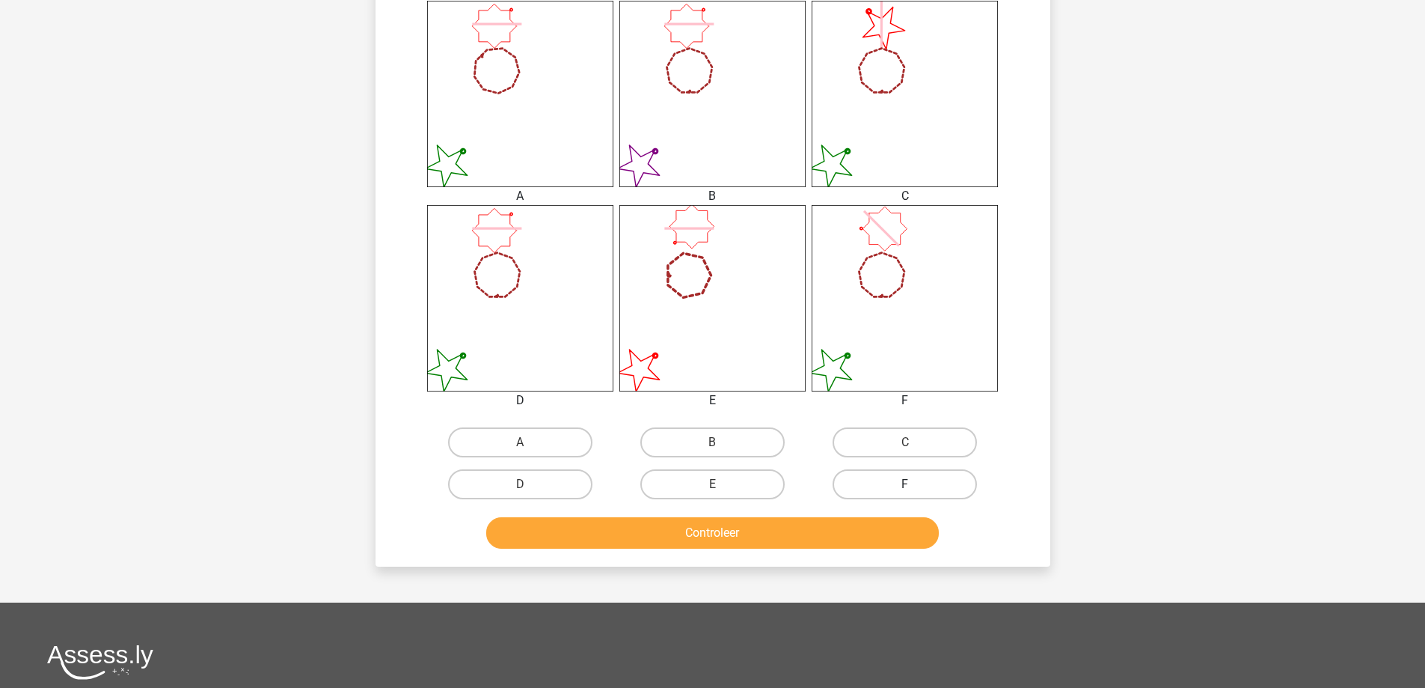
scroll to position [673, 0]
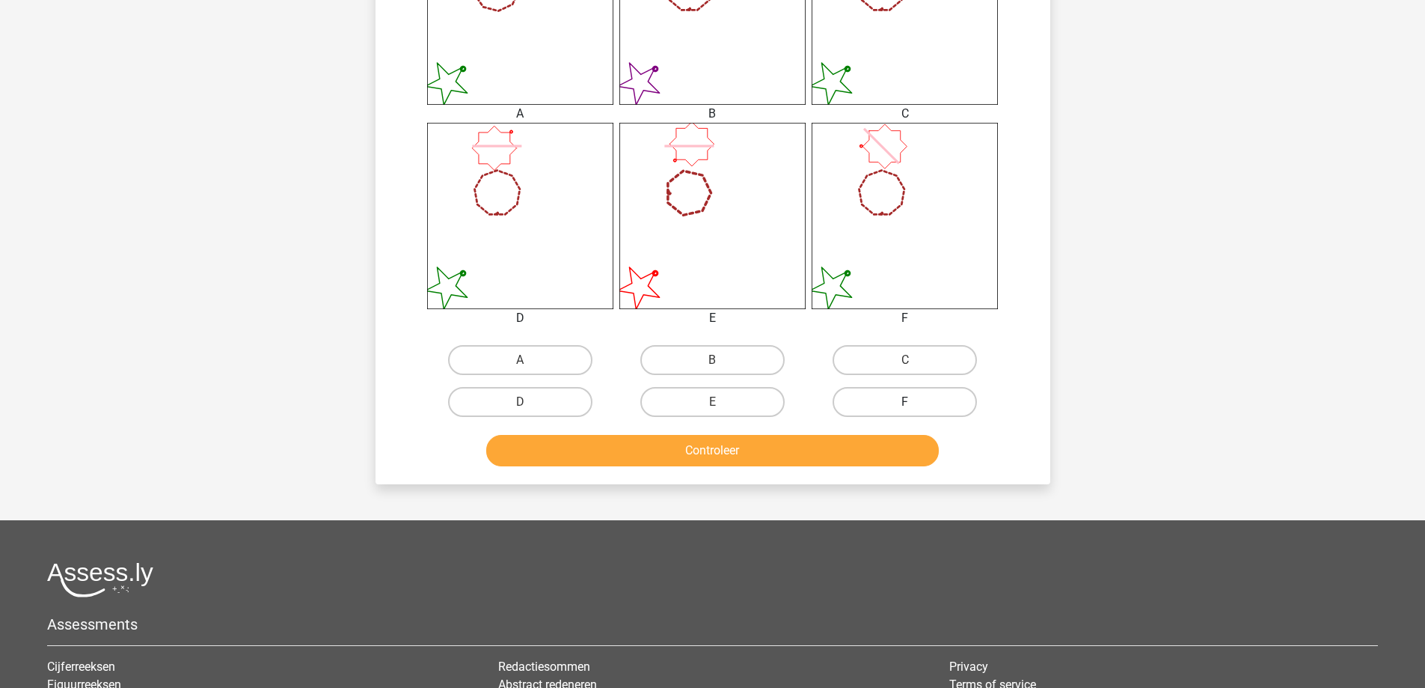
click at [919, 403] on label "F" at bounding box center [905, 402] width 144 height 30
click at [915, 403] on input "F" at bounding box center [910, 407] width 10 height 10
radio input "true"
click at [859, 456] on button "Controleer" at bounding box center [712, 450] width 453 height 31
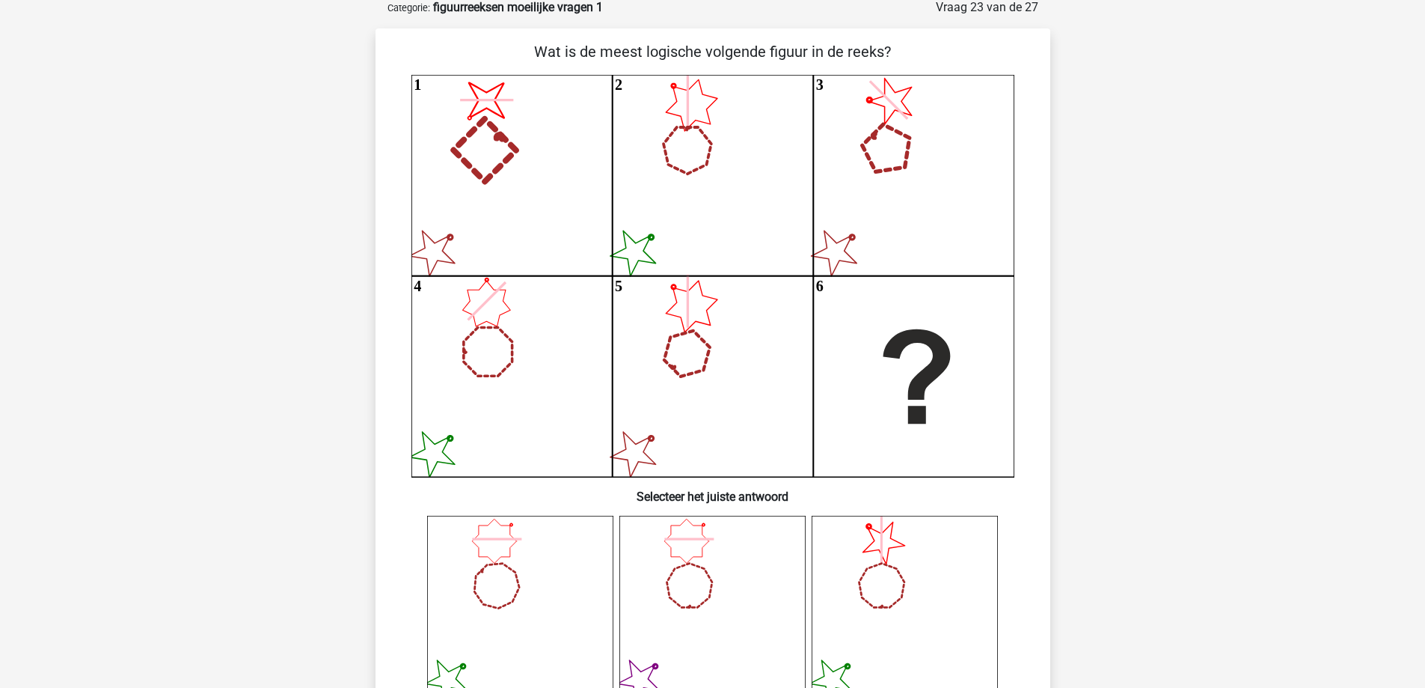
scroll to position [75, 0]
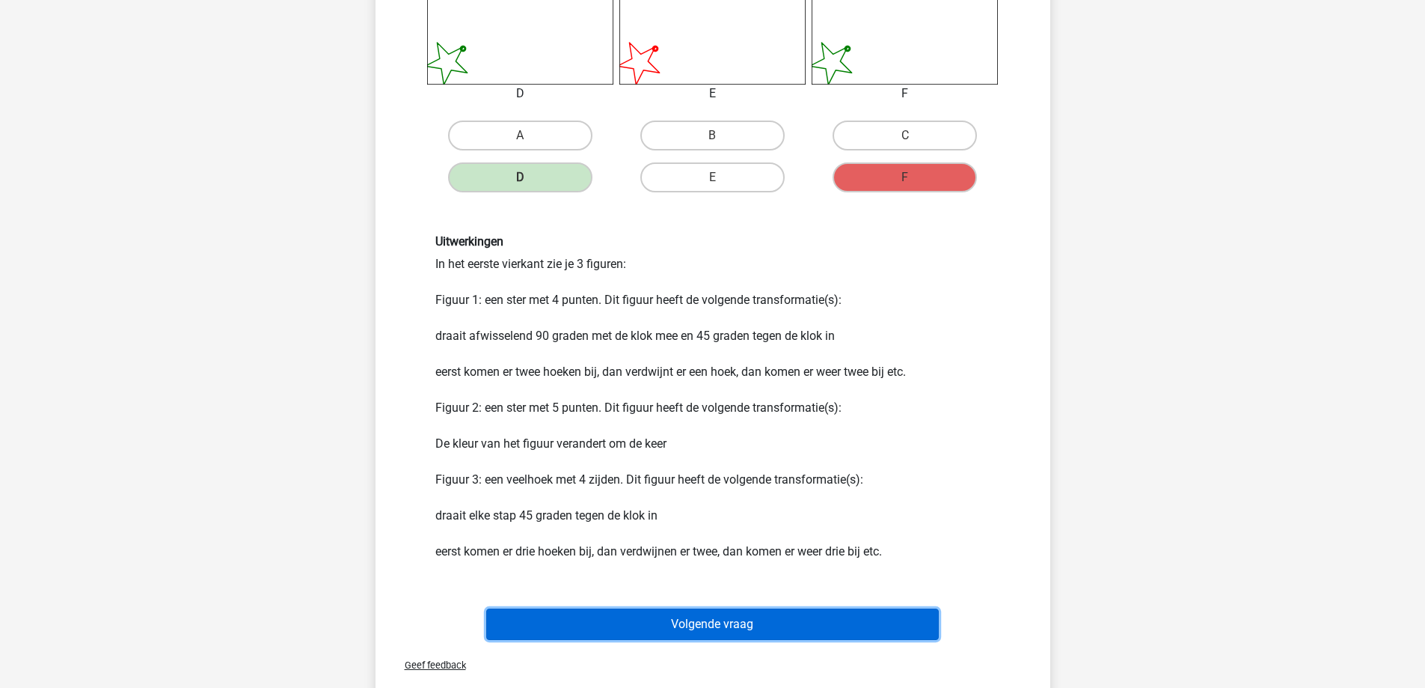
click at [715, 625] on button "Volgende vraag" at bounding box center [712, 623] width 453 height 31
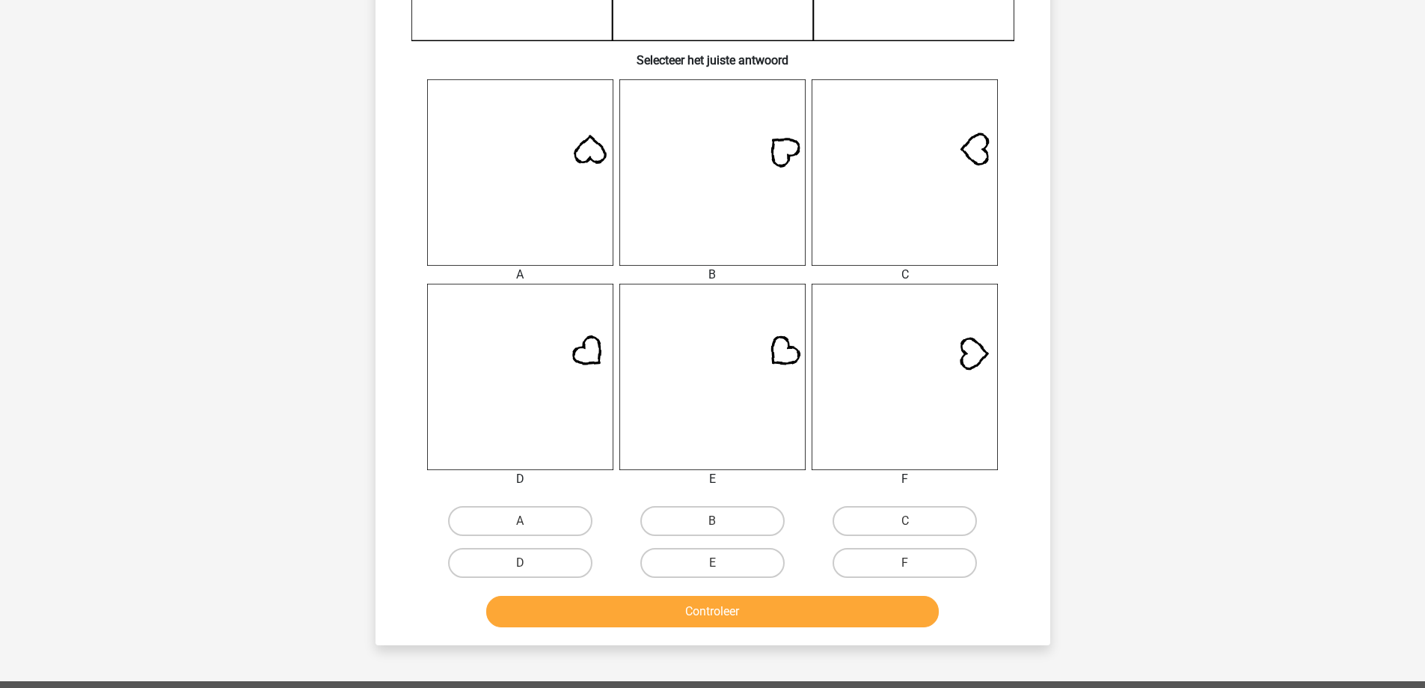
scroll to position [524, 0]
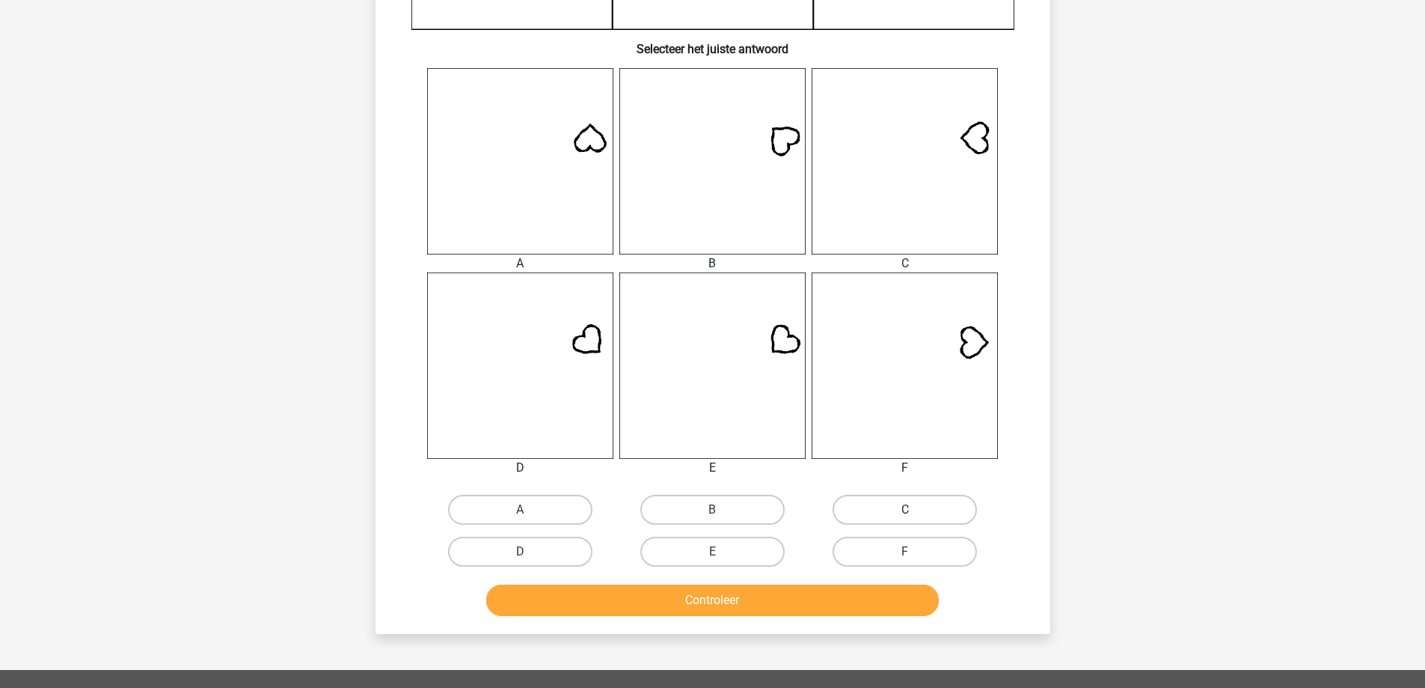
drag, startPoint x: 896, startPoint y: 512, endPoint x: 845, endPoint y: 563, distance: 72.5
click at [896, 512] on label "C" at bounding box center [905, 510] width 144 height 30
click at [905, 512] on input "C" at bounding box center [910, 514] width 10 height 10
radio input "true"
click at [804, 591] on button "Controleer" at bounding box center [712, 599] width 453 height 31
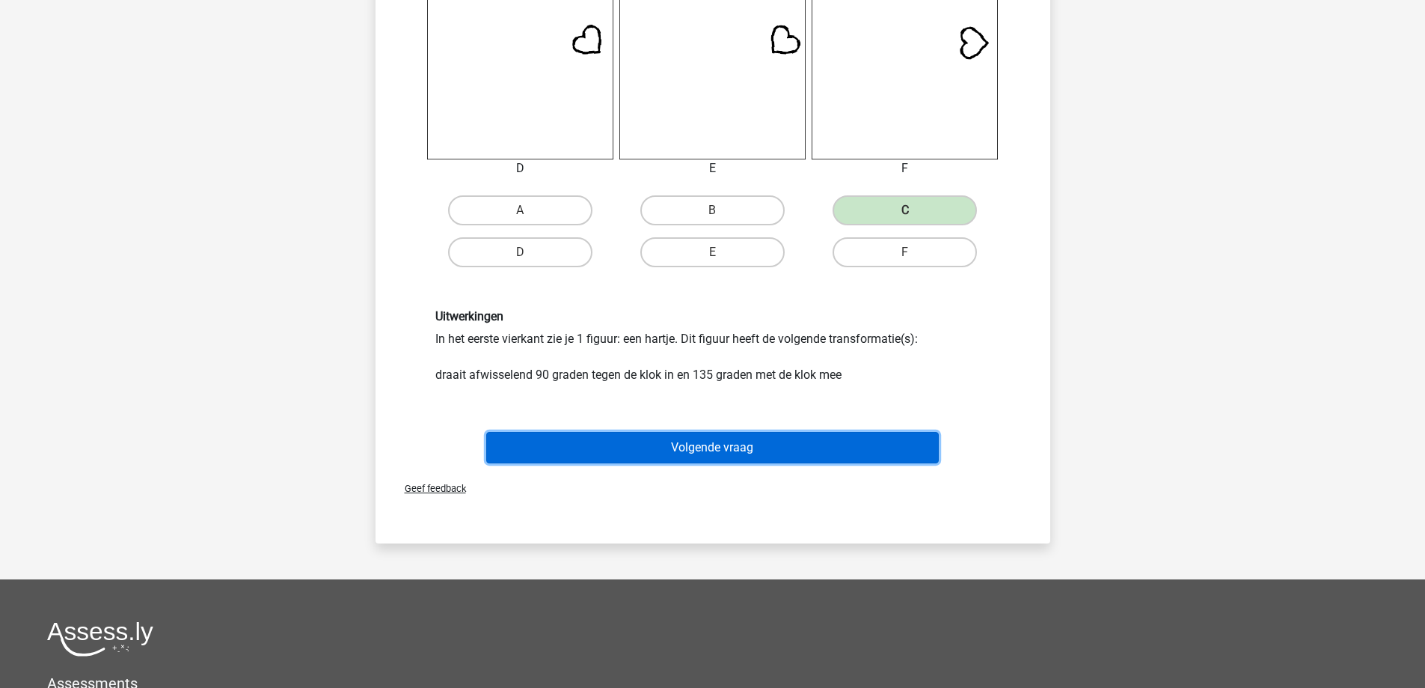
click at [742, 452] on button "Volgende vraag" at bounding box center [712, 447] width 453 height 31
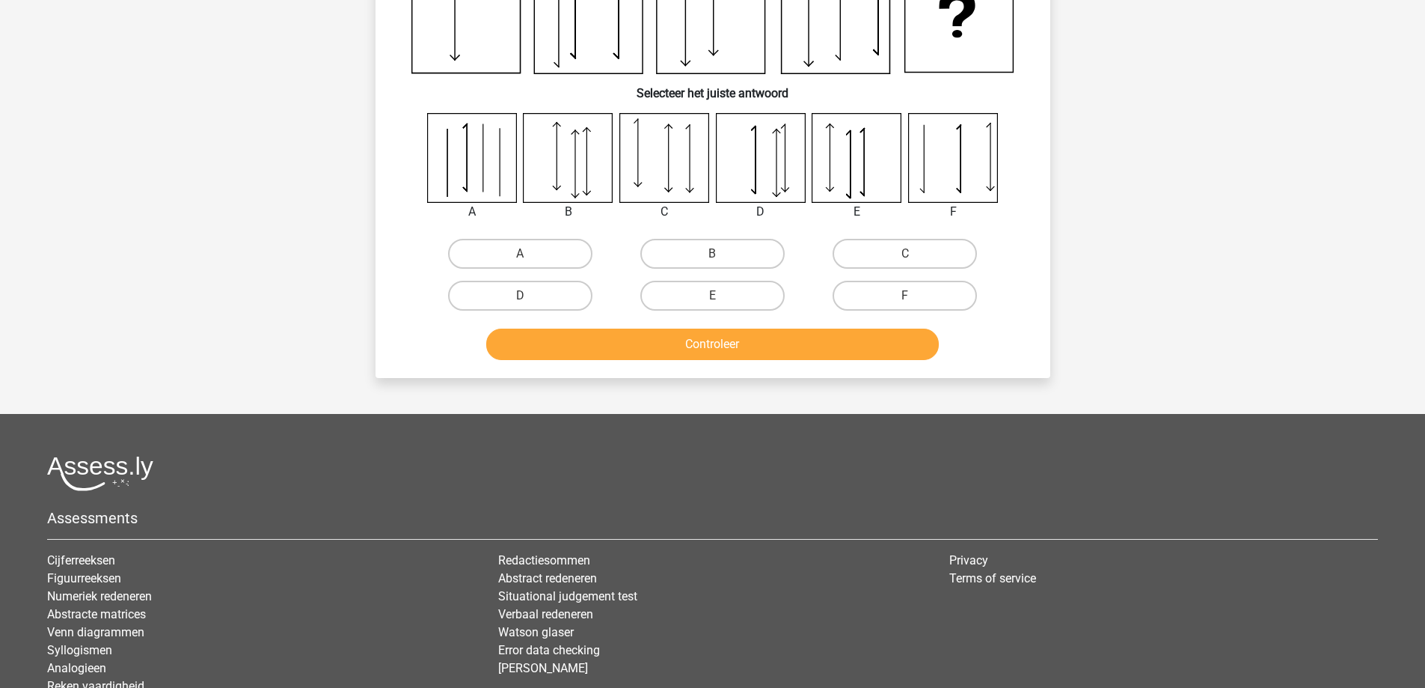
scroll to position [75, 0]
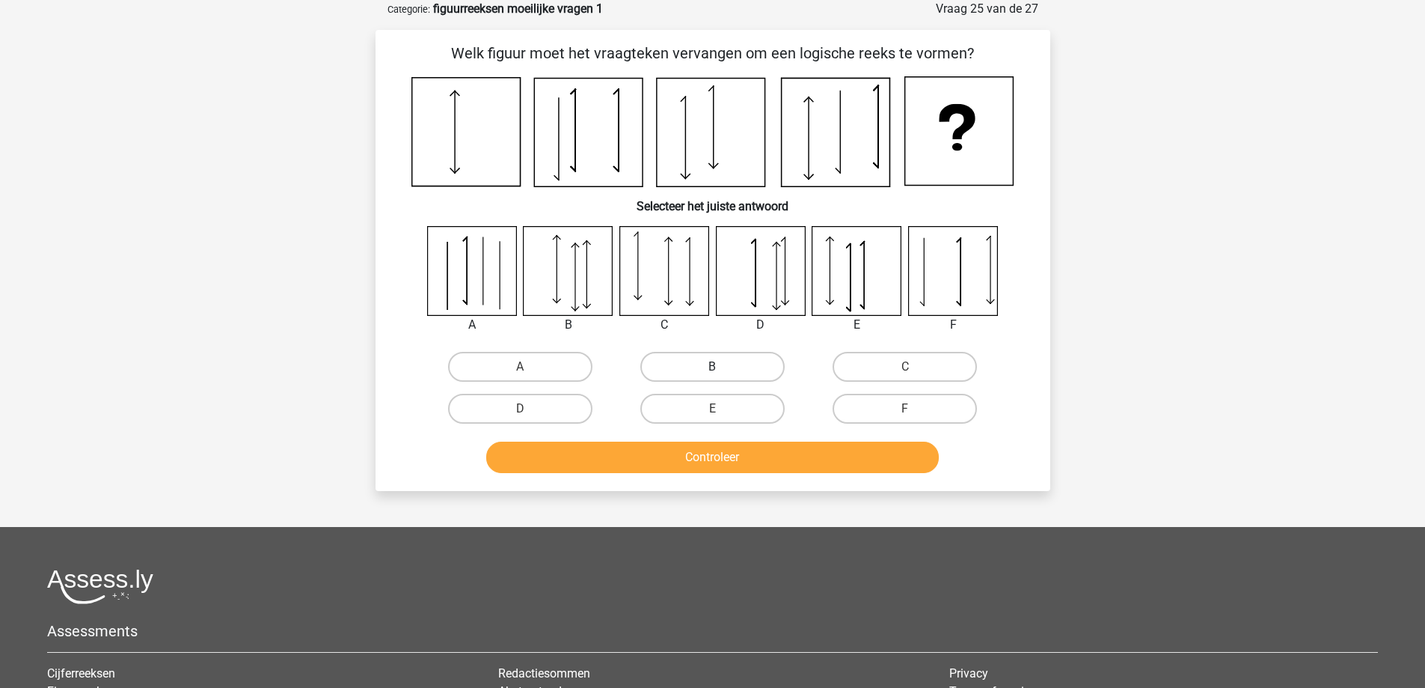
click at [705, 363] on label "B" at bounding box center [712, 367] width 144 height 30
click at [712, 367] on input "B" at bounding box center [717, 372] width 10 height 10
radio input "true"
click at [691, 467] on button "Controleer" at bounding box center [712, 456] width 453 height 31
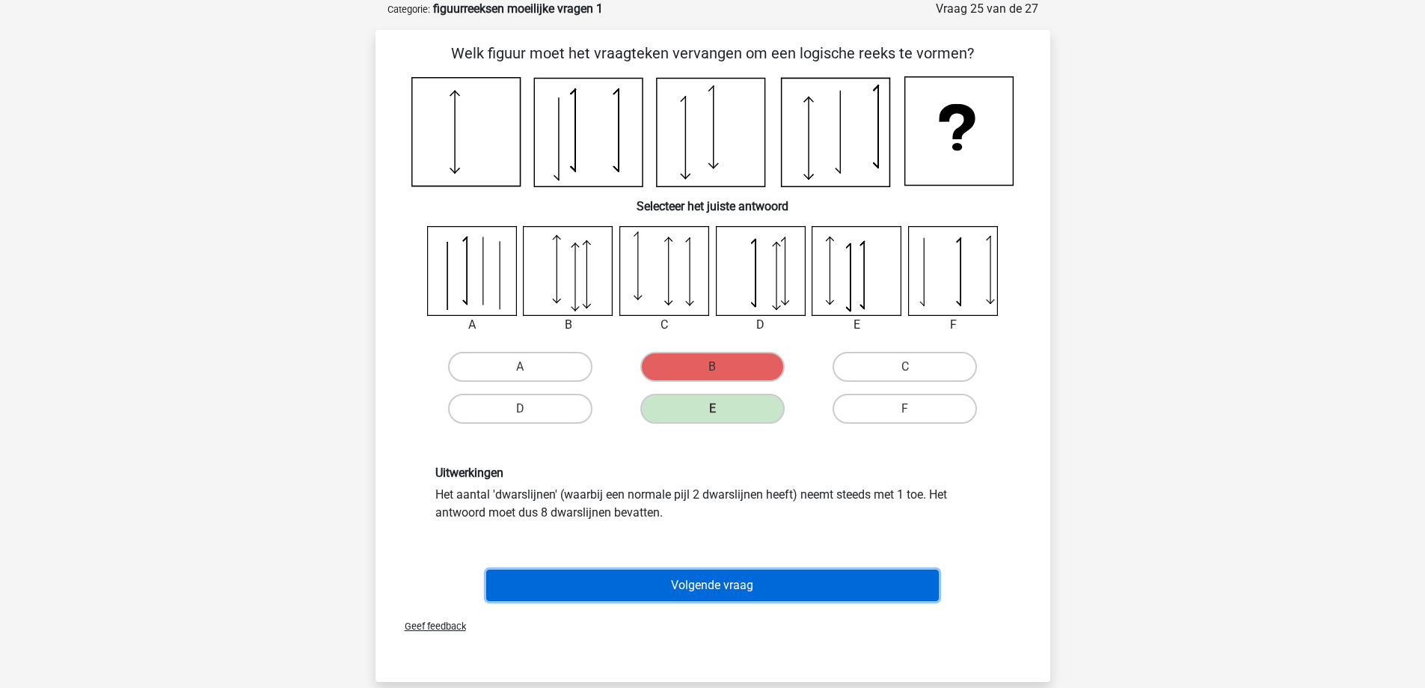
click at [664, 596] on button "Volgende vraag" at bounding box center [712, 584] width 453 height 31
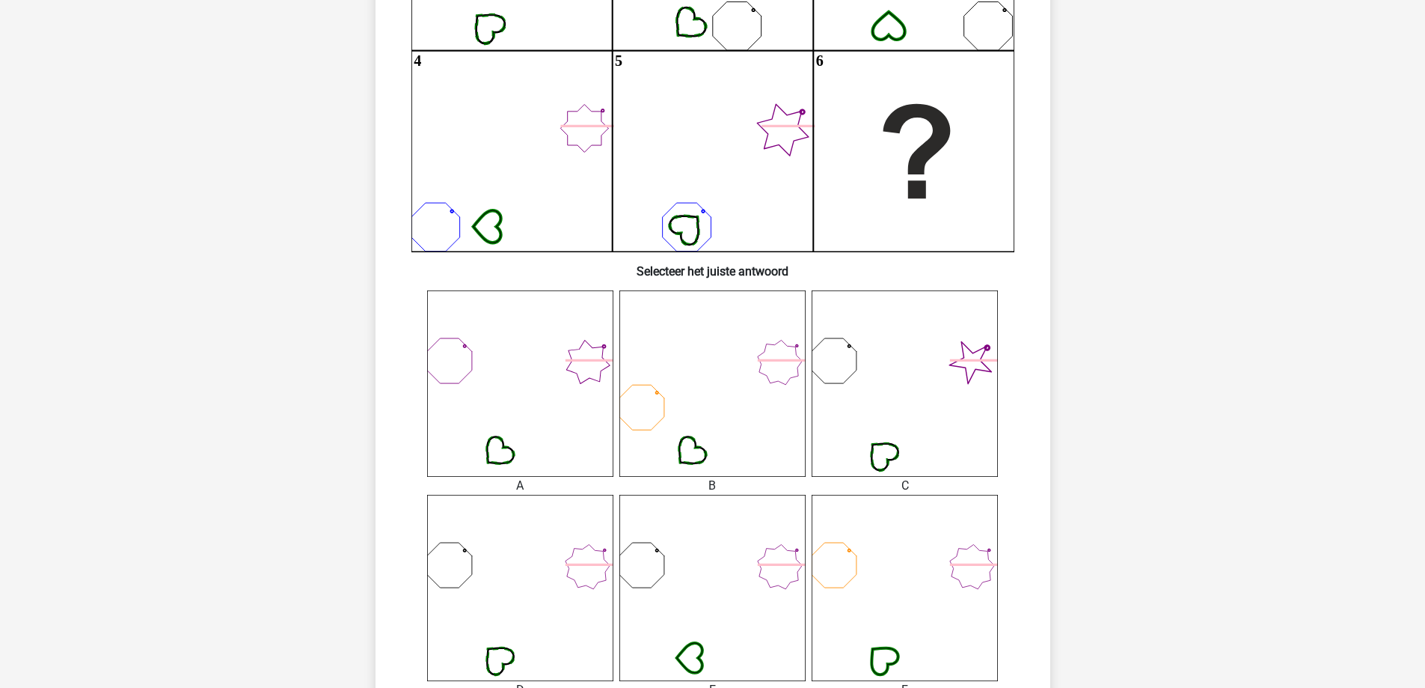
scroll to position [449, 0]
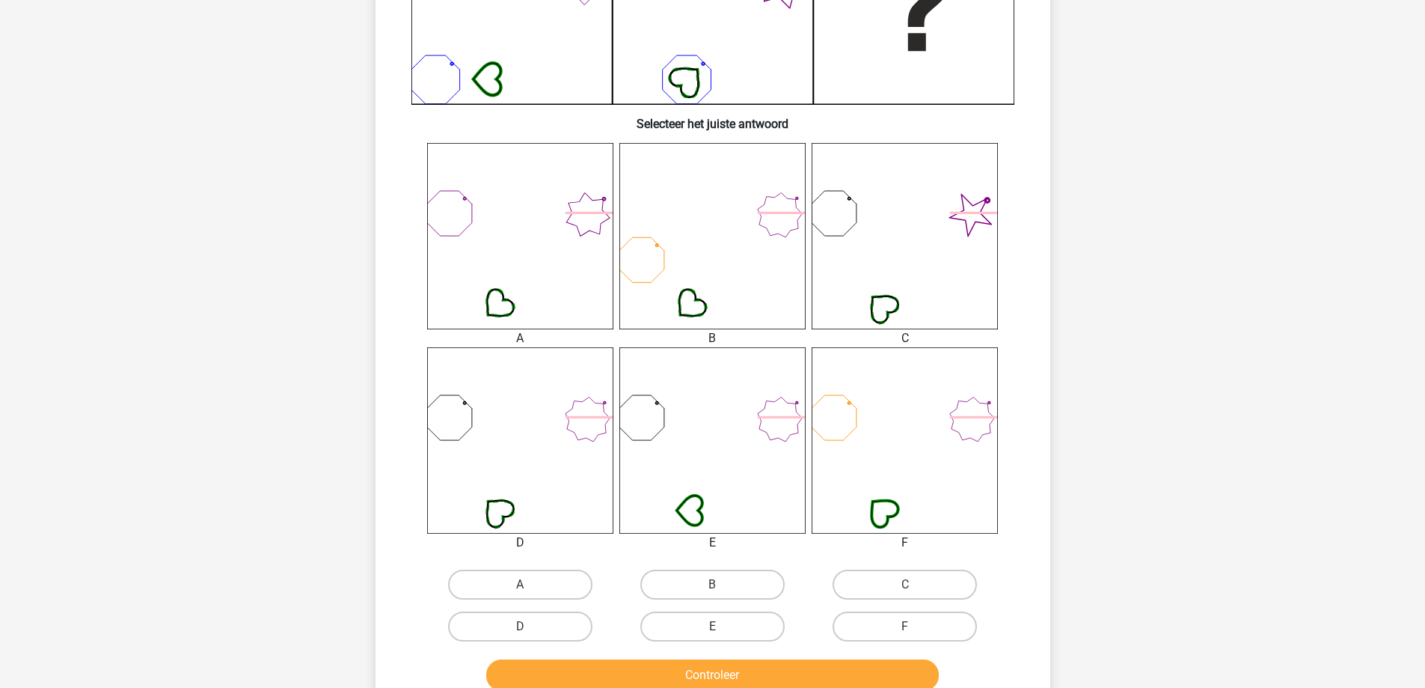
drag, startPoint x: 533, startPoint y: 620, endPoint x: 545, endPoint y: 648, distance: 30.2
click at [533, 622] on label "D" at bounding box center [520, 626] width 144 height 30
click at [530, 626] on input "D" at bounding box center [525, 631] width 10 height 10
radio input "true"
click at [566, 674] on button "Controleer" at bounding box center [712, 674] width 453 height 31
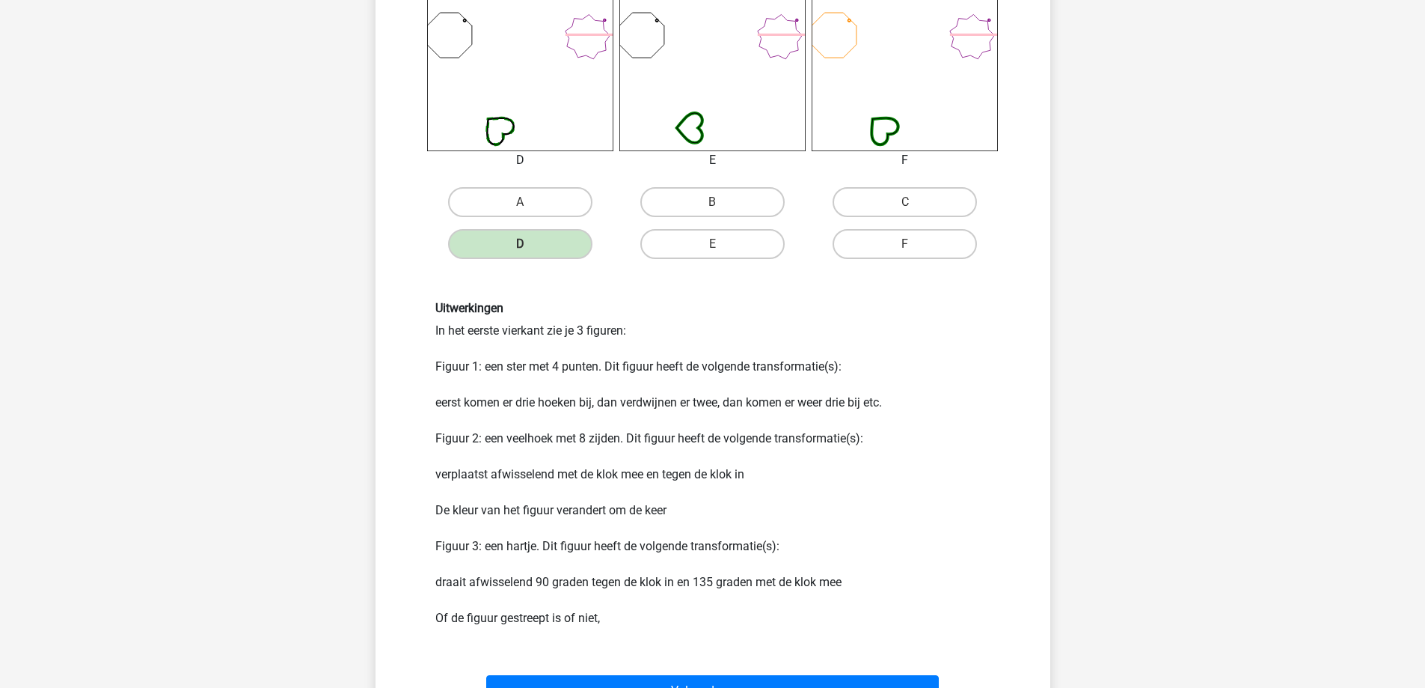
scroll to position [823, 0]
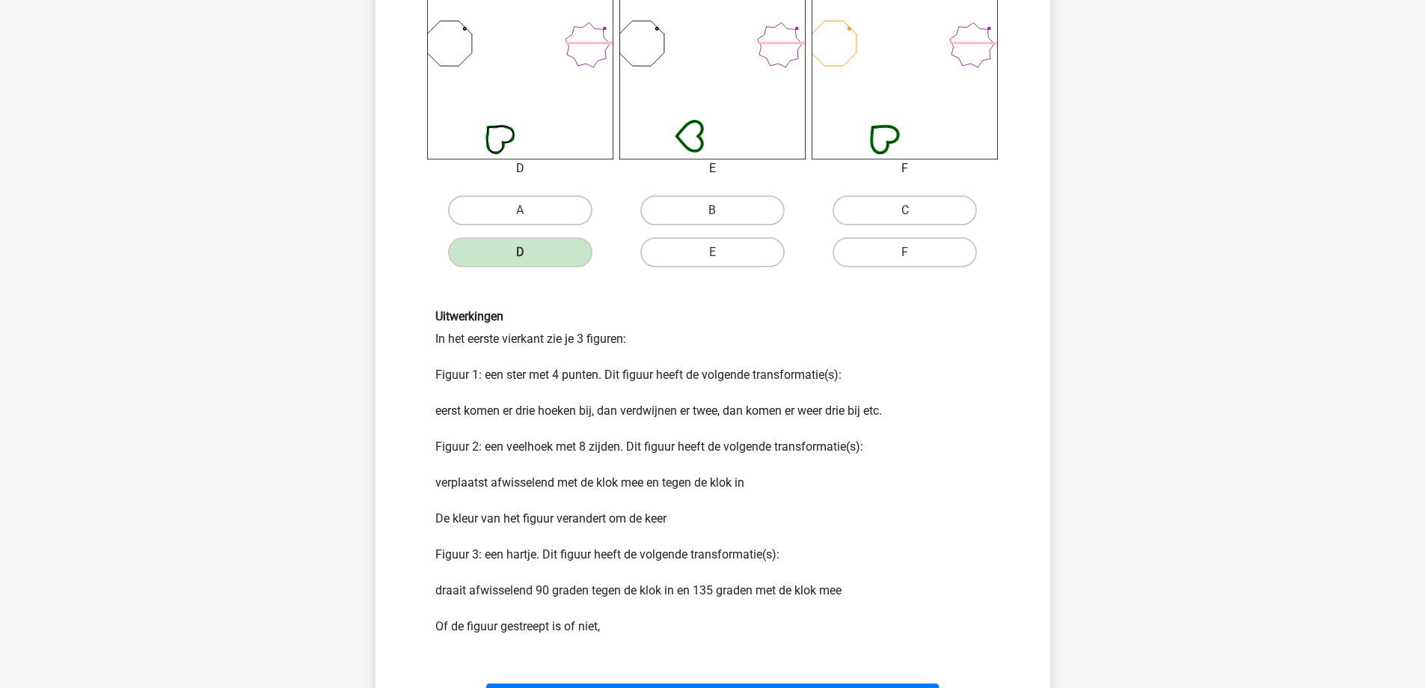
click at [667, 682] on div "Volgende vraag" at bounding box center [713, 695] width 627 height 49
click at [667, 683] on button "Volgende vraag" at bounding box center [712, 698] width 453 height 31
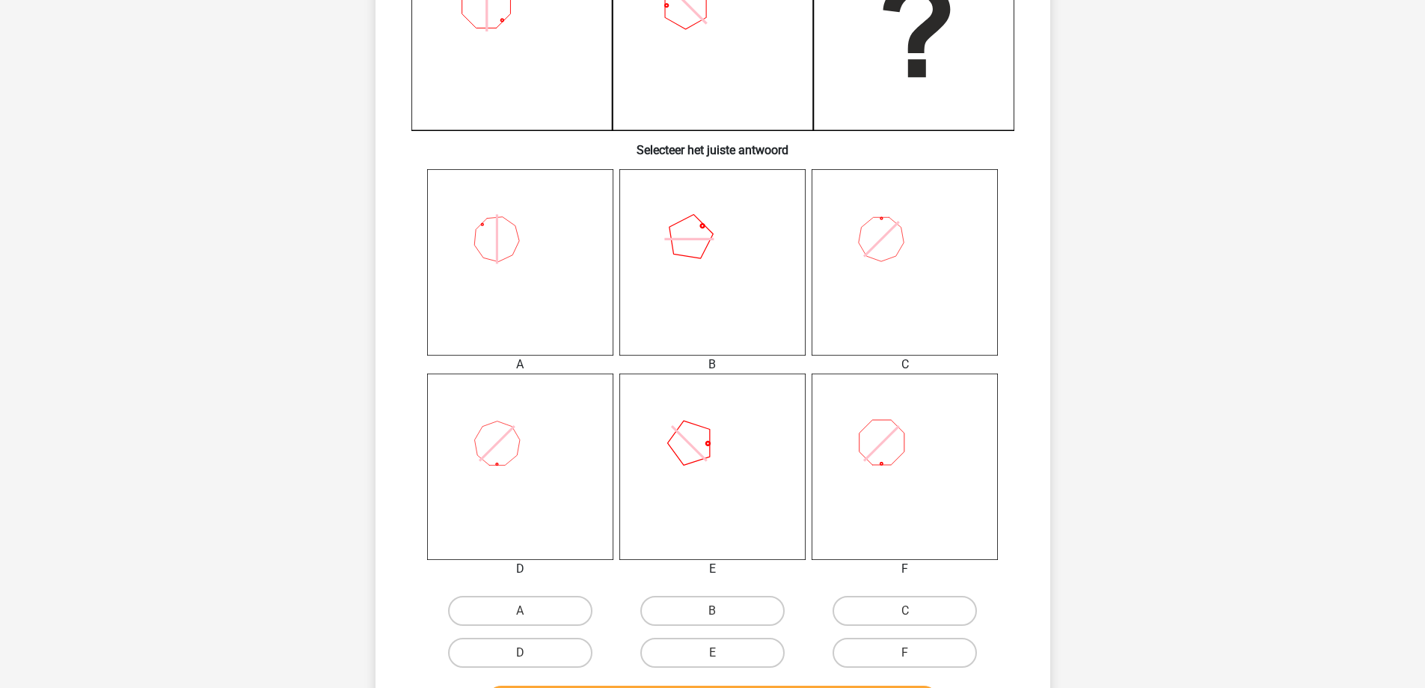
scroll to position [449, 0]
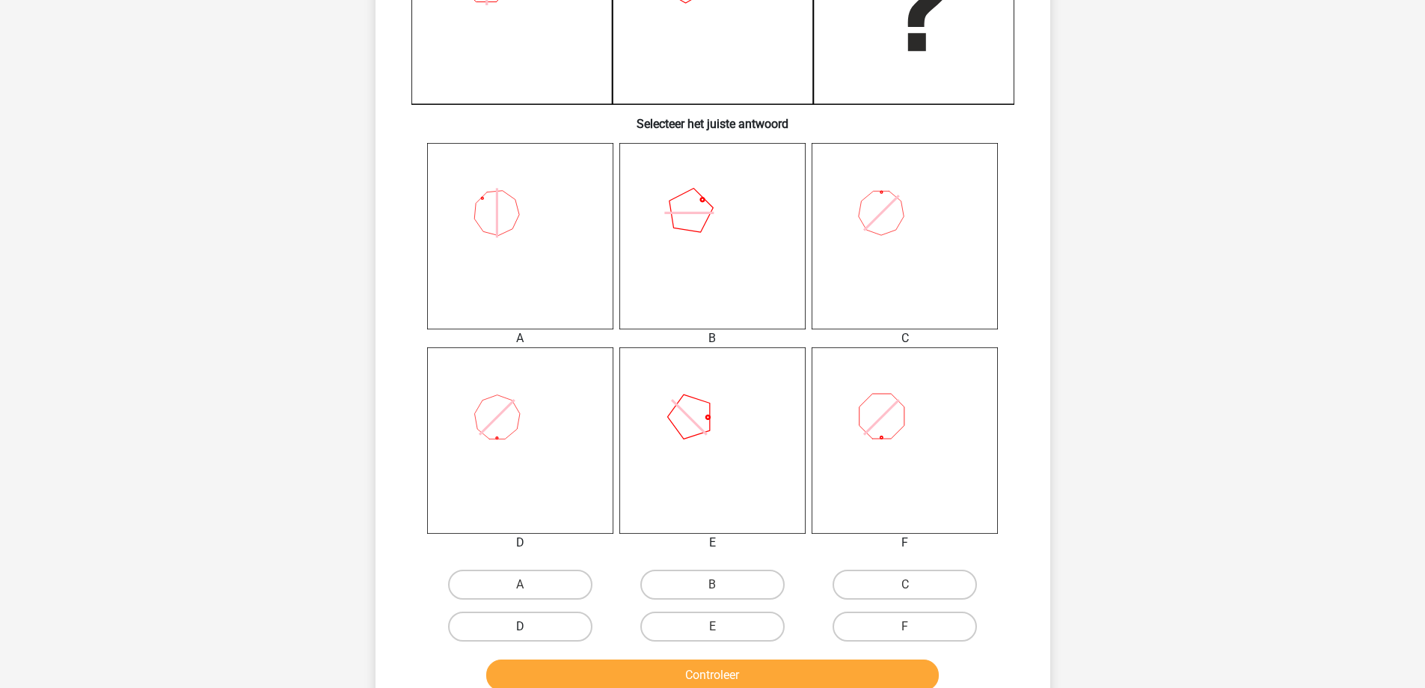
click at [518, 615] on label "D" at bounding box center [520, 626] width 144 height 30
click at [520, 626] on input "D" at bounding box center [525, 631] width 10 height 10
radio input "true"
click at [557, 661] on button "Controleer" at bounding box center [712, 674] width 453 height 31
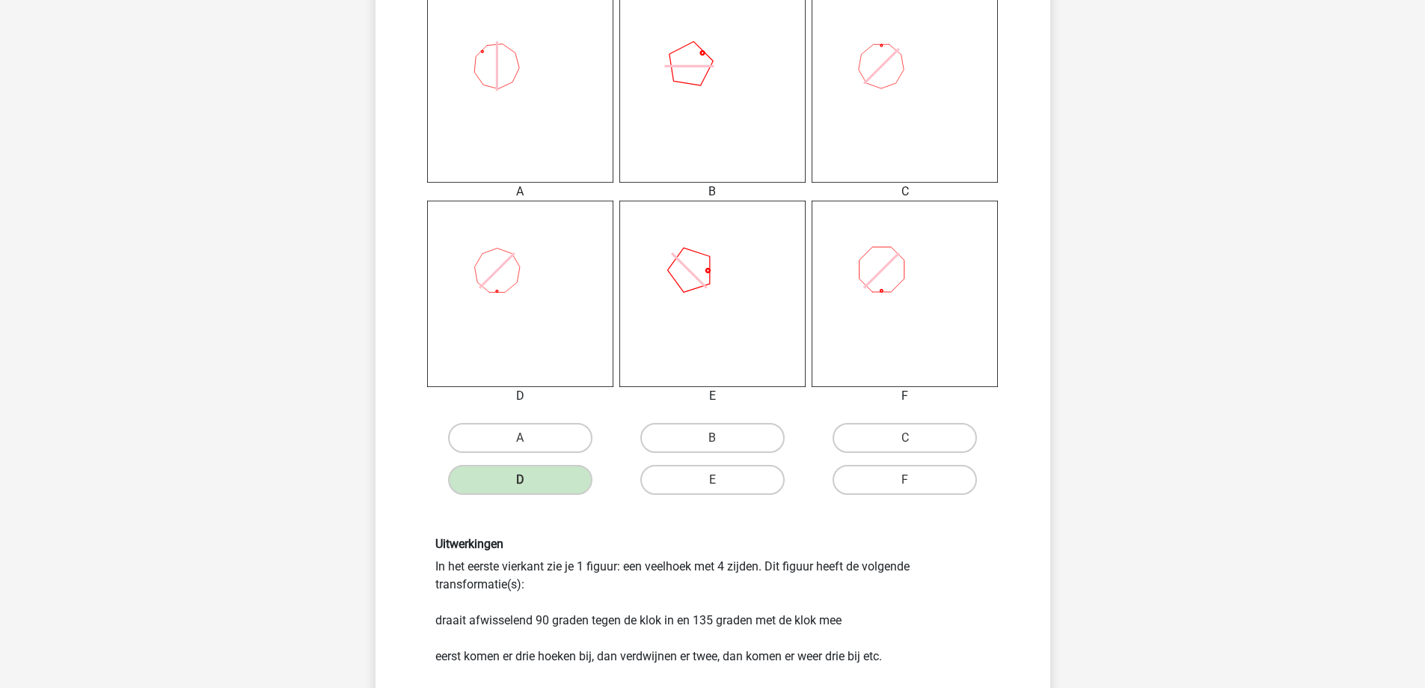
scroll to position [748, 0]
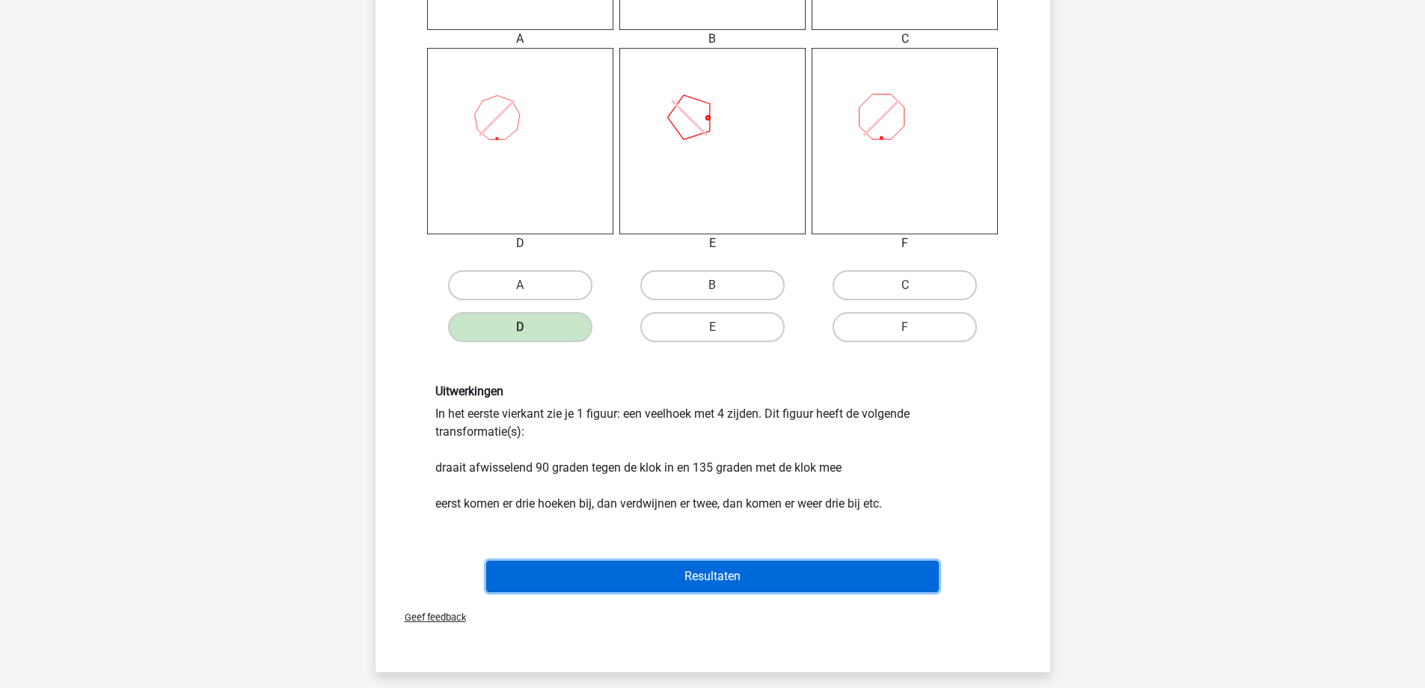
click at [645, 572] on button "Resultaten" at bounding box center [712, 575] width 453 height 31
